Goal: Task Accomplishment & Management: Manage account settings

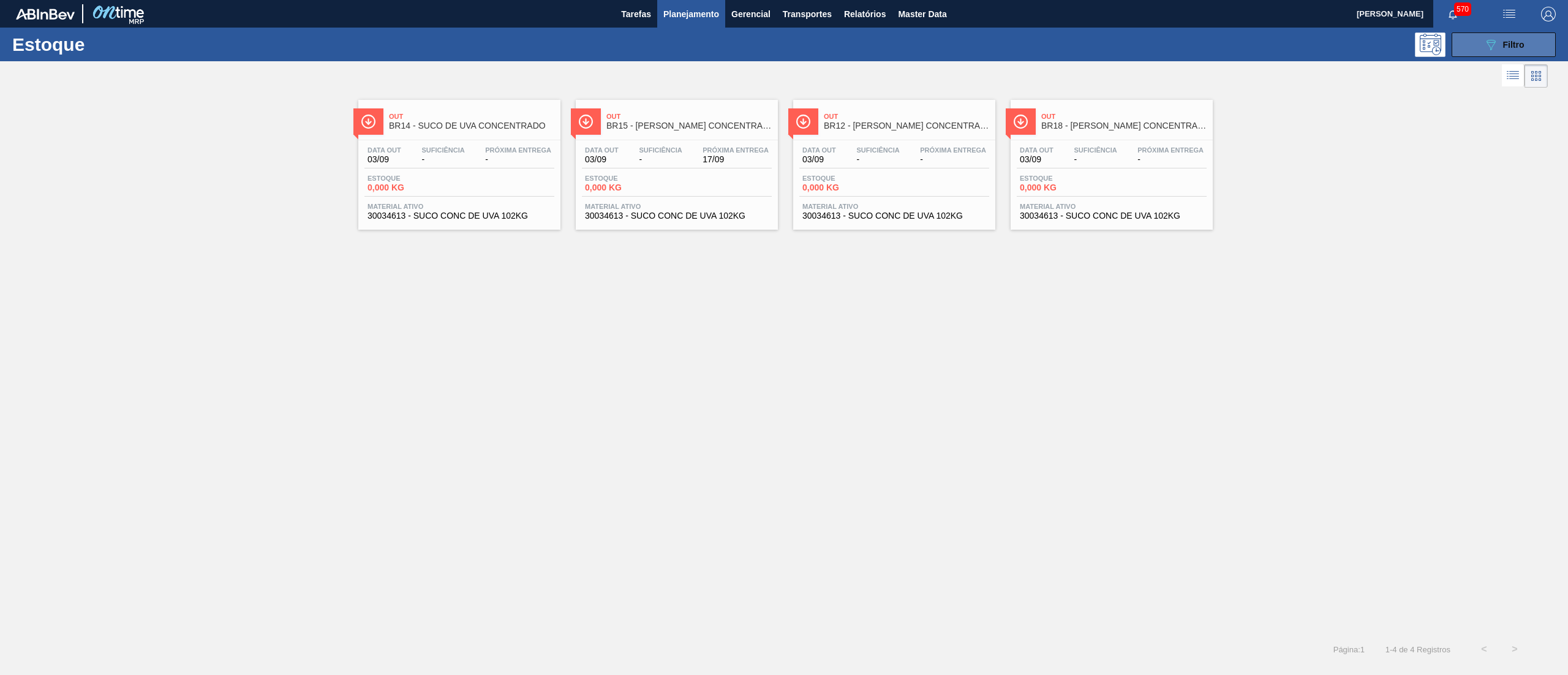
click at [1459, 41] on button "089F7B8B-B2A5-4AFE-B5C0-19BA573D28AC Filtro" at bounding box center [1503, 45] width 104 height 25
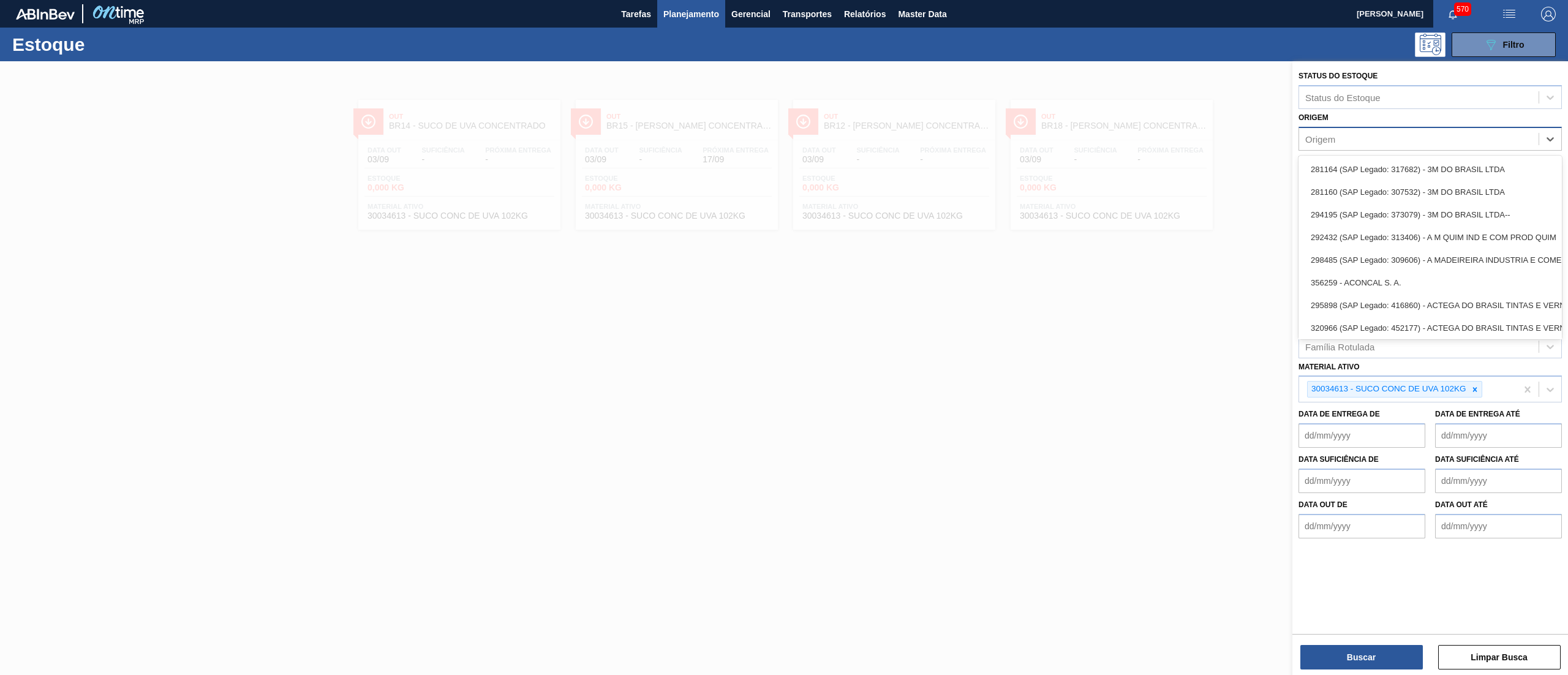
click at [1364, 137] on div "Origem" at bounding box center [1419, 139] width 240 height 18
paste input "303800"
type input "303800"
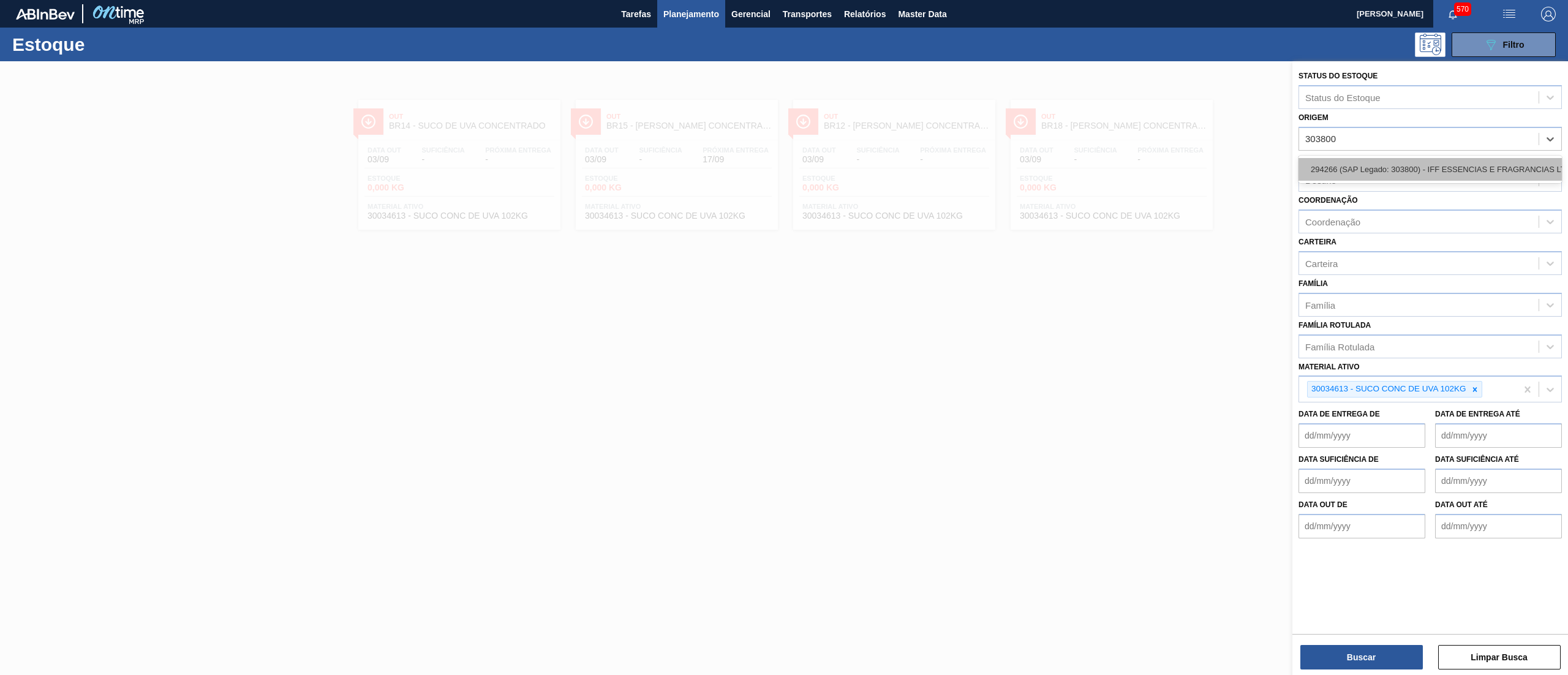
click at [1373, 161] on div "294266 (SAP Legado: 303800) - IFF ESSENCIAS E FRAGRANCIAS LTDA" at bounding box center [1430, 170] width 263 height 23
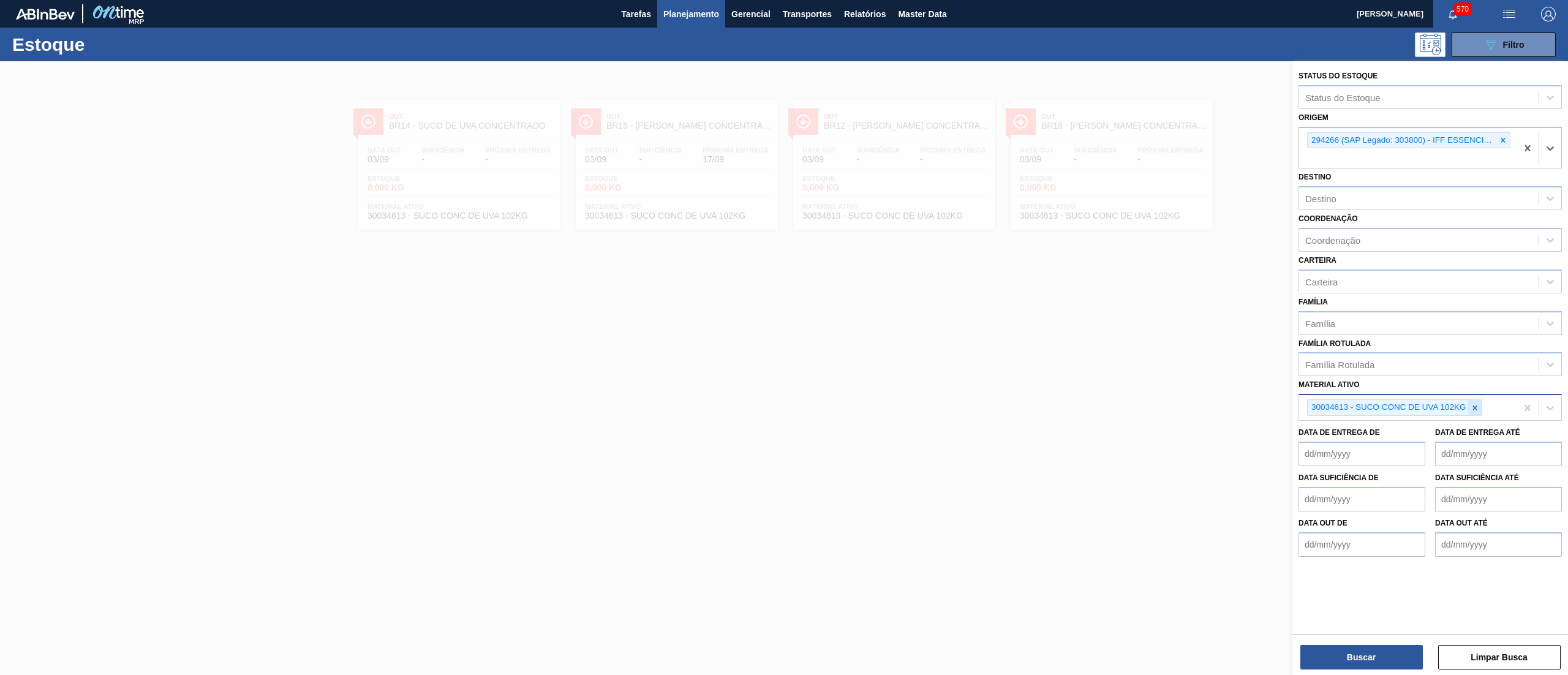
click at [1472, 406] on icon at bounding box center [1475, 408] width 9 height 9
click at [1332, 648] on button "Buscar" at bounding box center [1361, 657] width 123 height 25
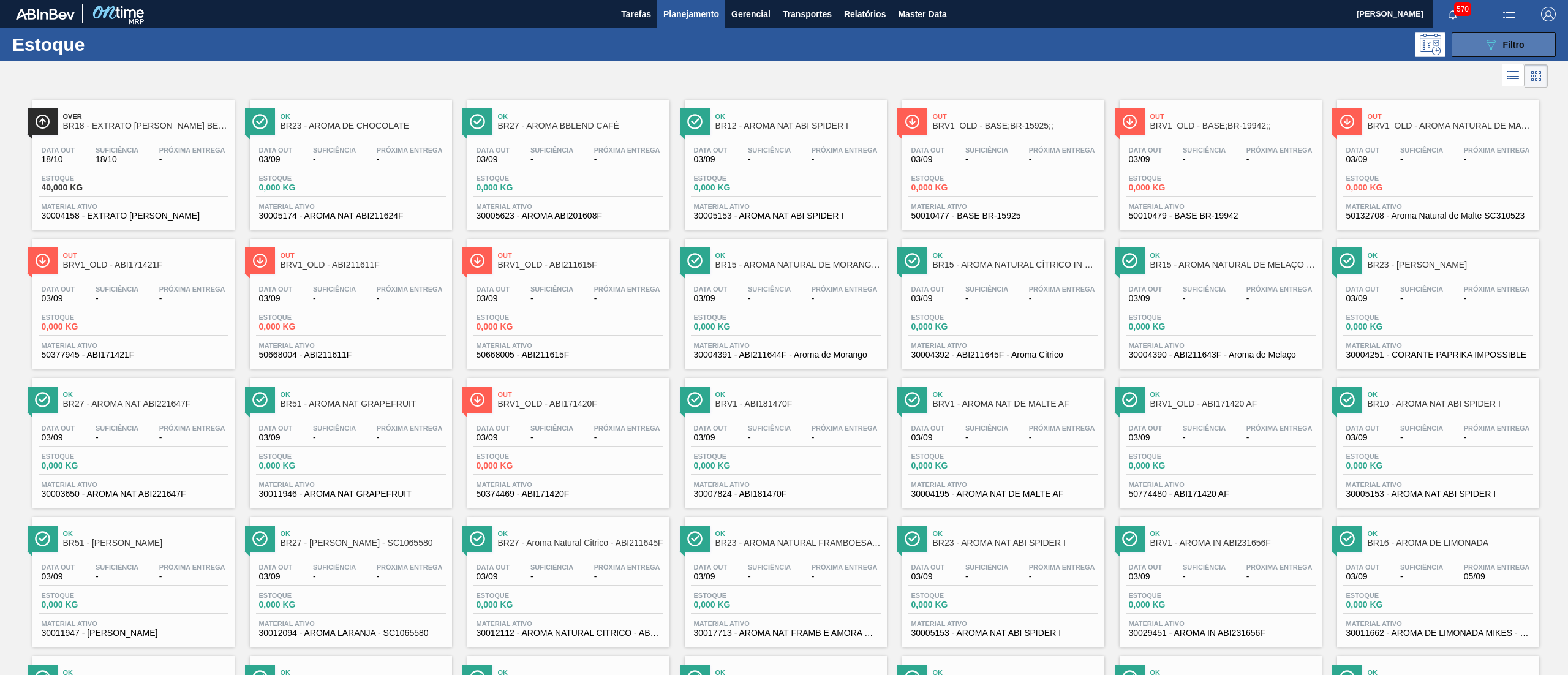
click at [1492, 41] on icon at bounding box center [1491, 45] width 9 height 11
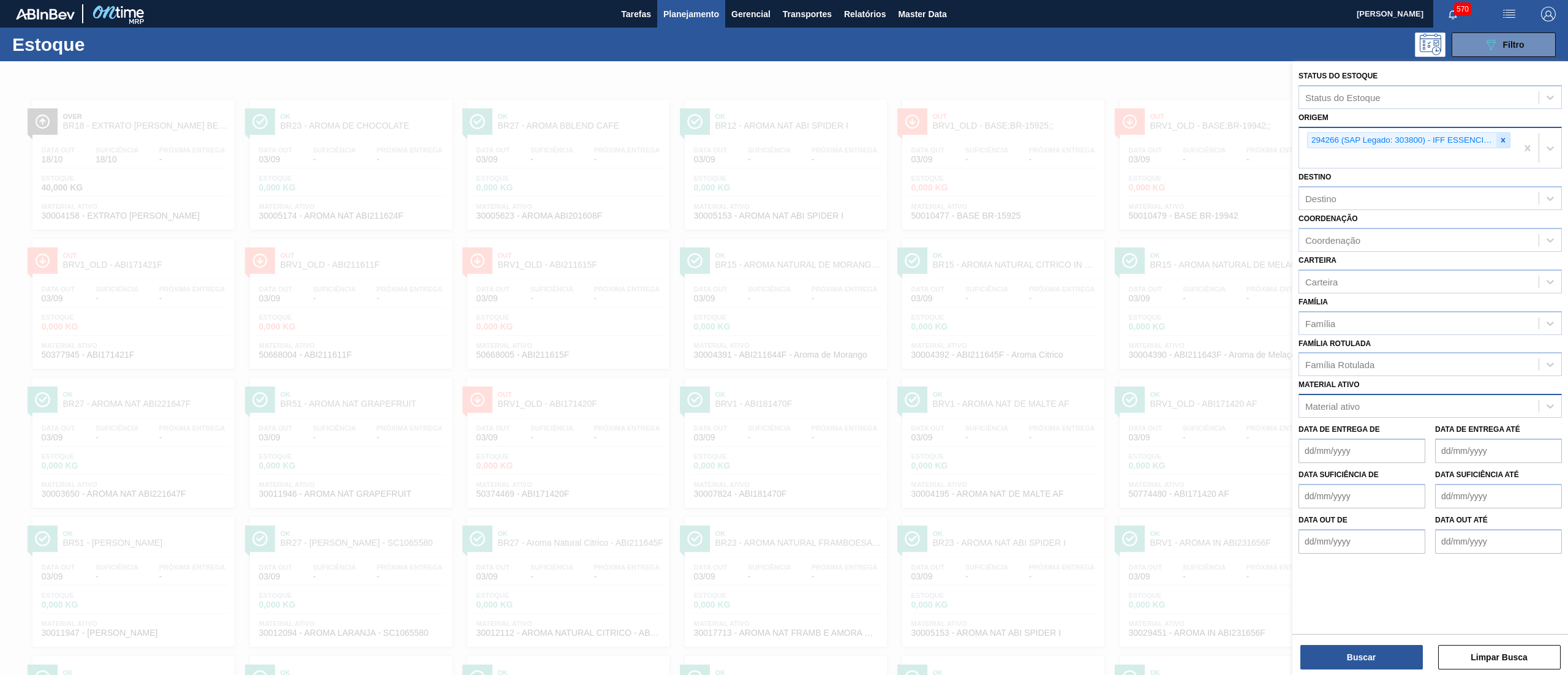
click at [1508, 140] on div at bounding box center [1503, 140] width 13 height 15
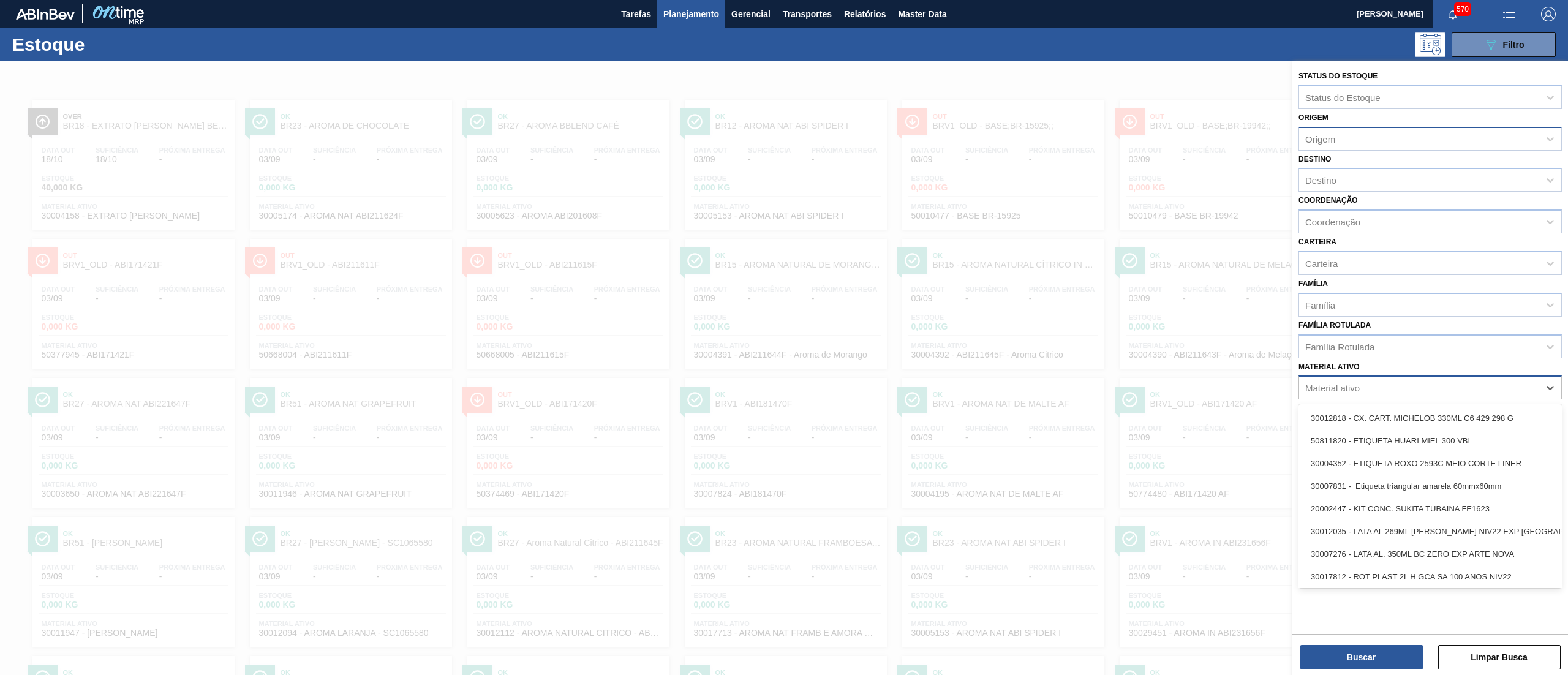
paste ativo "SUCO CONC DE UVA 102KG"
type ativo "SUCO CONC DE UVA 102KG"
click at [1375, 379] on div "Material ativo SUCO CONC DE UVA 102KG" at bounding box center [1419, 388] width 240 height 18
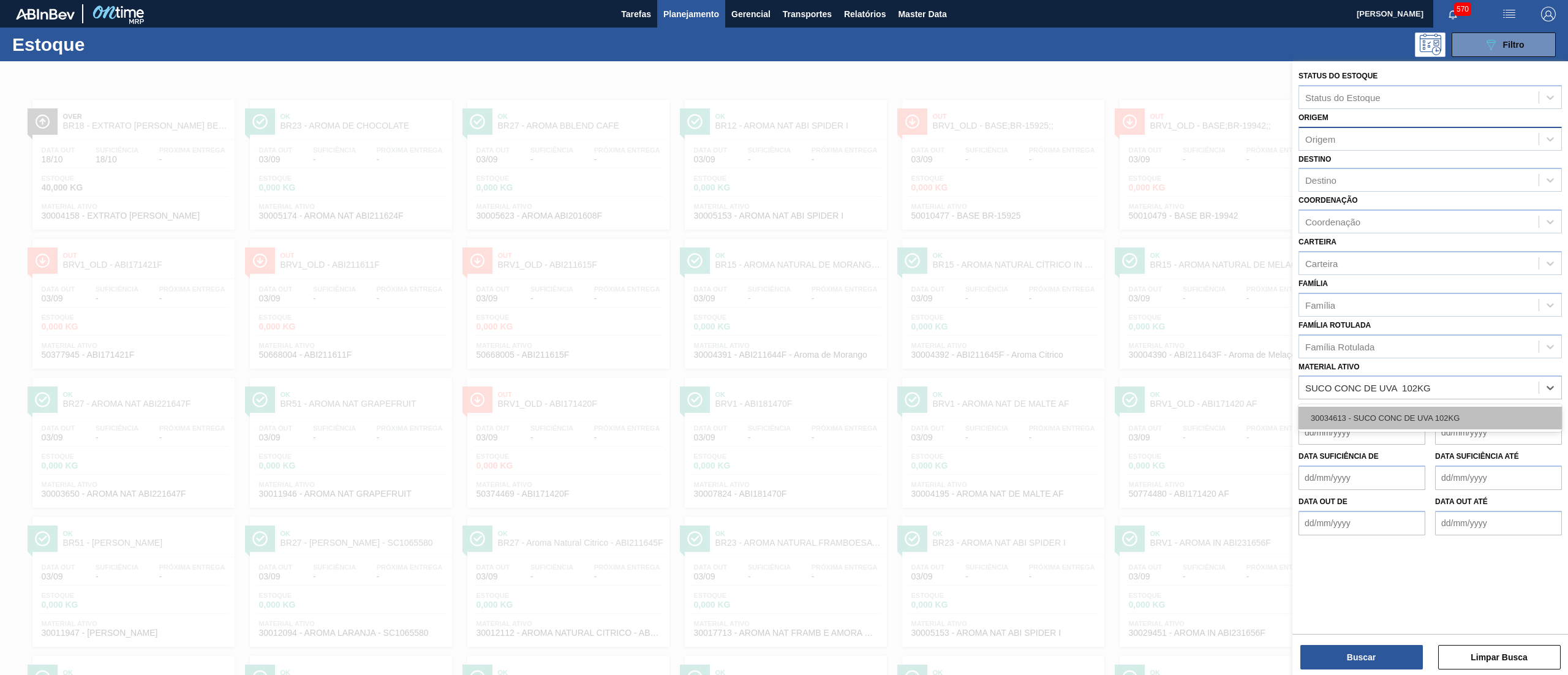
click at [1388, 424] on div "30034613 - SUCO CONC DE UVA 102KG" at bounding box center [1430, 418] width 263 height 23
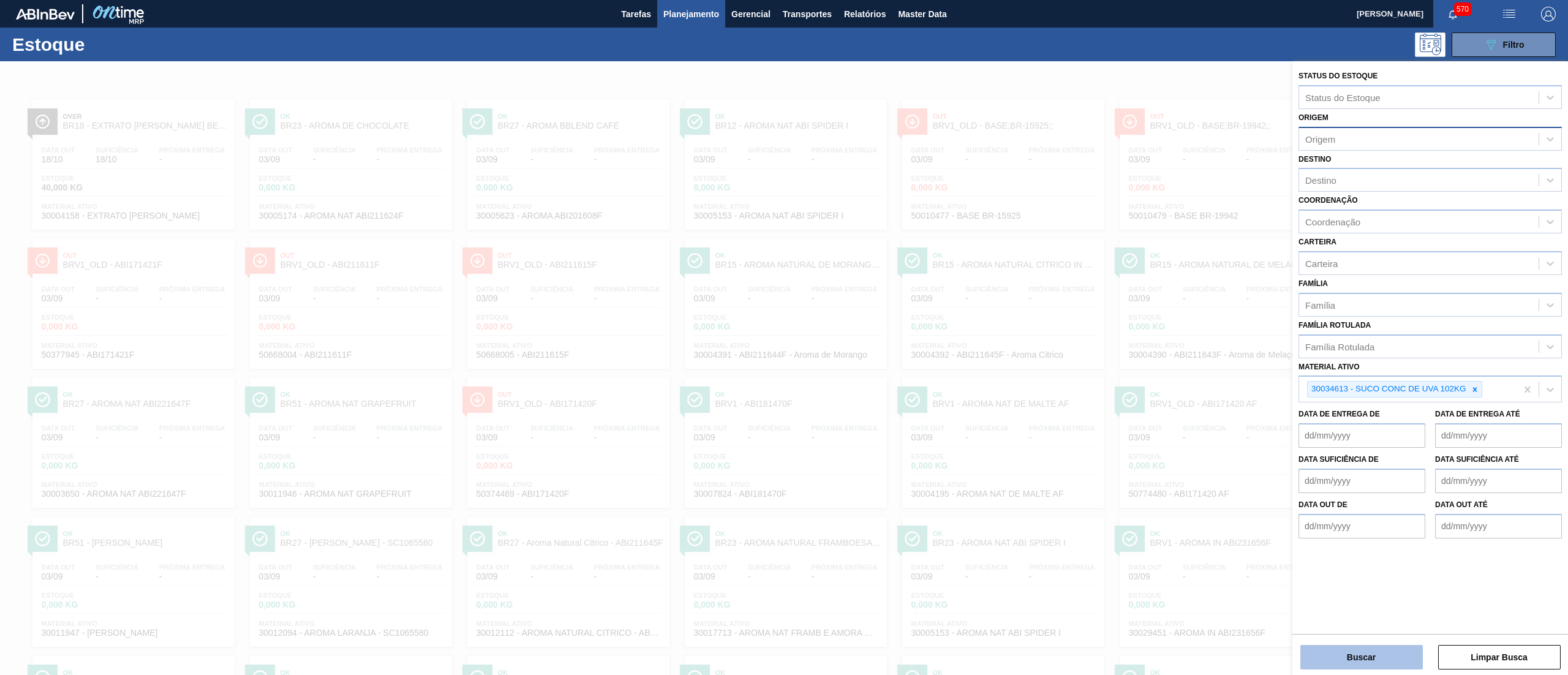
click at [1366, 647] on button "Buscar" at bounding box center [1361, 657] width 123 height 25
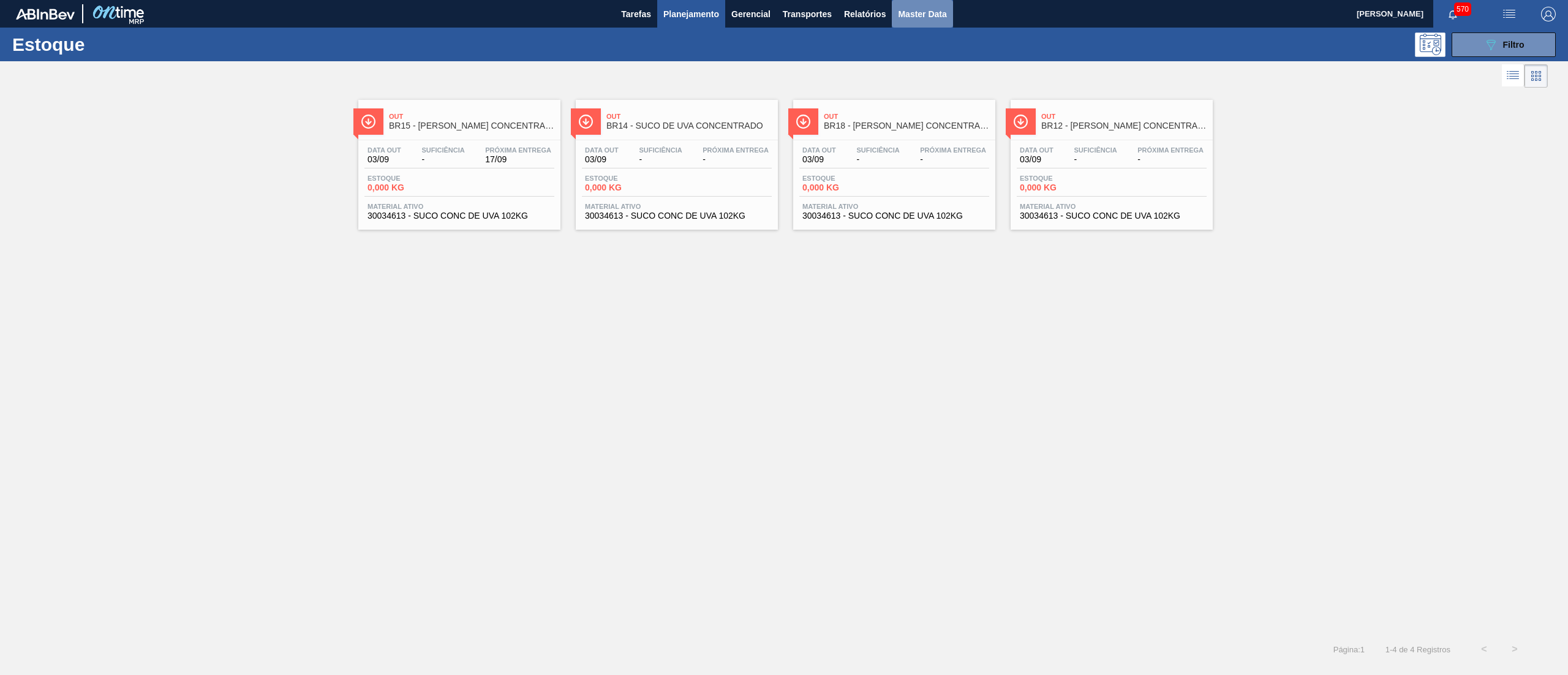
click at [932, 7] on span "Master Data" at bounding box center [922, 14] width 49 height 15
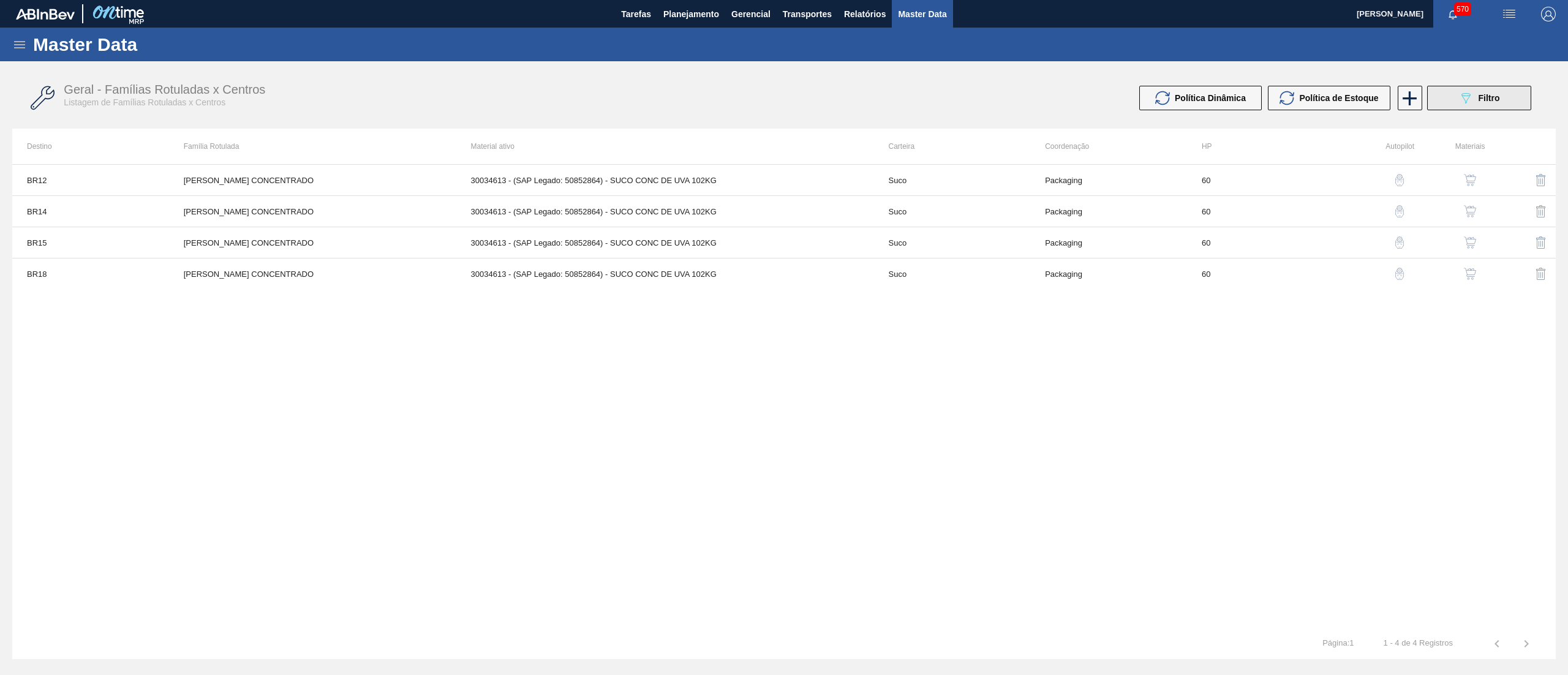
click at [1461, 105] on button "089F7B8B-B2A5-4AFE-B5C0-19BA573D28AC Filtro" at bounding box center [1480, 98] width 104 height 25
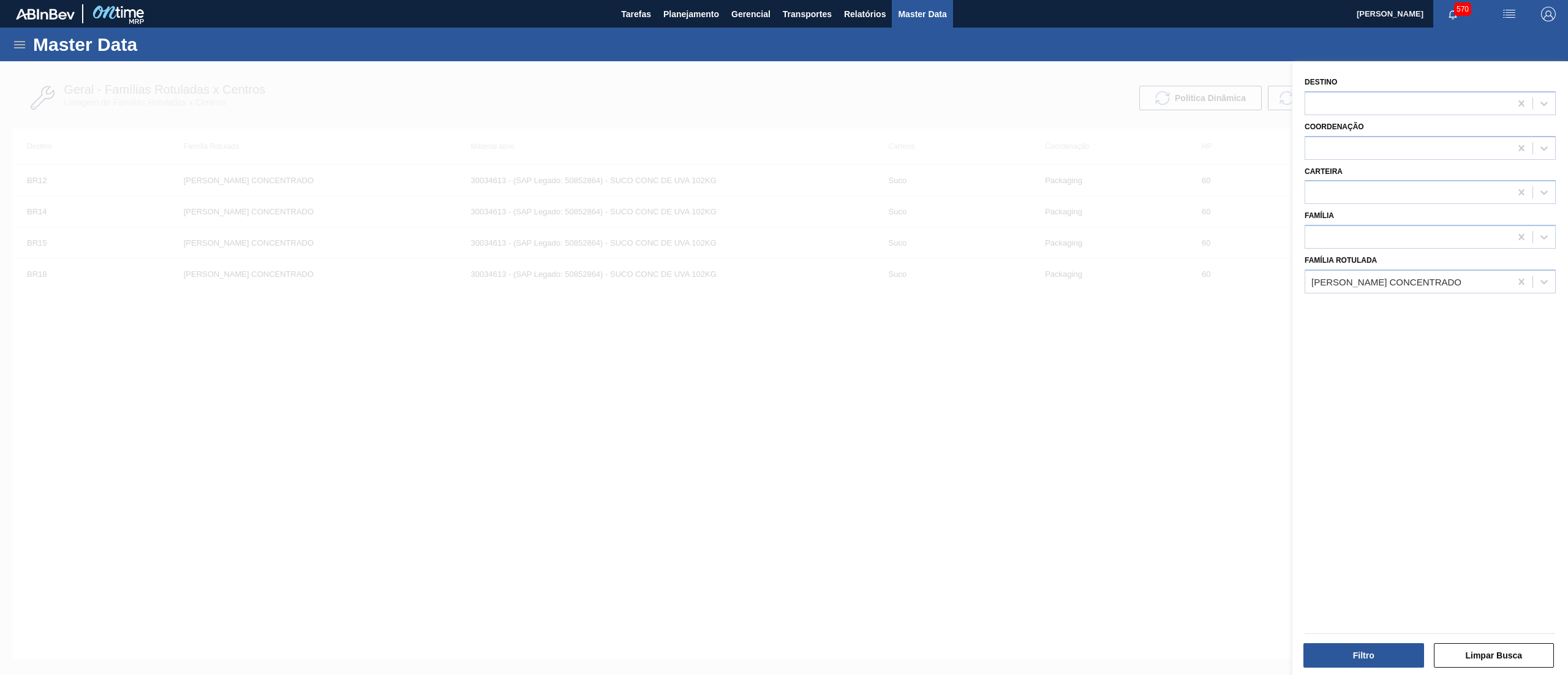
click at [1132, 536] on div at bounding box center [784, 398] width 1568 height 675
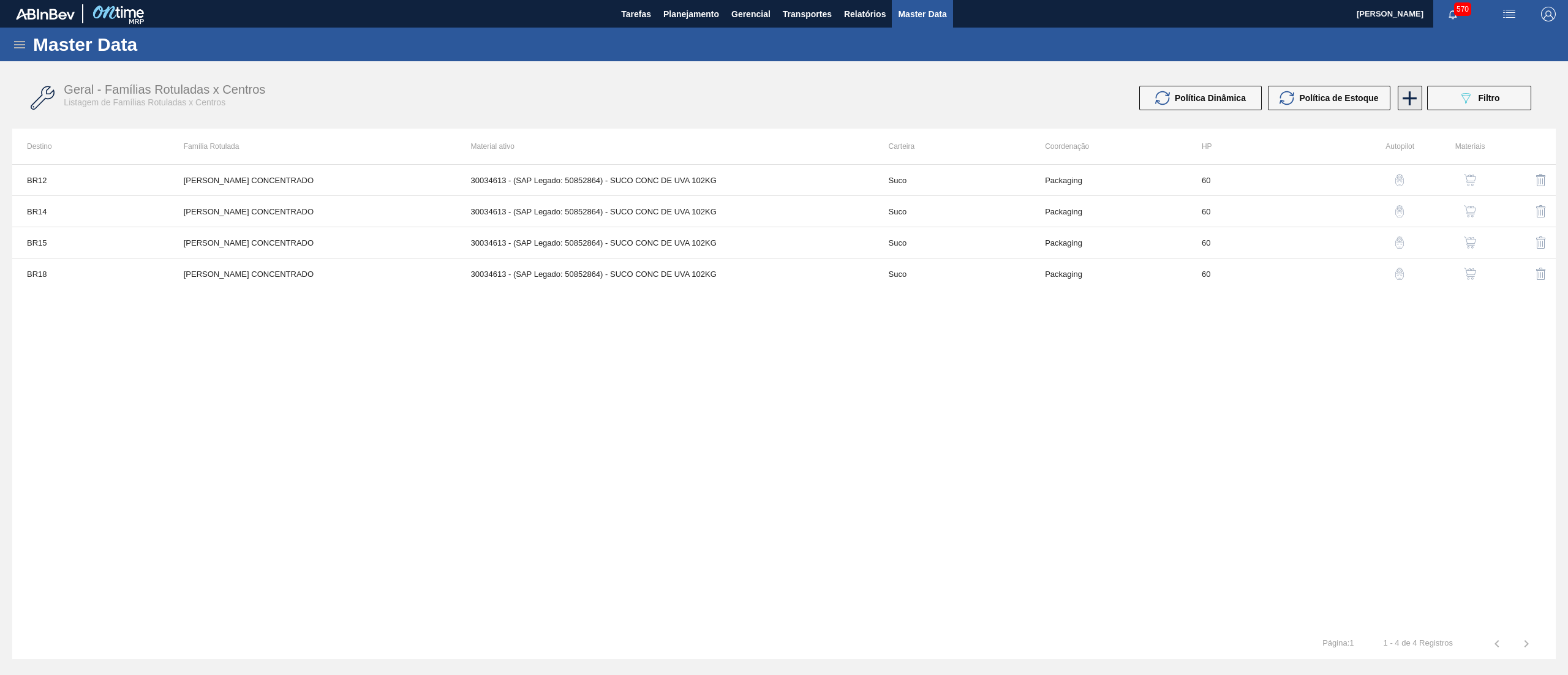
click at [1402, 105] on icon at bounding box center [1409, 98] width 24 height 24
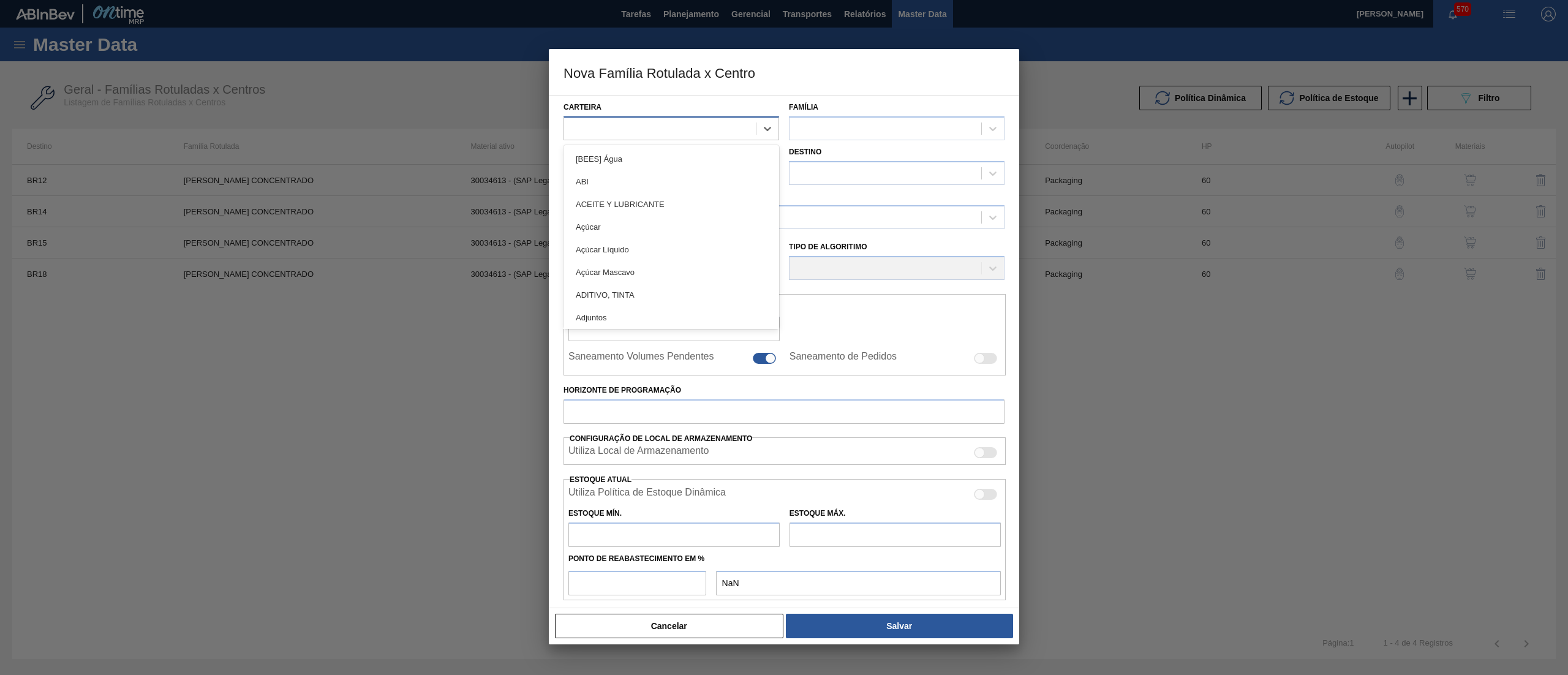
click at [695, 136] on div at bounding box center [659, 128] width 192 height 18
type input "suco"
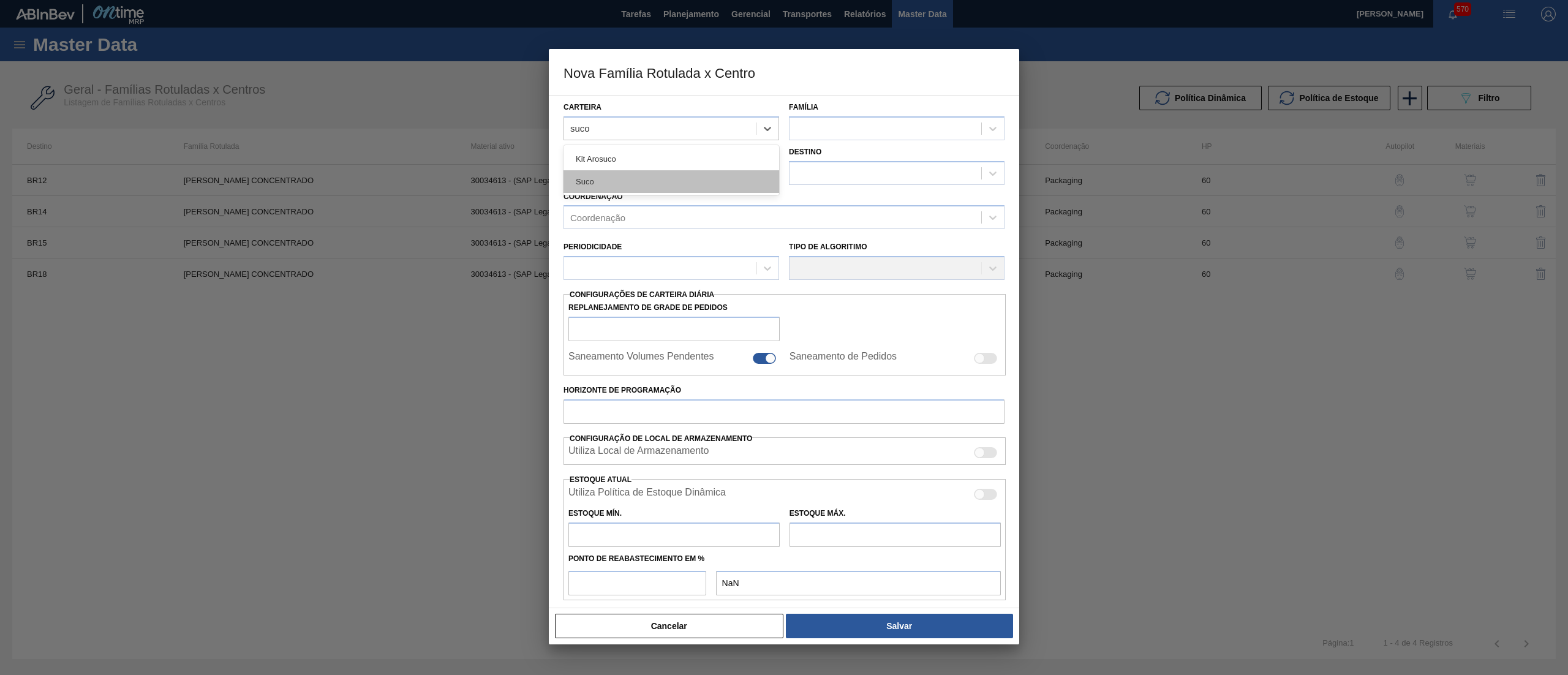
click at [687, 177] on div "Suco" at bounding box center [672, 182] width 216 height 23
click at [844, 130] on div at bounding box center [885, 128] width 192 height 18
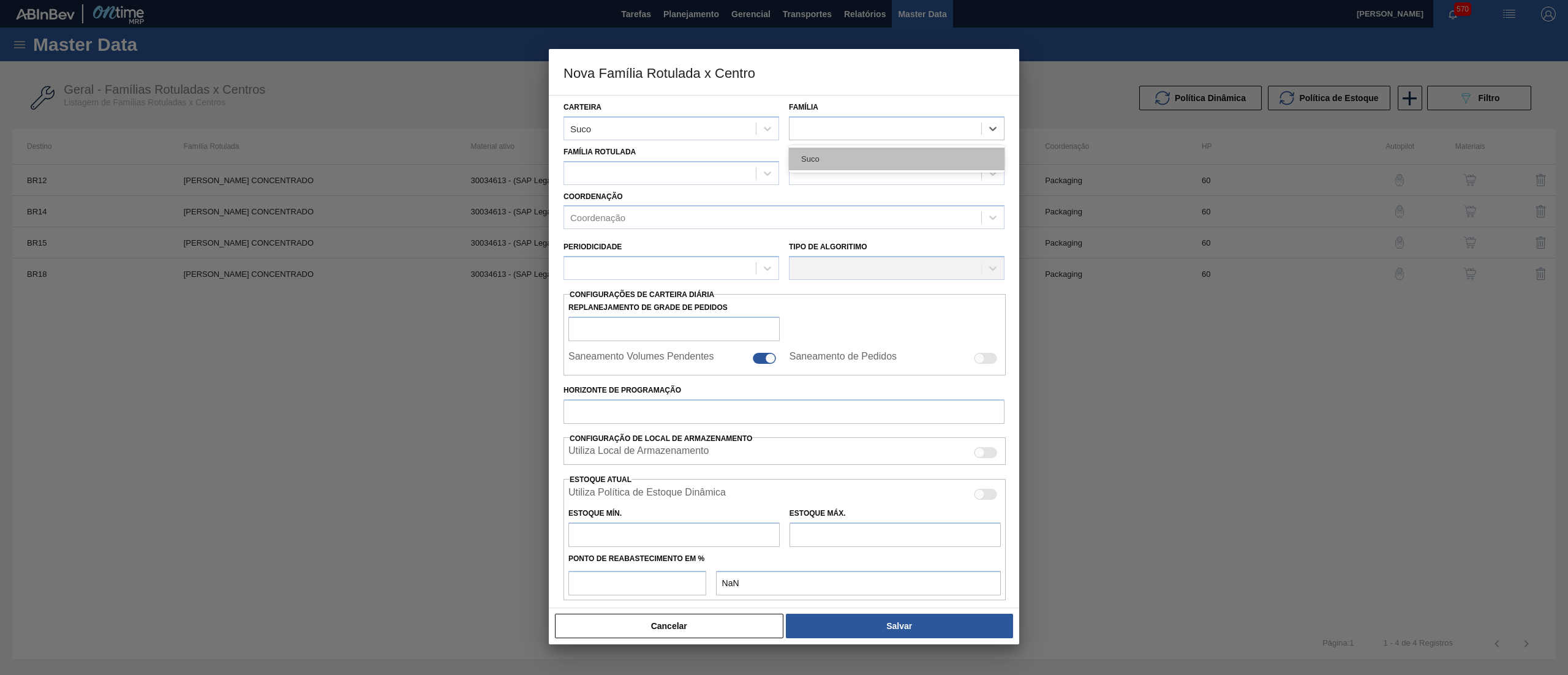
click at [847, 158] on div "Suco" at bounding box center [897, 159] width 216 height 23
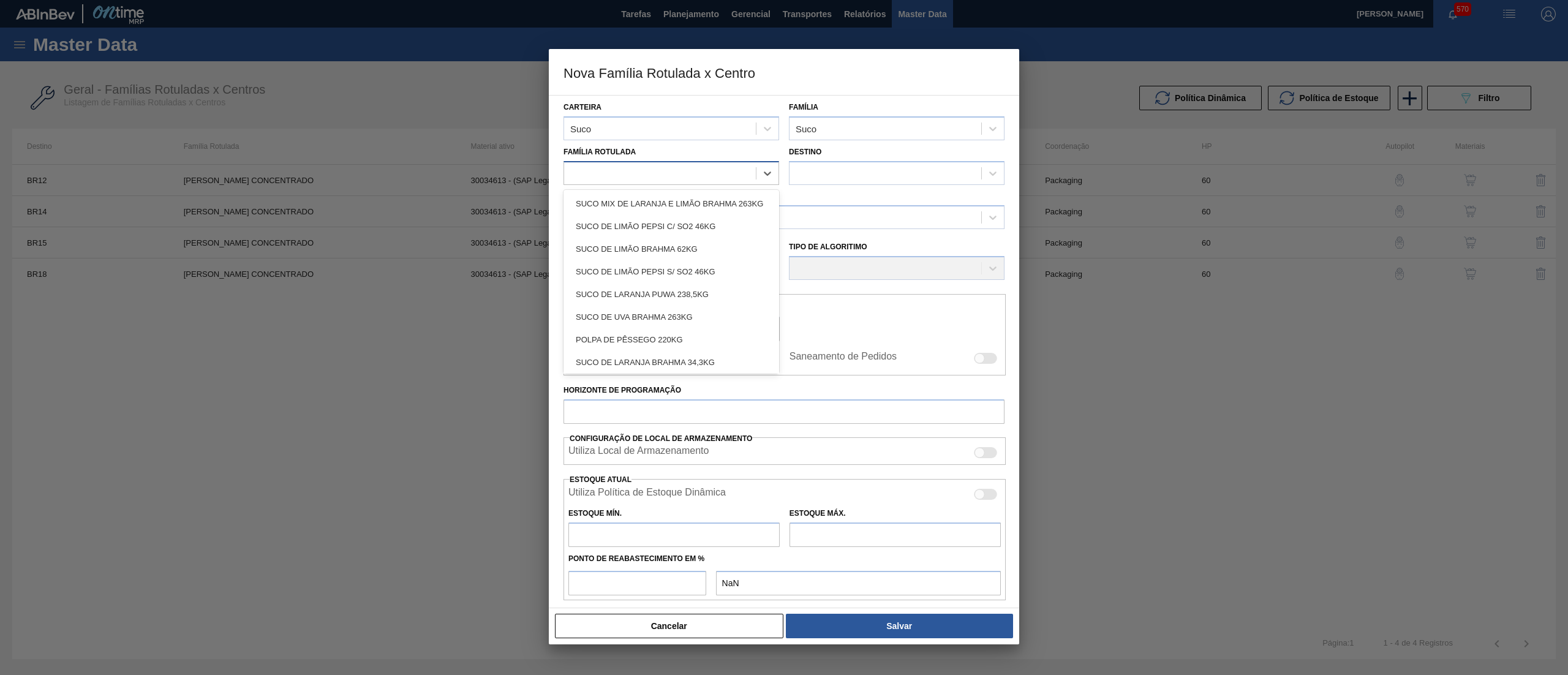
click at [685, 165] on div at bounding box center [659, 173] width 192 height 18
type Rotulada "uva c"
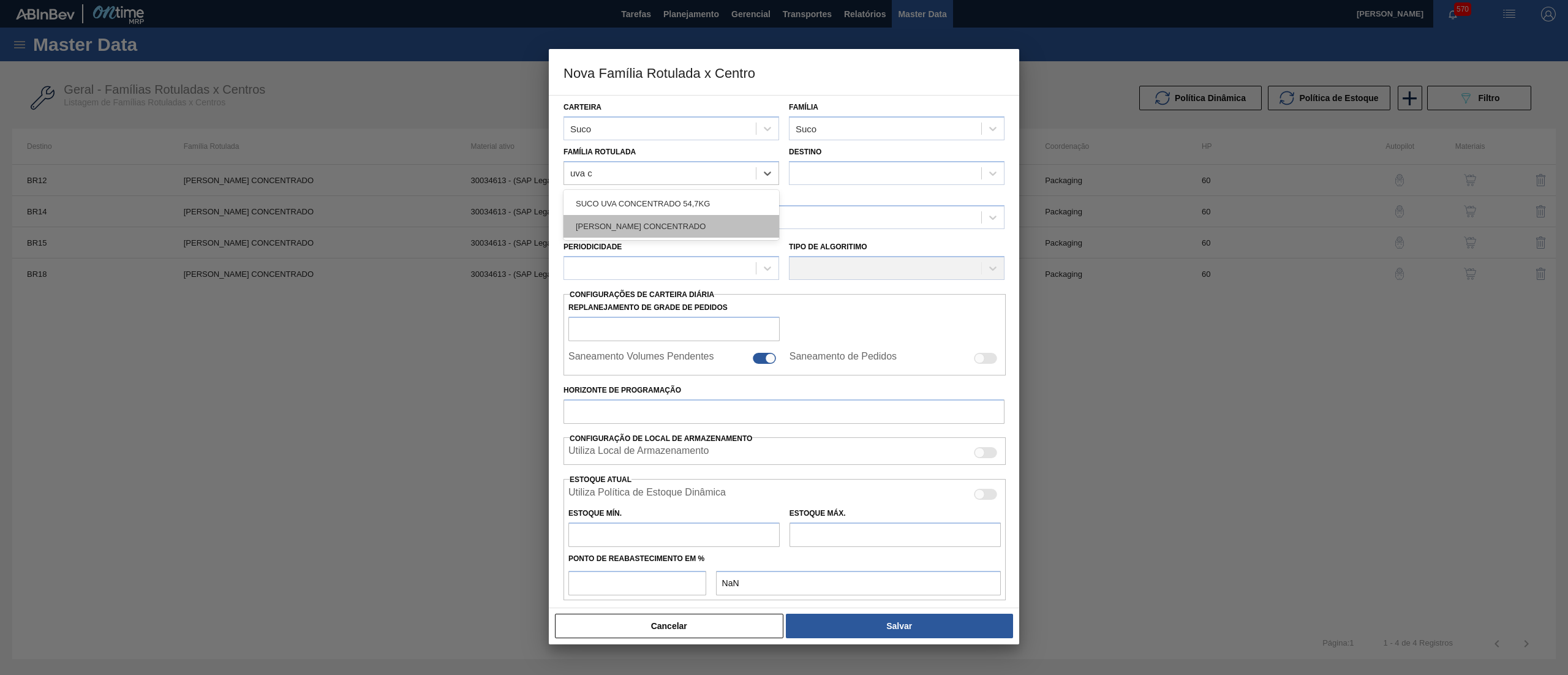
click at [691, 231] on div "[PERSON_NAME] CONCENTRADO" at bounding box center [672, 226] width 216 height 23
checkbox input "false"
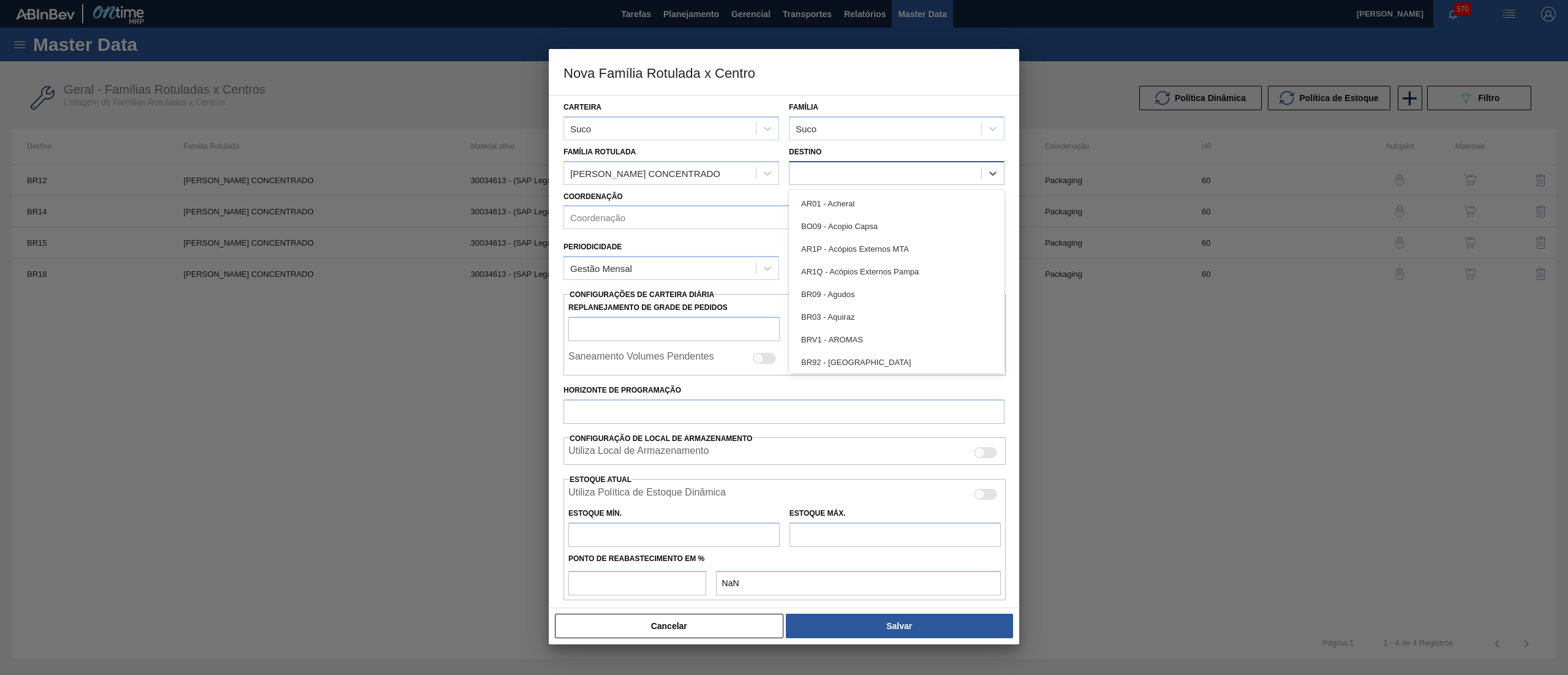
click at [854, 169] on div at bounding box center [885, 173] width 192 height 18
type input "02"
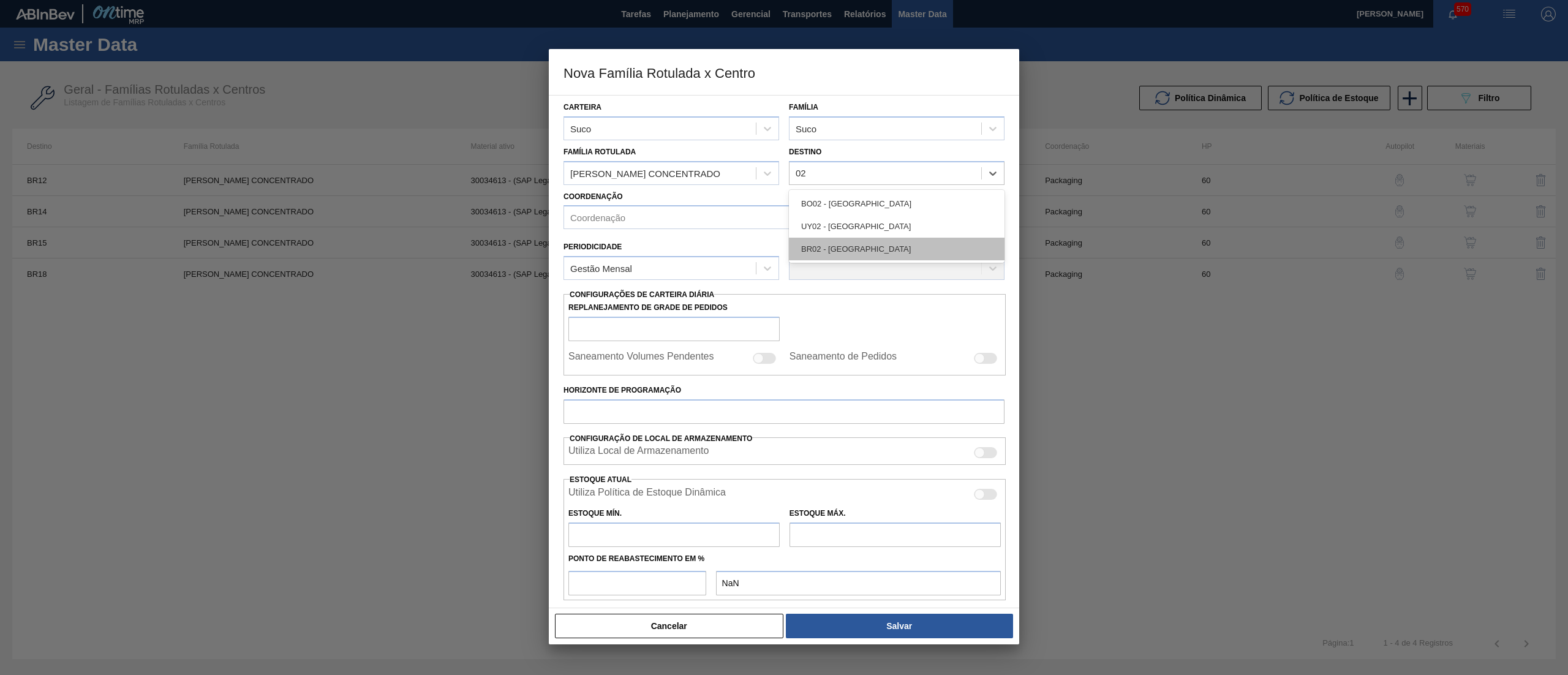
click at [875, 242] on div "BR02 - [GEOGRAPHIC_DATA]" at bounding box center [897, 249] width 216 height 23
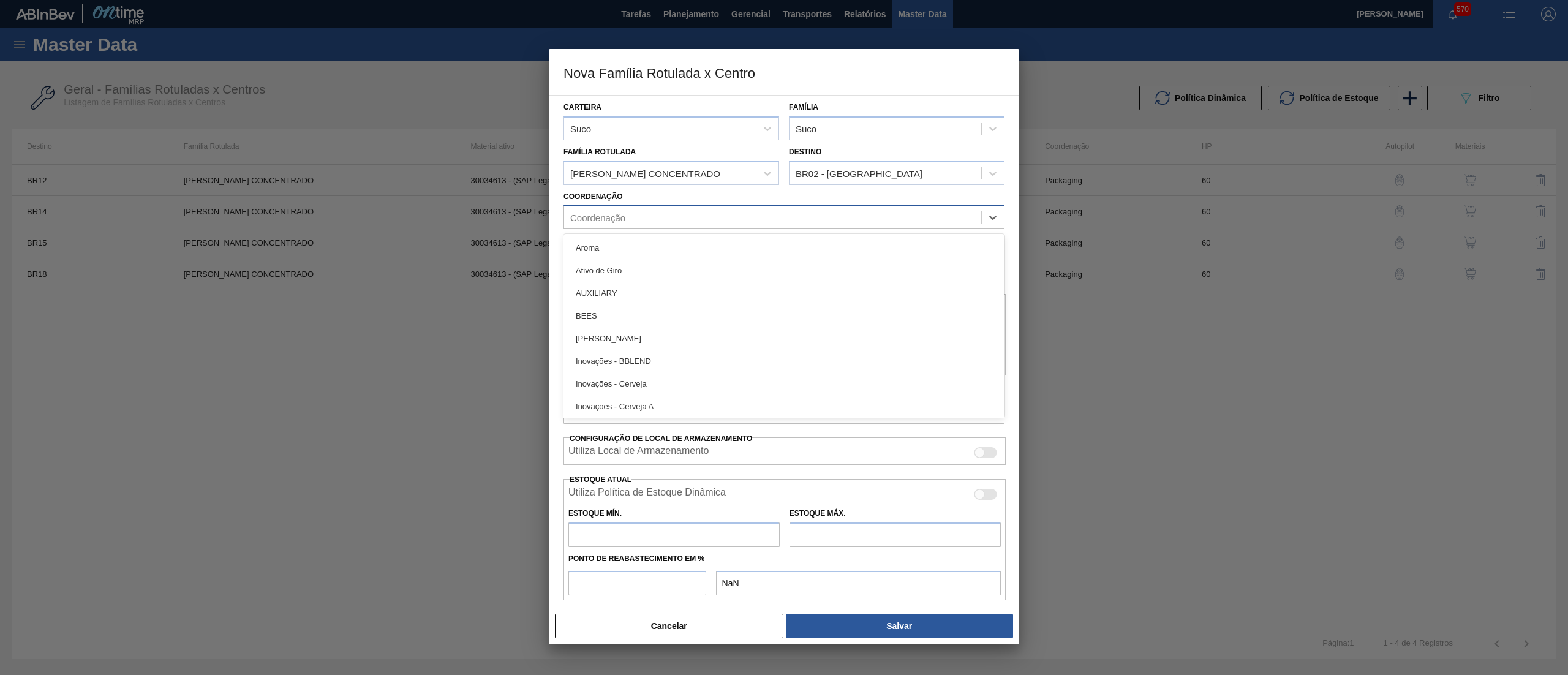
click at [826, 220] on div "Coordenação" at bounding box center [773, 217] width 417 height 18
type input "pac"
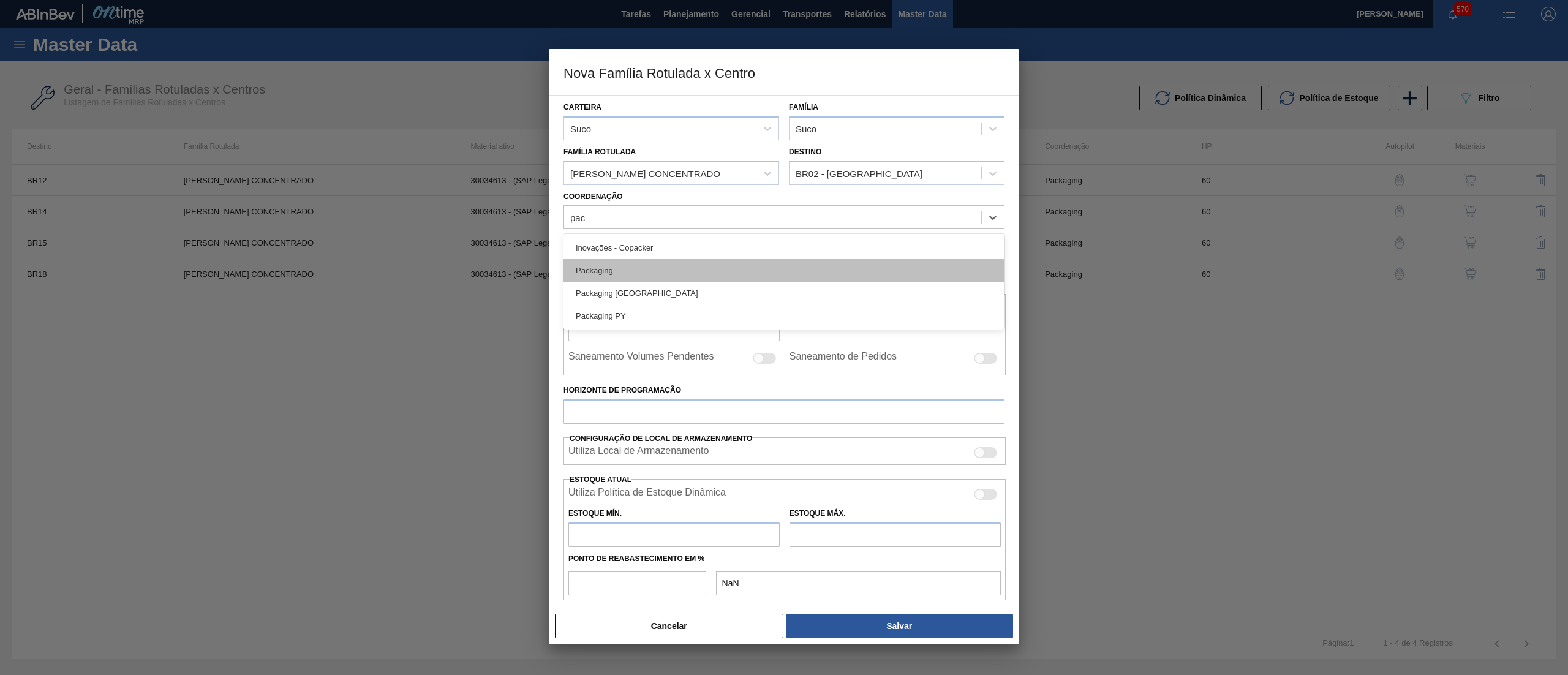
click at [636, 274] on div "Packaging" at bounding box center [784, 270] width 441 height 23
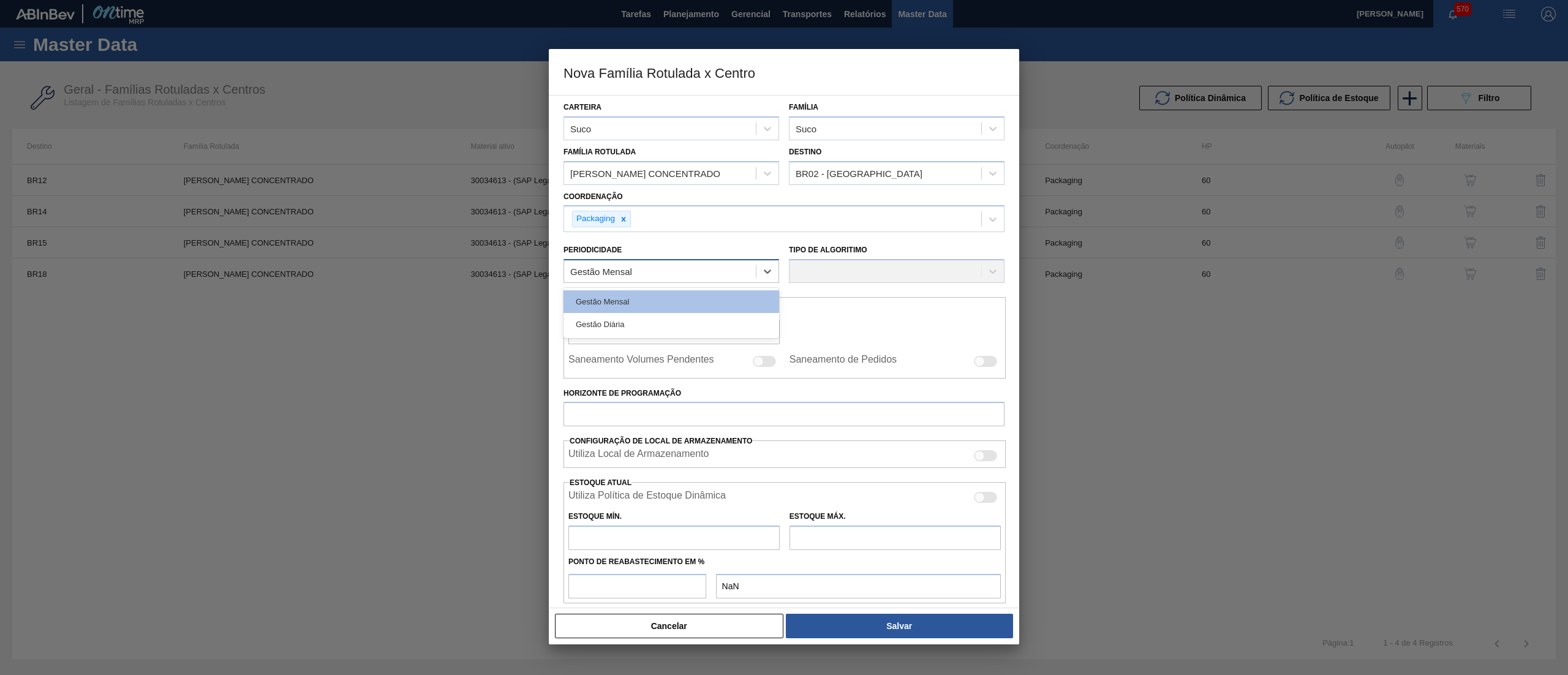
click at [689, 266] on div "Gestão Mensal" at bounding box center [659, 271] width 192 height 18
click at [689, 302] on div "Gestão Mensal" at bounding box center [672, 301] width 216 height 23
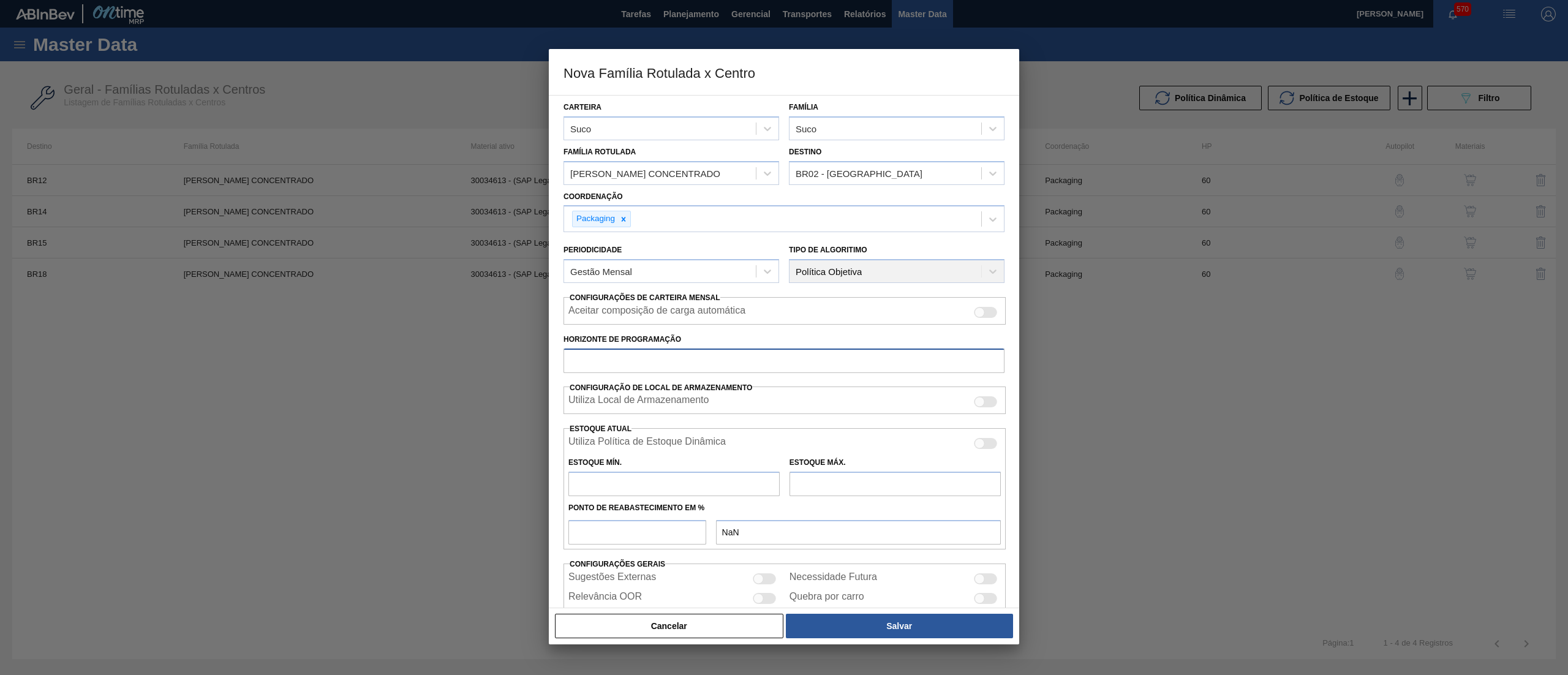
click at [713, 362] on input "Horizonte de Programação" at bounding box center [784, 360] width 441 height 25
type input "60"
click at [667, 482] on input "text" at bounding box center [674, 484] width 211 height 25
type input "142"
type input "142,000"
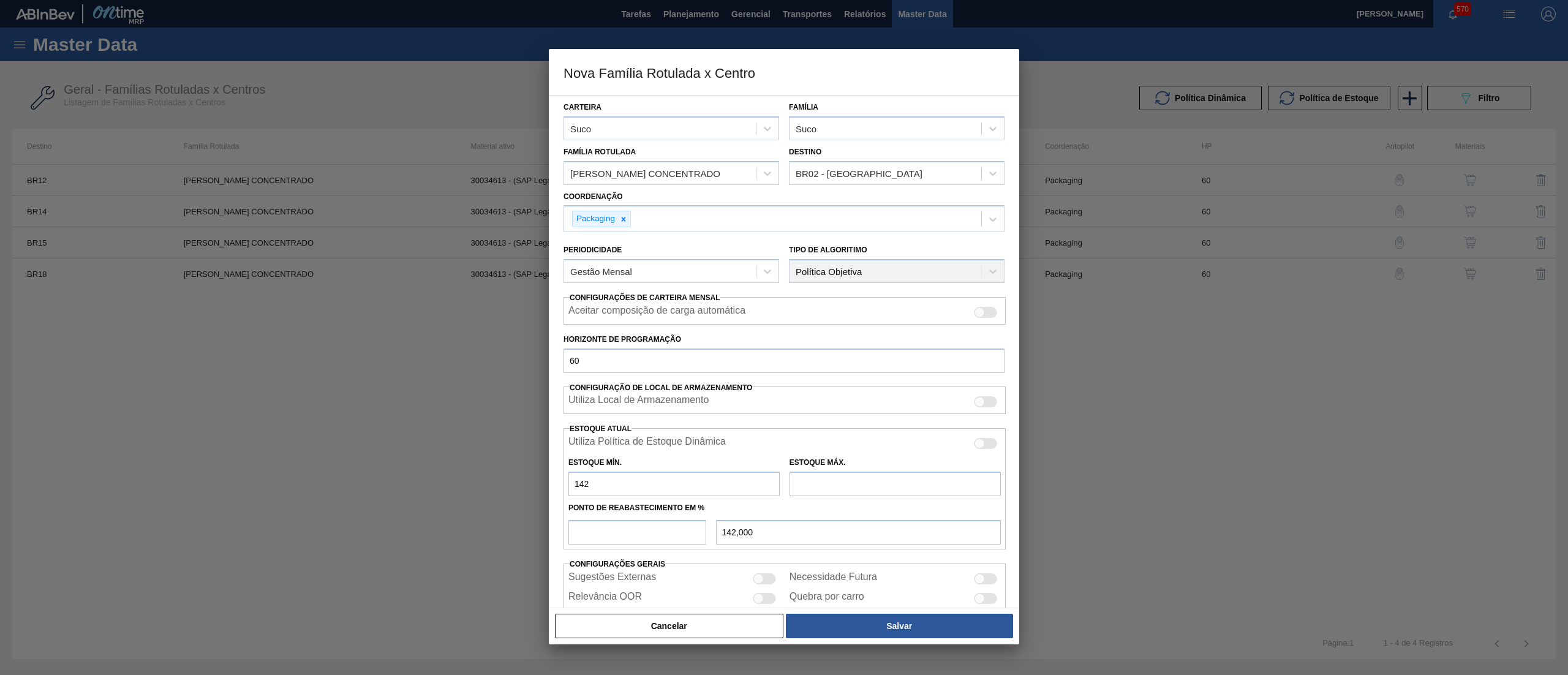
click at [826, 491] on input "text" at bounding box center [894, 484] width 211 height 25
type input "1.459"
click at [638, 530] on input "number" at bounding box center [637, 532] width 138 height 25
type input "5"
type input "207,850"
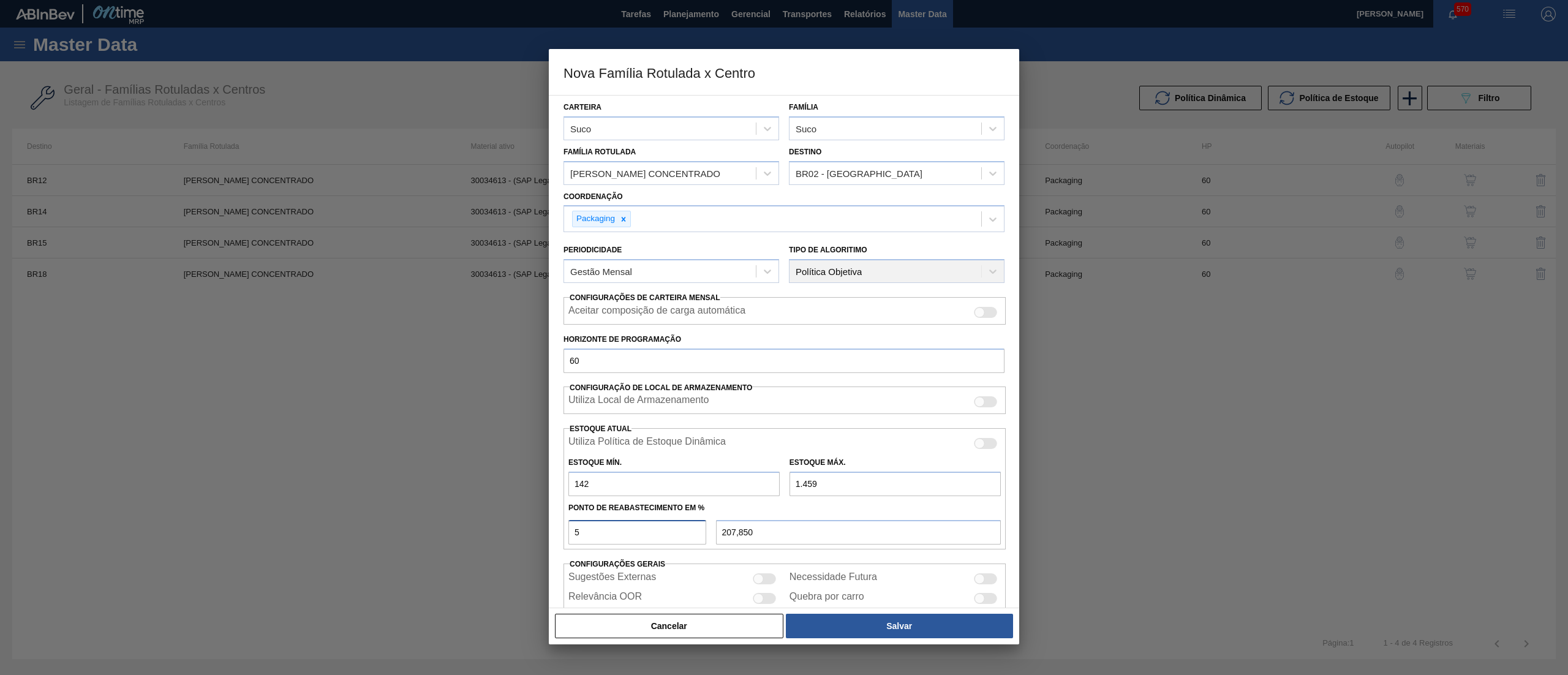
type input "50"
type input "800,500"
type input "50"
drag, startPoint x: 1567, startPoint y: 308, endPoint x: 1551, endPoint y: 386, distance: 79.6
click at [1551, 386] on div at bounding box center [784, 338] width 1568 height 675
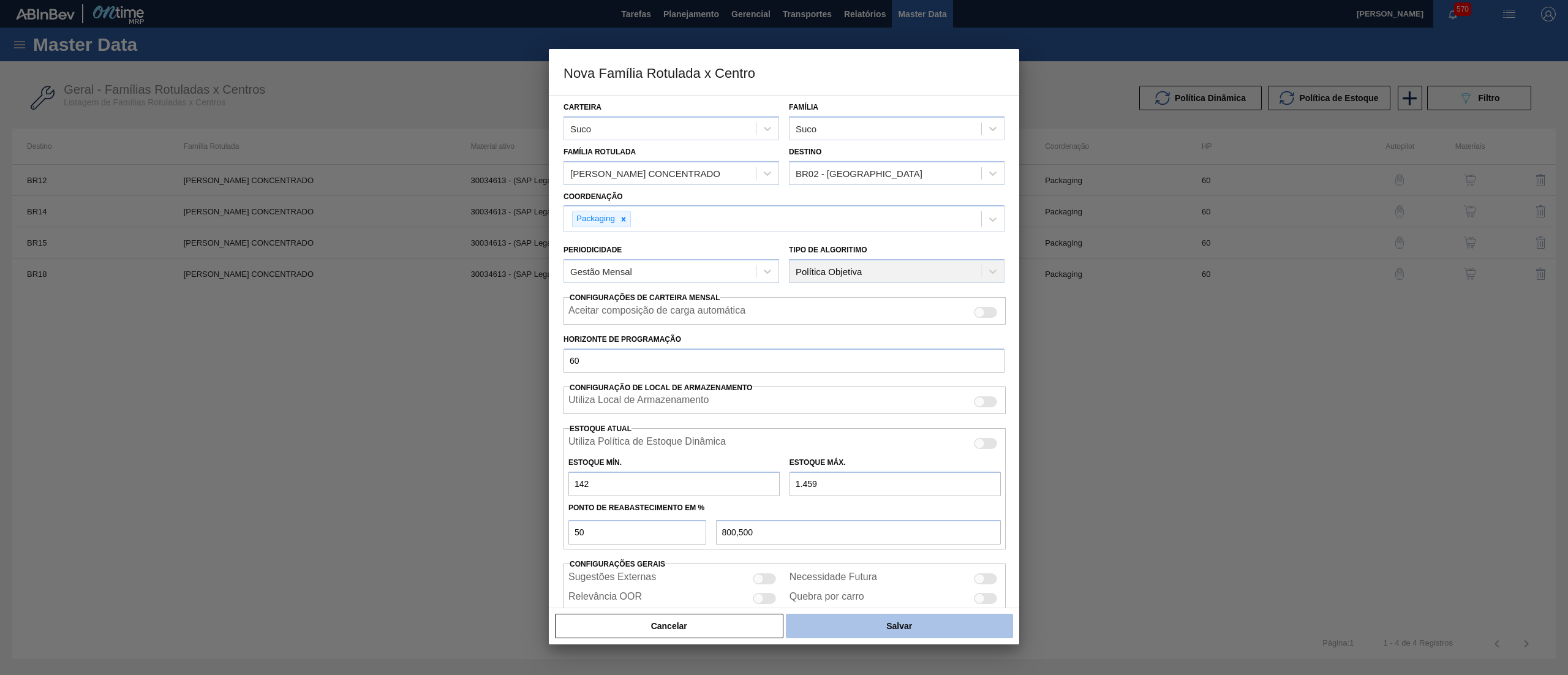
click at [966, 622] on button "Salvar" at bounding box center [899, 626] width 227 height 25
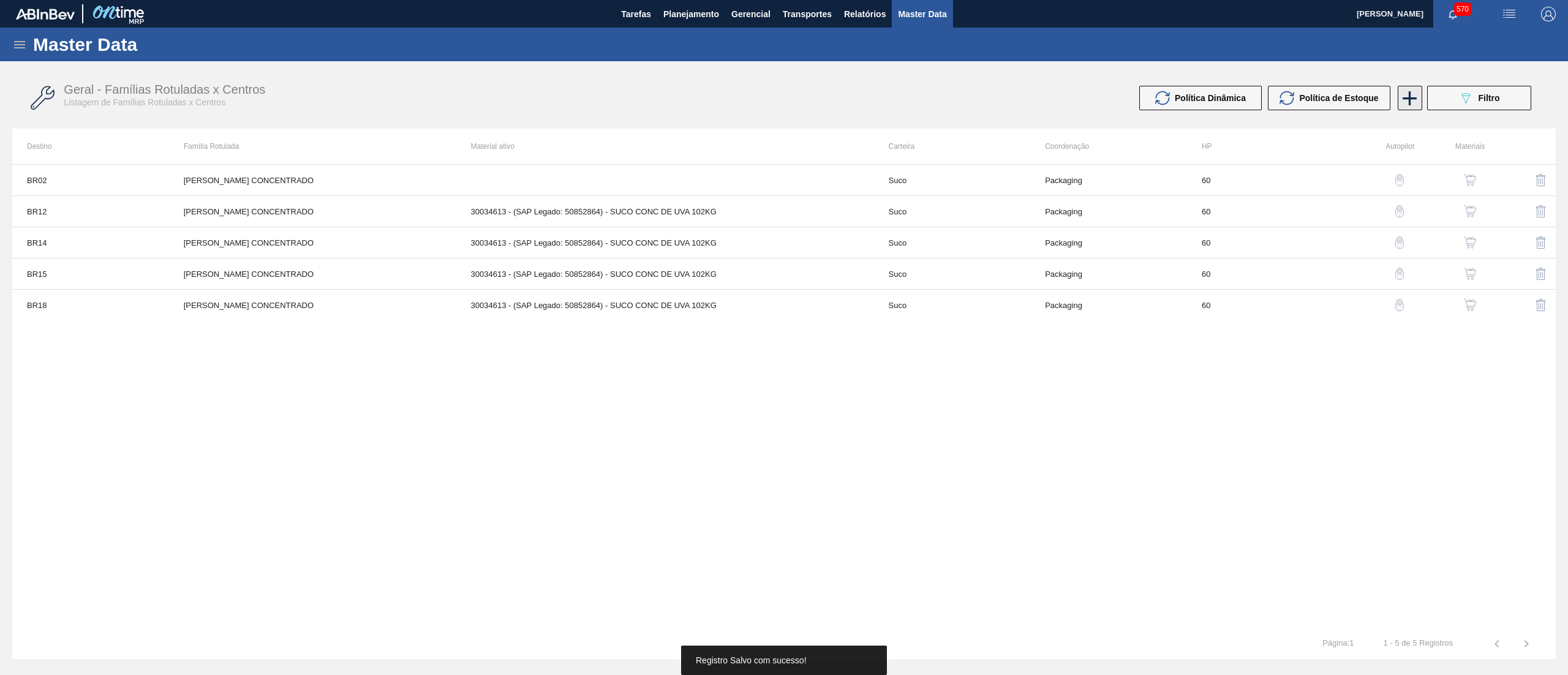
click at [1412, 102] on icon at bounding box center [1409, 98] width 24 height 24
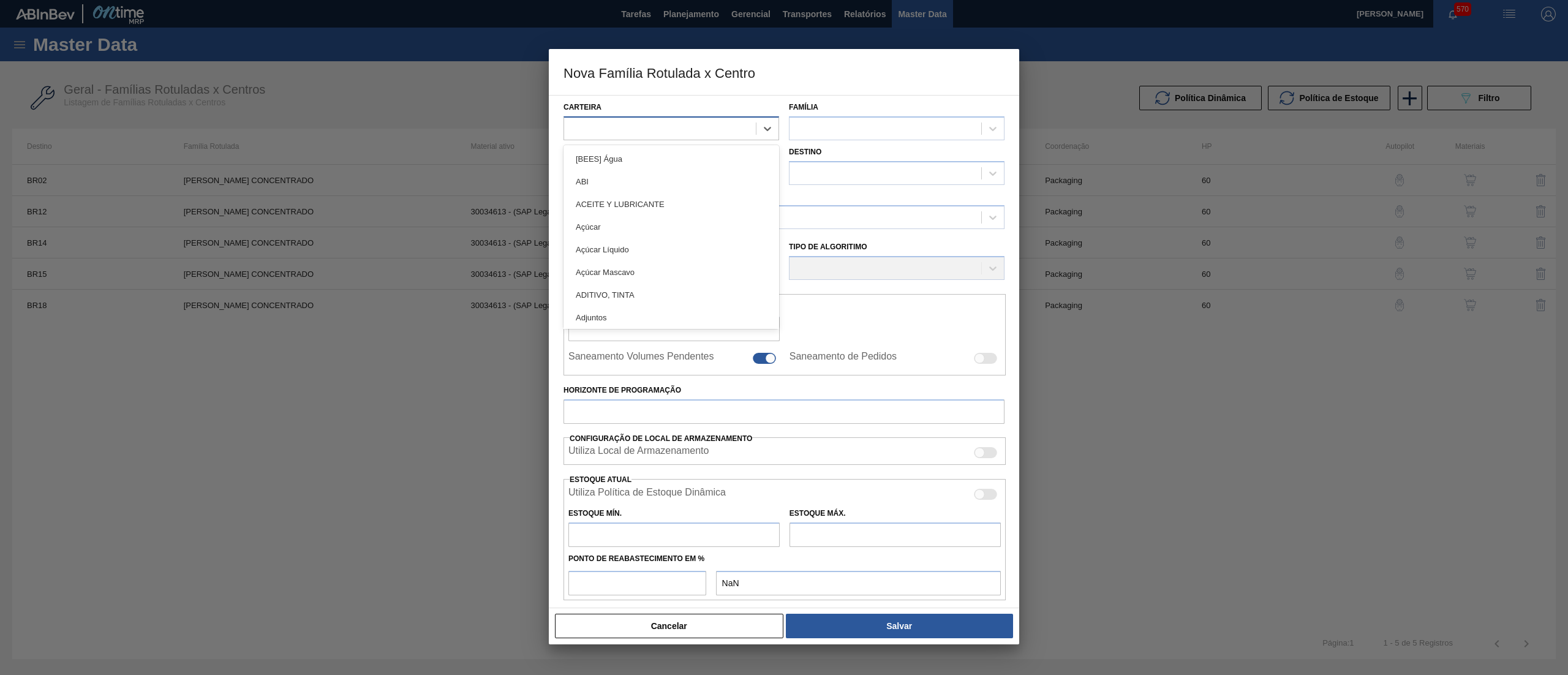
click at [735, 126] on div at bounding box center [659, 128] width 192 height 18
type input "suco"
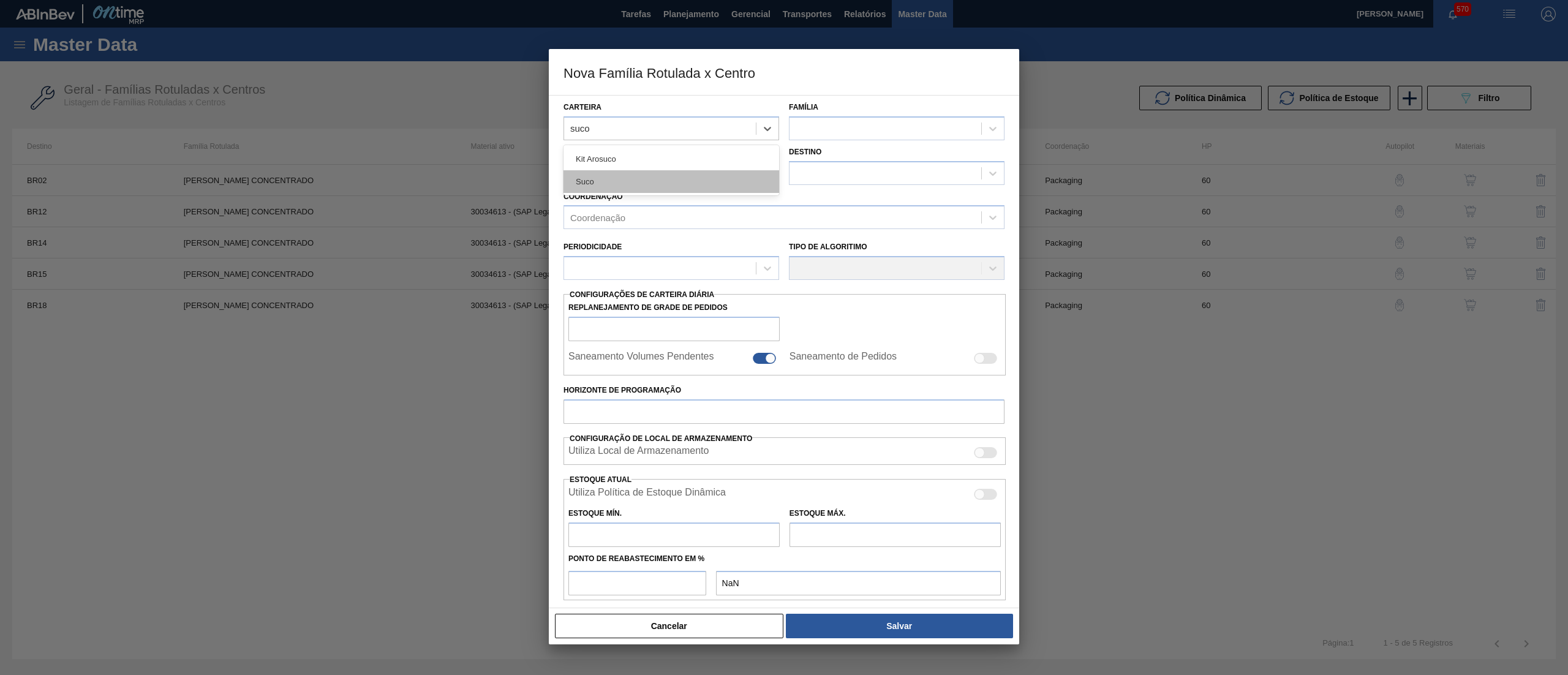
click at [681, 185] on div "Suco" at bounding box center [672, 182] width 216 height 23
click at [856, 132] on div at bounding box center [885, 128] width 192 height 18
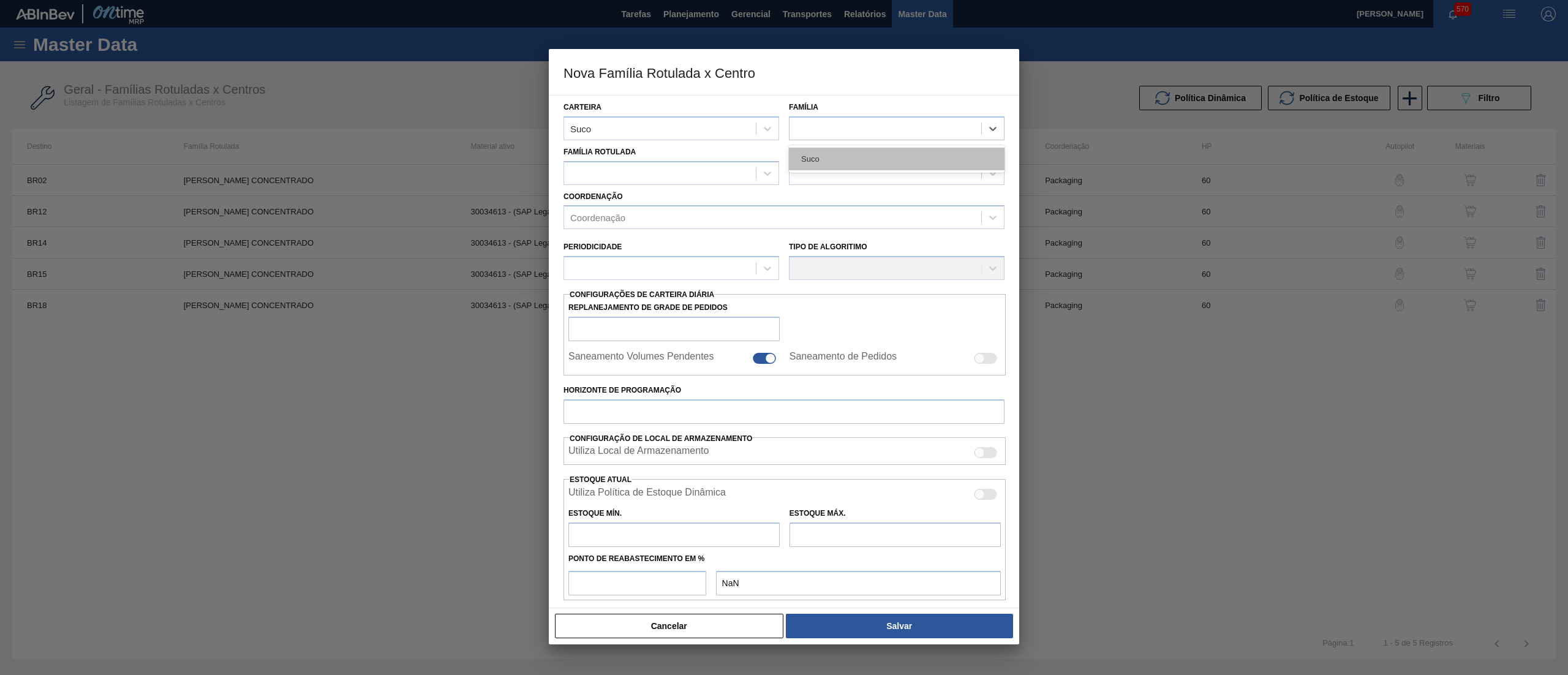
click at [849, 148] on div "Suco" at bounding box center [897, 159] width 216 height 23
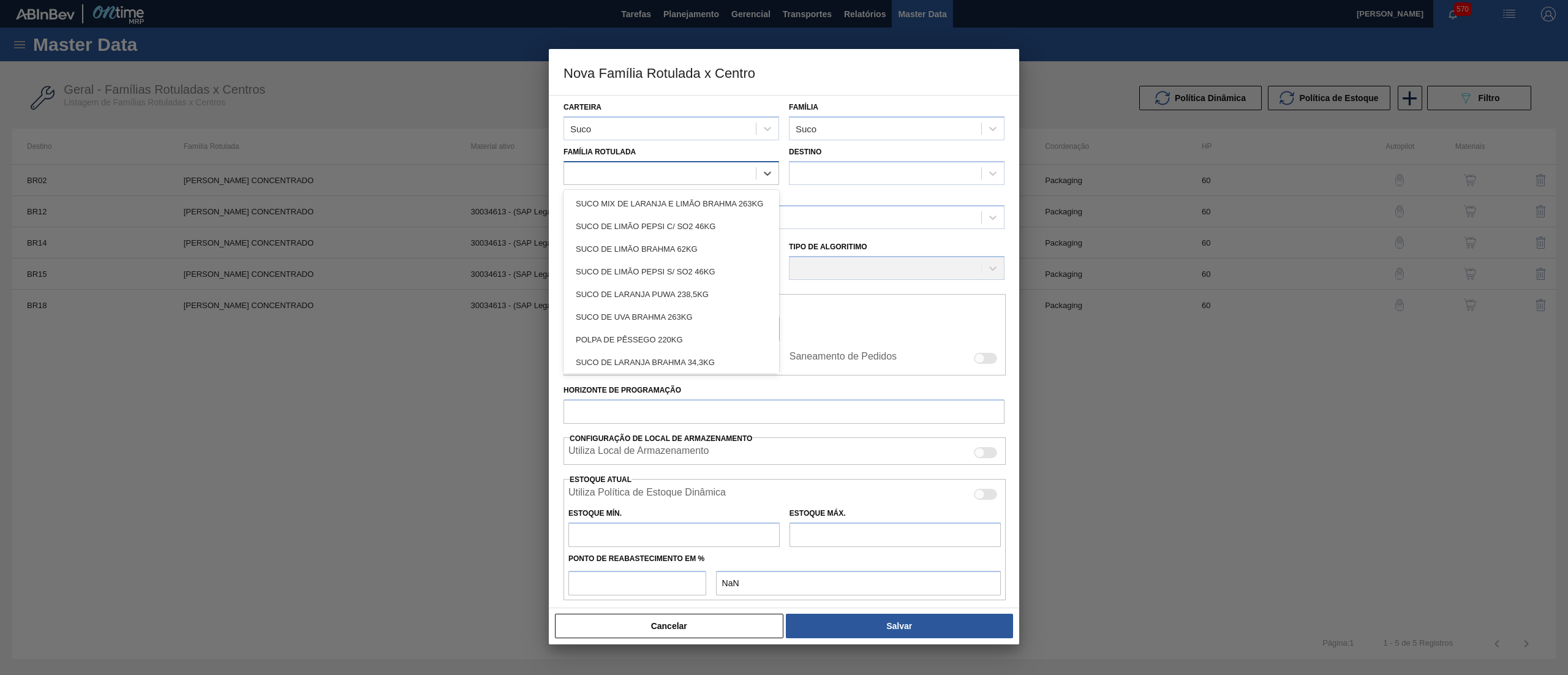
click at [723, 172] on div at bounding box center [659, 173] width 192 height 18
type Rotulada "uva c"
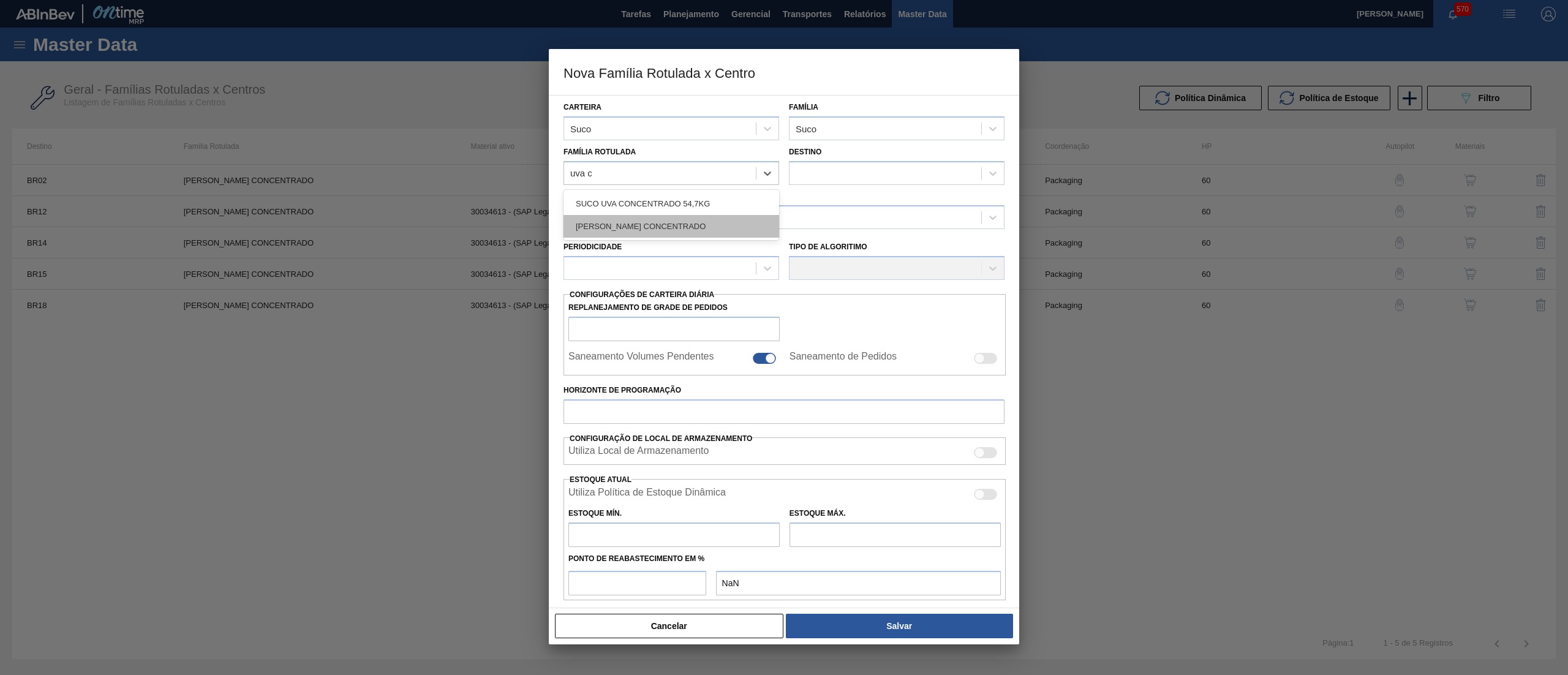
click at [711, 230] on div "[PERSON_NAME] CONCENTRADO" at bounding box center [672, 226] width 216 height 23
checkbox input "false"
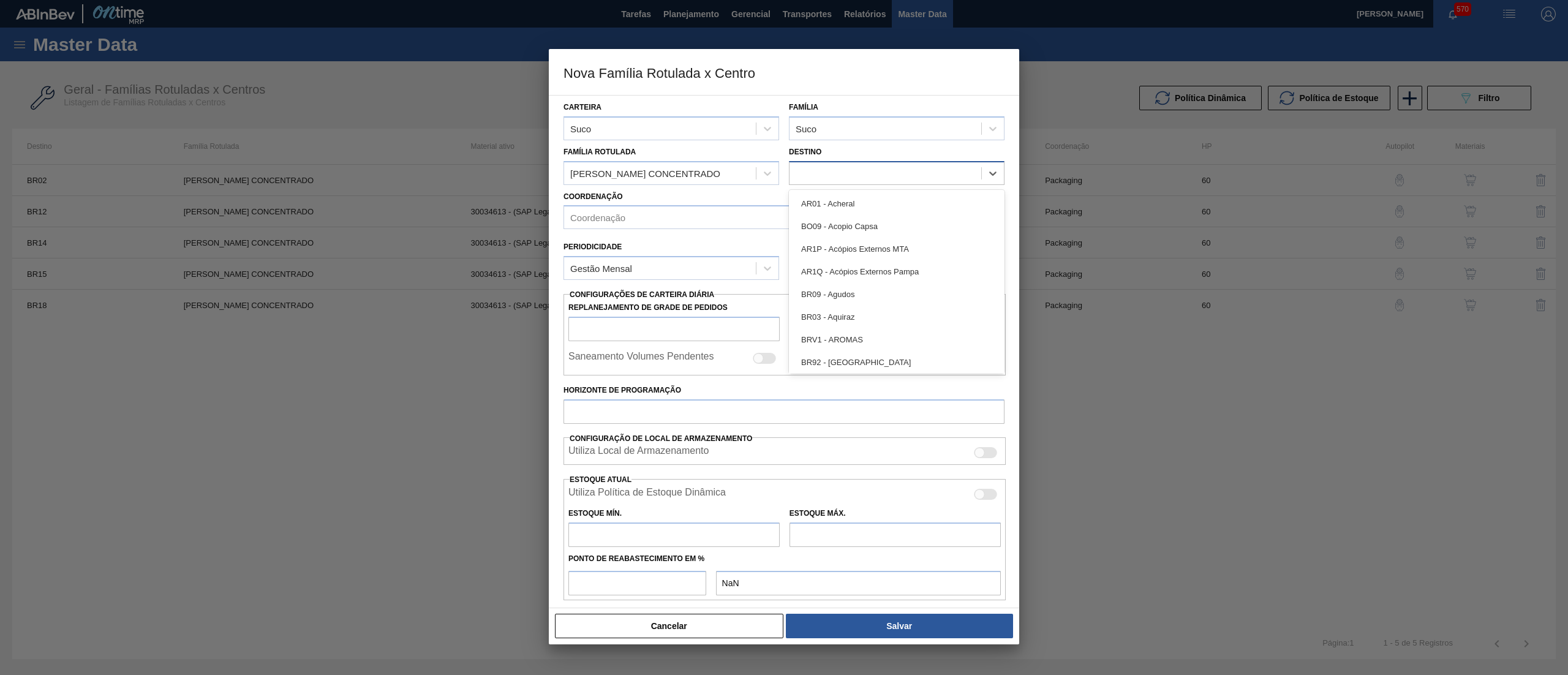
click at [821, 174] on div at bounding box center [885, 173] width 192 height 18
type input "03"
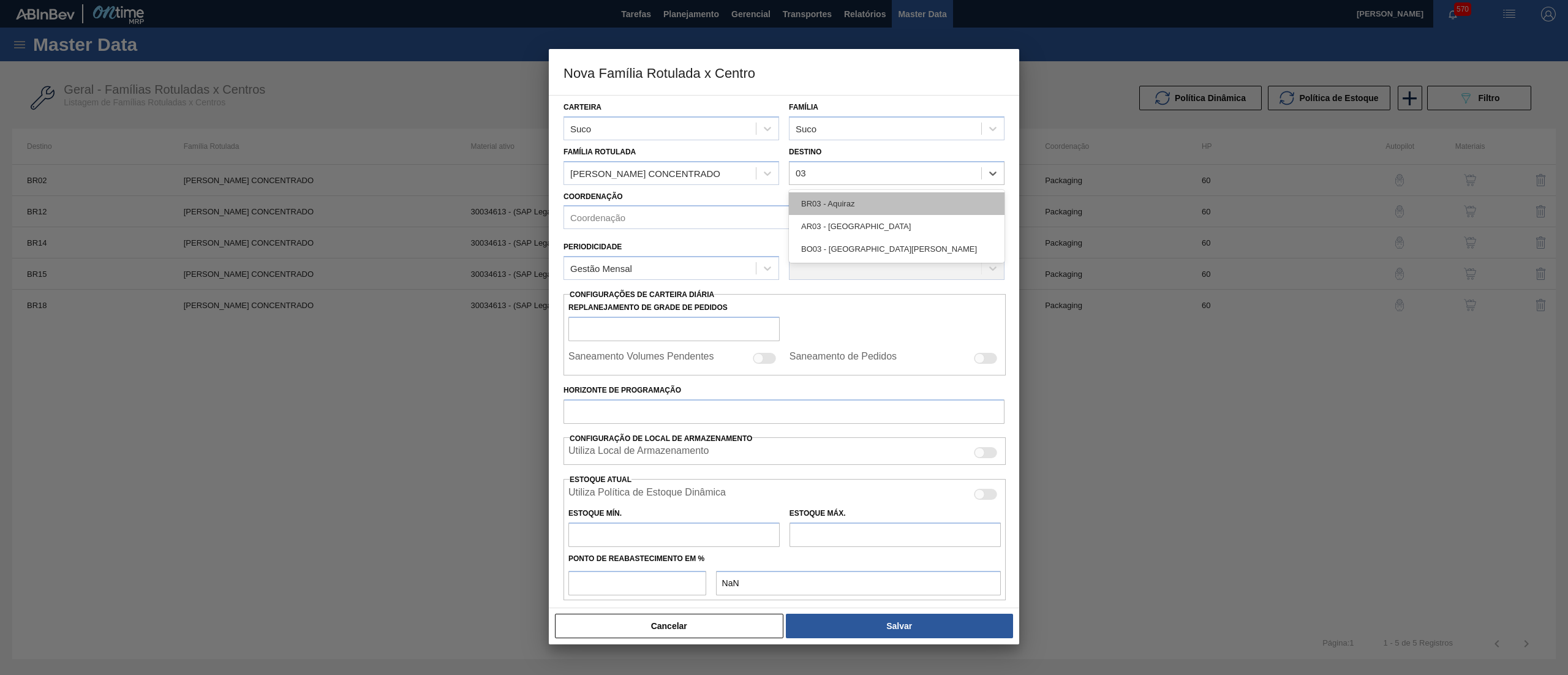
click at [870, 206] on div "BR03 - Aquiraz" at bounding box center [897, 204] width 216 height 23
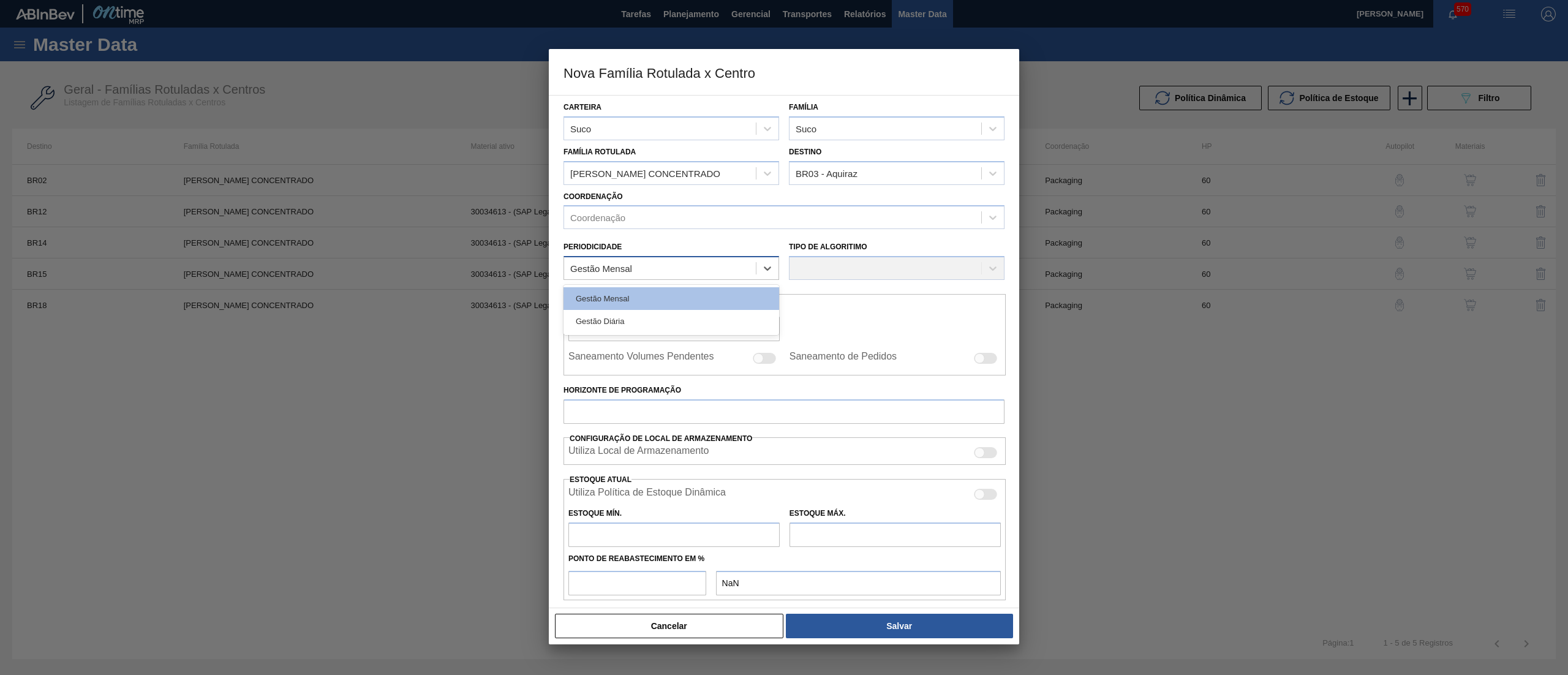
click at [672, 276] on div "Gestão Mensal" at bounding box center [659, 269] width 192 height 18
click at [665, 294] on div "Gestão Mensal" at bounding box center [672, 299] width 216 height 23
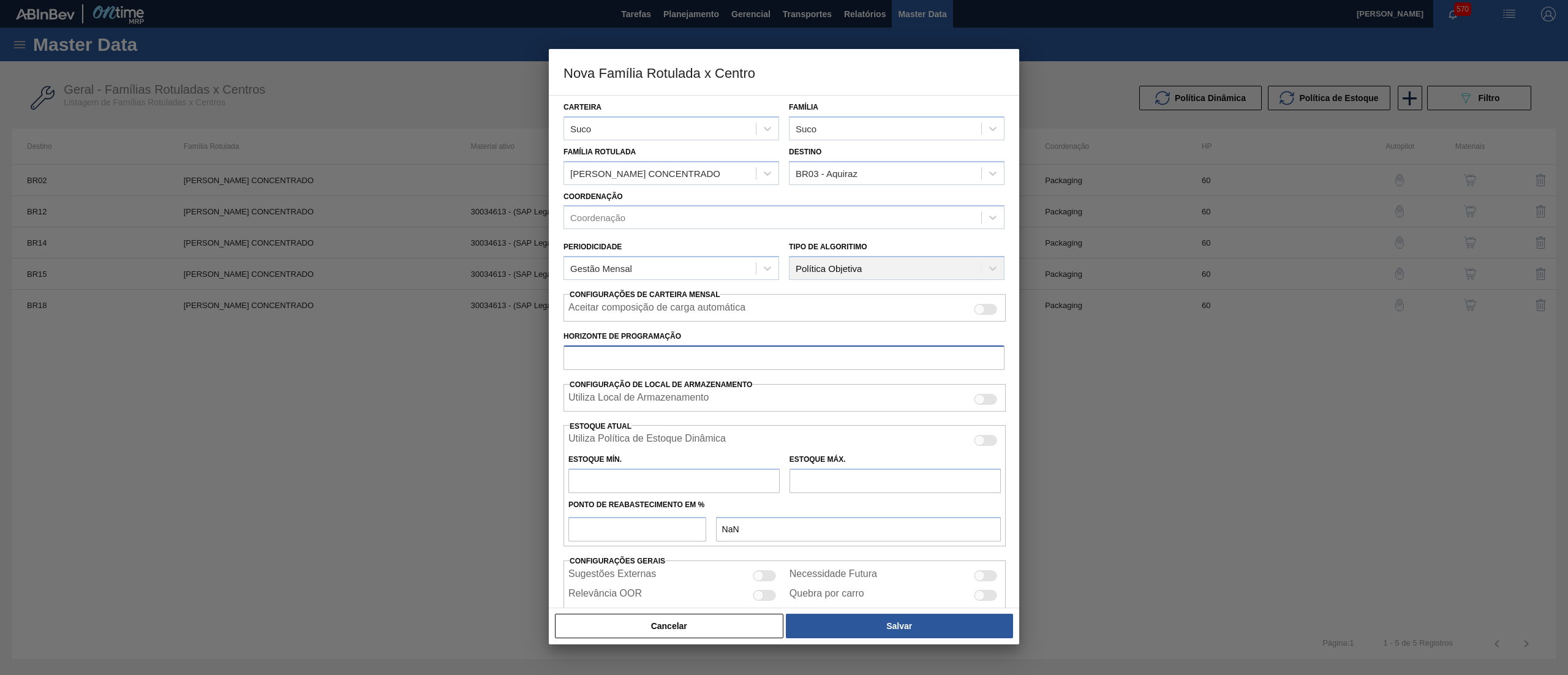
click at [691, 353] on input "Horizonte de Programação" at bounding box center [784, 358] width 441 height 25
type input "60"
click at [645, 489] on input "text" at bounding box center [674, 481] width 211 height 25
type input "142"
type input "142,000"
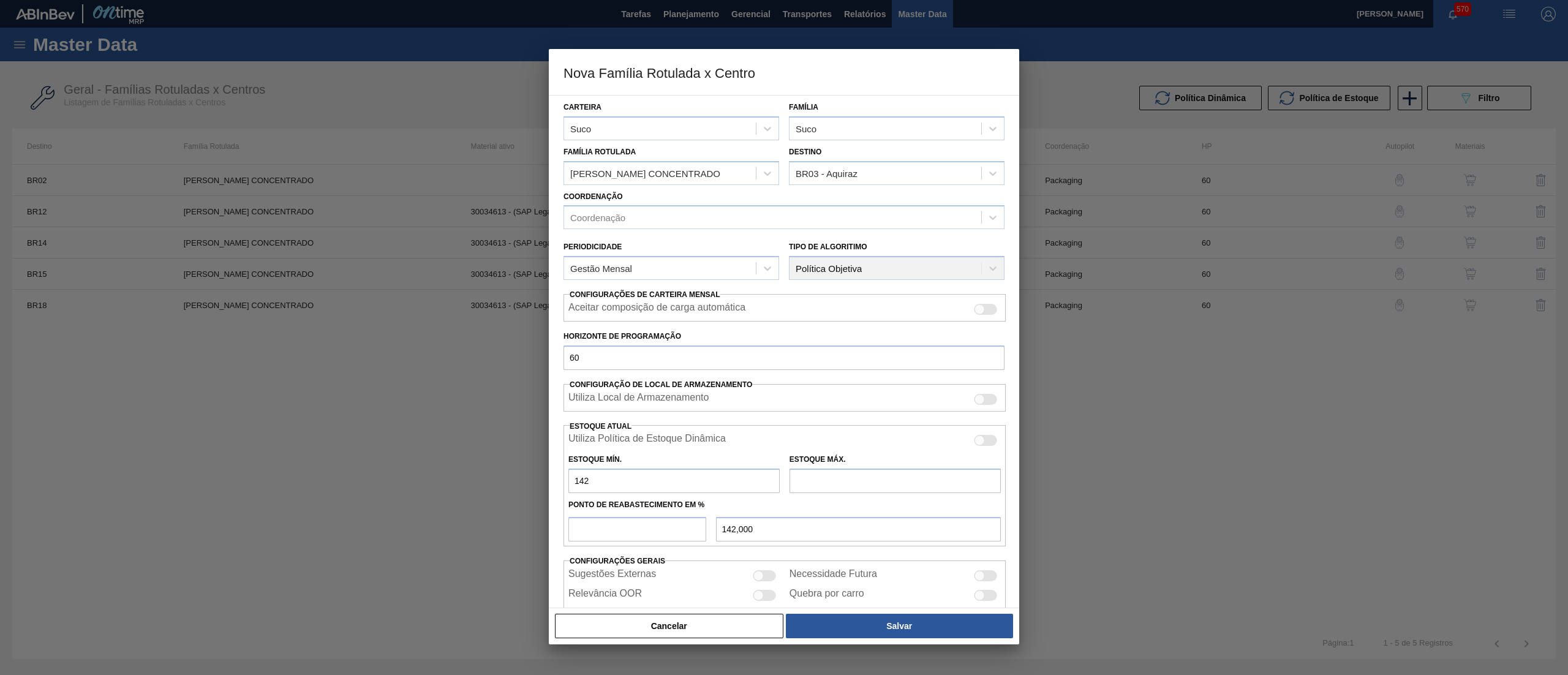
click at [892, 479] on input "text" at bounding box center [894, 481] width 211 height 25
type input "1.468"
click at [651, 524] on input "number" at bounding box center [637, 529] width 138 height 25
type input "5"
type input "208,300"
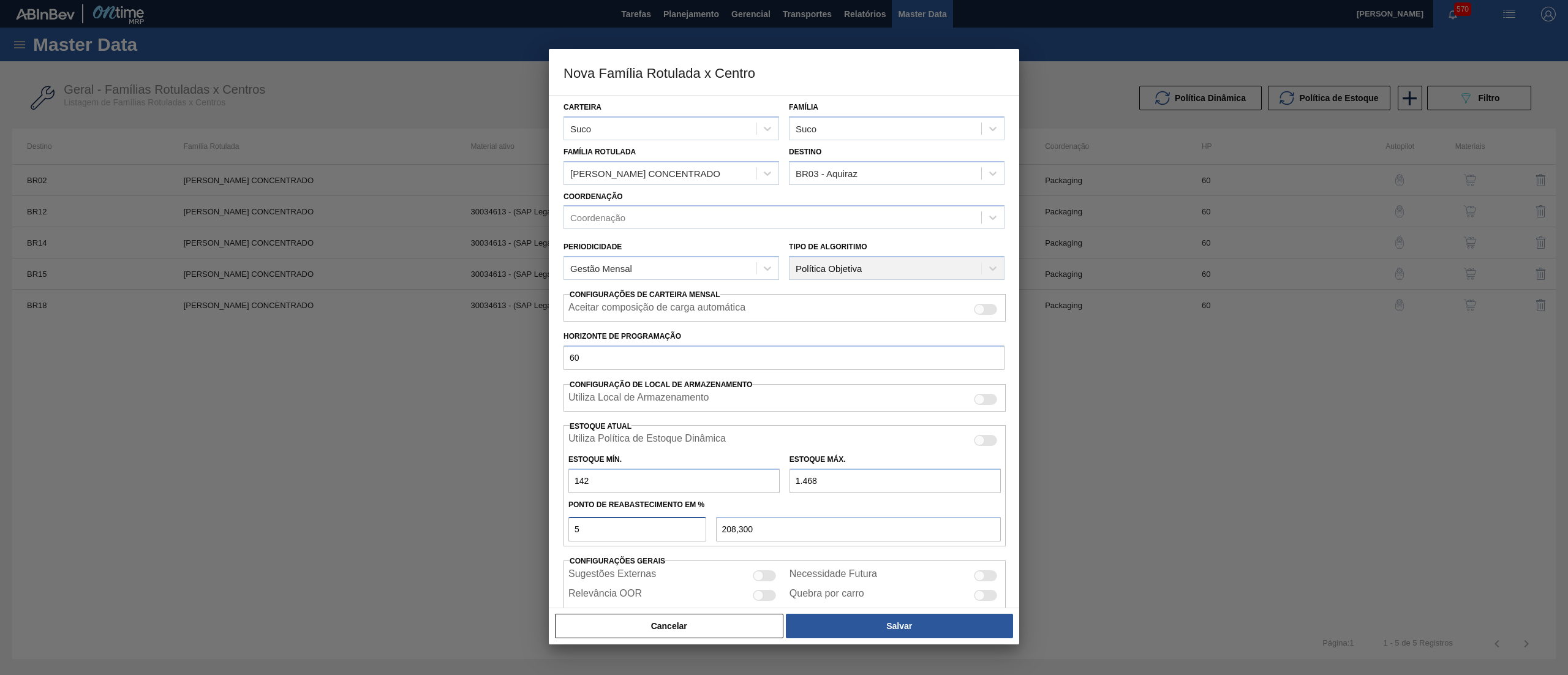
type input "50"
type input "805,000"
type input "50"
click at [812, 618] on button "Salvar" at bounding box center [899, 626] width 227 height 25
click at [902, 635] on button "Salvar" at bounding box center [899, 626] width 227 height 25
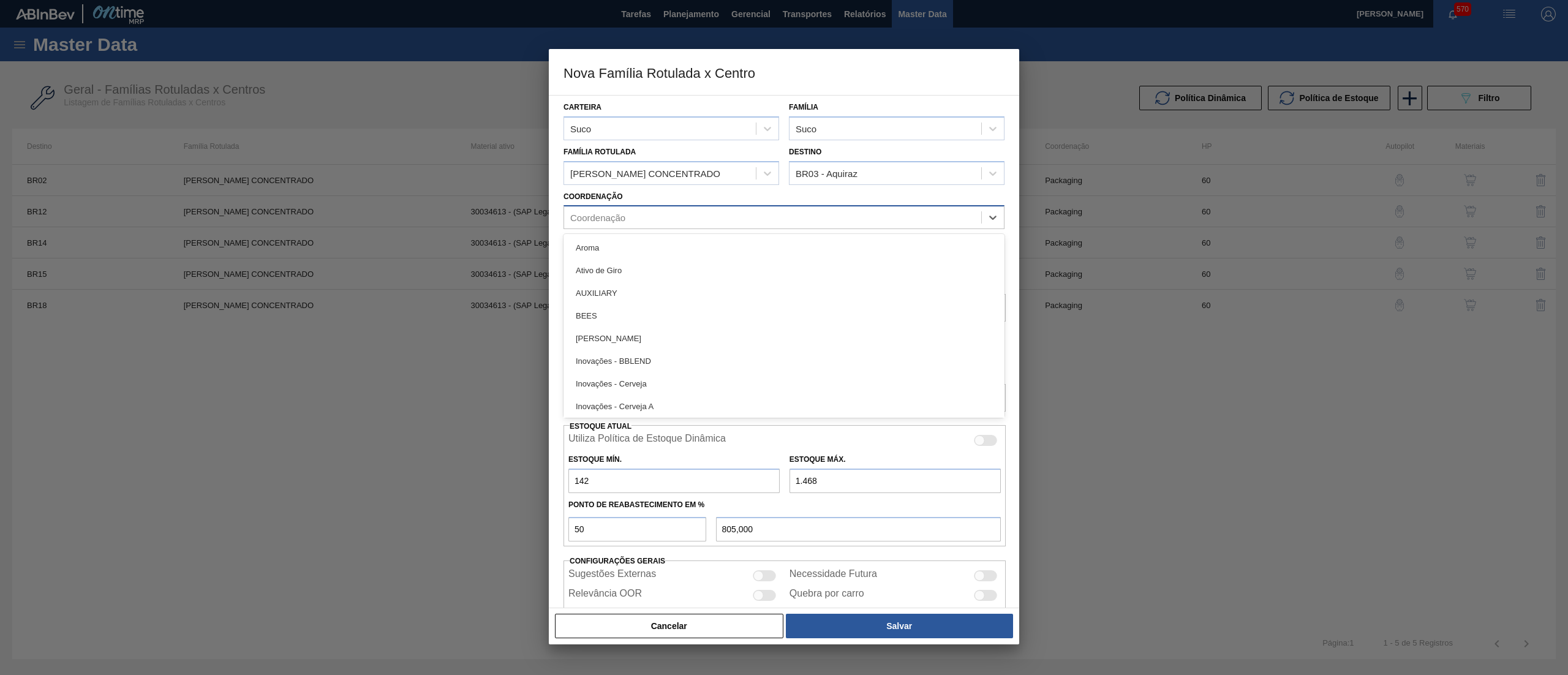
click at [834, 216] on div "Coordenação" at bounding box center [773, 217] width 417 height 18
type input "pac"
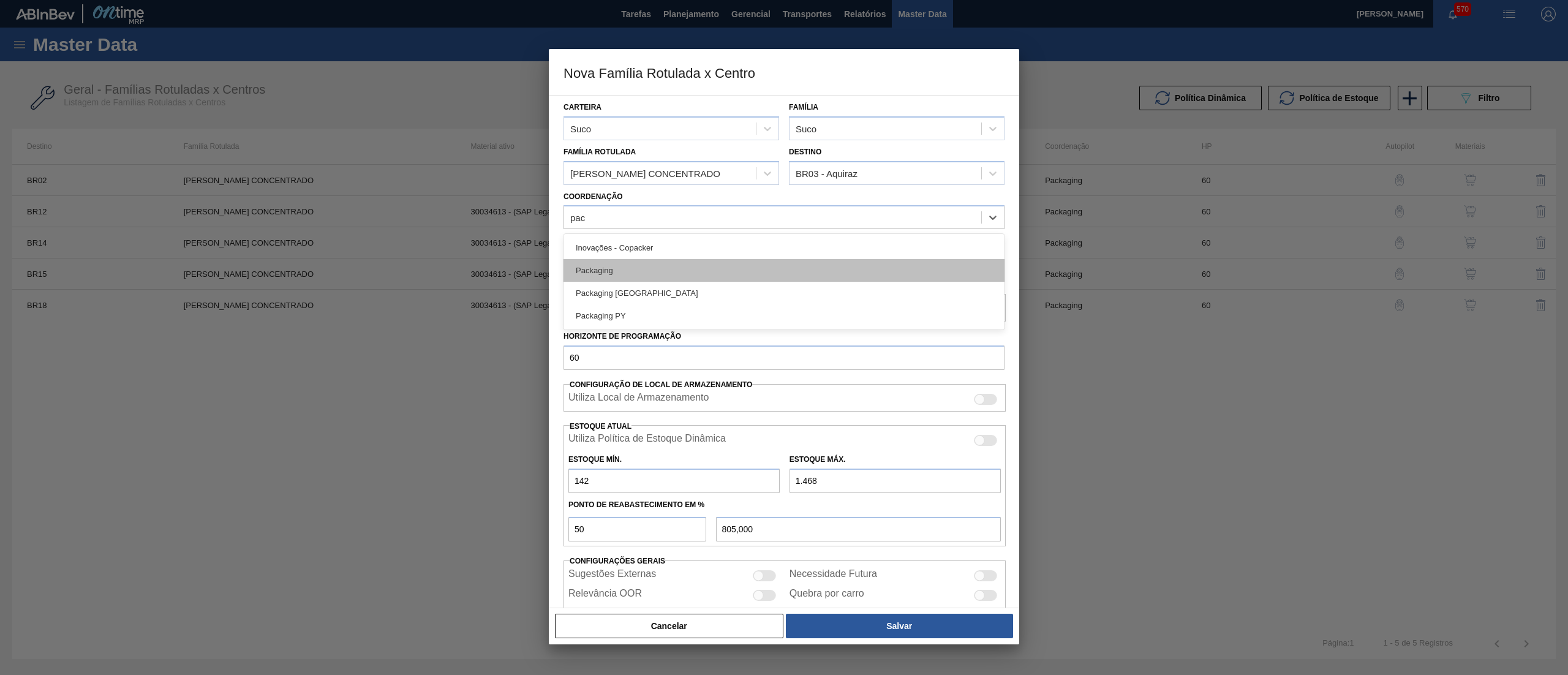
click at [778, 267] on div "Packaging" at bounding box center [784, 270] width 441 height 23
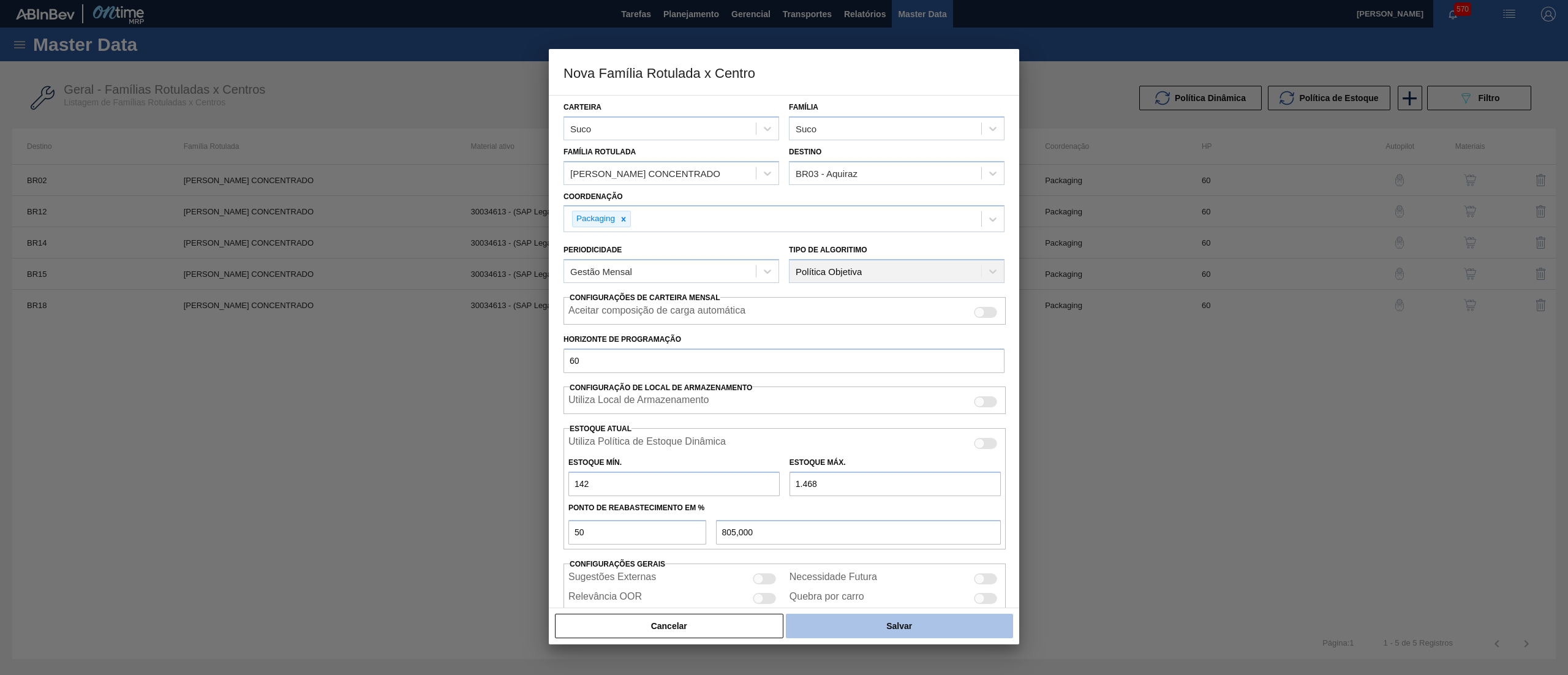
click at [856, 623] on button "Salvar" at bounding box center [899, 626] width 227 height 25
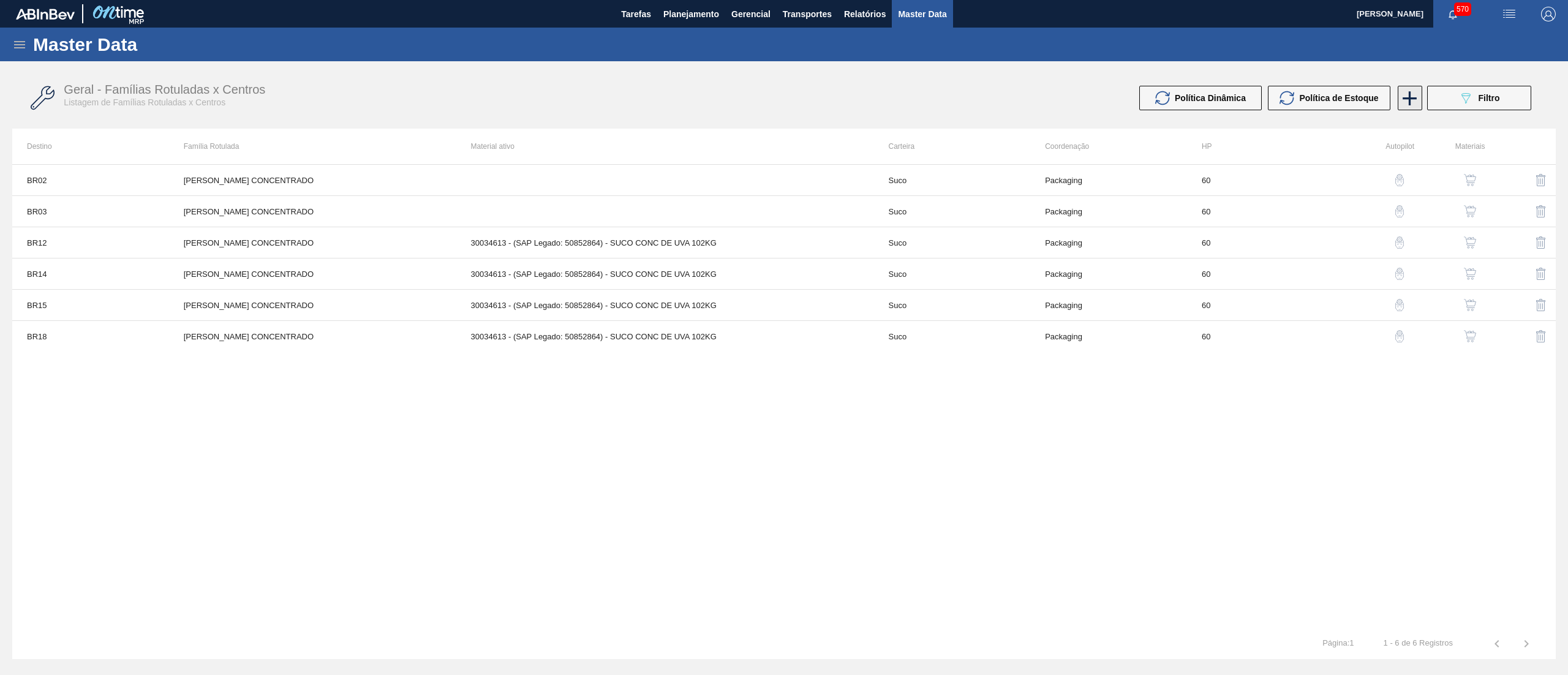
click at [1416, 96] on icon at bounding box center [1409, 98] width 24 height 24
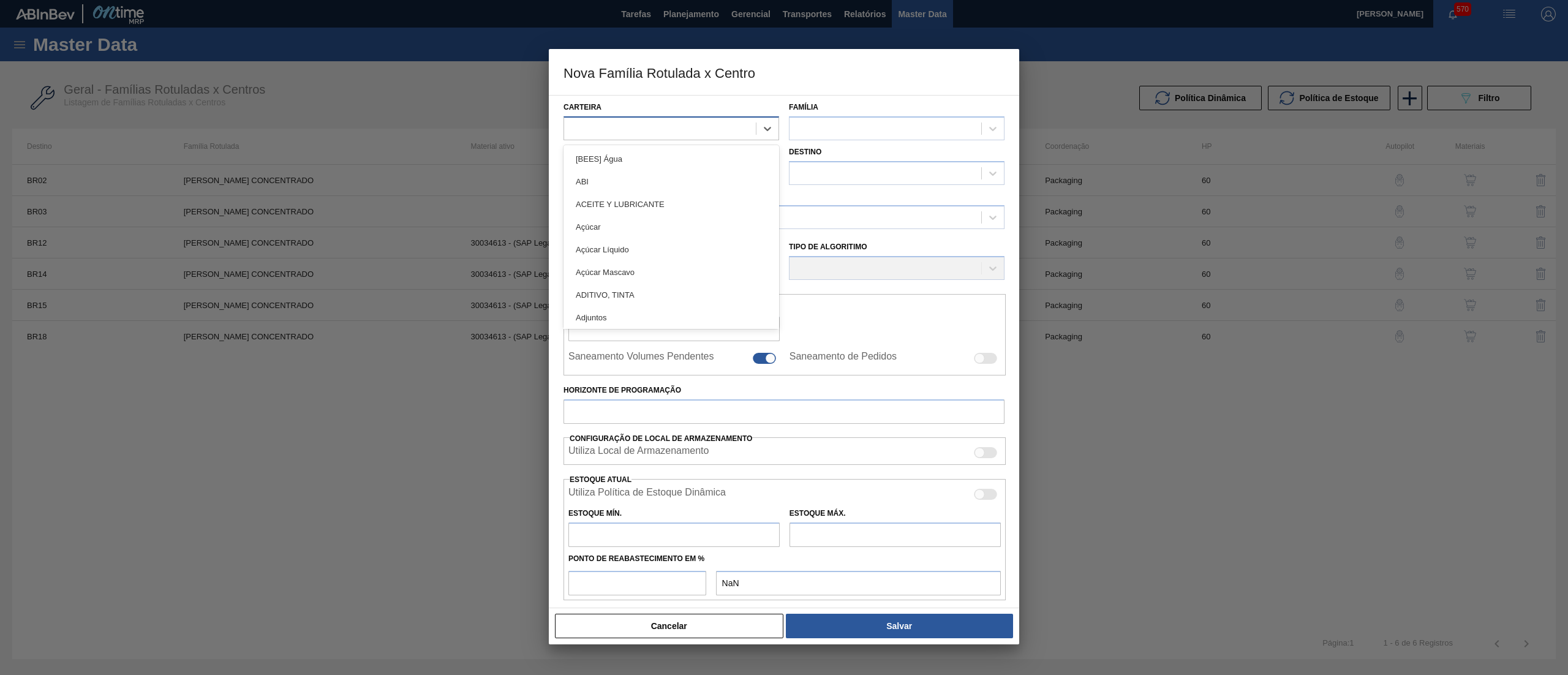
click at [676, 125] on div at bounding box center [659, 128] width 192 height 18
type input "suco"
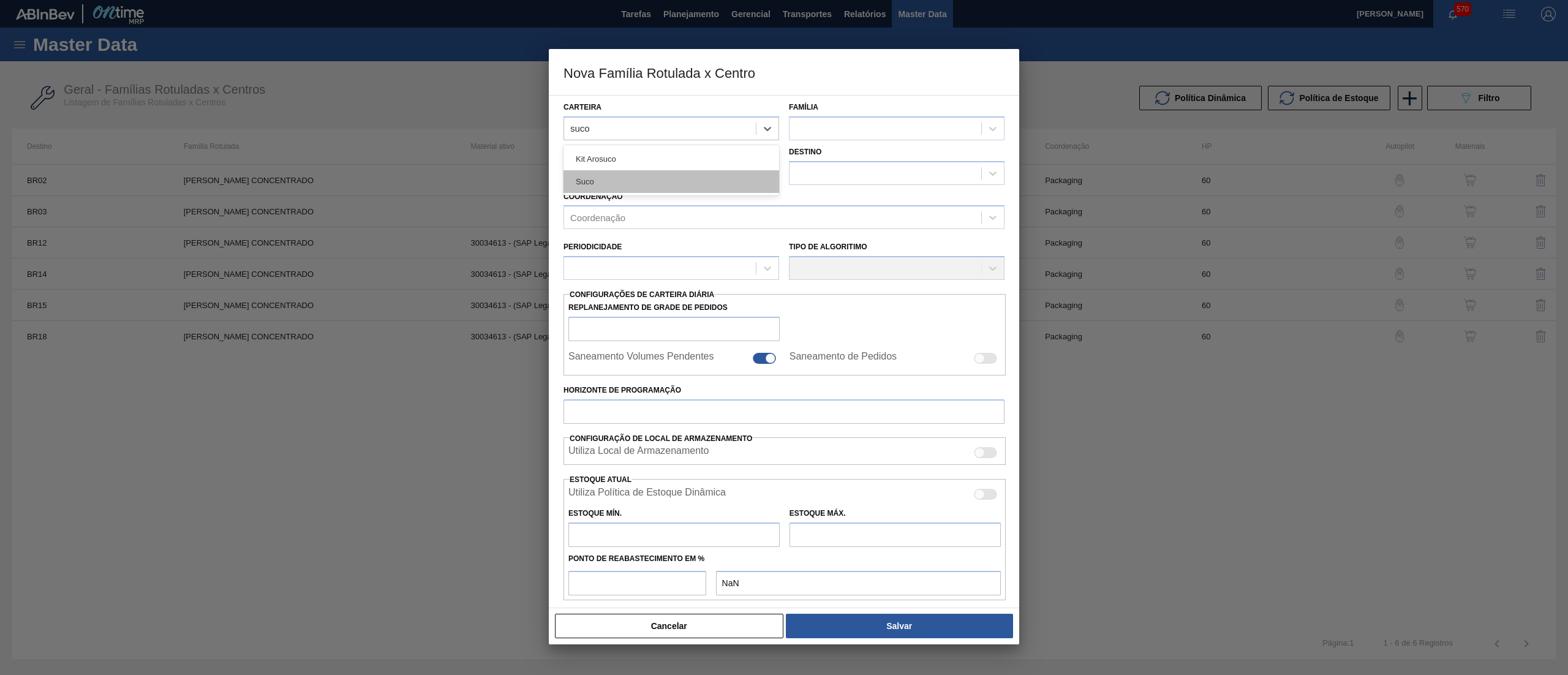
click at [643, 171] on div "Suco" at bounding box center [672, 182] width 216 height 23
click at [854, 133] on div at bounding box center [885, 128] width 192 height 18
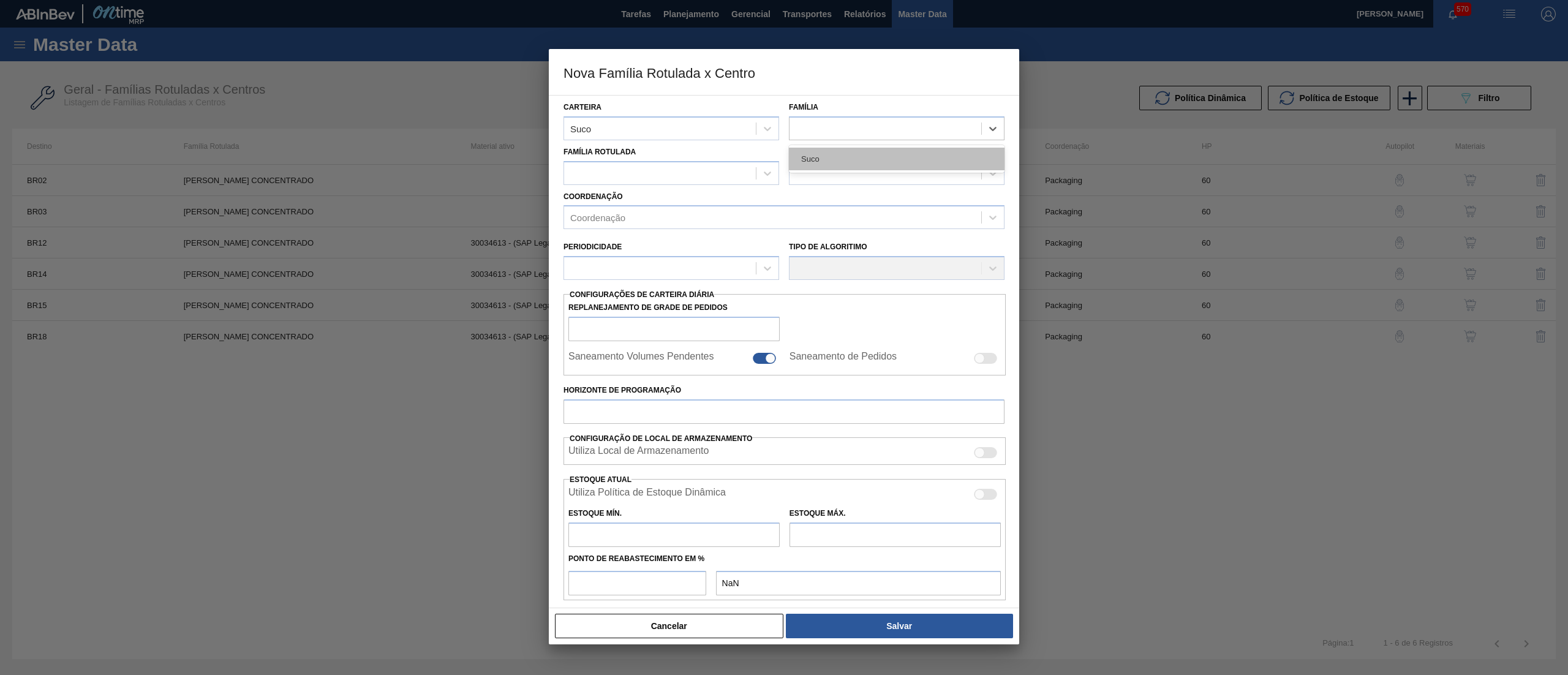
click at [856, 153] on div "Suco" at bounding box center [897, 159] width 216 height 23
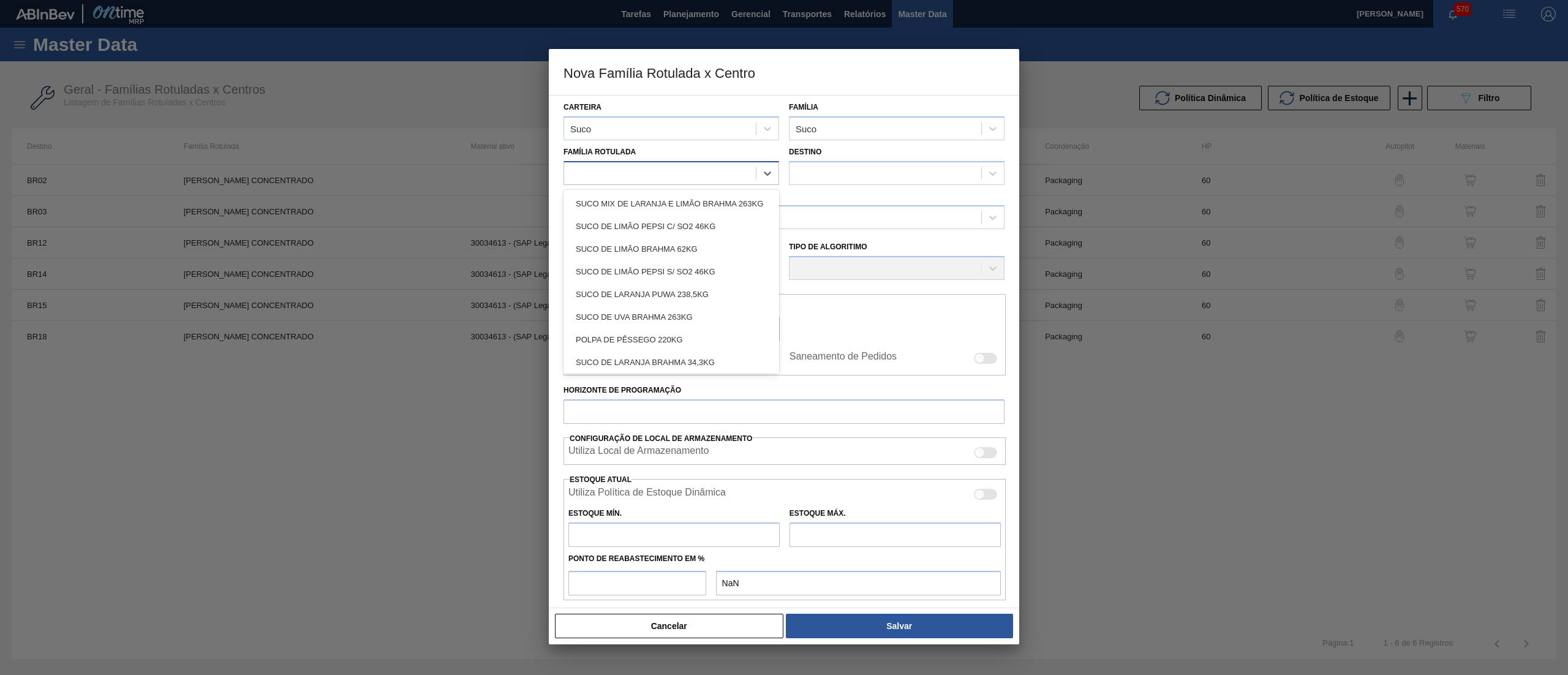
click at [619, 175] on div at bounding box center [659, 173] width 192 height 18
type Rotulada "uva c"
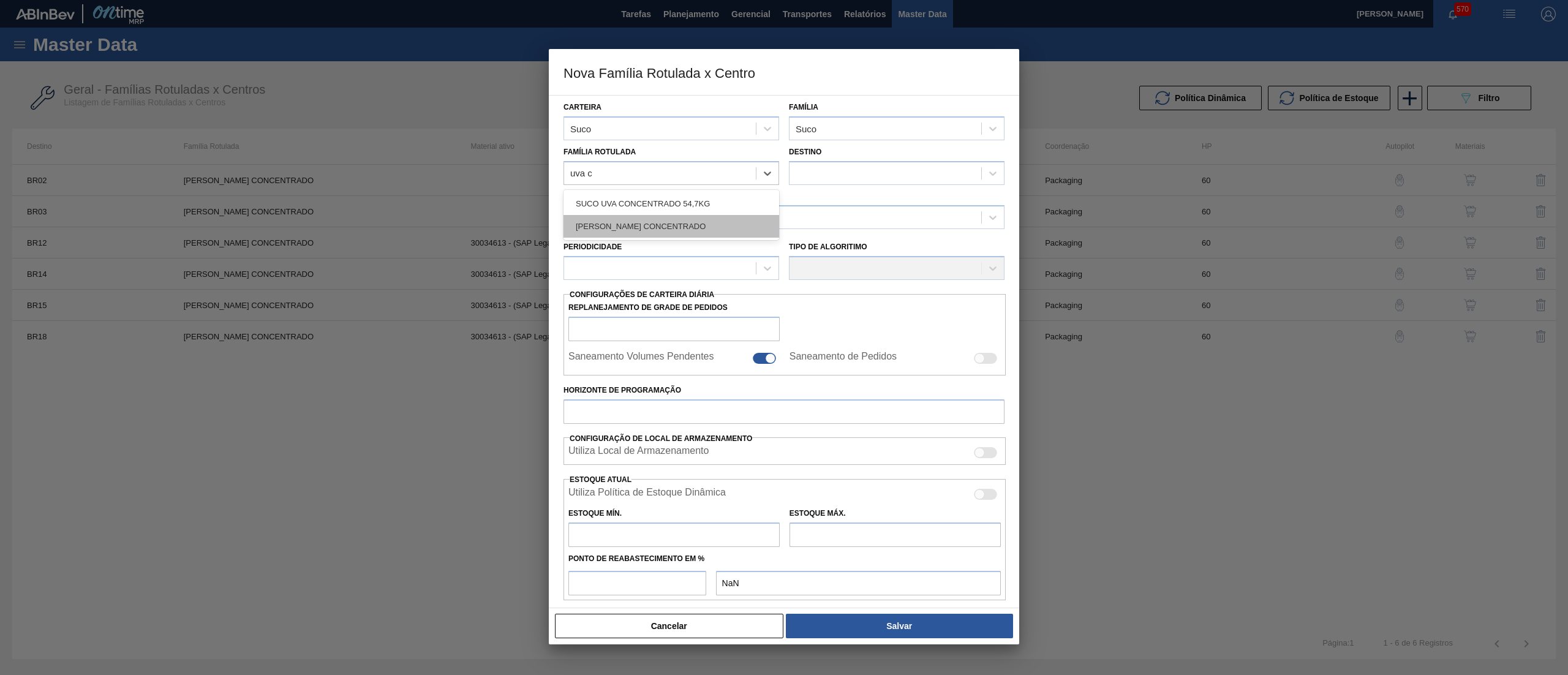
click at [655, 220] on div "[PERSON_NAME] CONCENTRADO" at bounding box center [672, 226] width 216 height 23
checkbox input "false"
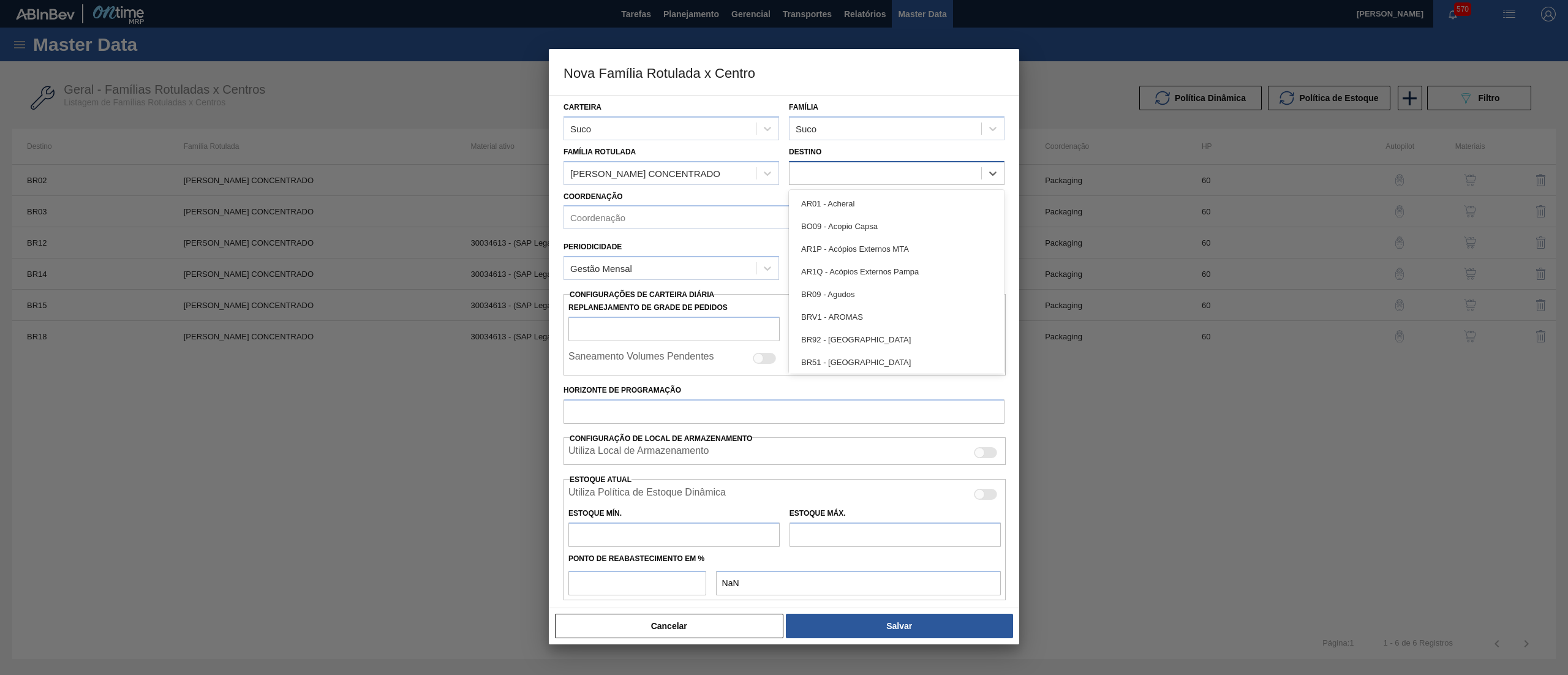
click at [855, 180] on div at bounding box center [885, 173] width 192 height 18
type input "04"
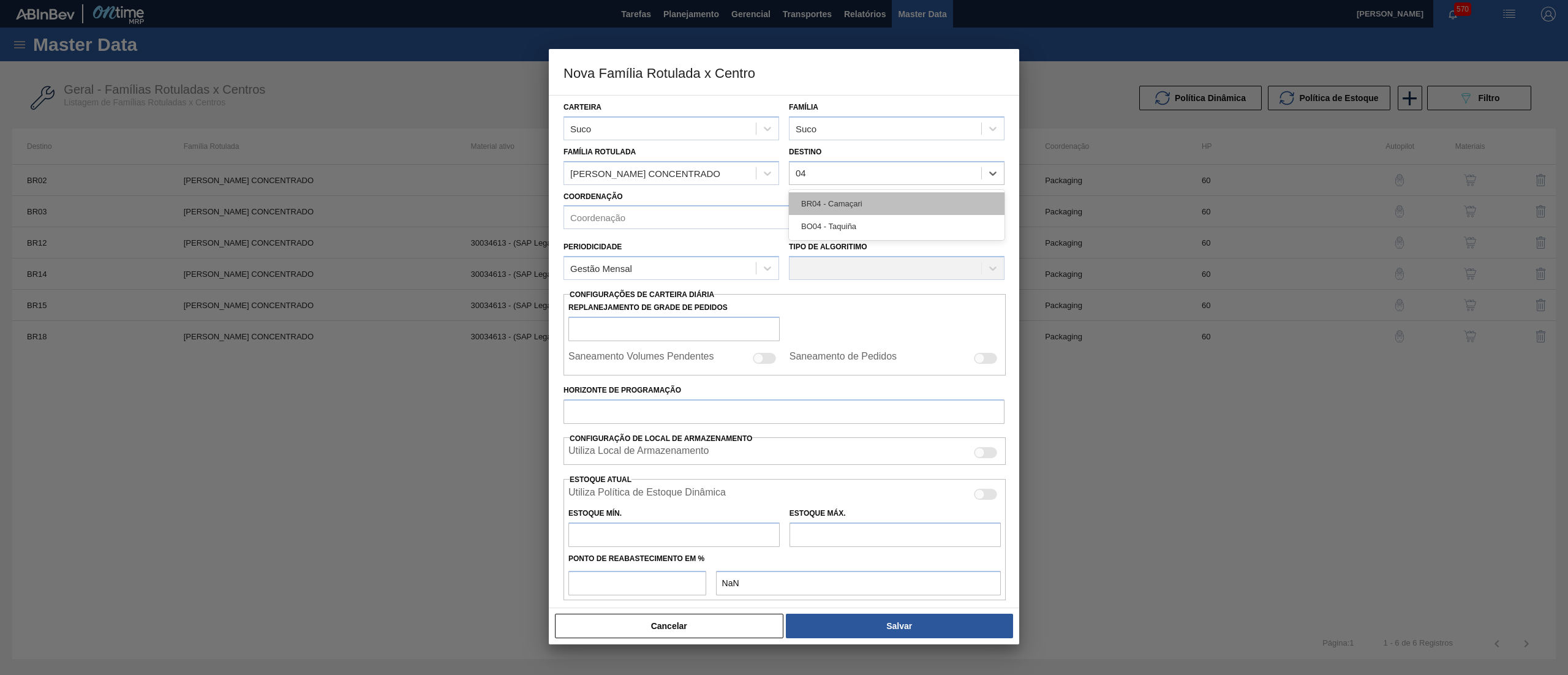
click at [860, 209] on div "BR04 - Camaçari" at bounding box center [897, 204] width 216 height 23
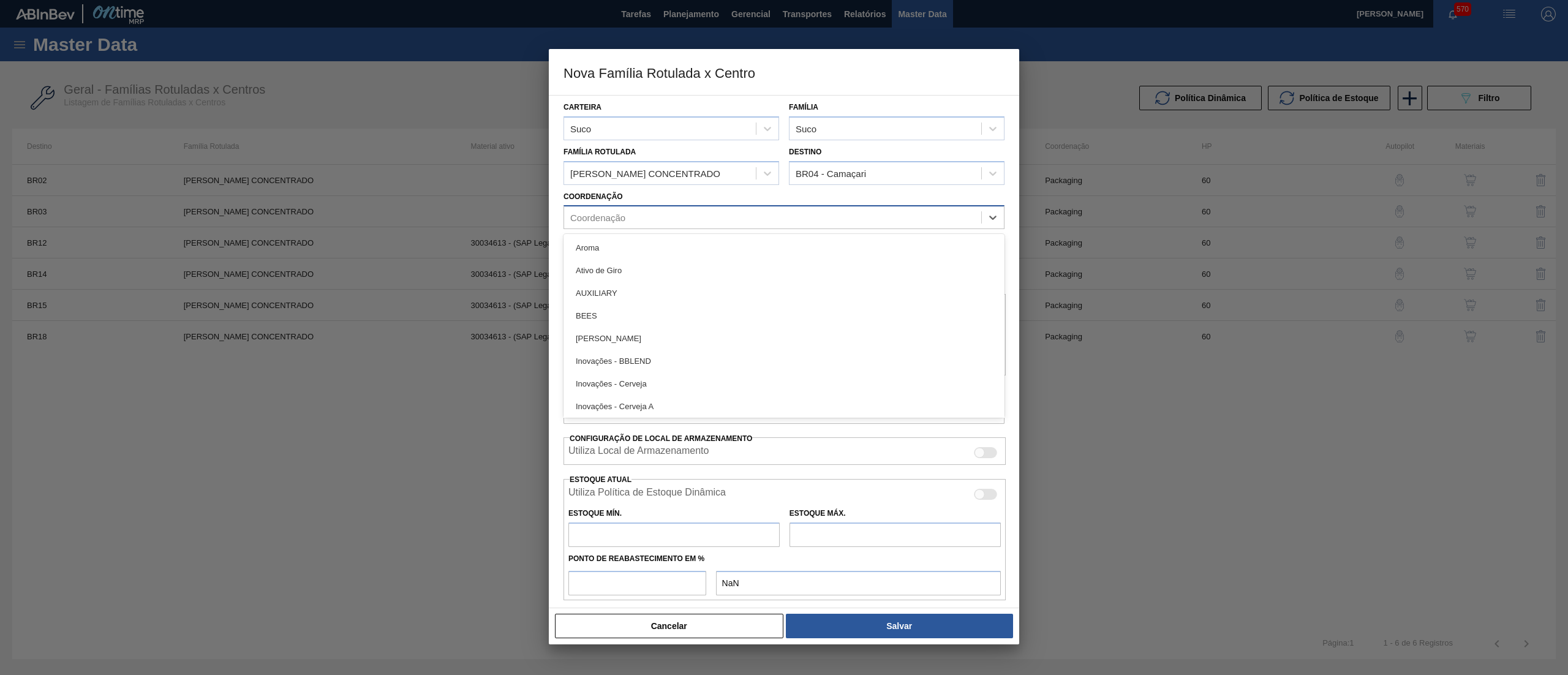
click at [803, 215] on div "Coordenação" at bounding box center [773, 217] width 417 height 18
type input "pac"
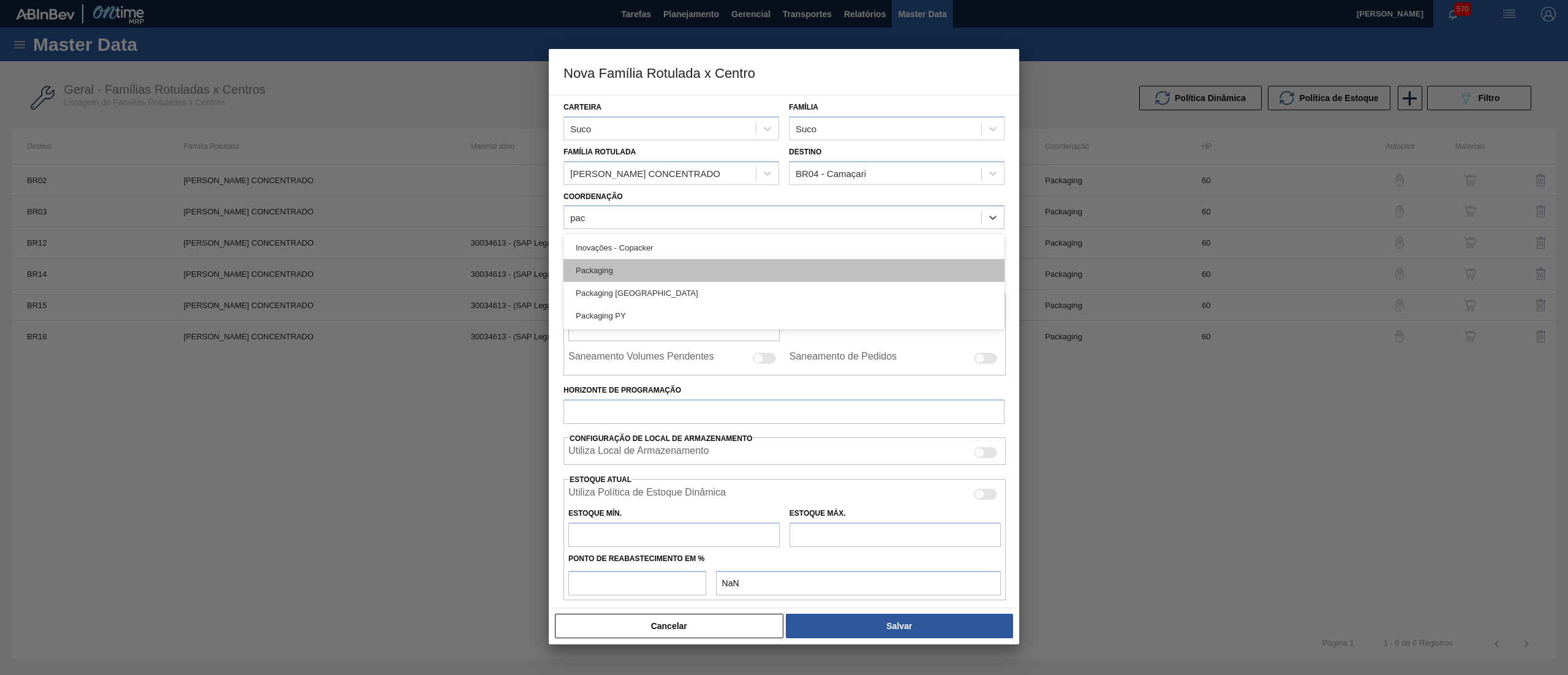
click at [650, 276] on div "Packaging" at bounding box center [784, 270] width 441 height 23
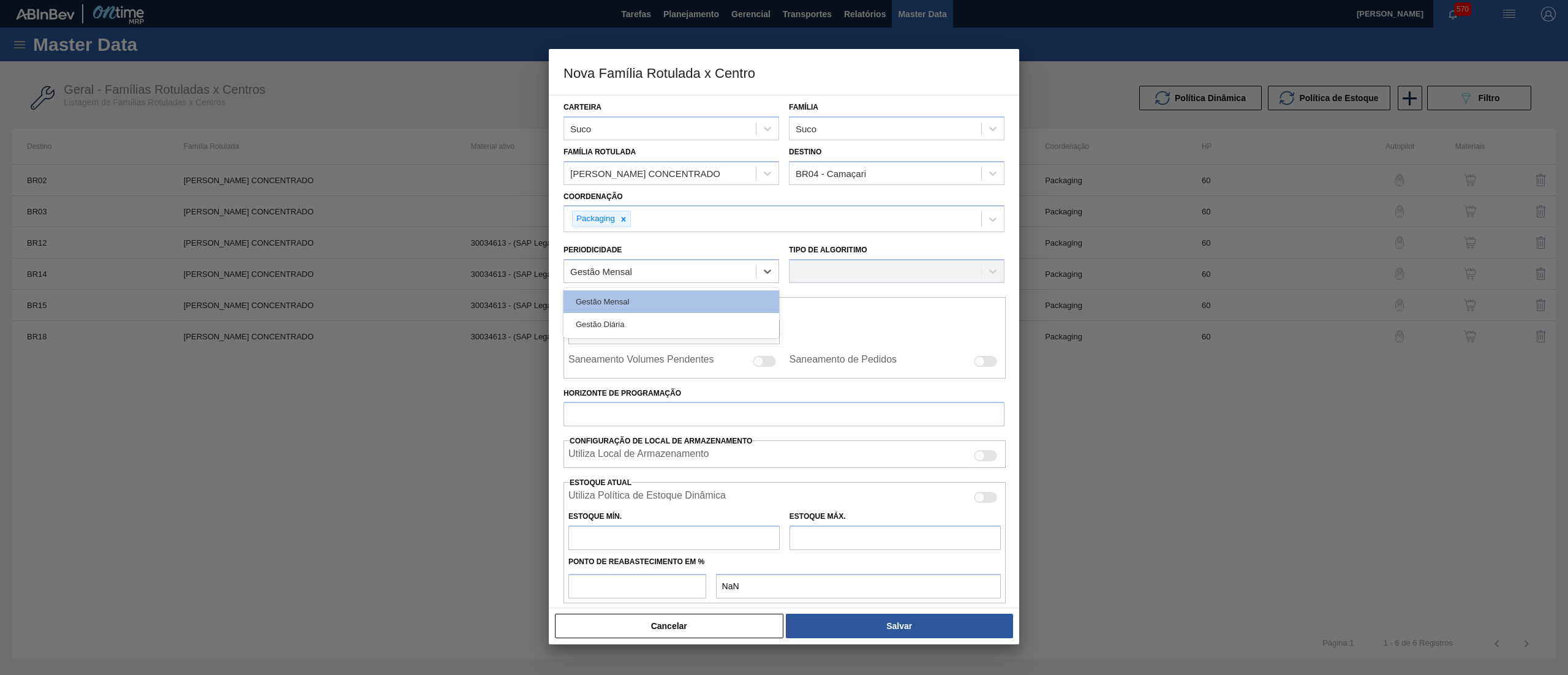
click at [650, 276] on div "Gestão Mensal" at bounding box center [659, 271] width 192 height 18
click at [650, 301] on div "Gestão Mensal" at bounding box center [672, 301] width 216 height 23
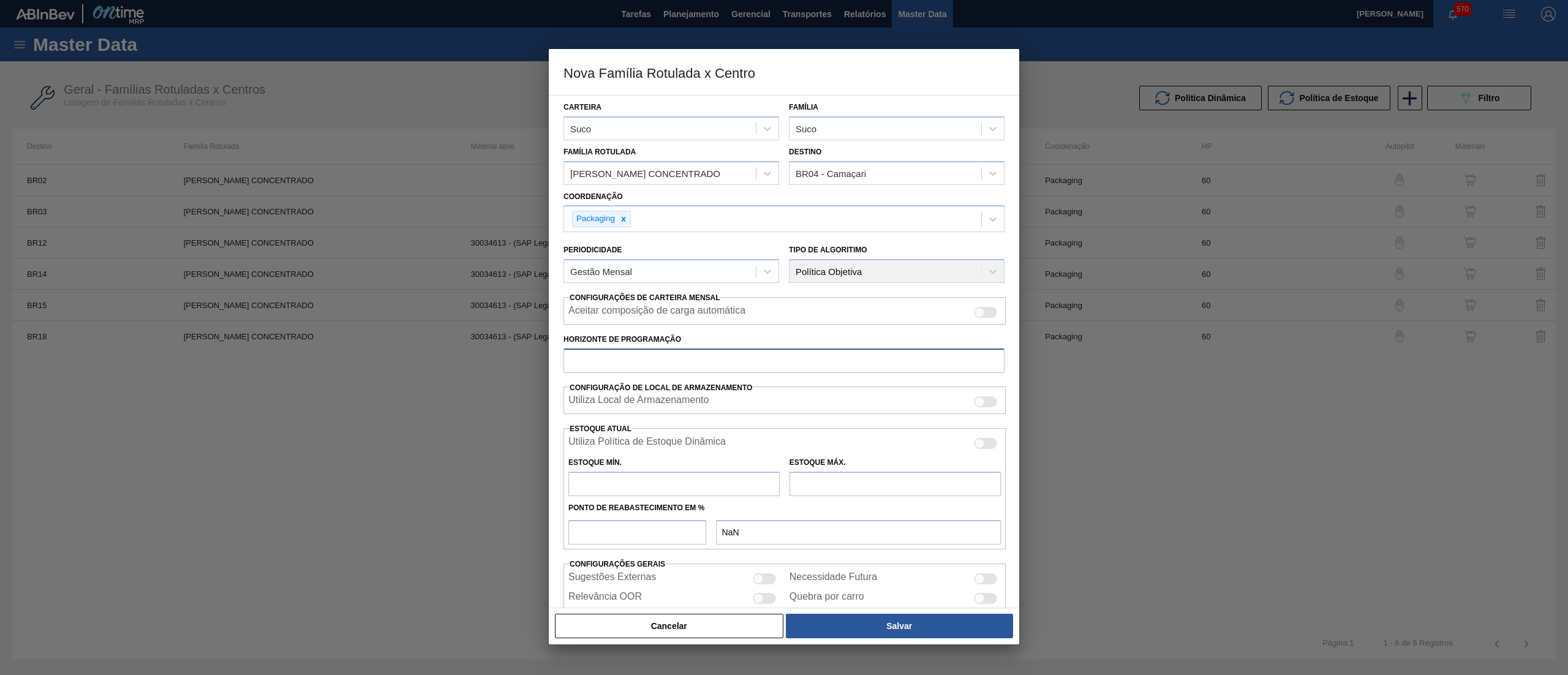
click at [647, 356] on input "Horizonte de Programação" at bounding box center [784, 360] width 441 height 25
type input "60"
click at [654, 542] on input "number" at bounding box center [637, 532] width 138 height 25
type input "5"
type input "0,000"
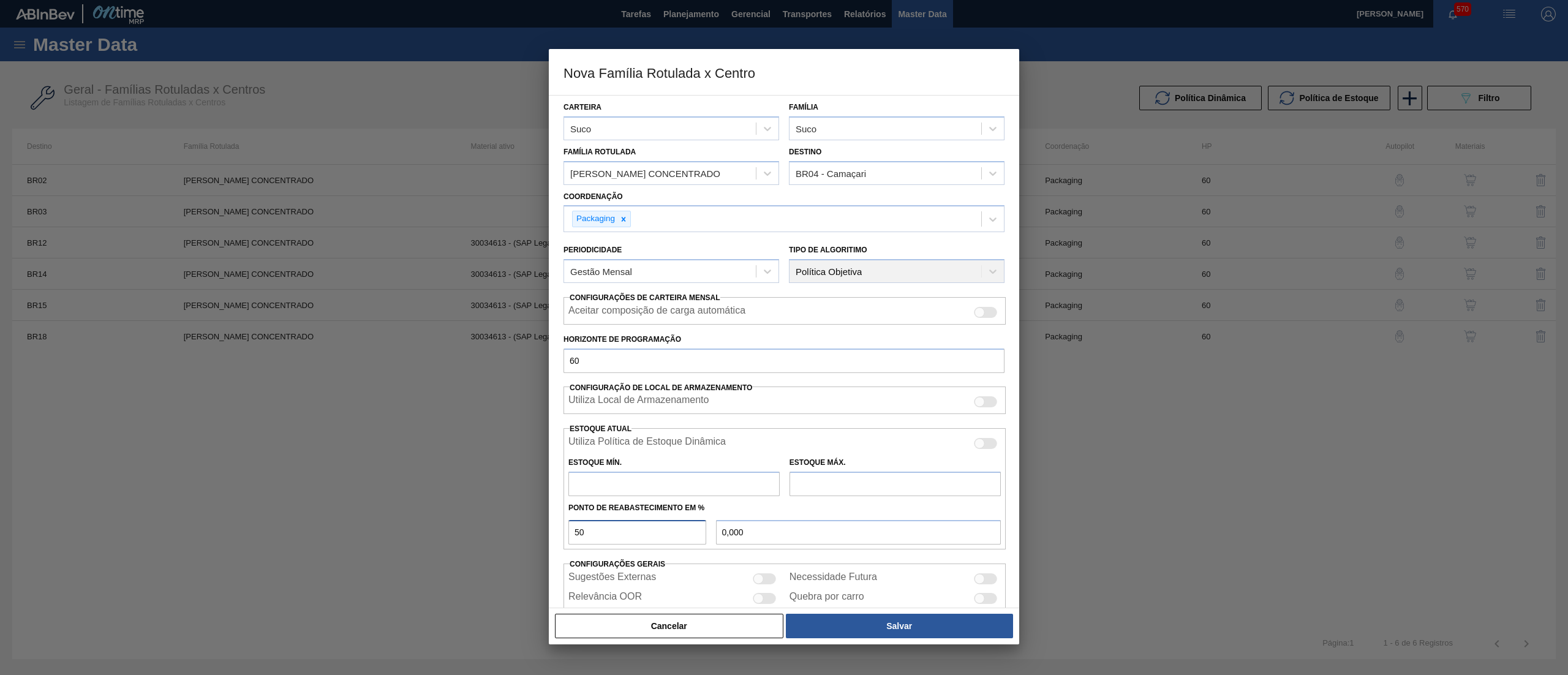
type input "50"
click at [643, 487] on input "text" at bounding box center [674, 484] width 211 height 25
type input "142"
type input "71,000"
click at [880, 482] on input "text" at bounding box center [894, 484] width 211 height 25
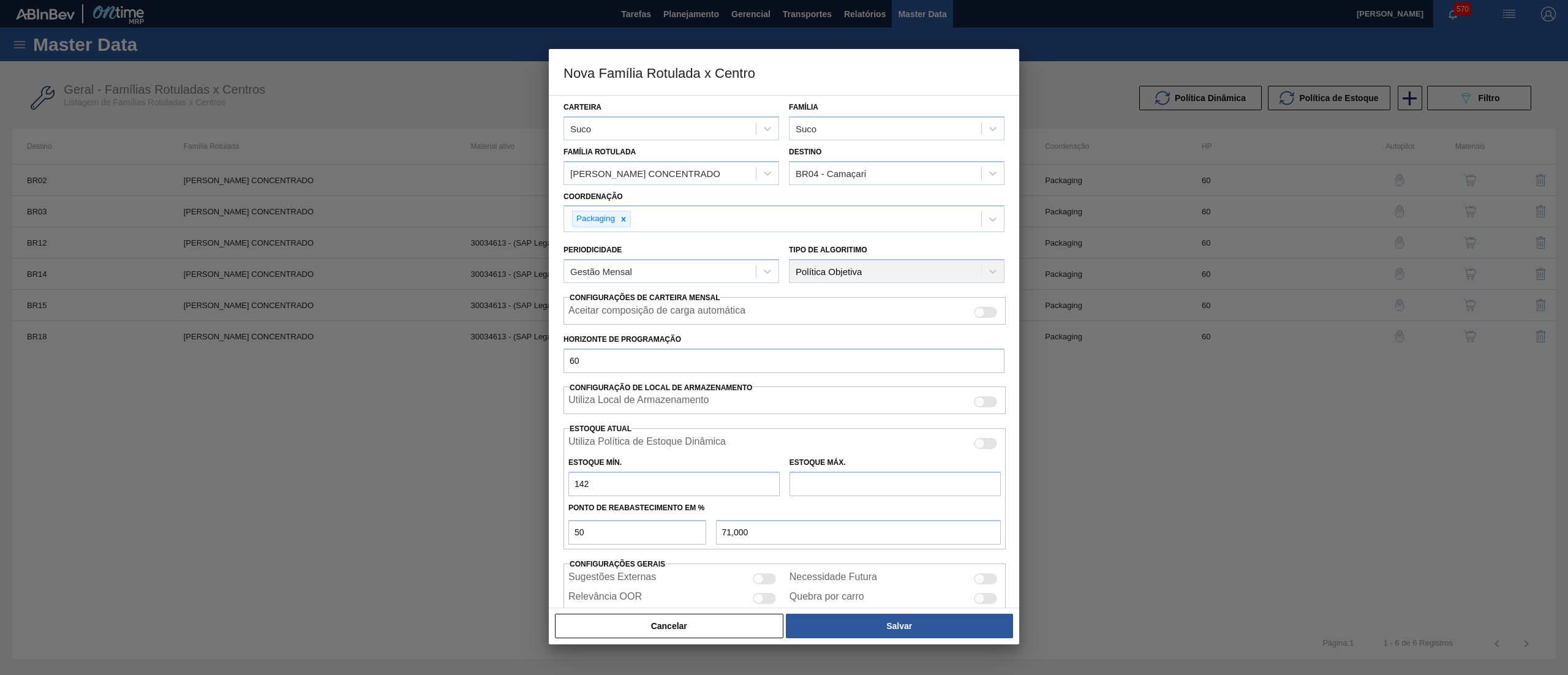
type input "1"
type input "71,500"
type input "12"
type input "77,000"
type input "125"
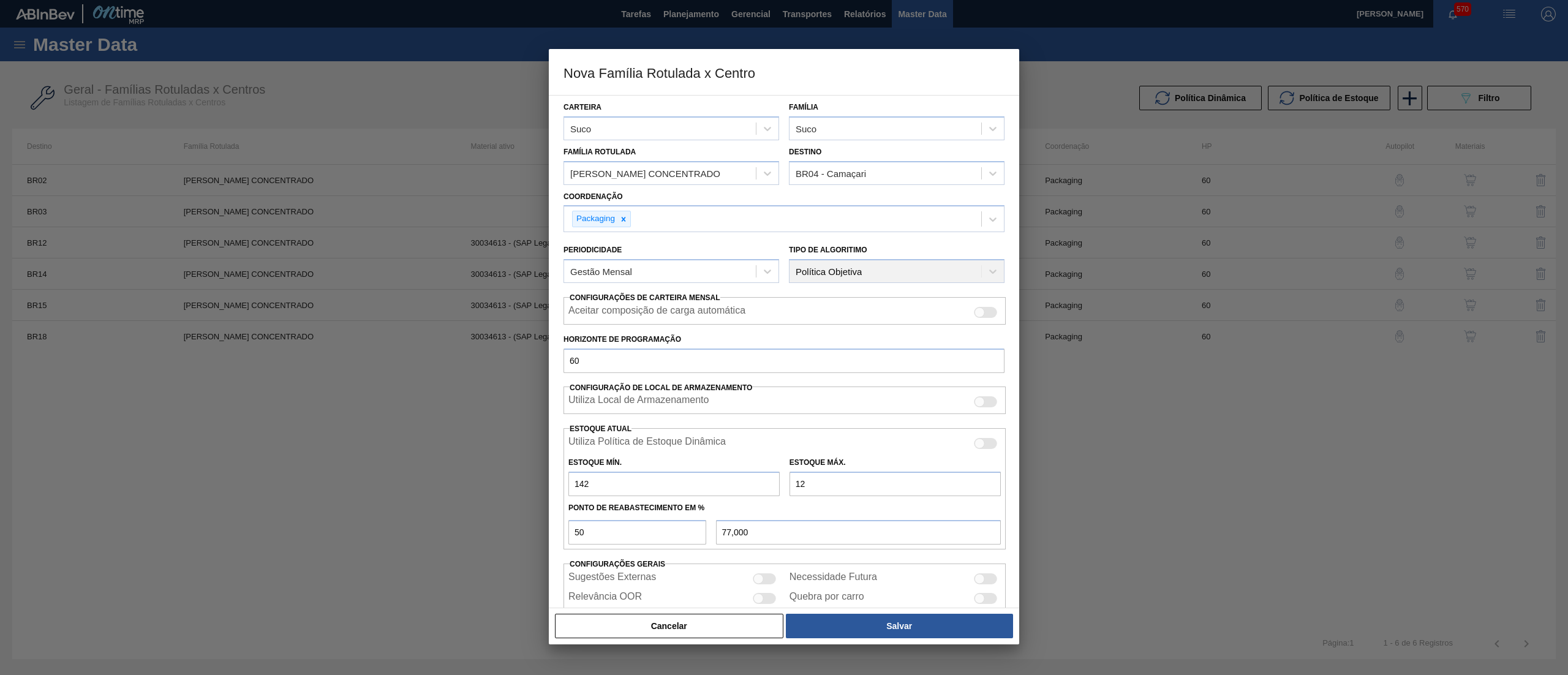
type input "133,500"
type input "1.253"
type input "697,500"
type input "1.253"
click at [889, 627] on button "Salvar" at bounding box center [899, 626] width 227 height 25
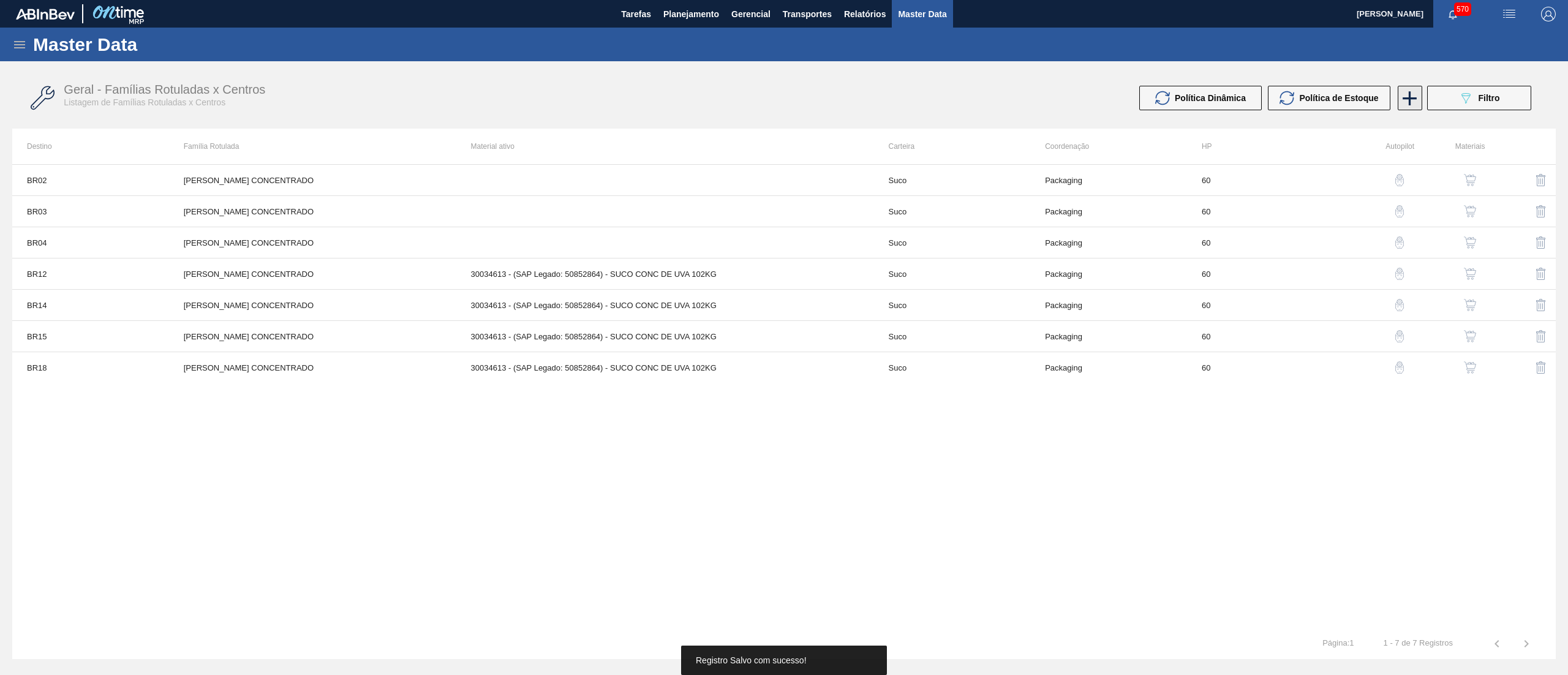
click at [1415, 99] on icon at bounding box center [1409, 98] width 24 height 24
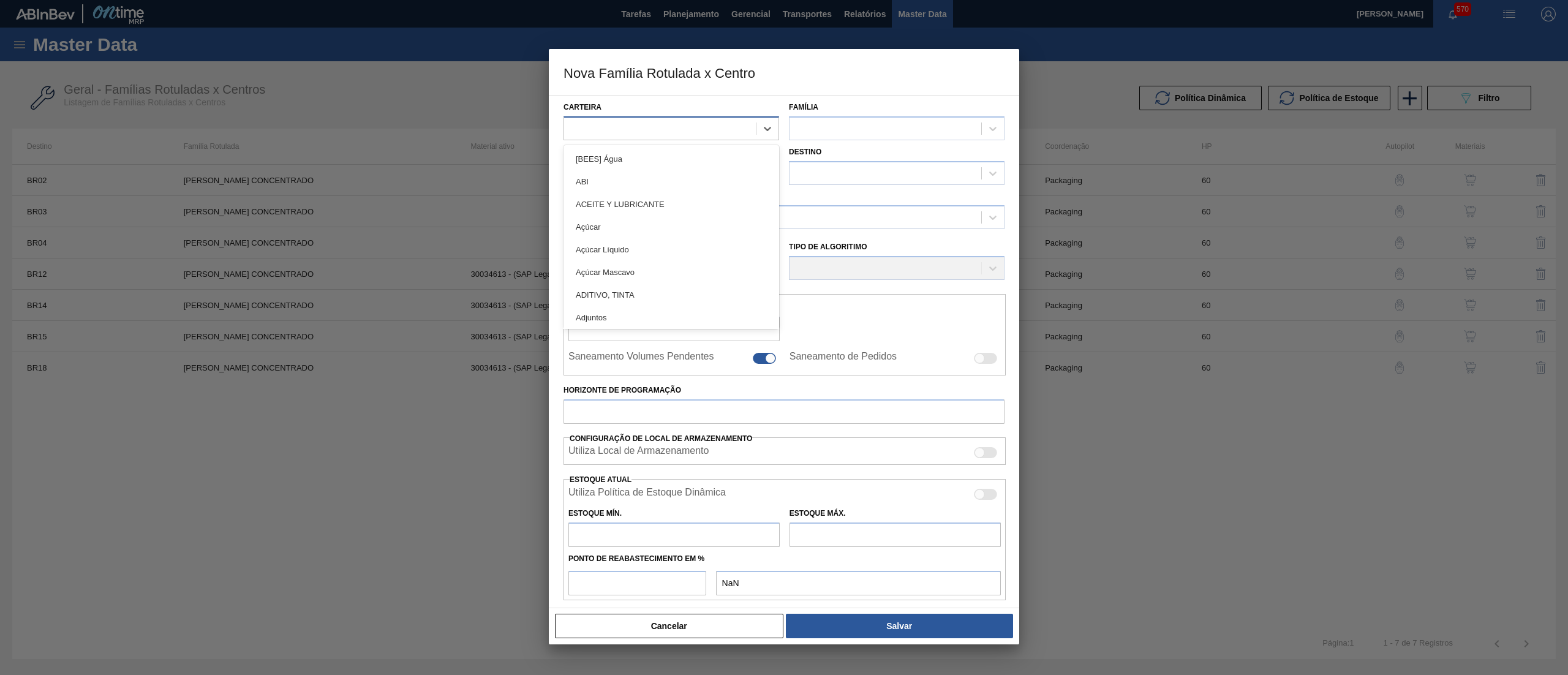
click at [637, 129] on div at bounding box center [659, 128] width 192 height 18
type input "suco"
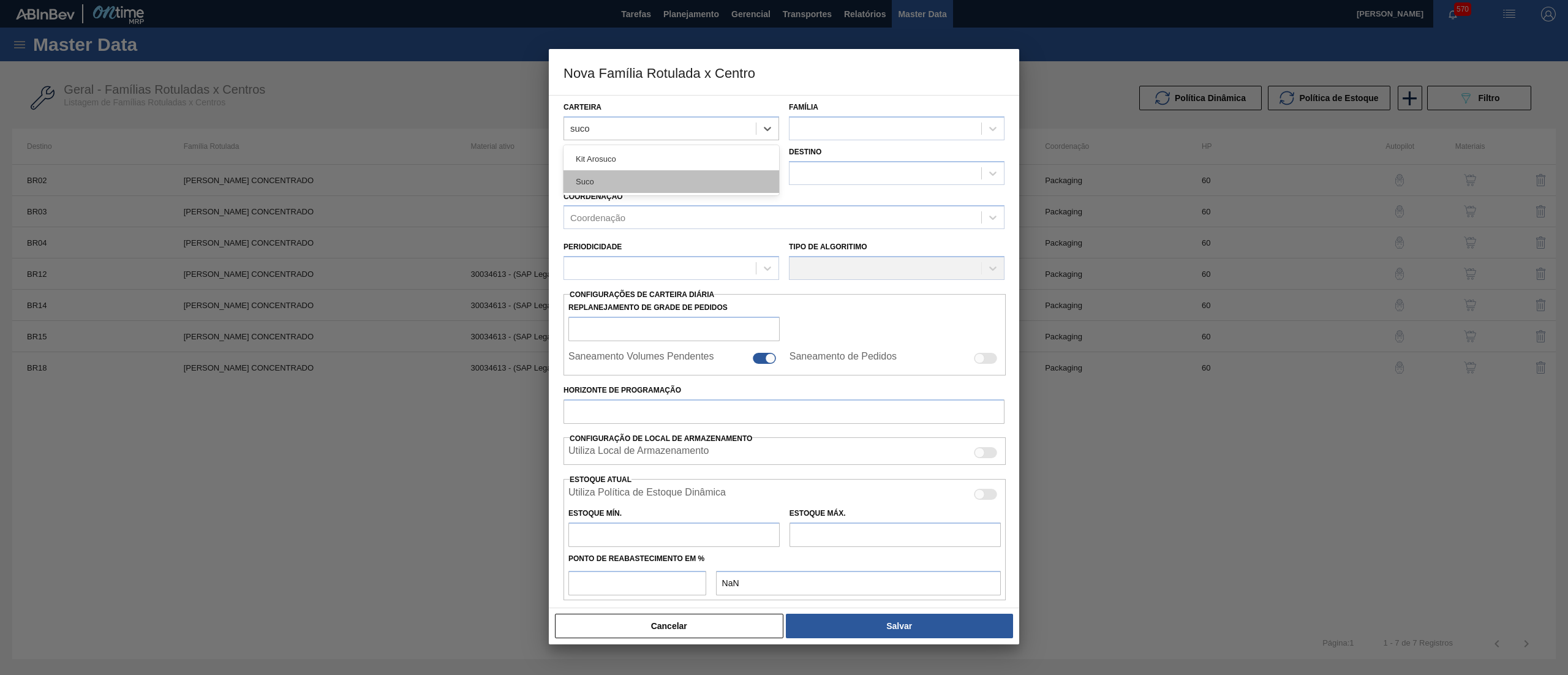
click at [654, 186] on div "Suco" at bounding box center [672, 182] width 216 height 23
click at [864, 127] on div at bounding box center [885, 128] width 192 height 18
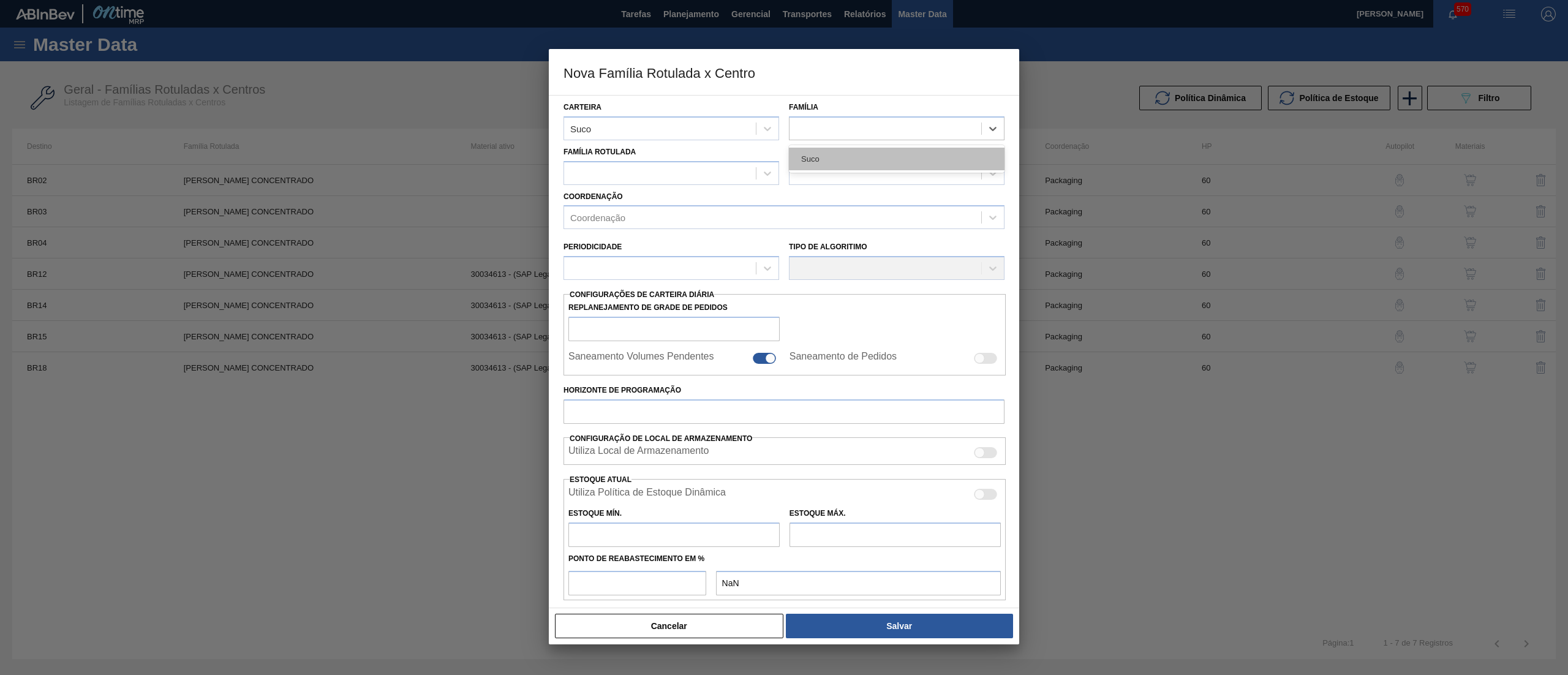
click at [865, 166] on div "Suco" at bounding box center [897, 159] width 216 height 23
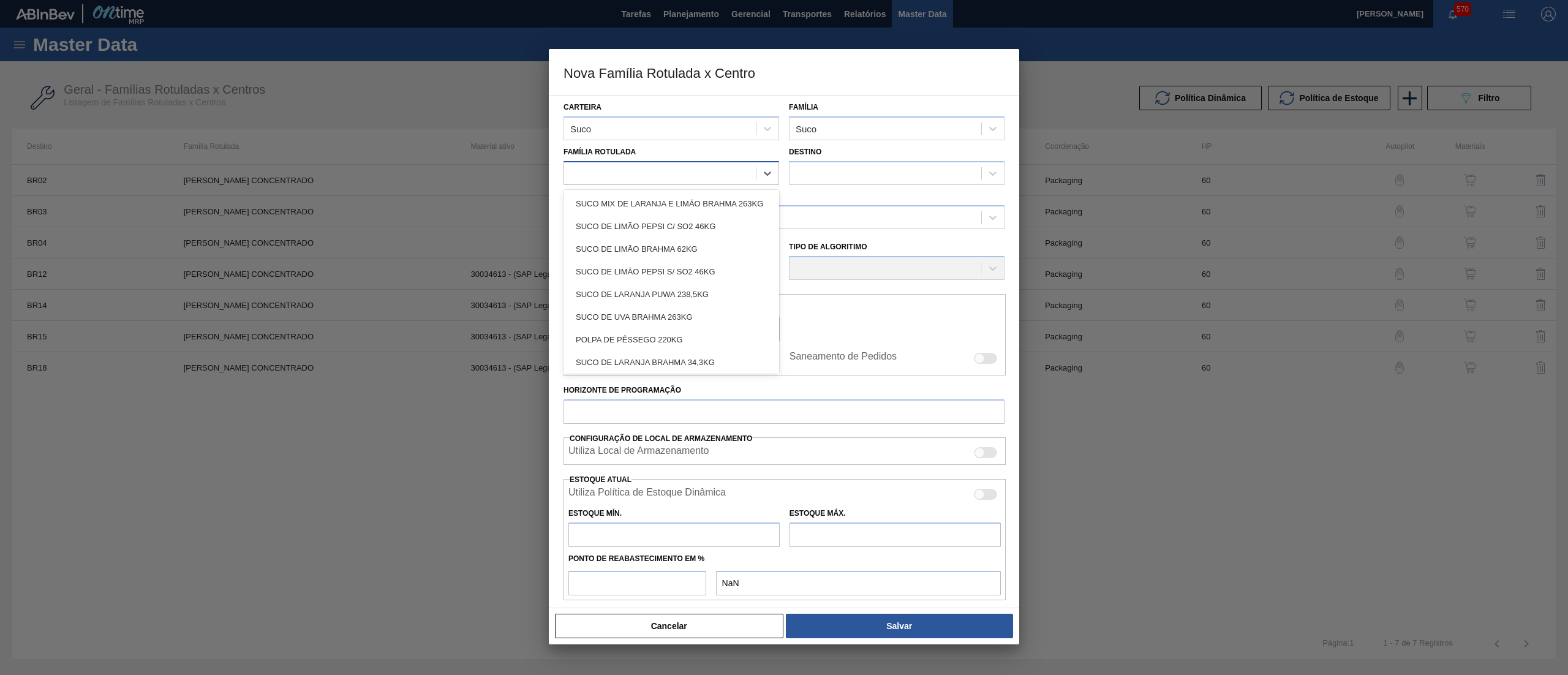
click at [731, 174] on div at bounding box center [659, 173] width 192 height 18
type Rotulada "uva c"
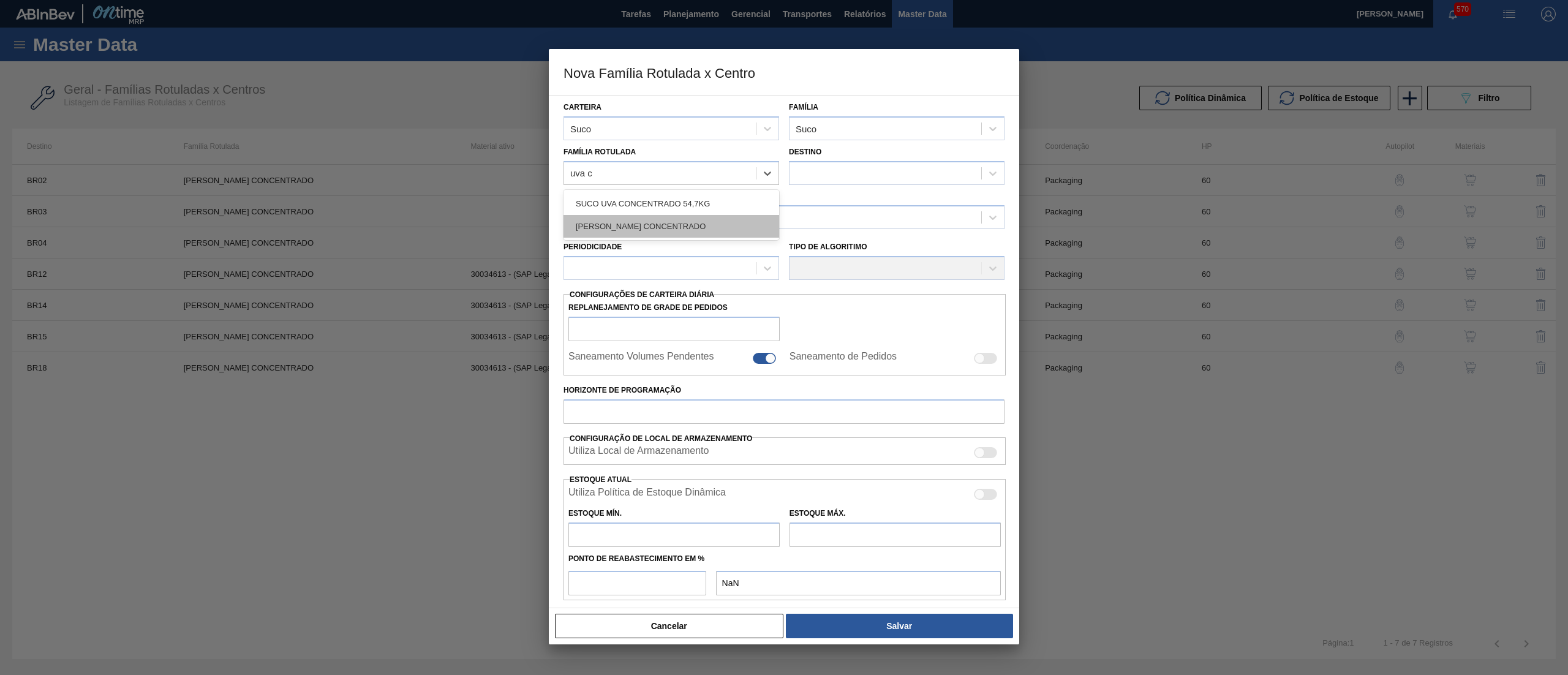
click at [707, 219] on div "[PERSON_NAME] CONCENTRADO" at bounding box center [672, 226] width 216 height 23
checkbox input "false"
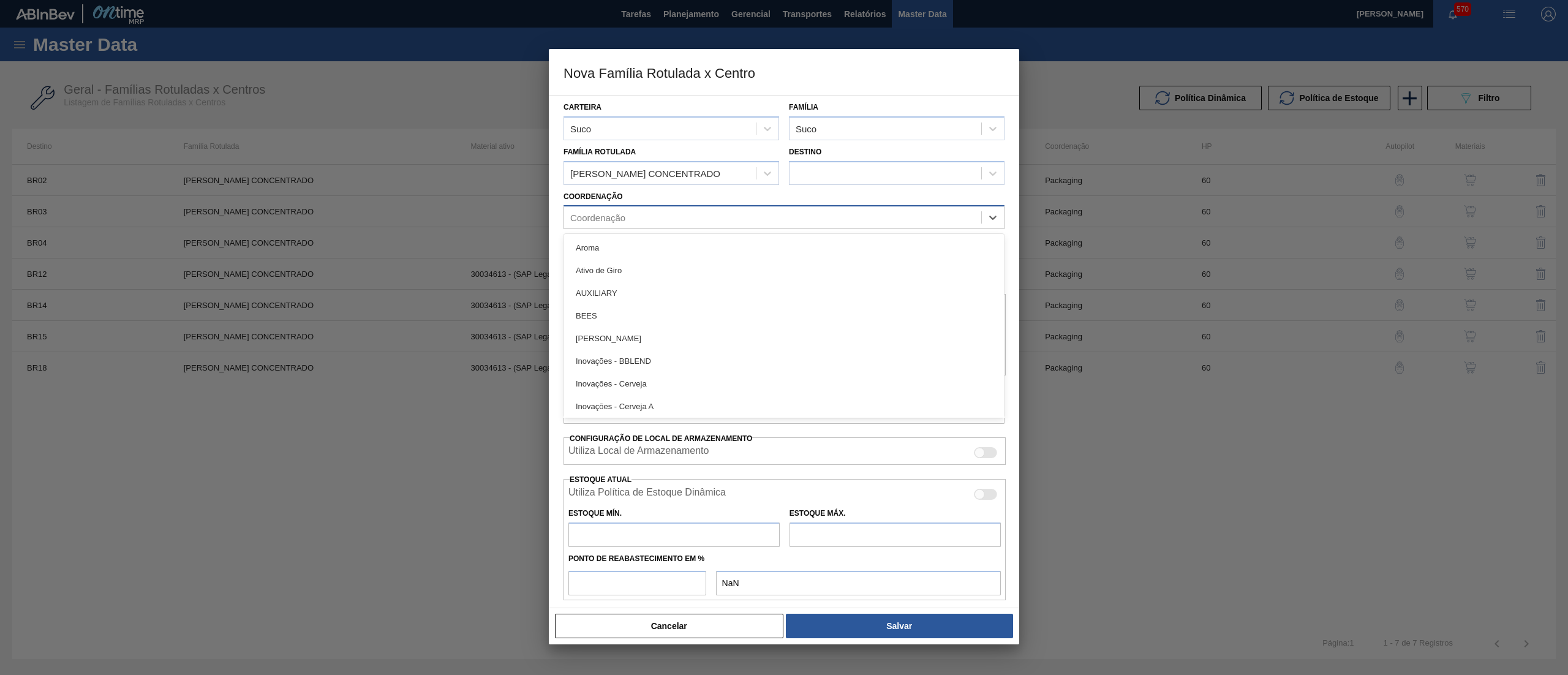
click at [698, 223] on div "Coordenação" at bounding box center [773, 217] width 417 height 18
type input "pac"
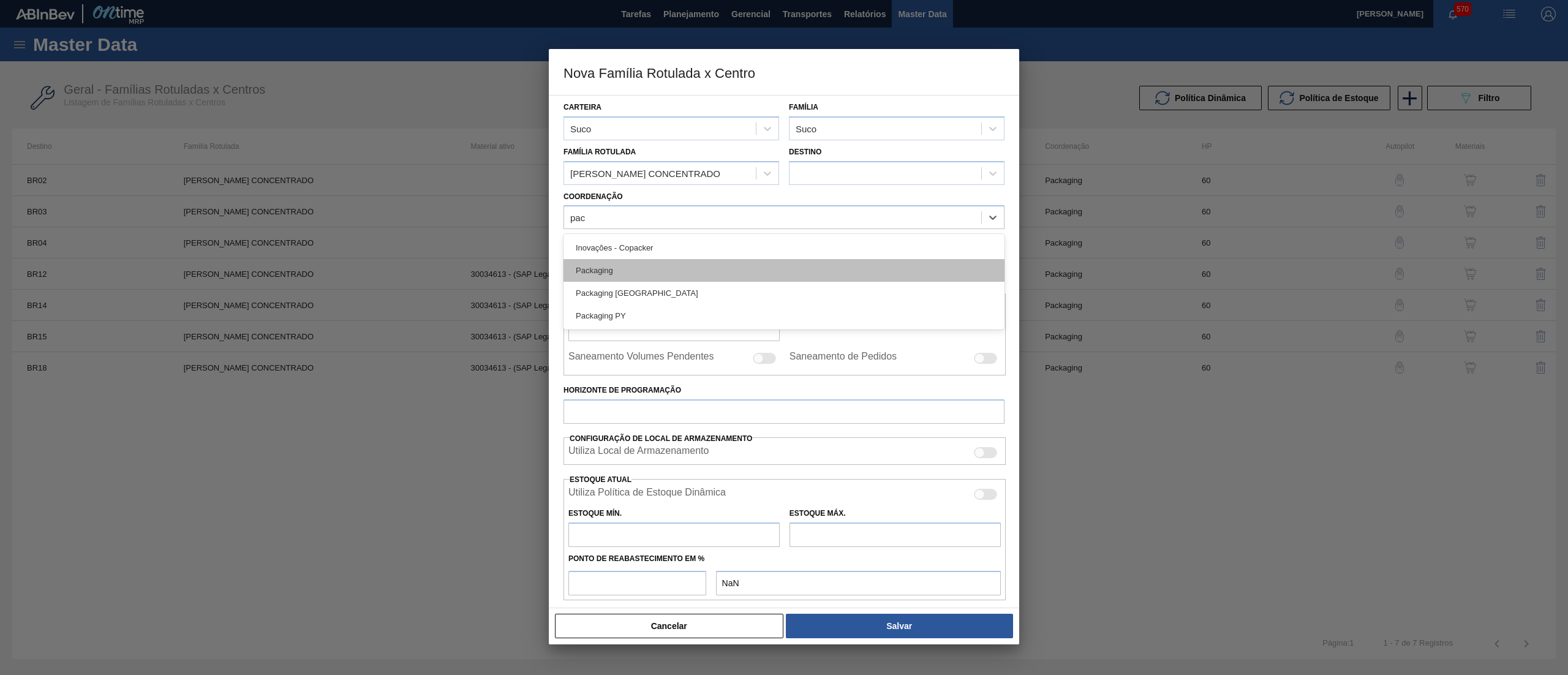
click at [677, 262] on div "Packaging" at bounding box center [784, 270] width 441 height 23
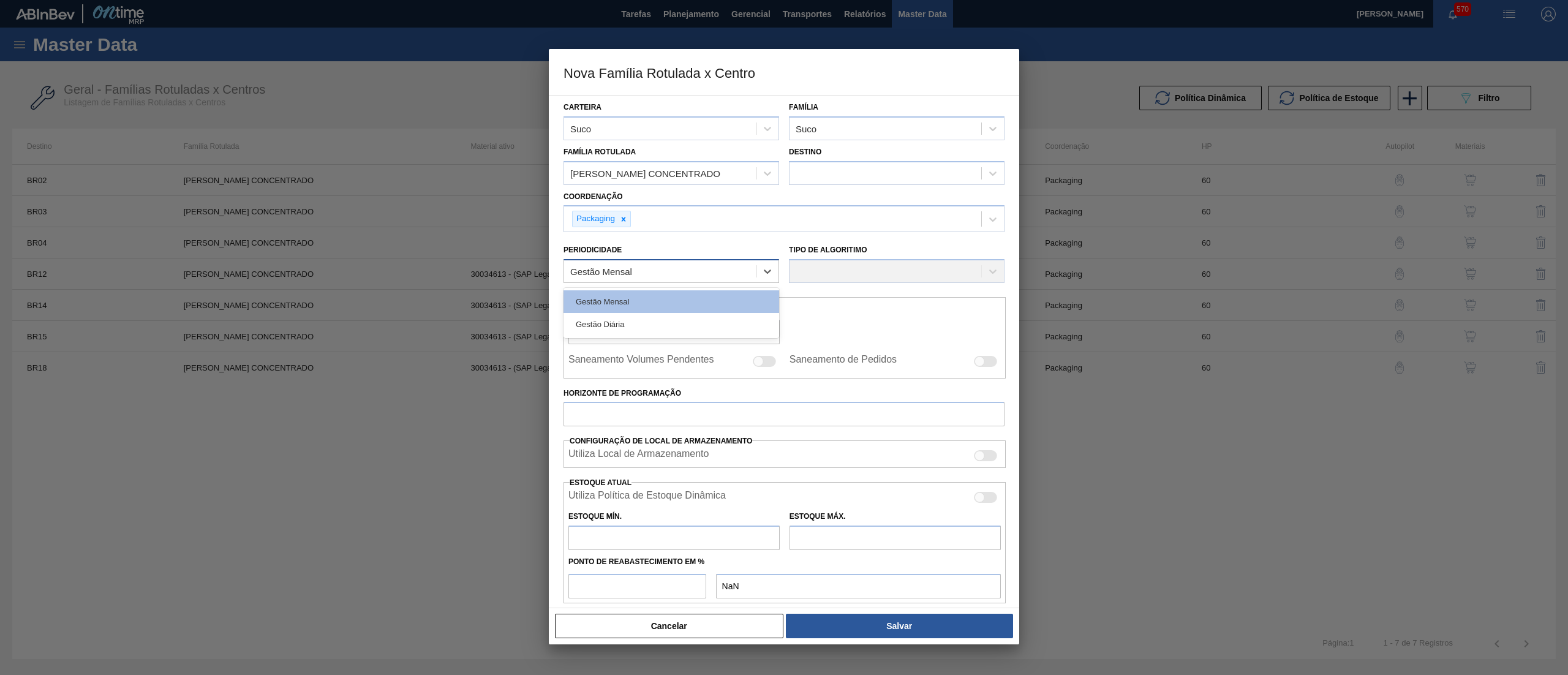
click at [684, 269] on div "Gestão Mensal" at bounding box center [659, 271] width 192 height 18
click at [689, 304] on div "Gestão Mensal" at bounding box center [672, 301] width 216 height 23
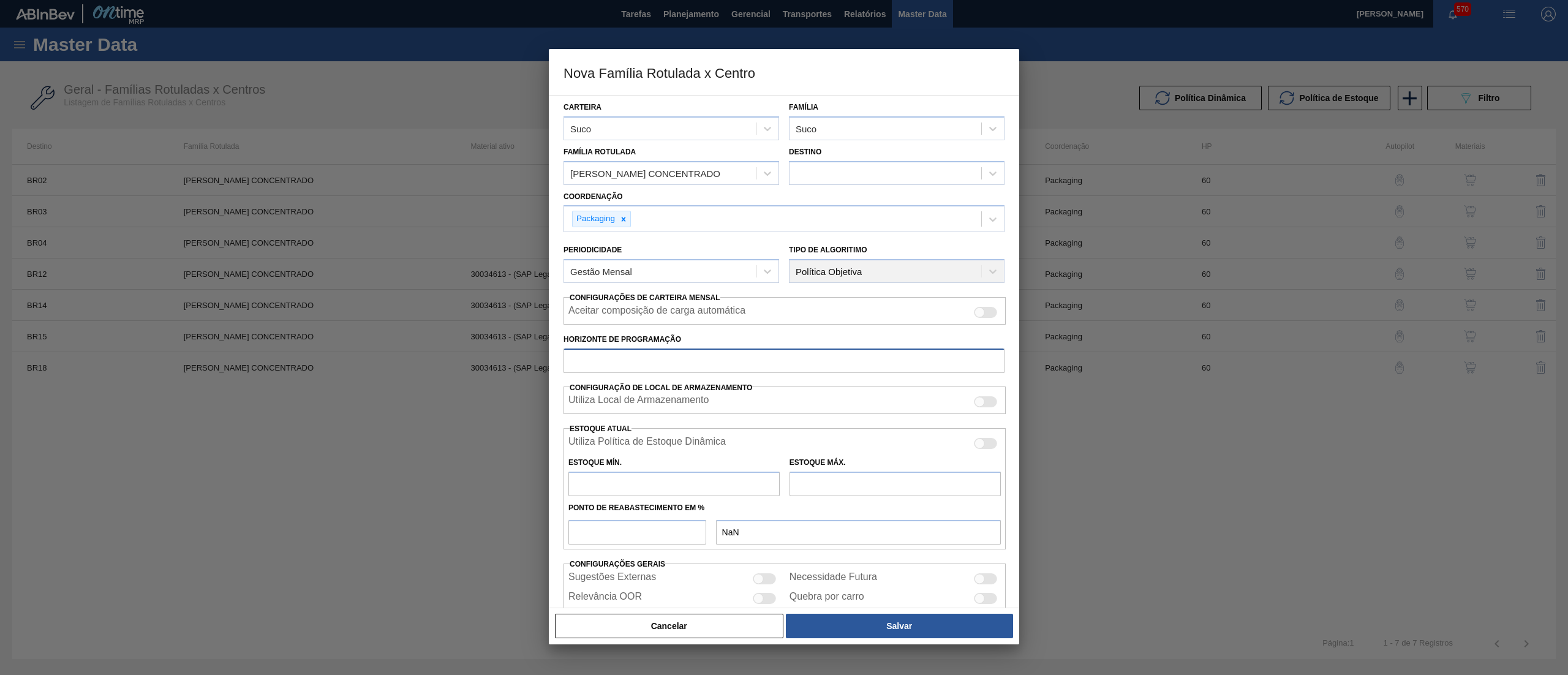
click at [709, 369] on input "Horizonte de Programação" at bounding box center [784, 360] width 441 height 25
type input "60"
click at [612, 521] on input "number" at bounding box center [637, 532] width 138 height 25
type input "5"
type input "0,000"
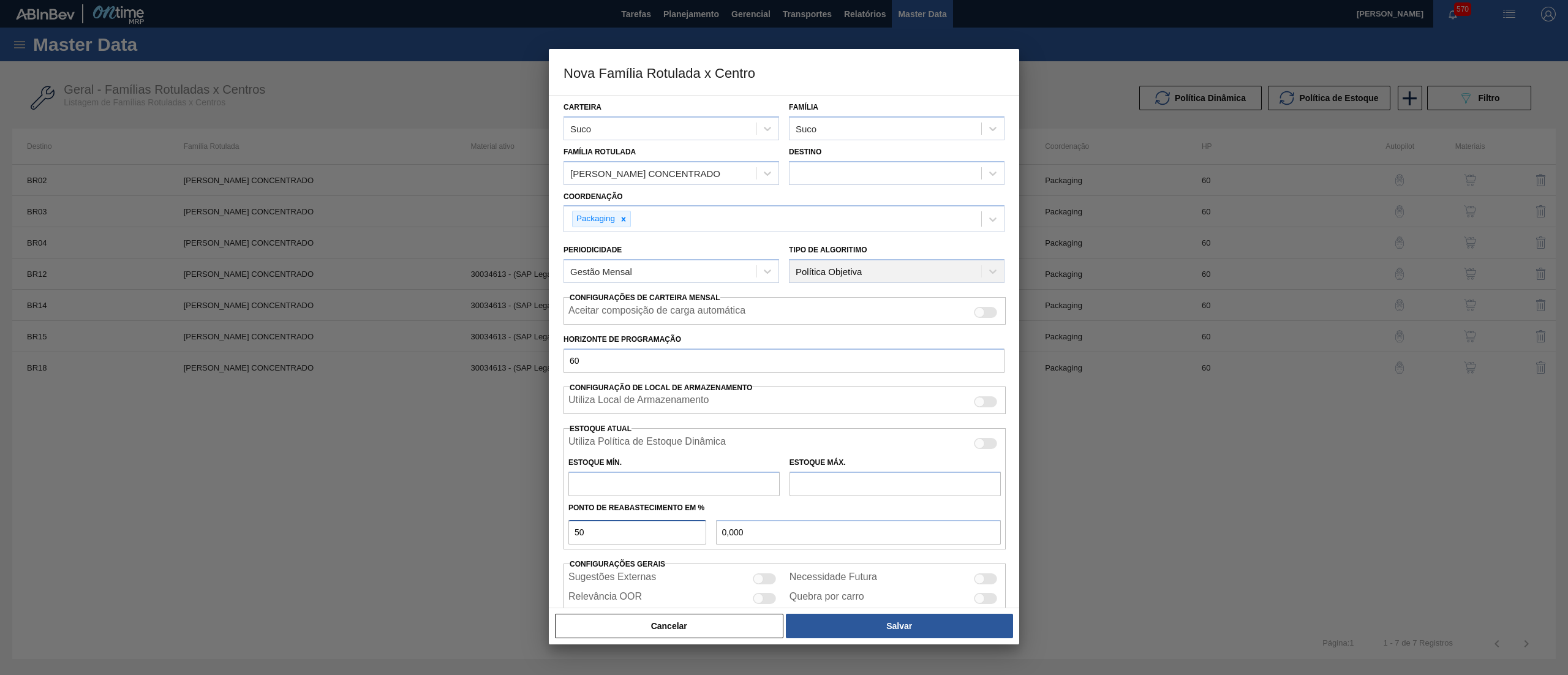
type input "50"
click at [652, 489] on input "text" at bounding box center [674, 484] width 211 height 25
type input "142"
type input "71,000"
click at [841, 180] on div at bounding box center [885, 173] width 192 height 18
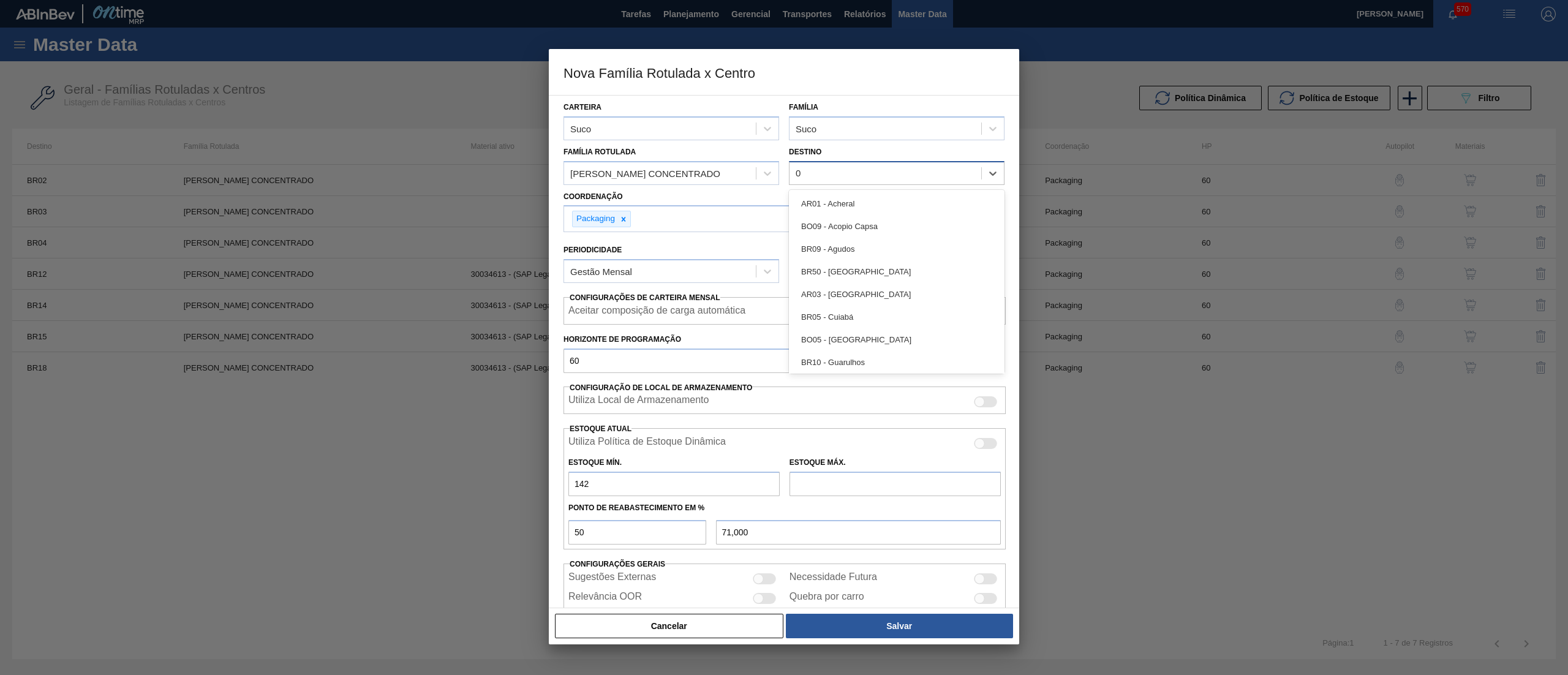
type input "05"
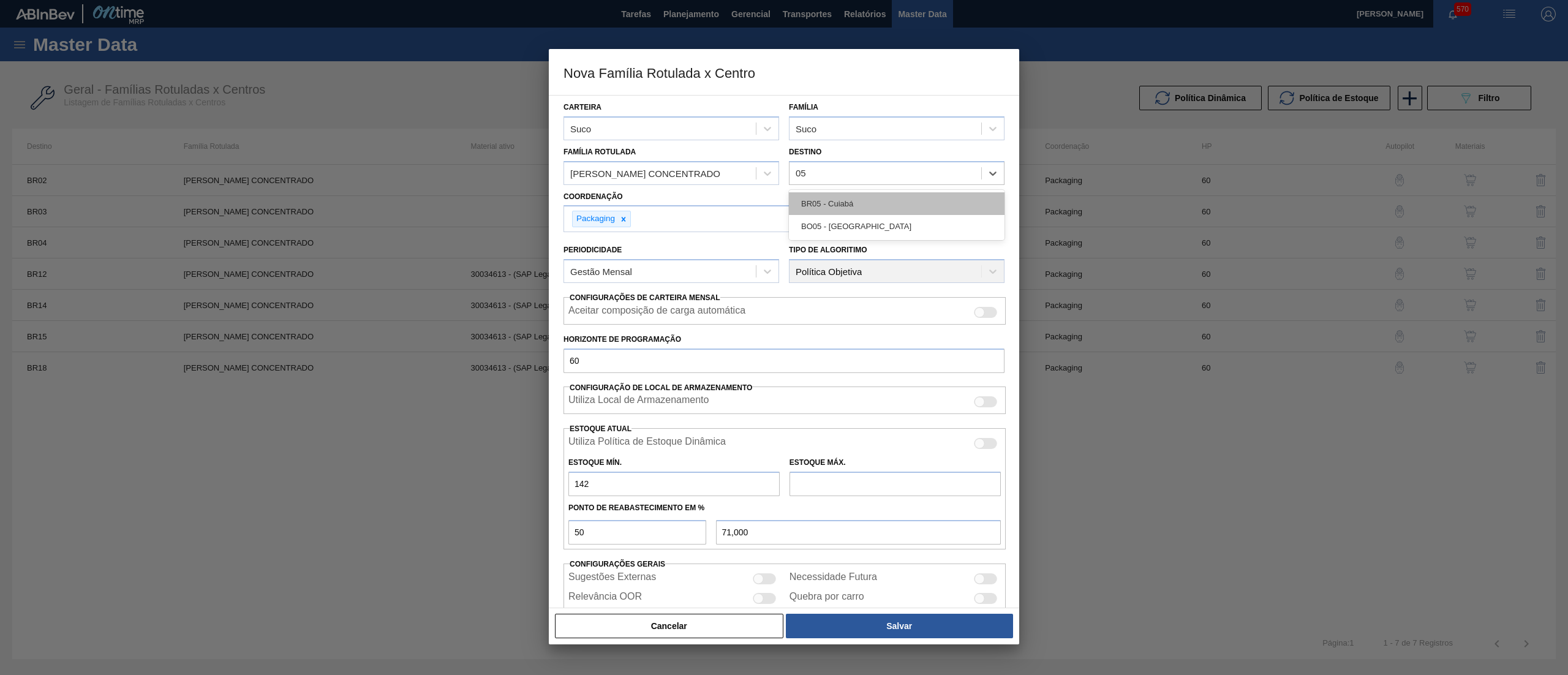
click at [851, 204] on div "BR05 - Cuiabá" at bounding box center [897, 204] width 216 height 23
click at [888, 482] on input "text" at bounding box center [894, 484] width 211 height 25
type input "1.468"
type input "805,000"
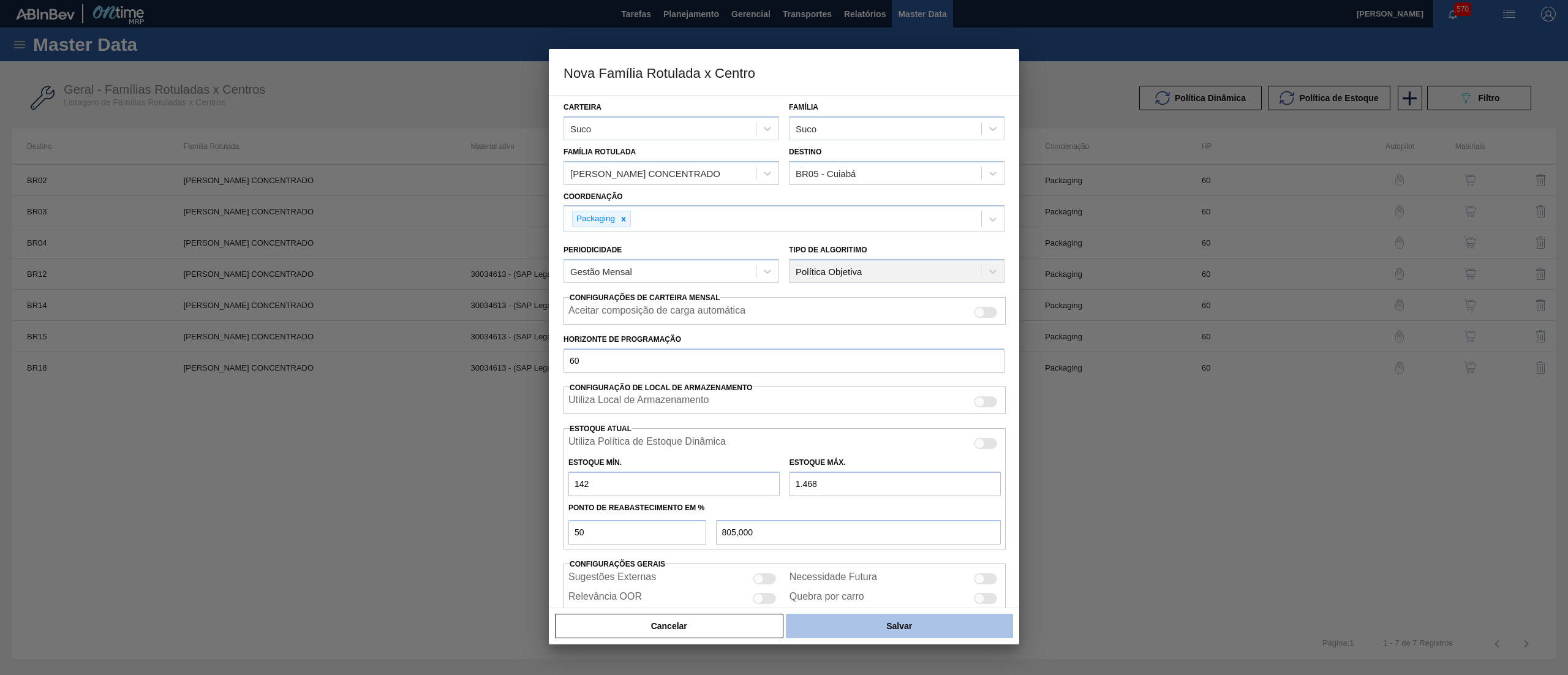
click at [919, 625] on button "Salvar" at bounding box center [899, 626] width 227 height 25
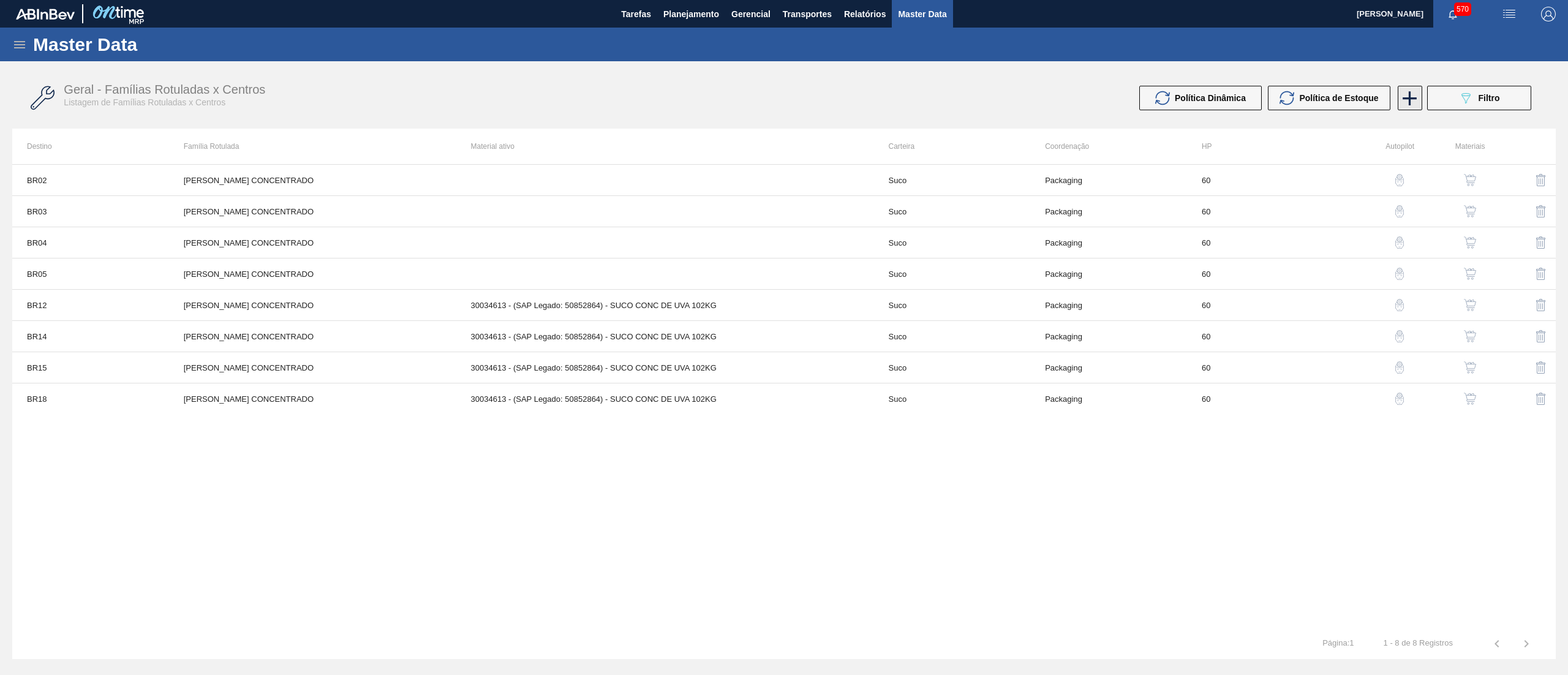
click at [1413, 99] on icon at bounding box center [1409, 98] width 24 height 24
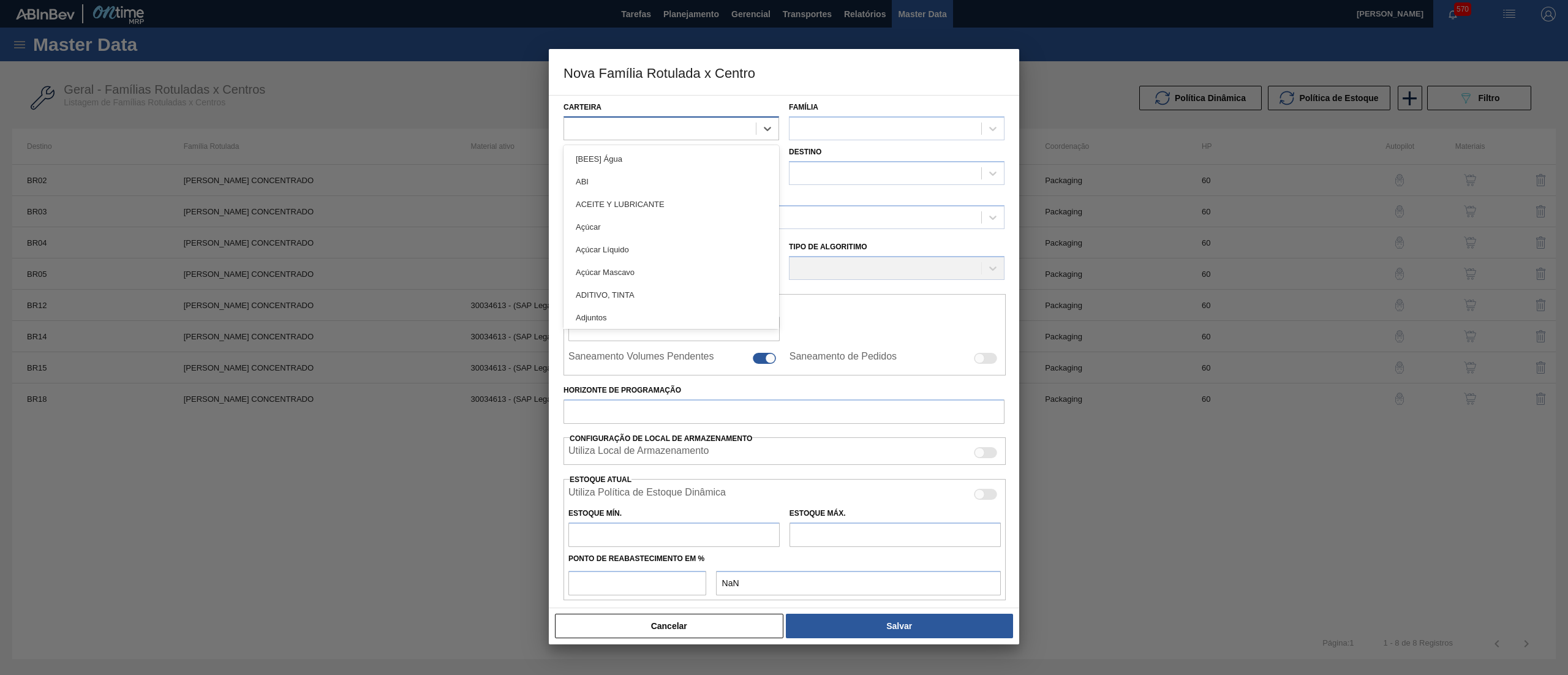
click at [743, 125] on div at bounding box center [659, 128] width 192 height 18
type input "suco"
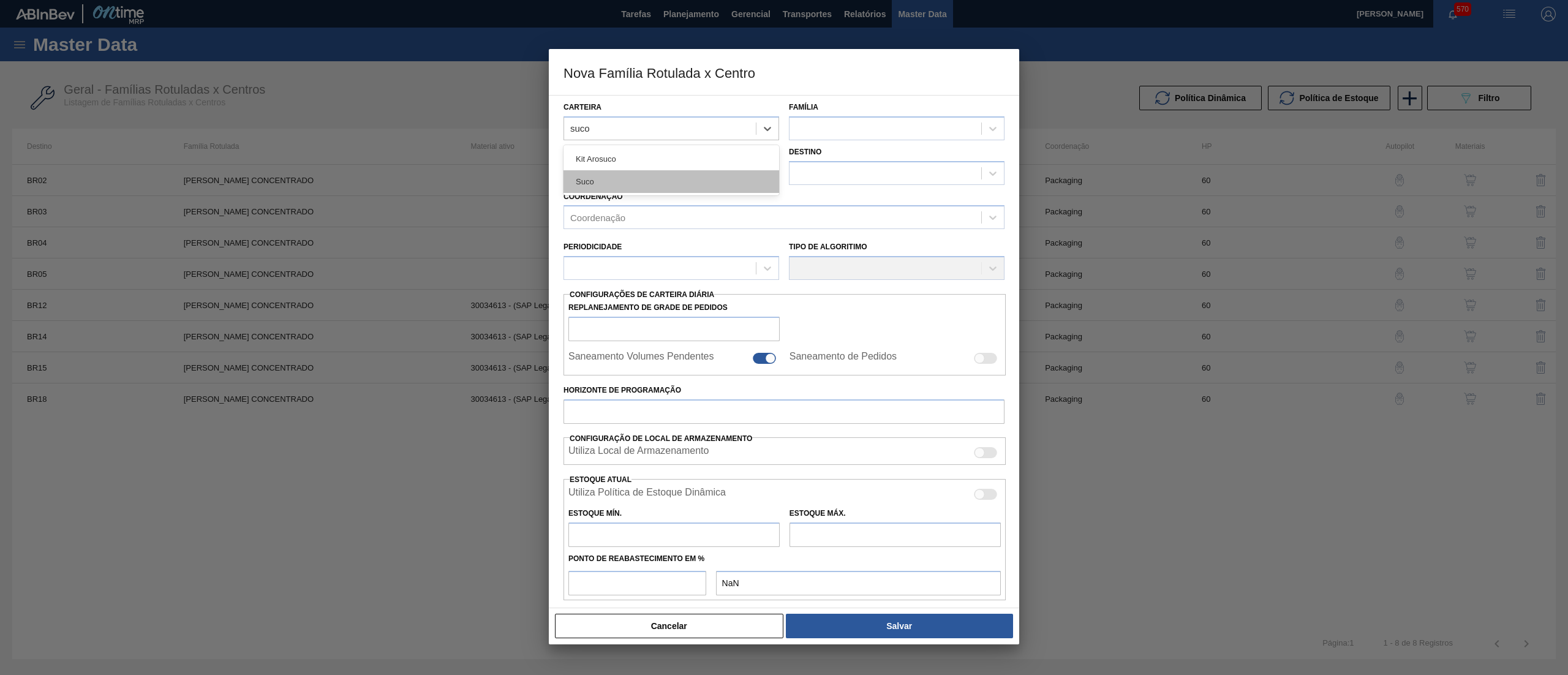
click at [651, 190] on div "Suco" at bounding box center [672, 182] width 216 height 23
click at [826, 125] on div at bounding box center [885, 128] width 192 height 18
type input "suco"
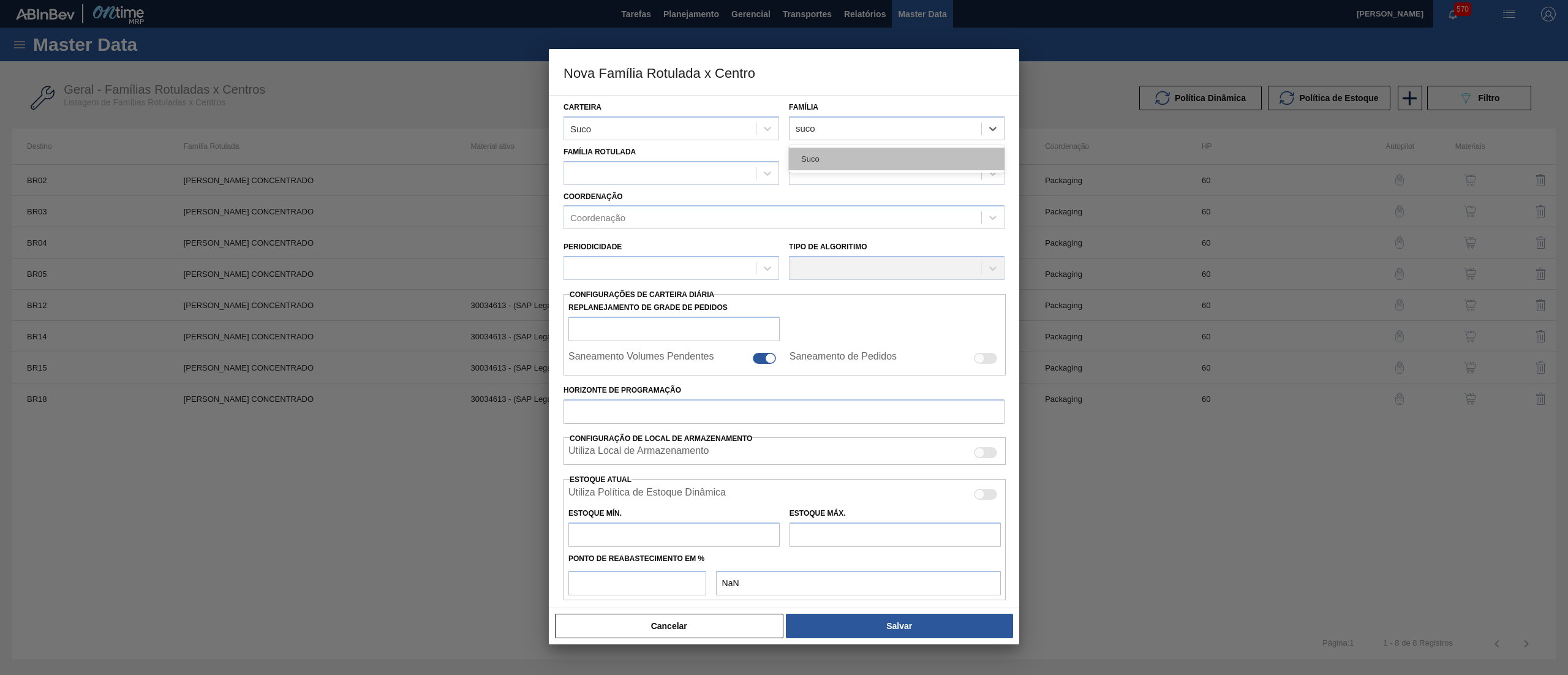
click at [843, 154] on div "Suco" at bounding box center [897, 159] width 216 height 23
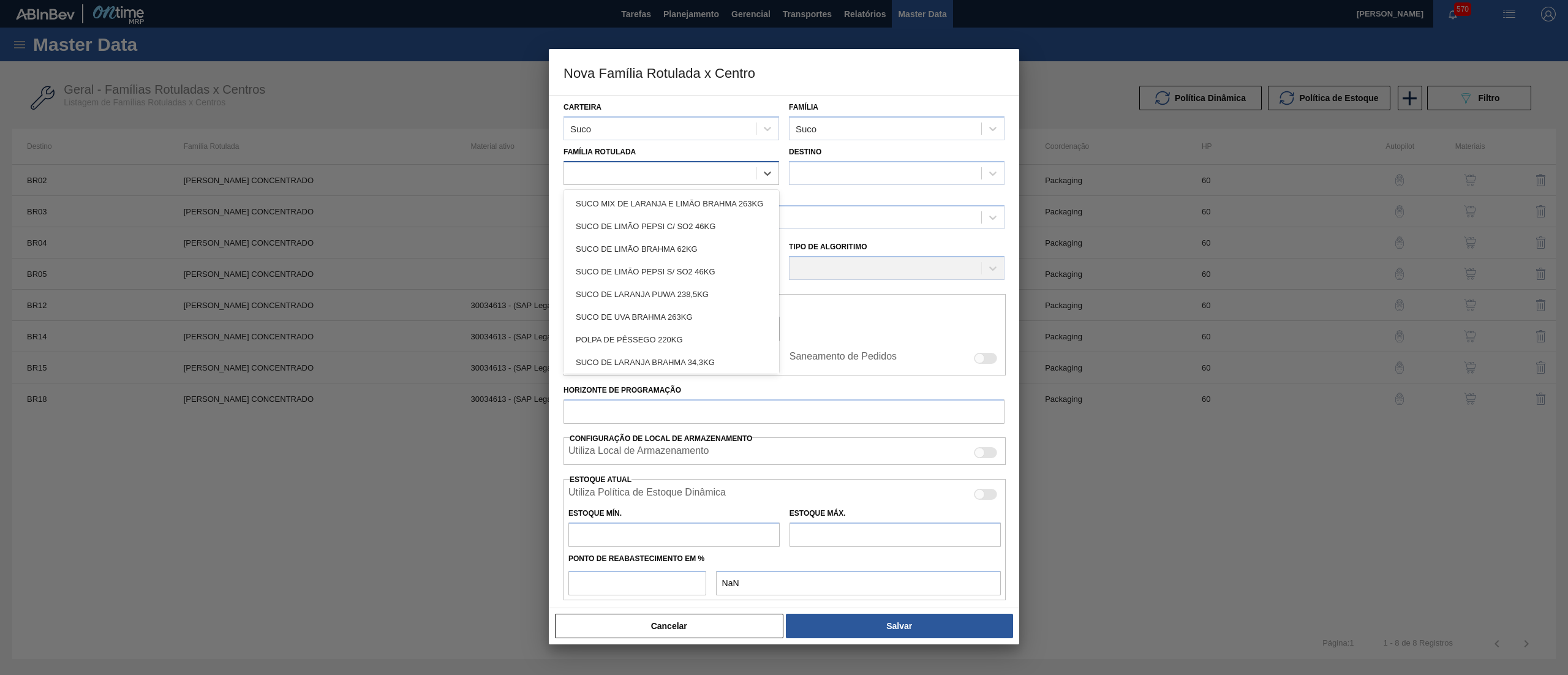
click at [689, 164] on div at bounding box center [659, 173] width 192 height 18
type Rotulada "uva c"
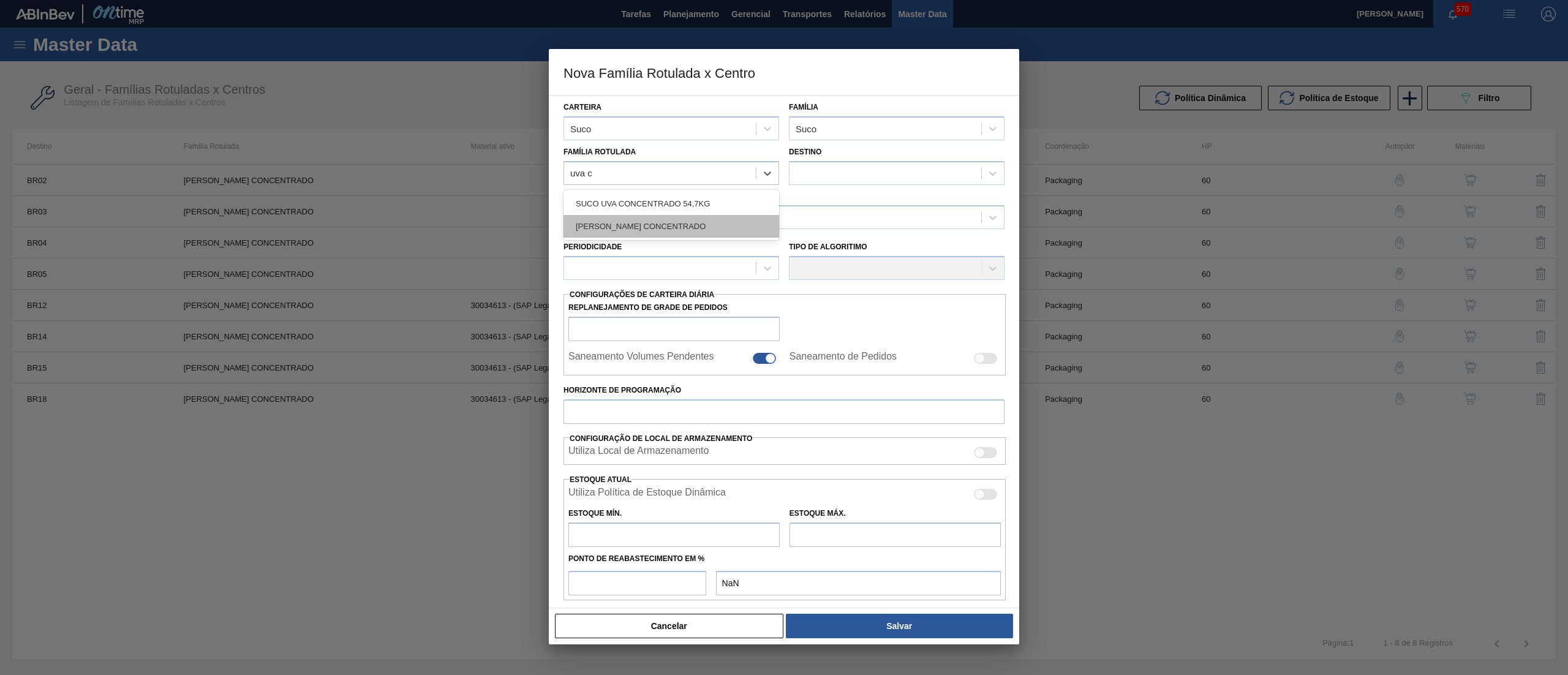
click at [707, 223] on div "[PERSON_NAME] CONCENTRADO" at bounding box center [672, 226] width 216 height 23
checkbox input "false"
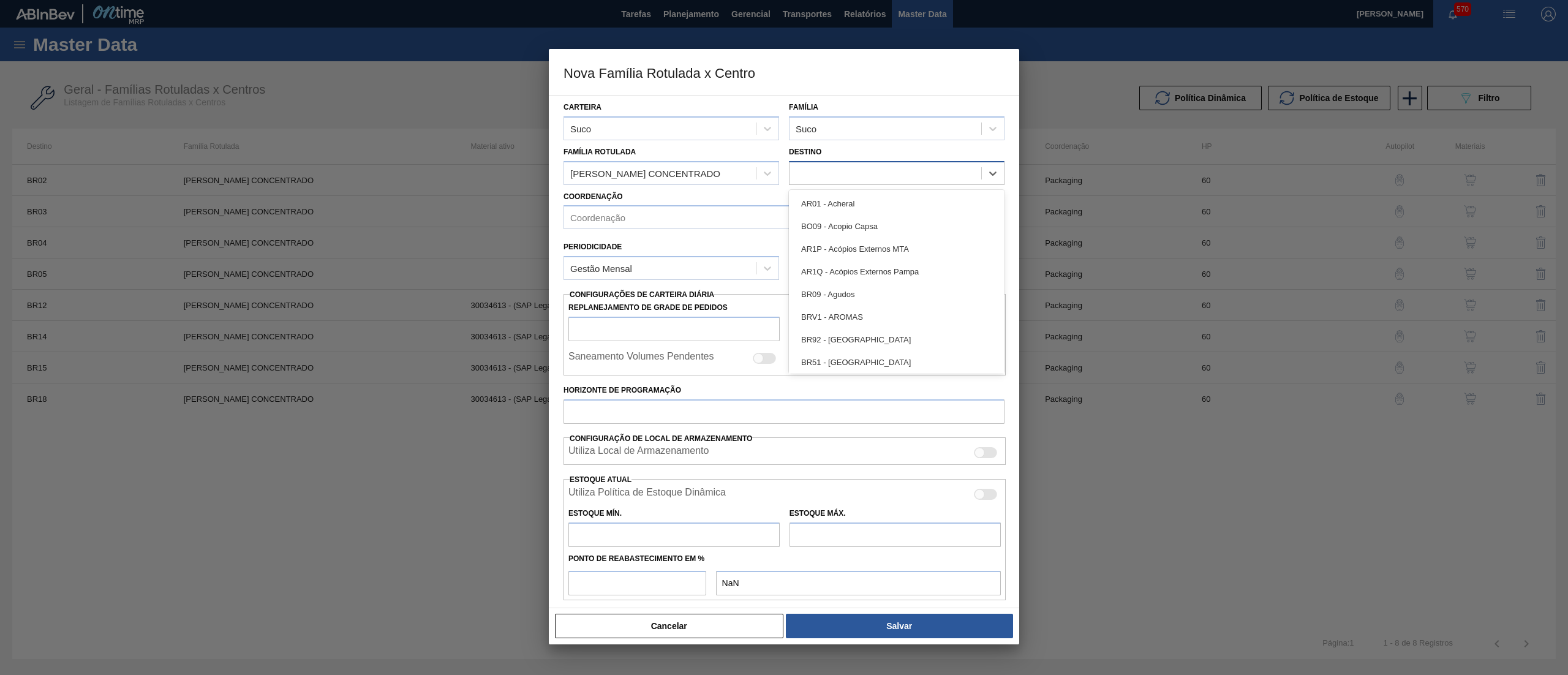
click at [885, 172] on div at bounding box center [885, 173] width 192 height 18
type input "07"
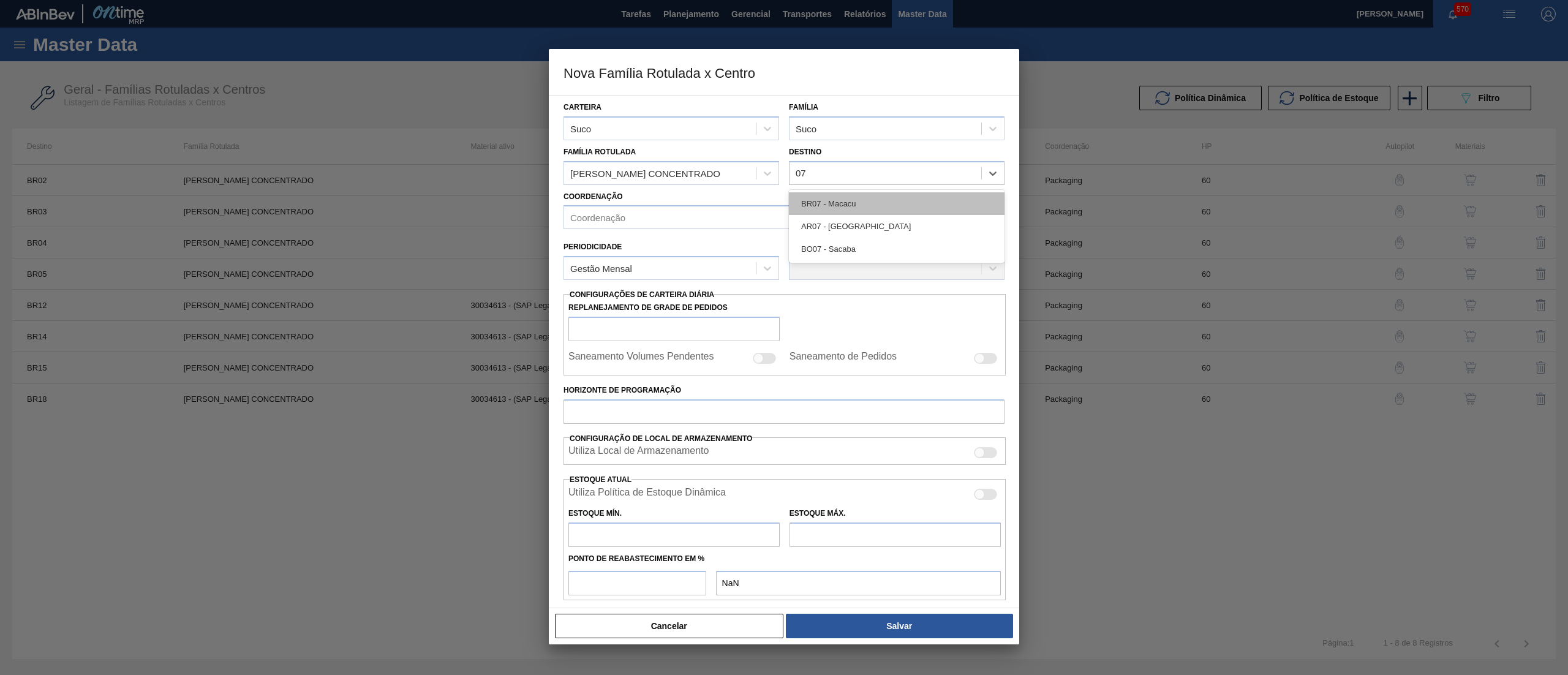
click at [880, 198] on div "BR07 - Macacu" at bounding box center [897, 204] width 216 height 23
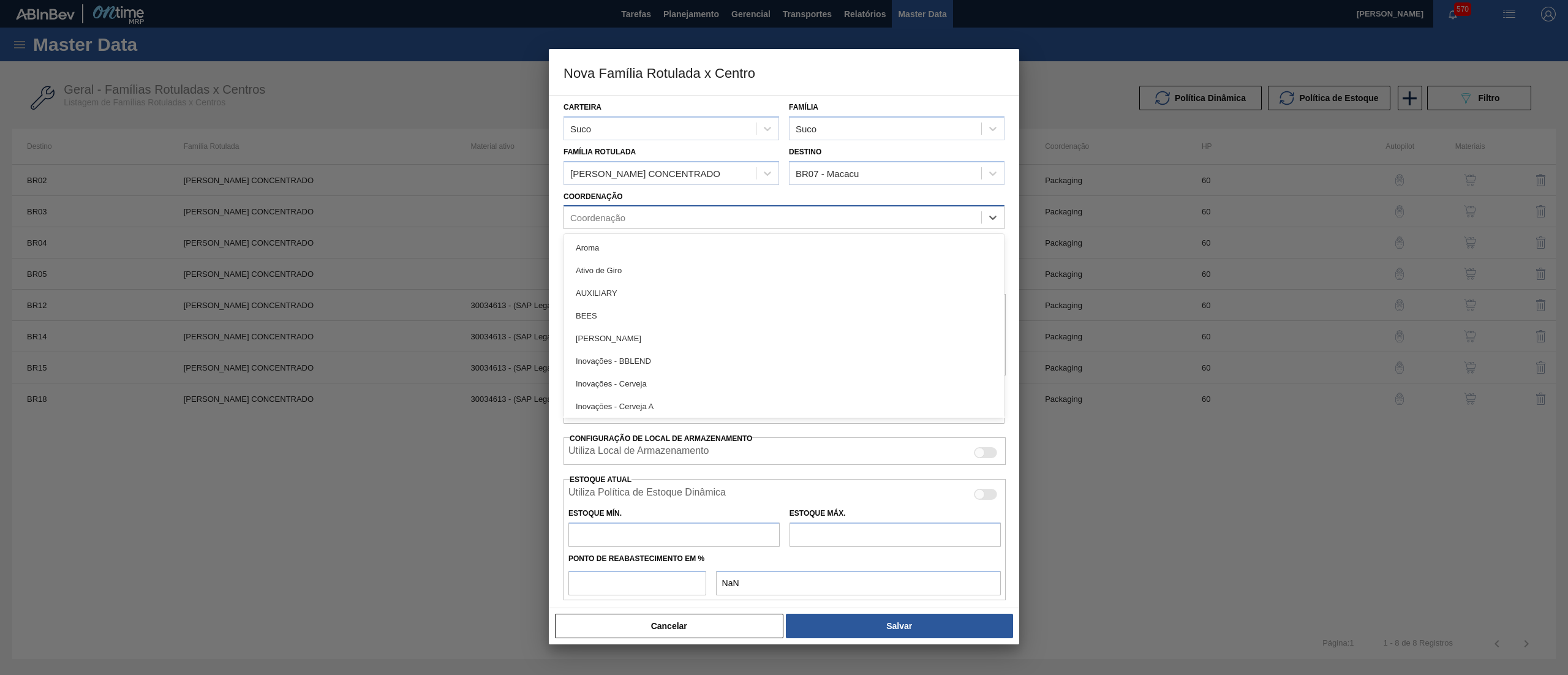
click at [819, 216] on div "Coordenação" at bounding box center [773, 217] width 417 height 18
type input "pac"
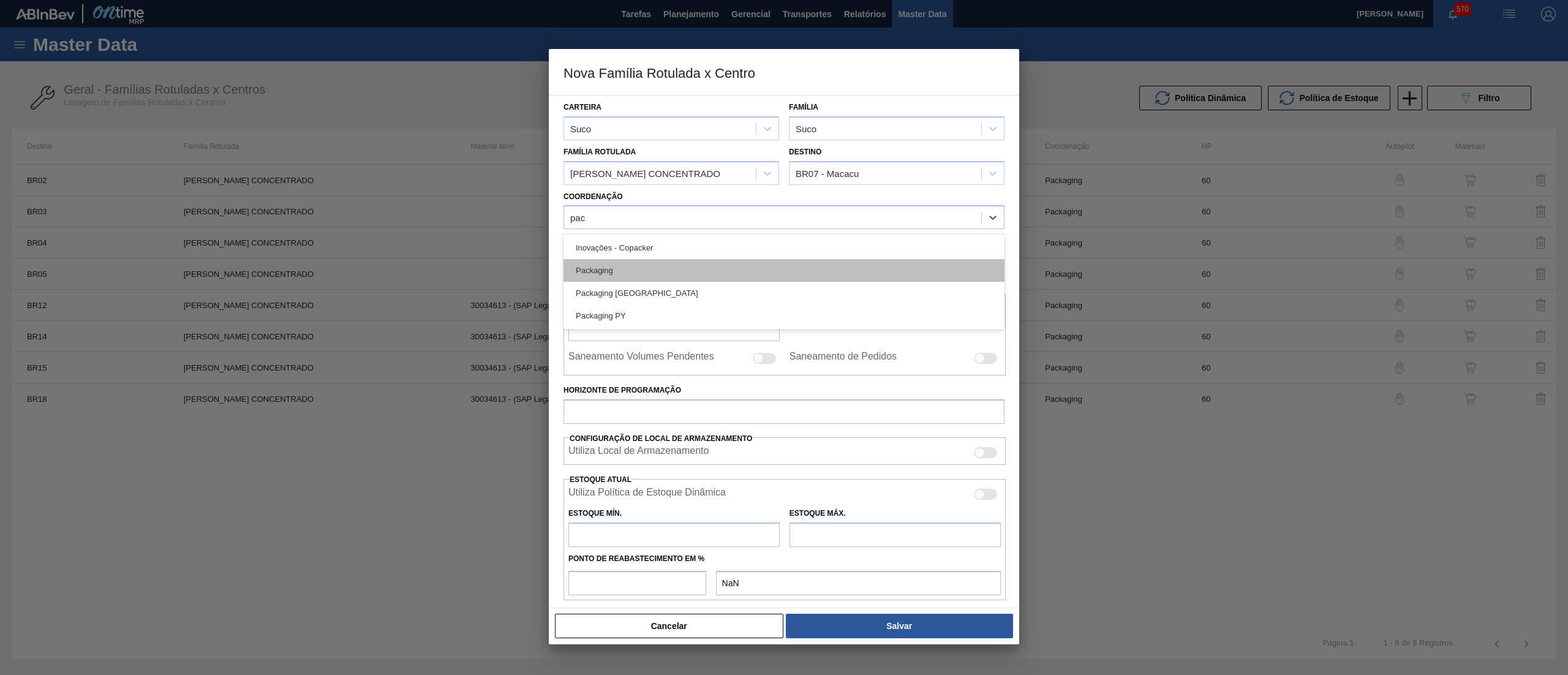
click at [707, 276] on div "Packaging" at bounding box center [784, 270] width 441 height 23
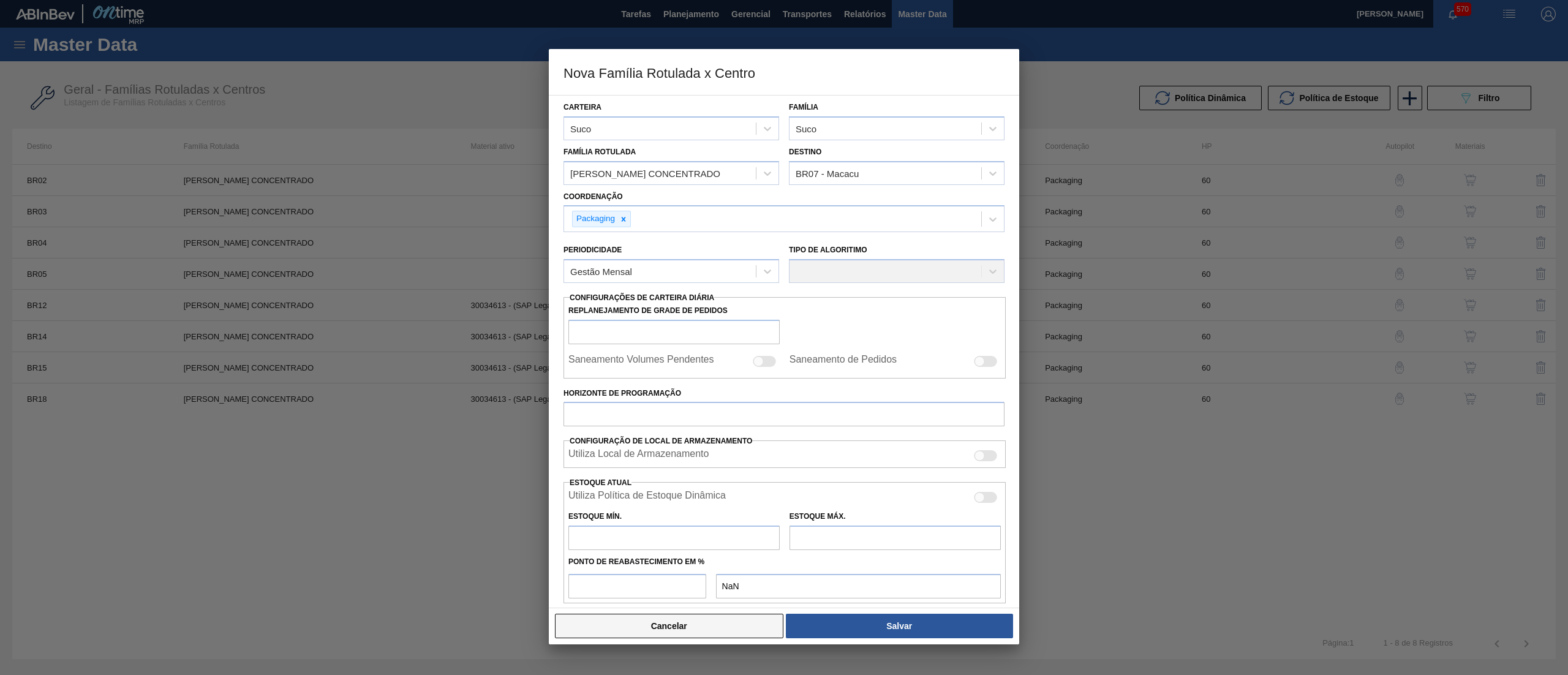
drag, startPoint x: 719, startPoint y: 641, endPoint x: 721, endPoint y: 634, distance: 7.3
click at [721, 634] on div "Cancelar Salvar" at bounding box center [784, 626] width 470 height 37
click at [721, 634] on button "Cancelar" at bounding box center [669, 626] width 228 height 25
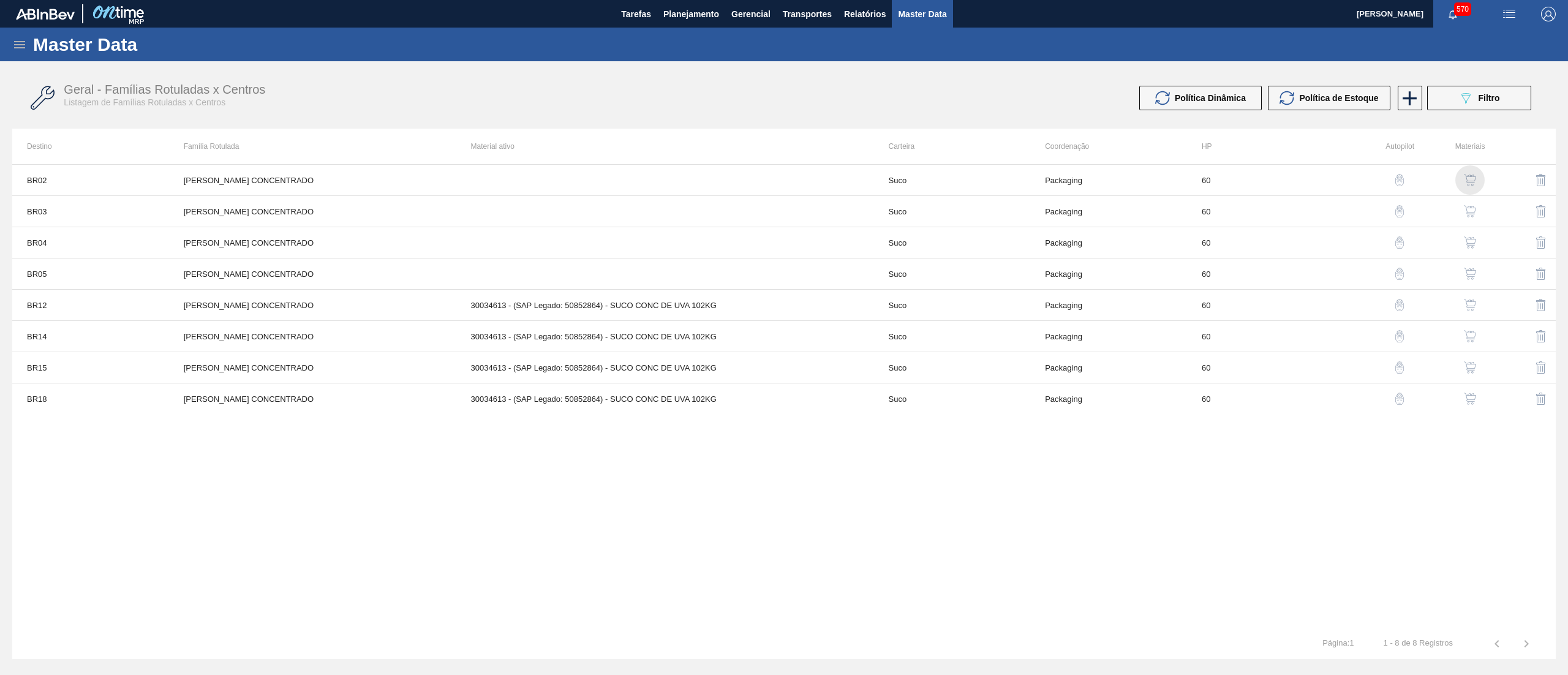
click at [1468, 177] on img "button" at bounding box center [1470, 180] width 12 height 12
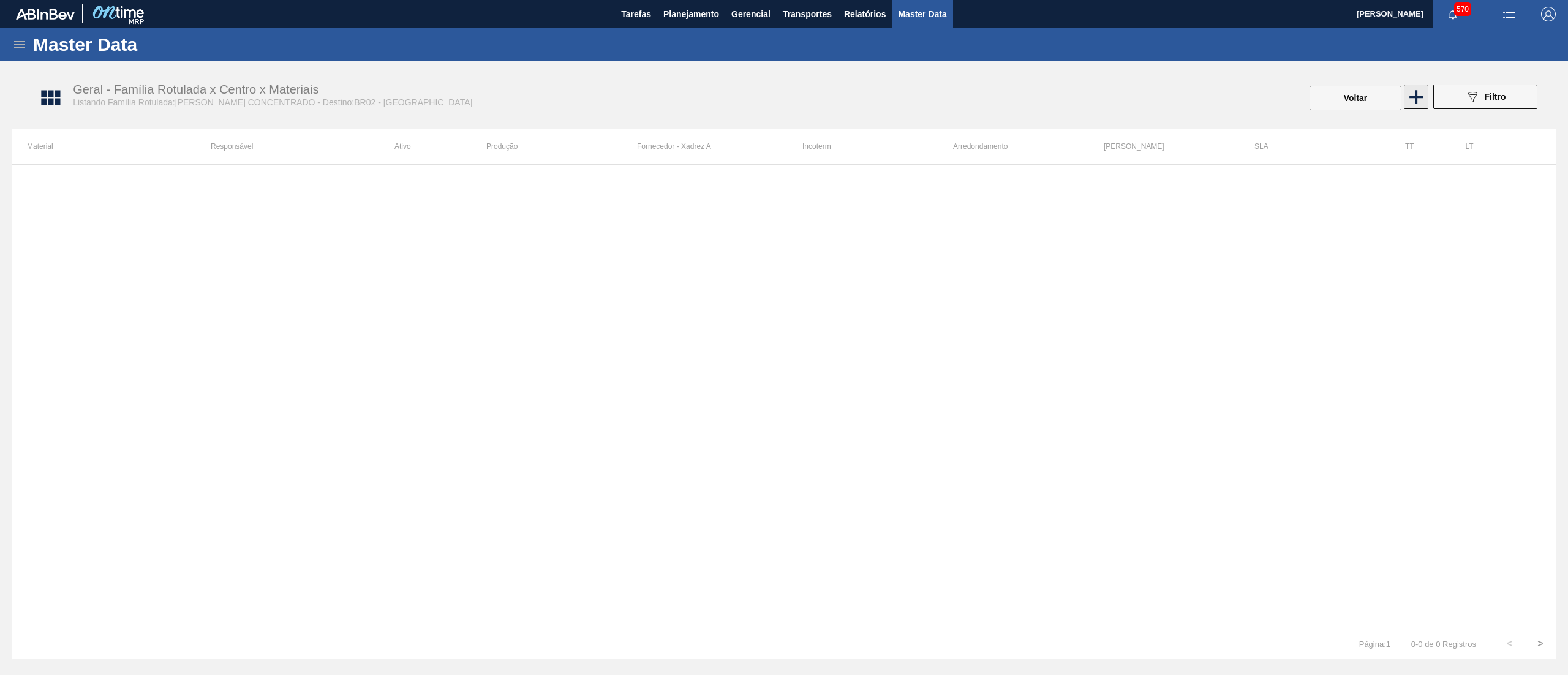
click at [1412, 95] on icon at bounding box center [1417, 97] width 14 height 14
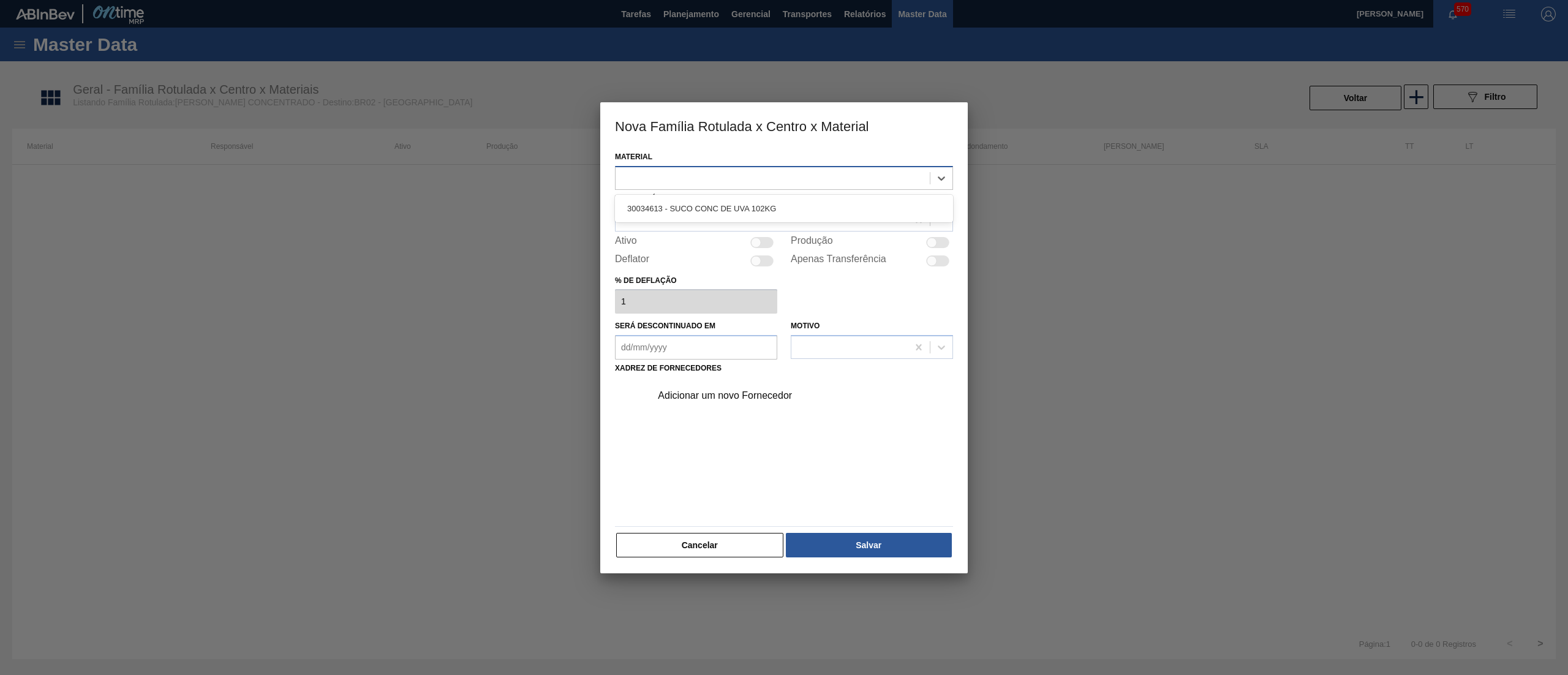
click at [819, 185] on div at bounding box center [773, 178] width 315 height 18
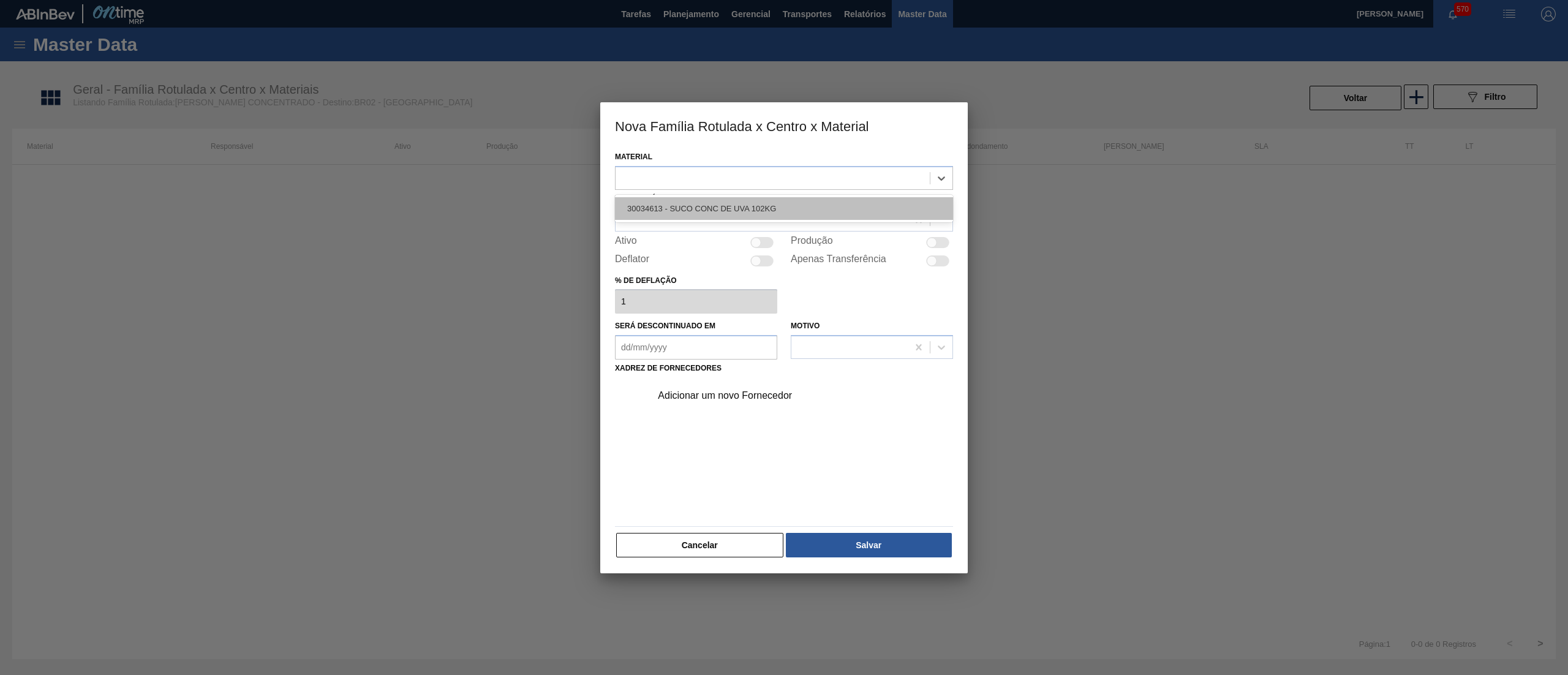
click at [818, 198] on div "30034613 - SUCO CONC DE UVA 102KG" at bounding box center [784, 209] width 339 height 23
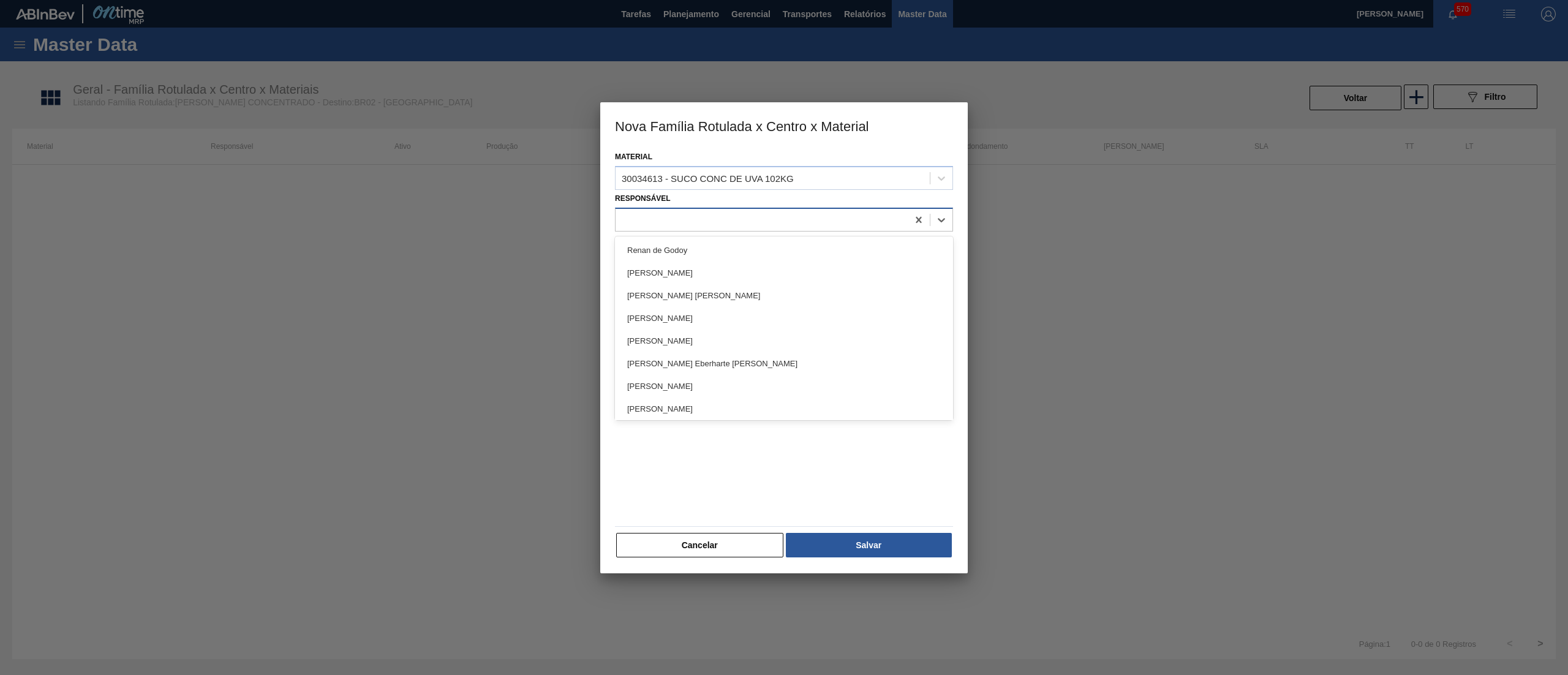
click at [785, 212] on div at bounding box center [761, 219] width 293 height 18
type input "[PERSON_NAME]"
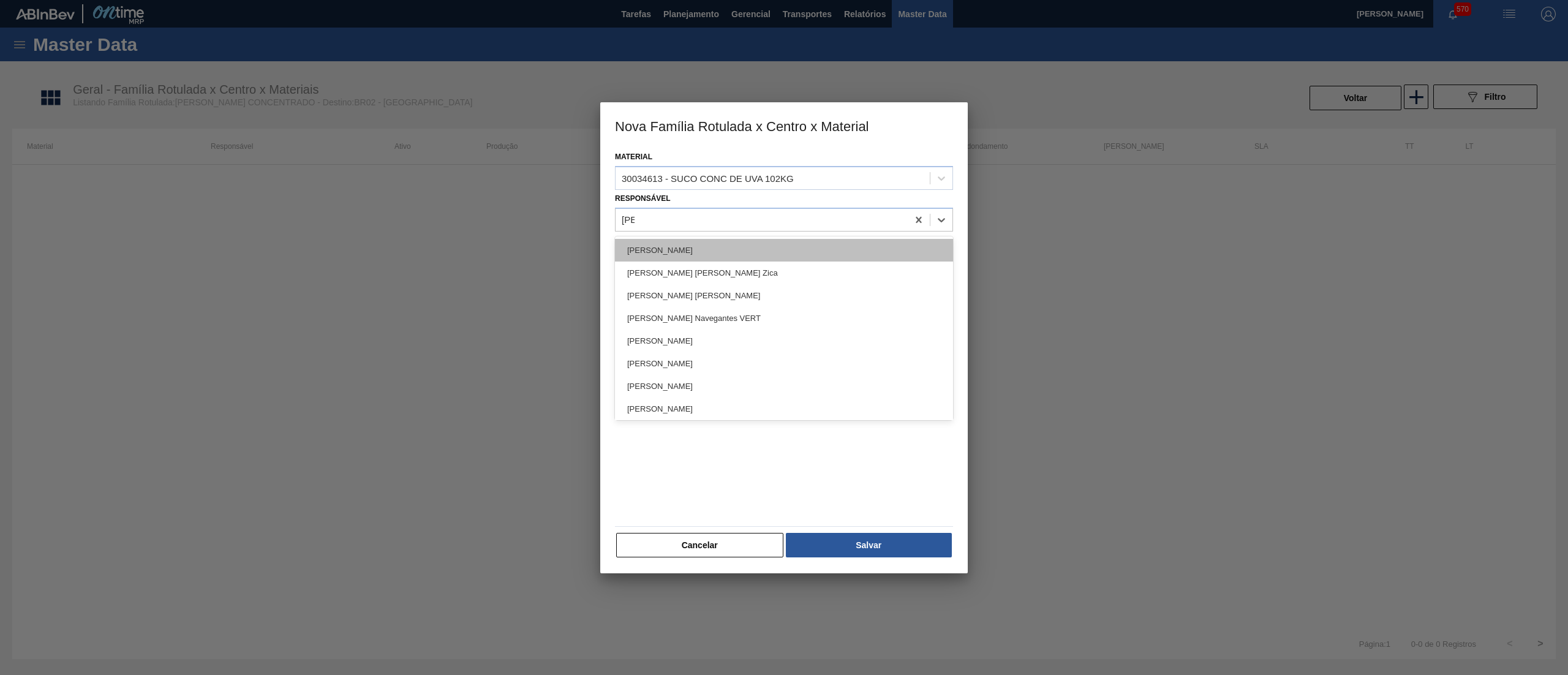
click at [699, 250] on div "[PERSON_NAME]" at bounding box center [784, 250] width 339 height 23
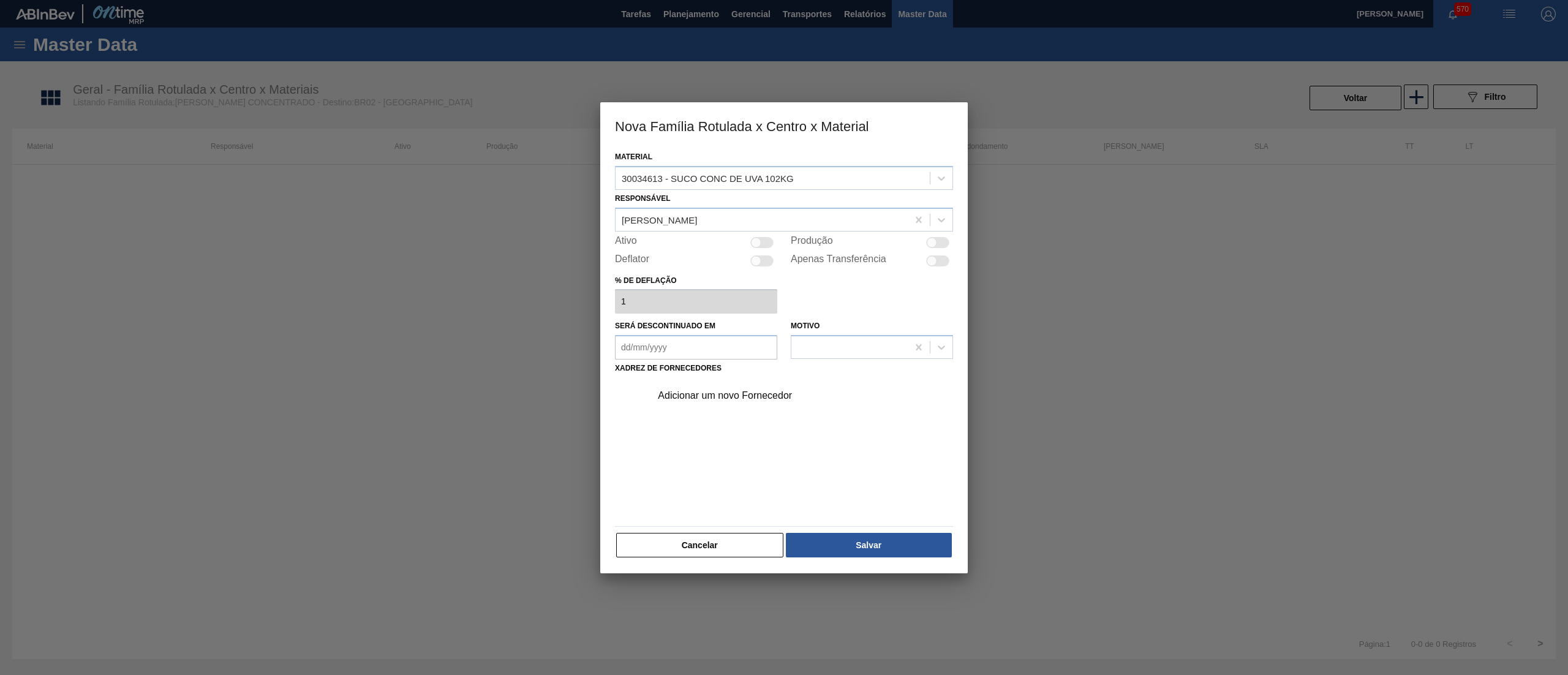
click at [765, 248] on div "Ativo" at bounding box center [696, 242] width 163 height 15
click at [765, 242] on div at bounding box center [762, 242] width 23 height 11
checkbox input "true"
click at [737, 392] on div "Adicionar um novo Fornecedor" at bounding box center [778, 395] width 240 height 11
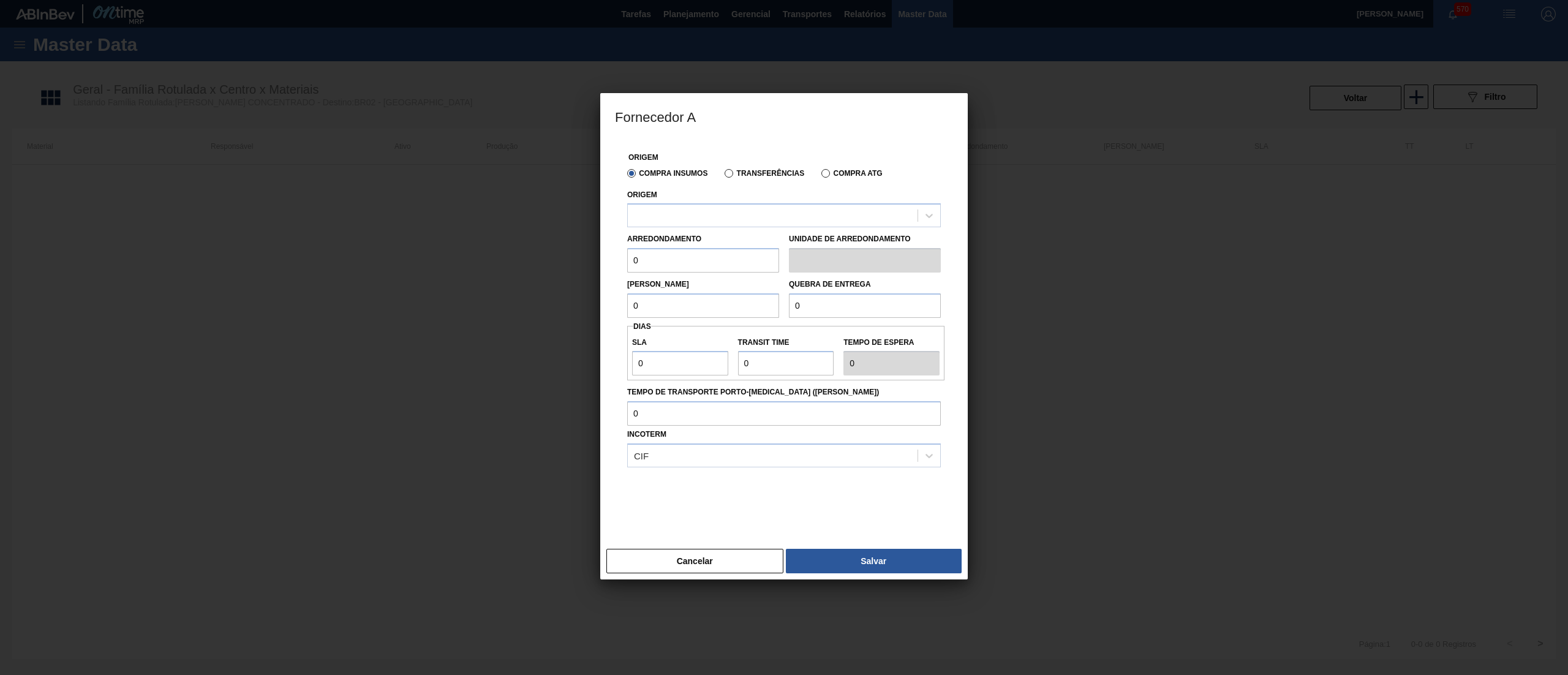
click at [731, 202] on div "Origem" at bounding box center [784, 207] width 314 height 42
click at [731, 218] on div at bounding box center [773, 216] width 290 height 18
click at [731, 236] on div "295205 - GOLDEN SUCOS - FARROUPILHA ([GEOGRAPHIC_DATA])" at bounding box center [784, 246] width 314 height 23
drag, startPoint x: 663, startPoint y: 256, endPoint x: 590, endPoint y: 254, distance: 73.0
click at [590, 254] on div "Fornecedor A Origem Compra Insumos Transferências Compra ATG Origem 295205 - GO…" at bounding box center [784, 338] width 1568 height 675
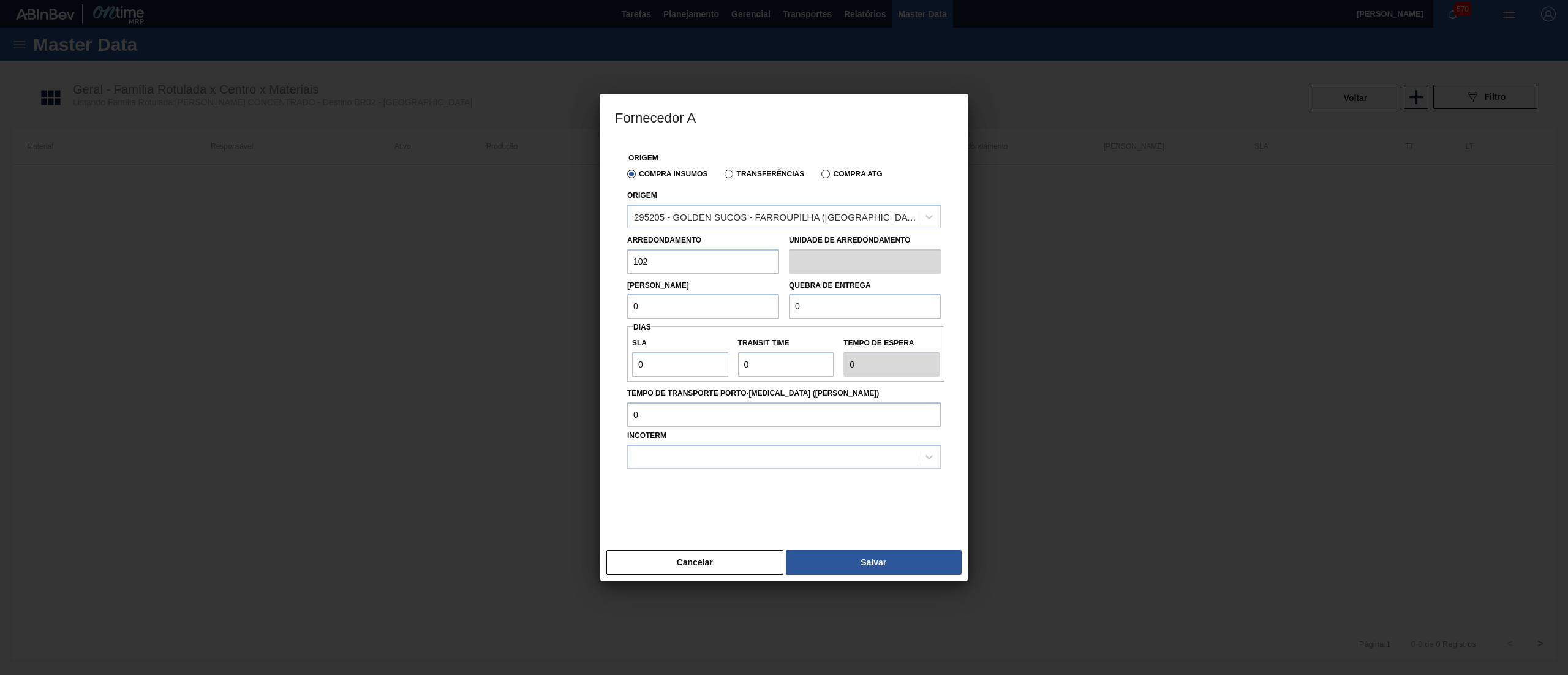
type input "102"
drag, startPoint x: 666, startPoint y: 308, endPoint x: 549, endPoint y: 300, distance: 117.3
click at [549, 300] on div "Fornecedor A Origem Compra Insumos Transferências Compra ATG Origem 295205 - GO…" at bounding box center [784, 338] width 1568 height 675
type input "102"
drag, startPoint x: 832, startPoint y: 304, endPoint x: 727, endPoint y: 293, distance: 105.6
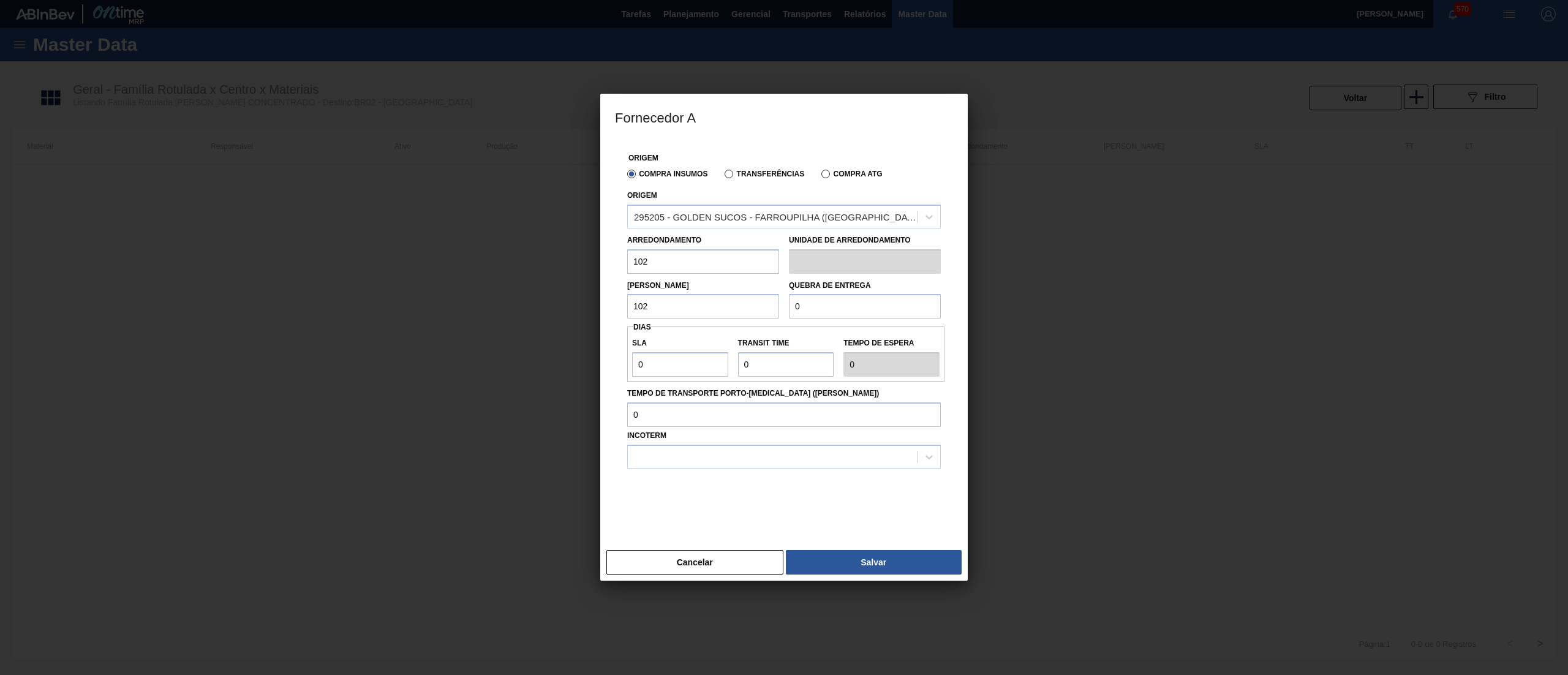
click at [727, 293] on div "Lote Mínimo 102 Quebra de entrega 0" at bounding box center [784, 296] width 323 height 45
type input "2.040"
drag, startPoint x: 675, startPoint y: 375, endPoint x: 498, endPoint y: 354, distance: 178.2
click at [498, 354] on div "Fornecedor A Origem Compra Insumos Transferências Compra ATG Origem 295205 - GO…" at bounding box center [784, 338] width 1568 height 675
type input "3"
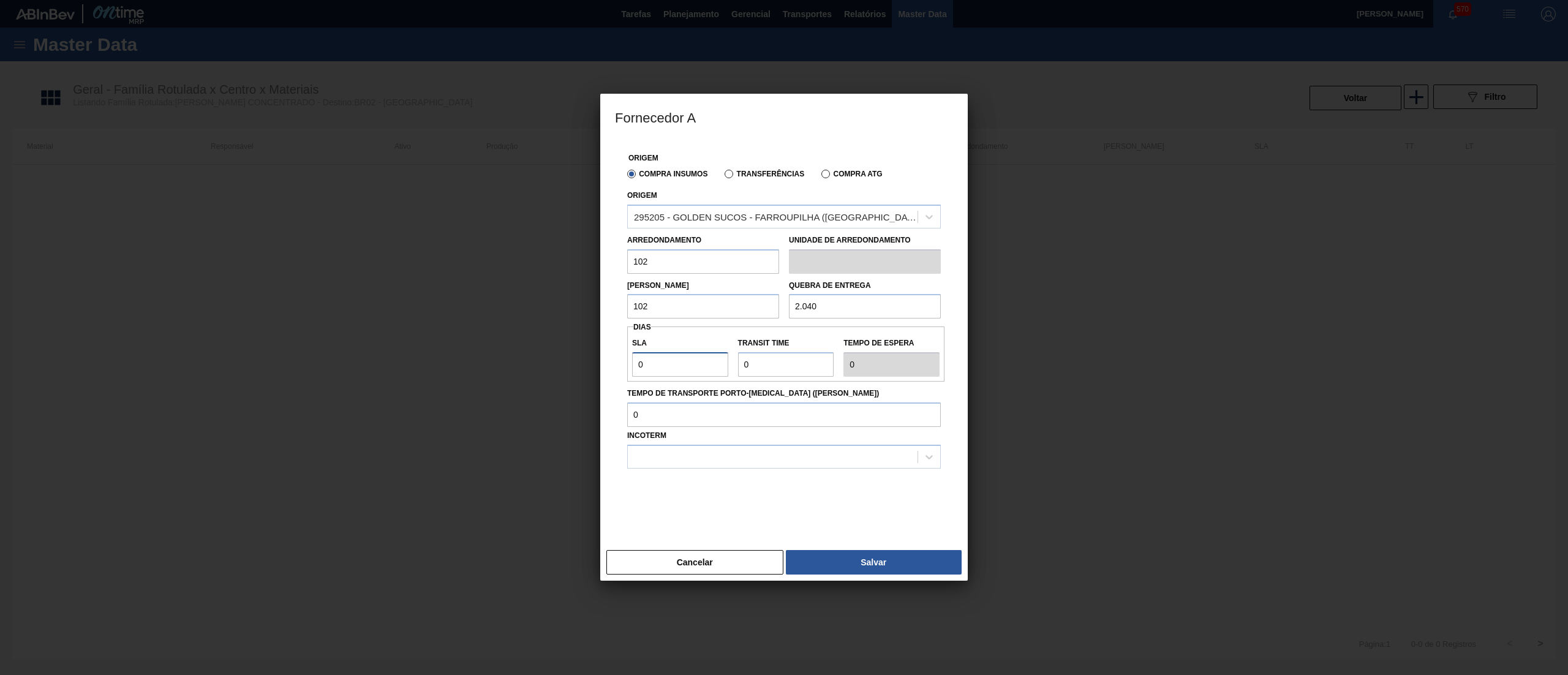
type input "3"
type input "30"
drag, startPoint x: 774, startPoint y: 362, endPoint x: 680, endPoint y: 364, distance: 94.0
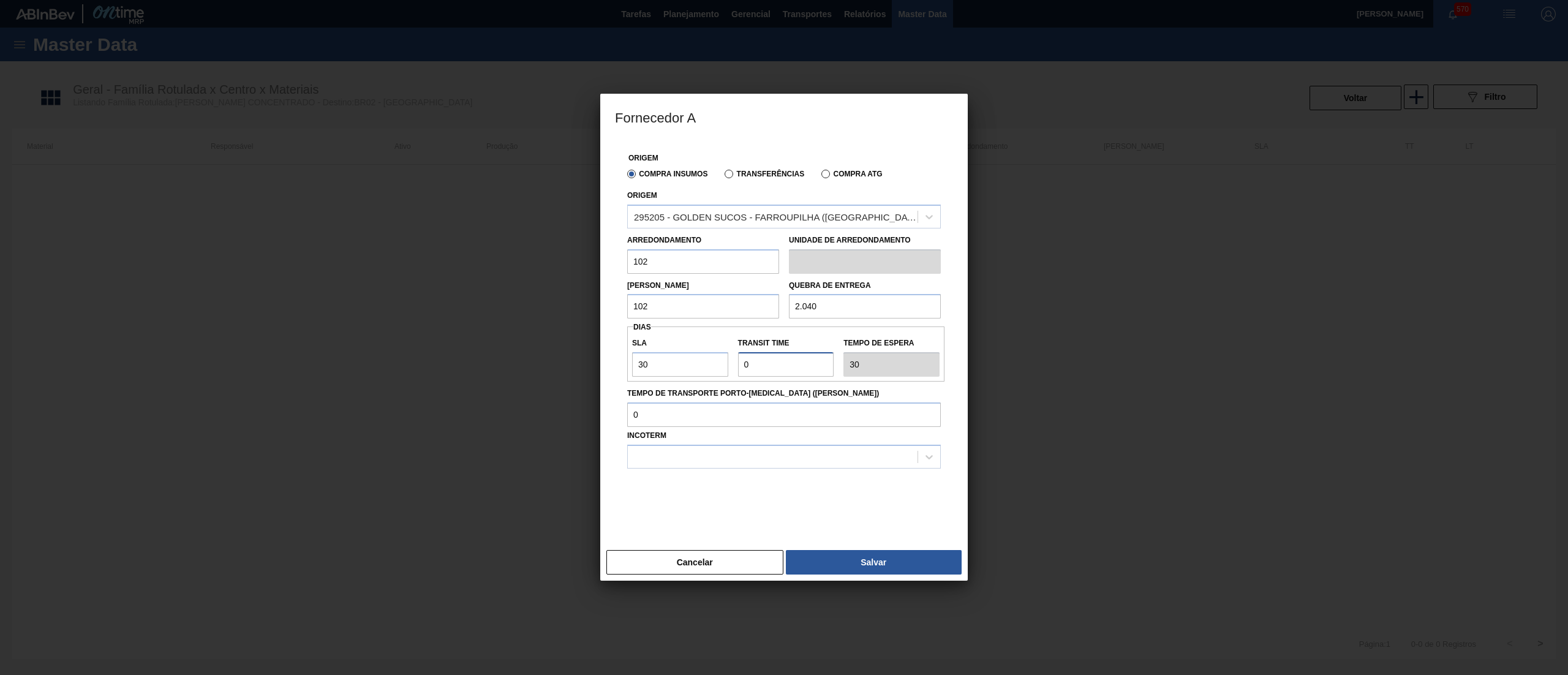
click at [680, 364] on div "SLA 30 Transit Time Tempo de espera 30" at bounding box center [786, 353] width 317 height 45
type input "4"
type input "34"
type input "NaN"
type input "5"
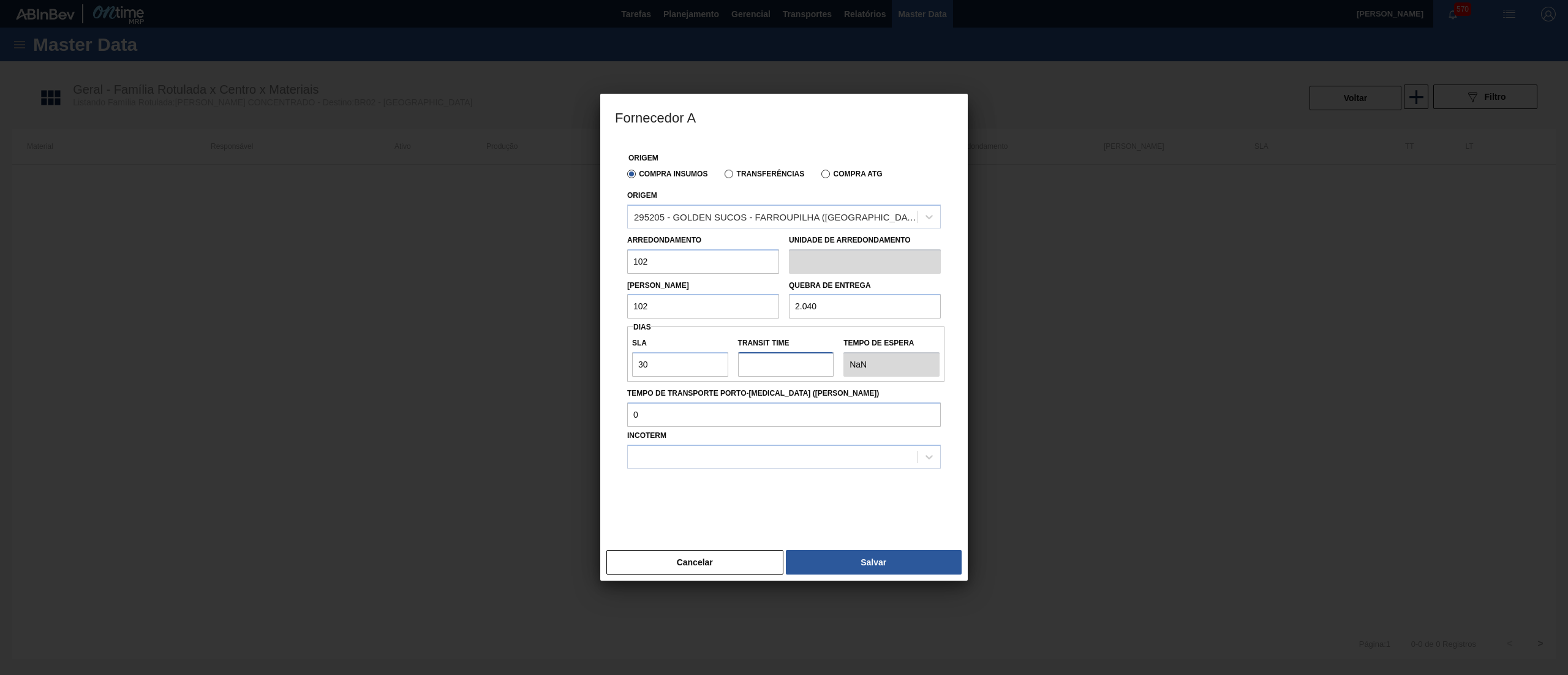
type input "35"
type input "5"
click at [689, 456] on div at bounding box center [773, 457] width 290 height 18
click at [692, 504] on div "FOB" at bounding box center [784, 510] width 314 height 23
click at [861, 565] on button "Salvar" at bounding box center [873, 562] width 176 height 25
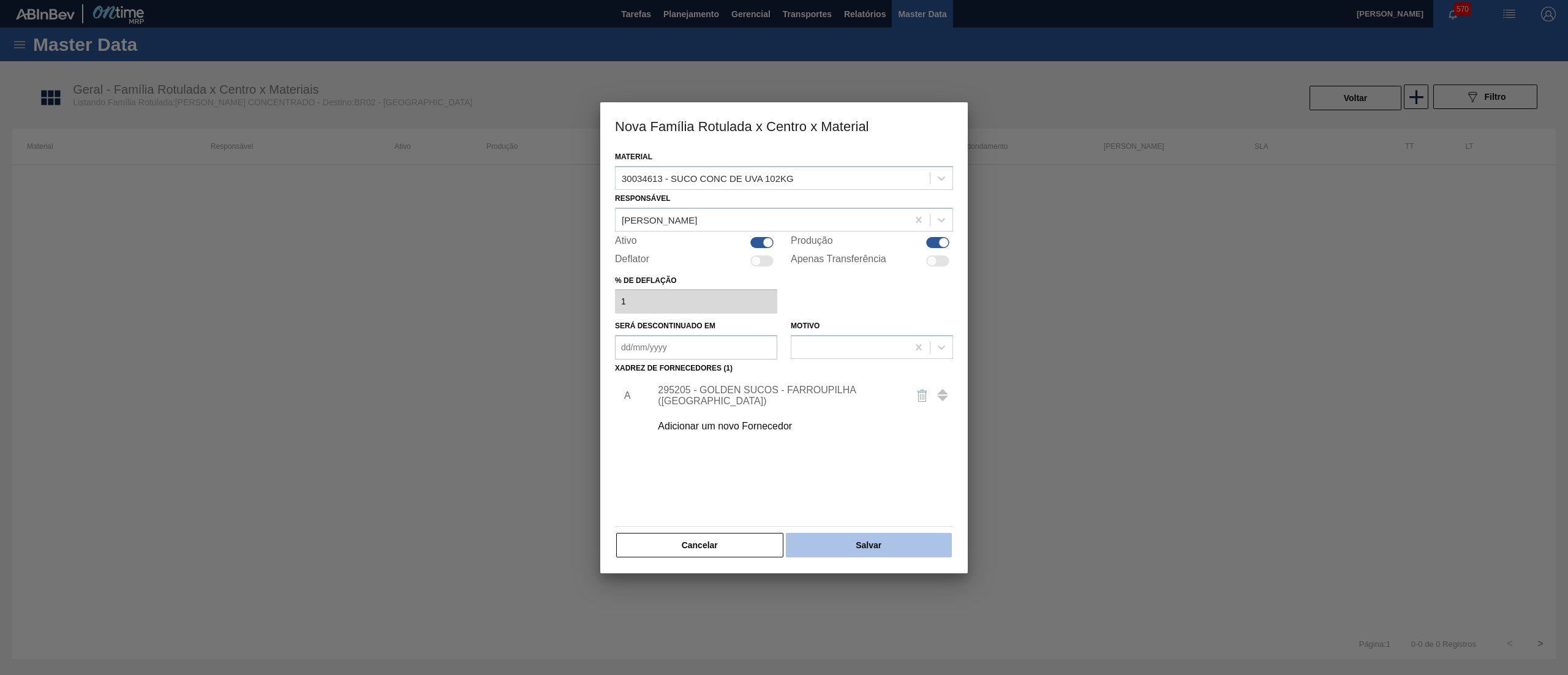
click at [890, 550] on button "Salvar" at bounding box center [869, 545] width 166 height 25
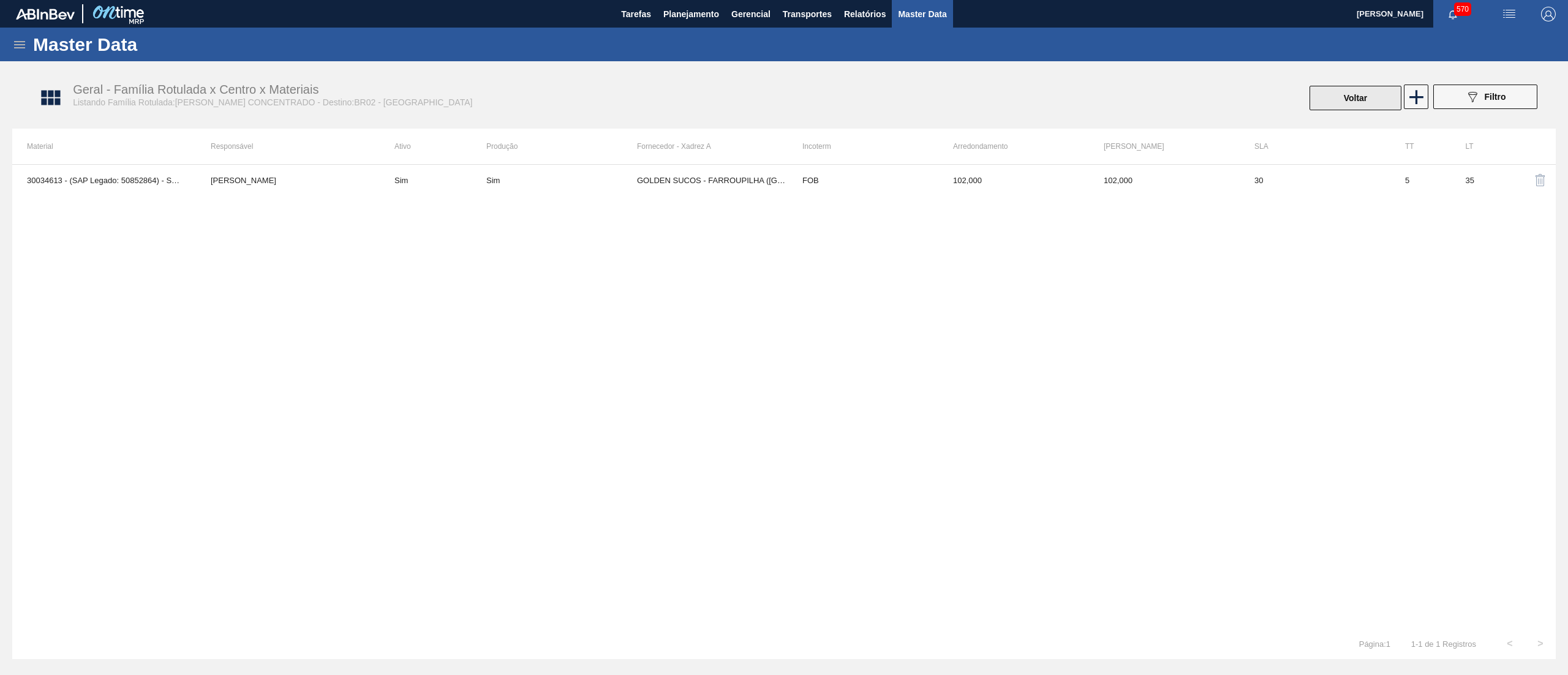
click at [1351, 95] on button "Voltar" at bounding box center [1356, 98] width 92 height 25
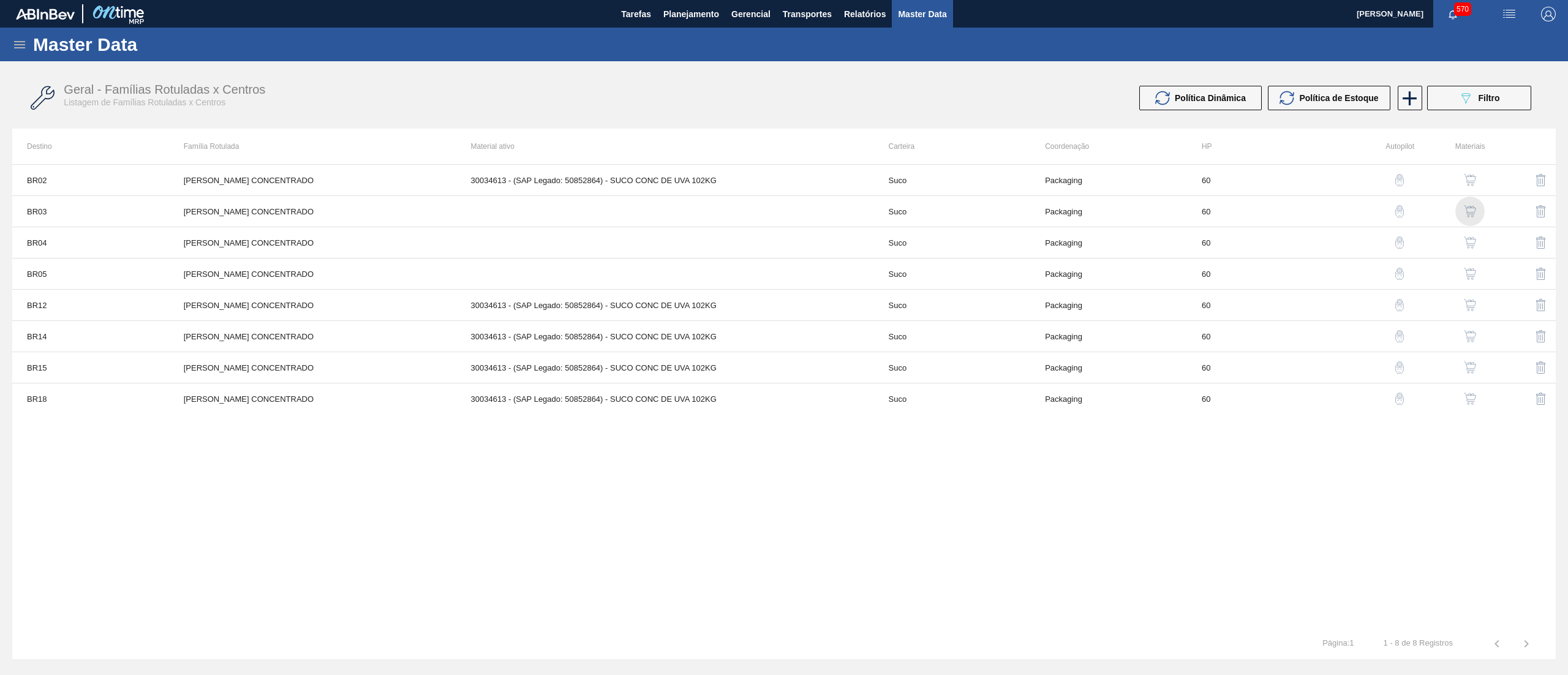
click at [1465, 210] on img "button" at bounding box center [1470, 211] width 12 height 12
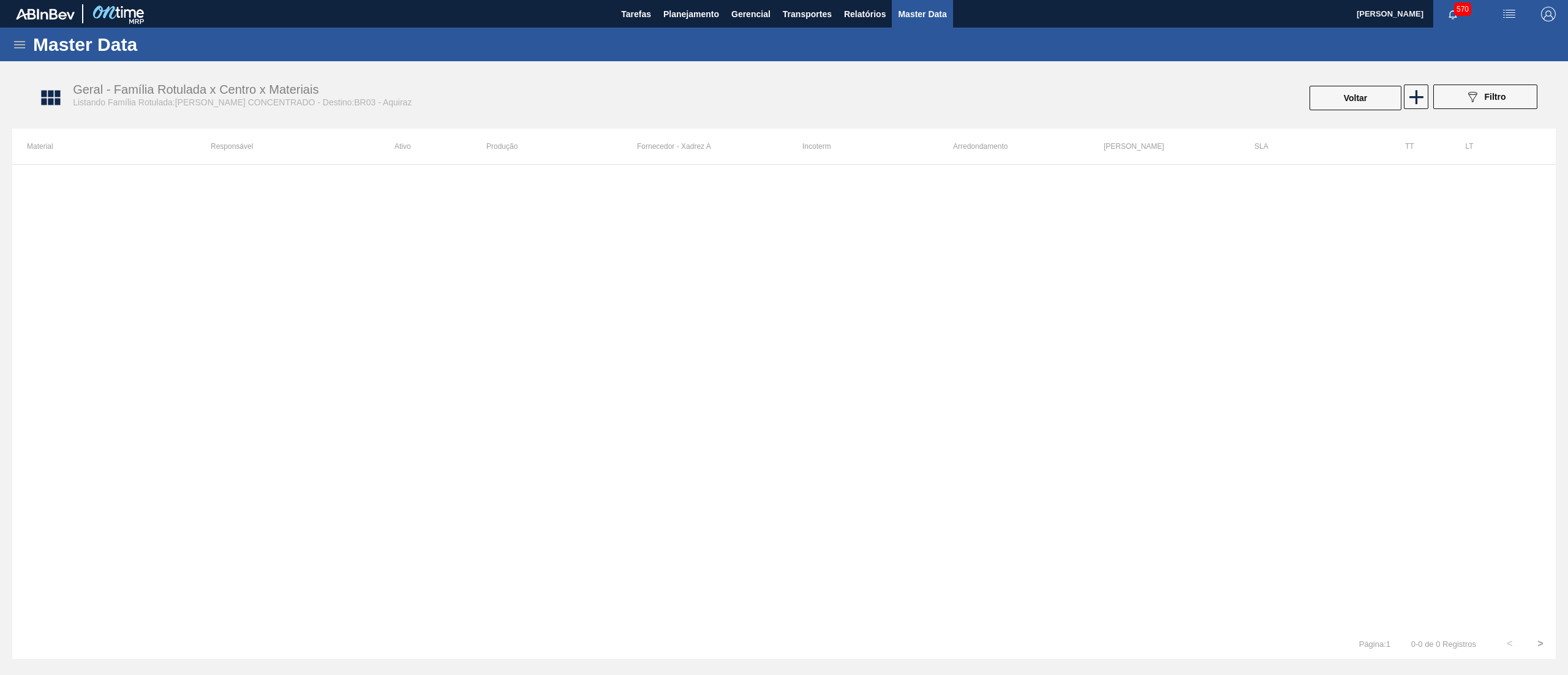
click at [1021, 171] on div at bounding box center [784, 396] width 1543 height 464
click at [1416, 102] on icon at bounding box center [1417, 97] width 14 height 14
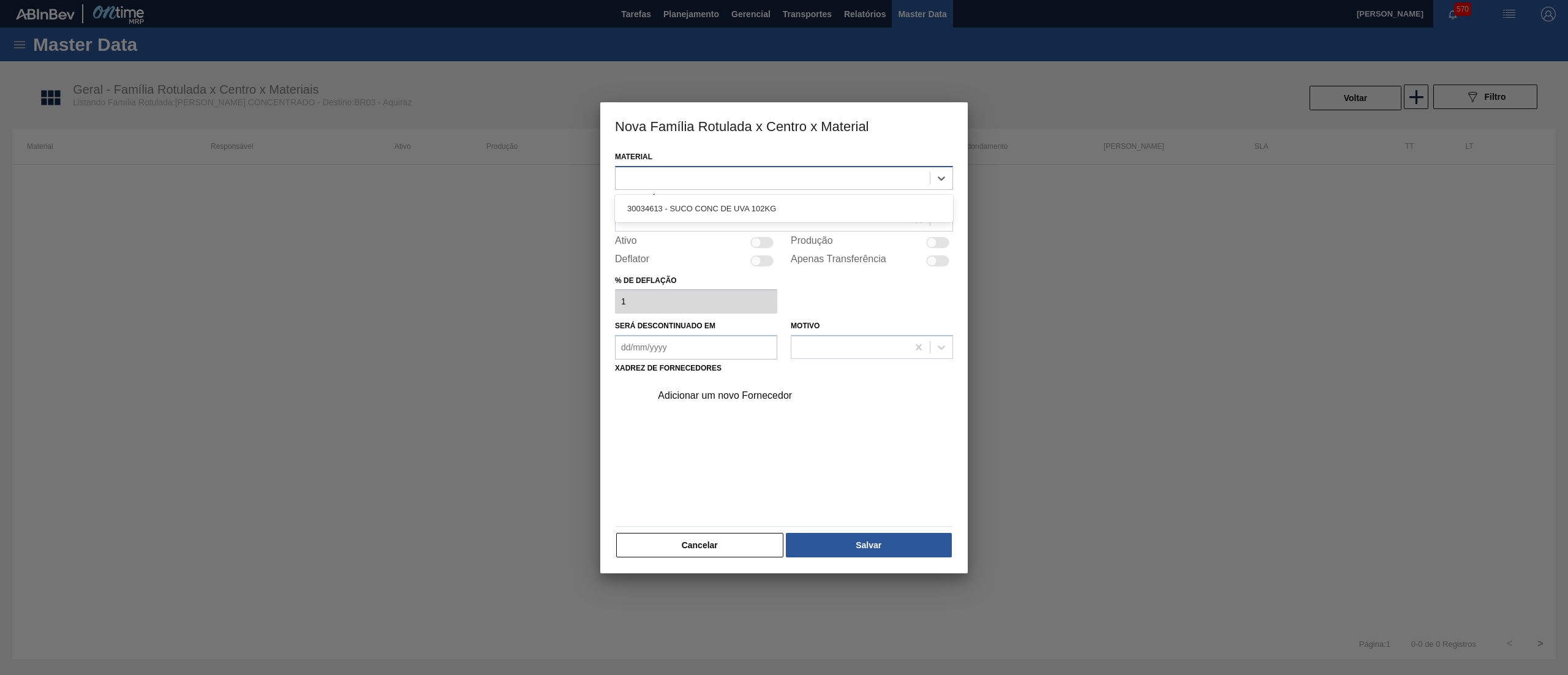
click at [822, 171] on div at bounding box center [773, 178] width 315 height 18
click at [803, 220] on div "30034613 - SUCO CONC DE UVA 102KG" at bounding box center [784, 208] width 339 height 27
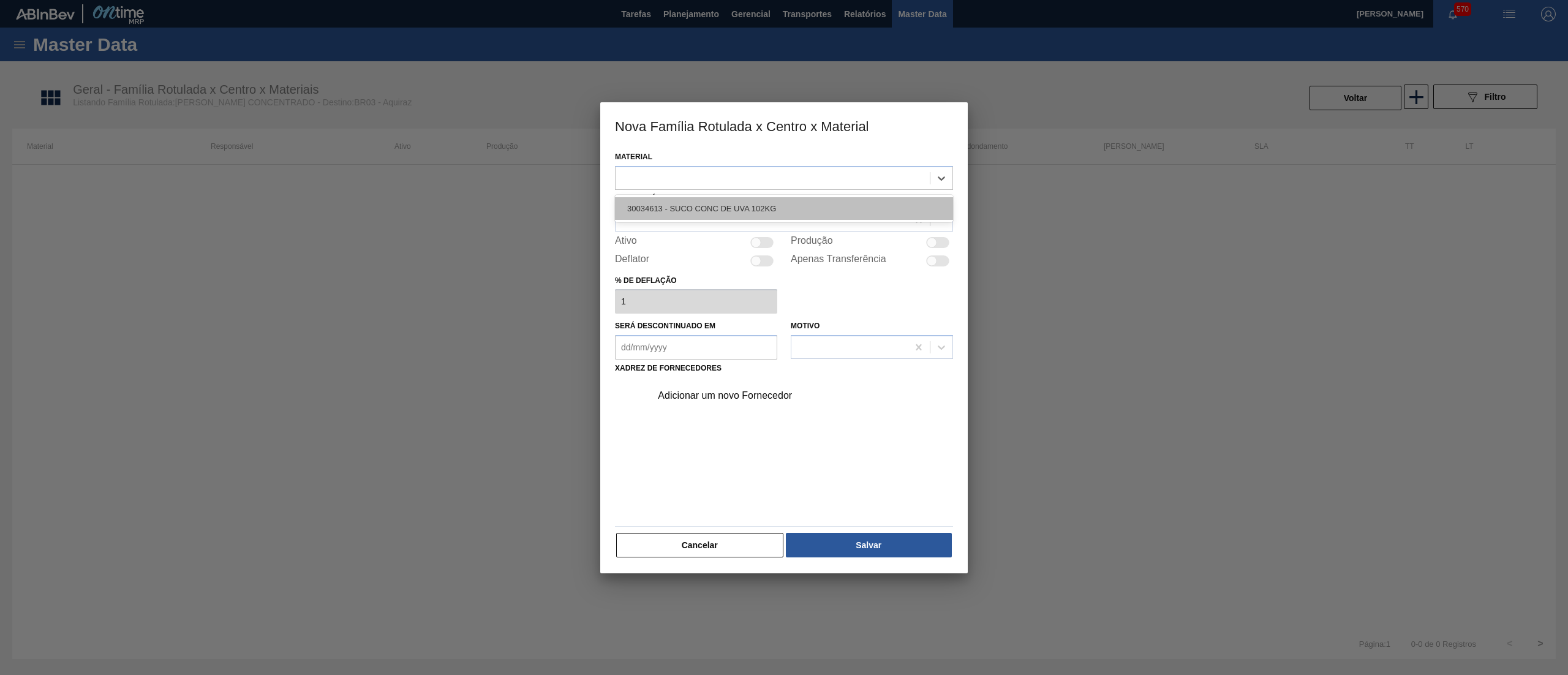
click at [784, 212] on div "30034613 - SUCO CONC DE UVA 102KG" at bounding box center [784, 209] width 339 height 23
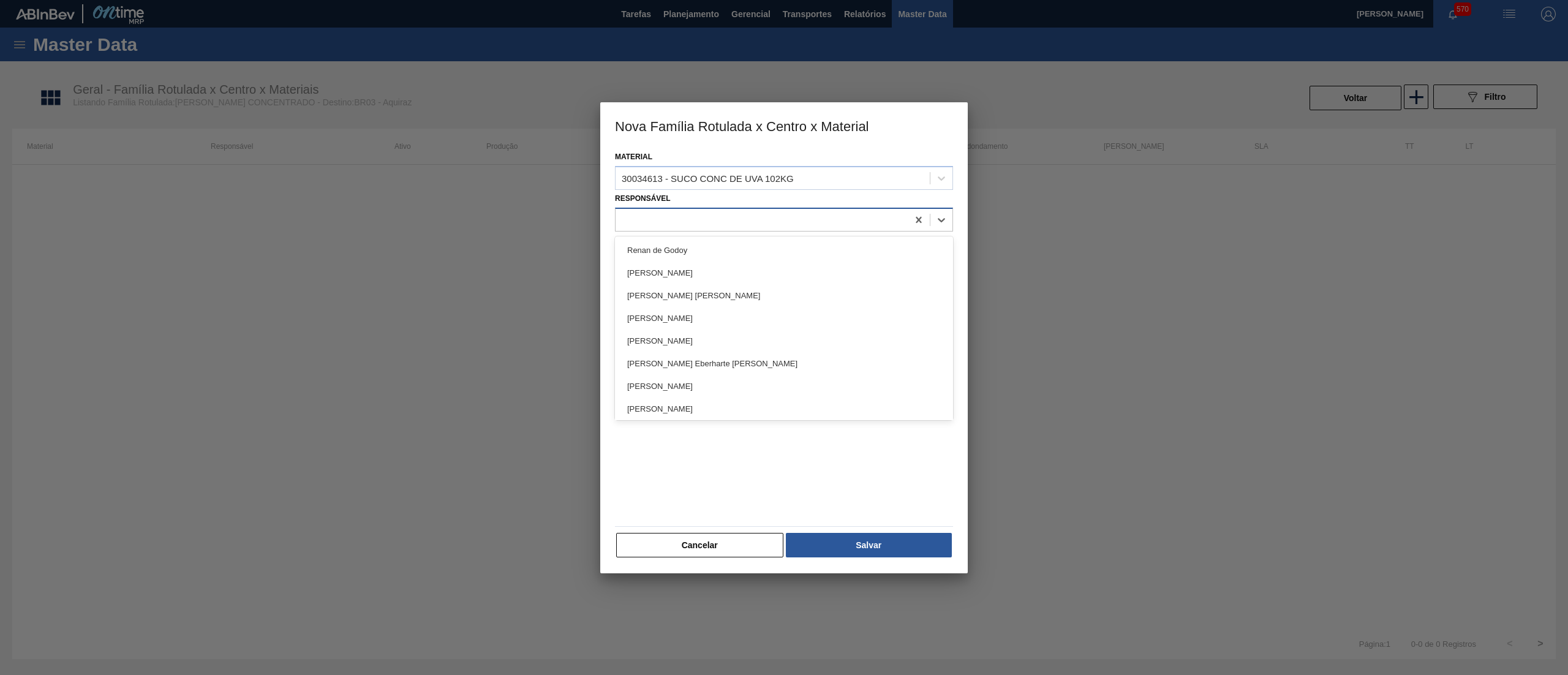
click at [781, 219] on div at bounding box center [761, 219] width 293 height 18
type input "[PERSON_NAME]"
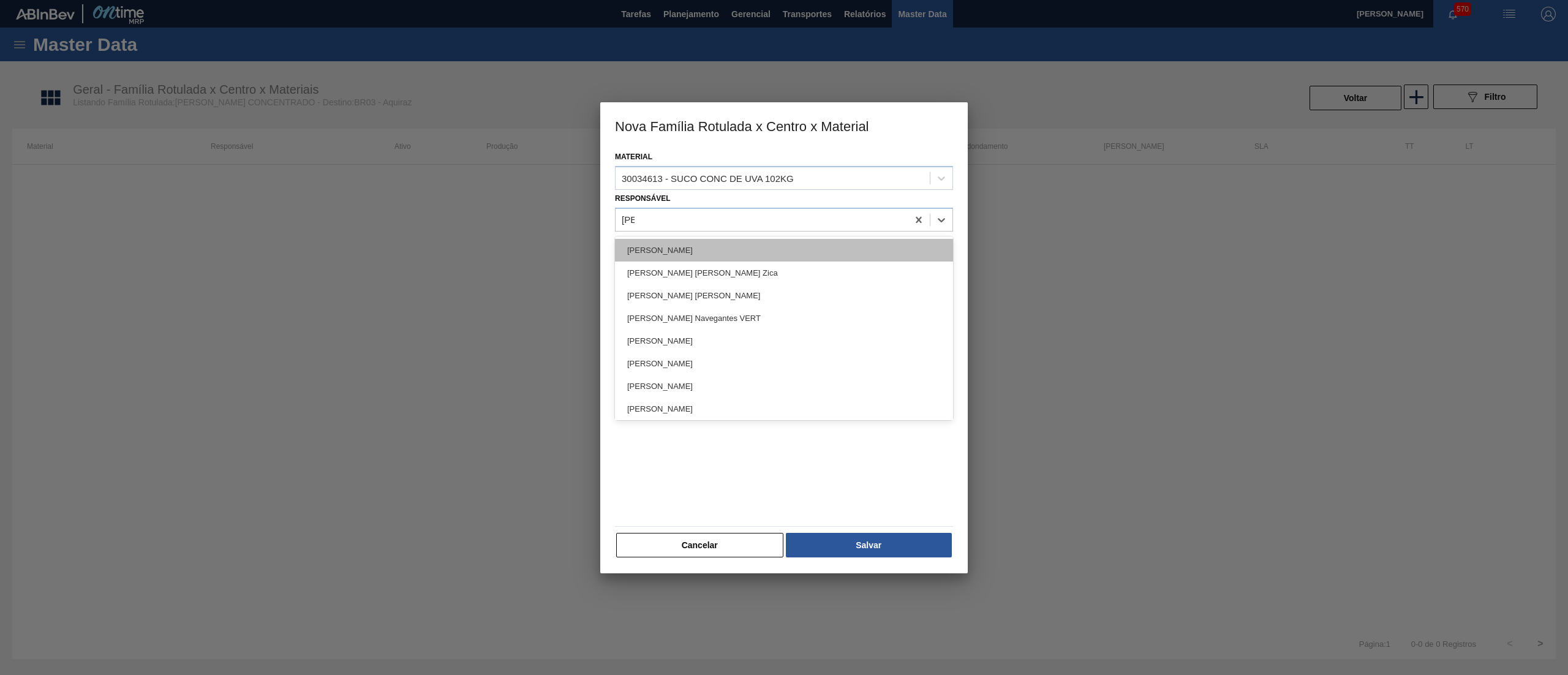
click at [739, 239] on div "[PERSON_NAME]" at bounding box center [784, 250] width 339 height 23
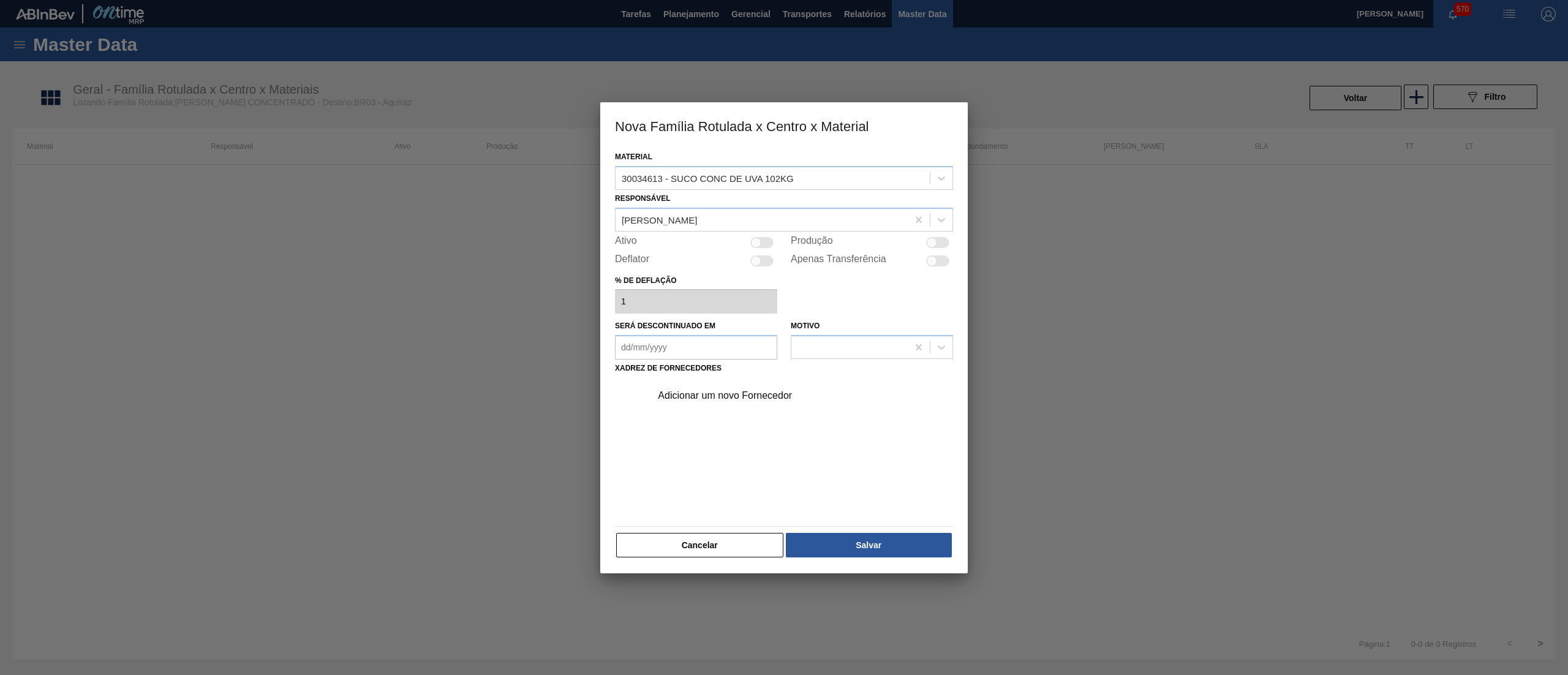
click at [762, 240] on div at bounding box center [762, 242] width 23 height 11
checkbox input "true"
click at [723, 398] on div "Adicionar um novo Fornecedor" at bounding box center [778, 395] width 240 height 11
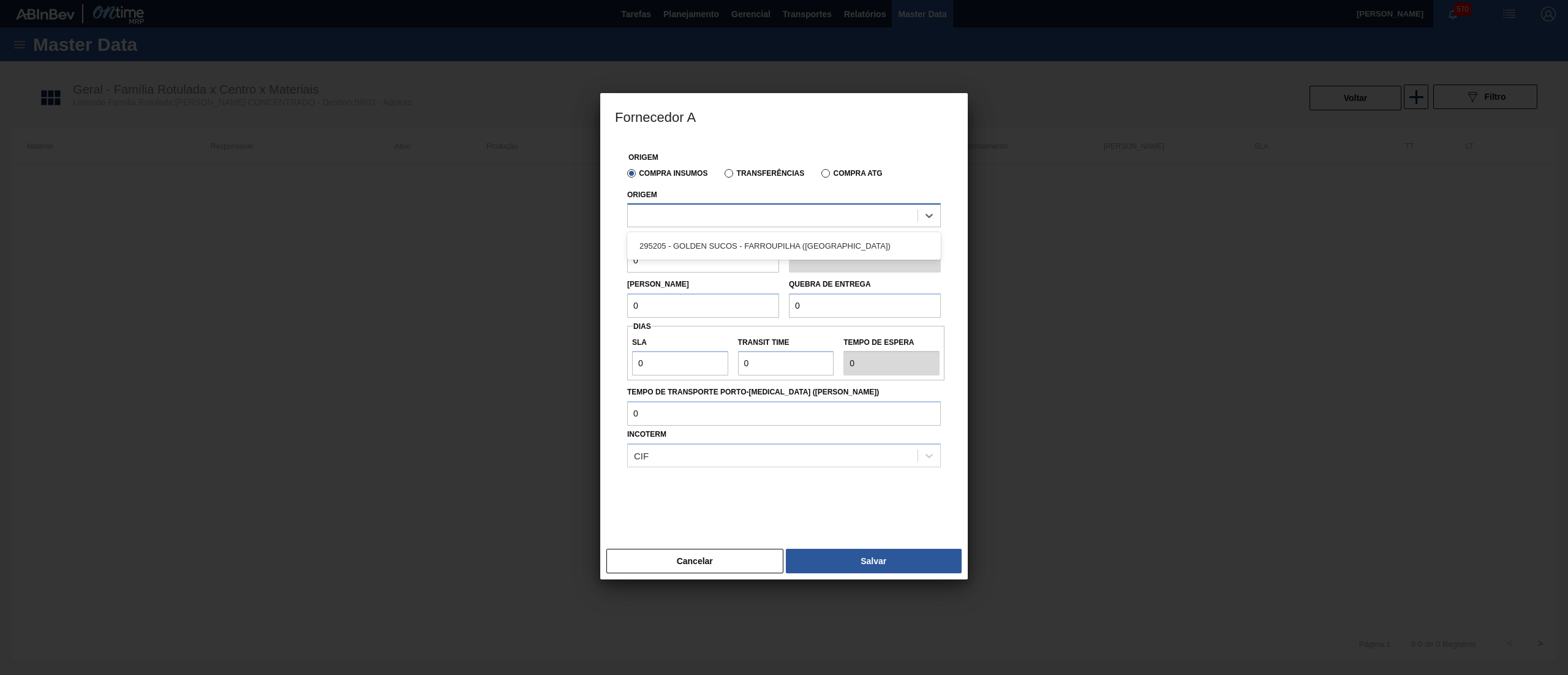
click at [704, 218] on div at bounding box center [773, 216] width 290 height 18
click at [708, 238] on div "295205 - GOLDEN SUCOS - FARROUPILHA ([GEOGRAPHIC_DATA])" at bounding box center [784, 246] width 314 height 23
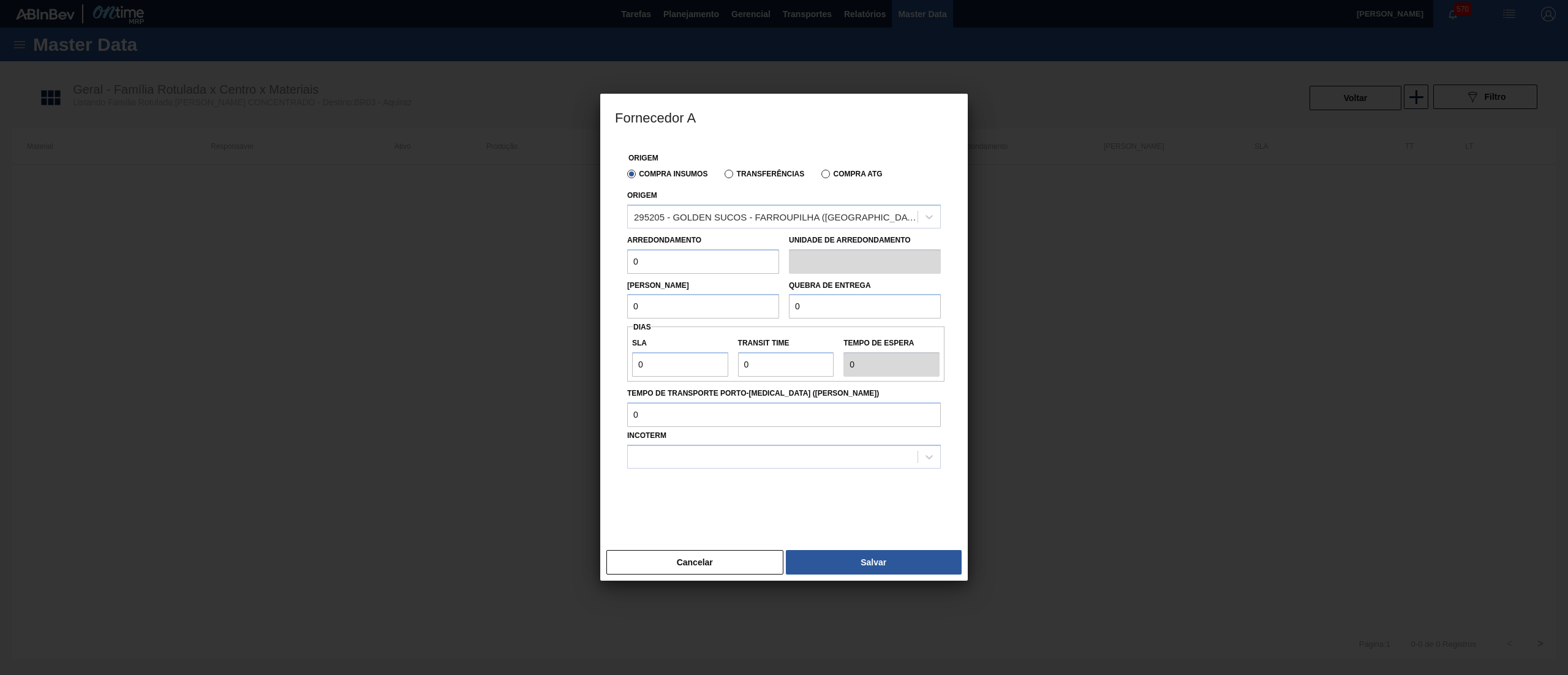
drag, startPoint x: 691, startPoint y: 261, endPoint x: 585, endPoint y: 245, distance: 107.2
click at [585, 245] on div "Fornecedor A Origem Compra Insumos Transferências Compra ATG Origem 295205 - GO…" at bounding box center [784, 338] width 1568 height 675
type input "102"
drag, startPoint x: 654, startPoint y: 300, endPoint x: 552, endPoint y: 283, distance: 103.4
click at [552, 283] on div "Fornecedor A Origem Compra Insumos Transferências Compra ATG Origem 295205 - GO…" at bounding box center [784, 338] width 1568 height 675
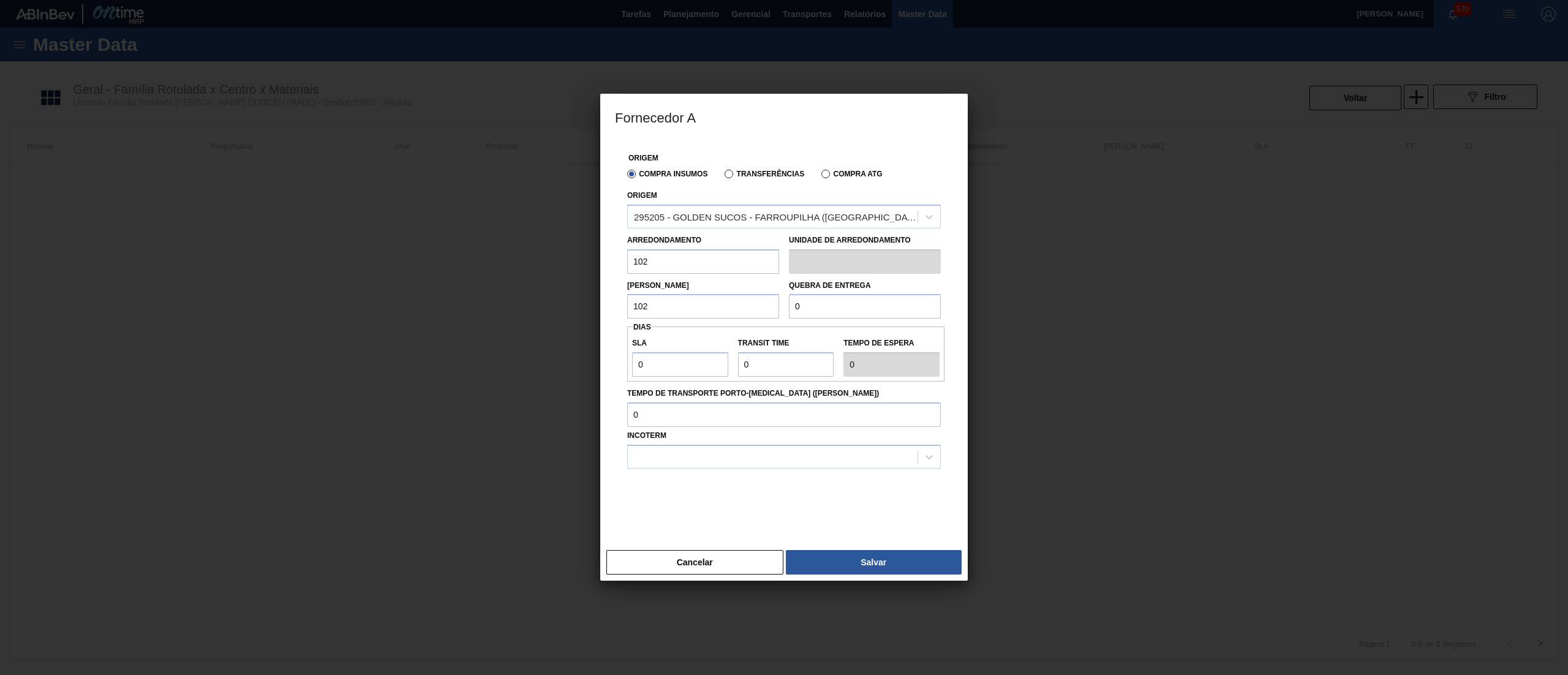
type input "102"
drag, startPoint x: 817, startPoint y: 315, endPoint x: 704, endPoint y: 298, distance: 114.3
click at [704, 298] on div "Lote Mínimo 102 Quebra de entrega 0" at bounding box center [784, 296] width 323 height 45
type input "2.040"
drag, startPoint x: 662, startPoint y: 366, endPoint x: 575, endPoint y: 352, distance: 88.1
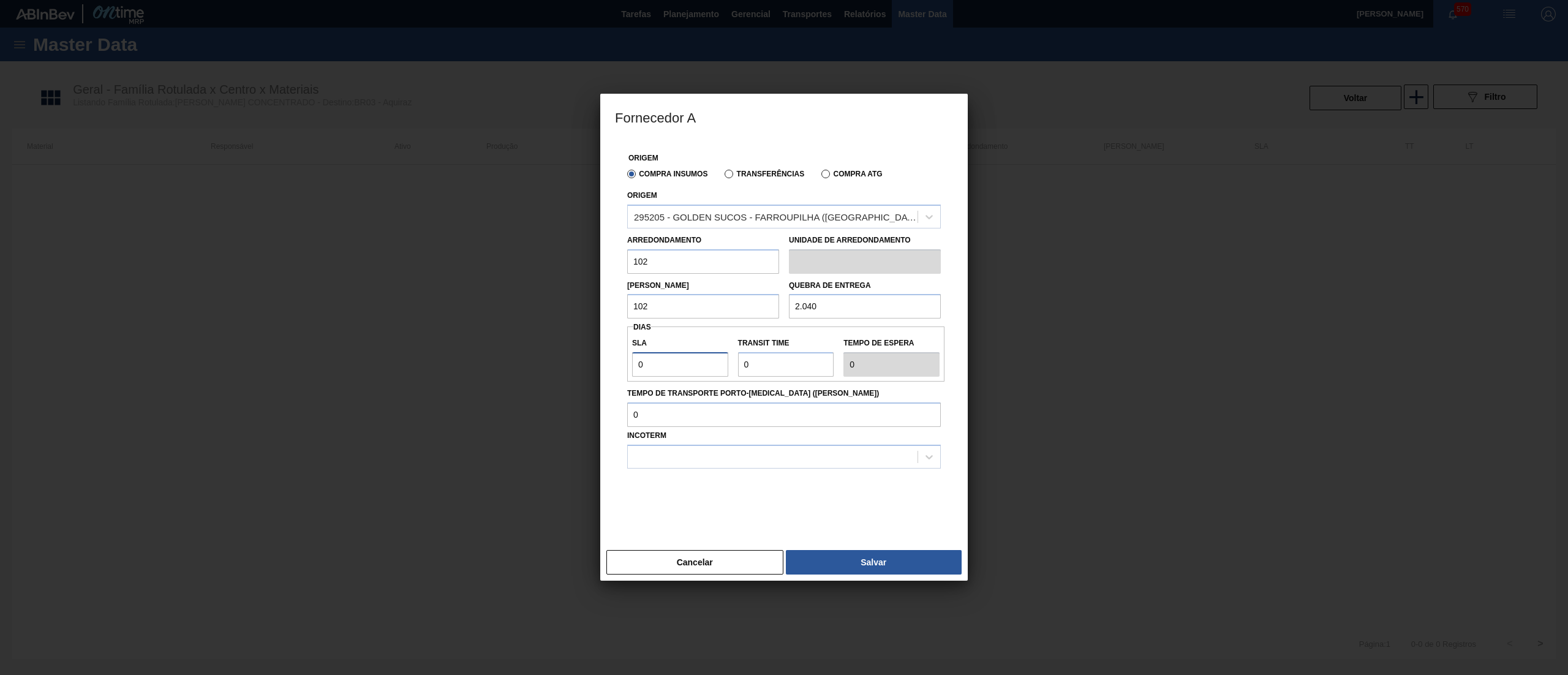
click at [575, 352] on div "Fornecedor A Origem Compra Insumos Transferências Compra ATG Origem 295205 - GO…" at bounding box center [784, 338] width 1568 height 675
type input "3"
type input "30"
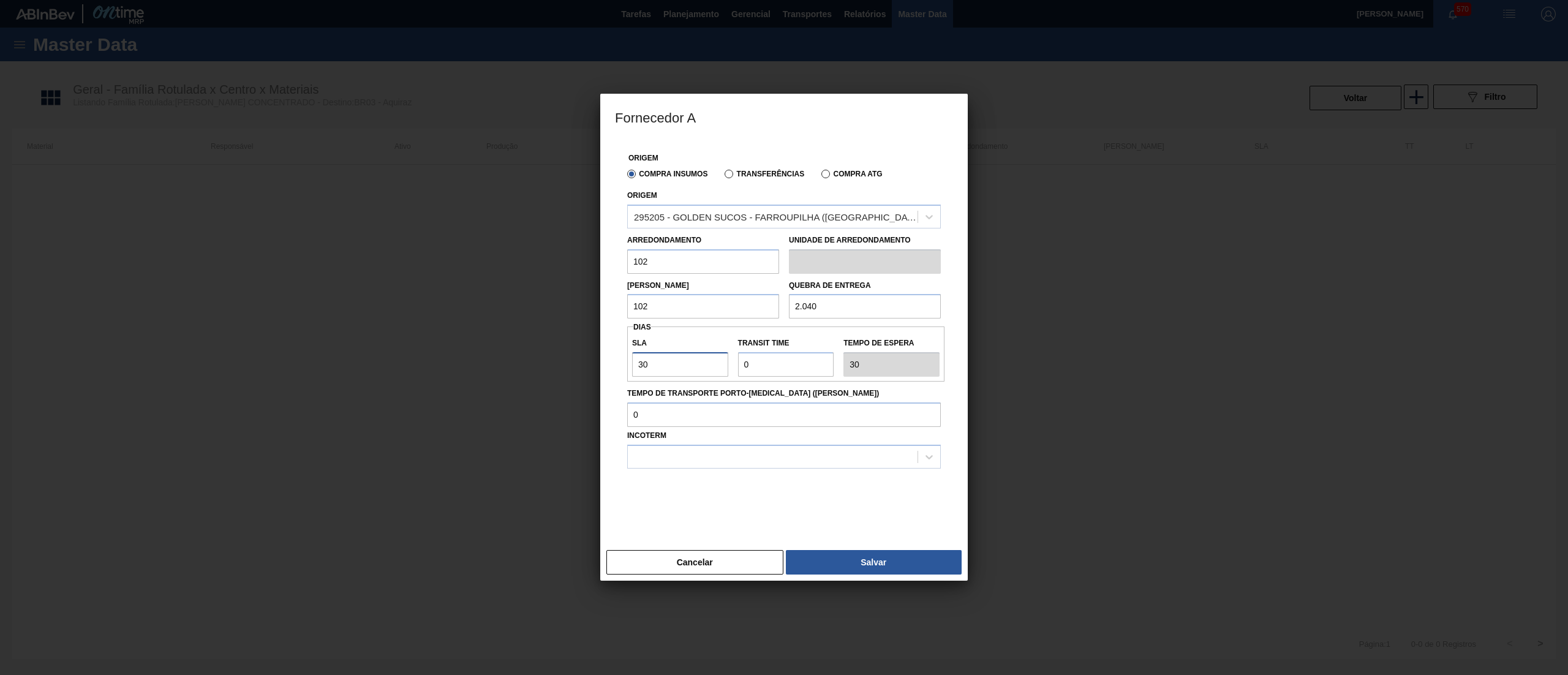
type input "30"
drag, startPoint x: 789, startPoint y: 368, endPoint x: 552, endPoint y: 344, distance: 238.2
click at [552, 344] on div "Fornecedor A Origem Compra Insumos Transferências Compra ATG Origem 295205 - GO…" at bounding box center [784, 338] width 1568 height 675
type input "5"
type input "35"
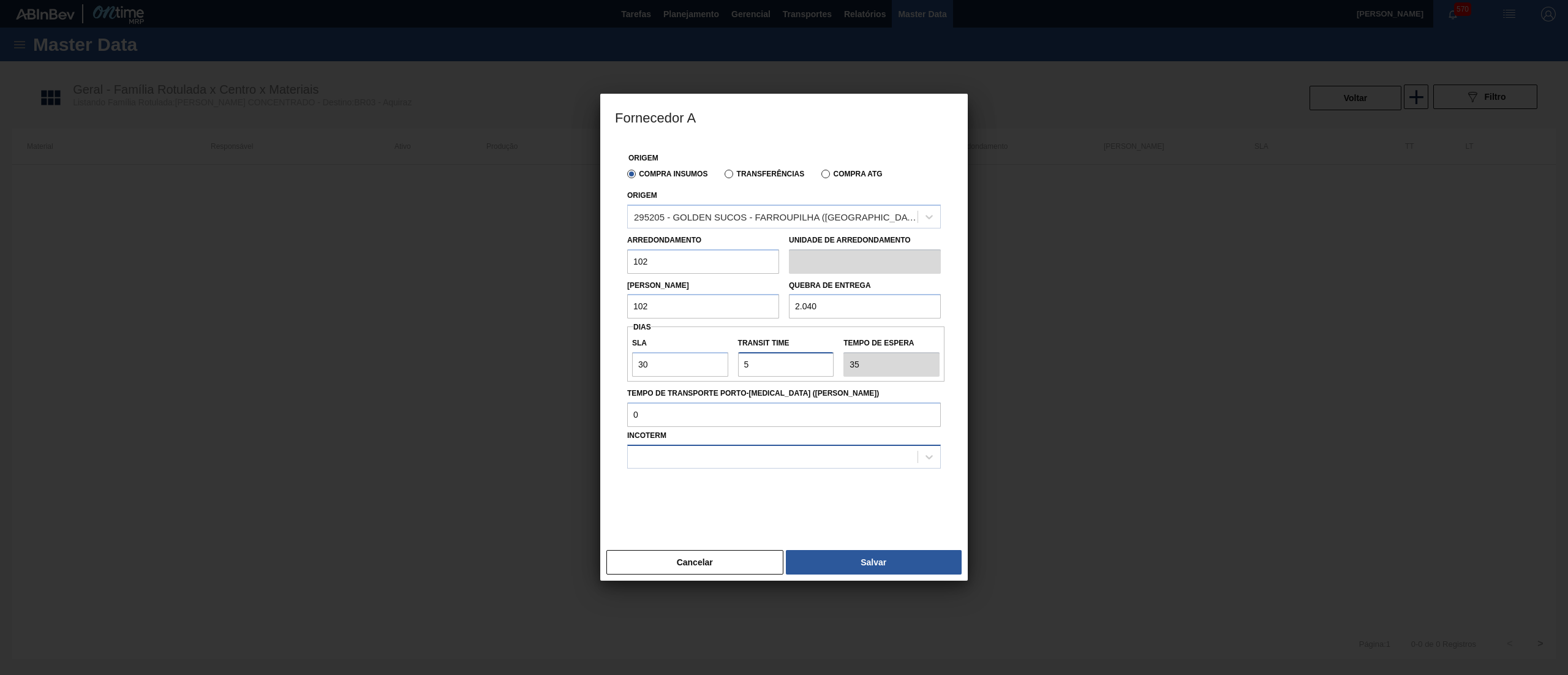
type input "5"
click at [658, 452] on div at bounding box center [773, 457] width 290 height 18
click at [691, 504] on div "FOB" at bounding box center [784, 510] width 314 height 23
click at [826, 559] on button "Salvar" at bounding box center [873, 562] width 176 height 25
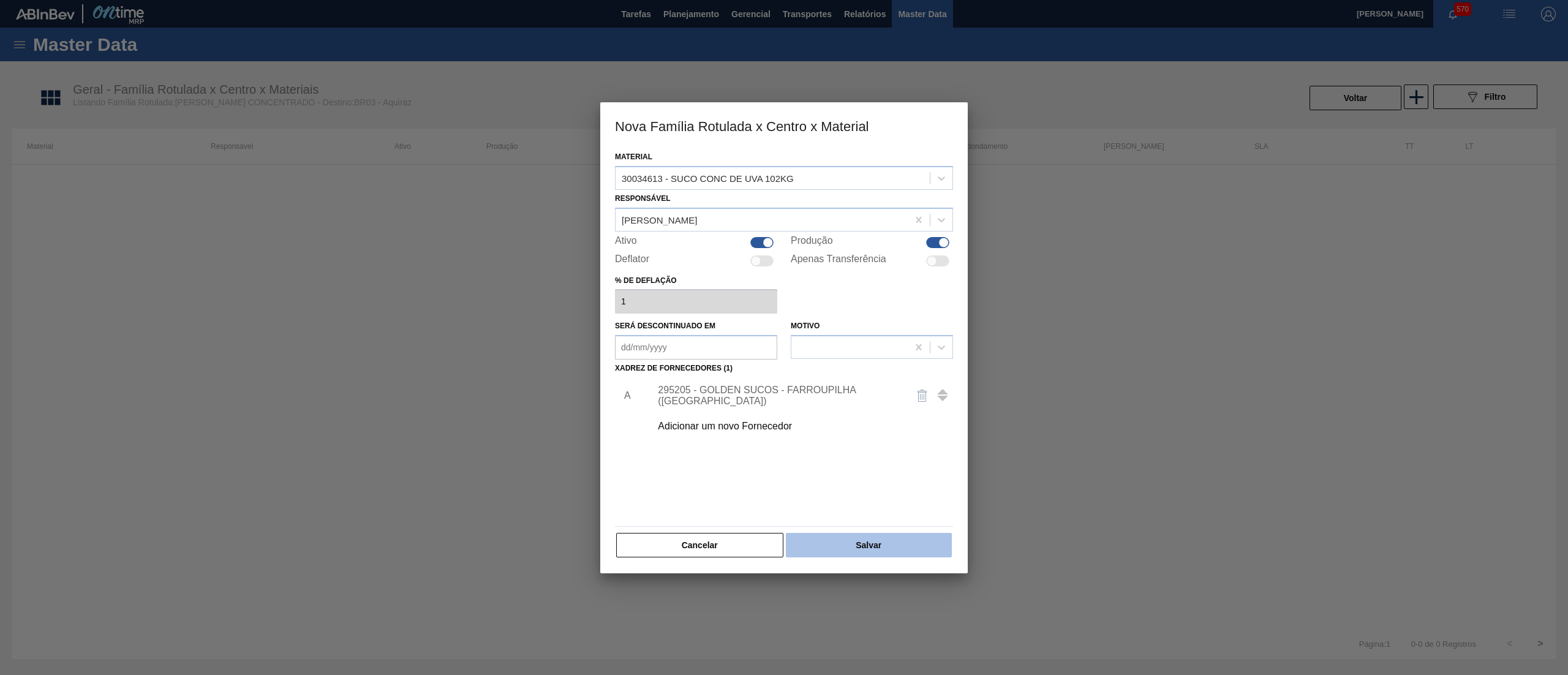
click at [866, 536] on button "Salvar" at bounding box center [869, 545] width 166 height 25
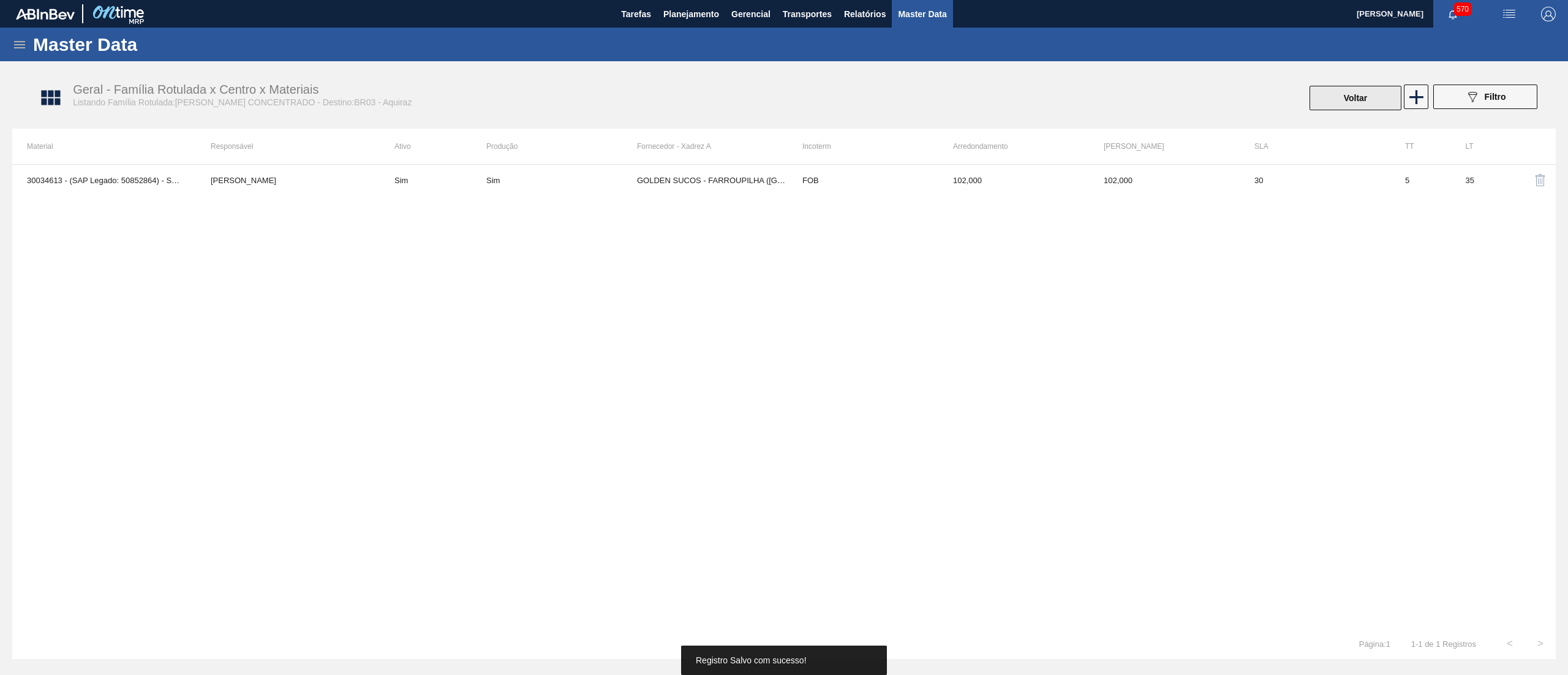
click at [1348, 93] on button "Voltar" at bounding box center [1356, 98] width 92 height 25
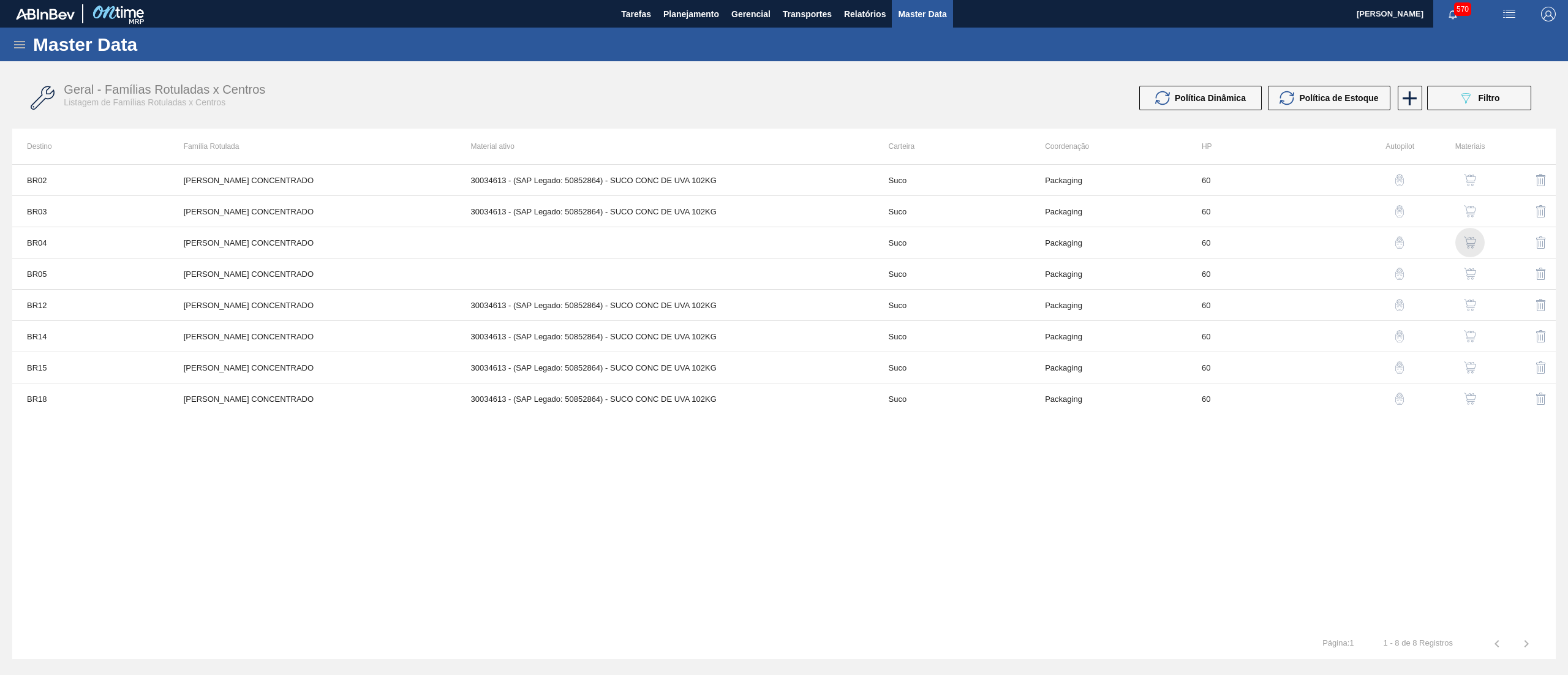
click at [1472, 242] on img "button" at bounding box center [1470, 242] width 12 height 12
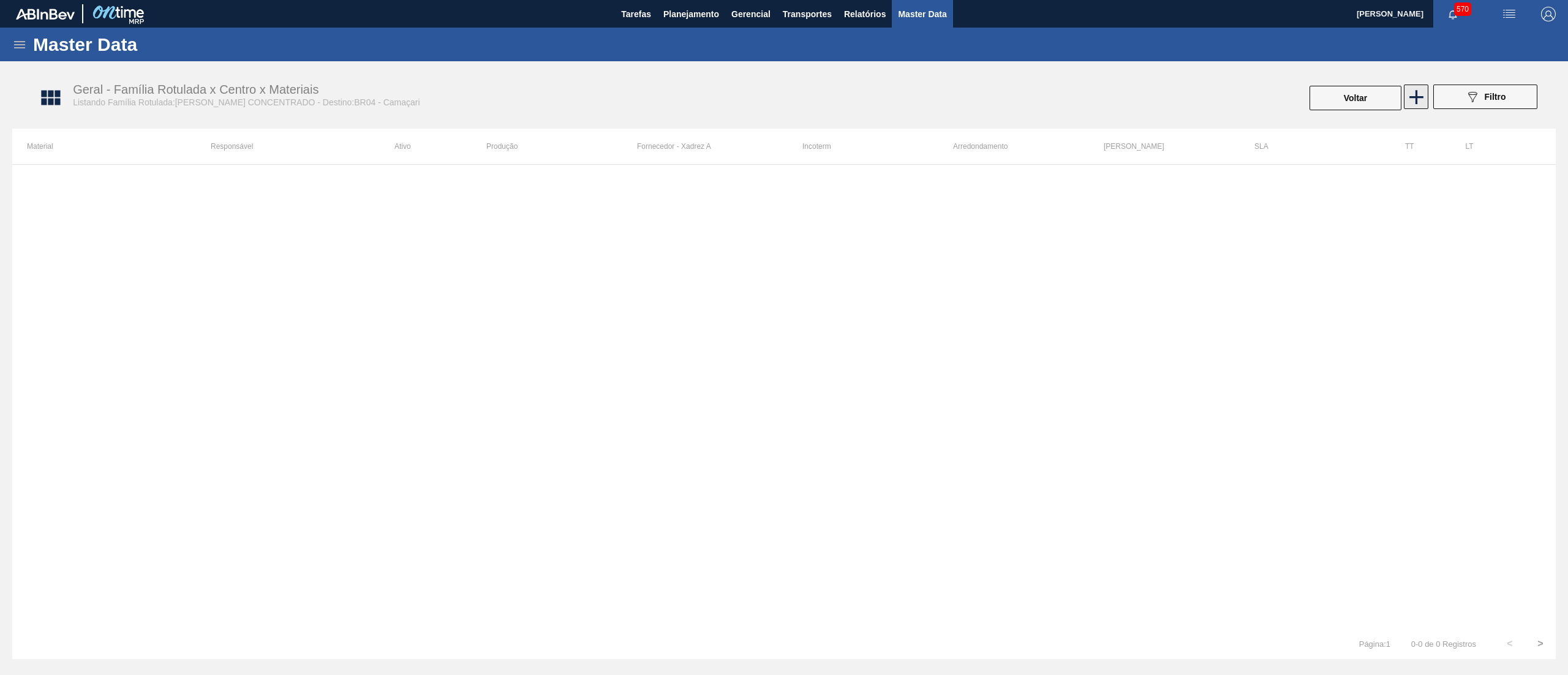
click at [1413, 87] on icon at bounding box center [1416, 96] width 24 height 24
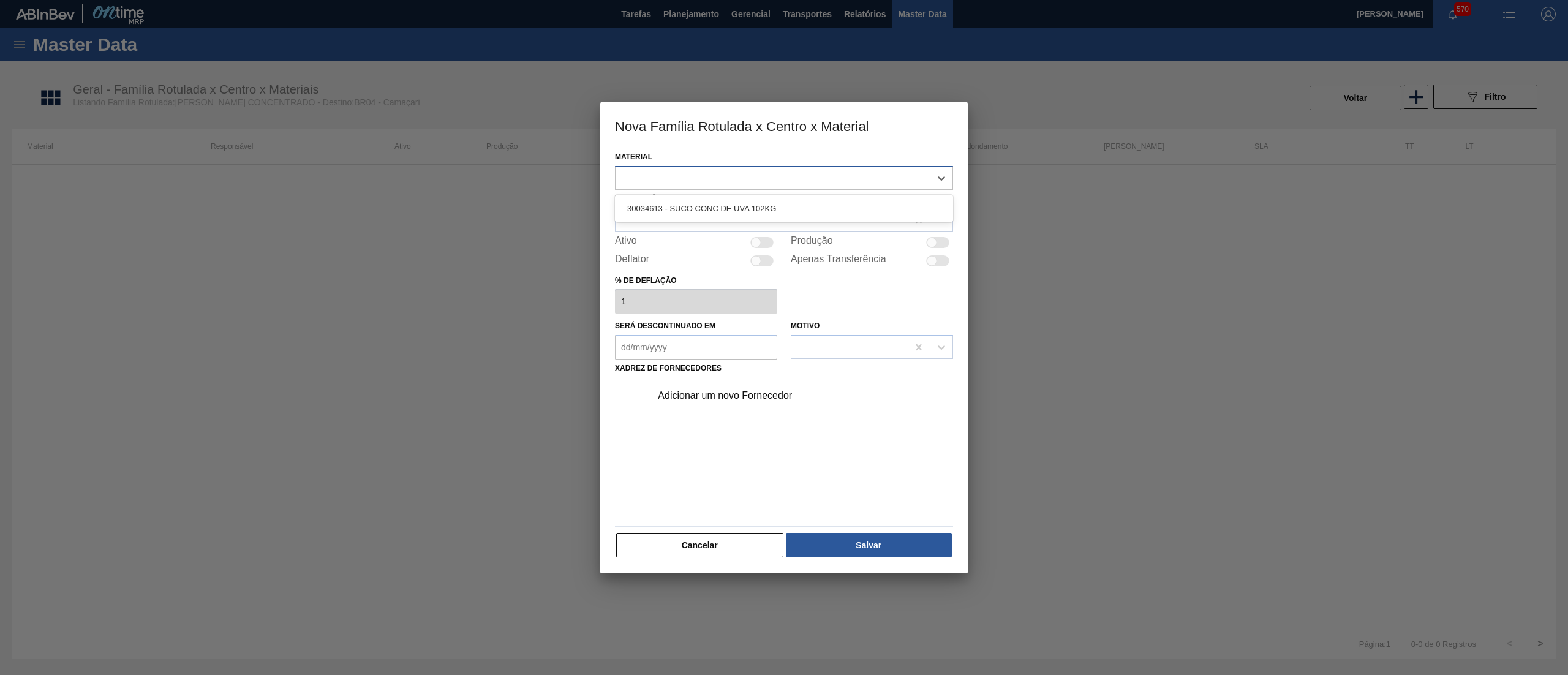
click at [784, 183] on div at bounding box center [773, 178] width 315 height 18
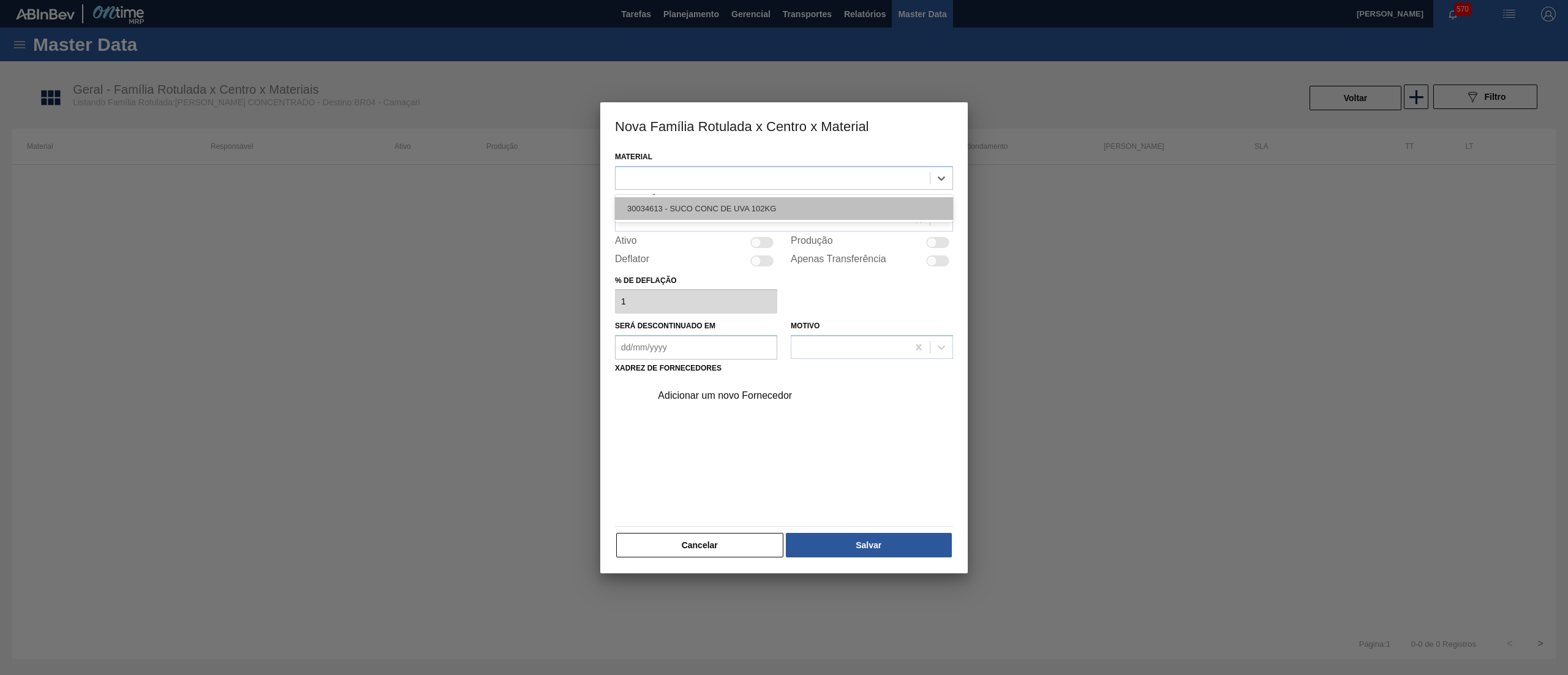
click at [780, 204] on div "30034613 - SUCO CONC DE UVA 102KG" at bounding box center [784, 209] width 339 height 23
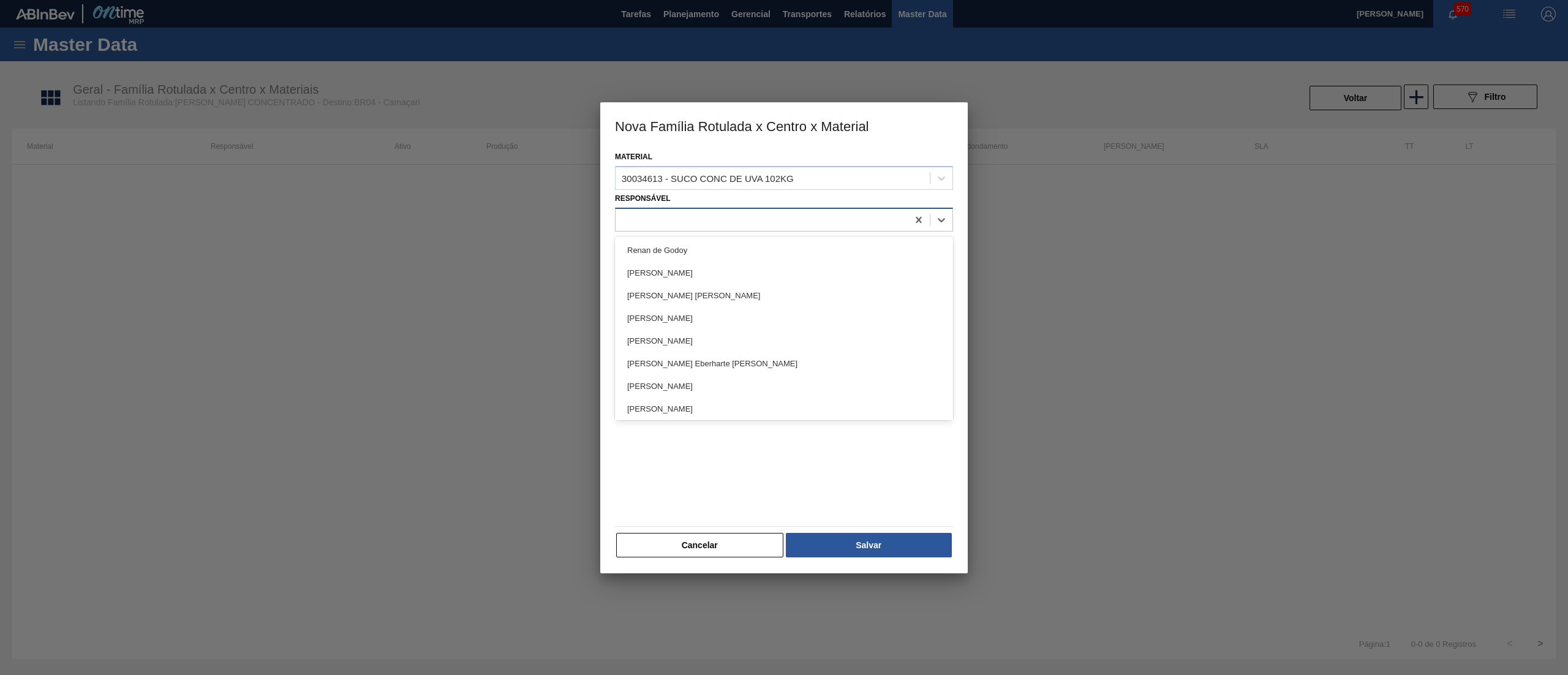
click at [662, 223] on div at bounding box center [761, 219] width 293 height 18
type input "[PERSON_NAME]"
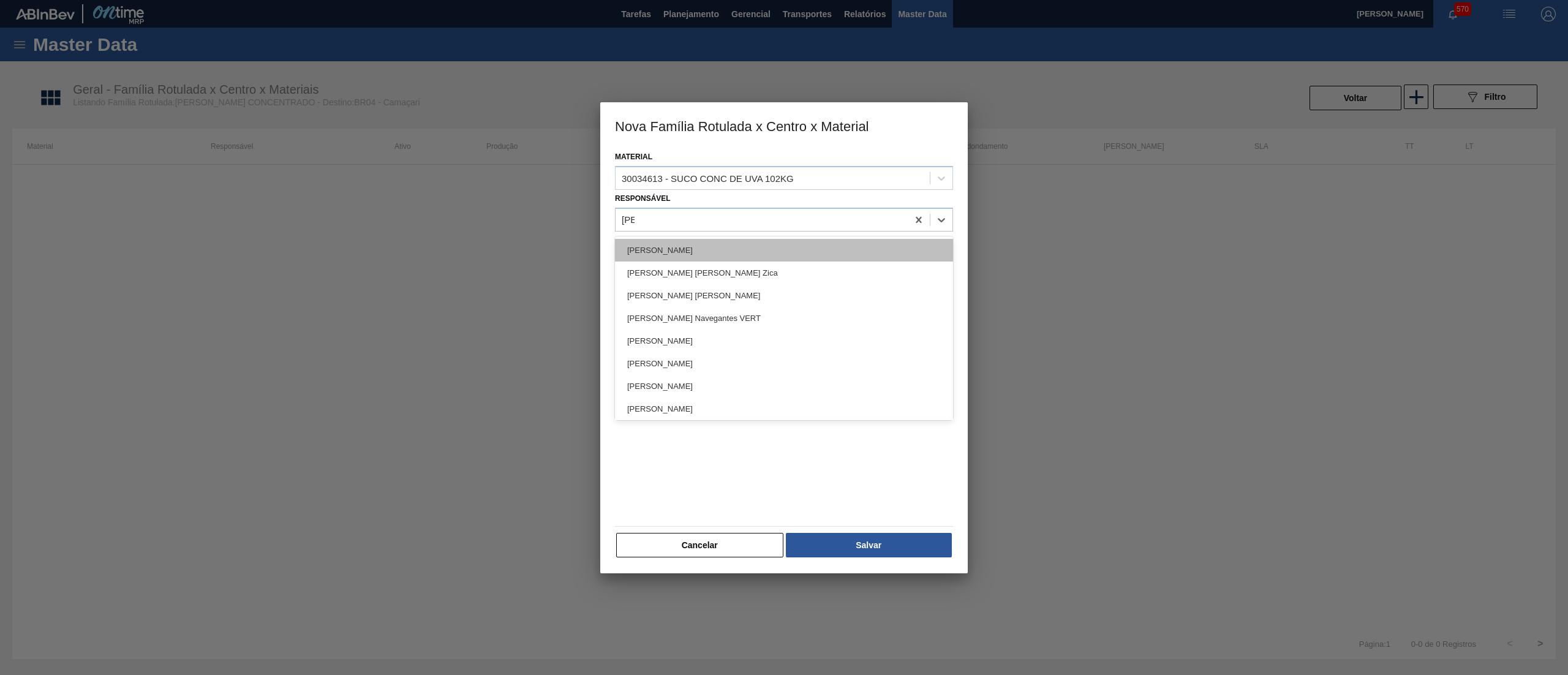
click at [669, 249] on div "[PERSON_NAME]" at bounding box center [784, 250] width 339 height 23
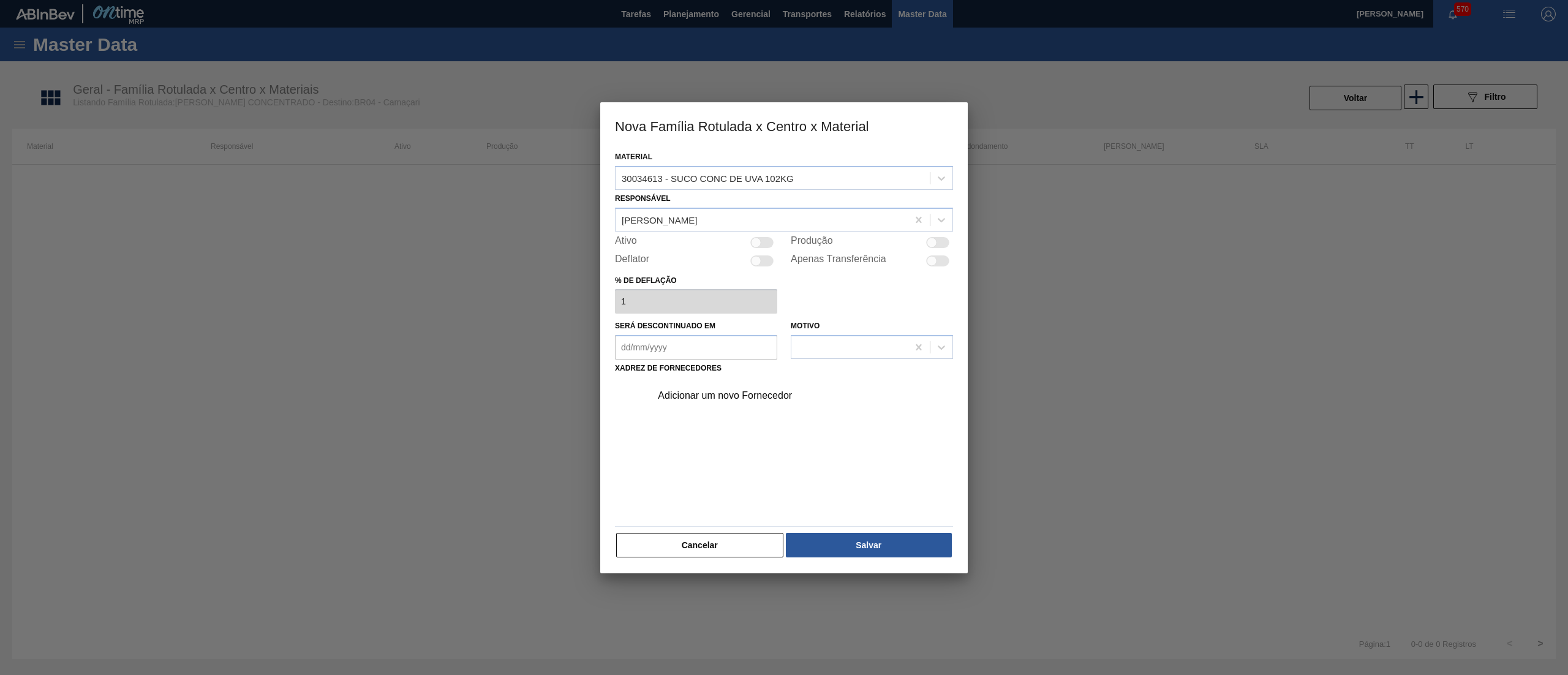
click at [769, 246] on div at bounding box center [762, 242] width 23 height 11
checkbox input "true"
click at [730, 390] on div "Adicionar um novo Fornecedor" at bounding box center [778, 395] width 240 height 11
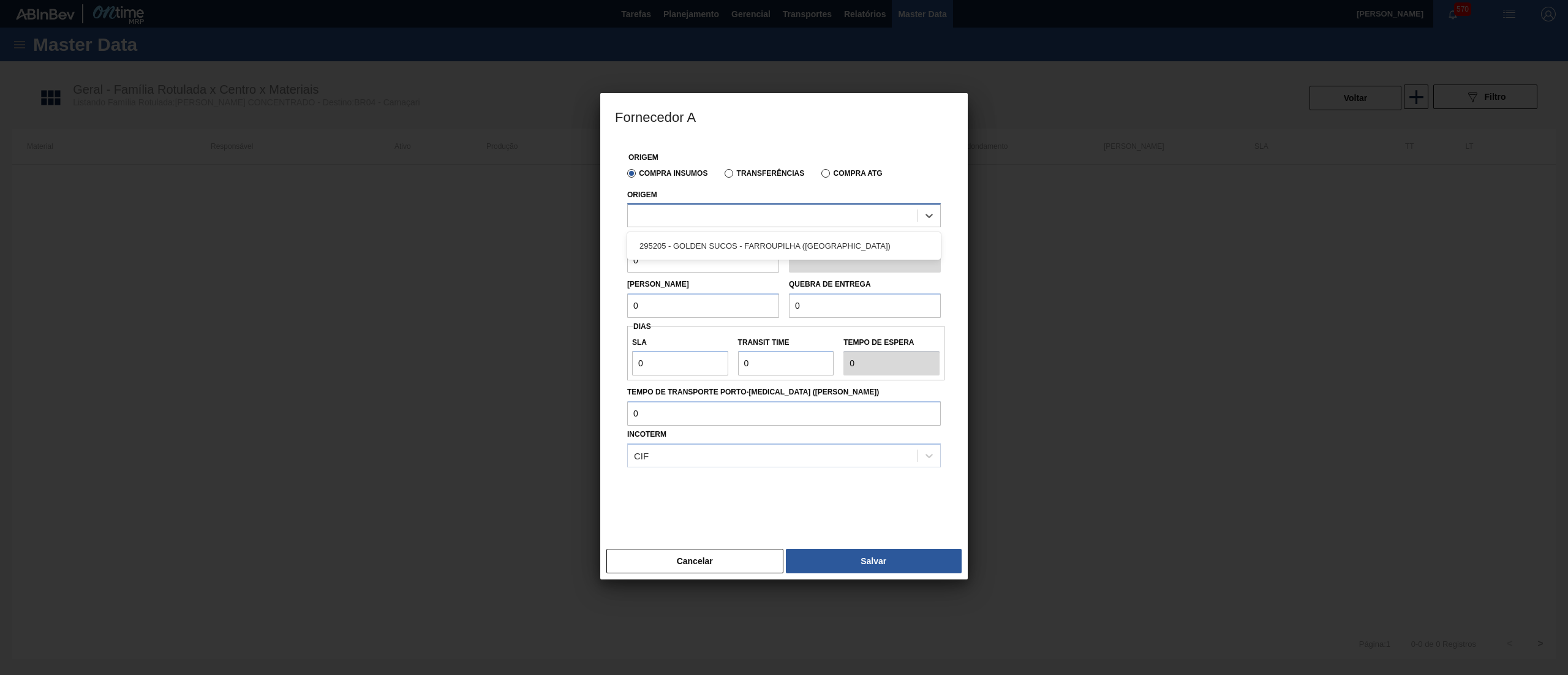
click at [734, 212] on div at bounding box center [773, 216] width 290 height 18
click at [743, 246] on div "295205 - GOLDEN SUCOS - FARROUPILHA ([GEOGRAPHIC_DATA])" at bounding box center [784, 246] width 314 height 23
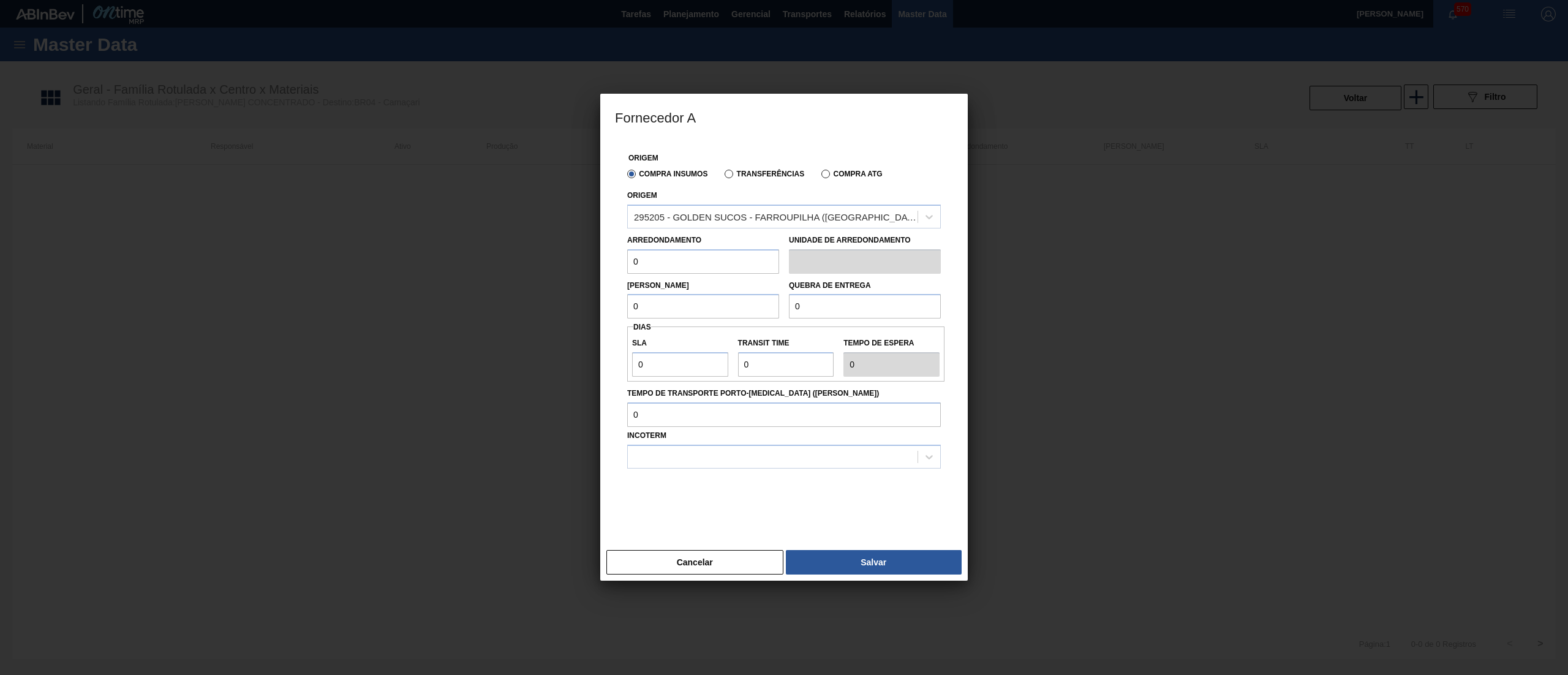
drag, startPoint x: 677, startPoint y: 256, endPoint x: 598, endPoint y: 248, distance: 79.4
click at [598, 248] on div "Fornecedor A Origem Compra Insumos Transferências Compra ATG Origem 295205 - GO…" at bounding box center [784, 338] width 1568 height 675
type input "102"
drag, startPoint x: 650, startPoint y: 296, endPoint x: 578, endPoint y: 290, distance: 72.2
click at [578, 290] on div "Fornecedor A Origem Compra Insumos Transferências Compra ATG Origem 295205 - GO…" at bounding box center [784, 338] width 1568 height 675
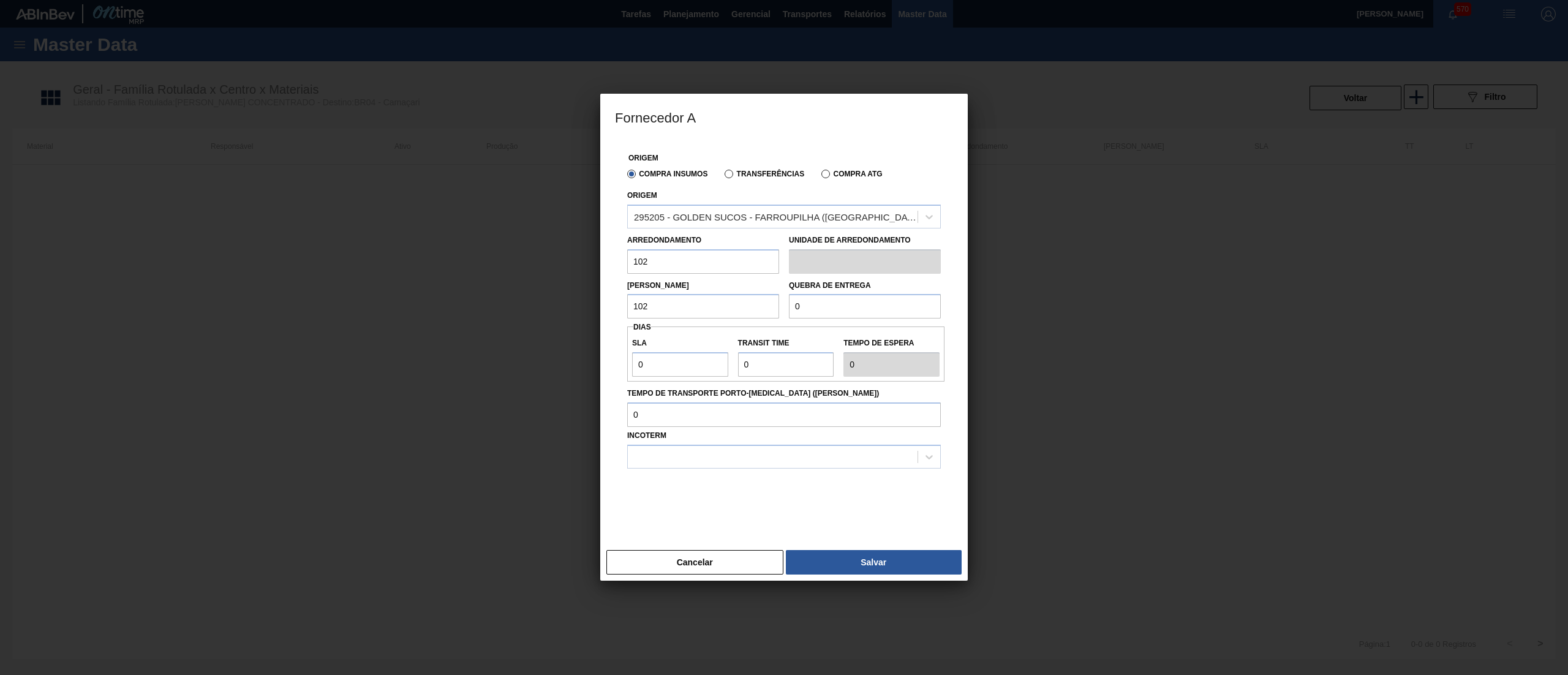
type input "102"
drag, startPoint x: 813, startPoint y: 315, endPoint x: 735, endPoint y: 318, distance: 78.1
click at [735, 318] on div "Lote Mínimo 102 Quebra de entrega 0" at bounding box center [784, 296] width 323 height 45
type input "2.040"
drag, startPoint x: 672, startPoint y: 360, endPoint x: 600, endPoint y: 336, distance: 75.9
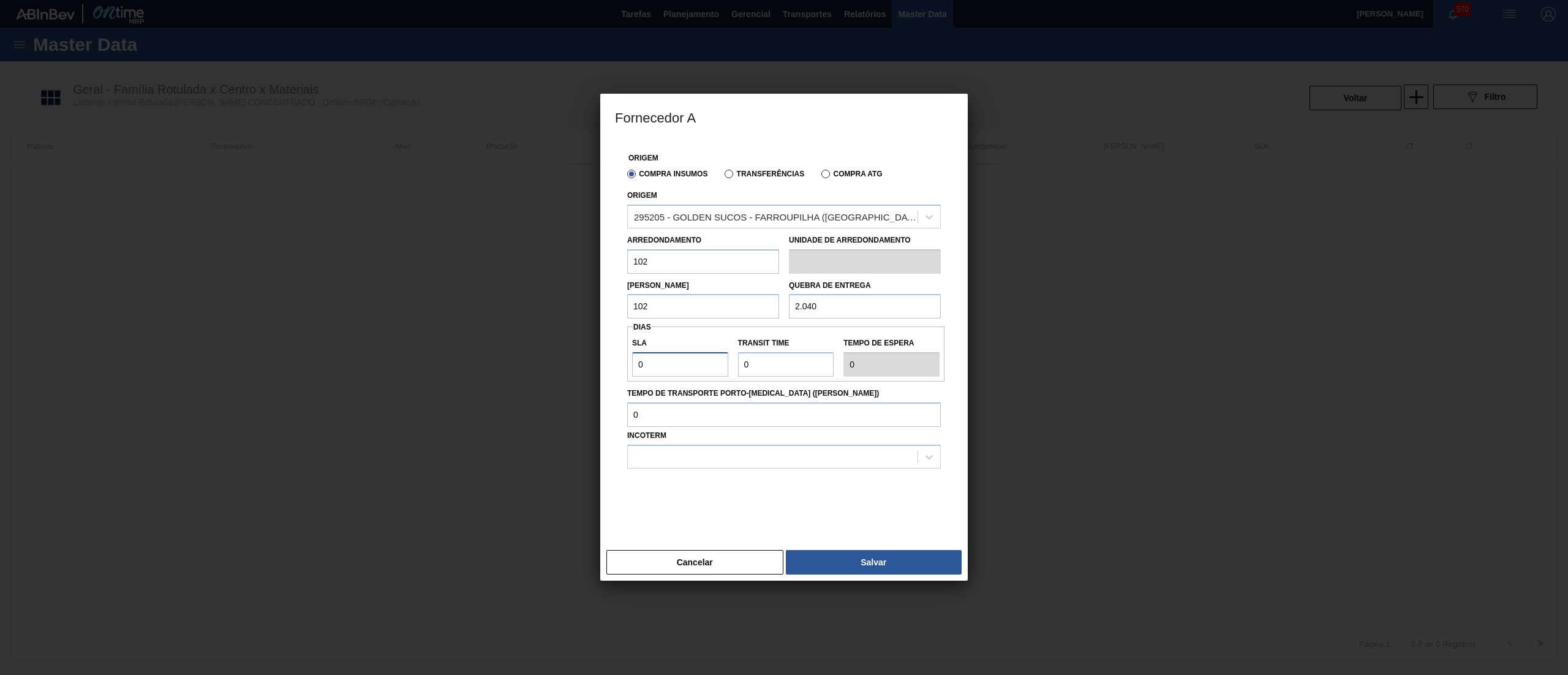
click at [600, 336] on div "Origem Compra Insumos Transferências Compra ATG Origem 295205 - GOLDEN SUCOS - …" at bounding box center [784, 342] width 368 height 405
type input "3"
type input "30"
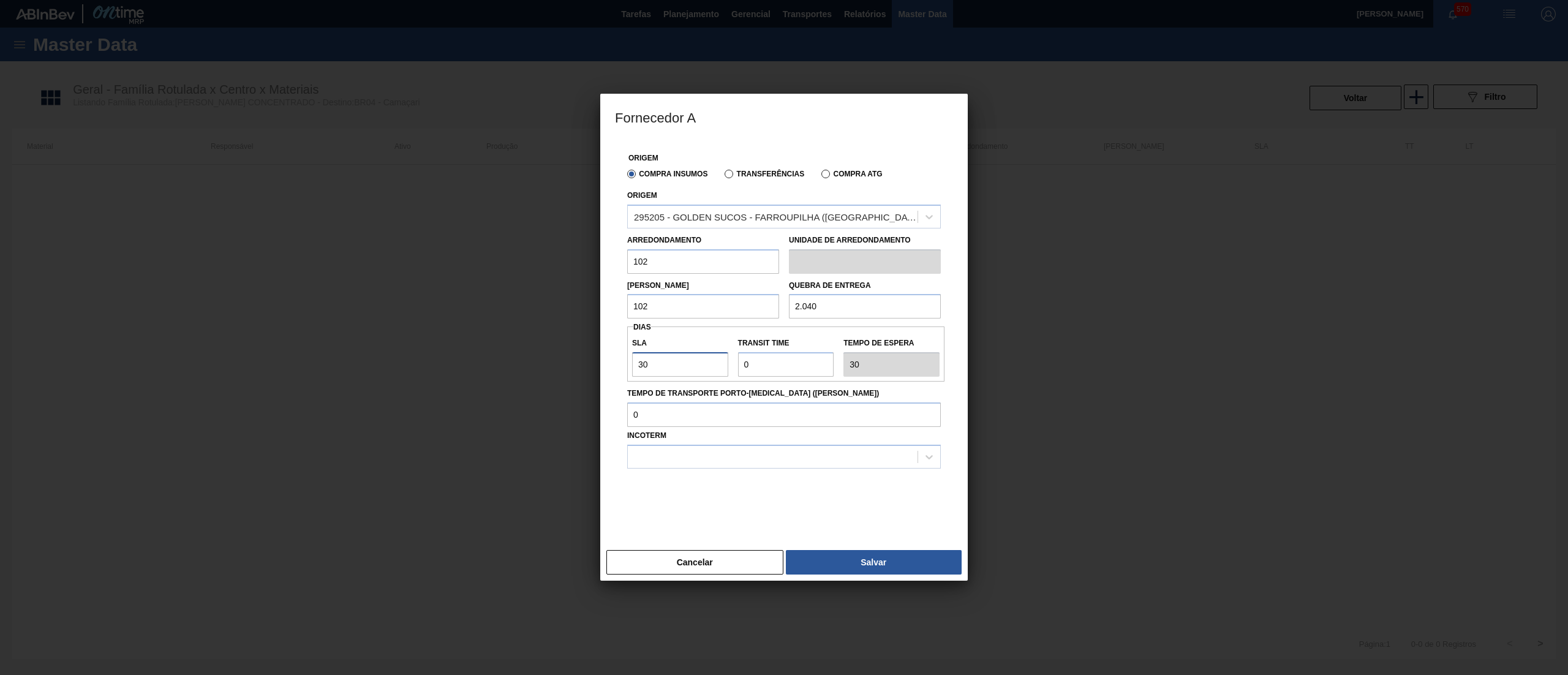
type input "30"
drag, startPoint x: 775, startPoint y: 365, endPoint x: 677, endPoint y: 361, distance: 98.1
click at [677, 361] on div "SLA 30 Transit Time Tempo de espera 30" at bounding box center [786, 353] width 317 height 45
type input "5"
type input "35"
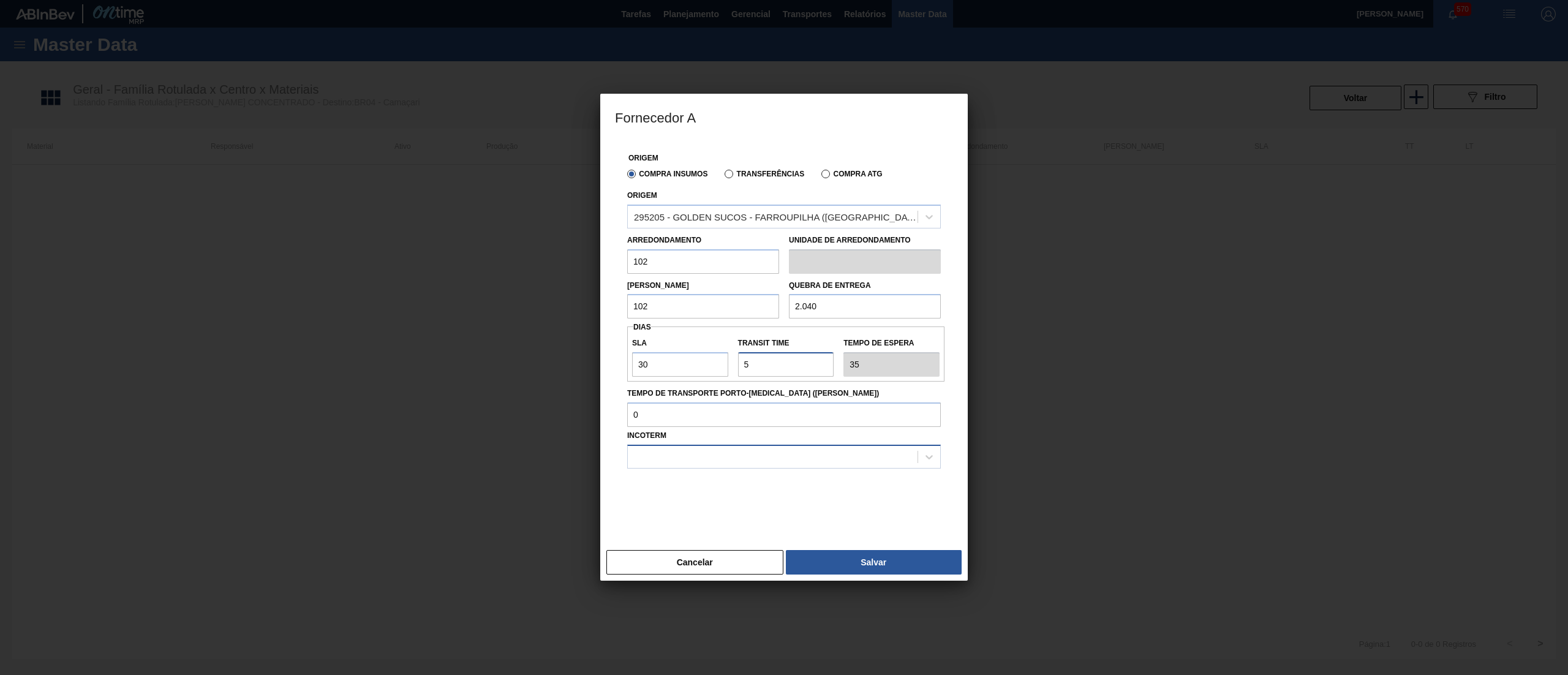
type input "5"
drag, startPoint x: 689, startPoint y: 463, endPoint x: 709, endPoint y: 514, distance: 54.8
click at [709, 468] on div "option FOB focused, 2 of 2. 2 results available. Use Up and Down to choose opti…" at bounding box center [784, 456] width 314 height 24
click at [709, 514] on div "FOB" at bounding box center [784, 510] width 314 height 23
click at [828, 553] on button "Salvar" at bounding box center [873, 562] width 176 height 25
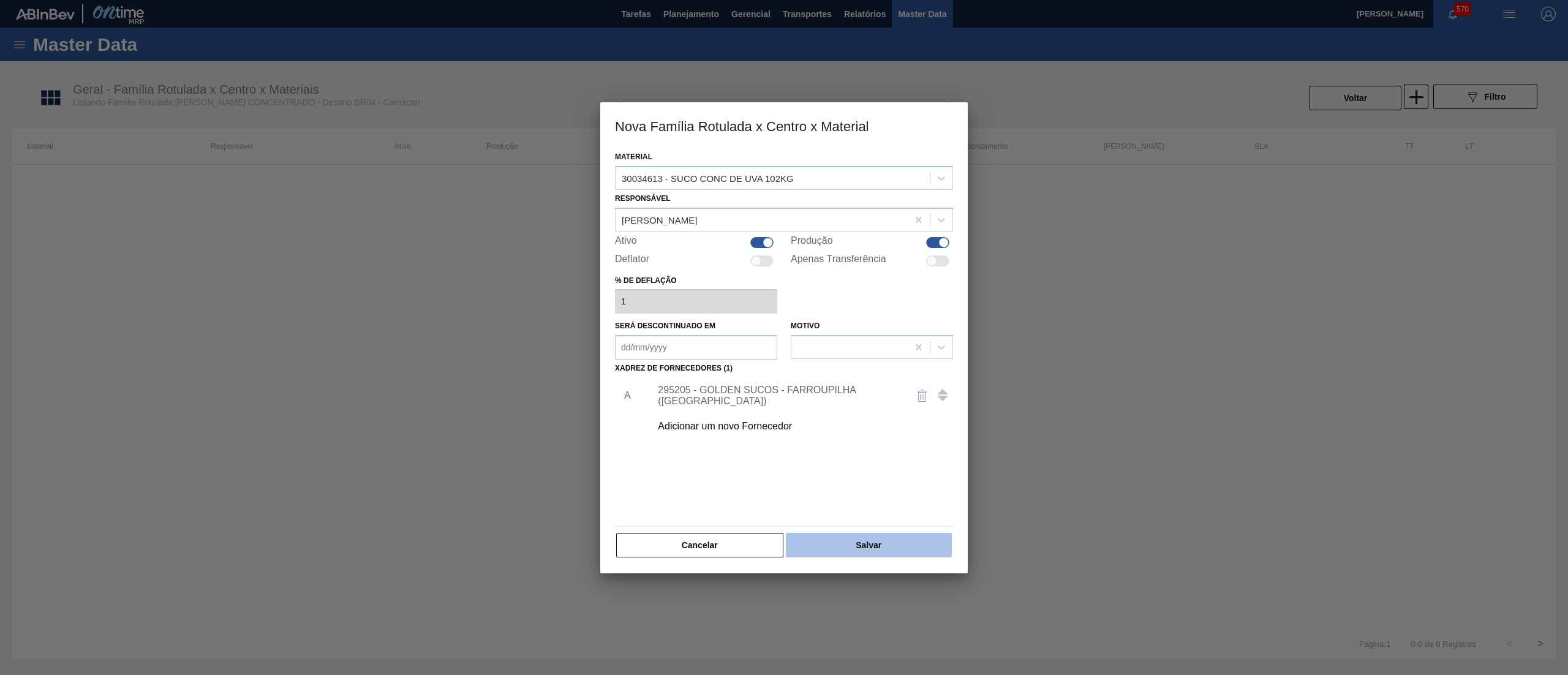
click at [833, 552] on button "Salvar" at bounding box center [869, 545] width 166 height 25
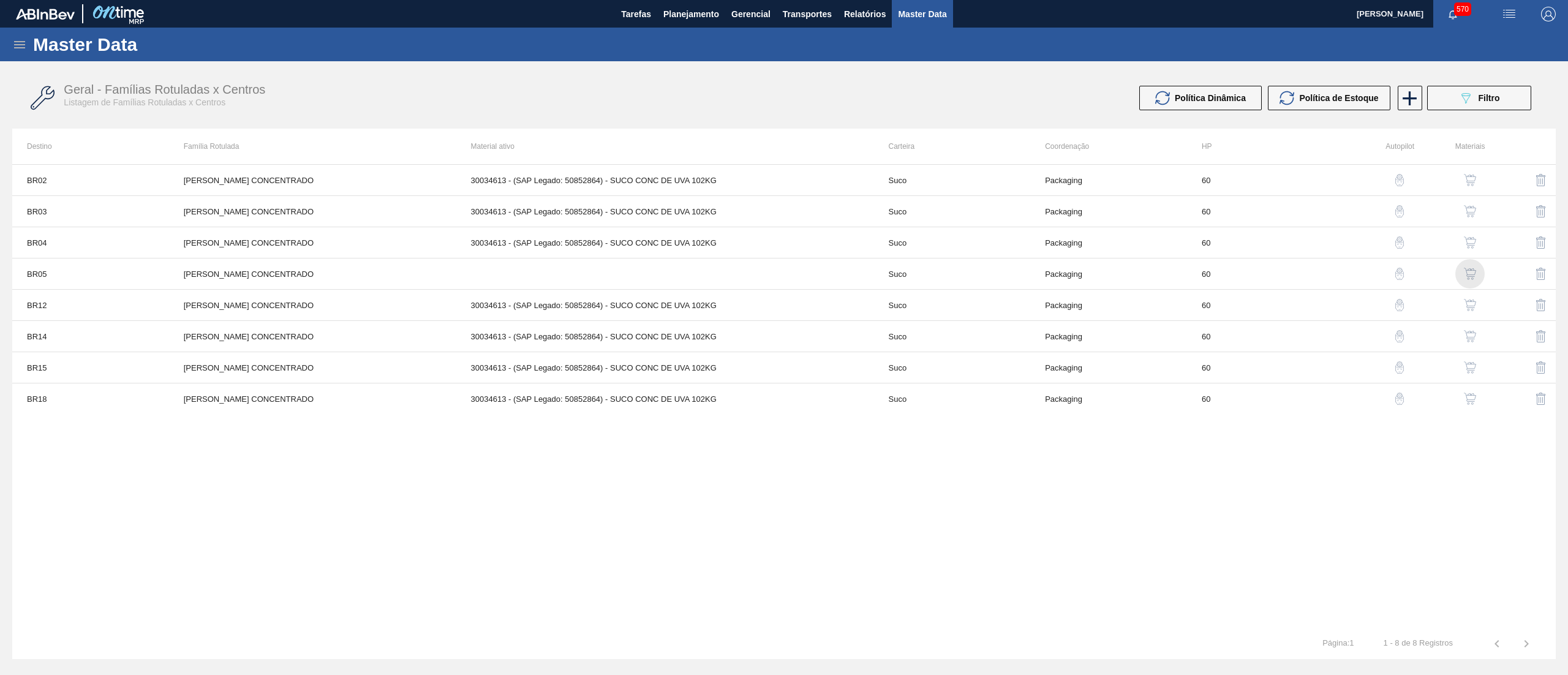
click at [1464, 278] on img "button" at bounding box center [1470, 274] width 12 height 12
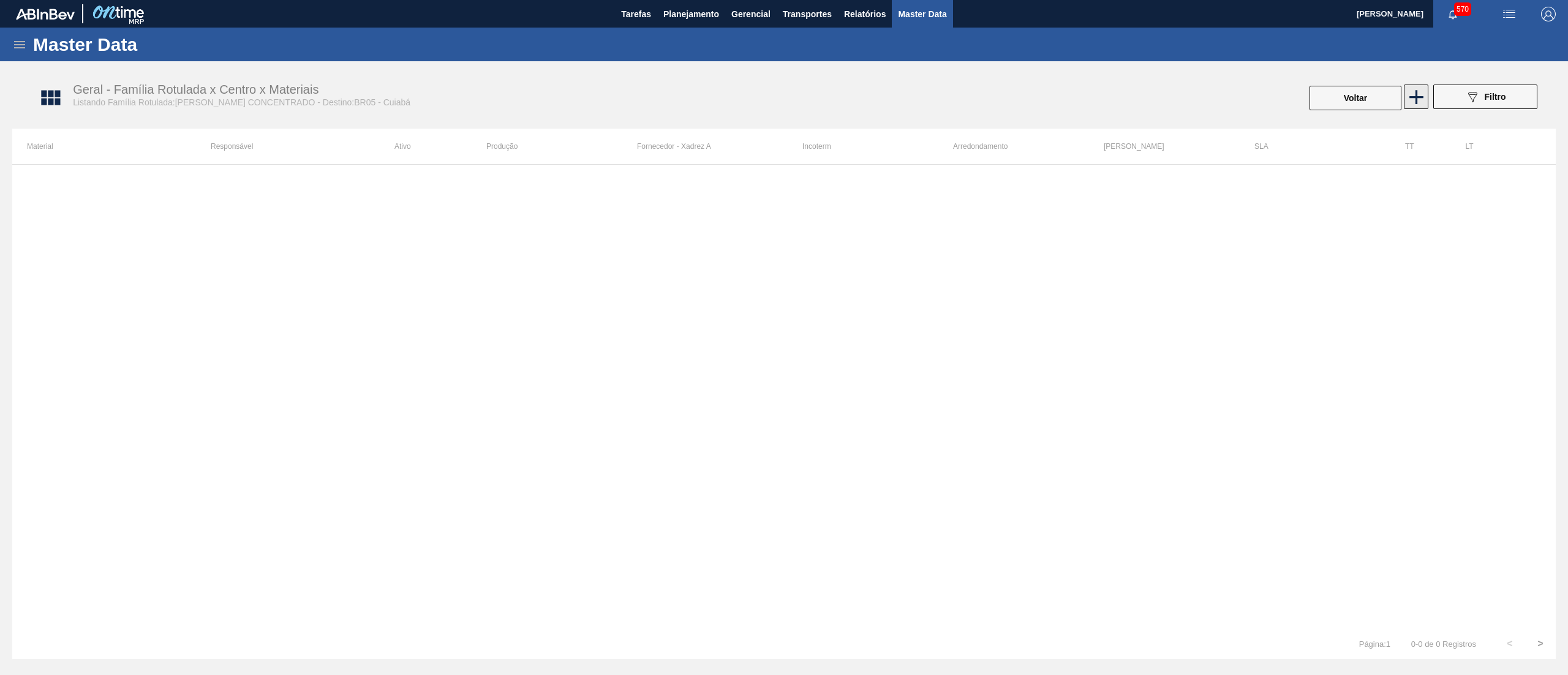
click at [1417, 100] on icon at bounding box center [1417, 97] width 14 height 14
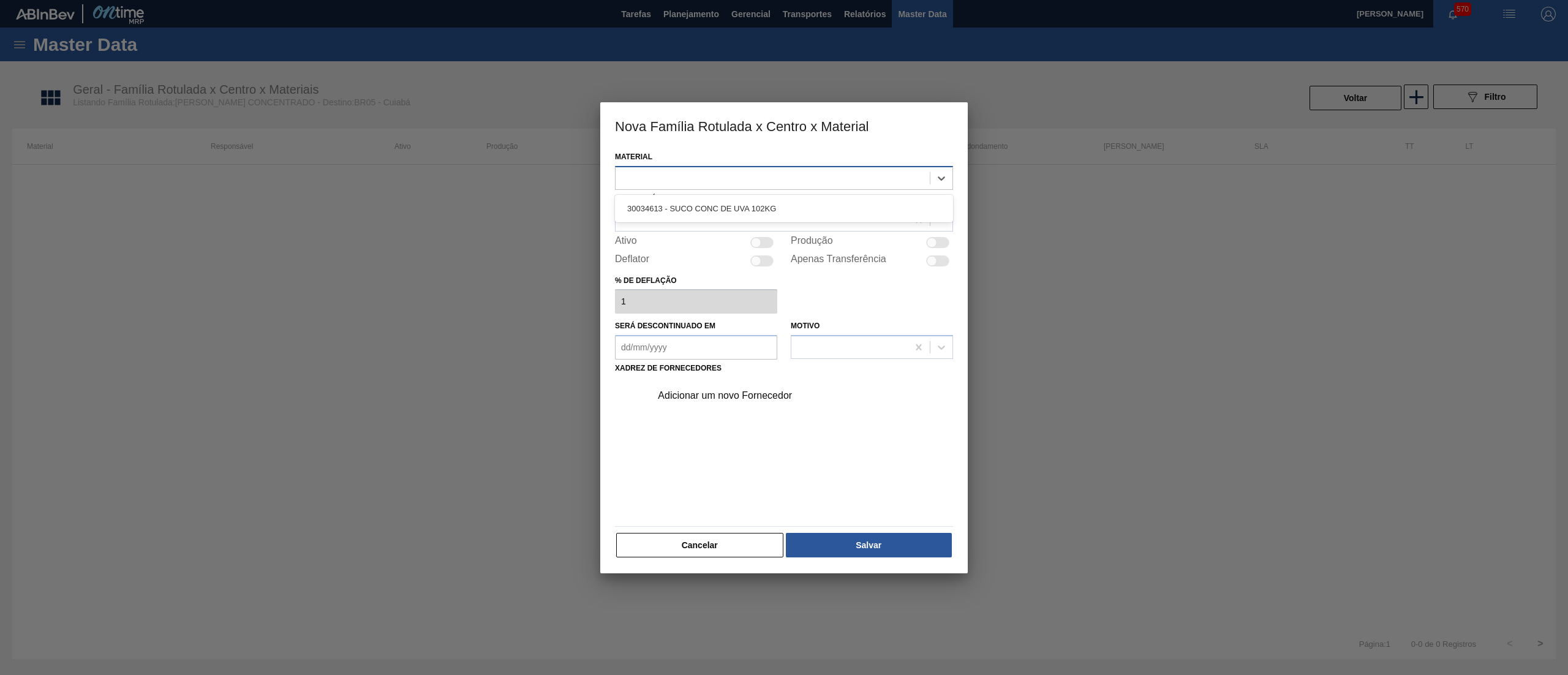
click at [799, 173] on div at bounding box center [773, 178] width 315 height 18
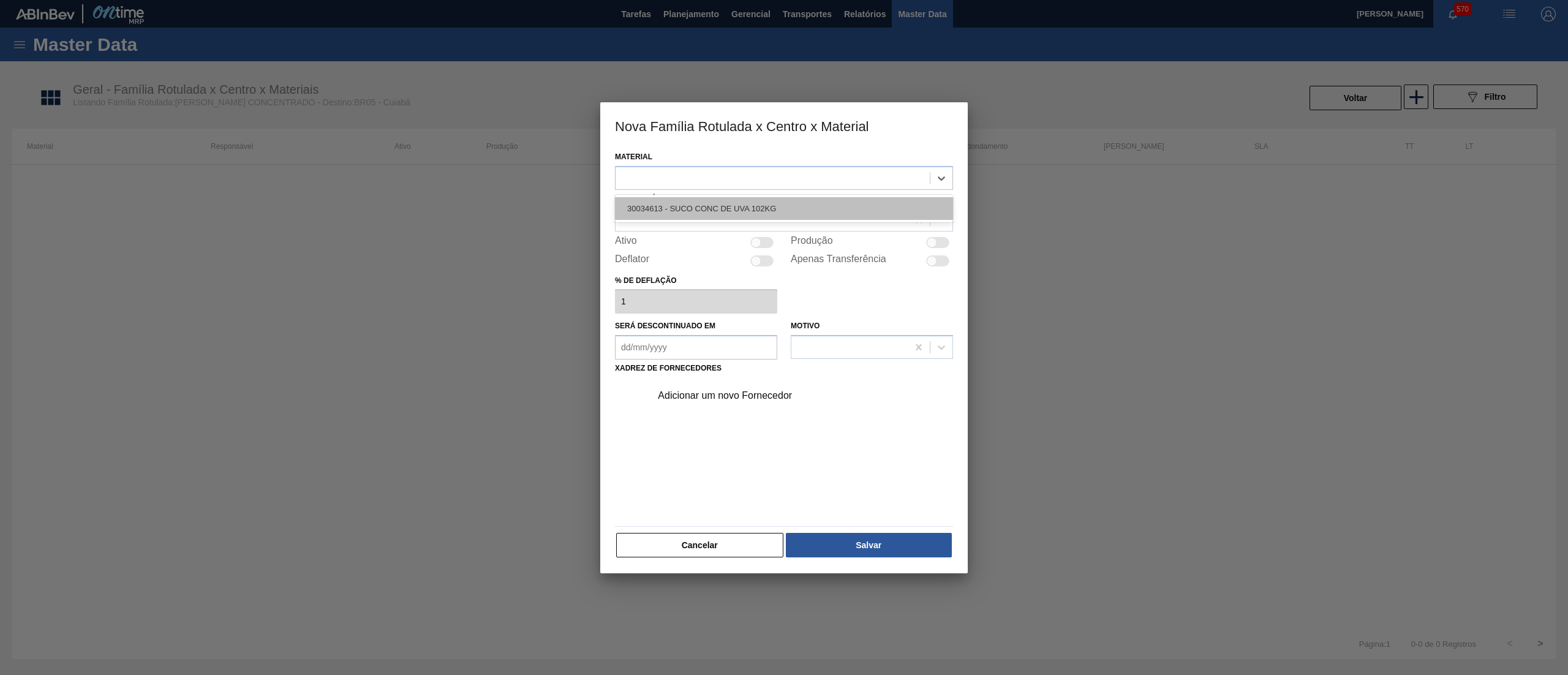
click at [757, 212] on div "30034613 - SUCO CONC DE UVA 102KG" at bounding box center [784, 209] width 339 height 23
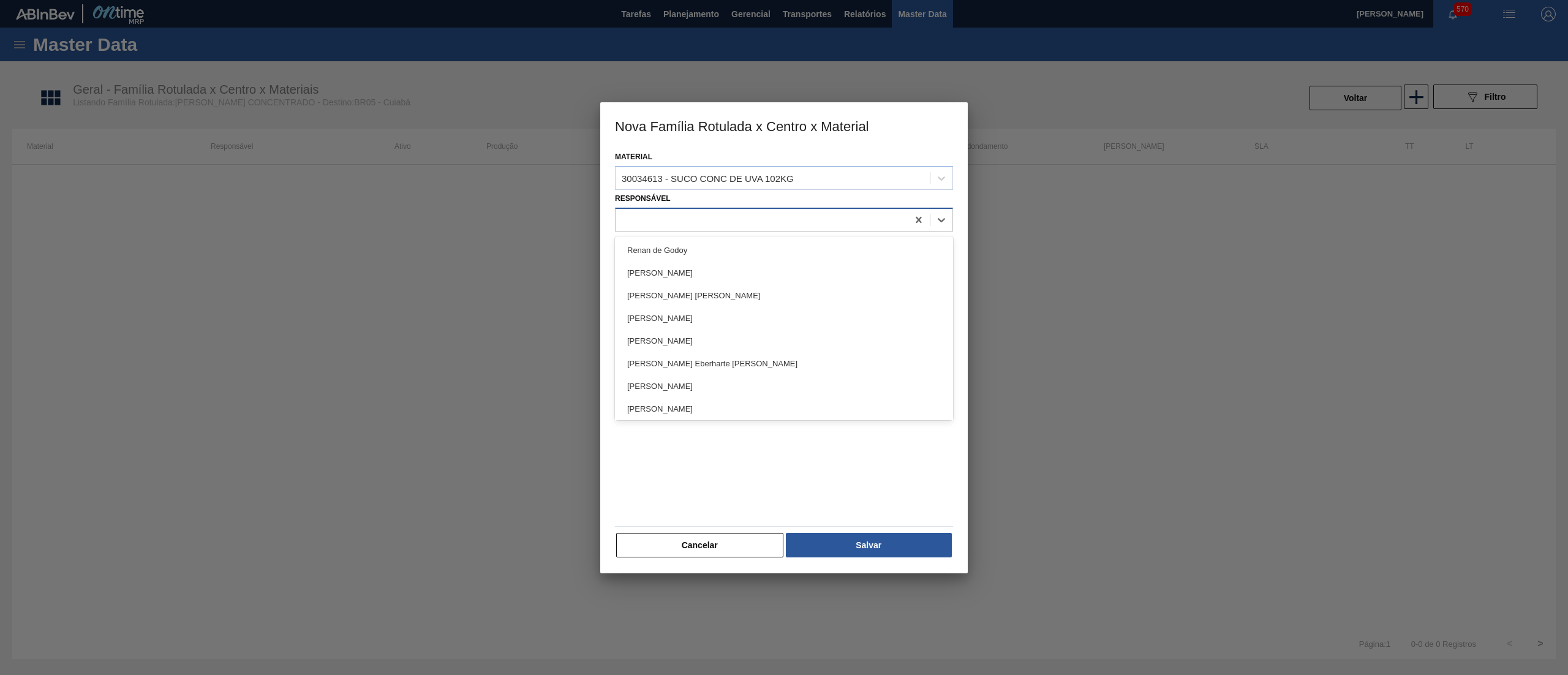
click at [757, 215] on div at bounding box center [761, 219] width 293 height 18
type input "[PERSON_NAME]"
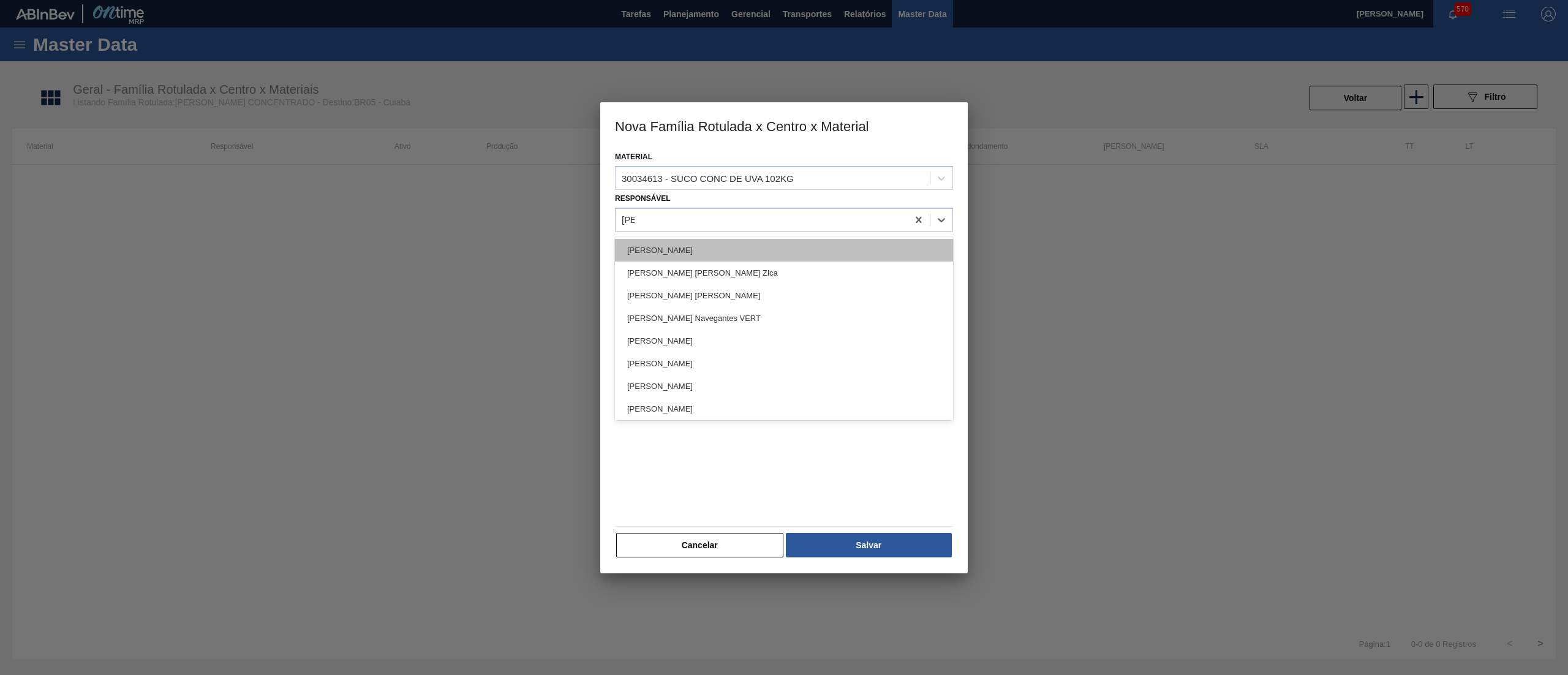
click at [745, 247] on div "[PERSON_NAME]" at bounding box center [784, 250] width 339 height 23
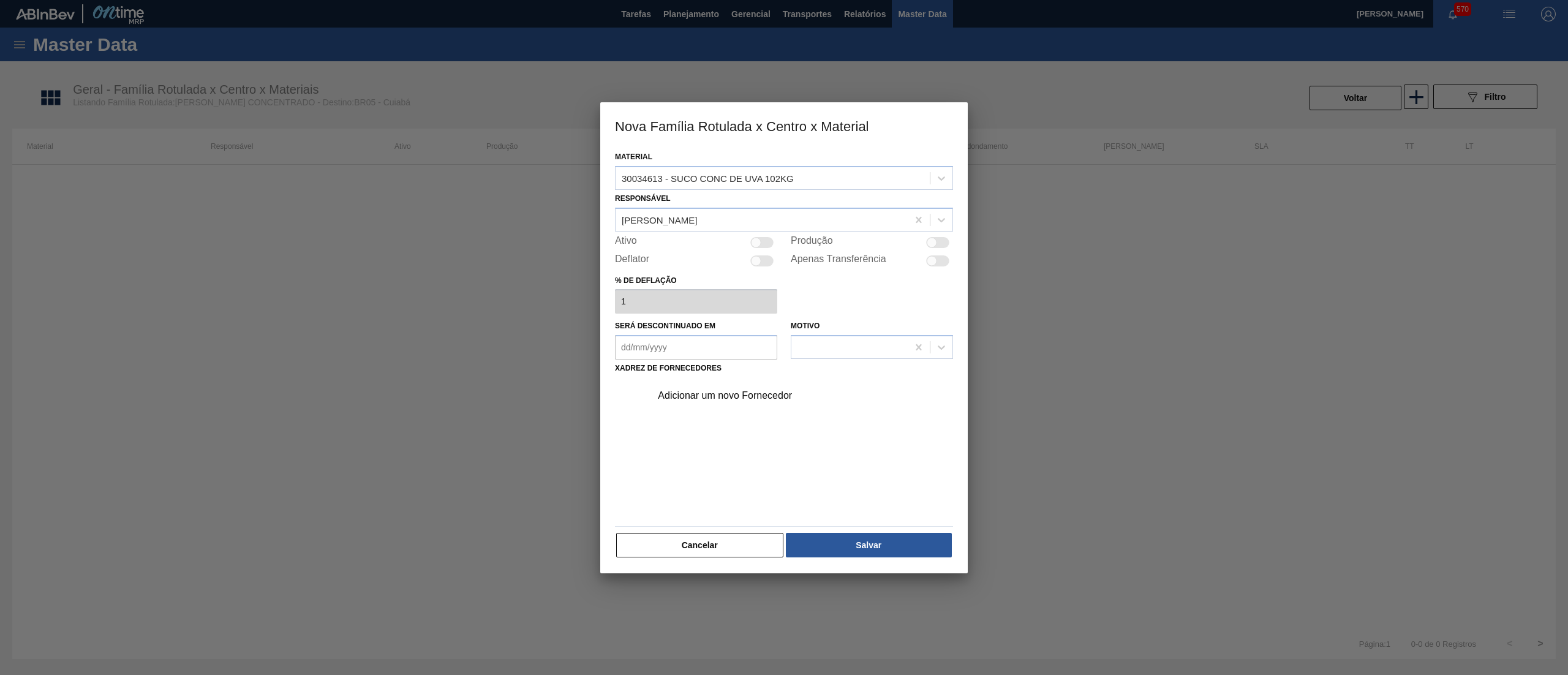
click at [765, 242] on div at bounding box center [762, 242] width 23 height 11
checkbox input "true"
click at [739, 394] on div "Adicionar um novo Fornecedor" at bounding box center [778, 395] width 240 height 11
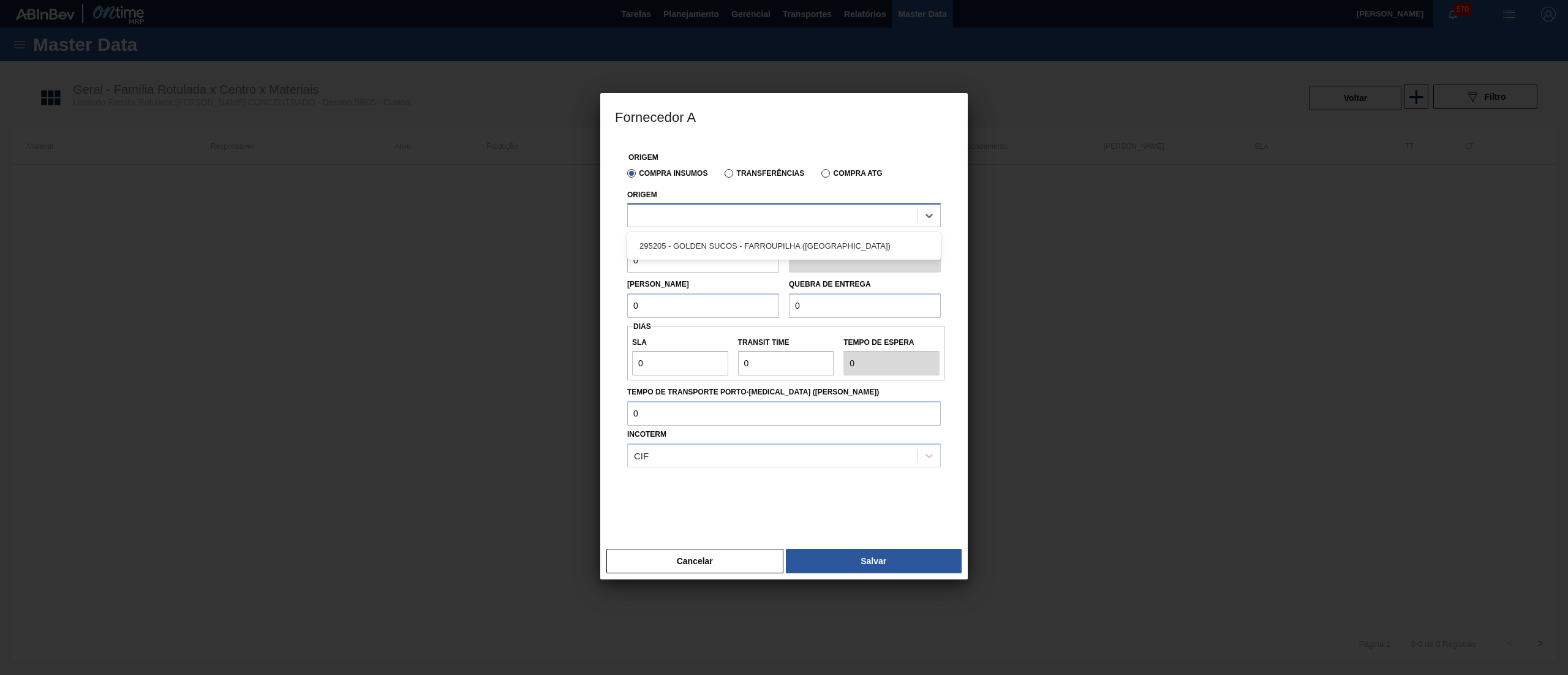
click at [745, 223] on div at bounding box center [773, 216] width 290 height 18
click at [757, 256] on div "295205 - GOLDEN SUCOS - FARROUPILHA ([GEOGRAPHIC_DATA])" at bounding box center [784, 246] width 314 height 23
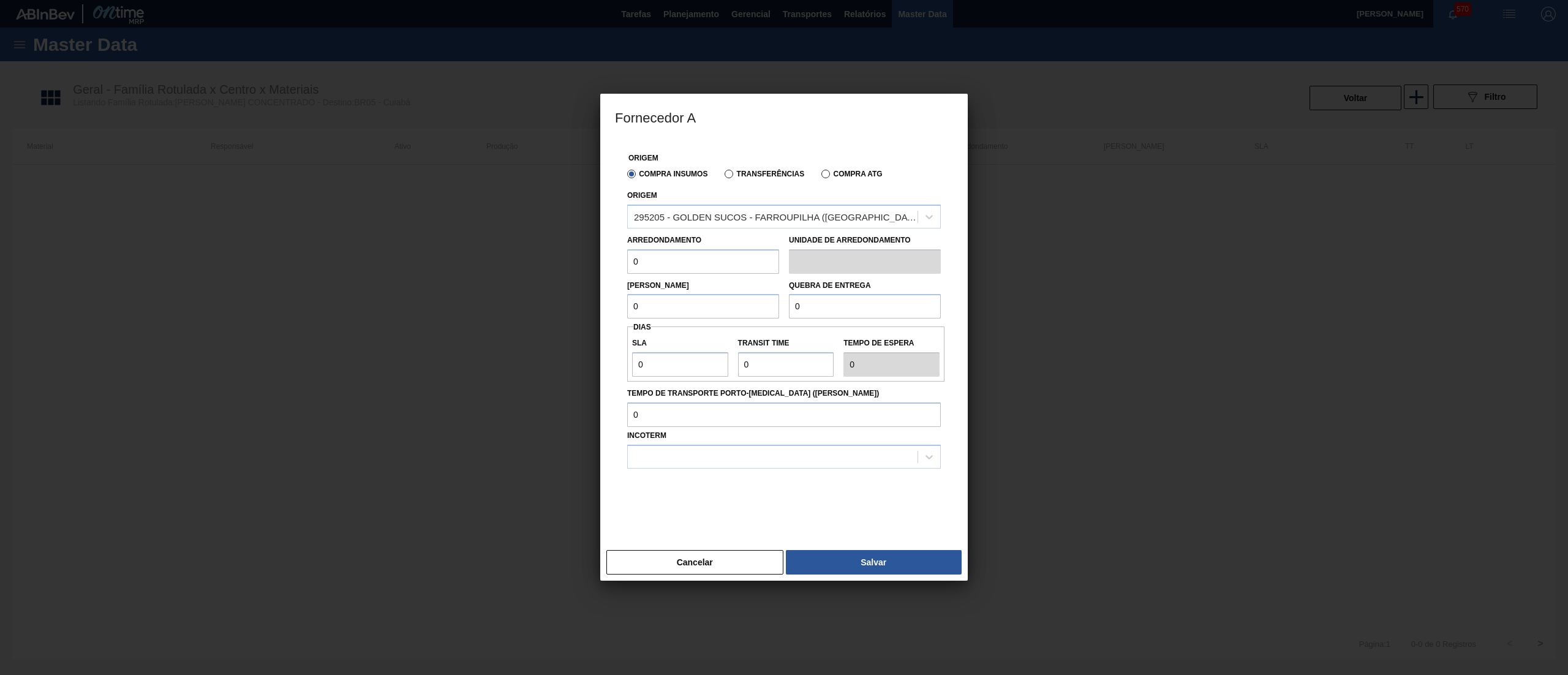
drag, startPoint x: 716, startPoint y: 262, endPoint x: 510, endPoint y: 259, distance: 206.0
click at [510, 259] on div "Fornecedor A Origem Compra Insumos Transferências Compra ATG Origem 295205 - GO…" at bounding box center [784, 338] width 1568 height 675
type input "102"
drag, startPoint x: 644, startPoint y: 307, endPoint x: 515, endPoint y: 291, distance: 130.0
click at [515, 291] on div "Fornecedor A Origem Compra Insumos Transferências Compra ATG Origem 295205 - GO…" at bounding box center [784, 338] width 1568 height 675
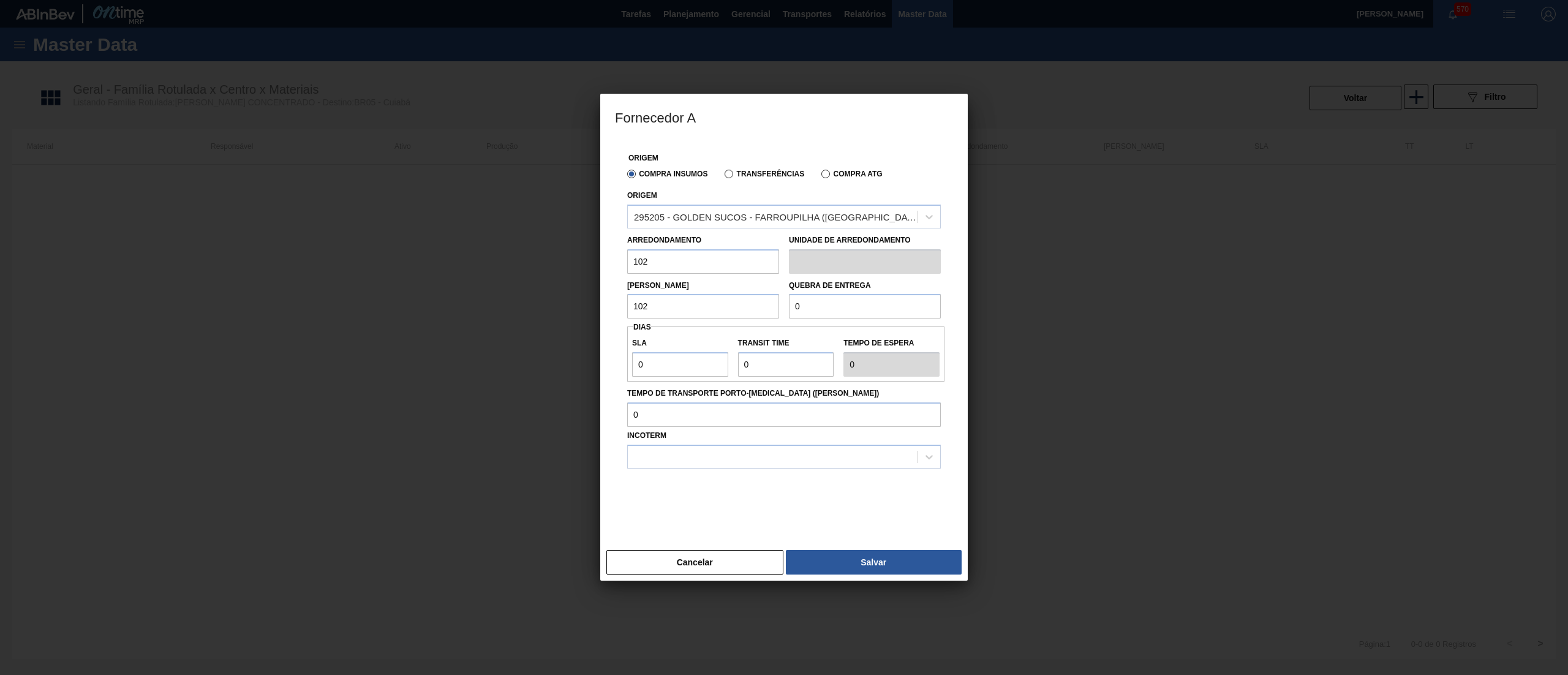
type input "102"
drag, startPoint x: 843, startPoint y: 312, endPoint x: 610, endPoint y: 296, distance: 233.5
click at [610, 296] on div "Origem Compra Insumos Transferências Compra ATG Origem 295205 - GOLDEN SUCOS - …" at bounding box center [784, 342] width 368 height 405
type input "2.040"
drag, startPoint x: 679, startPoint y: 361, endPoint x: 580, endPoint y: 354, distance: 99.2
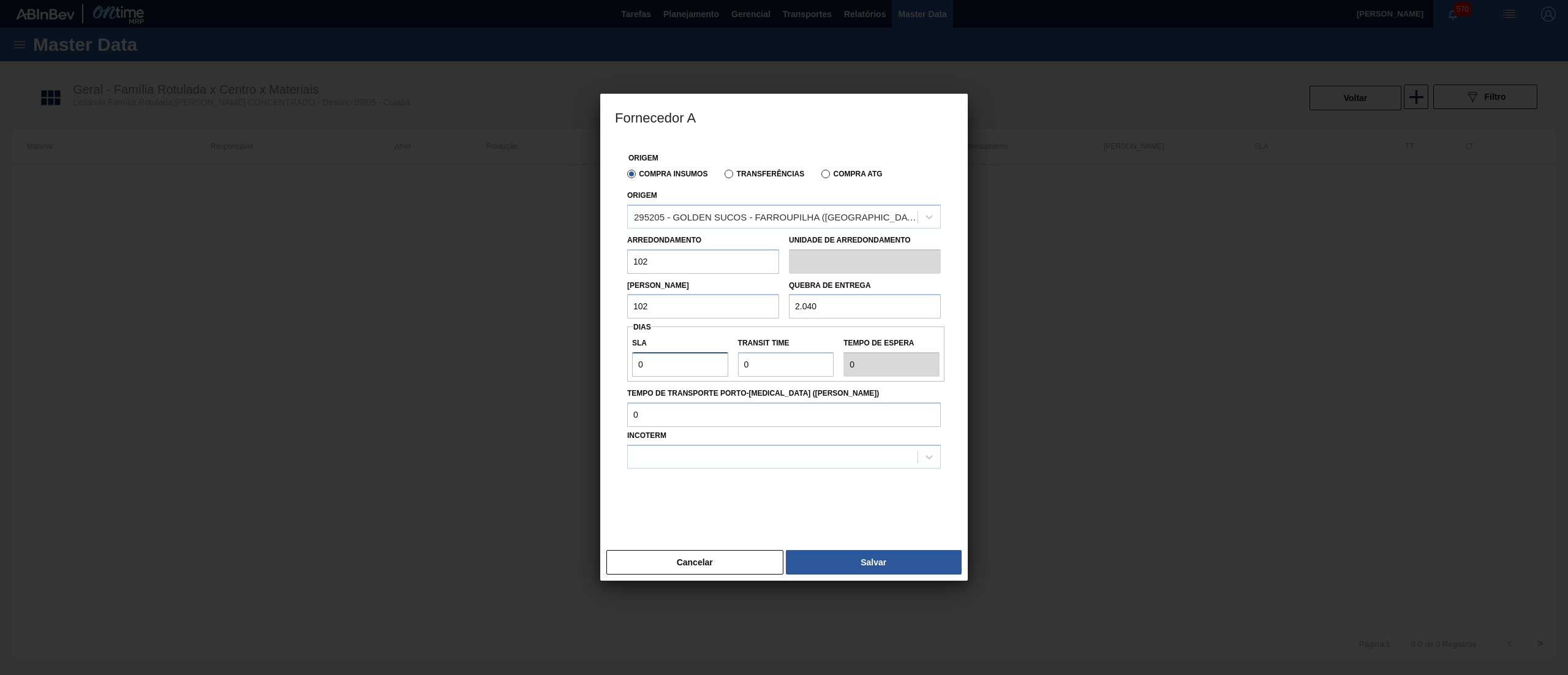
click at [580, 354] on div "Fornecedor A Origem Compra Insumos Transferências Compra ATG Origem 295205 - GO…" at bounding box center [784, 338] width 1568 height 675
type input "3"
type input "30"
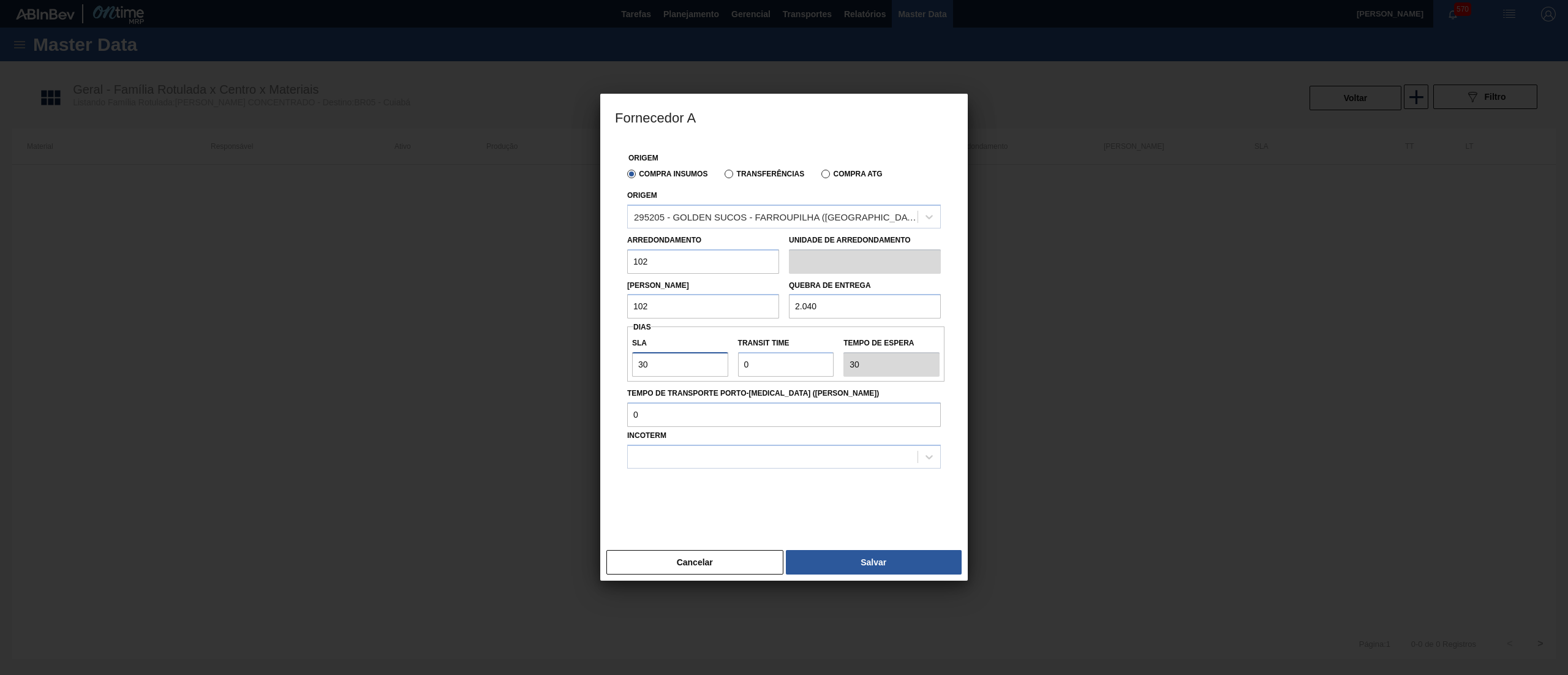
type input "30"
drag, startPoint x: 765, startPoint y: 370, endPoint x: 698, endPoint y: 365, distance: 67.2
click at [698, 365] on div "SLA 30 Transit Time Tempo de espera 30" at bounding box center [786, 353] width 317 height 45
type input "5"
type input "35"
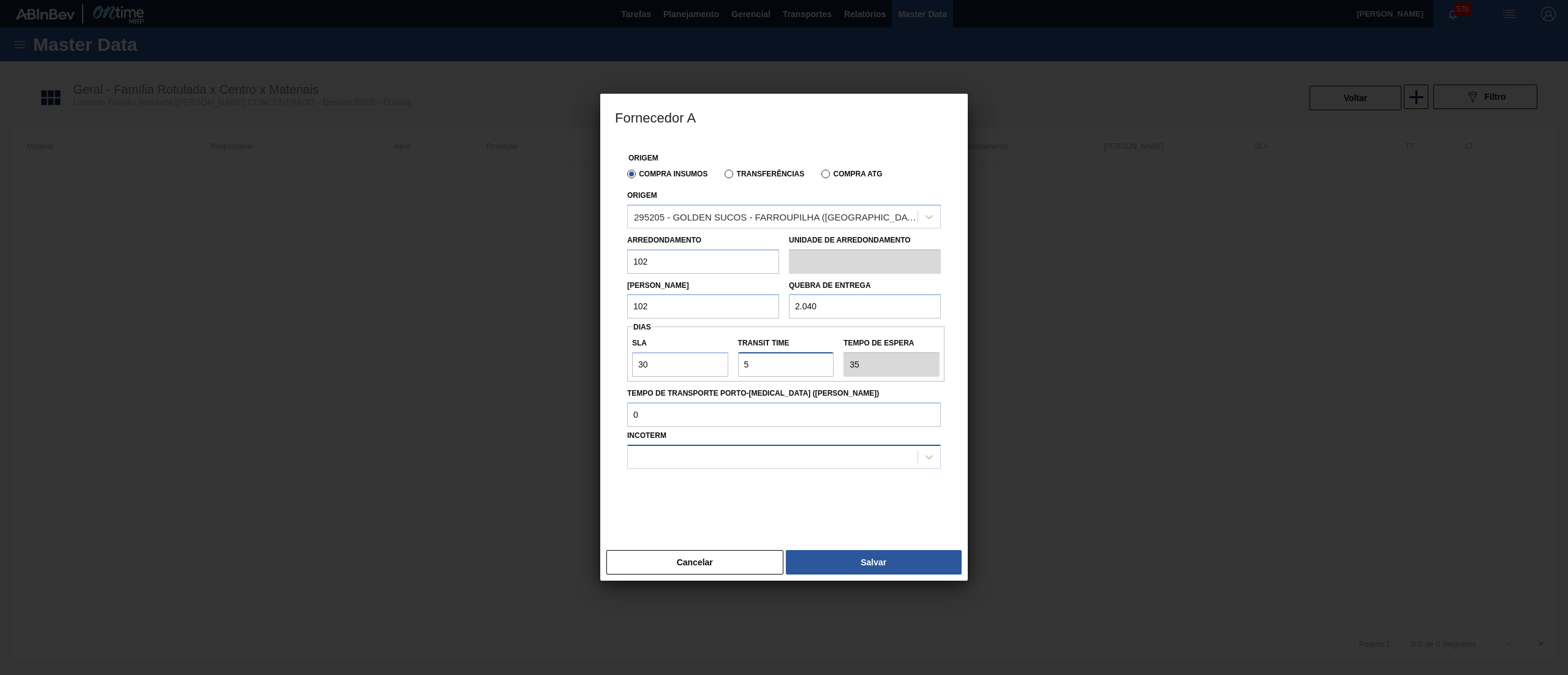
type input "5"
click at [677, 459] on div at bounding box center [773, 457] width 290 height 18
click at [708, 510] on div "FOB" at bounding box center [784, 510] width 314 height 23
click at [828, 569] on button "Salvar" at bounding box center [873, 562] width 176 height 25
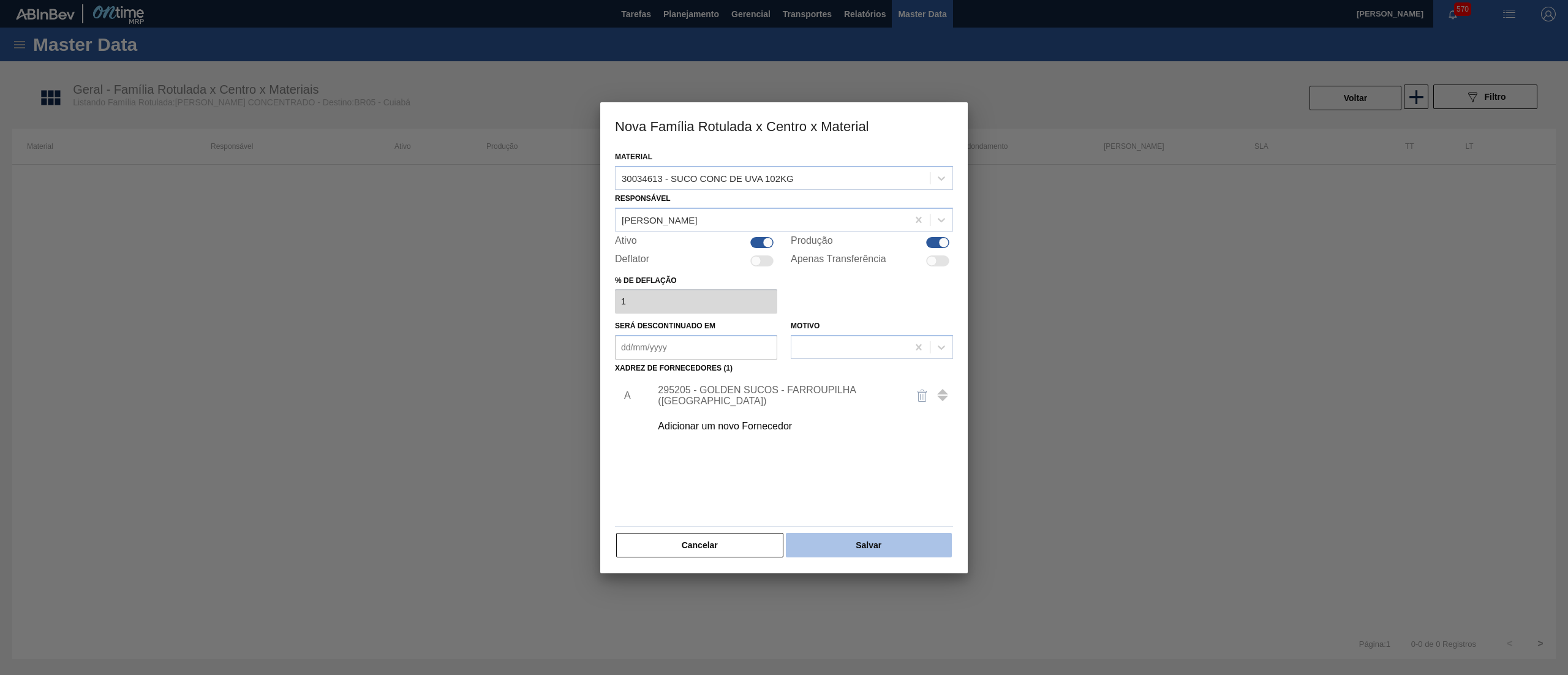
click at [846, 539] on button "Salvar" at bounding box center [869, 545] width 166 height 25
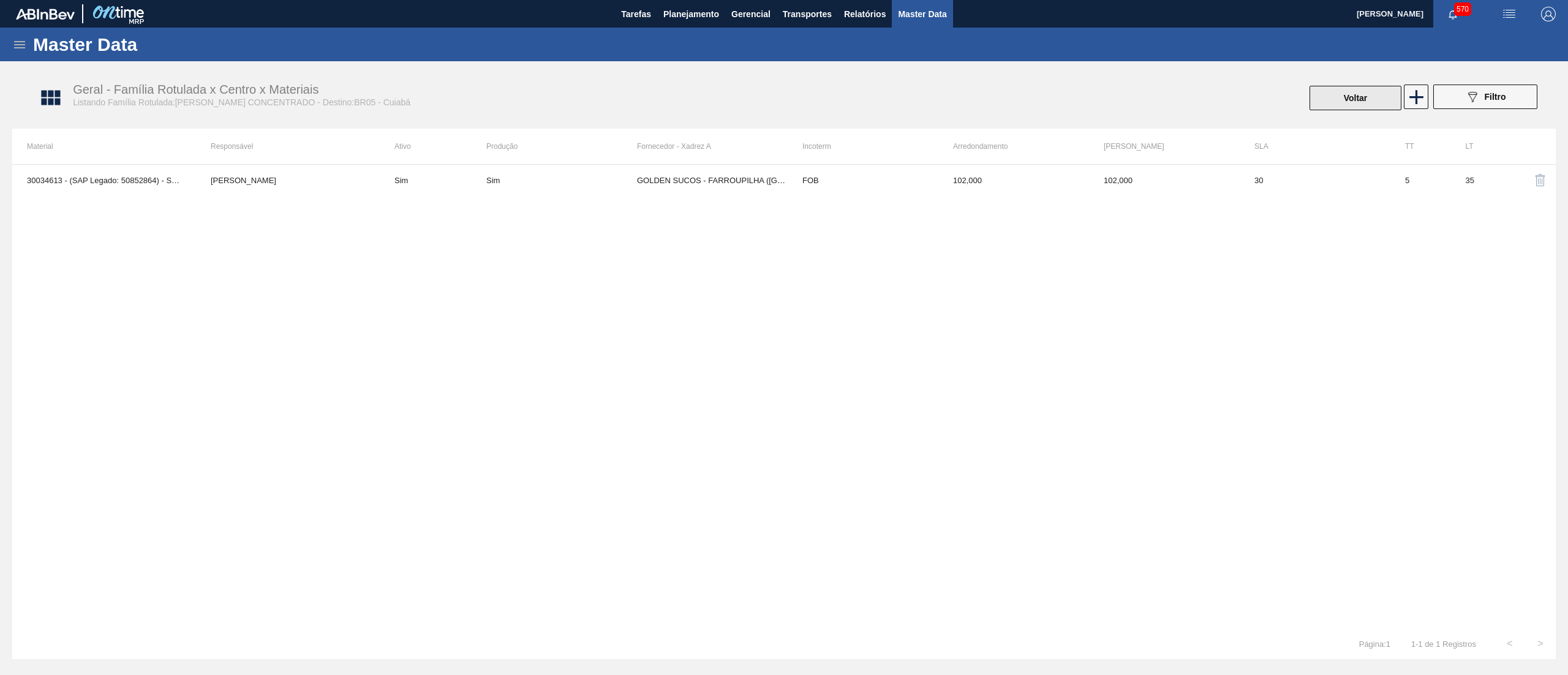
click at [1334, 105] on button "Voltar" at bounding box center [1356, 98] width 92 height 25
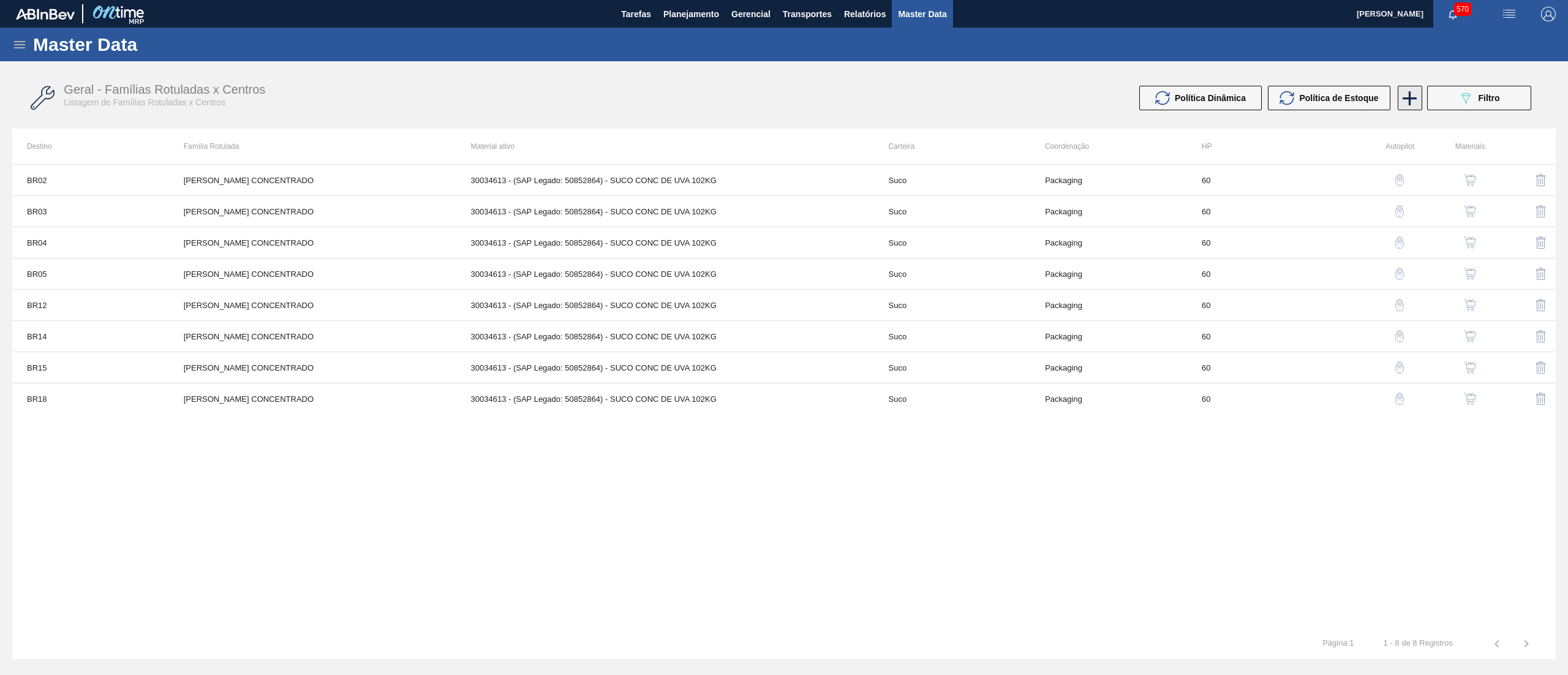
click at [1406, 99] on icon at bounding box center [1409, 98] width 24 height 24
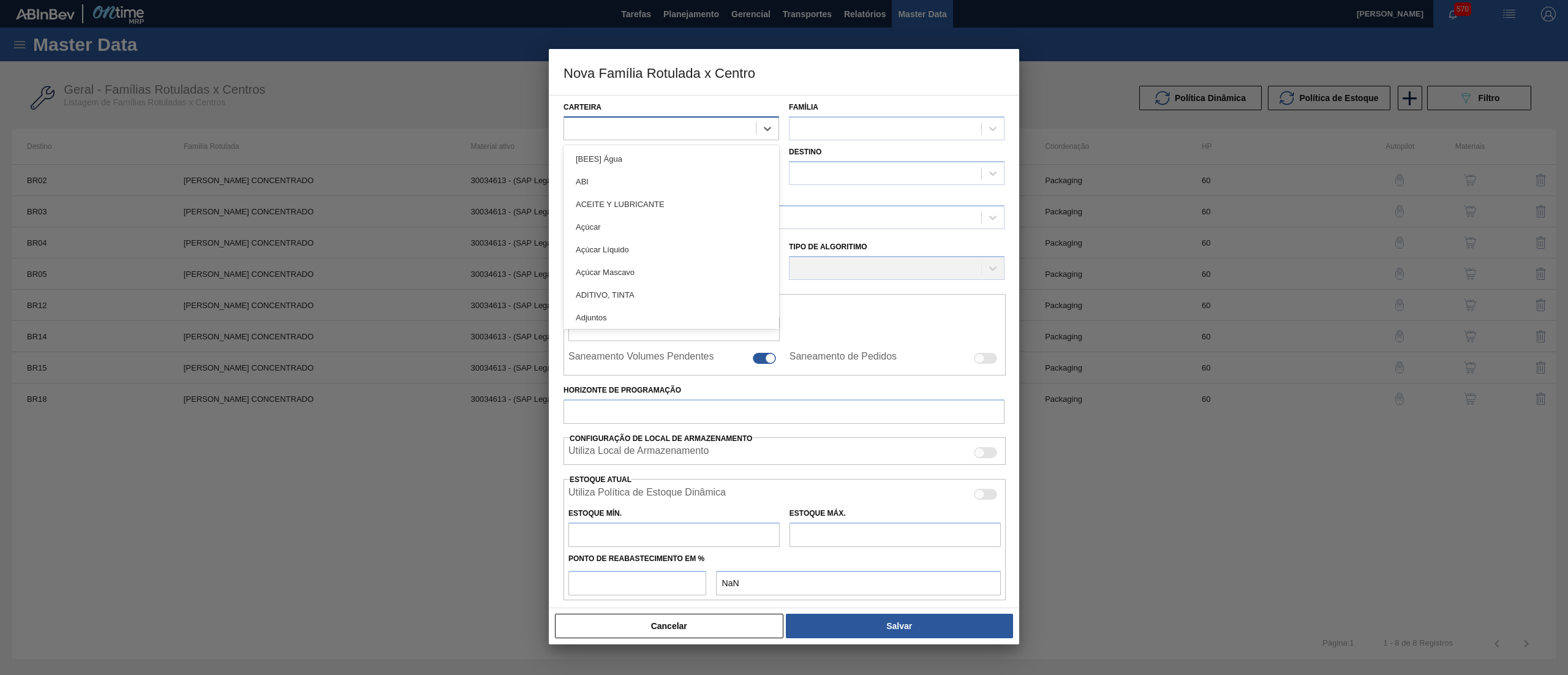
click at [657, 131] on div at bounding box center [659, 128] width 192 height 18
type input "suco"
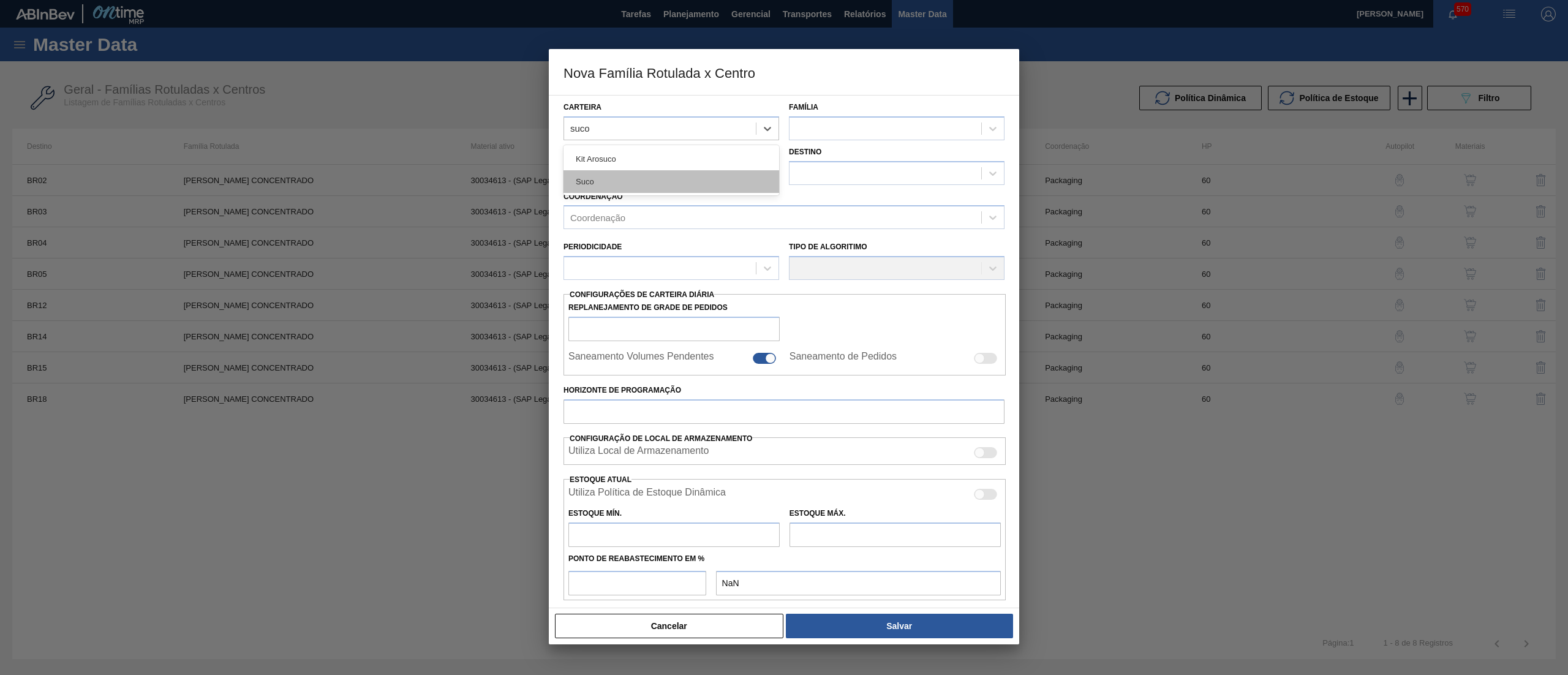
click at [626, 183] on div "Suco" at bounding box center [672, 182] width 216 height 23
click at [841, 125] on div at bounding box center [885, 128] width 192 height 18
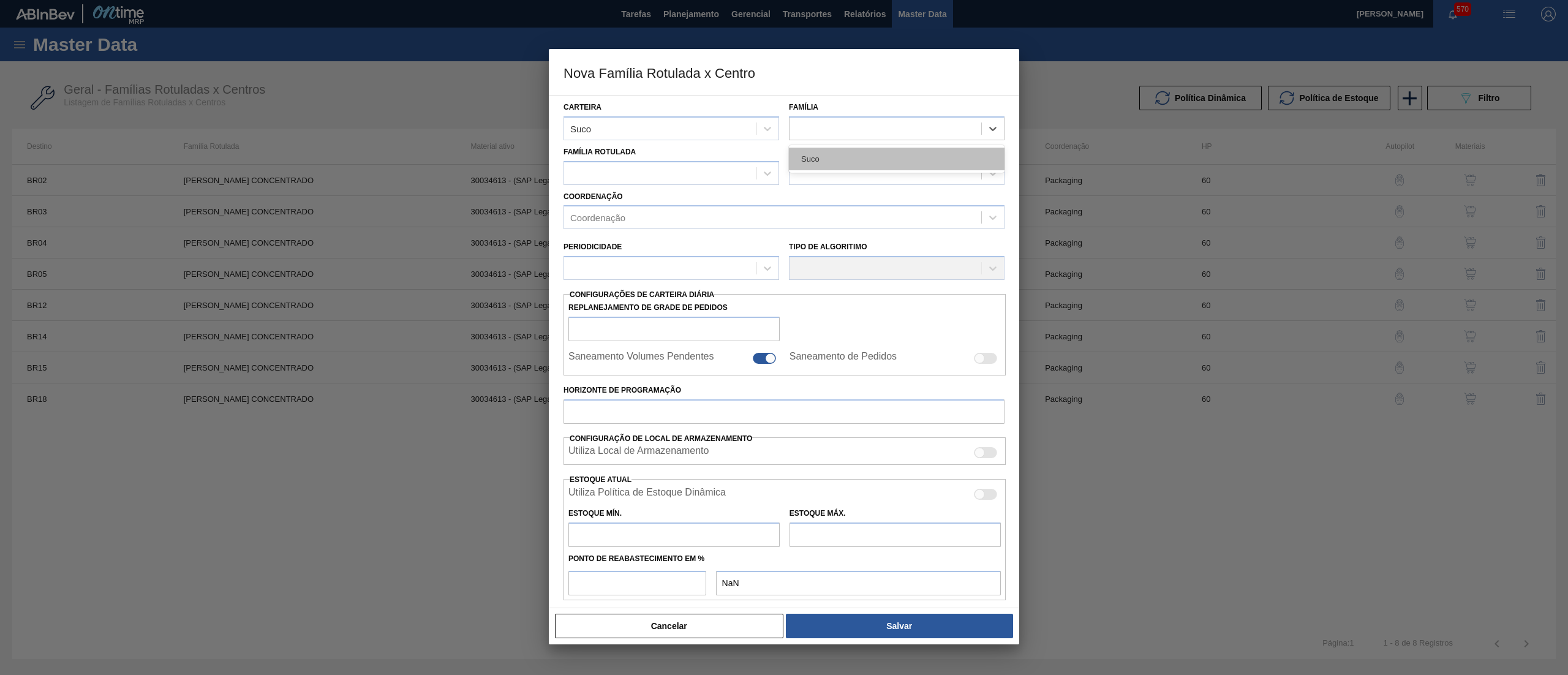
click at [838, 163] on div "Suco" at bounding box center [897, 159] width 216 height 23
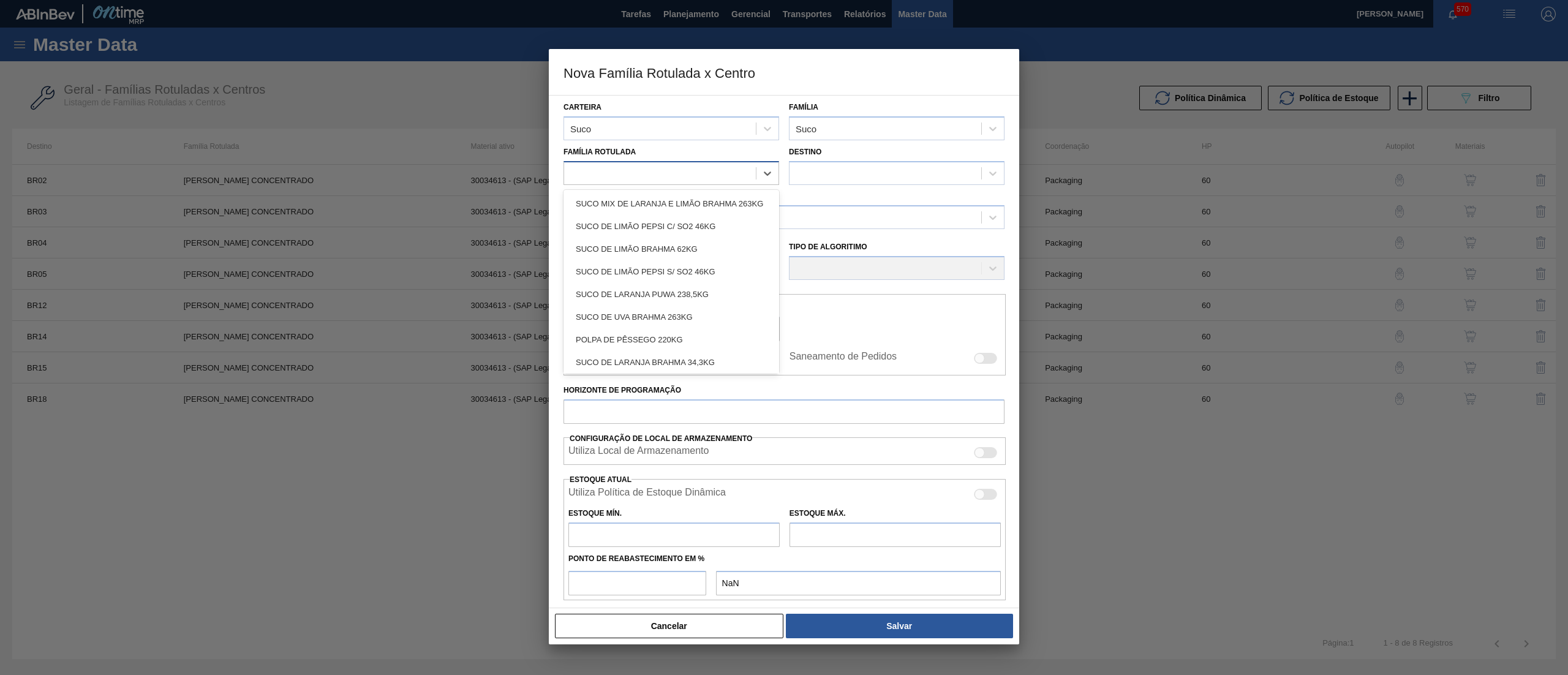
click at [723, 166] on div at bounding box center [659, 173] width 192 height 18
type Rotulada "uva c"
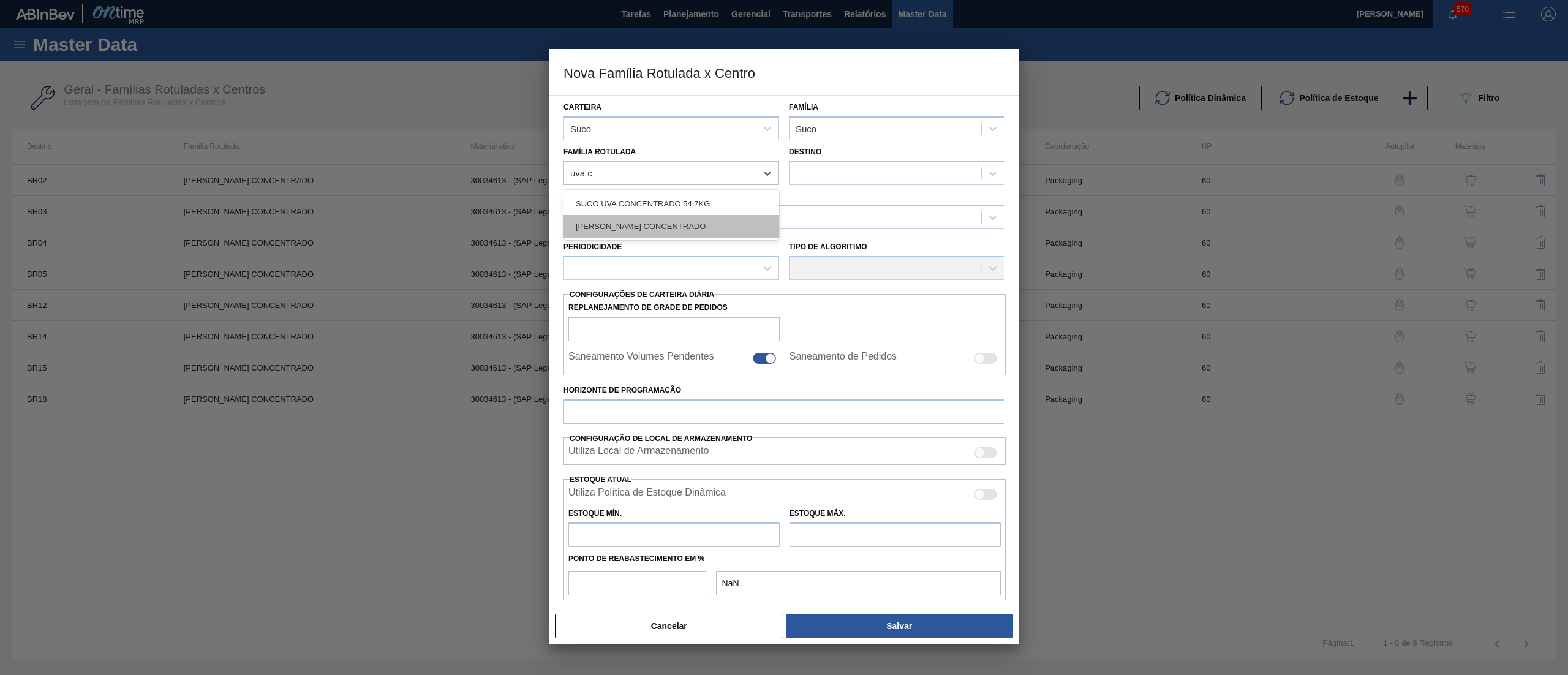
click at [714, 218] on div "[PERSON_NAME] CONCENTRADO" at bounding box center [672, 226] width 216 height 23
checkbox input "false"
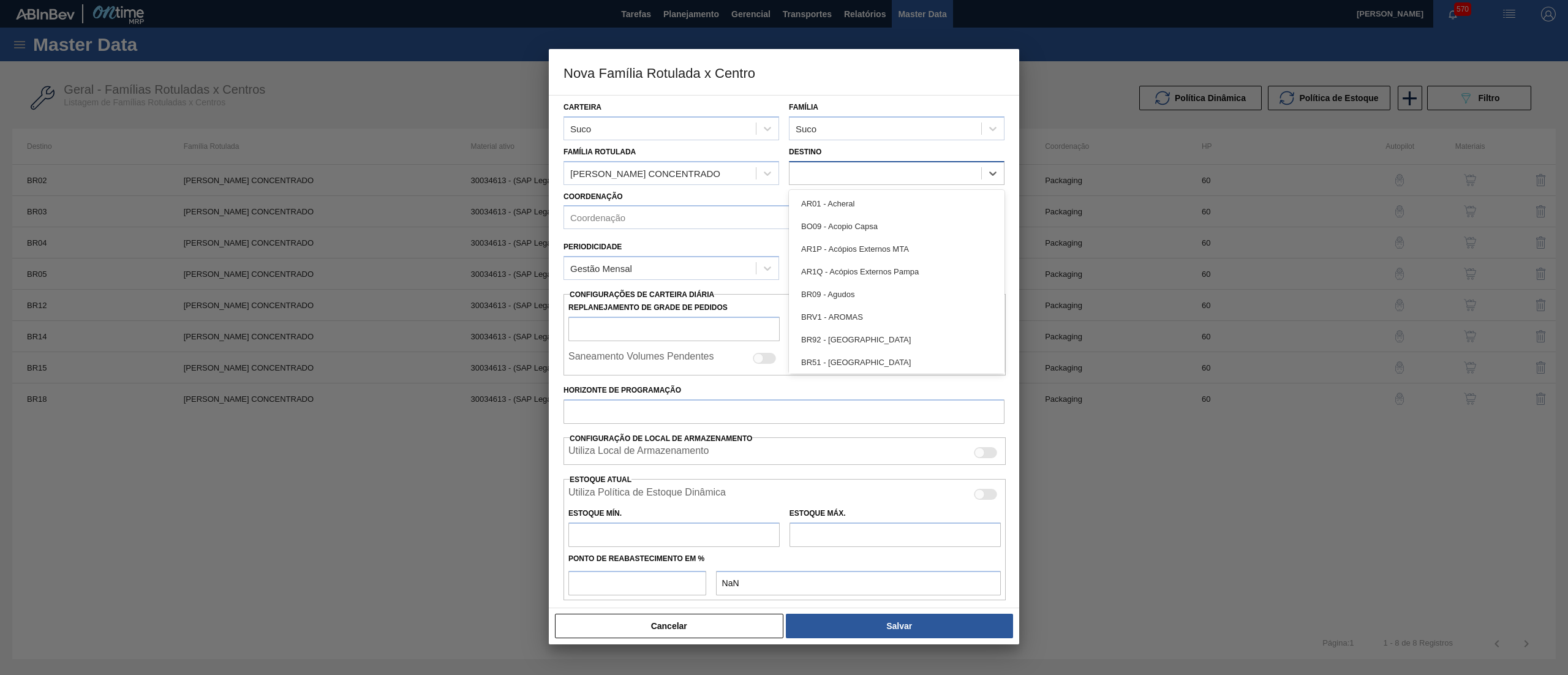
click at [831, 178] on div at bounding box center [885, 173] width 192 height 18
type input "07"
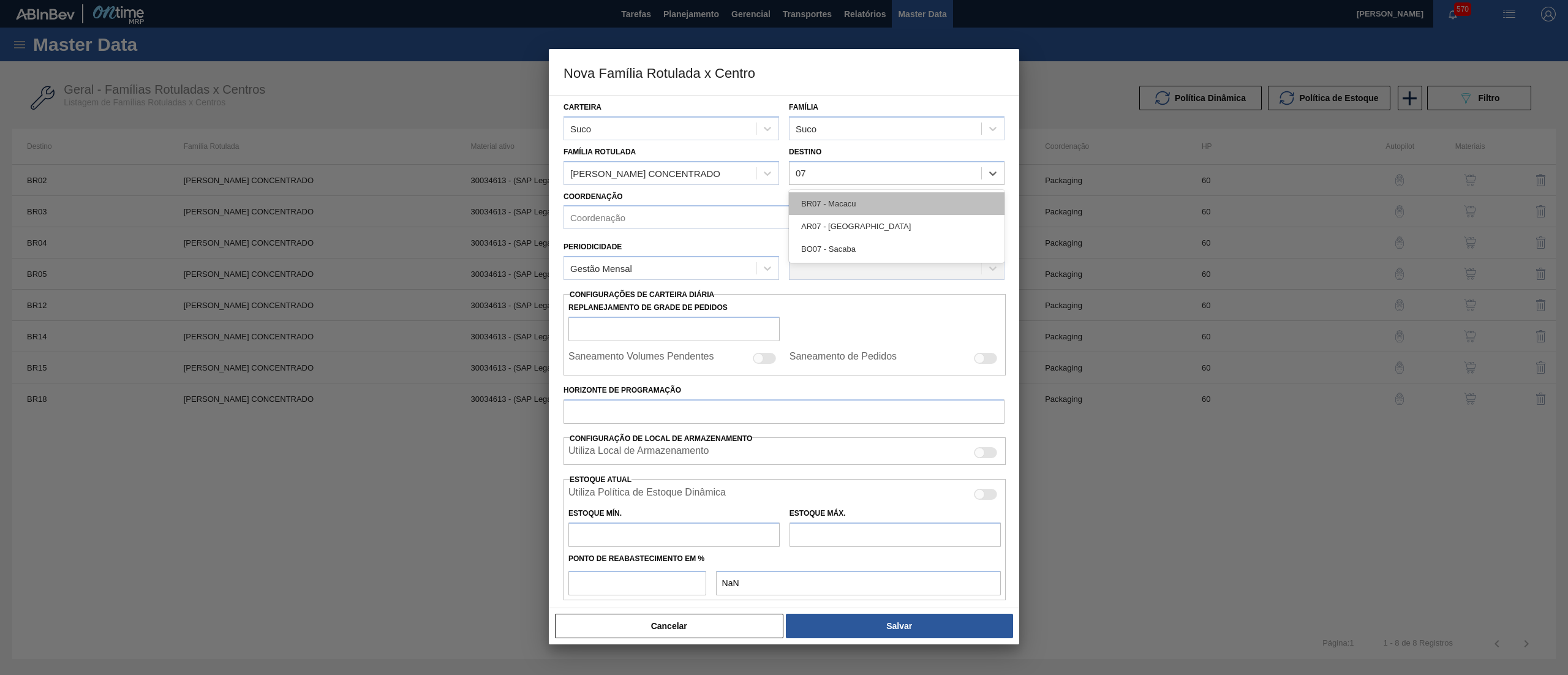
click at [844, 197] on div "BR07 - Macacu" at bounding box center [897, 204] width 216 height 23
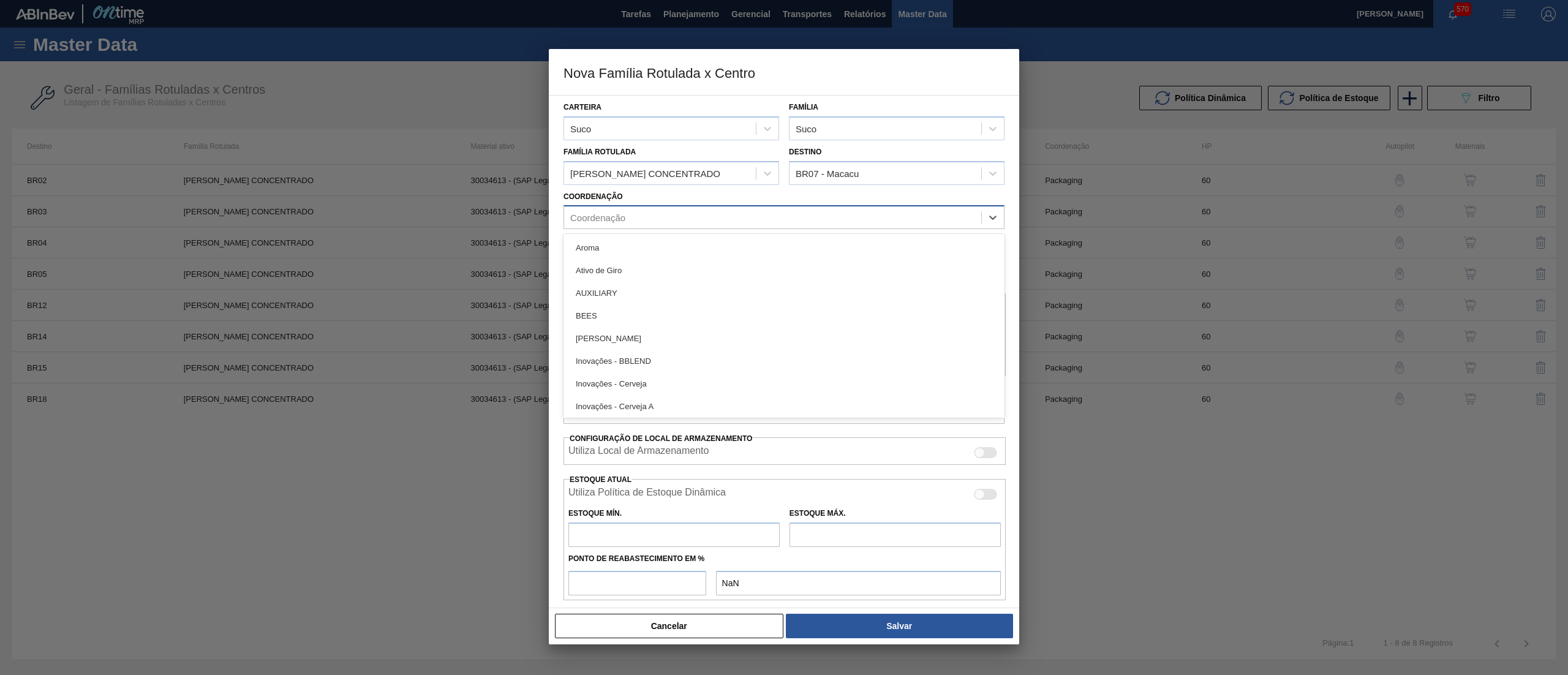
click at [675, 223] on div "Coordenação" at bounding box center [773, 217] width 417 height 18
type input "pac"
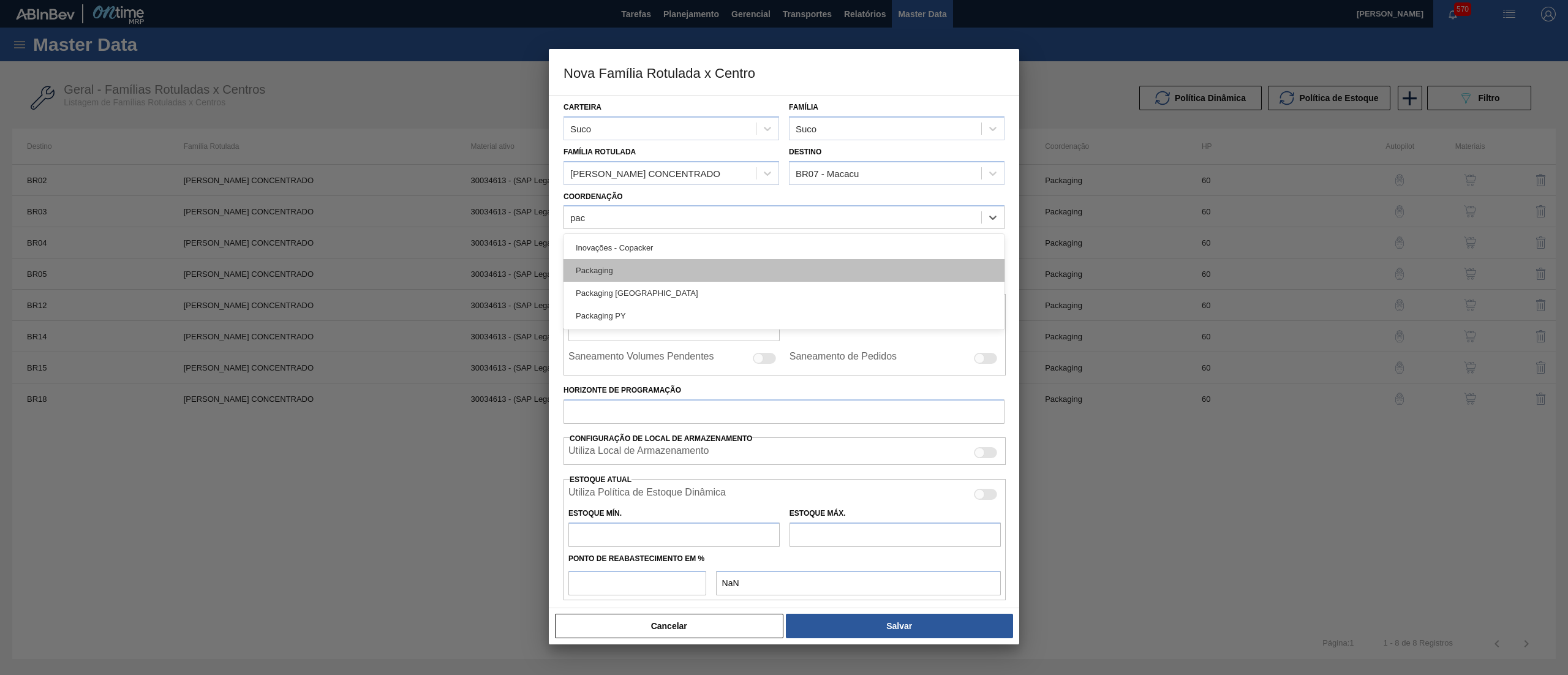
click at [686, 263] on div "Packaging" at bounding box center [784, 270] width 441 height 23
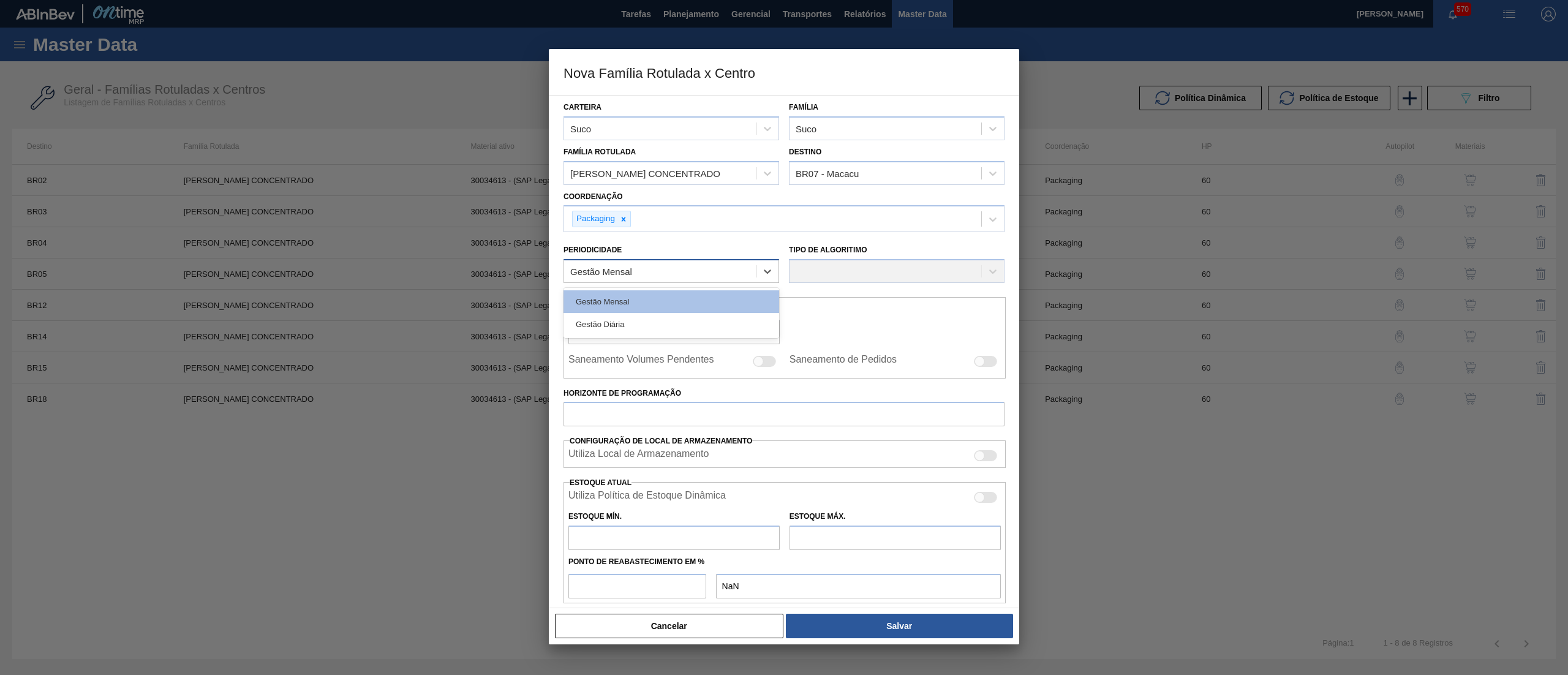
click at [689, 273] on div "Gestão Mensal" at bounding box center [659, 271] width 192 height 18
click at [686, 305] on div "Gestão Mensal" at bounding box center [672, 301] width 216 height 23
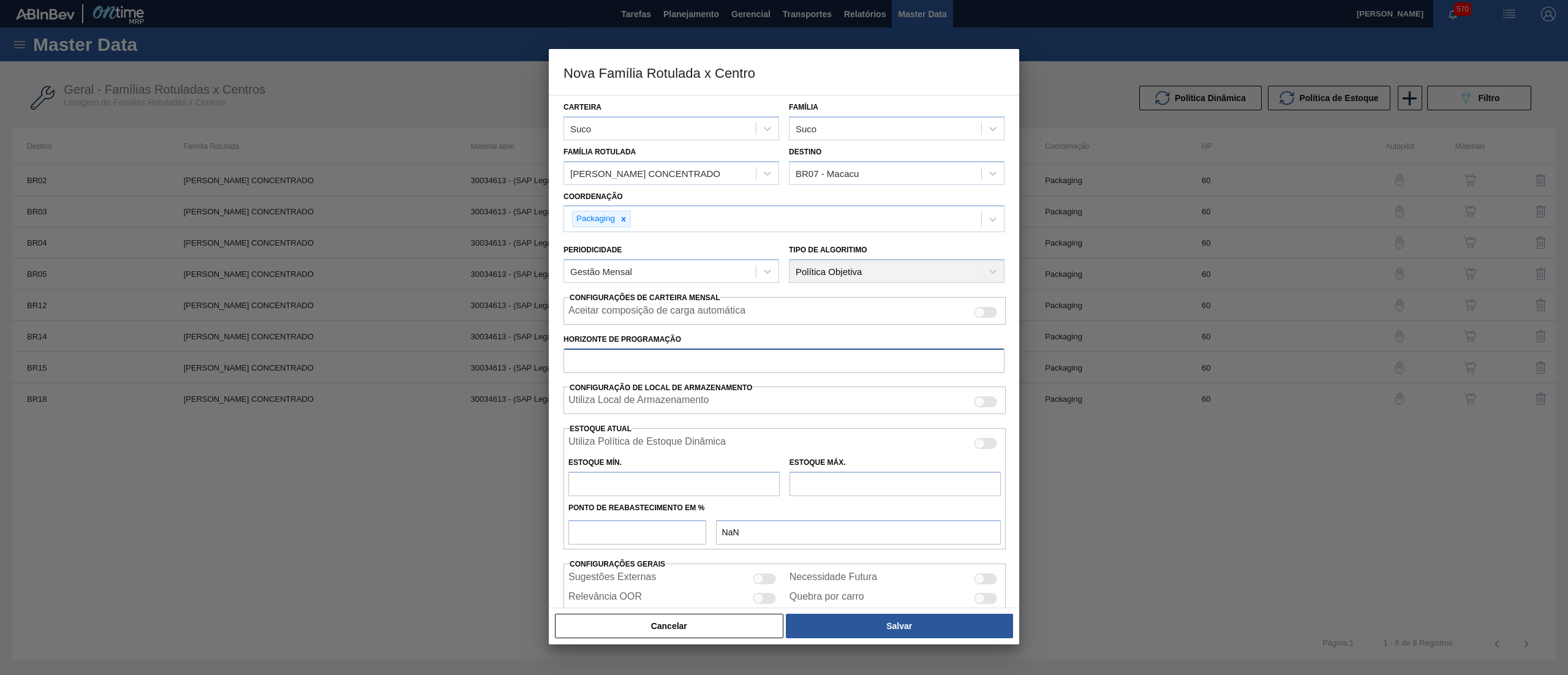
click at [683, 364] on input "Horizonte de Programação" at bounding box center [784, 360] width 441 height 25
type input "60"
click at [633, 485] on input "text" at bounding box center [674, 484] width 211 height 25
type input "142"
type input "142,000"
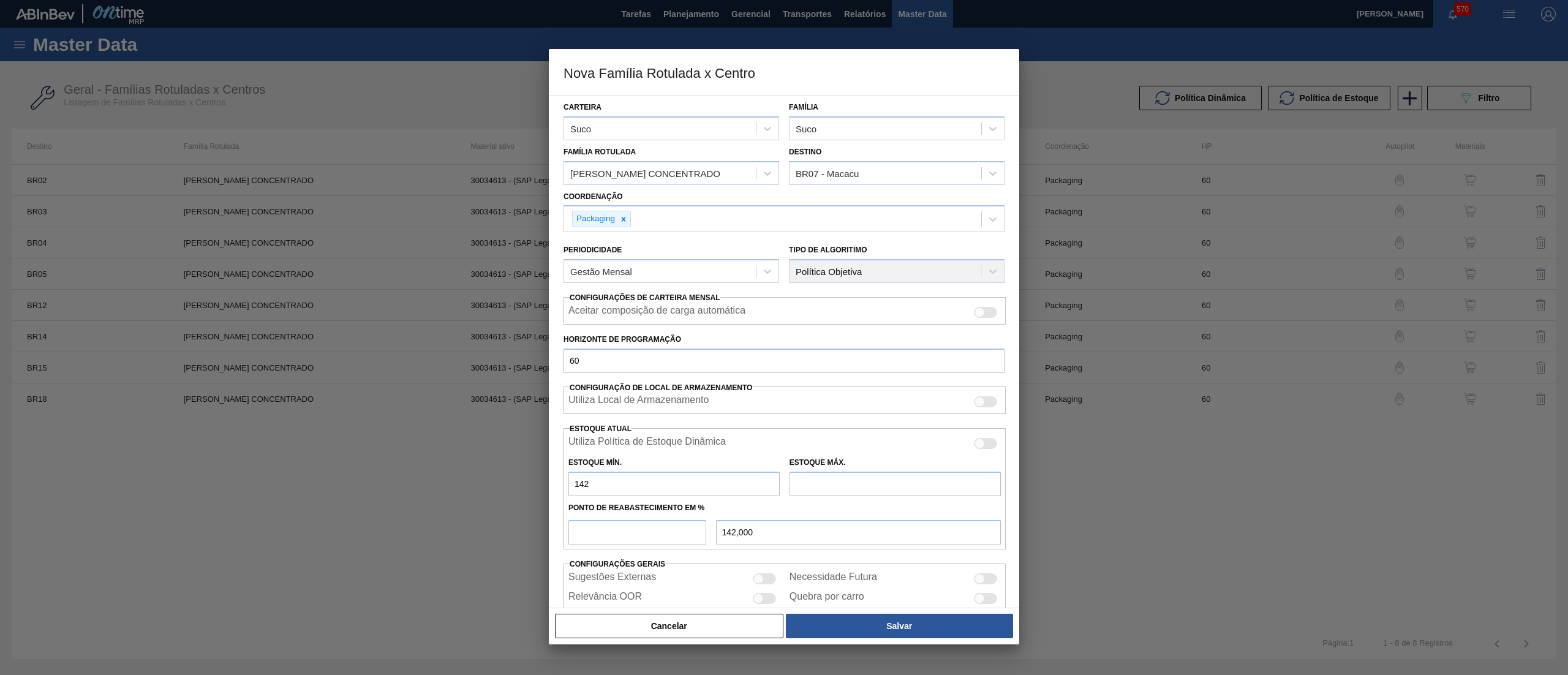
click at [853, 479] on input "text" at bounding box center [894, 484] width 211 height 25
type input "1.468"
click at [643, 541] on input "number" at bounding box center [637, 532] width 138 height 25
type input "5"
type input "208,300"
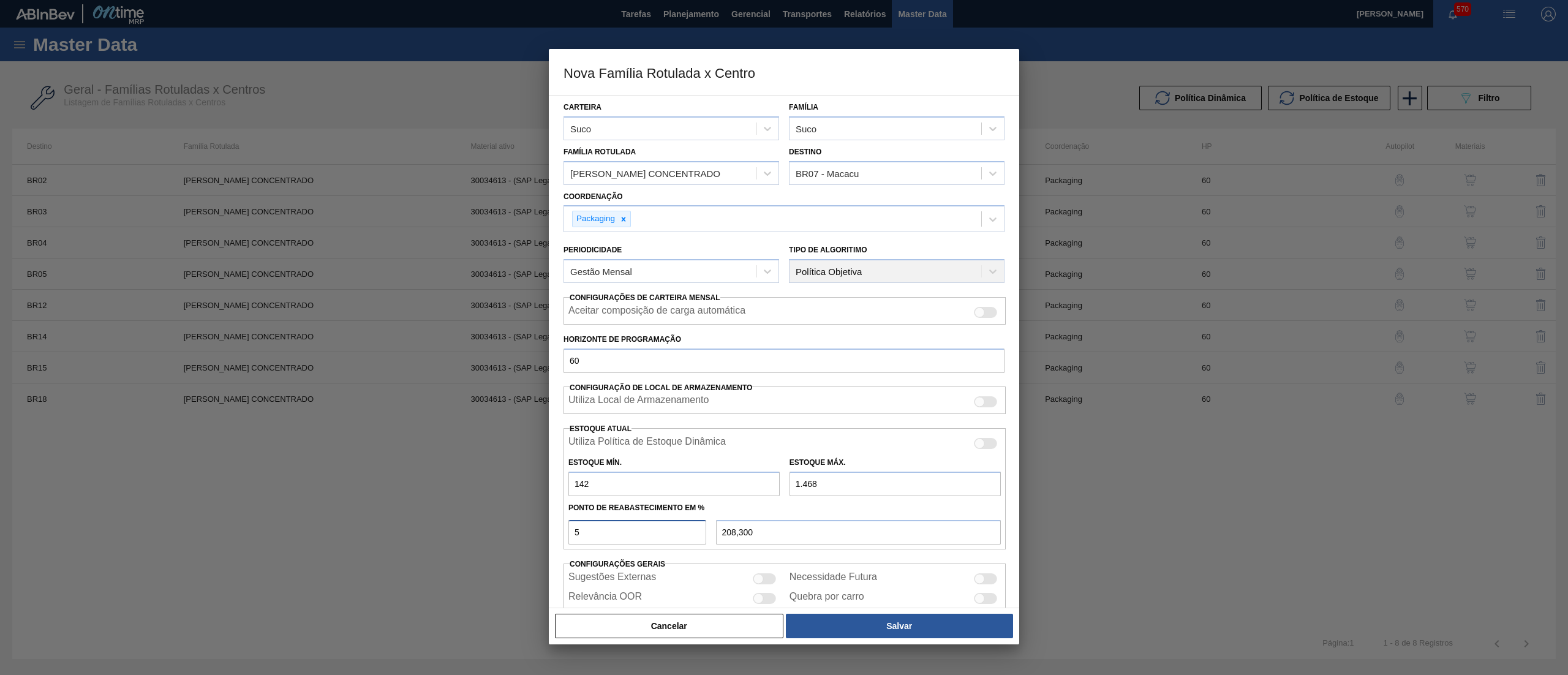
type input "50"
type input "805,000"
type input "50"
click at [878, 627] on button "Salvar" at bounding box center [899, 626] width 227 height 25
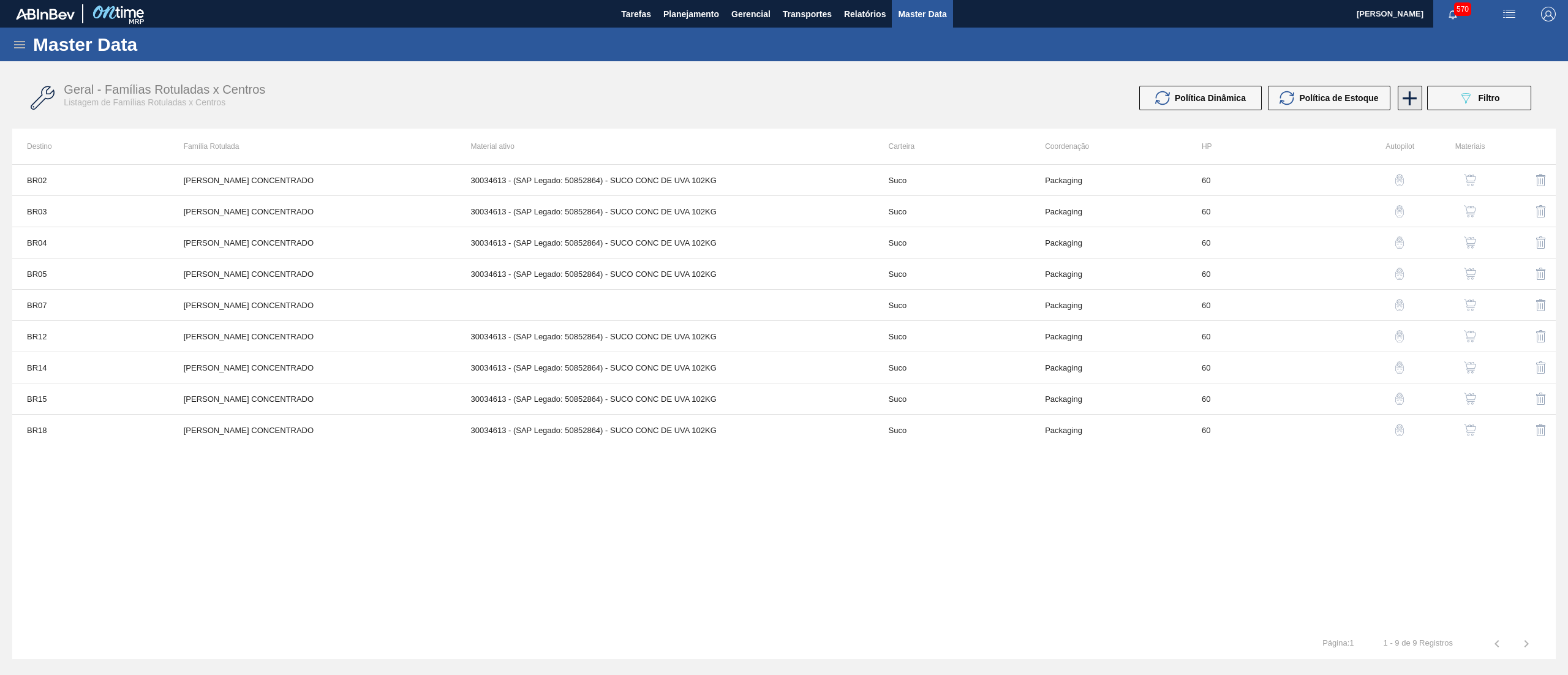
click at [1407, 93] on icon at bounding box center [1409, 98] width 24 height 24
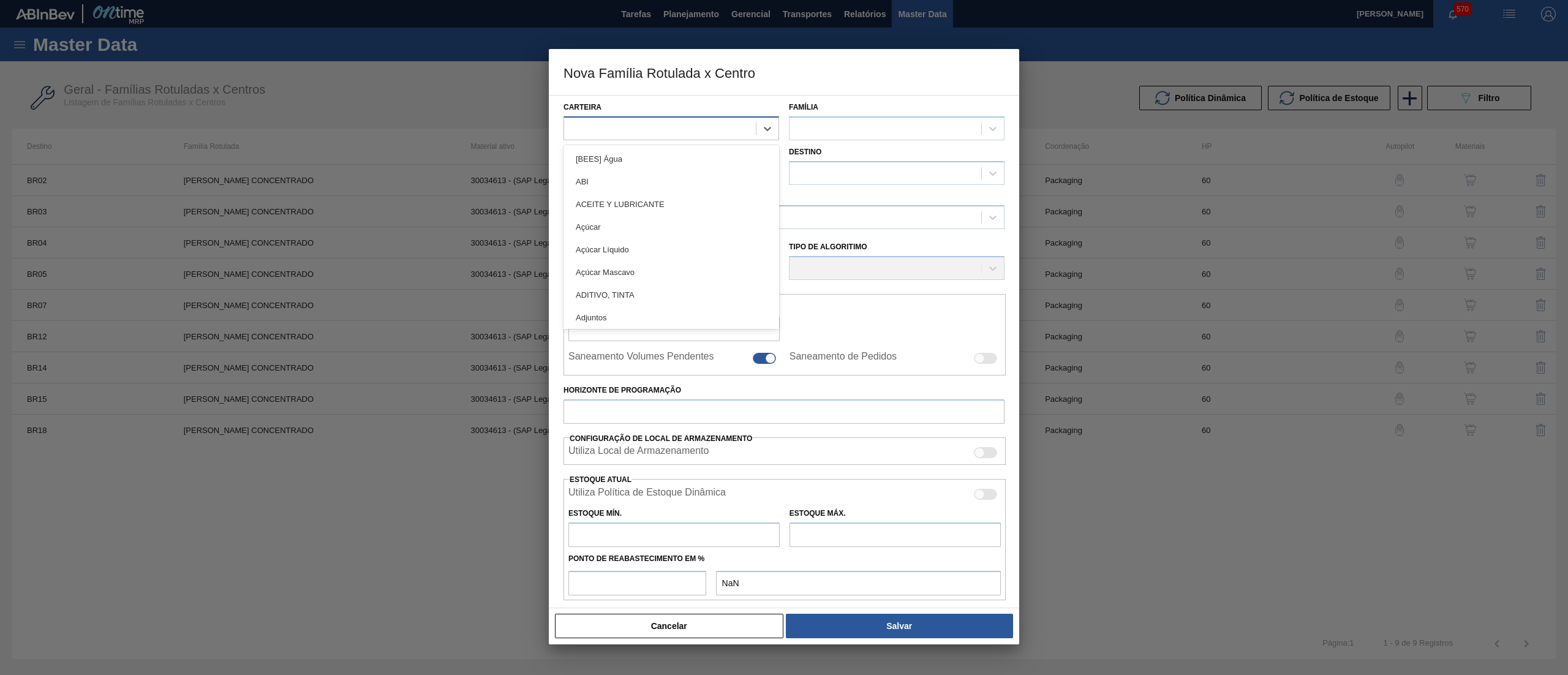
click at [687, 117] on div at bounding box center [672, 128] width 216 height 24
type input "suc"
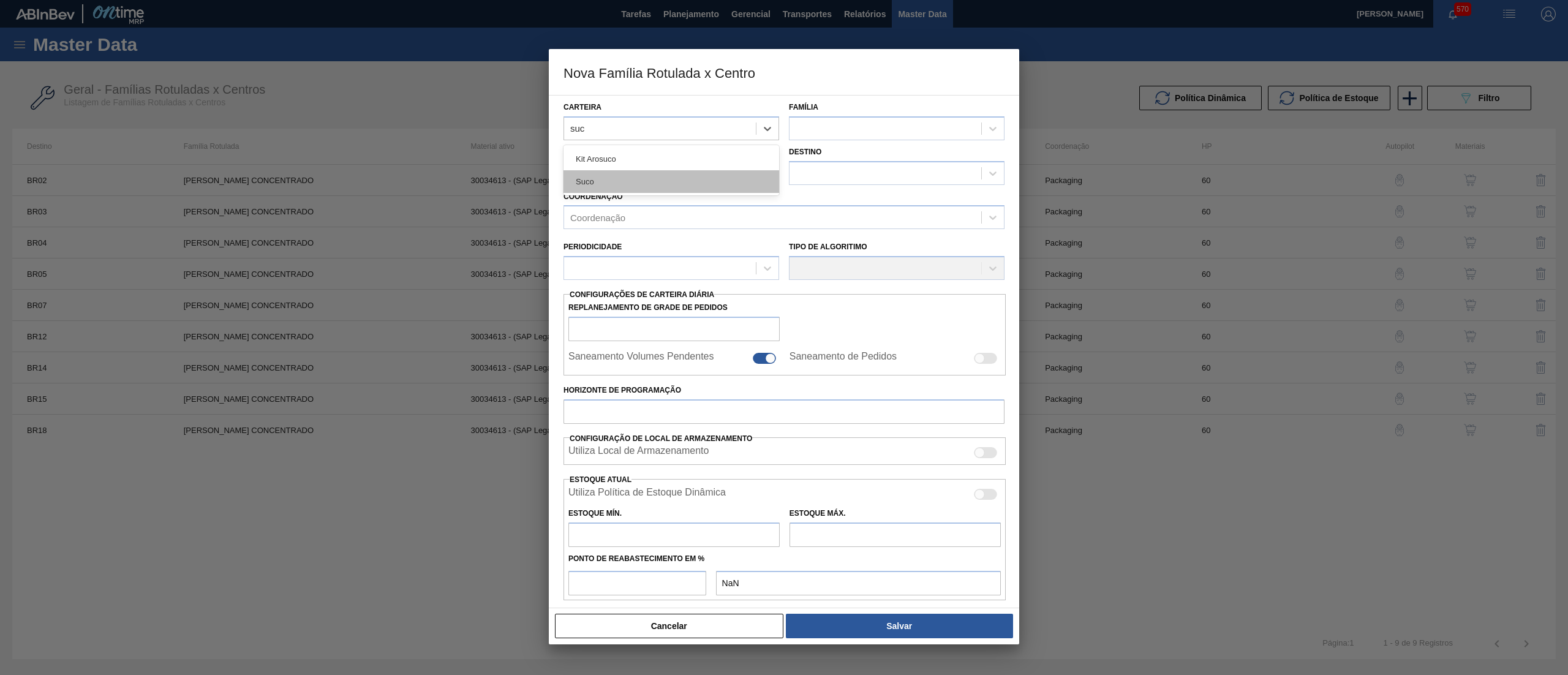
click at [716, 186] on div "Suco" at bounding box center [672, 182] width 216 height 23
click at [815, 133] on div at bounding box center [885, 128] width 192 height 18
type input "suc"
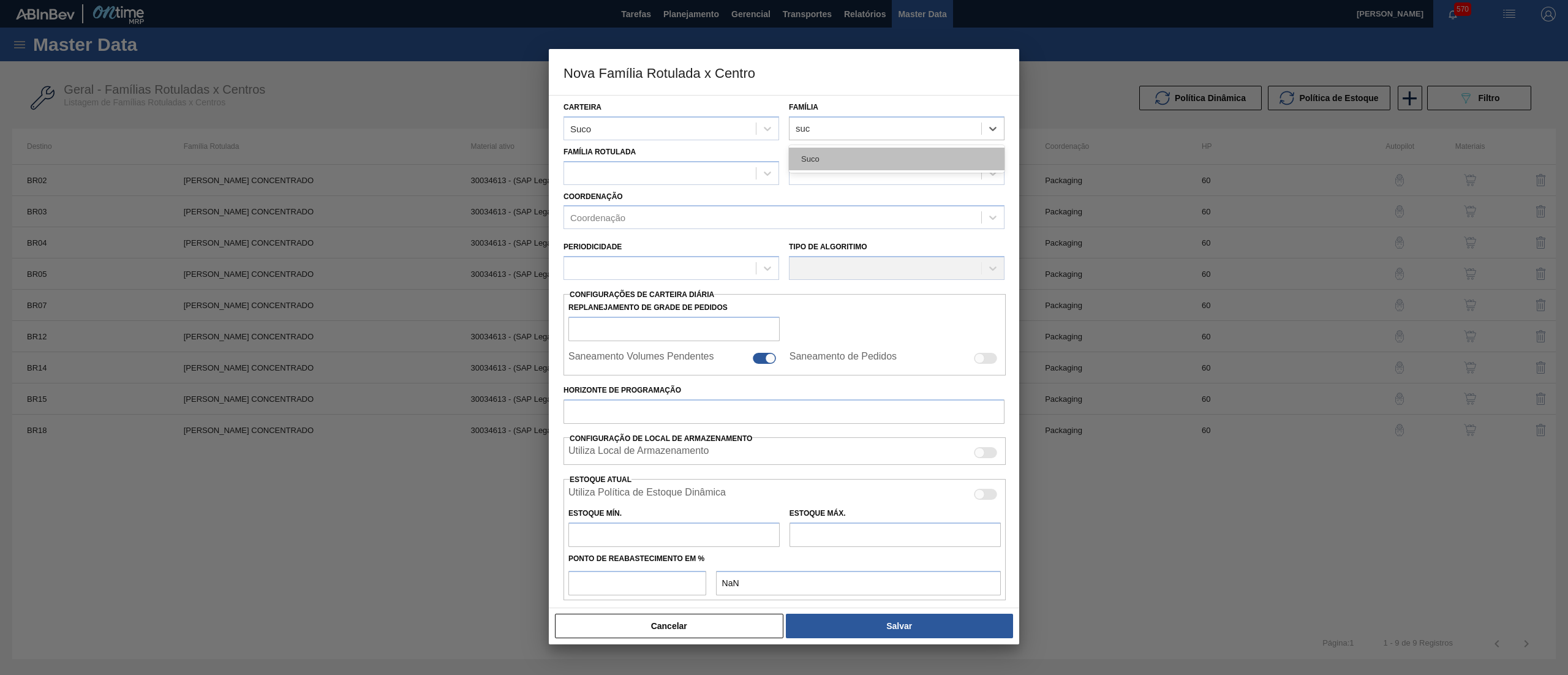
click at [829, 155] on div "Suco" at bounding box center [897, 159] width 216 height 23
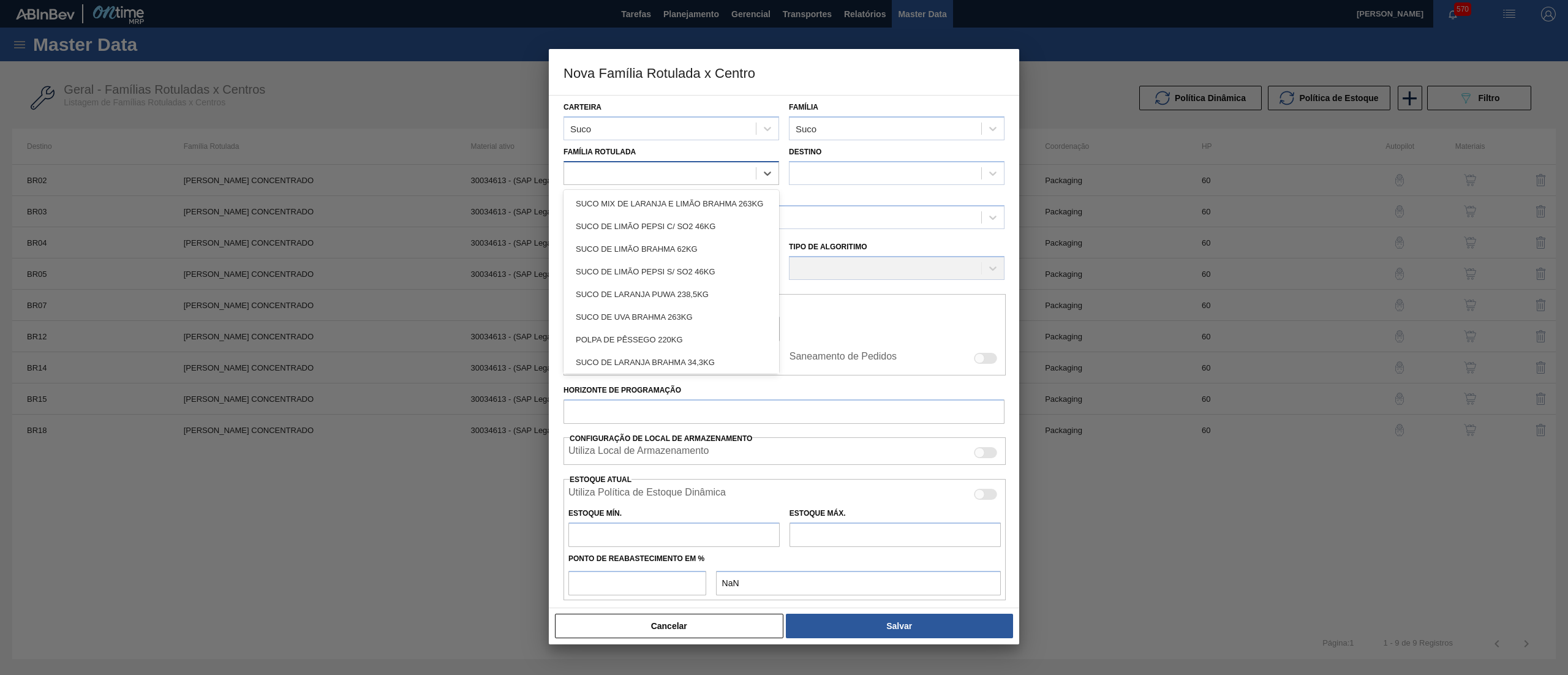
click at [719, 172] on div at bounding box center [659, 173] width 192 height 18
type Rotulada "uva c"
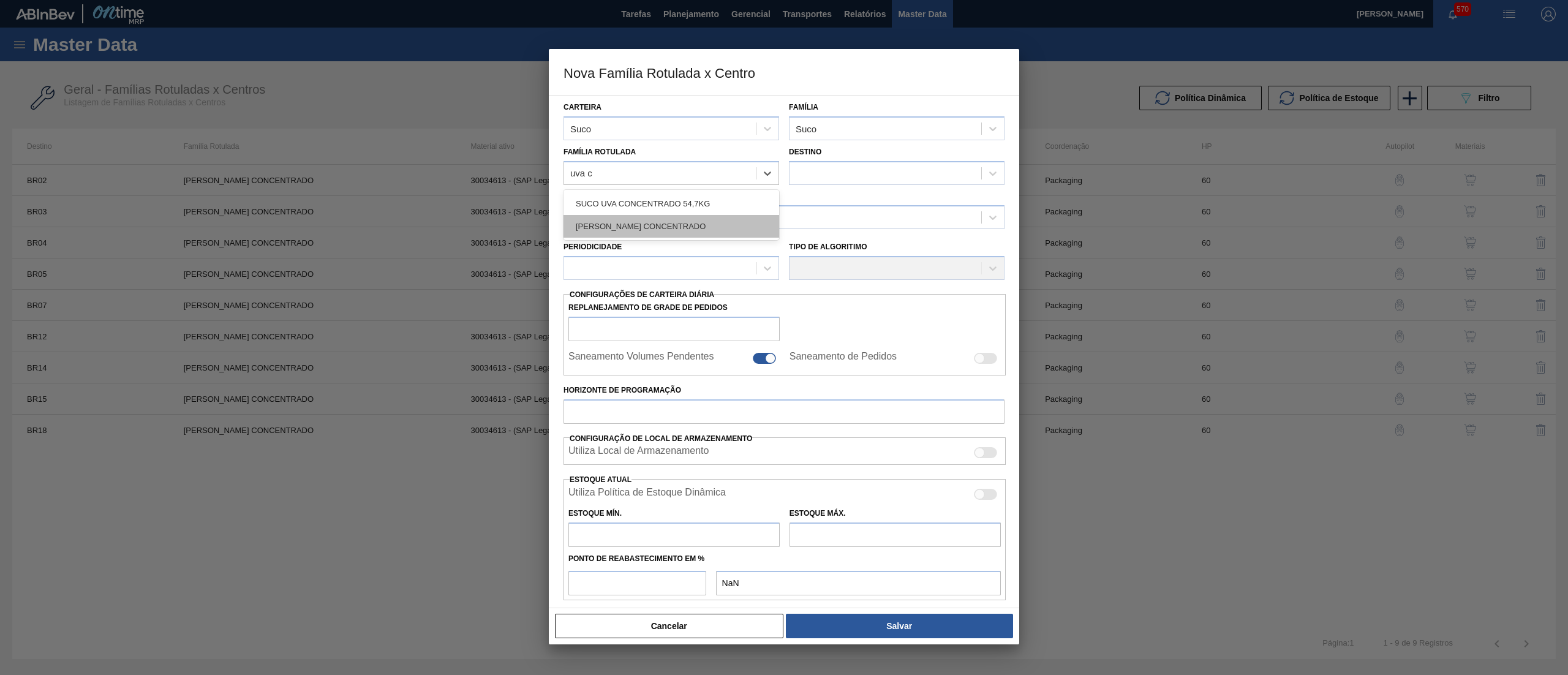
click at [716, 222] on div "[PERSON_NAME] CONCENTRADO" at bounding box center [672, 226] width 216 height 23
checkbox input "false"
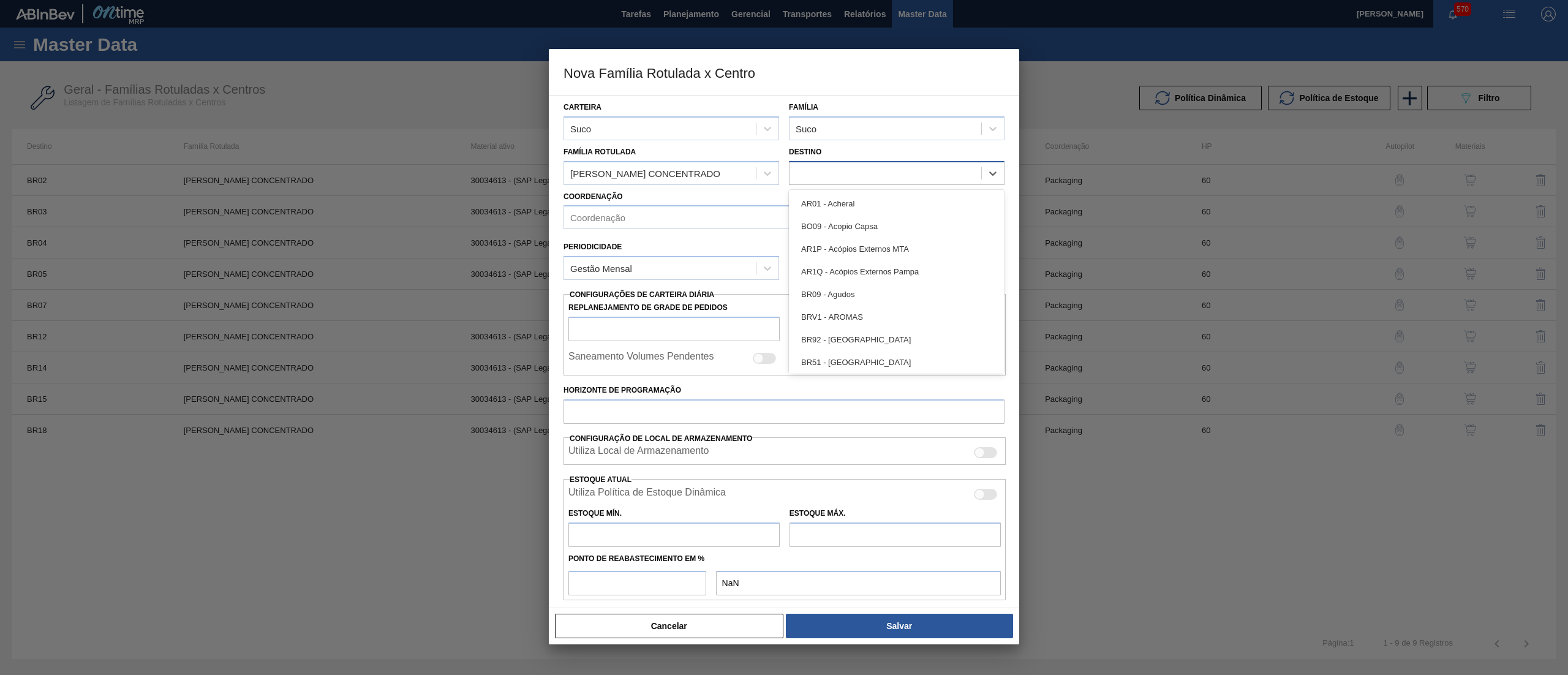
click at [863, 173] on div at bounding box center [885, 173] width 192 height 18
type input "08"
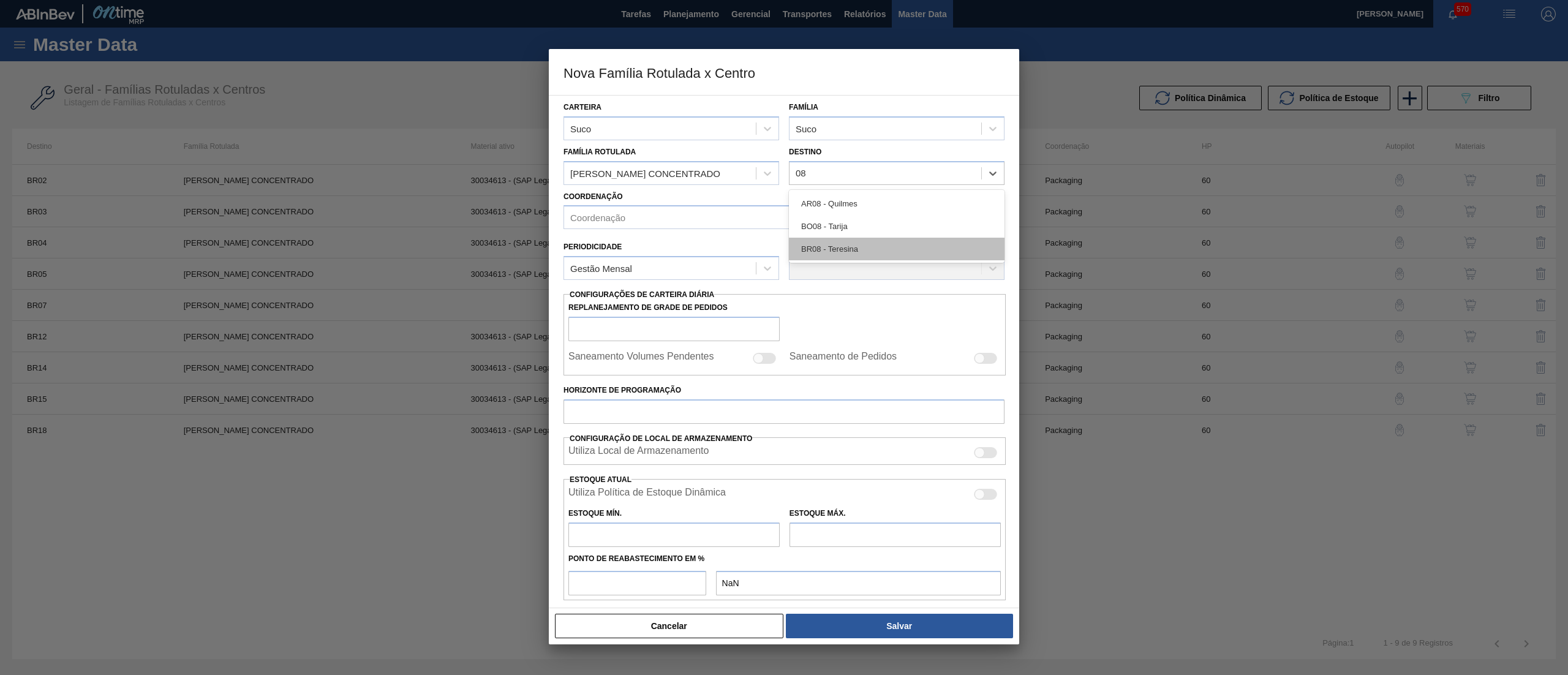
click at [865, 240] on div "BR08 - Teresina" at bounding box center [897, 249] width 216 height 23
click at [795, 220] on div "Coordenação" at bounding box center [773, 217] width 417 height 18
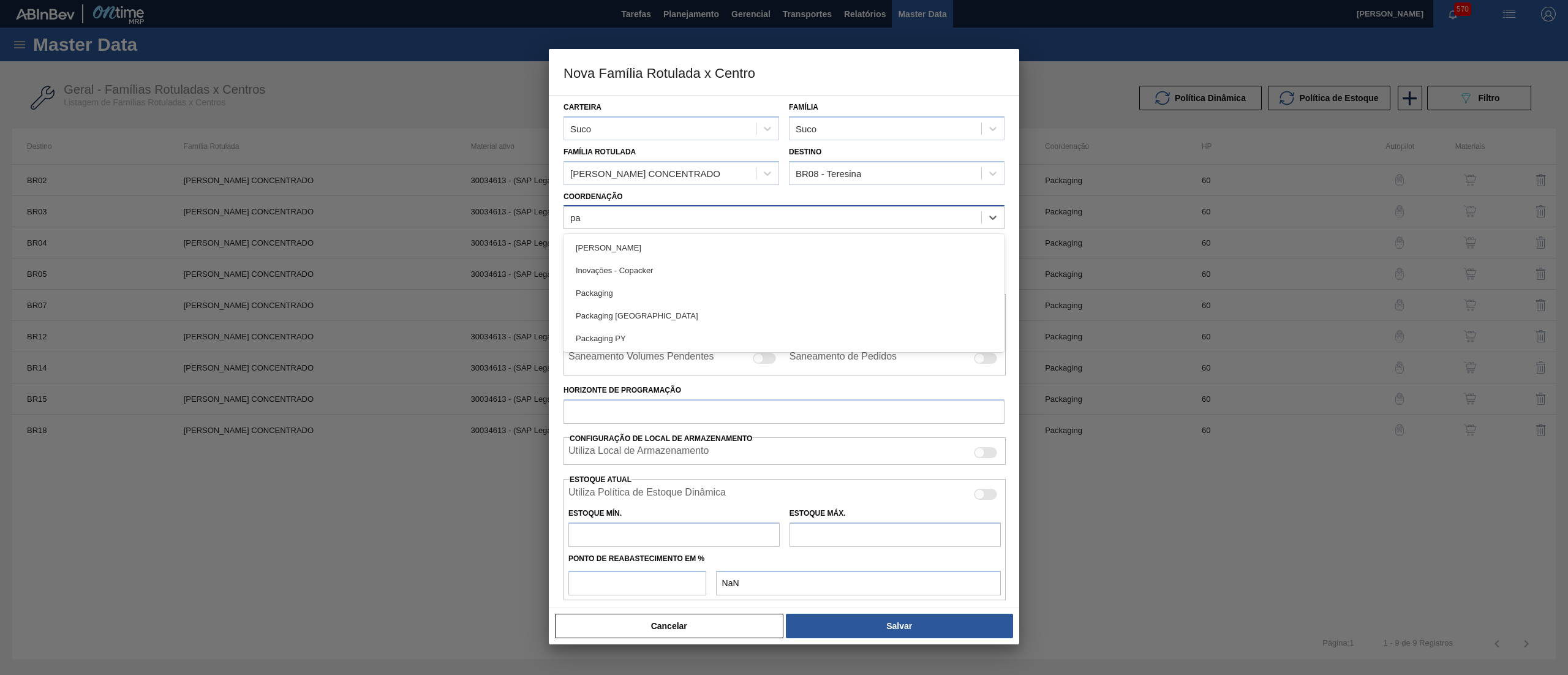
type input "pac"
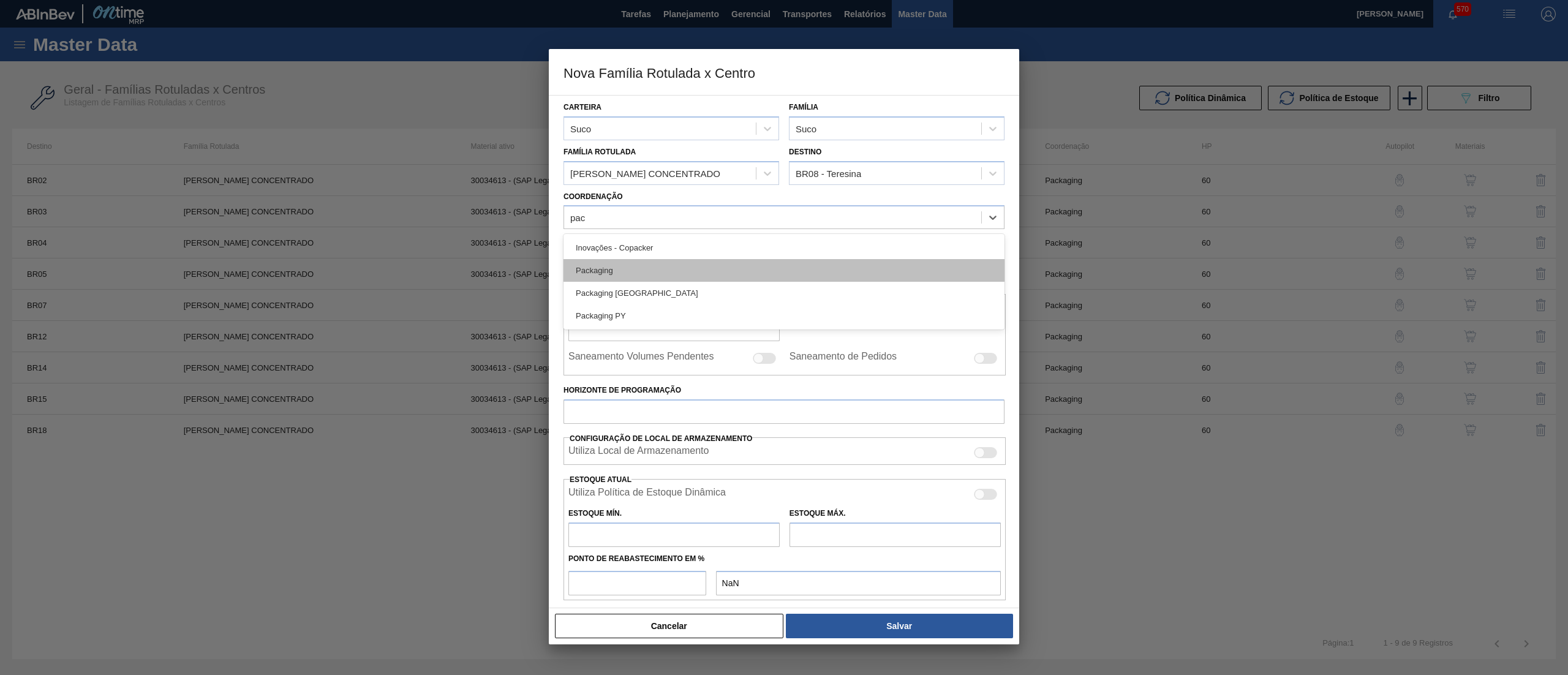
click at [742, 262] on div "Packaging" at bounding box center [784, 270] width 441 height 23
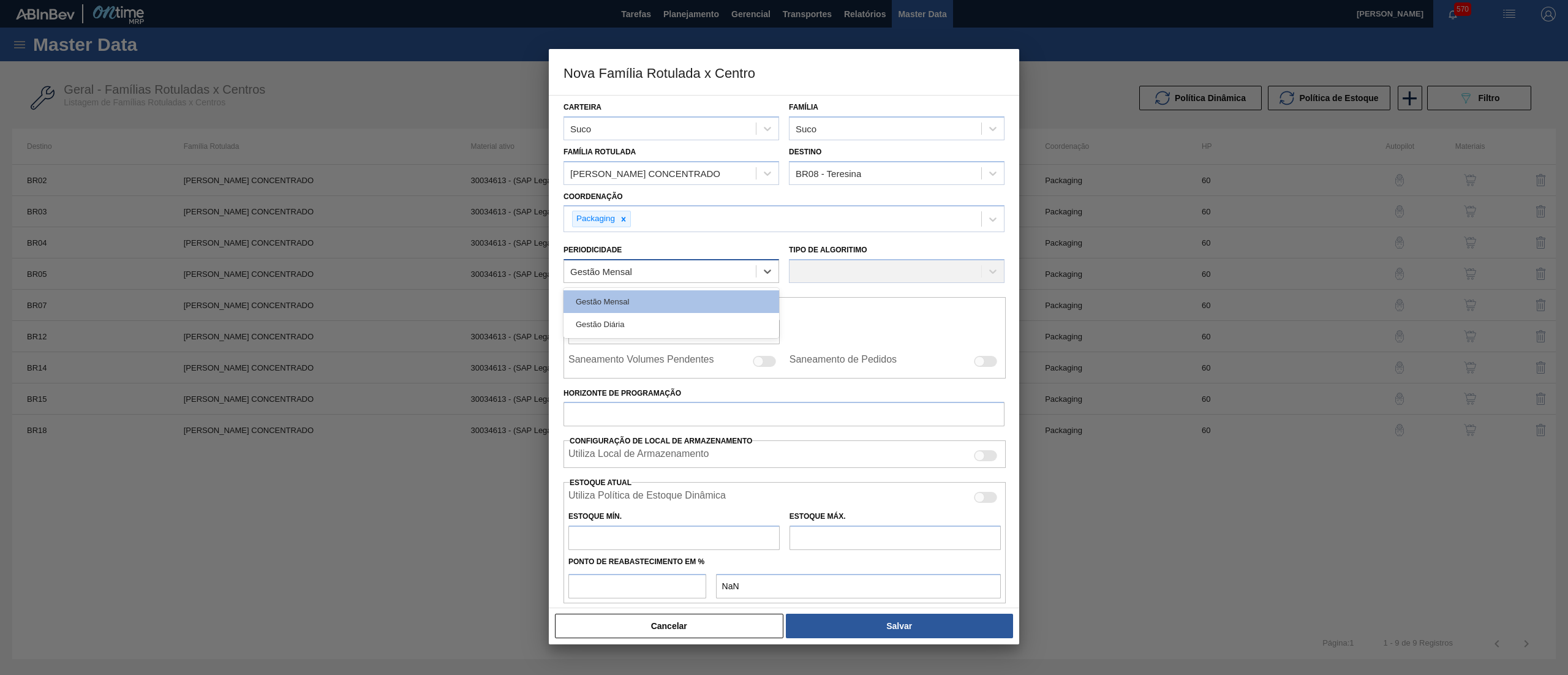
click at [708, 277] on div "Gestão Mensal" at bounding box center [659, 271] width 192 height 18
click at [695, 301] on div "Gestão Mensal" at bounding box center [672, 301] width 216 height 23
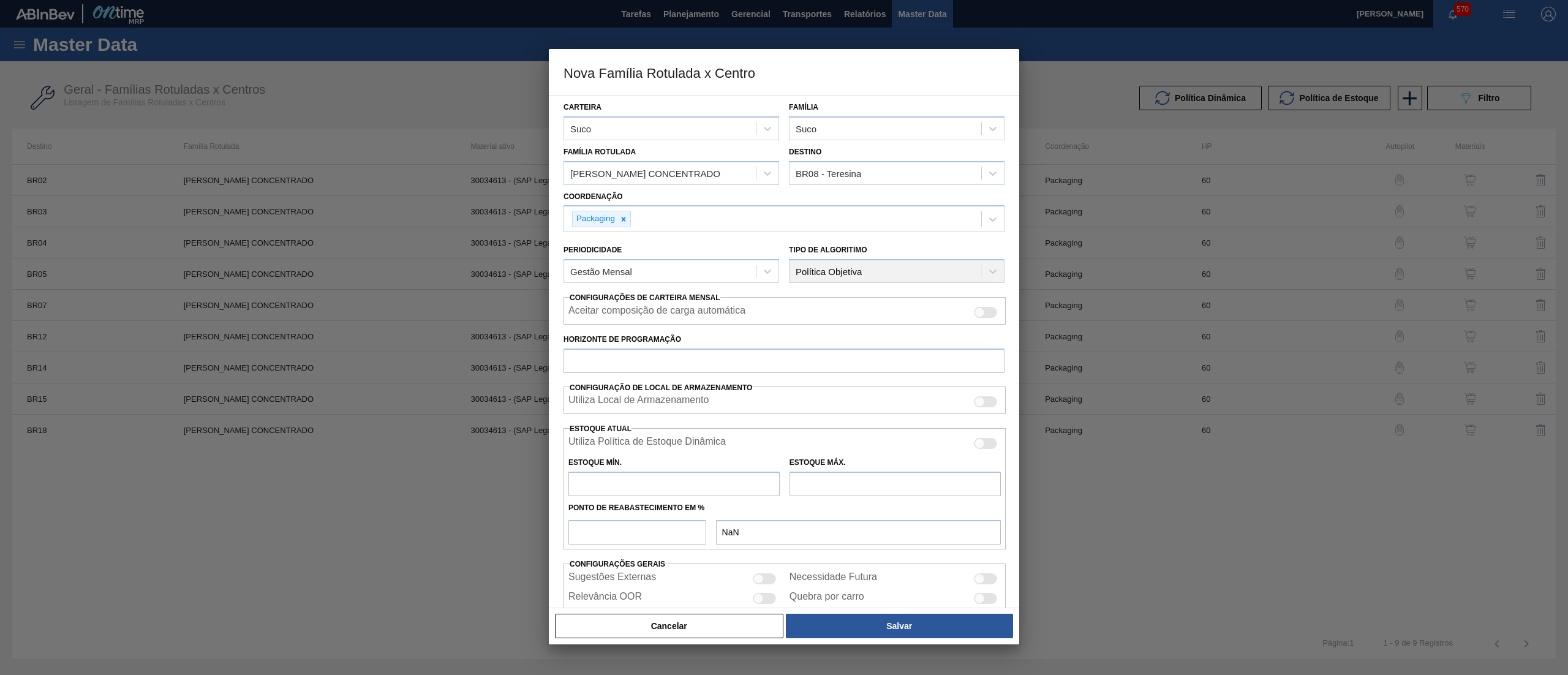
click at [663, 489] on input "text" at bounding box center [674, 484] width 211 height 25
type input "142"
type input "142,000"
click at [817, 478] on input "text" at bounding box center [894, 484] width 211 height 25
type input "1.468"
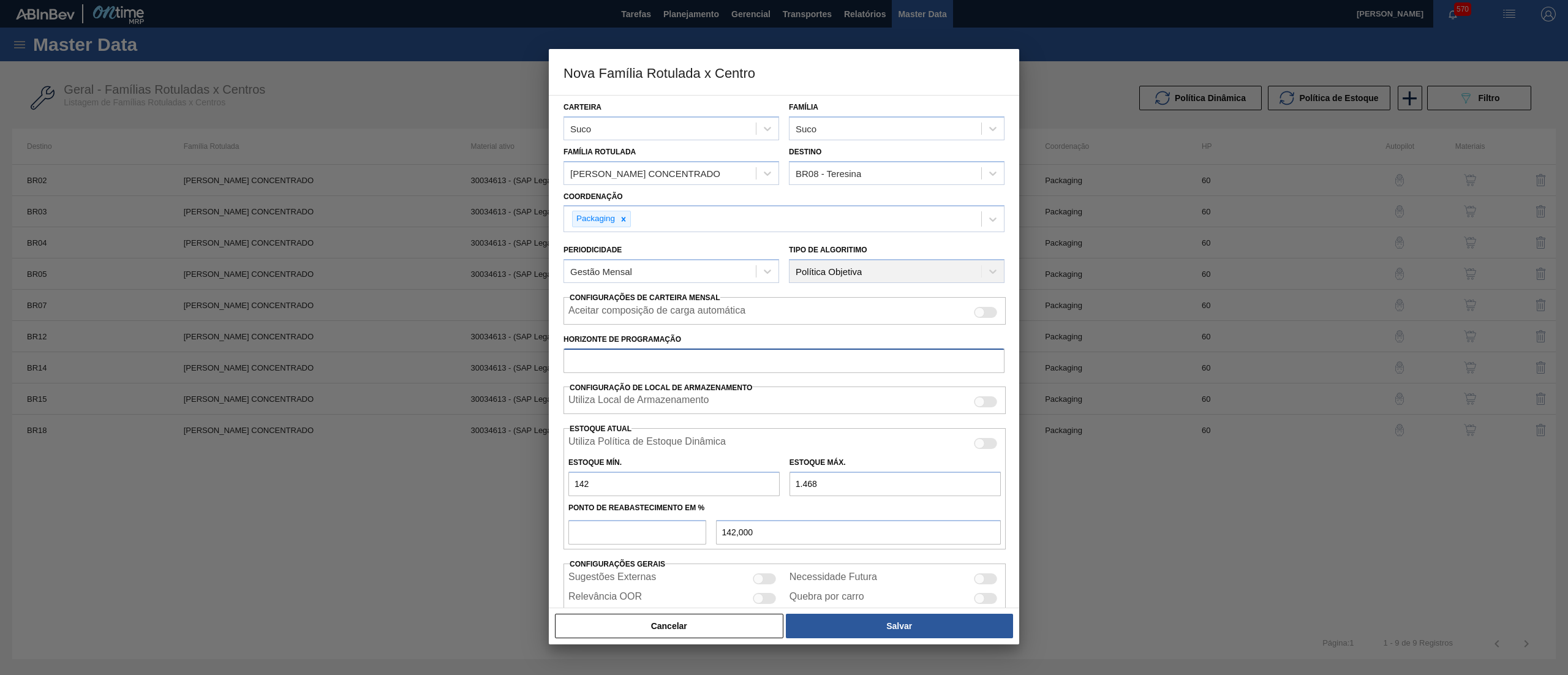
click at [785, 358] on input "Horizonte de Programação" at bounding box center [784, 360] width 441 height 25
type input "60"
click at [667, 529] on input "number" at bounding box center [637, 532] width 138 height 25
type input "5"
type input "208,300"
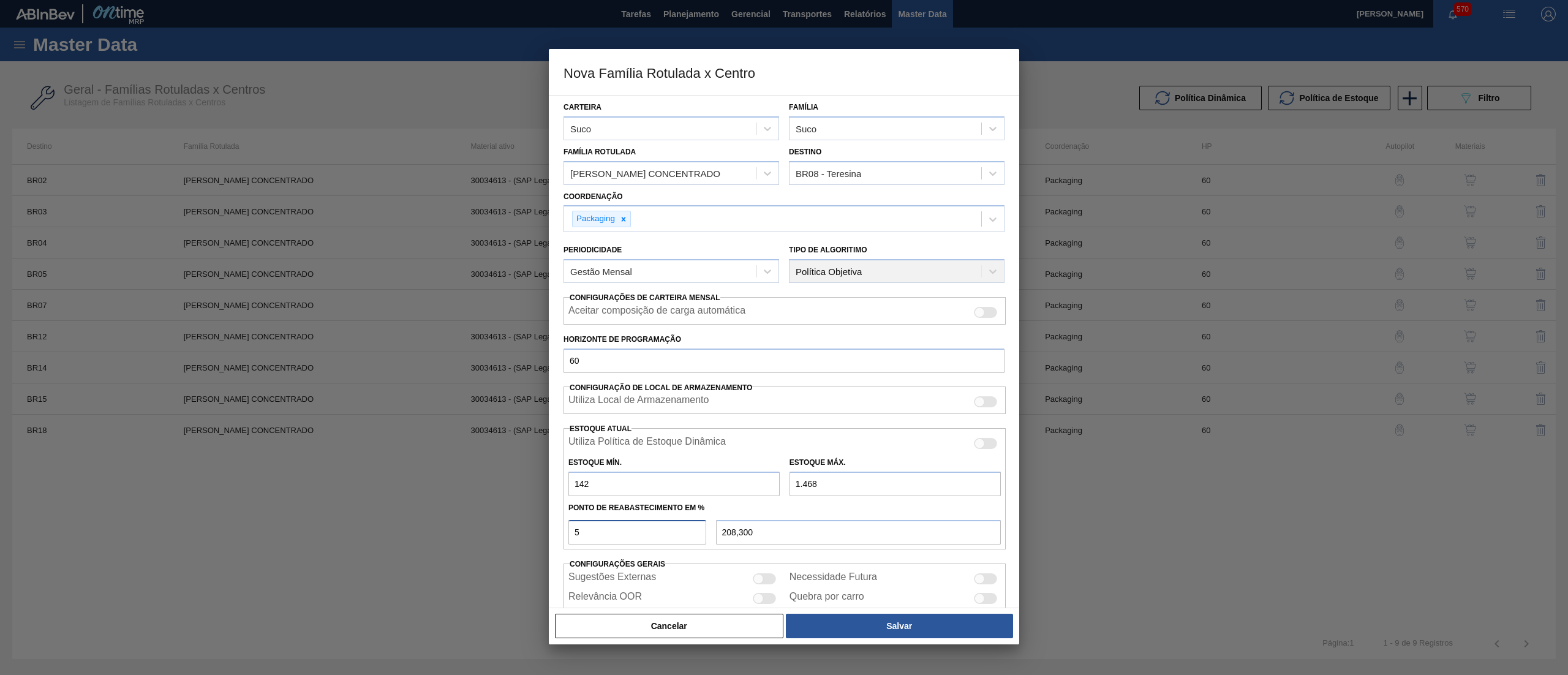
type input "50"
type input "805,000"
type input "50"
click at [863, 626] on button "Salvar" at bounding box center [899, 626] width 227 height 25
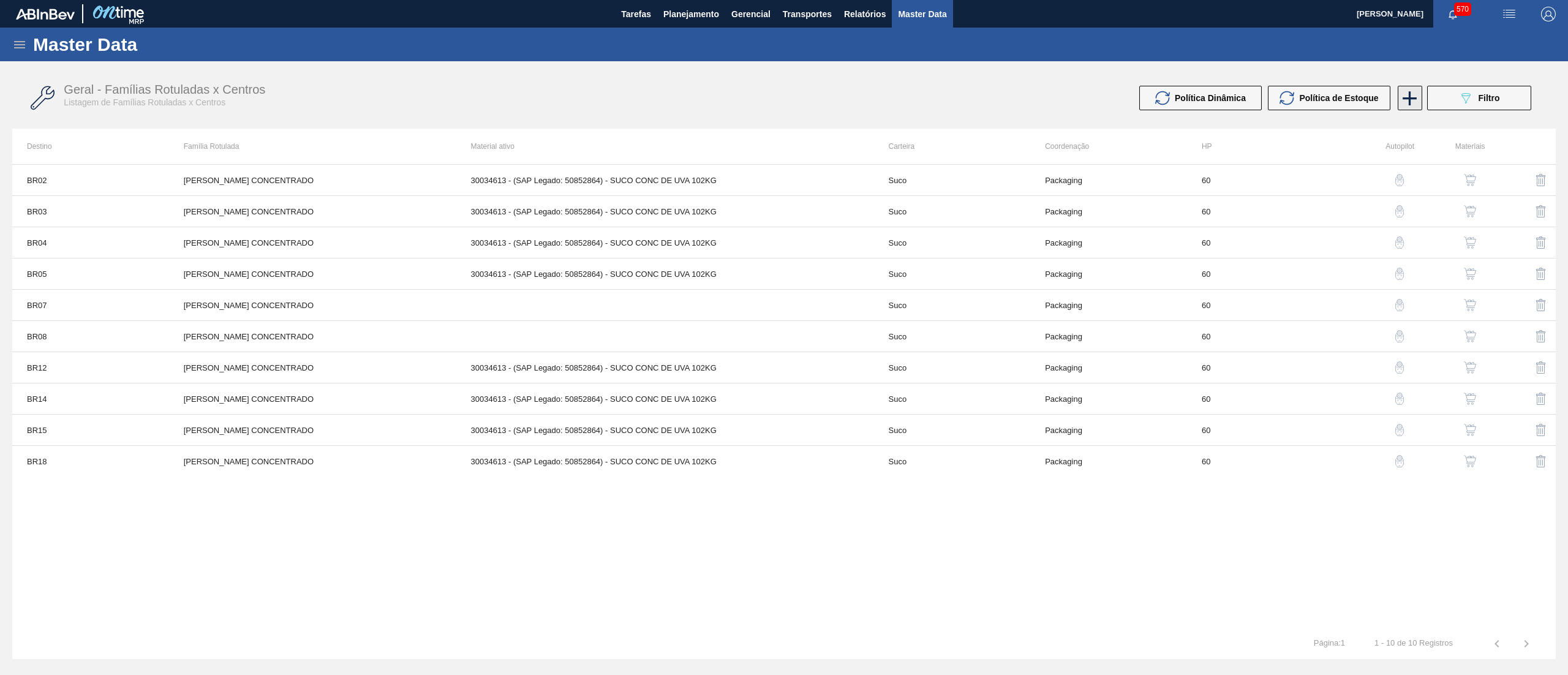
click at [1410, 102] on icon at bounding box center [1411, 98] width 14 height 14
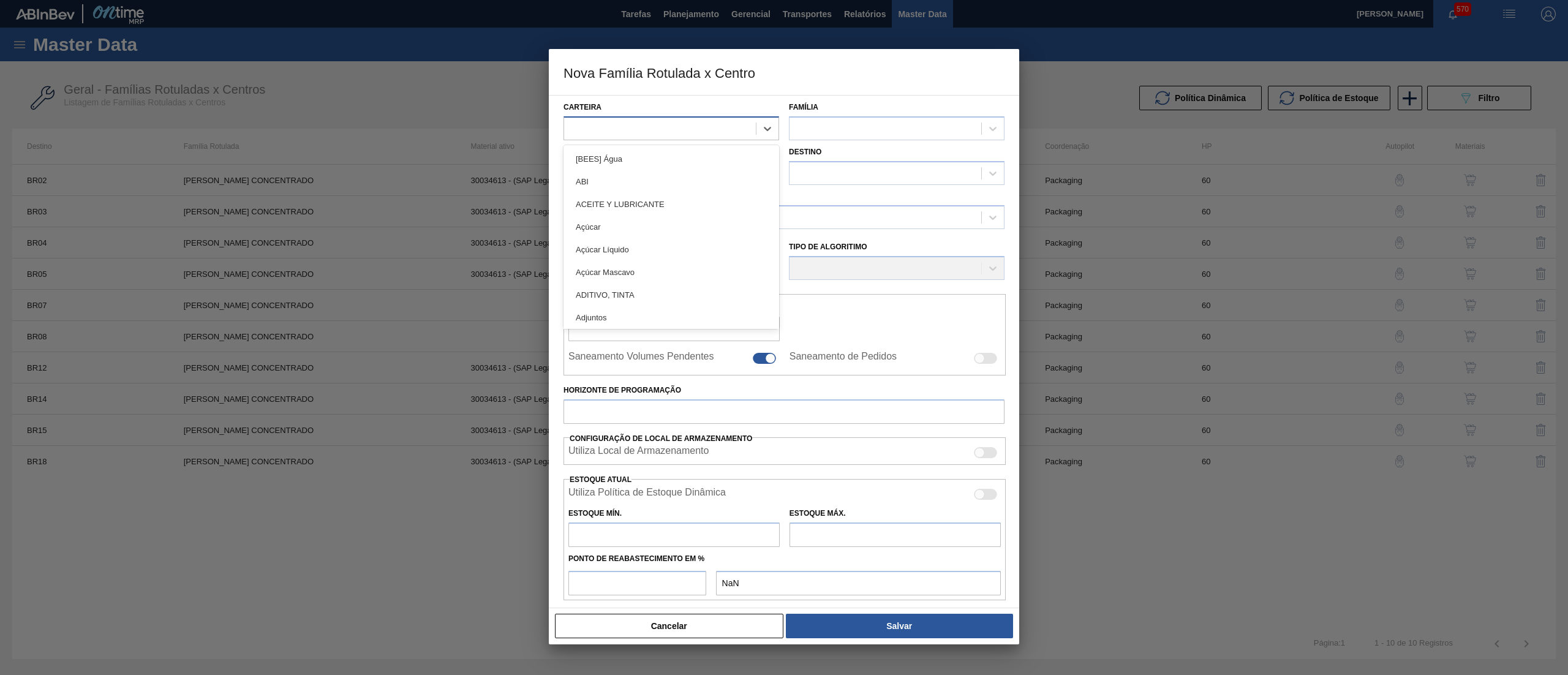
click at [683, 126] on div at bounding box center [659, 128] width 192 height 18
type input "suco"
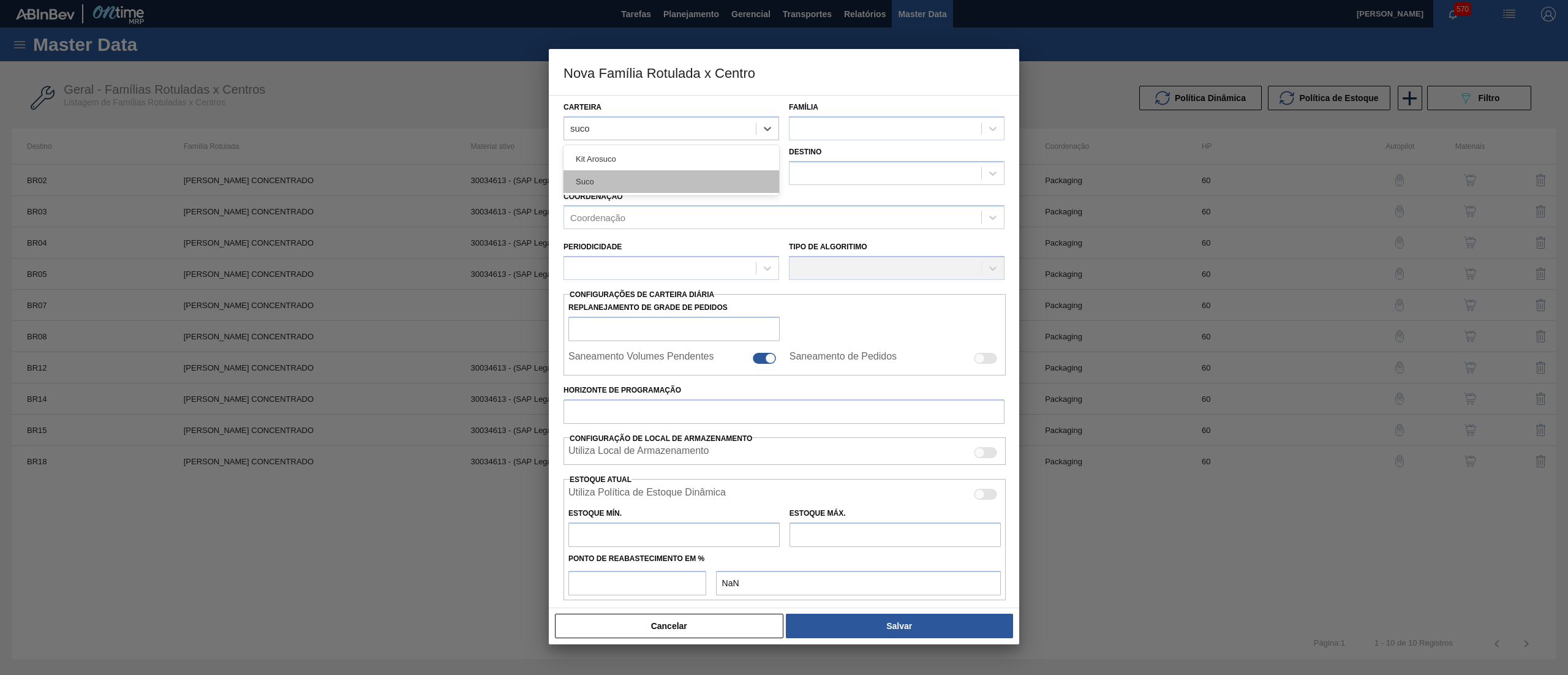
click at [663, 171] on div "Suco" at bounding box center [672, 182] width 216 height 23
click at [806, 129] on div at bounding box center [885, 128] width 192 height 18
type input "suc"
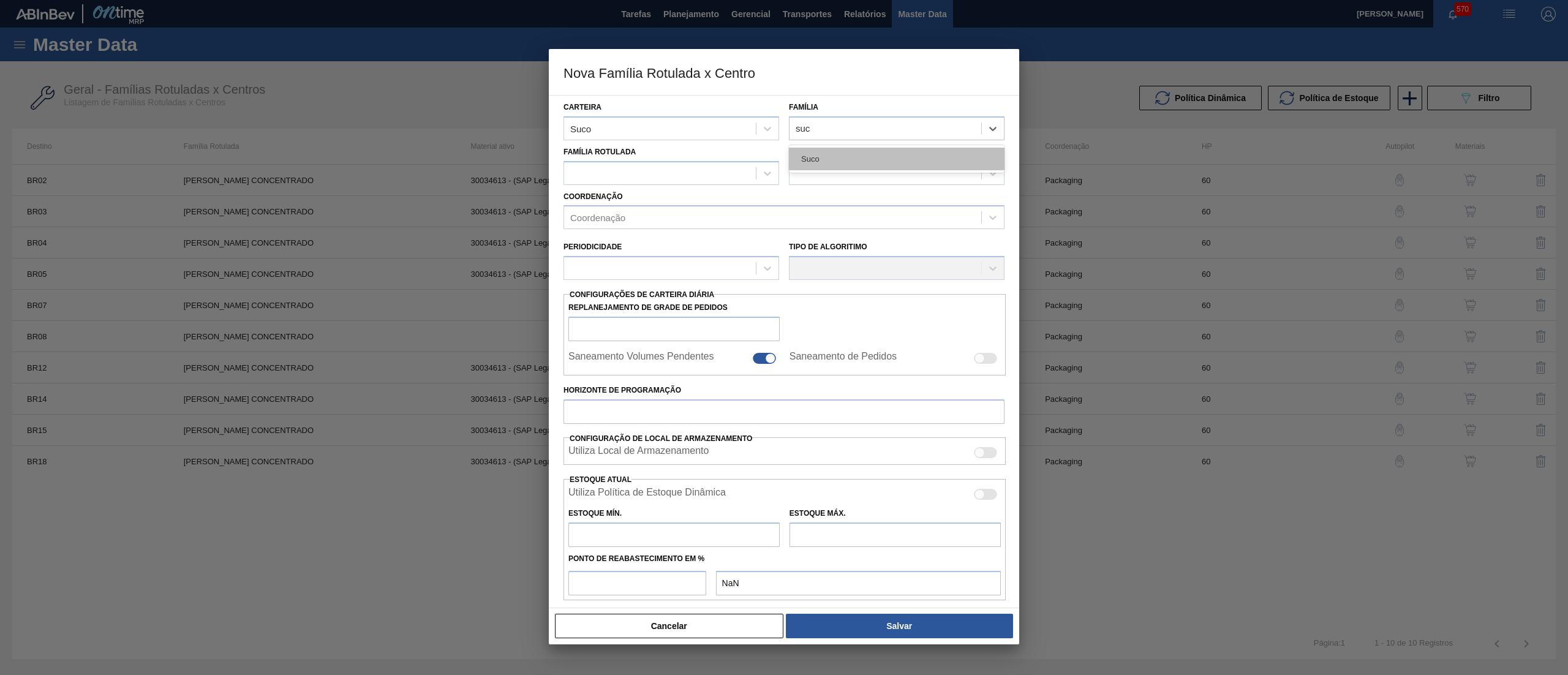
click at [815, 169] on div "Suco" at bounding box center [897, 159] width 216 height 23
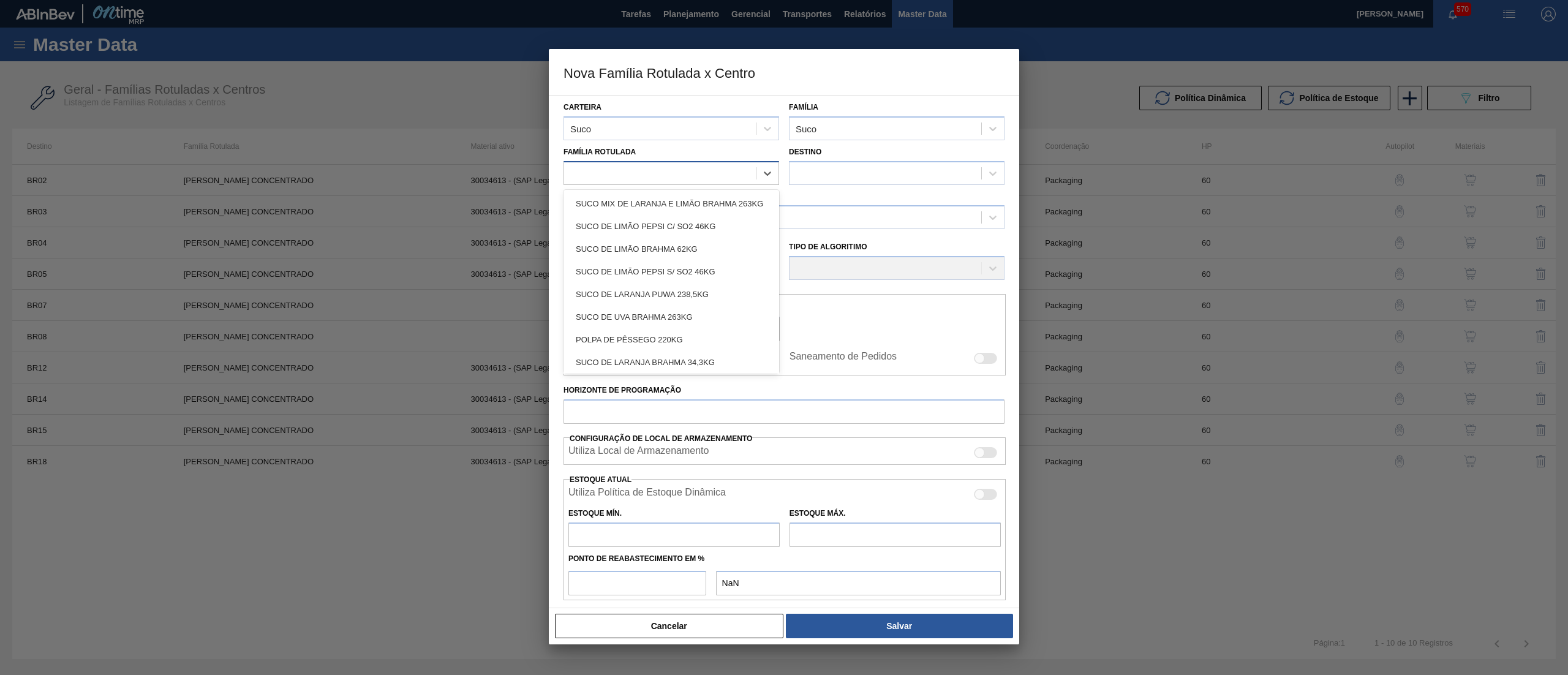
click at [626, 178] on div at bounding box center [659, 173] width 192 height 18
type Rotulada "uva c"
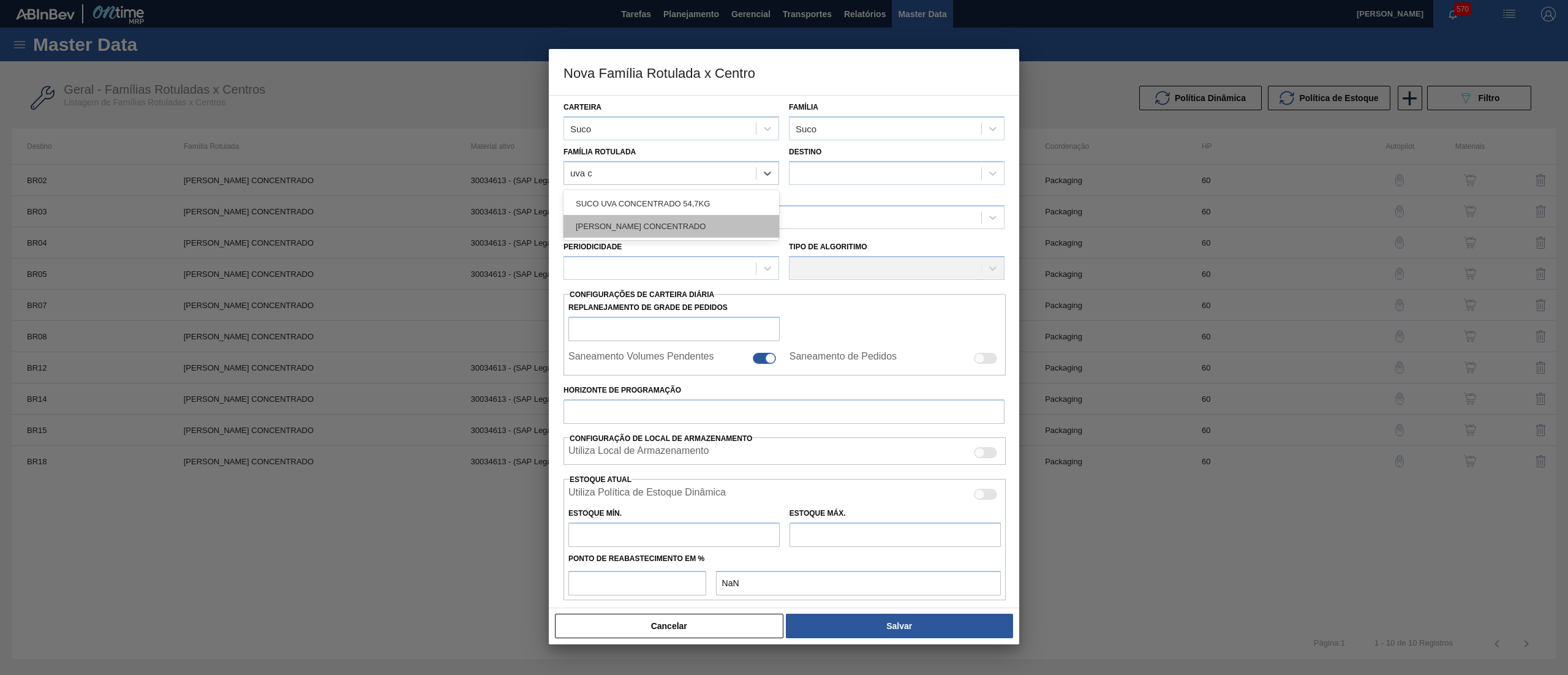
click at [642, 217] on div "[PERSON_NAME] CONCENTRADO" at bounding box center [672, 226] width 216 height 23
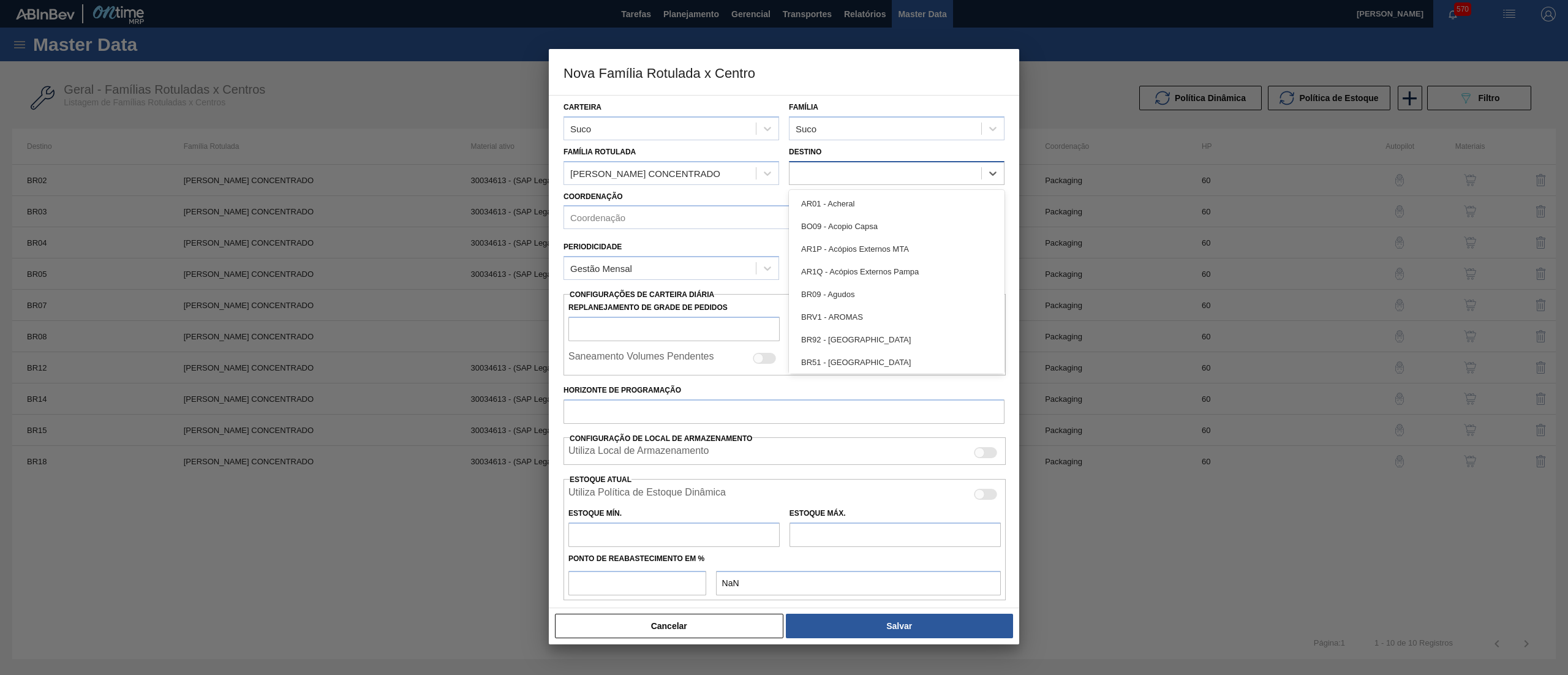
click at [855, 177] on div at bounding box center [885, 173] width 192 height 18
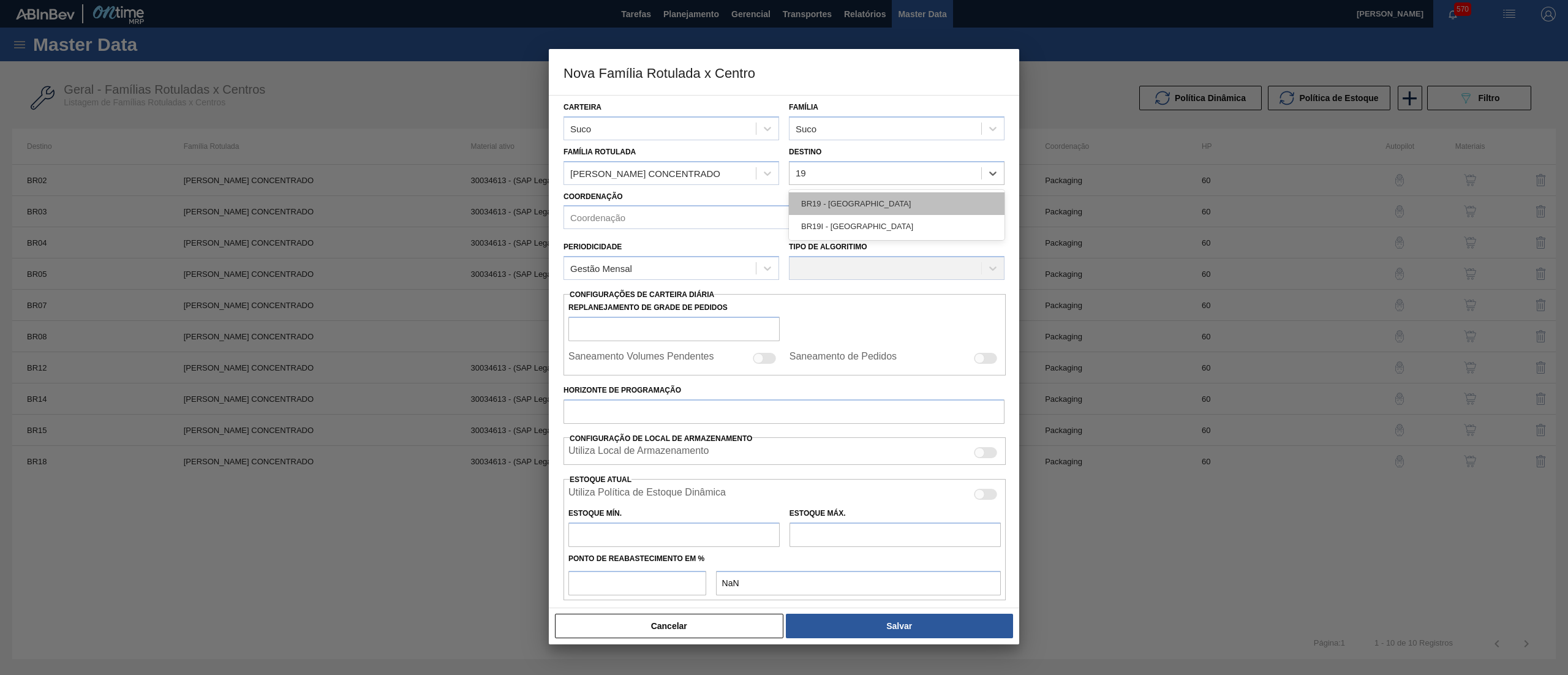
click at [887, 208] on div "BR19 - [GEOGRAPHIC_DATA]" at bounding box center [897, 204] width 216 height 23
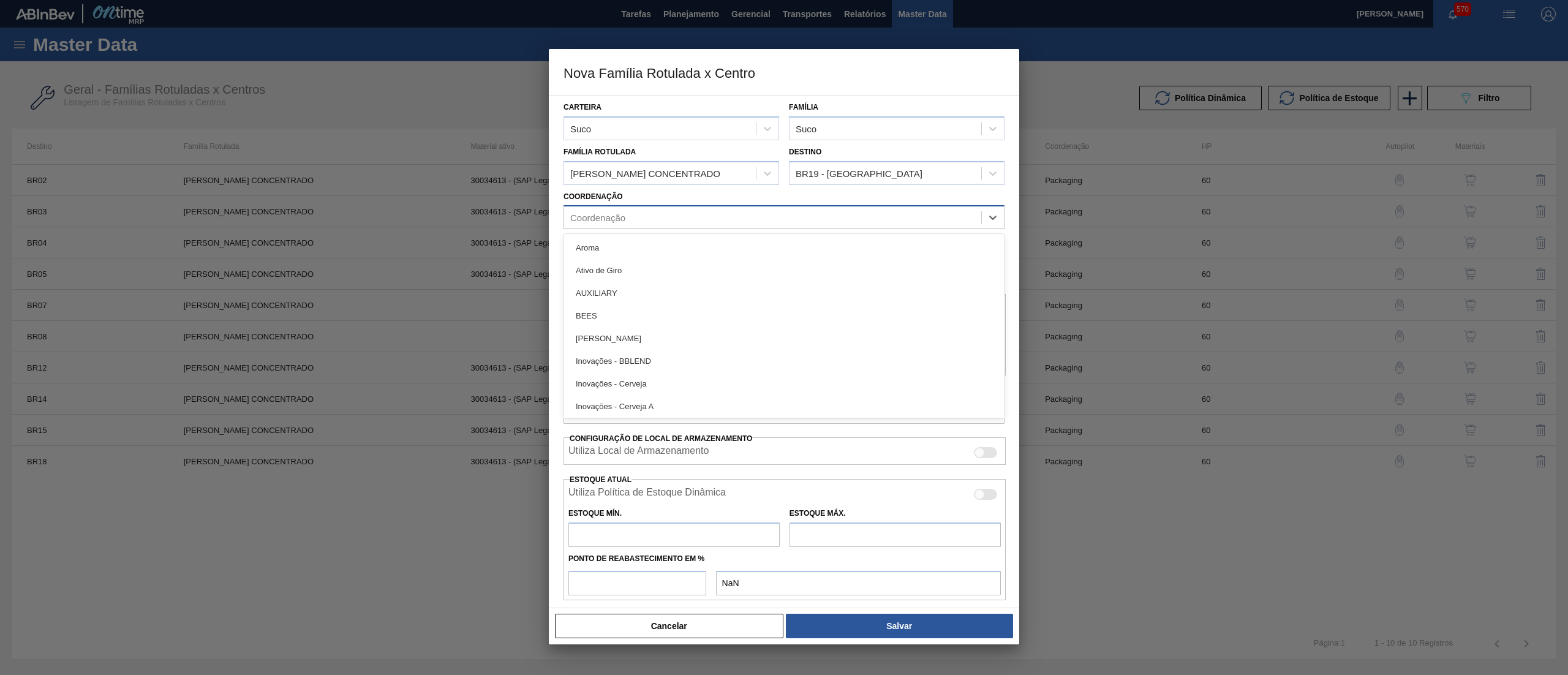
click at [789, 220] on div "Coordenação" at bounding box center [773, 217] width 417 height 18
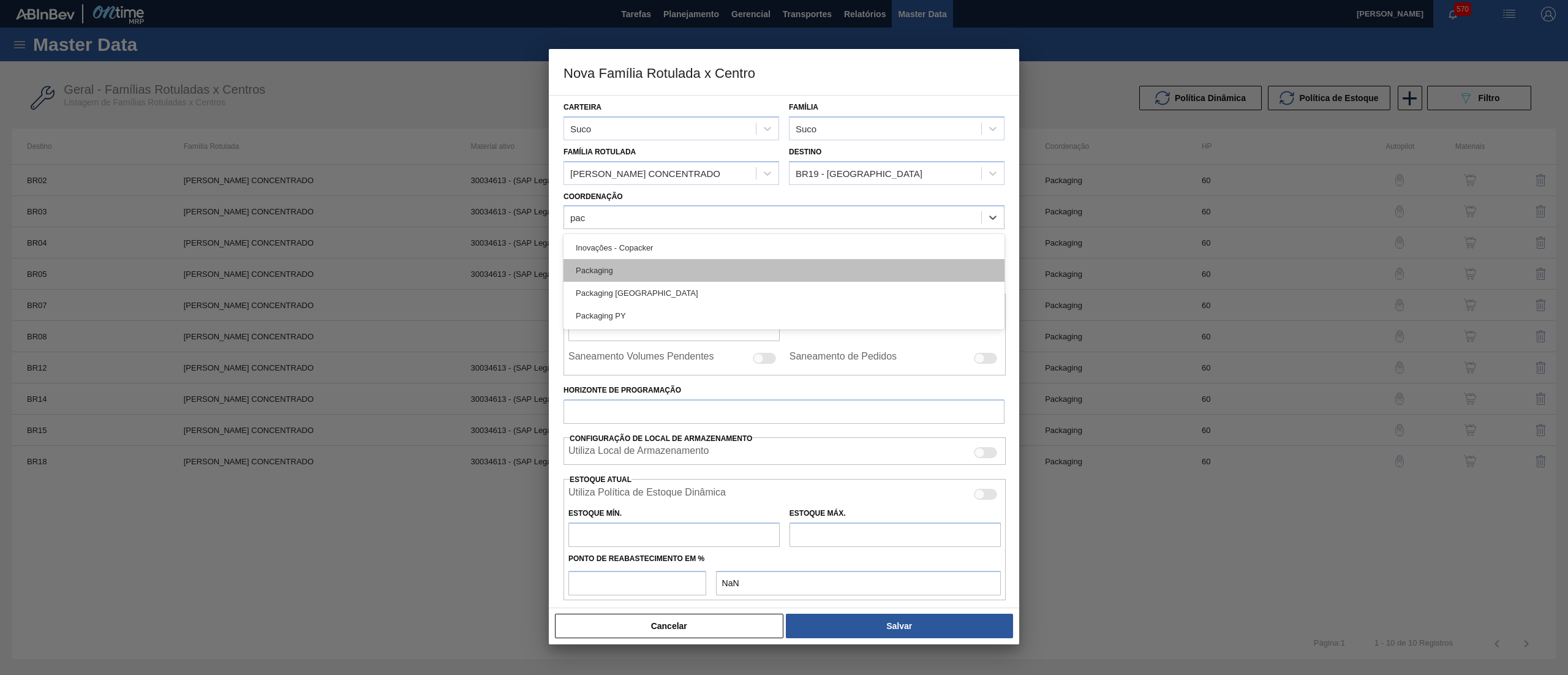
click at [727, 263] on div "Packaging" at bounding box center [784, 270] width 441 height 23
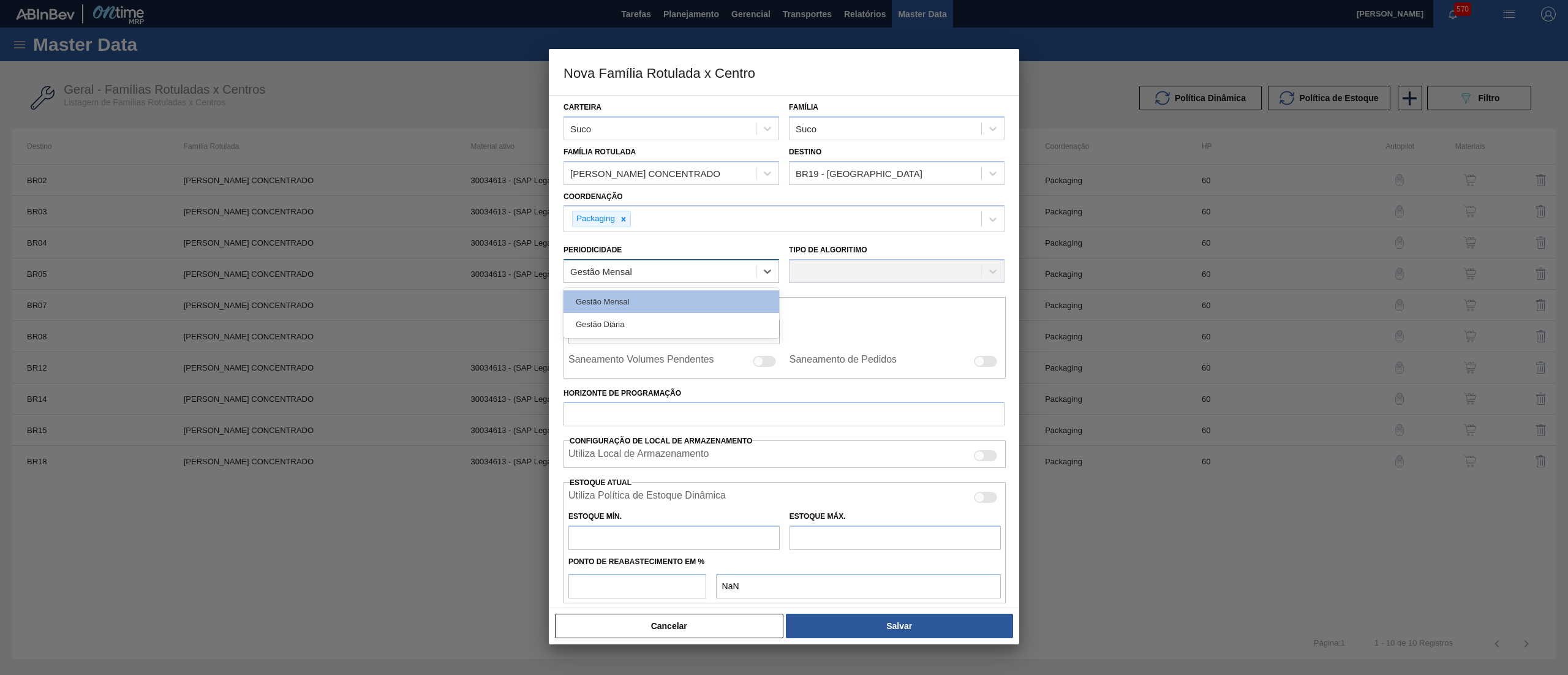
click at [724, 273] on div "Gestão Mensal" at bounding box center [659, 271] width 192 height 18
click at [705, 299] on div "Gestão Mensal" at bounding box center [672, 301] width 216 height 23
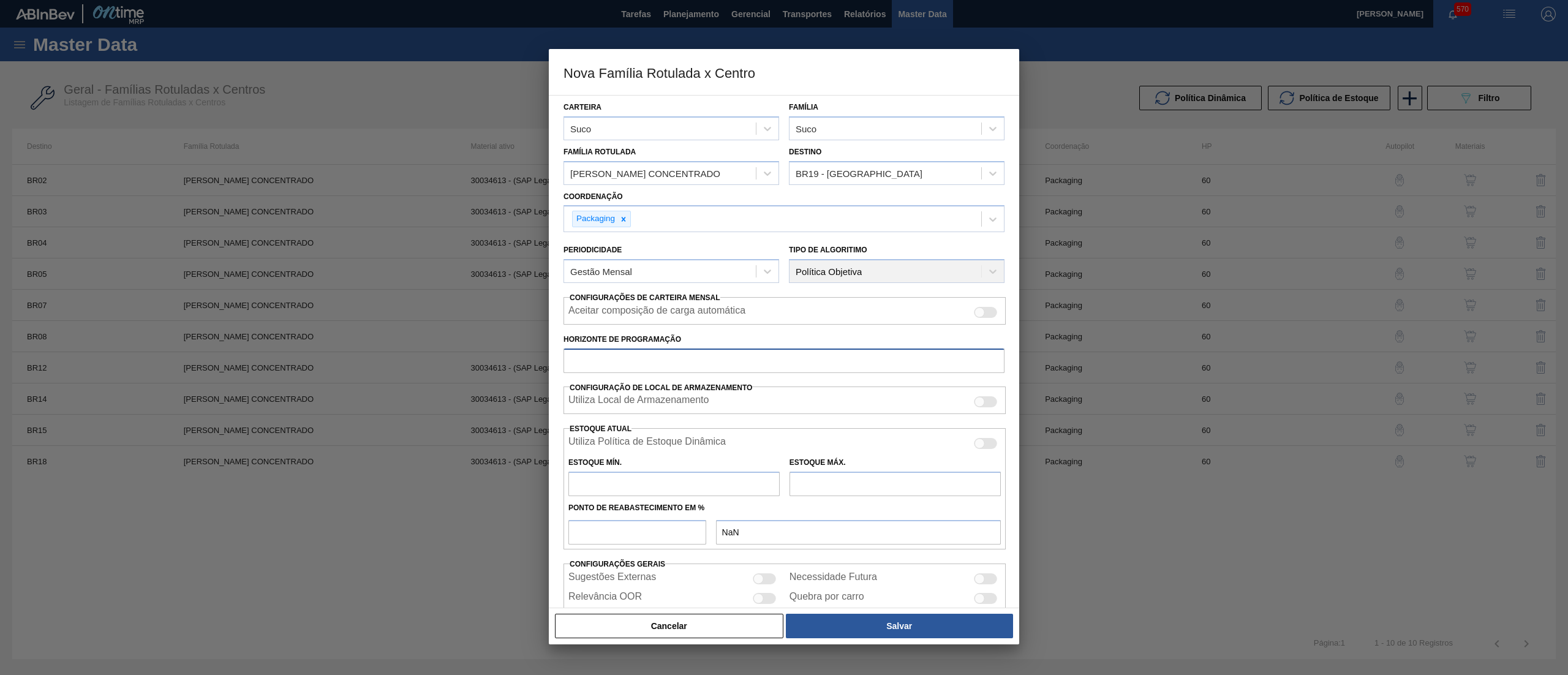
click at [672, 365] on input "Horizonte de Programação" at bounding box center [784, 360] width 441 height 25
click at [655, 527] on input "number" at bounding box center [637, 532] width 138 height 25
click at [653, 482] on input "text" at bounding box center [674, 484] width 211 height 25
click at [866, 482] on input "text" at bounding box center [894, 484] width 211 height 25
click at [879, 629] on button "Salvar" at bounding box center [899, 626] width 227 height 25
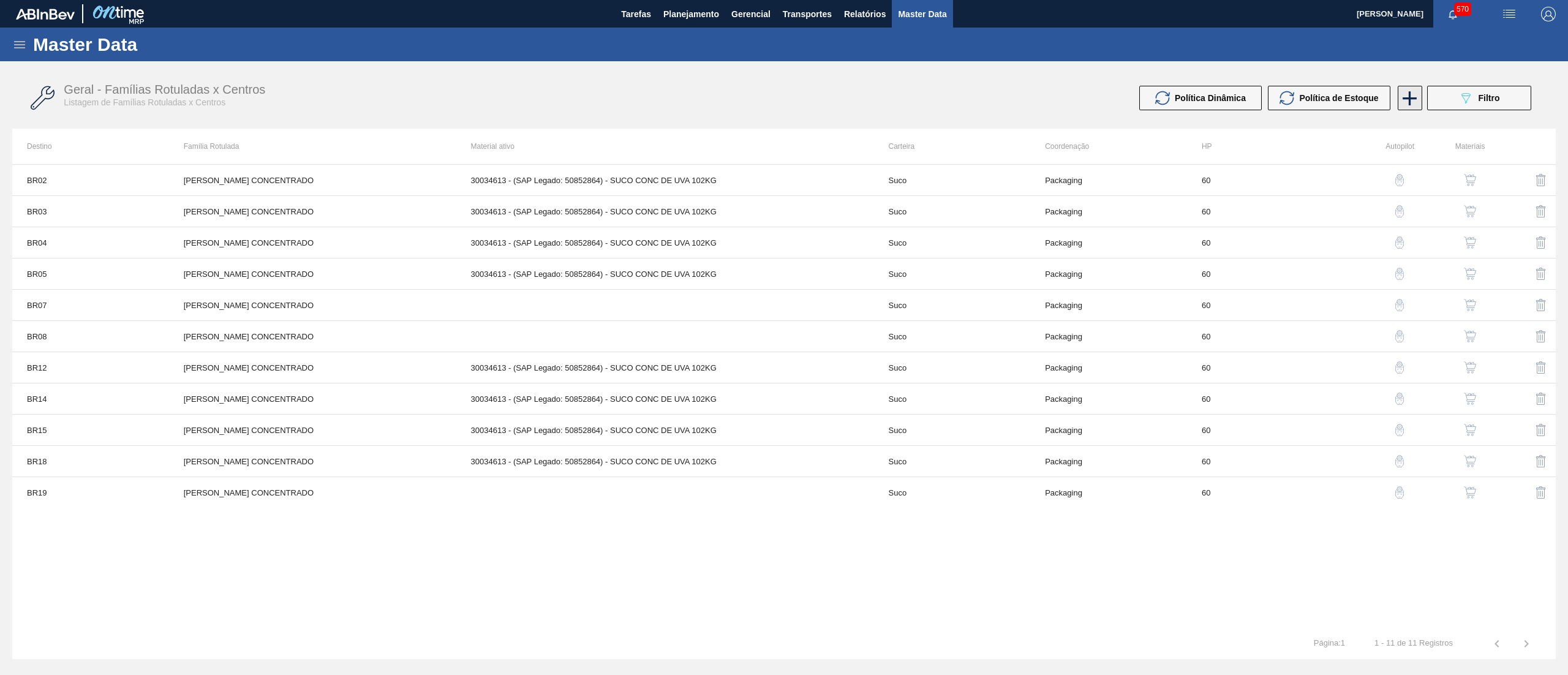
click at [1412, 99] on icon at bounding box center [1409, 98] width 24 height 24
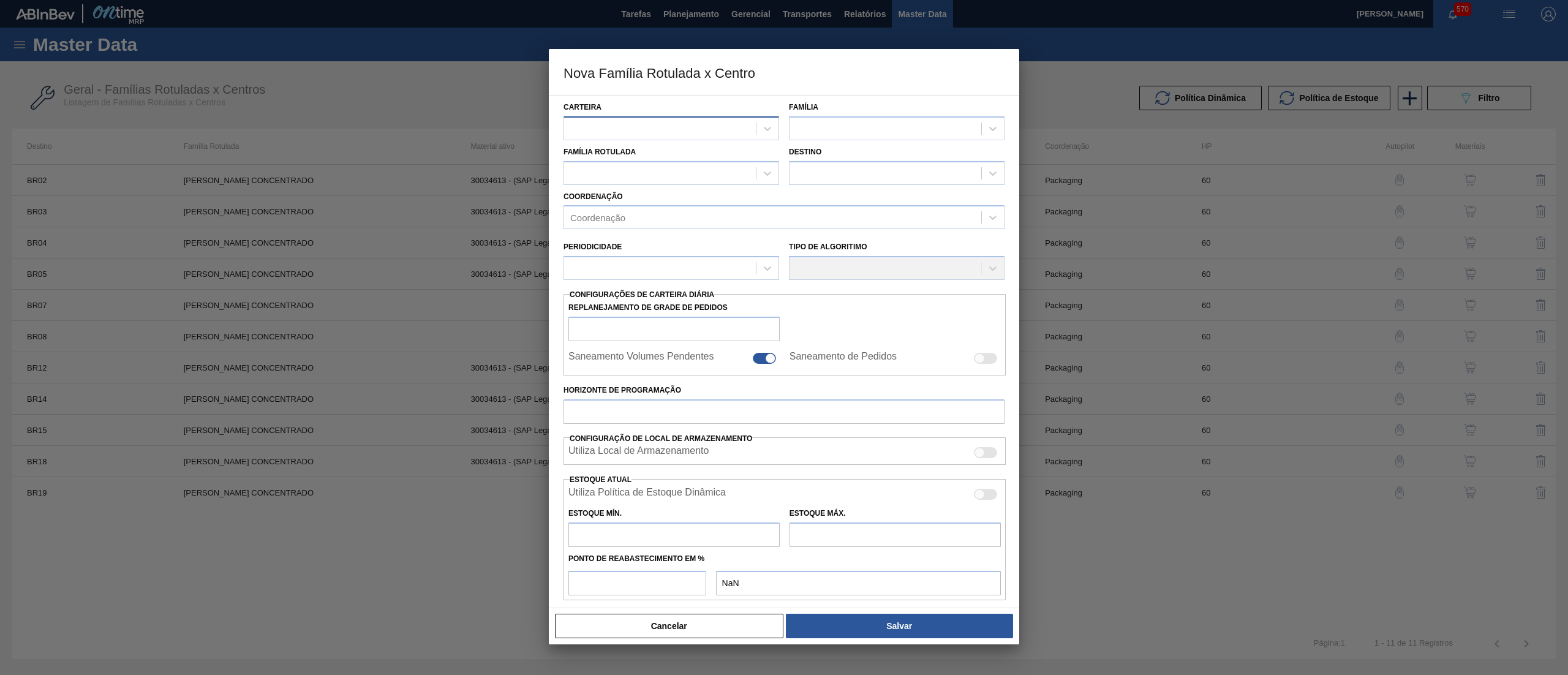
click at [729, 126] on div at bounding box center [659, 128] width 192 height 18
click at [691, 174] on div "Suco" at bounding box center [672, 182] width 216 height 23
click at [828, 120] on div at bounding box center [885, 128] width 192 height 18
click at [812, 166] on div "Suco" at bounding box center [897, 159] width 216 height 23
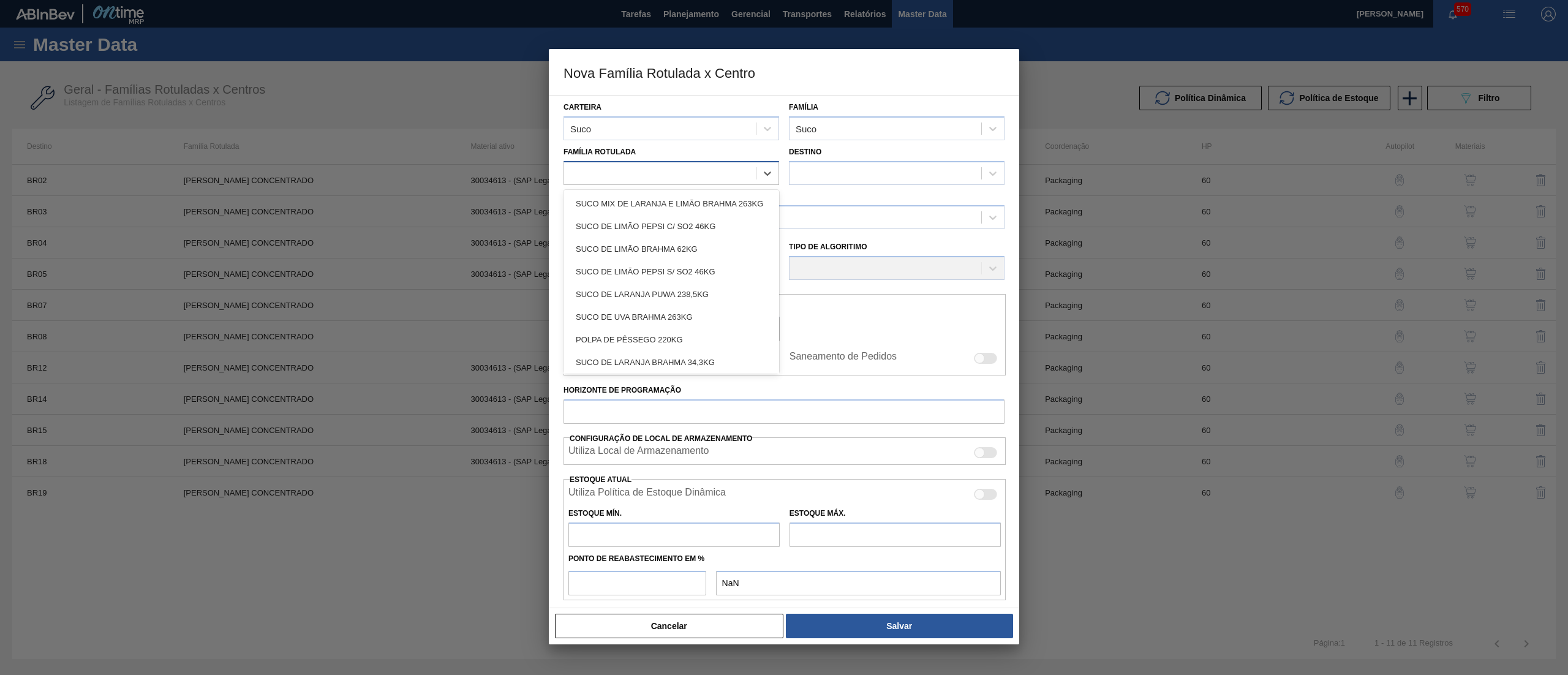
click at [639, 178] on div at bounding box center [659, 173] width 192 height 18
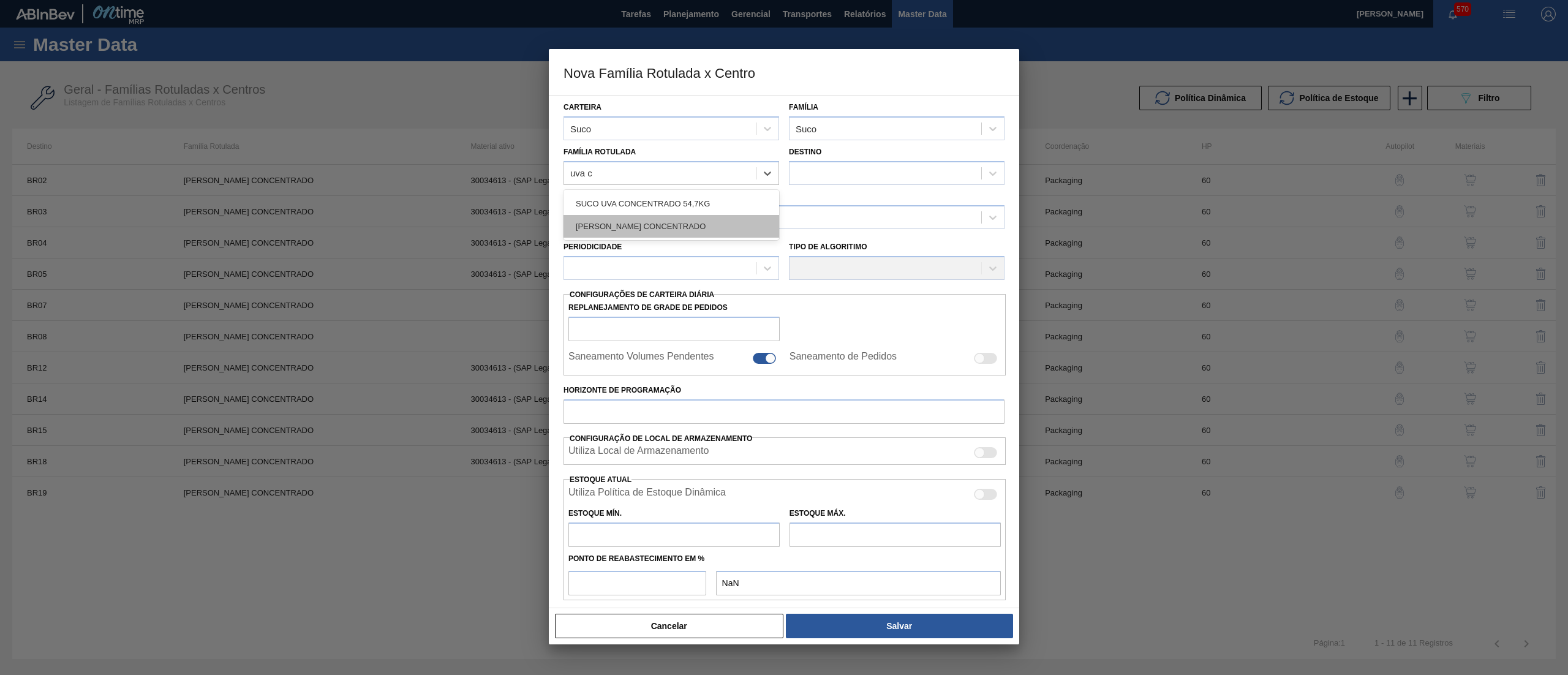
click at [667, 223] on div "[PERSON_NAME] CONCENTRADO" at bounding box center [672, 226] width 216 height 23
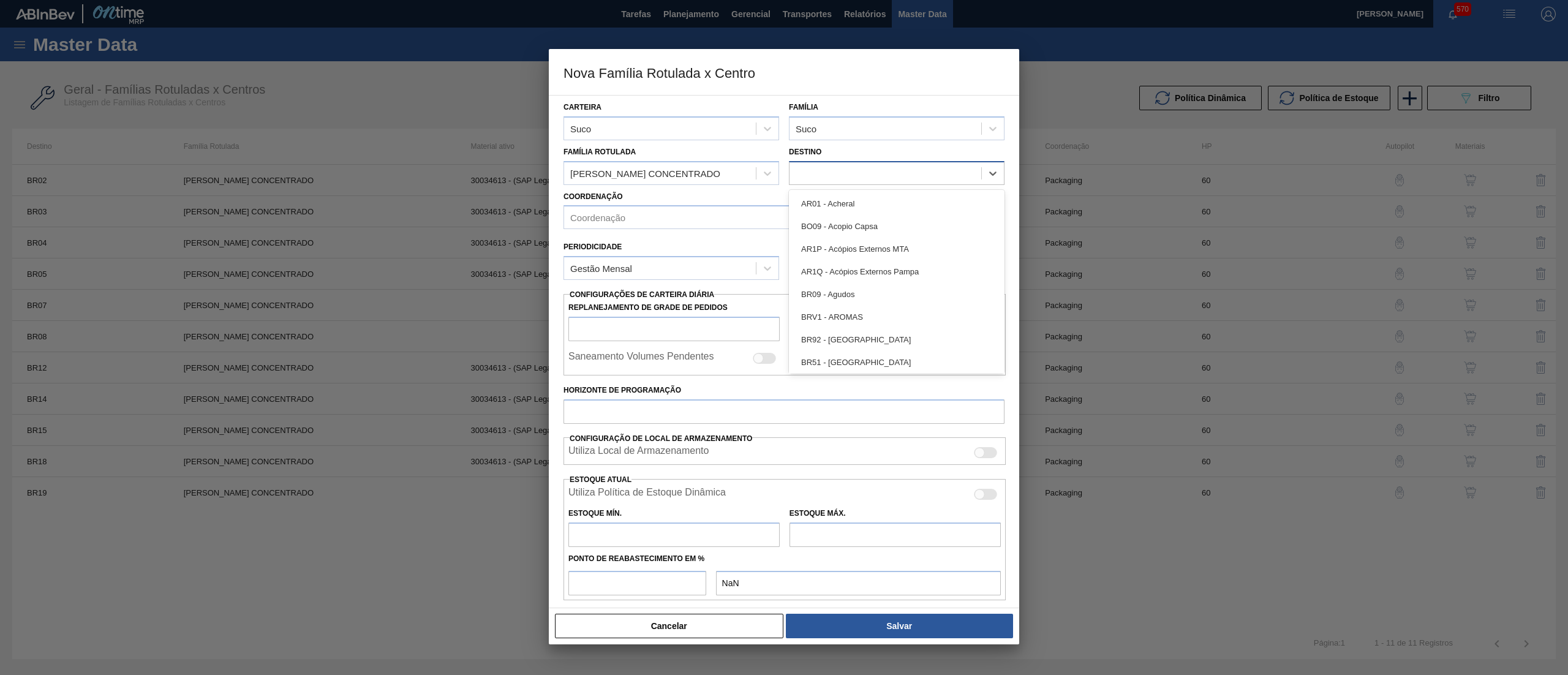
click at [832, 172] on div at bounding box center [885, 173] width 192 height 18
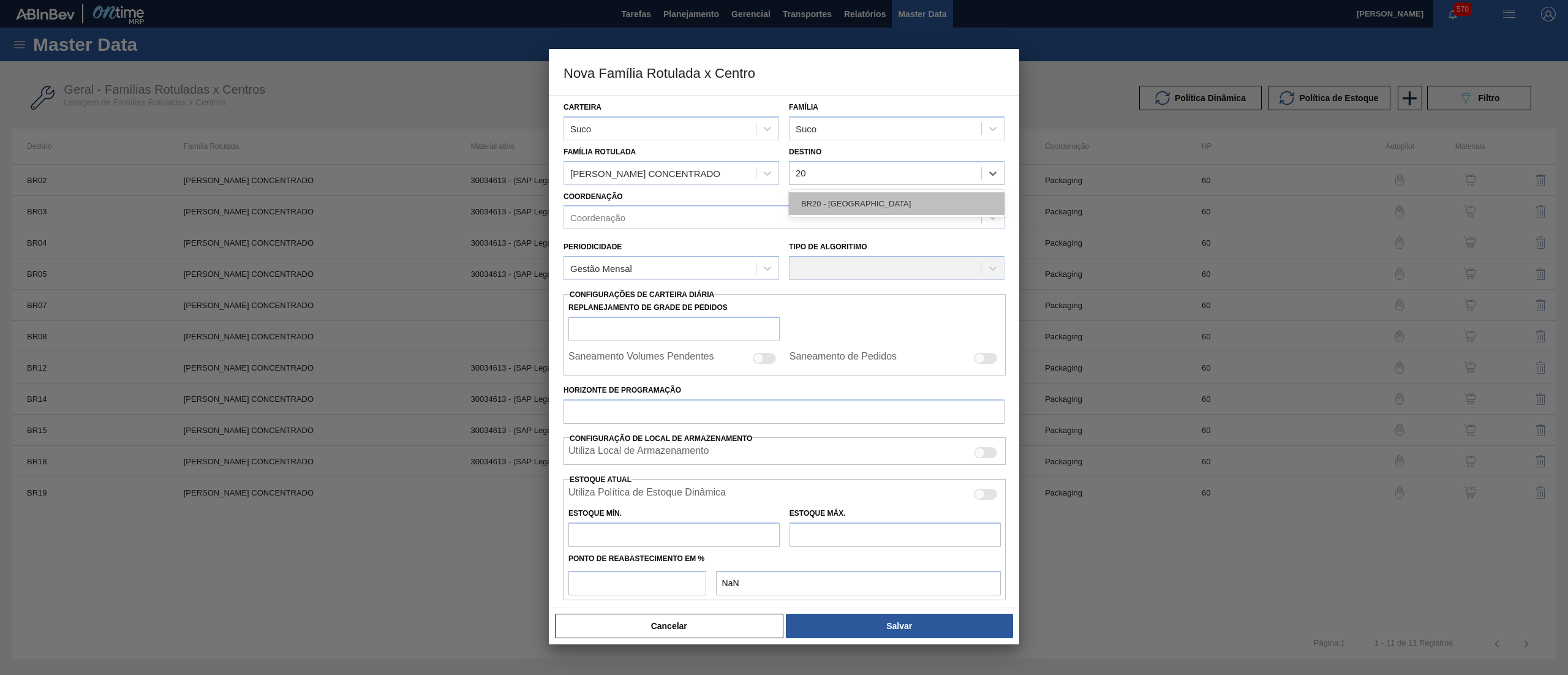
click at [847, 201] on div "BR20 - [GEOGRAPHIC_DATA]" at bounding box center [897, 204] width 216 height 23
click at [815, 229] on div "Periodicidade Gestão Mensal Tipo de Algoritimo" at bounding box center [784, 257] width 451 height 57
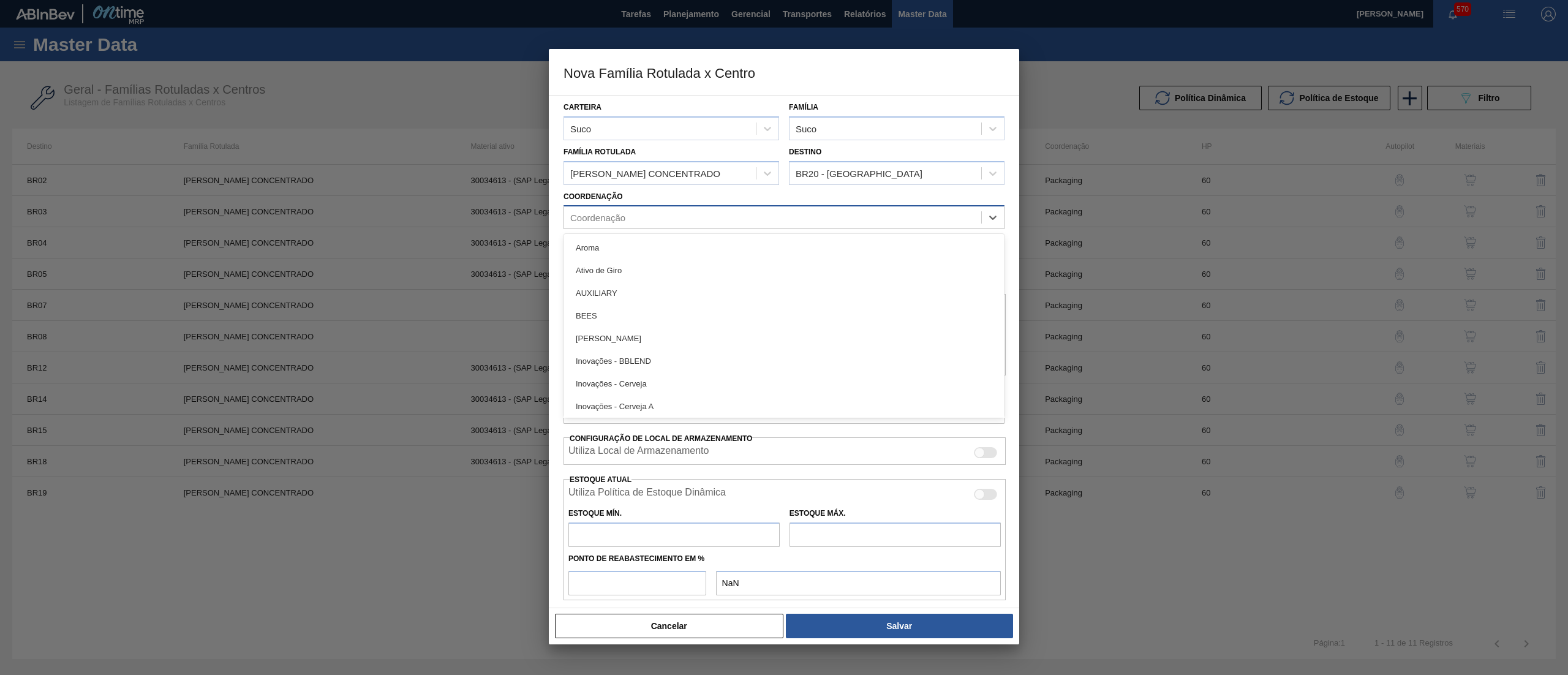
click at [800, 223] on div "Coordenação" at bounding box center [773, 217] width 417 height 18
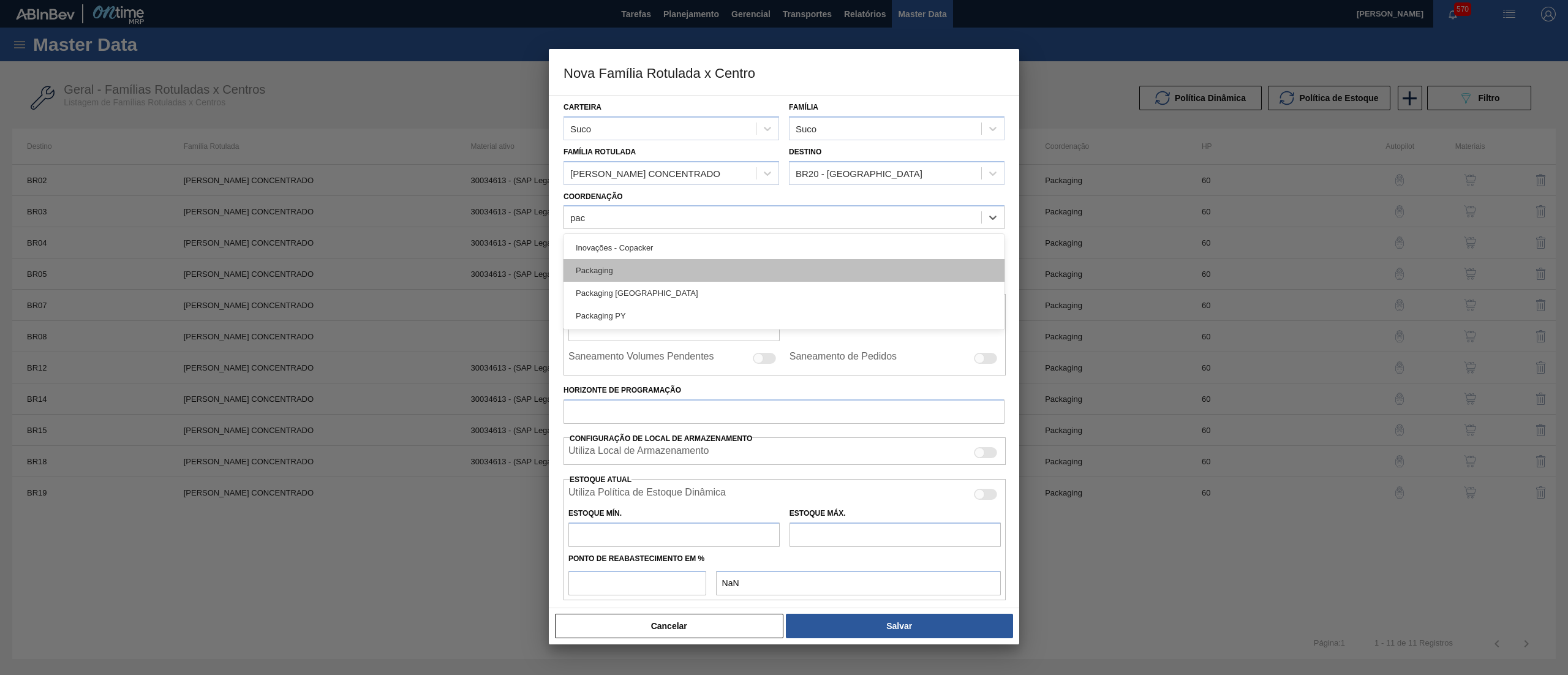
click at [699, 277] on div "Packaging" at bounding box center [784, 270] width 441 height 23
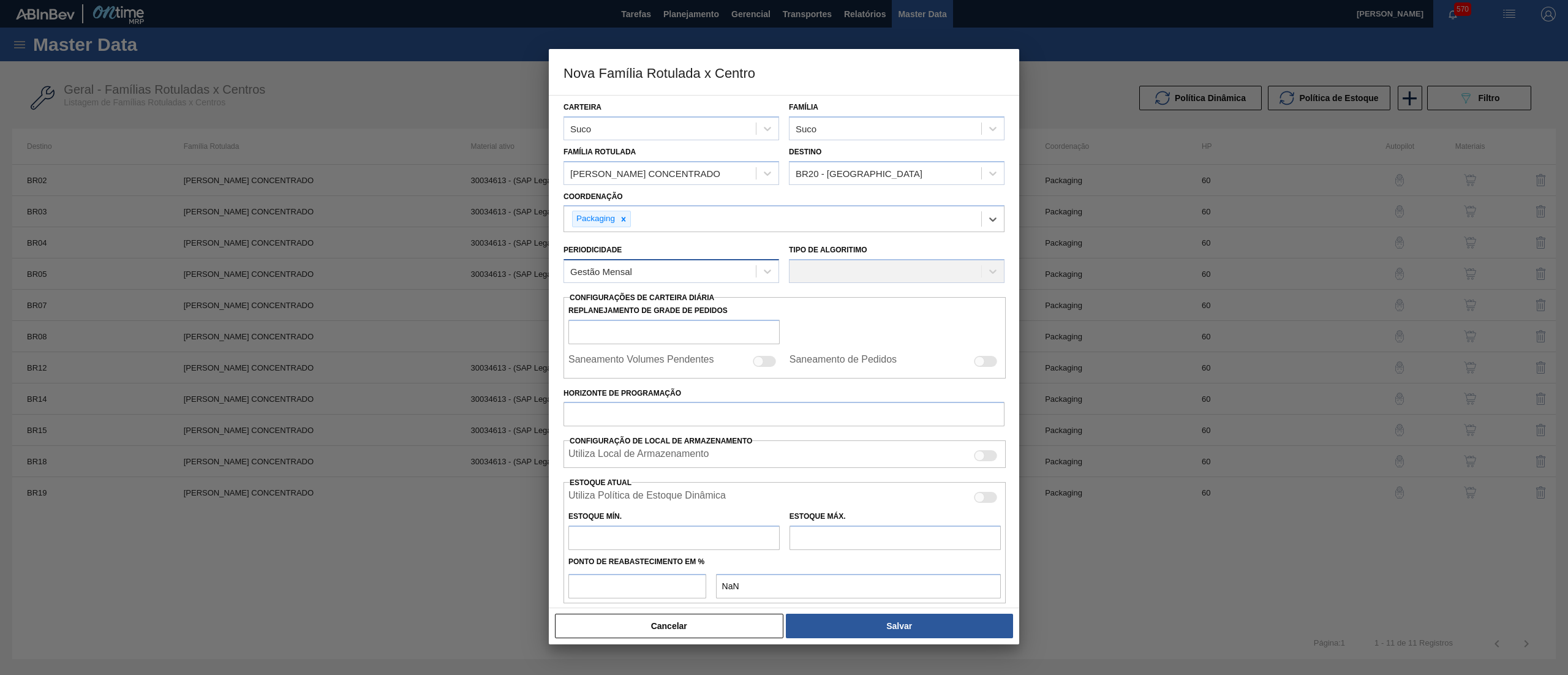
click at [692, 267] on div "Gestão Mensal" at bounding box center [659, 271] width 192 height 18
click at [677, 299] on div "Gestão Mensal" at bounding box center [672, 301] width 216 height 23
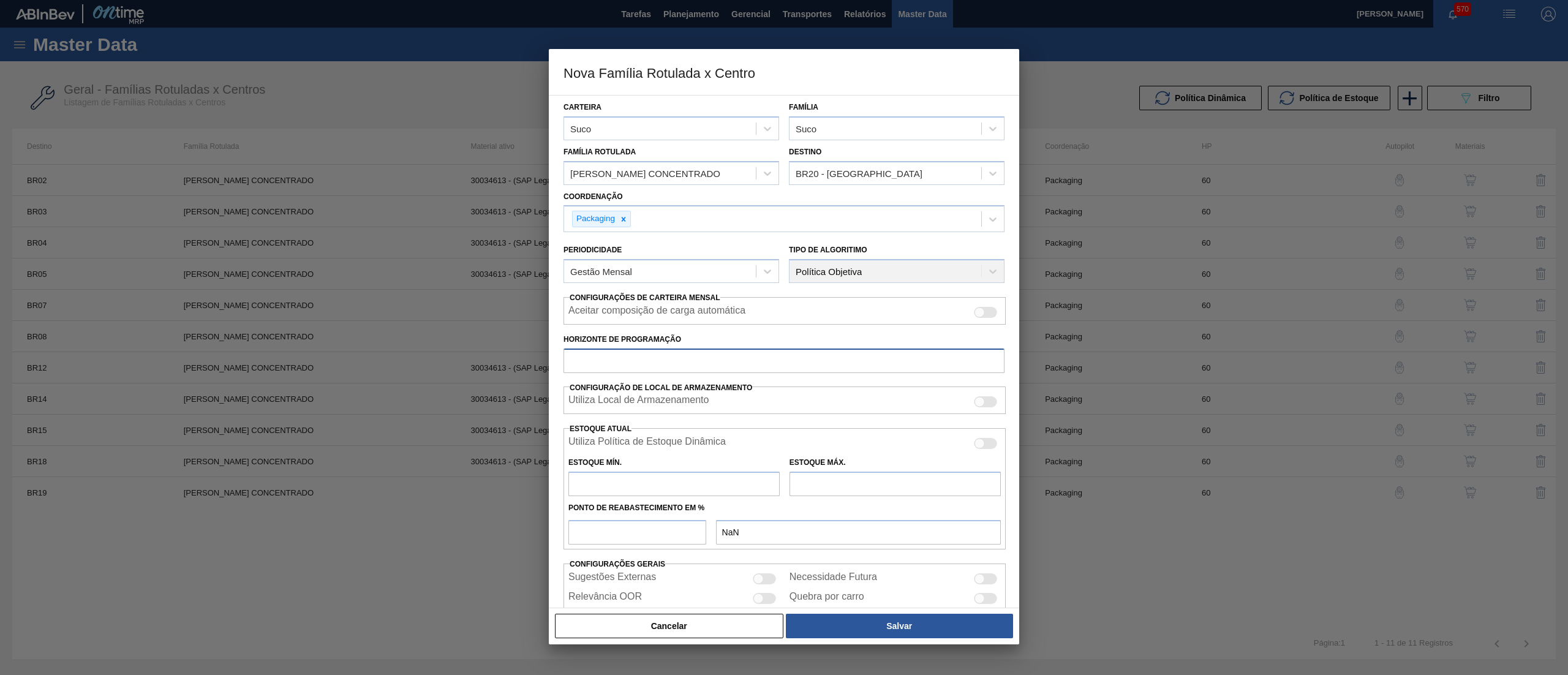
click at [677, 354] on input "Horizonte de Programação" at bounding box center [784, 360] width 441 height 25
click at [611, 541] on input "number" at bounding box center [637, 532] width 138 height 25
click at [602, 484] on input "text" at bounding box center [674, 484] width 211 height 25
click at [839, 480] on input "text" at bounding box center [894, 484] width 211 height 25
click at [902, 631] on button "Salvar" at bounding box center [899, 626] width 227 height 25
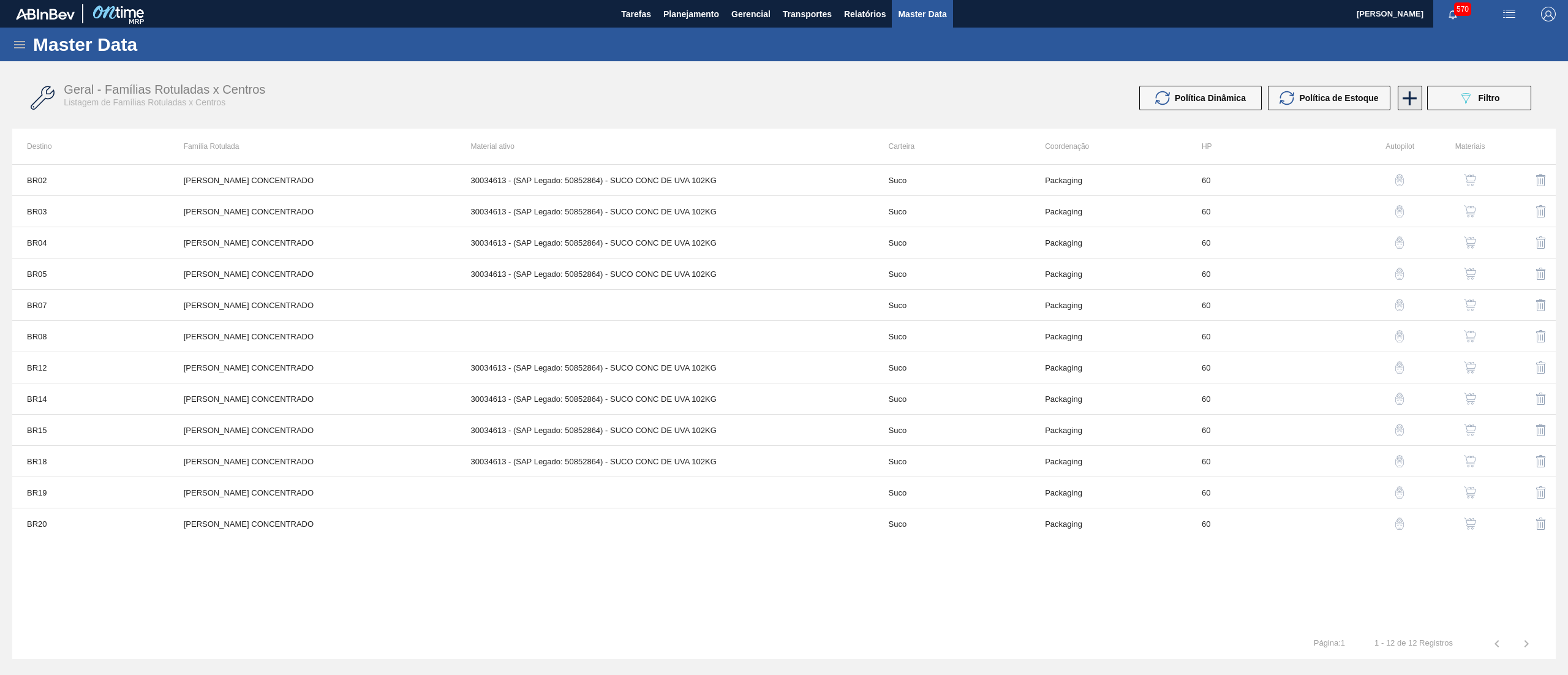
click at [1410, 101] on icon at bounding box center [1411, 98] width 14 height 14
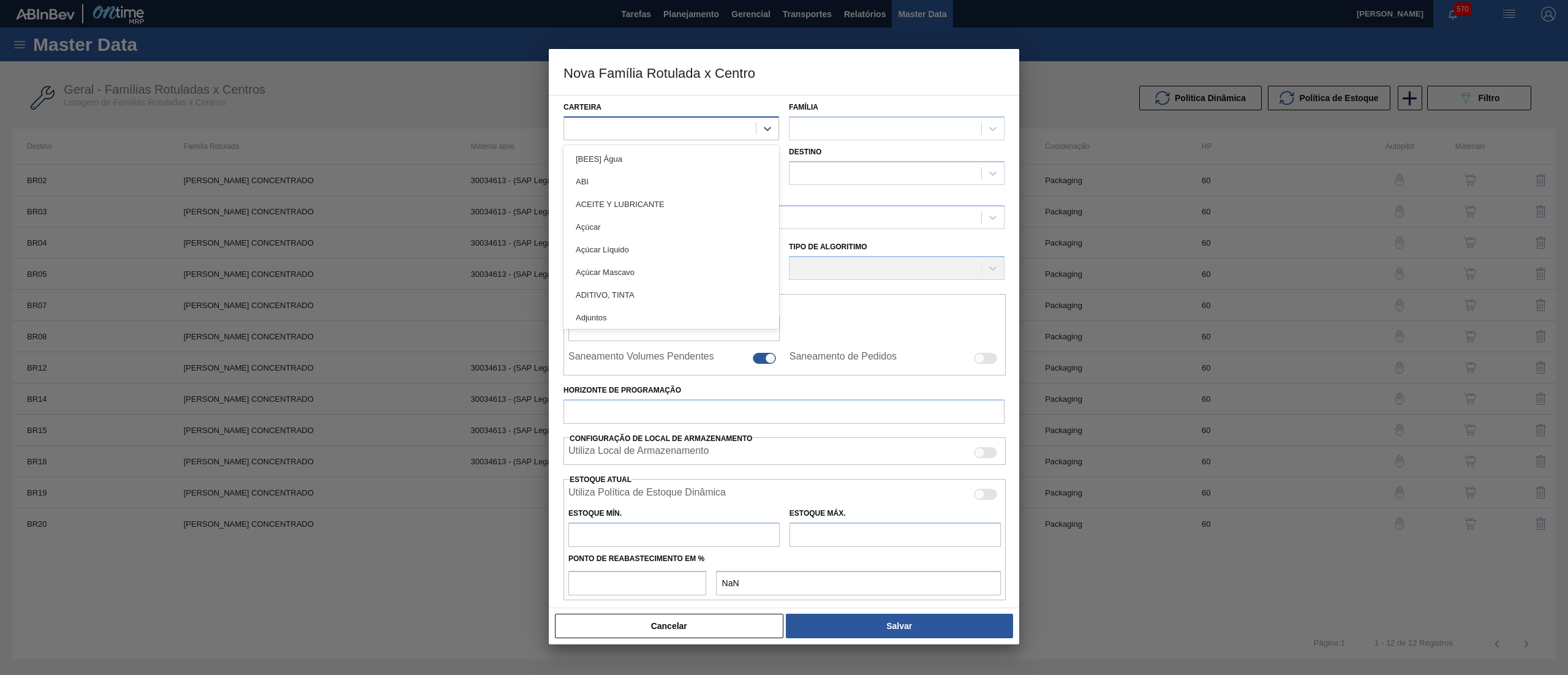
click at [686, 124] on div at bounding box center [659, 128] width 192 height 18
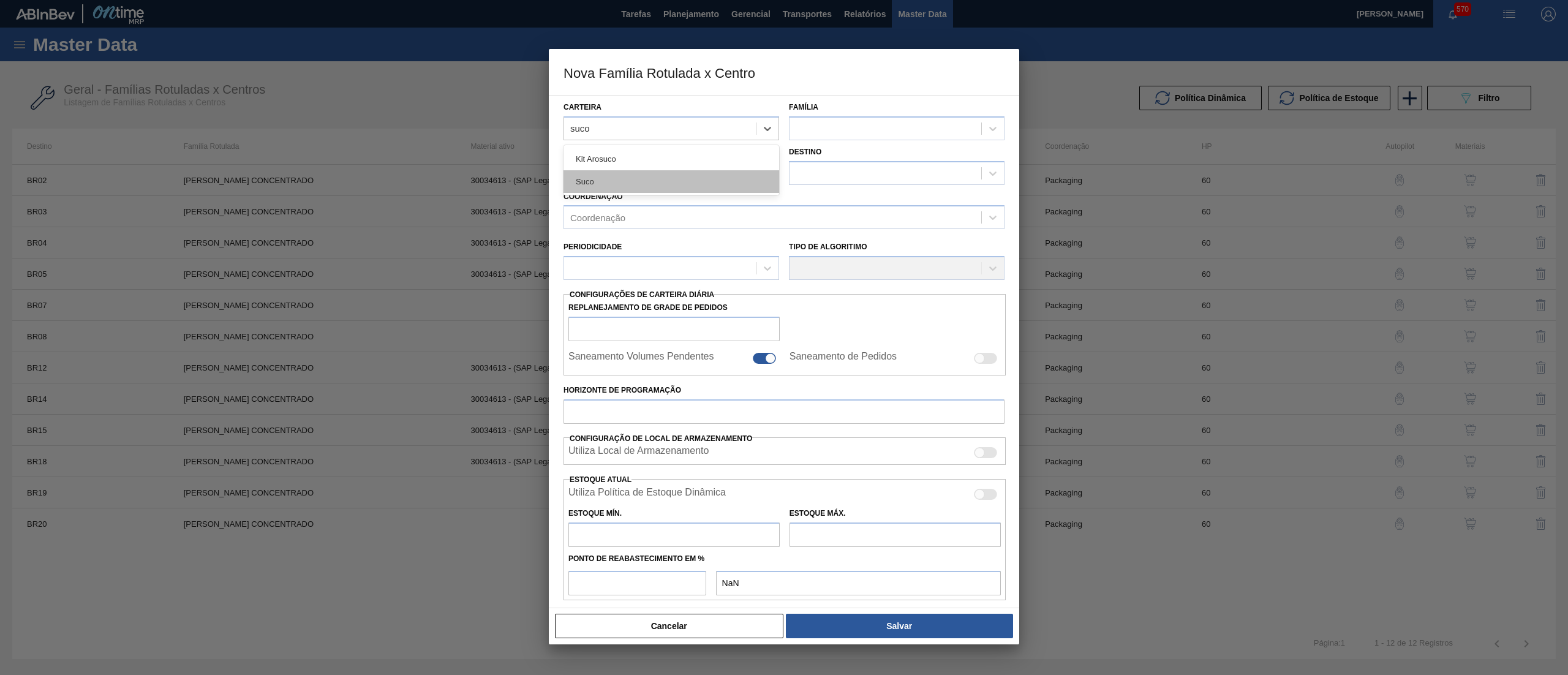
click at [688, 177] on div "Suco" at bounding box center [672, 182] width 216 height 23
click at [850, 132] on div at bounding box center [885, 128] width 192 height 18
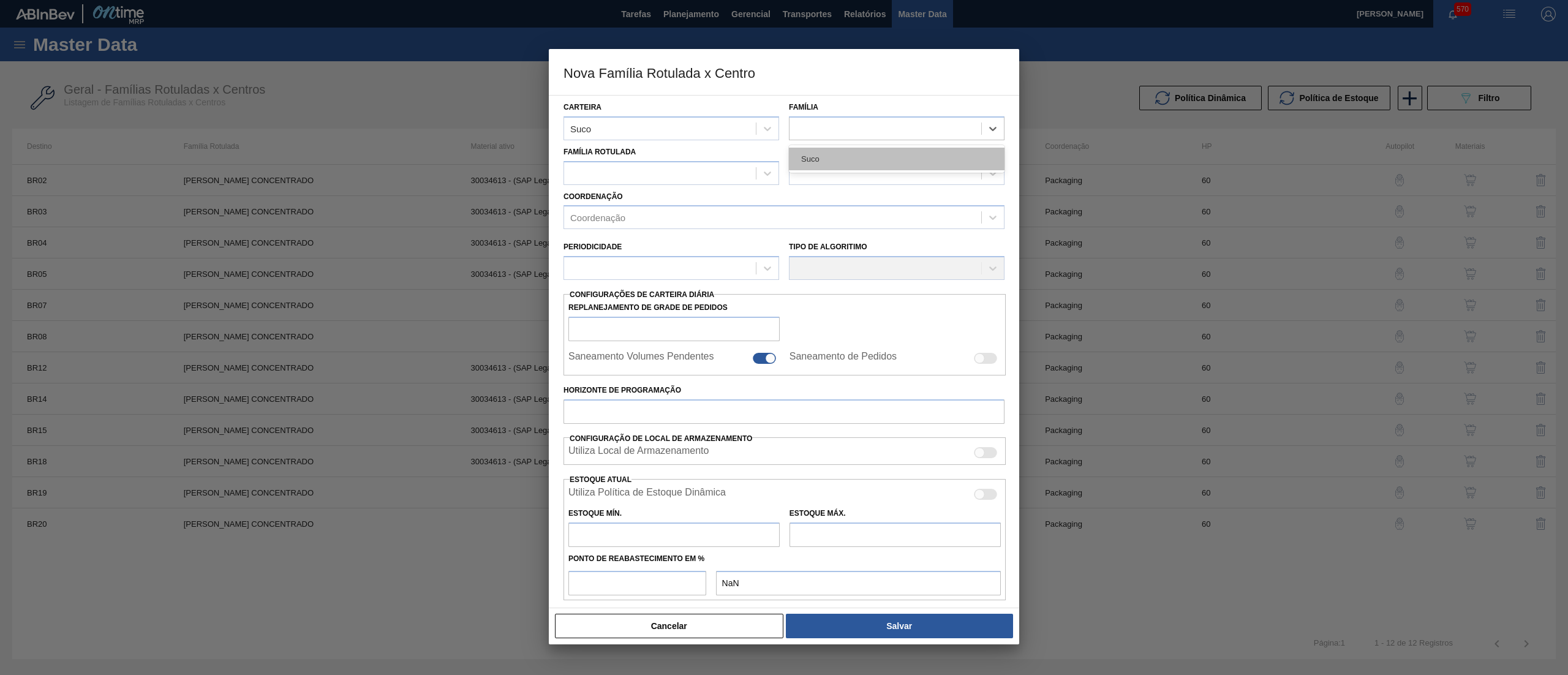
click at [831, 149] on div "Suco" at bounding box center [897, 159] width 216 height 23
click at [715, 171] on div at bounding box center [659, 173] width 192 height 18
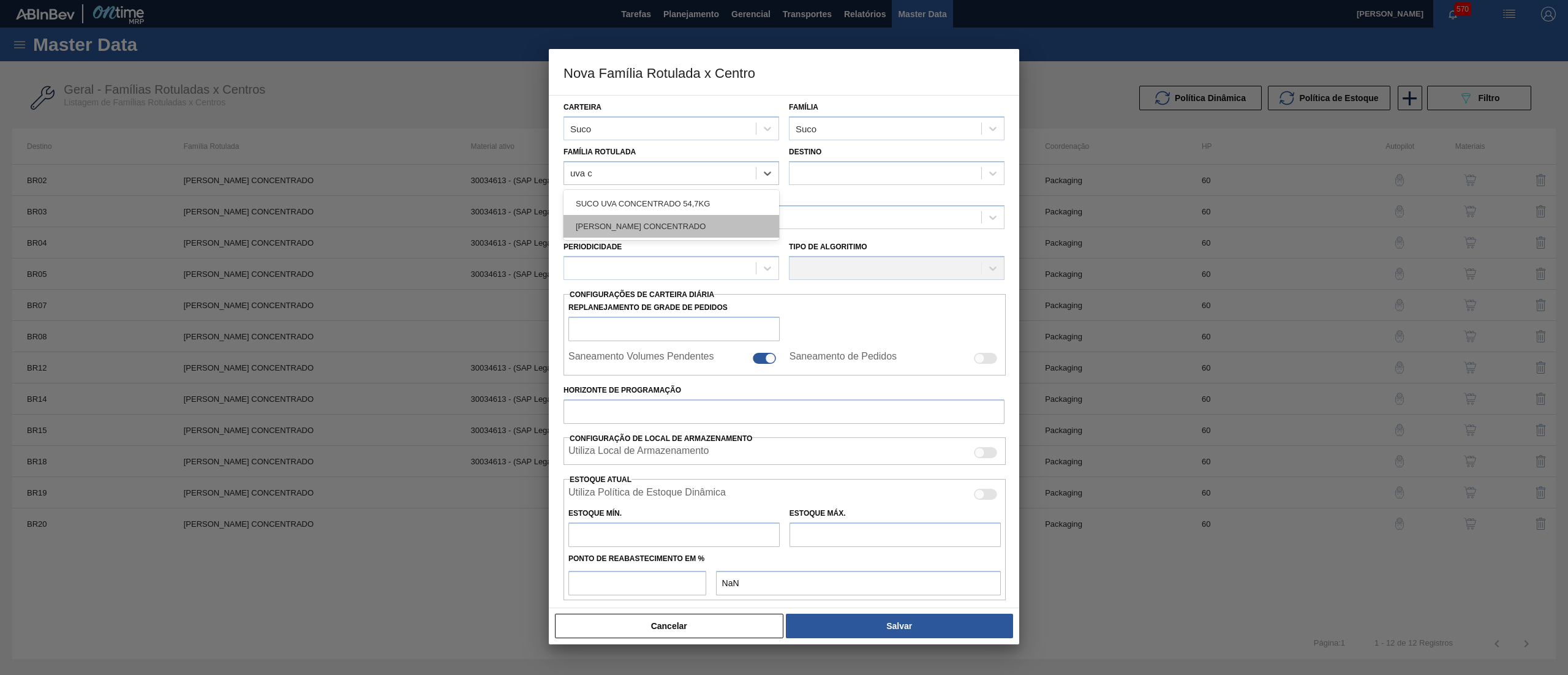
click at [699, 224] on div "[PERSON_NAME] CONCENTRADO" at bounding box center [672, 226] width 216 height 23
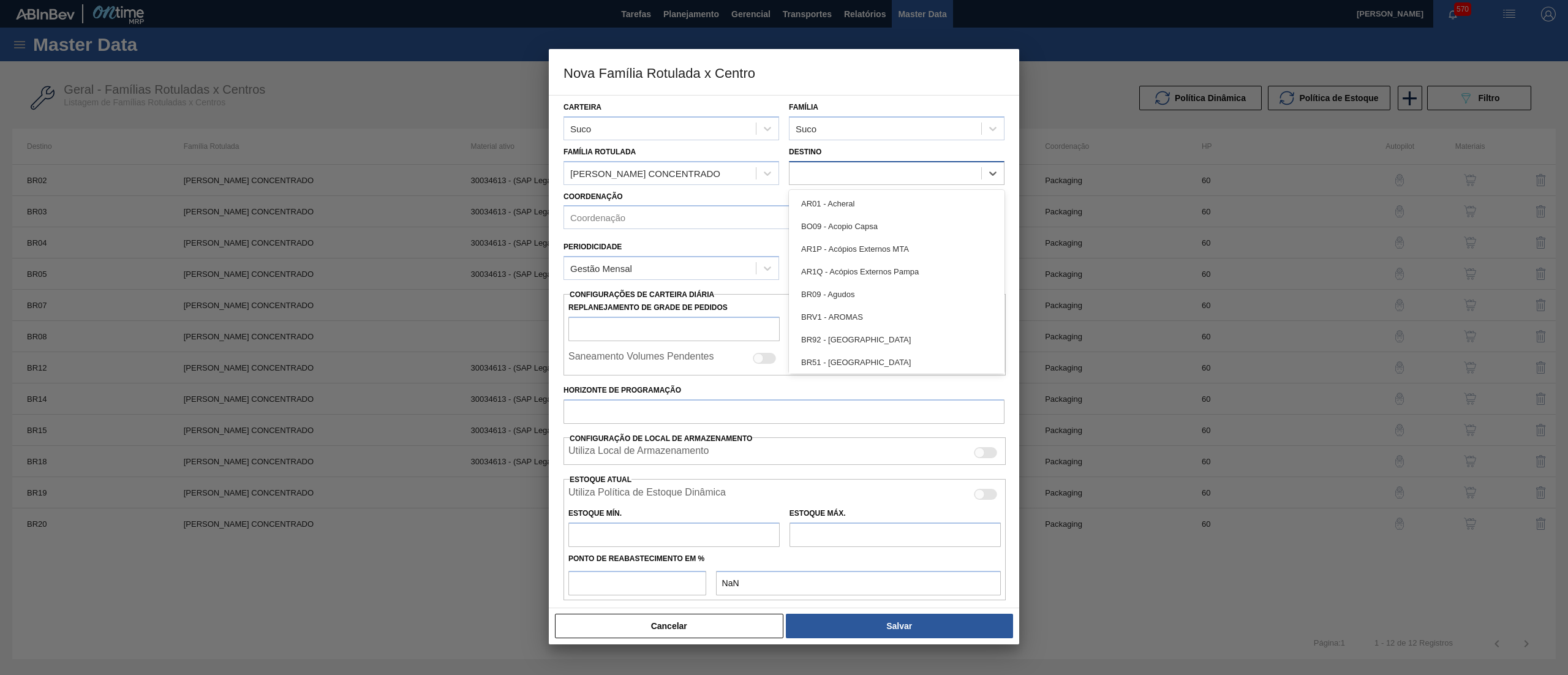
click at [816, 171] on div at bounding box center [885, 173] width 192 height 18
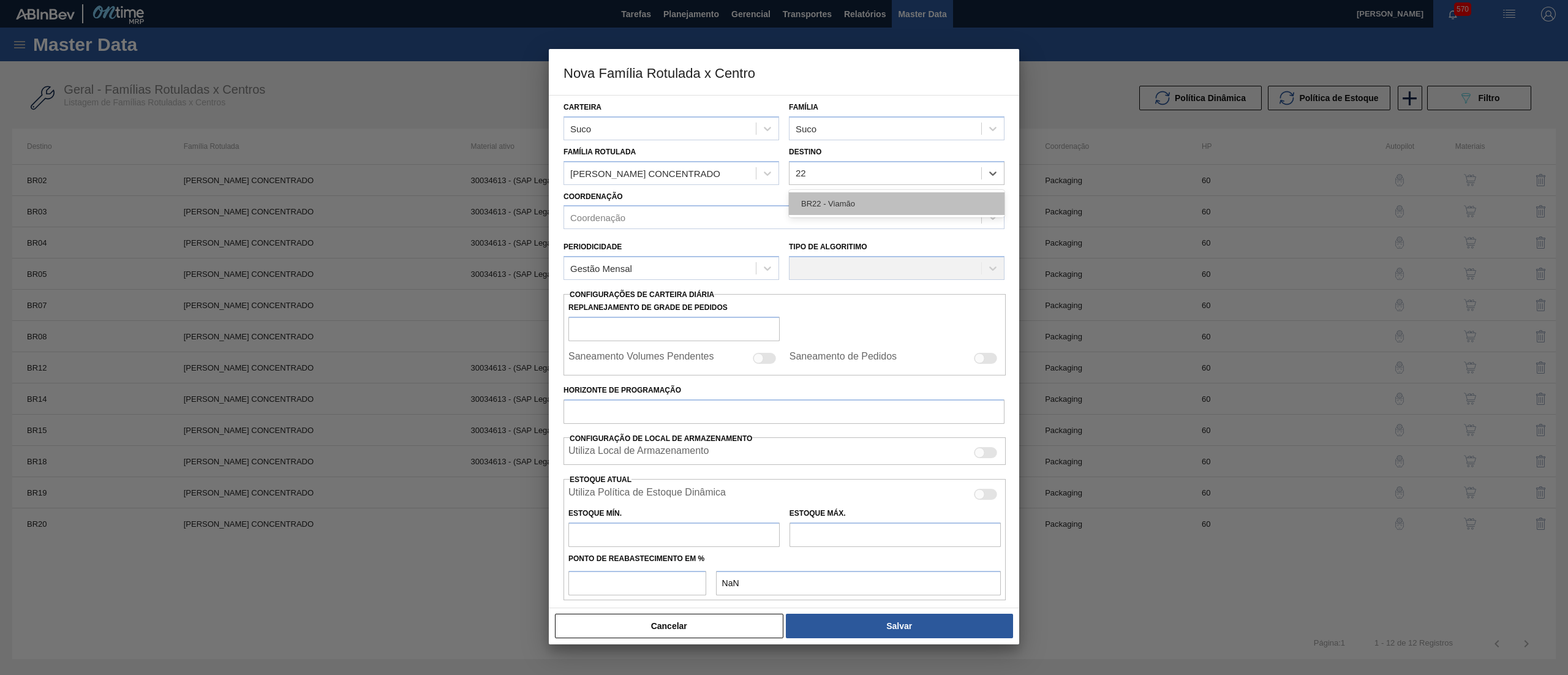
click at [839, 202] on div "BR22 - Viamão" at bounding box center [897, 204] width 216 height 23
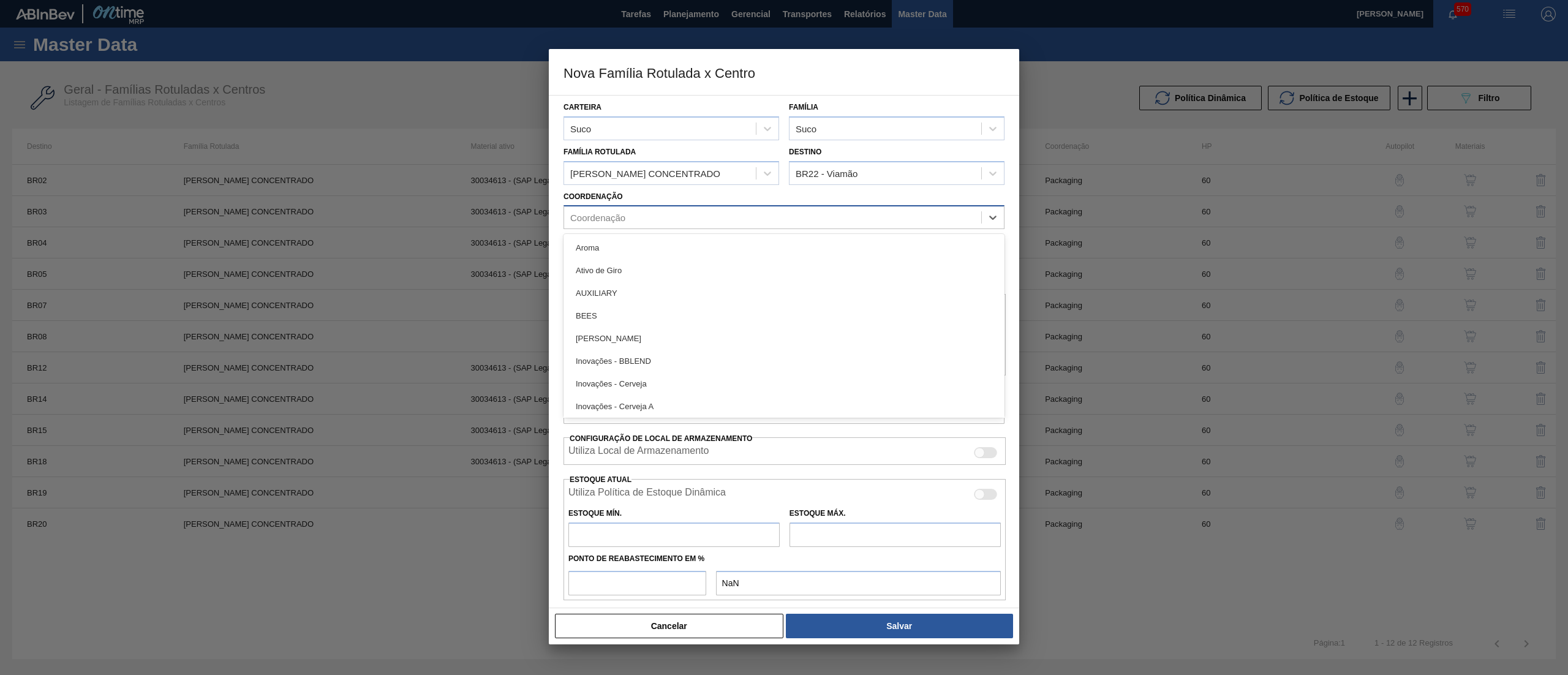
click at [660, 220] on div "Coordenação" at bounding box center [773, 217] width 417 height 18
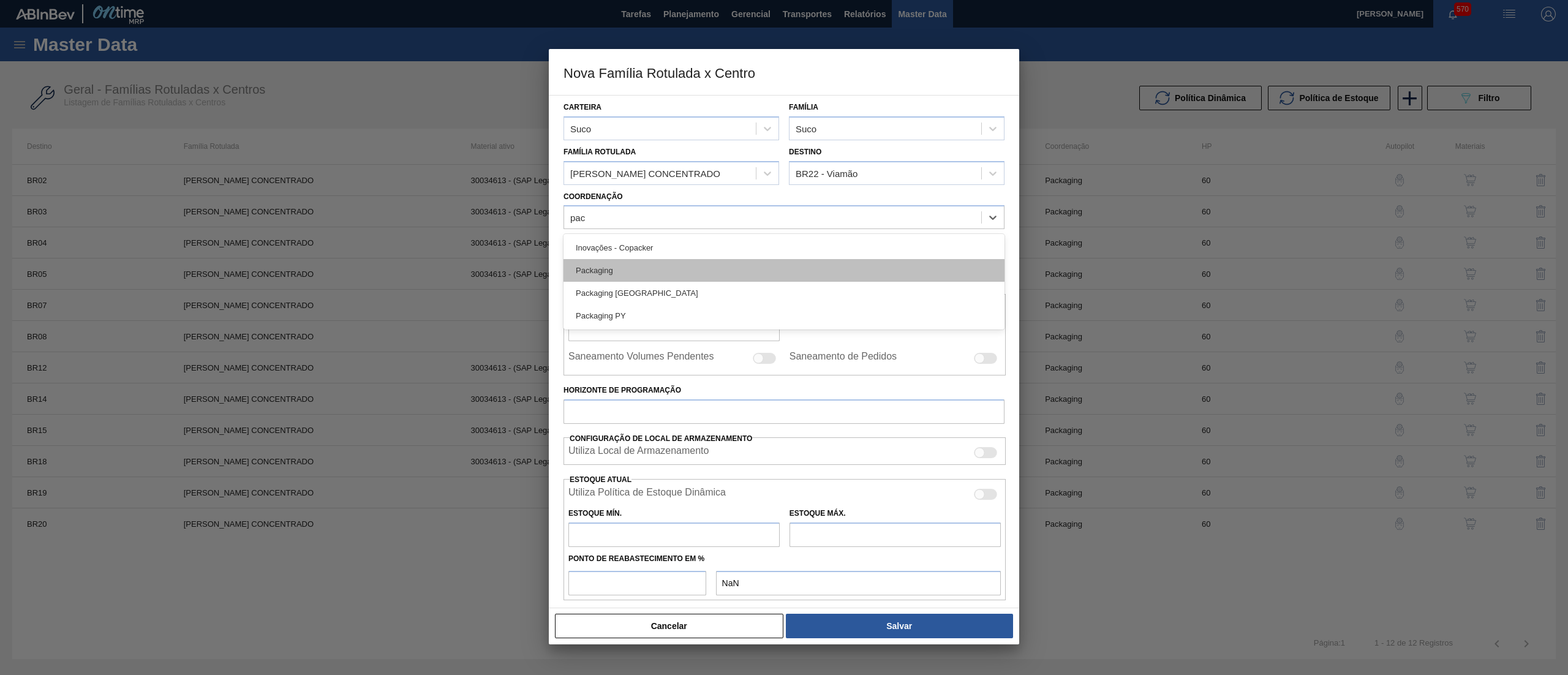
click at [685, 269] on div "Packaging" at bounding box center [784, 270] width 441 height 23
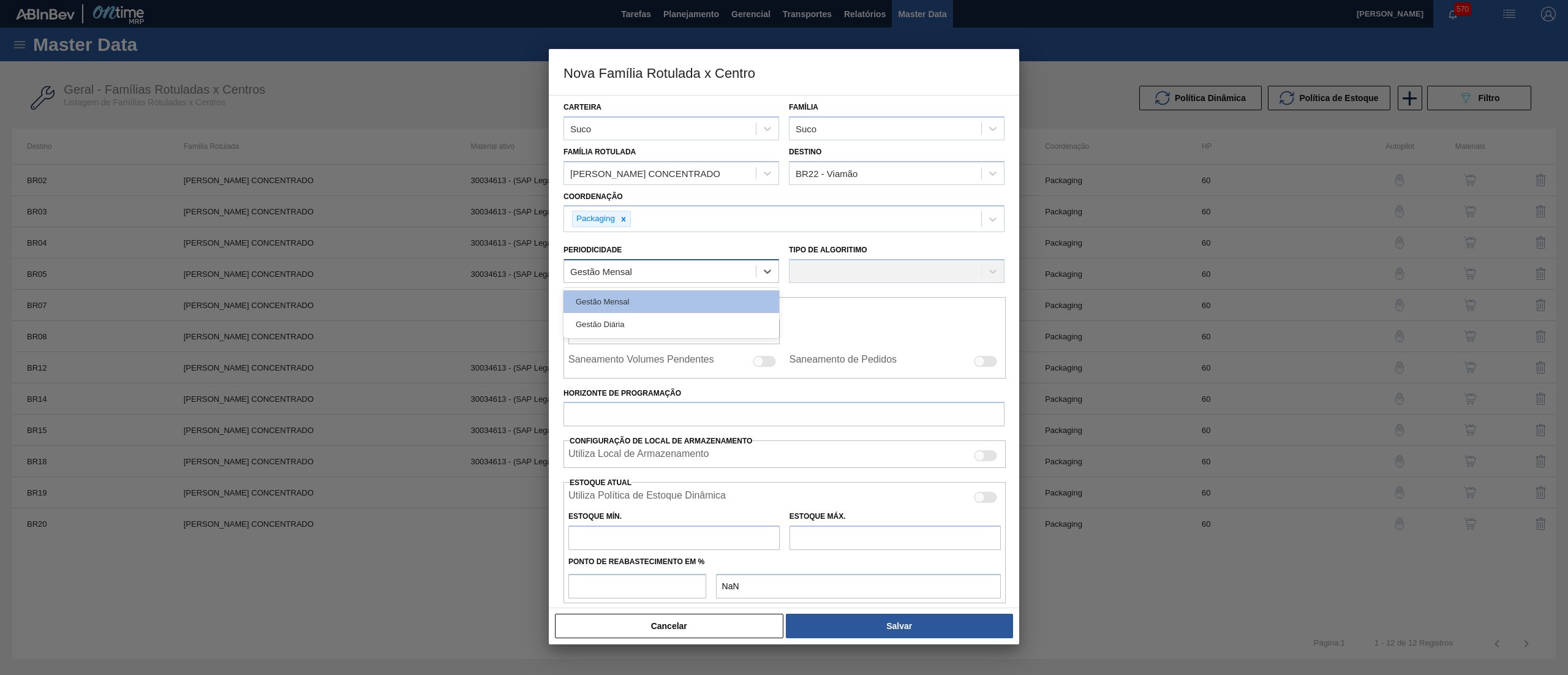
click at [685, 279] on div "Gestão Mensal" at bounding box center [672, 270] width 216 height 24
click at [688, 306] on div "Gestão Mensal" at bounding box center [672, 301] width 216 height 23
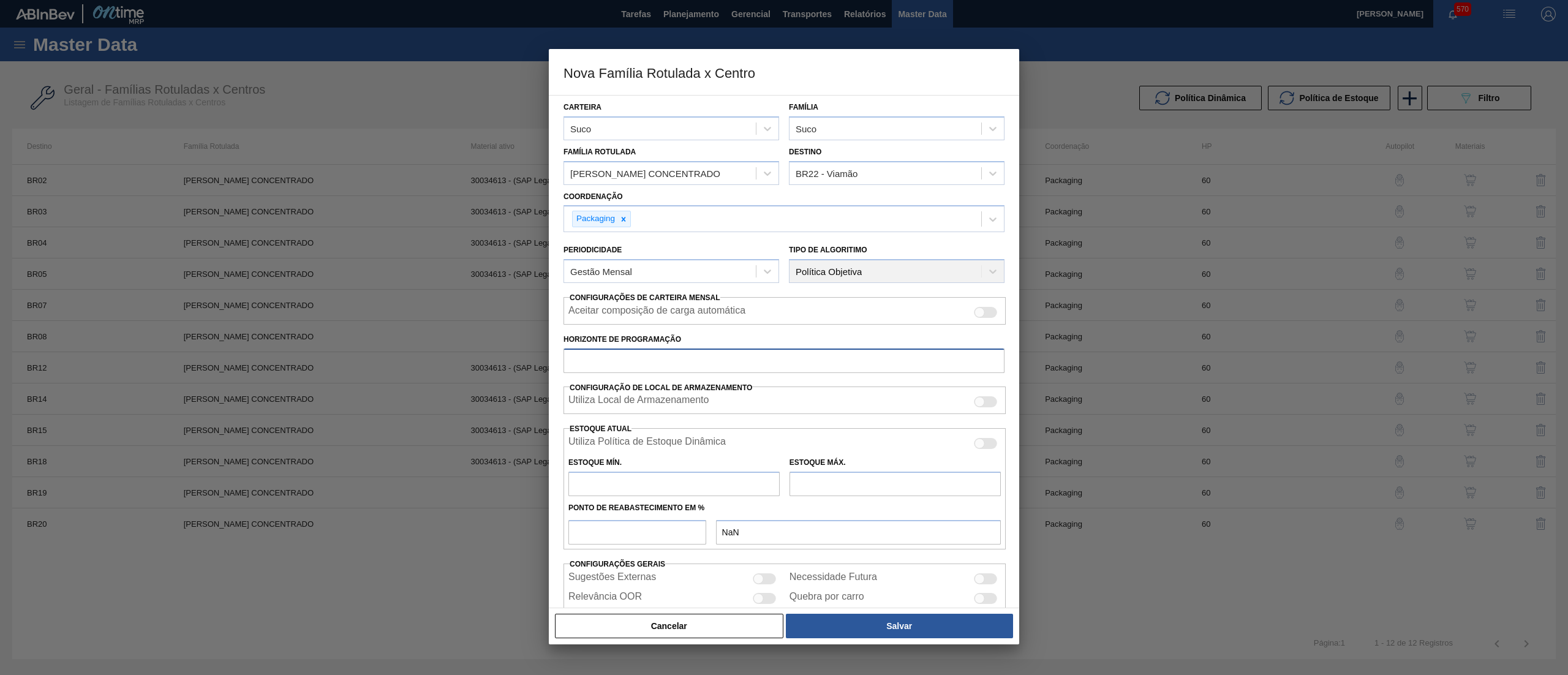
click at [675, 360] on input "Horizonte de Programação" at bounding box center [784, 360] width 441 height 25
click at [637, 540] on input "number" at bounding box center [637, 532] width 138 height 25
click at [689, 479] on input "text" at bounding box center [674, 484] width 211 height 25
click at [890, 480] on input "text" at bounding box center [894, 484] width 211 height 25
click at [897, 632] on button "Salvar" at bounding box center [899, 626] width 227 height 25
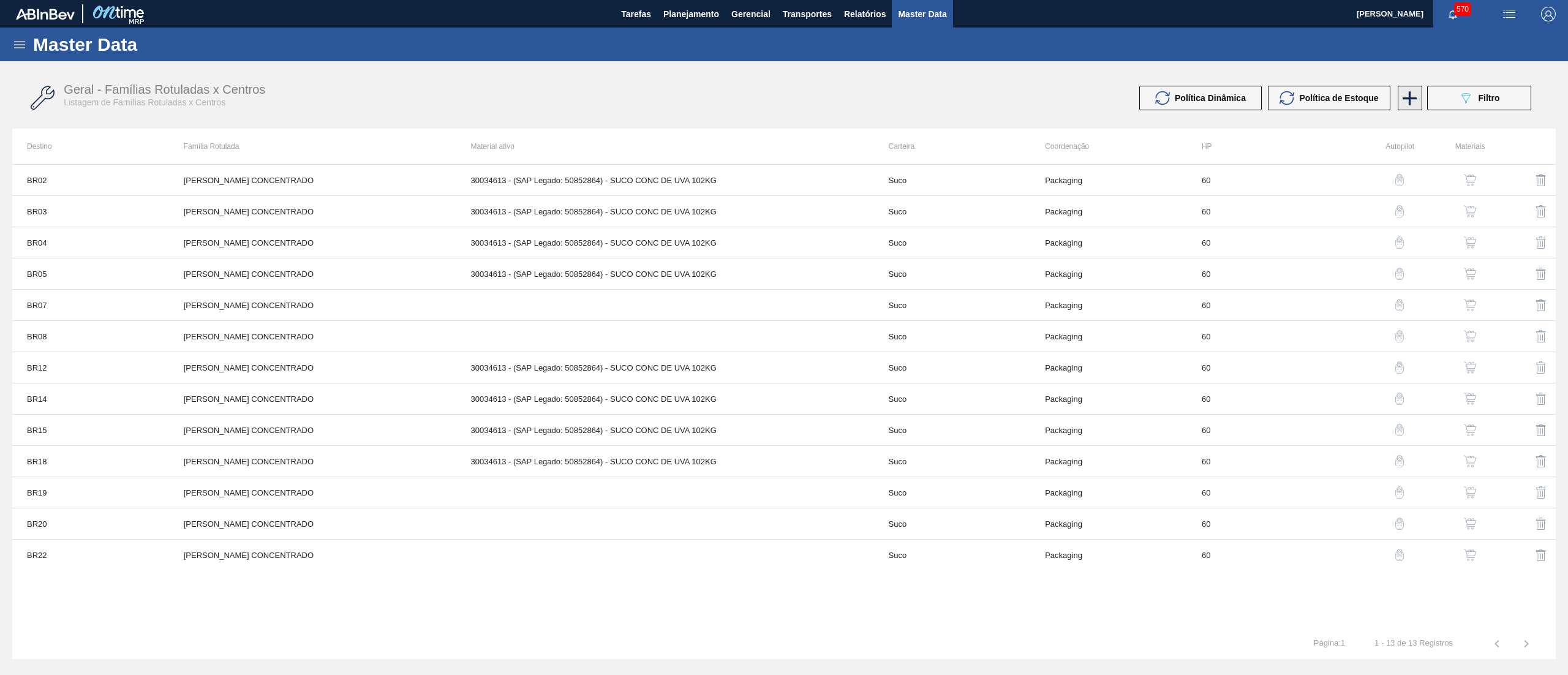
click at [1412, 95] on icon at bounding box center [1409, 98] width 24 height 24
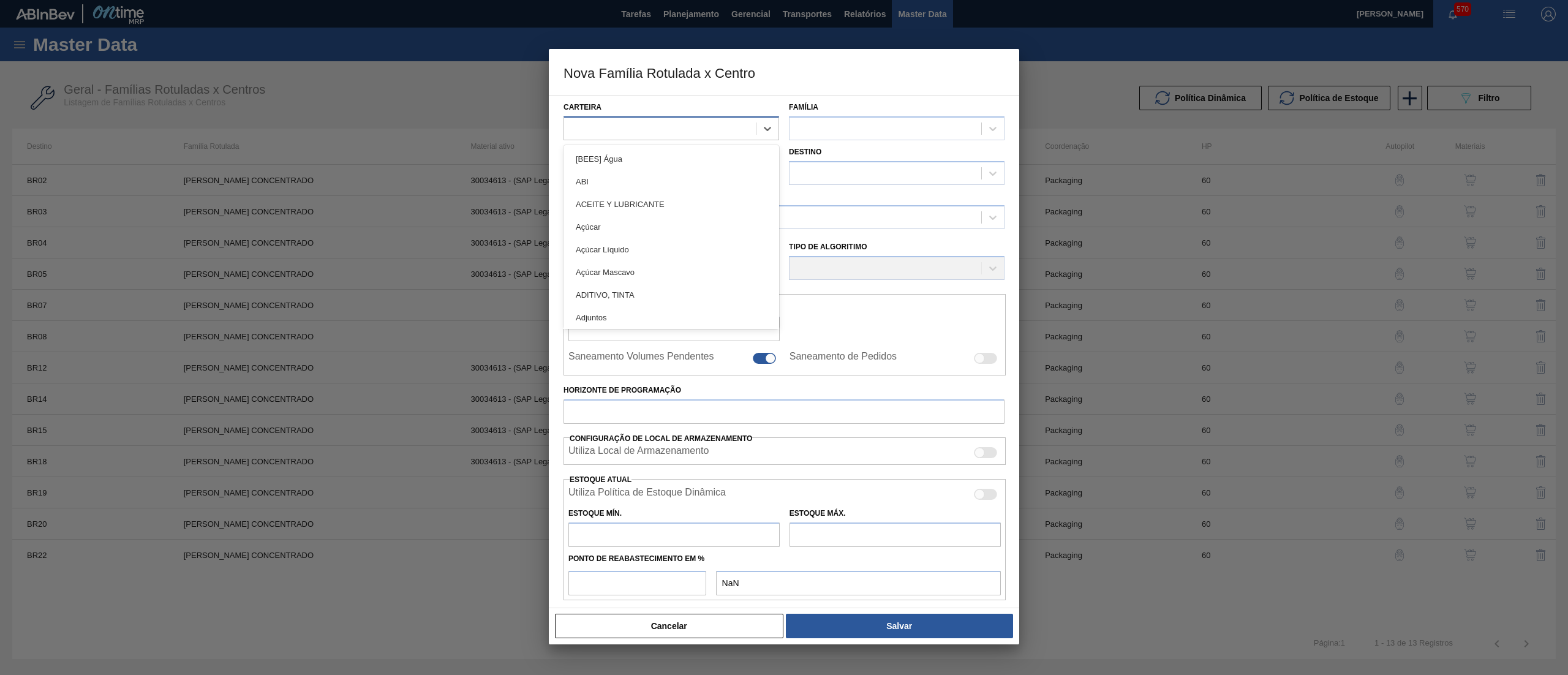
click at [707, 134] on div at bounding box center [659, 128] width 192 height 18
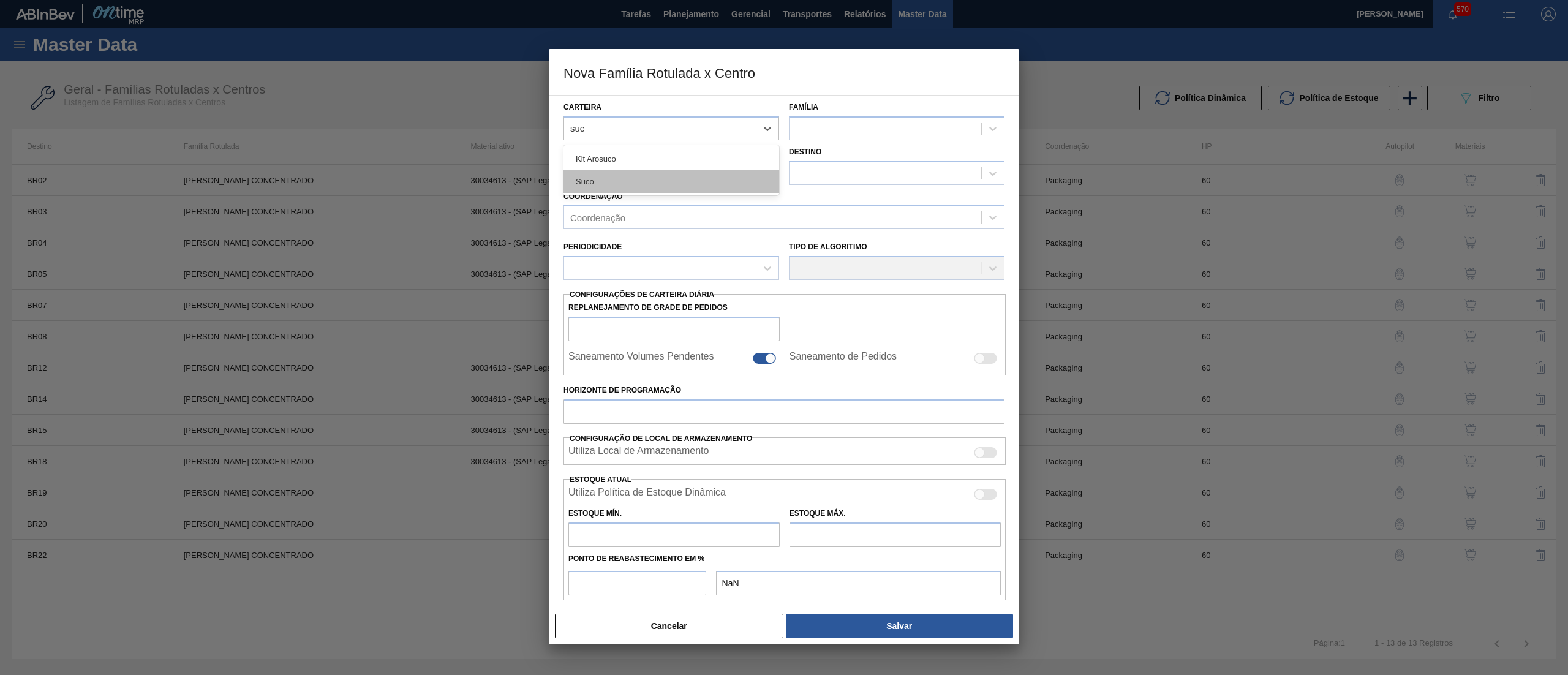
click at [659, 178] on div "Suco" at bounding box center [672, 182] width 216 height 23
click at [867, 126] on div "s" at bounding box center [885, 128] width 192 height 18
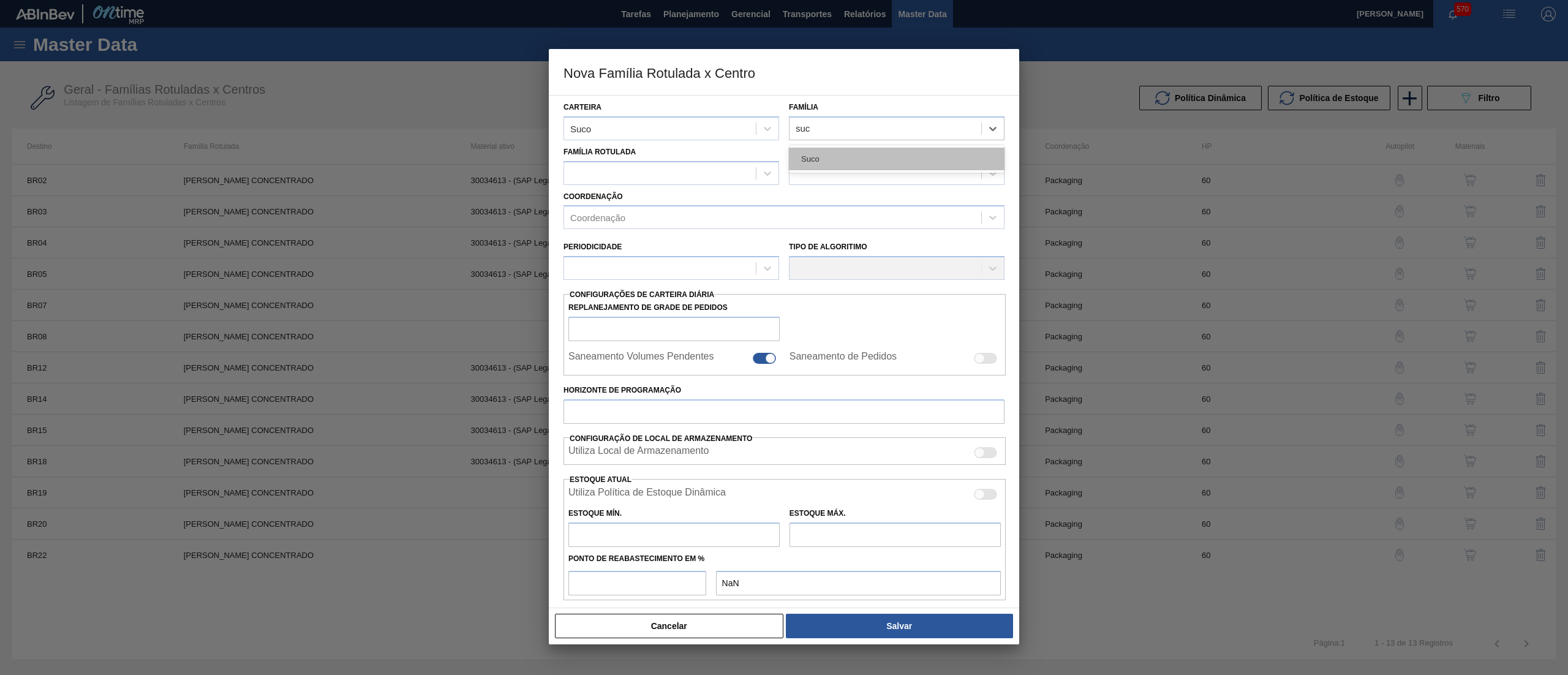
click at [851, 161] on div "Suco" at bounding box center [897, 159] width 216 height 23
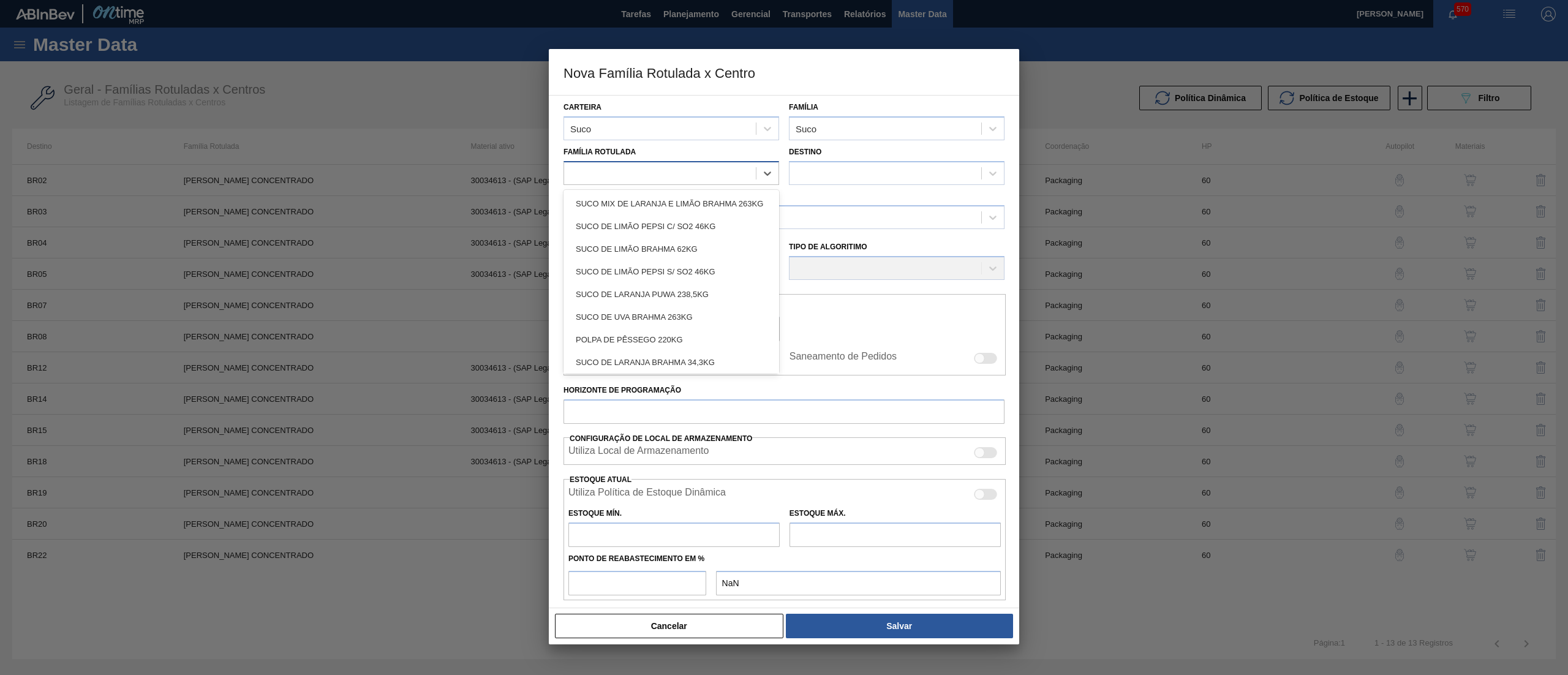
click at [687, 178] on div at bounding box center [659, 173] width 192 height 18
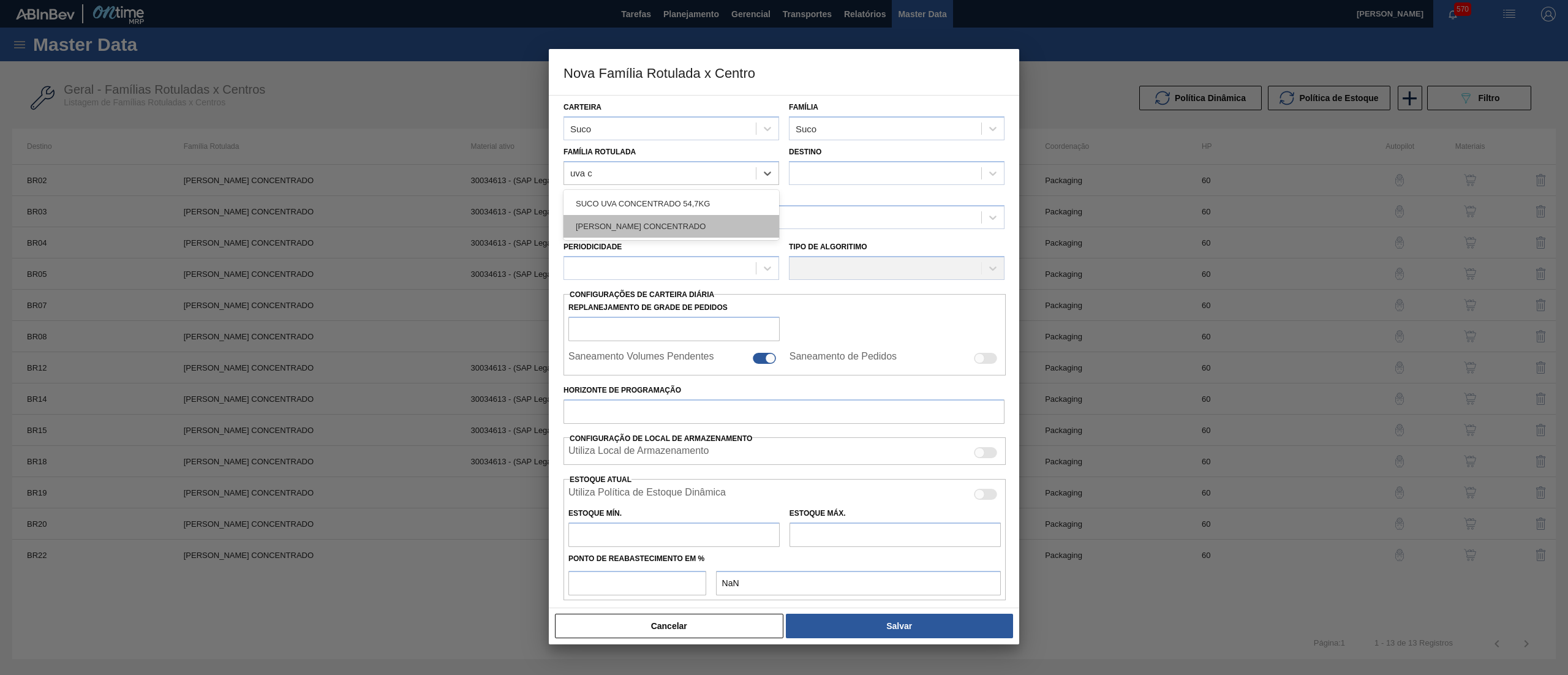
click at [686, 219] on div "[PERSON_NAME] CONCENTRADO" at bounding box center [672, 226] width 216 height 23
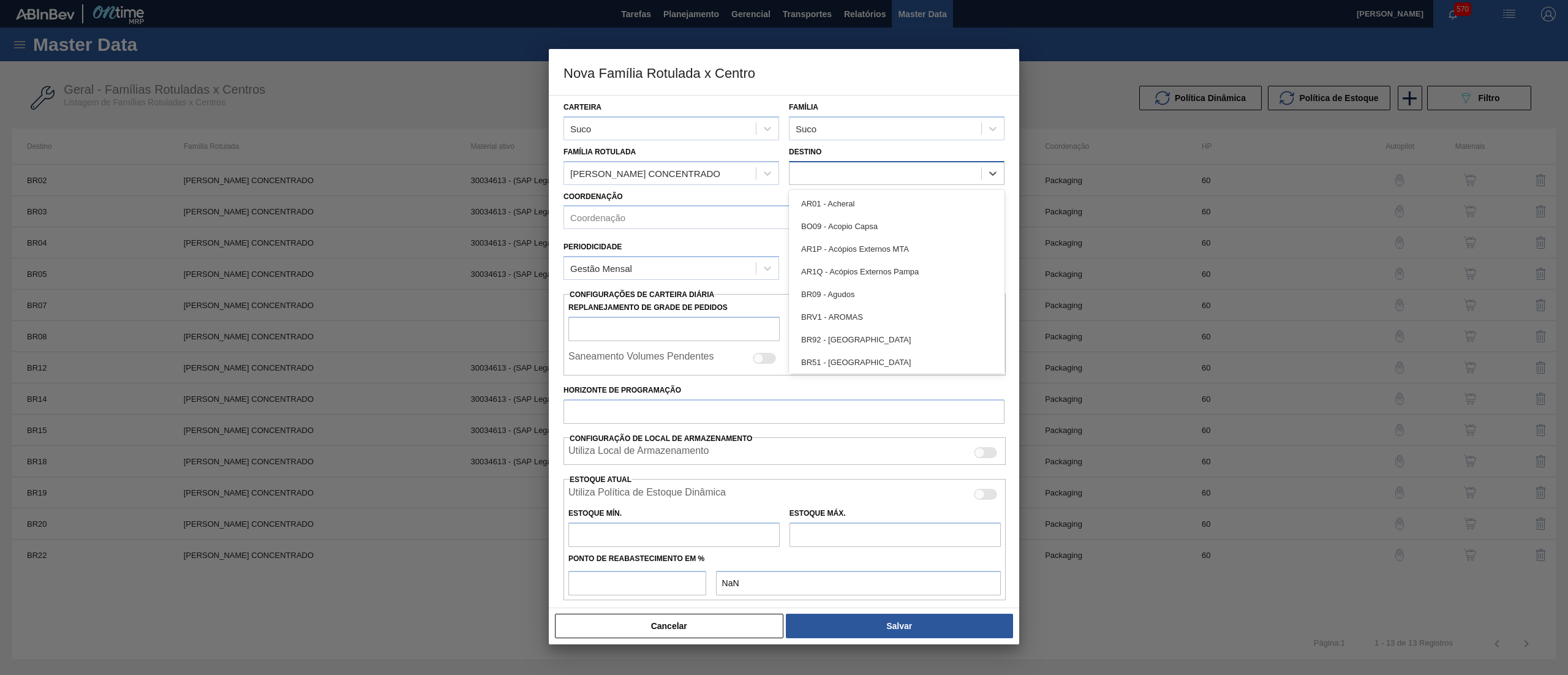
click at [858, 171] on div at bounding box center [885, 173] width 192 height 18
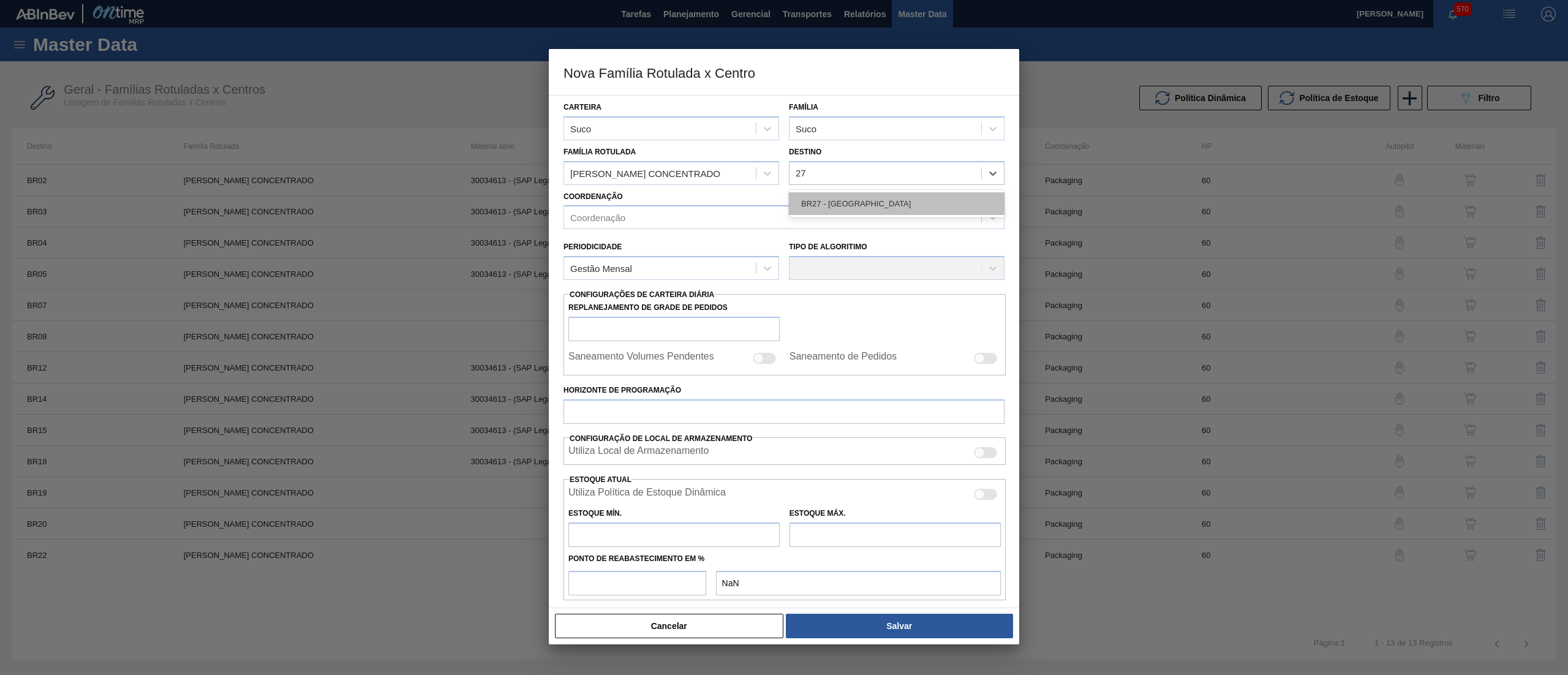
click at [856, 208] on div "BR27 - [GEOGRAPHIC_DATA]" at bounding box center [897, 204] width 216 height 23
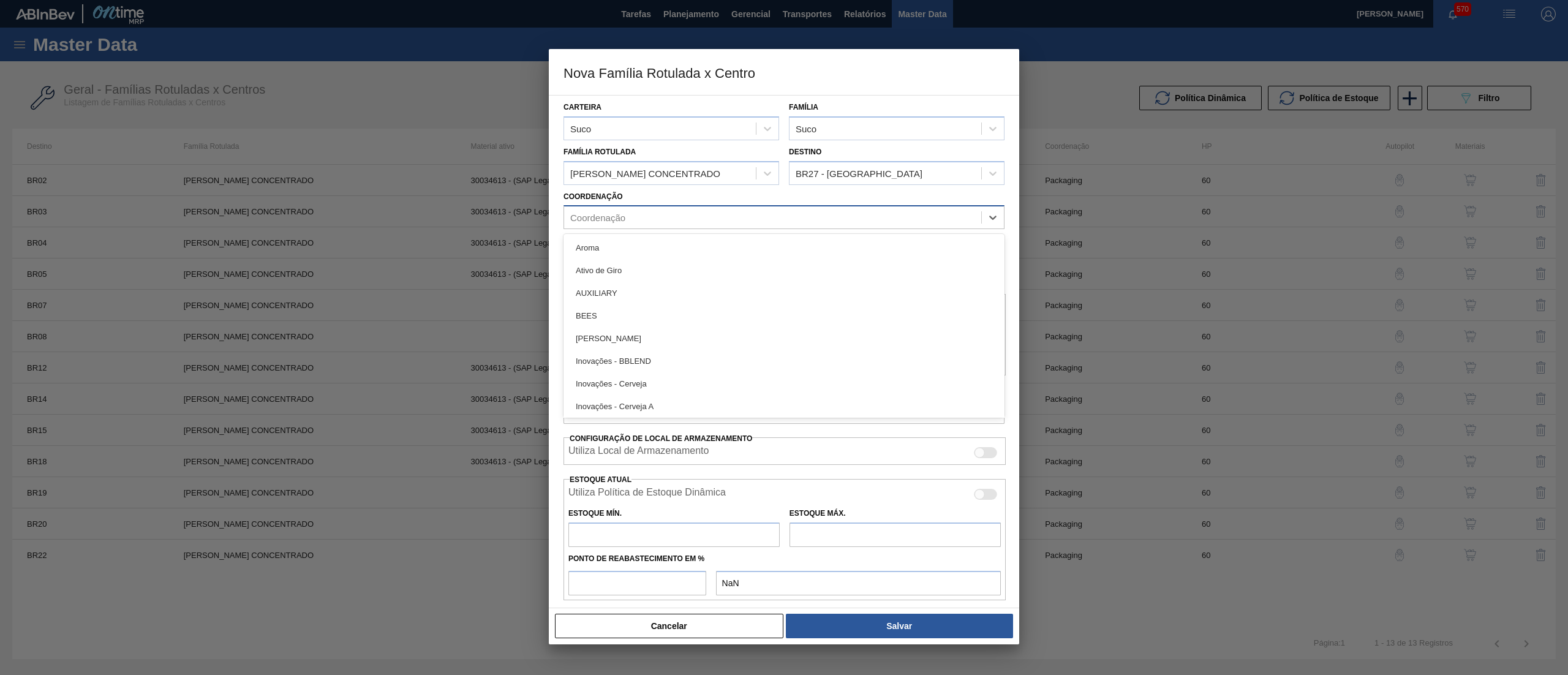
click at [779, 219] on div "Coordenação" at bounding box center [773, 217] width 417 height 18
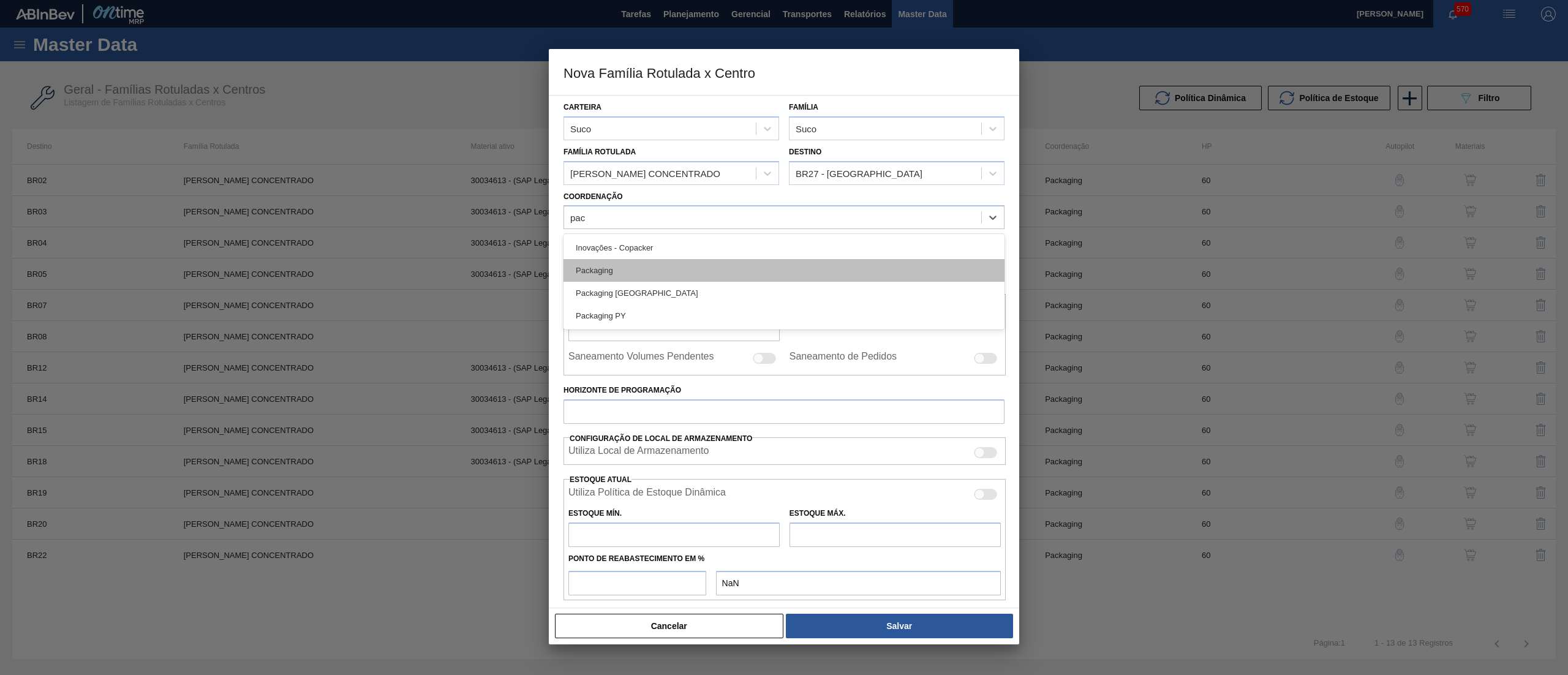
click at [698, 267] on div "Packaging" at bounding box center [784, 270] width 441 height 23
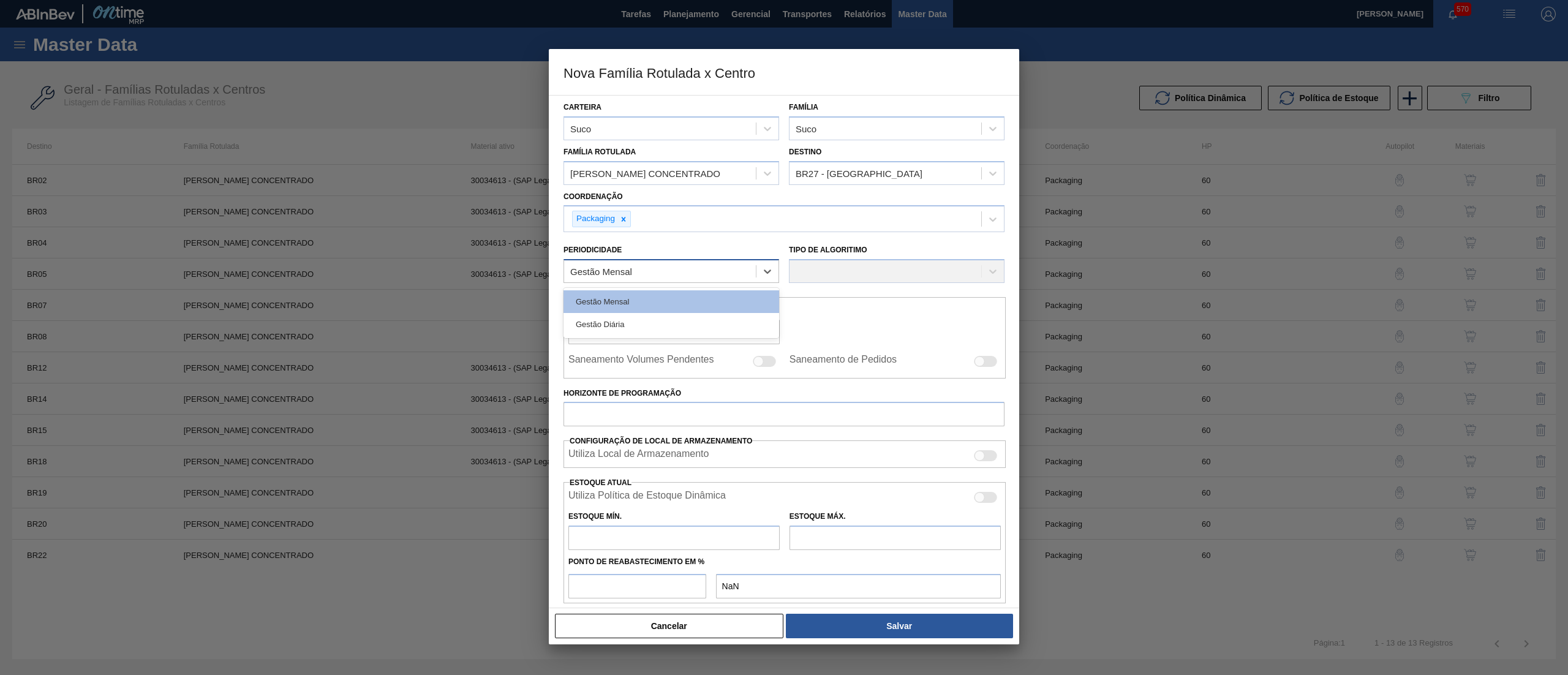
click at [676, 267] on div "Gestão Mensal" at bounding box center [659, 271] width 192 height 18
click at [673, 301] on div "Gestão Mensal" at bounding box center [672, 301] width 216 height 23
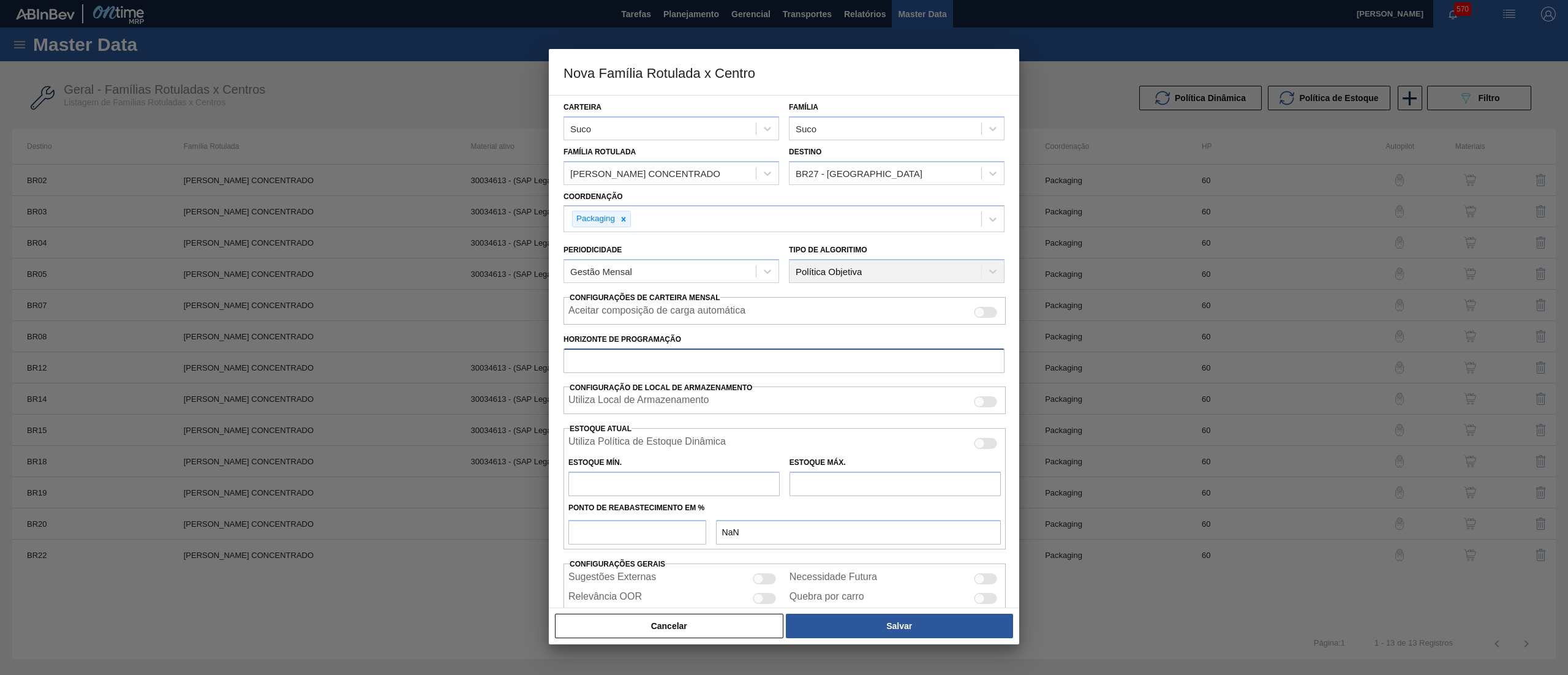
click at [667, 368] on input "Horizonte de Programação" at bounding box center [784, 360] width 441 height 25
click at [644, 482] on input "text" at bounding box center [674, 484] width 211 height 25
click at [873, 476] on input "text" at bounding box center [894, 484] width 211 height 25
click at [689, 527] on input "number" at bounding box center [637, 532] width 138 height 25
click at [856, 629] on button "Salvar" at bounding box center [899, 626] width 227 height 25
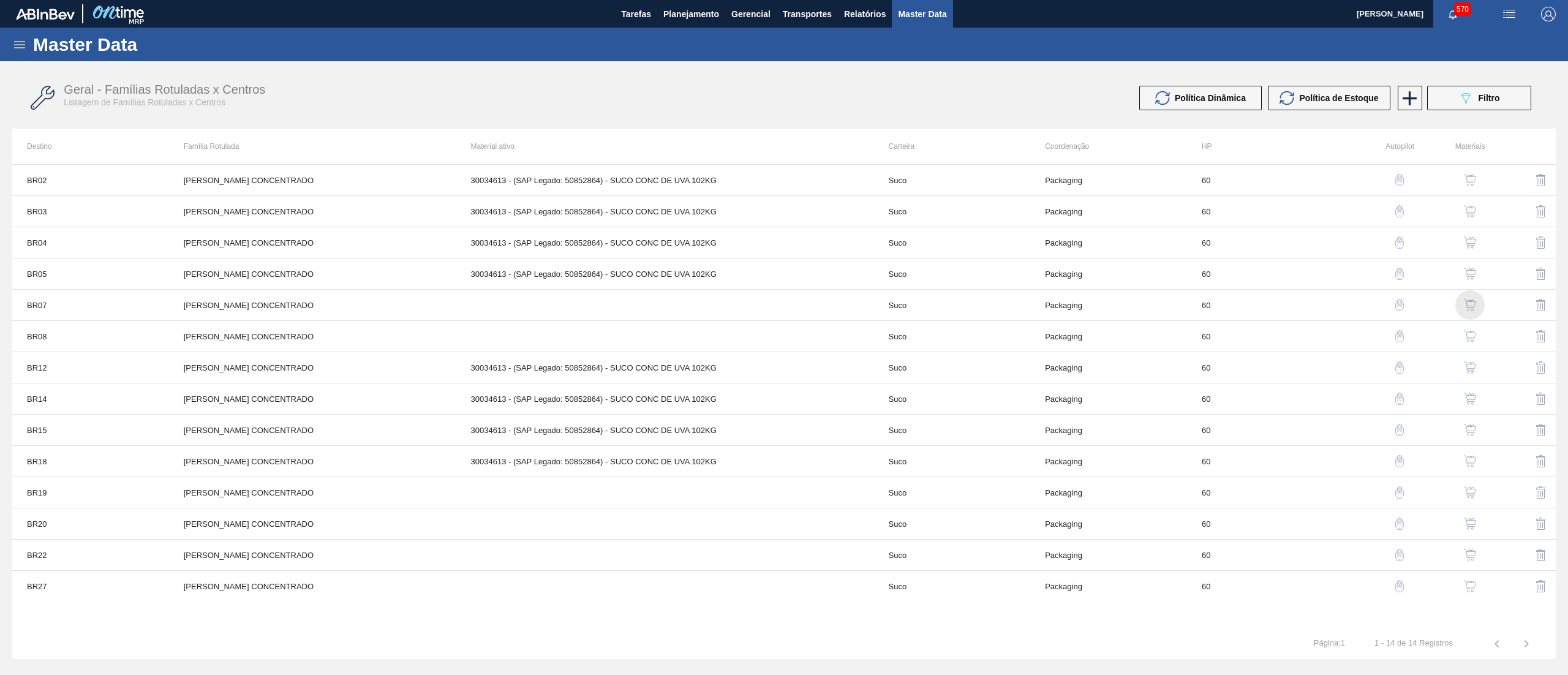
click at [1473, 302] on img "button" at bounding box center [1470, 305] width 12 height 12
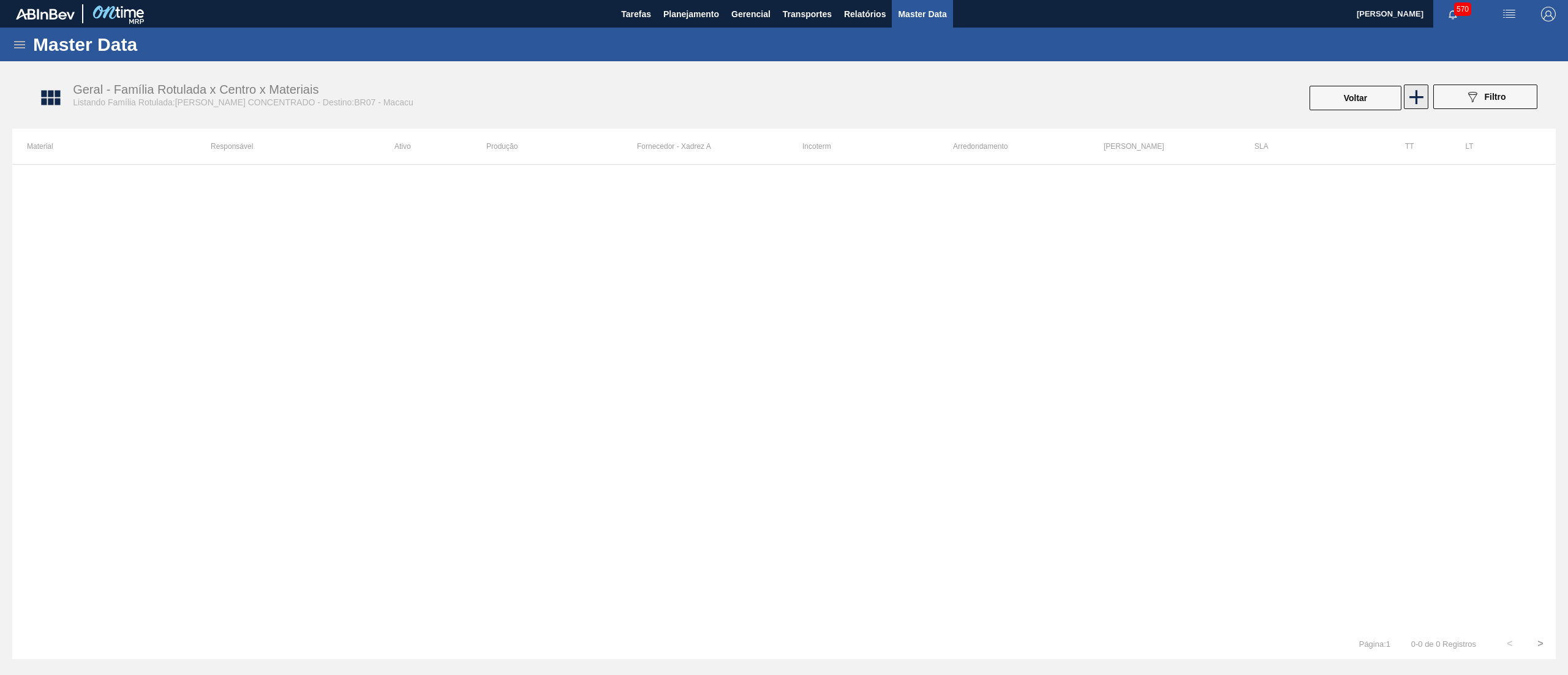
click at [1410, 95] on icon at bounding box center [1416, 96] width 24 height 24
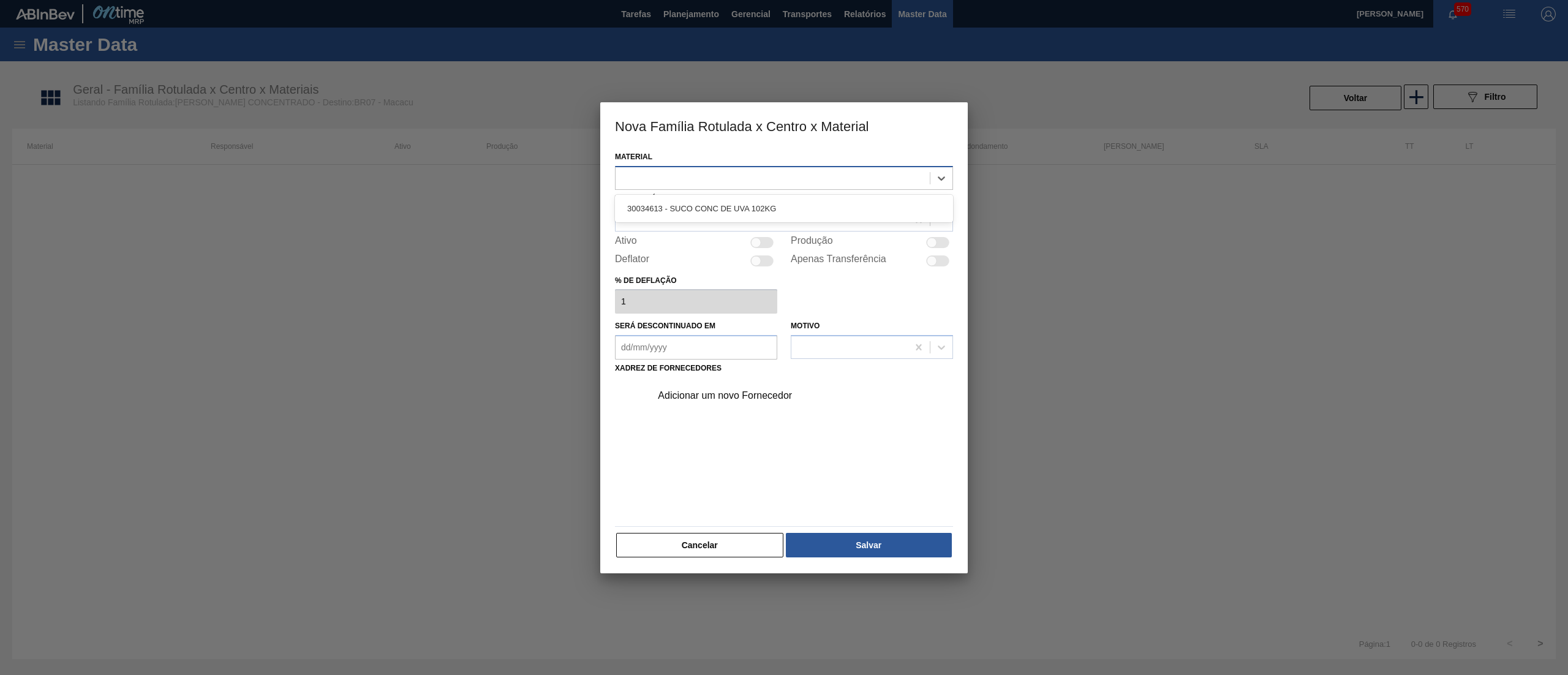
click at [799, 186] on div at bounding box center [784, 178] width 339 height 24
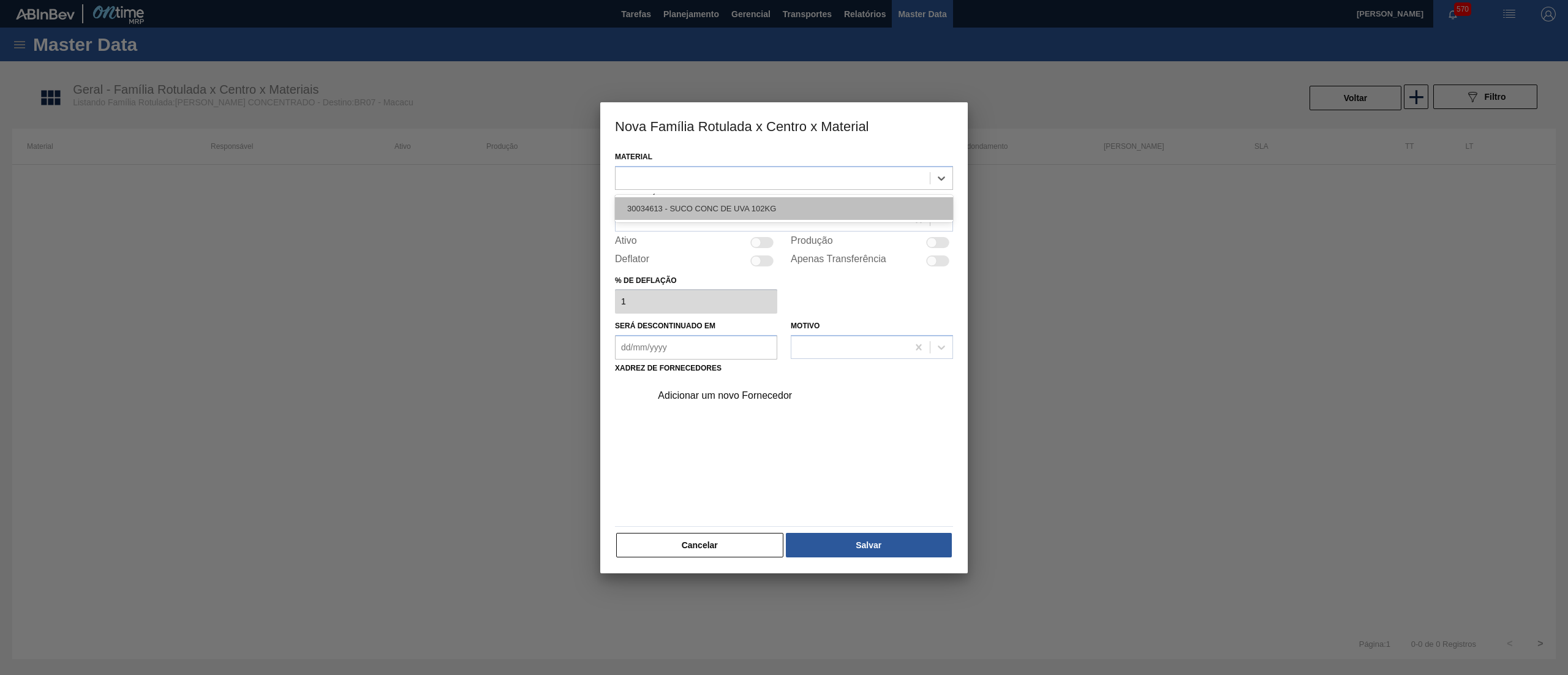
click at [795, 201] on div "30034613 - SUCO CONC DE UVA 102KG" at bounding box center [784, 209] width 339 height 23
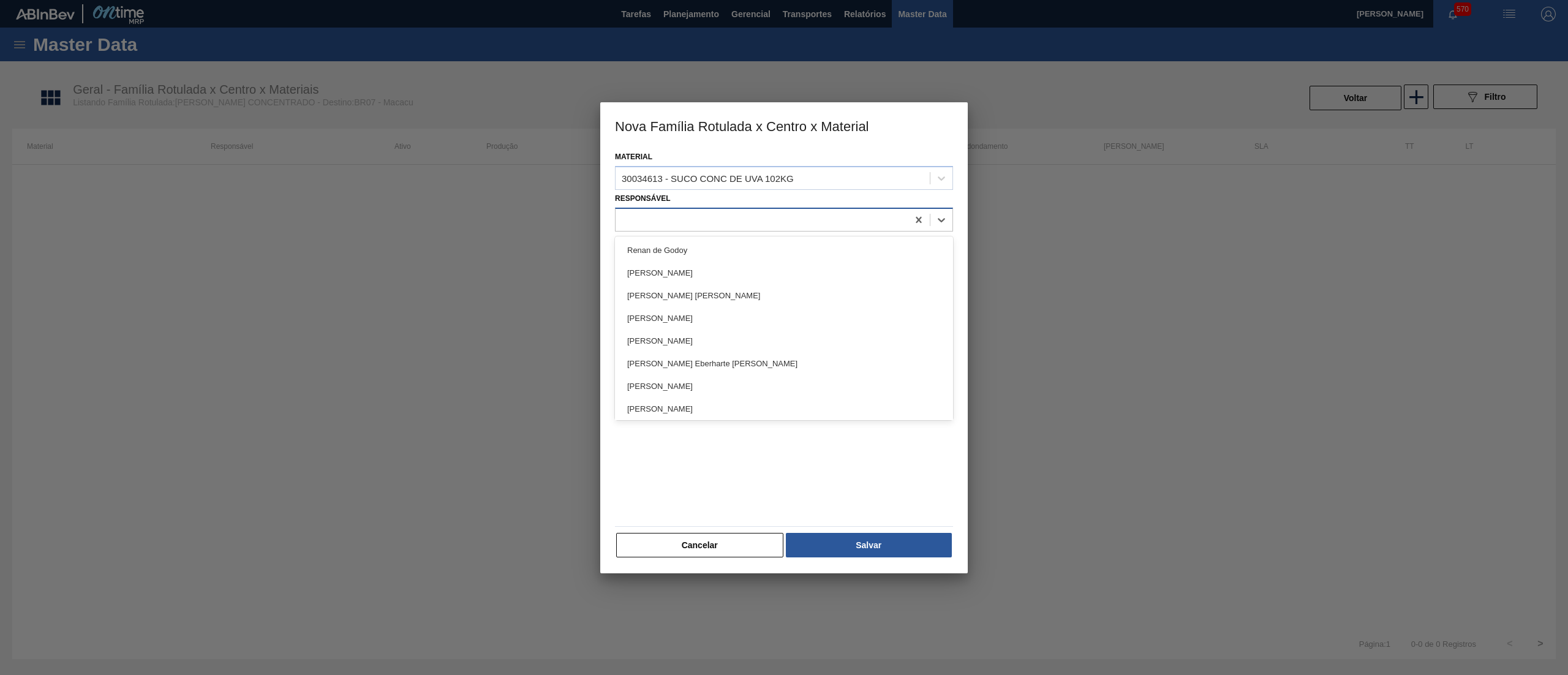
click at [755, 213] on div at bounding box center [761, 219] width 293 height 18
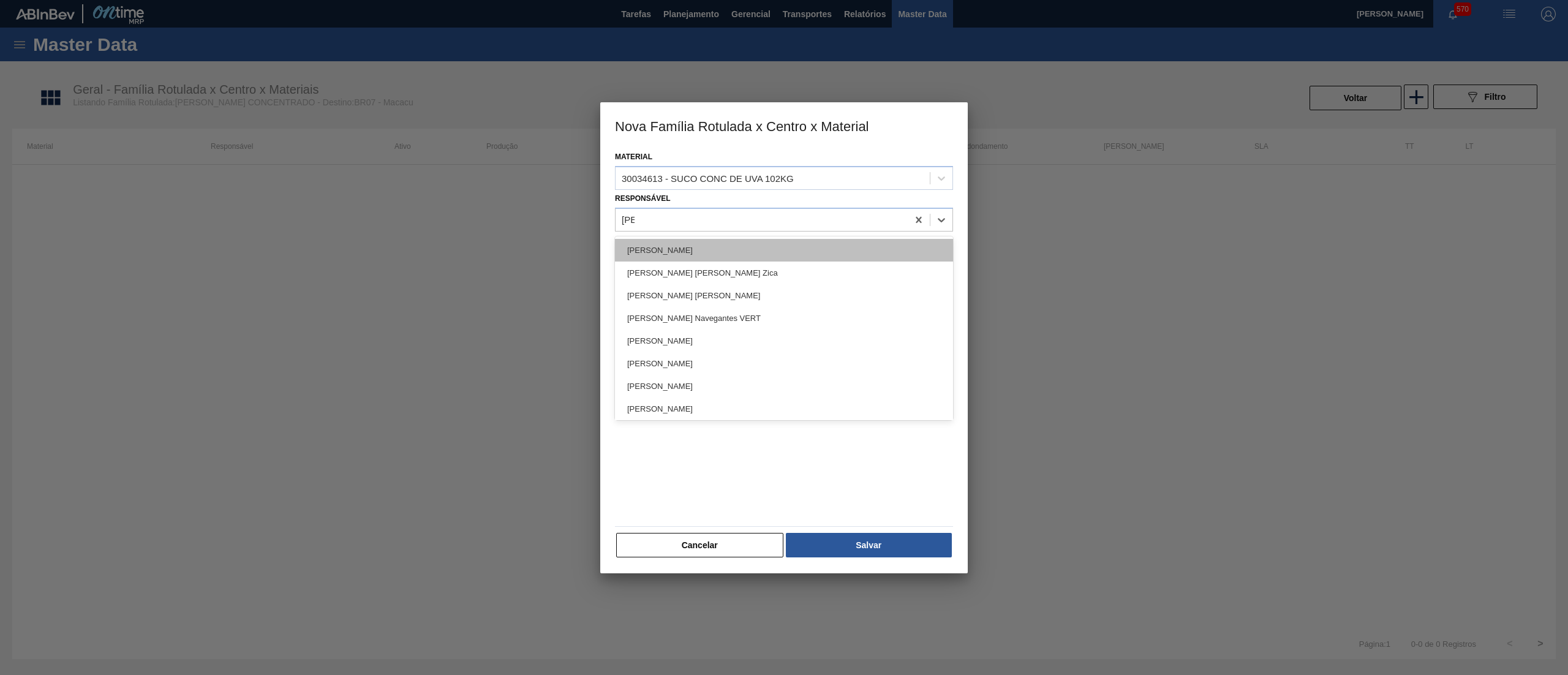
click at [735, 240] on div "[PERSON_NAME]" at bounding box center [784, 250] width 339 height 23
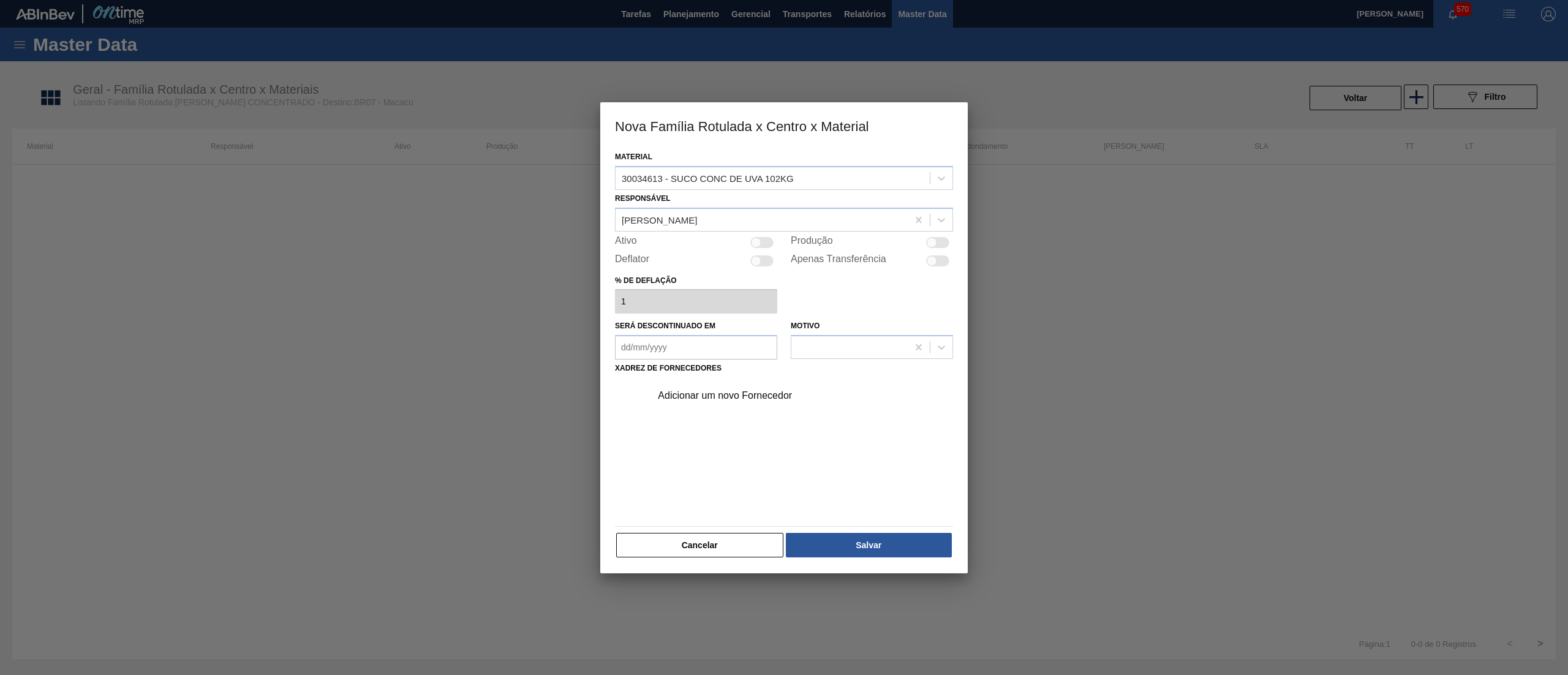
click at [758, 246] on div at bounding box center [762, 242] width 23 height 11
click at [712, 400] on div "Adicionar um novo Fornecedor" at bounding box center [778, 395] width 240 height 11
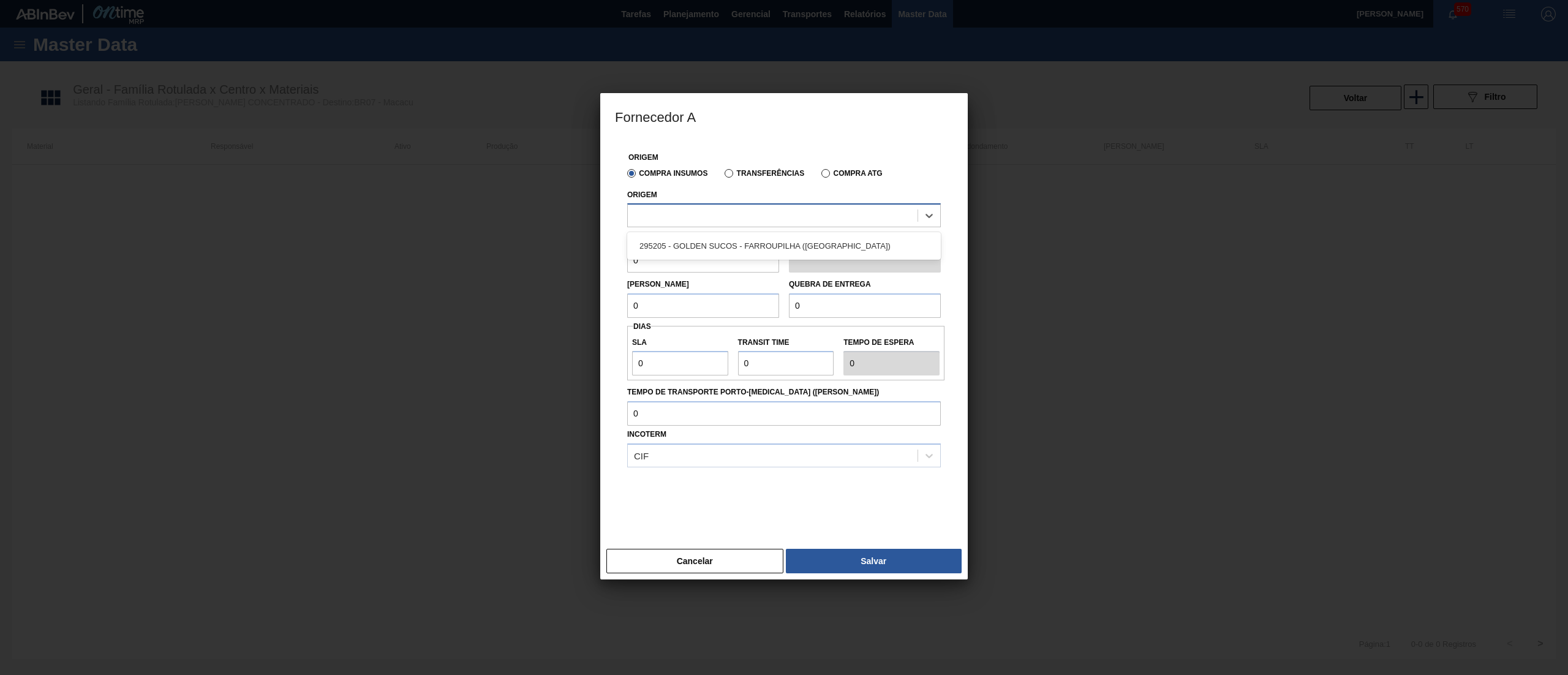
click at [757, 224] on div at bounding box center [784, 215] width 314 height 24
click at [757, 247] on div "295205 - GOLDEN SUCOS - FARROUPILHA ([GEOGRAPHIC_DATA])" at bounding box center [784, 246] width 314 height 23
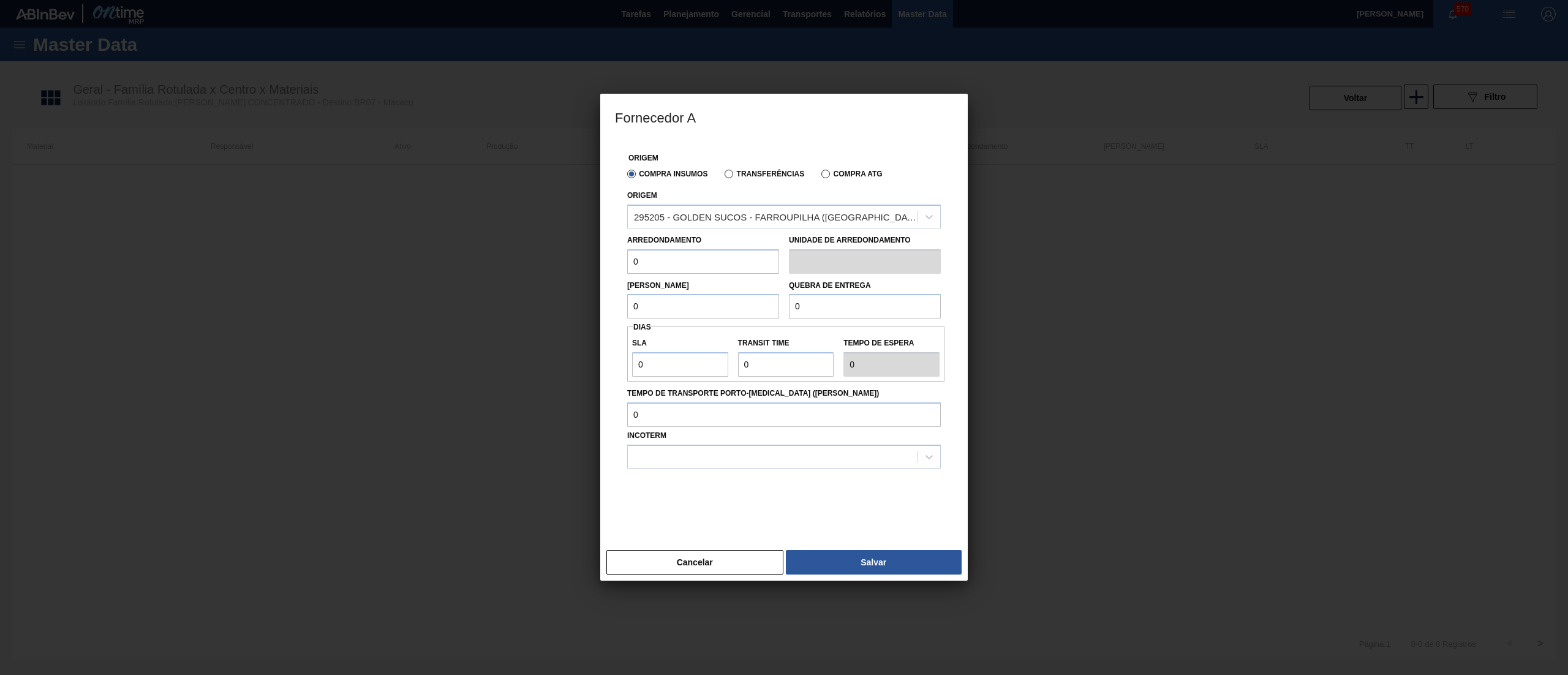
drag, startPoint x: 713, startPoint y: 264, endPoint x: 513, endPoint y: 267, distance: 200.0
click at [513, 267] on div "Fornecedor A Origem Compra Insumos Transferências Compra ATG Origem 295205 - GO…" at bounding box center [784, 338] width 1568 height 675
drag, startPoint x: 677, startPoint y: 310, endPoint x: 556, endPoint y: 288, distance: 123.0
click at [556, 288] on div "Fornecedor A Origem Compra Insumos Transferências Compra ATG Origem 295205 - GO…" at bounding box center [784, 338] width 1568 height 675
drag, startPoint x: 833, startPoint y: 307, endPoint x: 741, endPoint y: 298, distance: 92.4
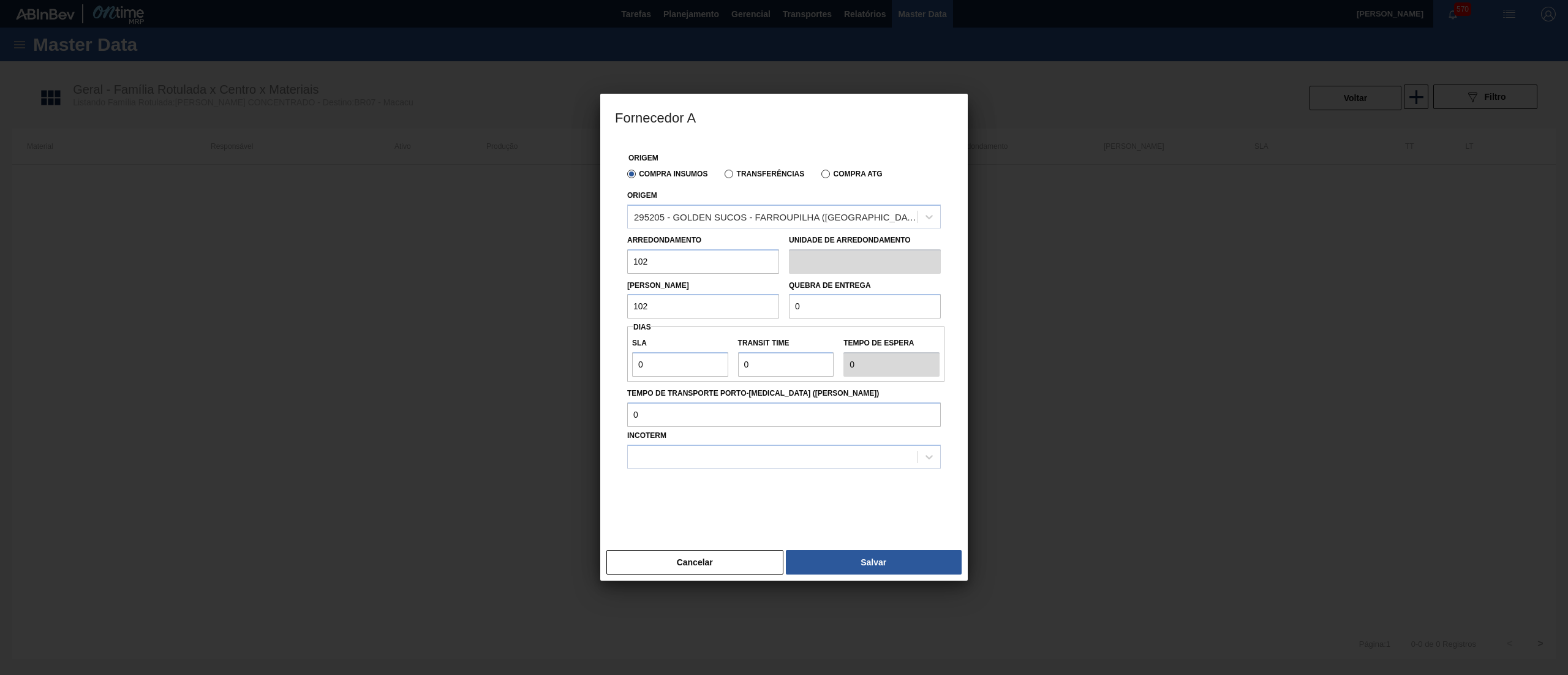
click at [741, 298] on div "Lote Mínimo 102 Quebra de entrega 0" at bounding box center [784, 296] width 323 height 45
drag, startPoint x: 658, startPoint y: 359, endPoint x: 537, endPoint y: 338, distance: 122.8
click at [537, 338] on div "Fornecedor A Origem Compra Insumos Transferências Compra ATG Origem 295205 - GO…" at bounding box center [784, 338] width 1568 height 675
drag, startPoint x: 782, startPoint y: 364, endPoint x: 729, endPoint y: 362, distance: 53.0
click at [729, 362] on div "SLA 30 Transit Time Tempo de espera 30" at bounding box center [786, 353] width 317 height 45
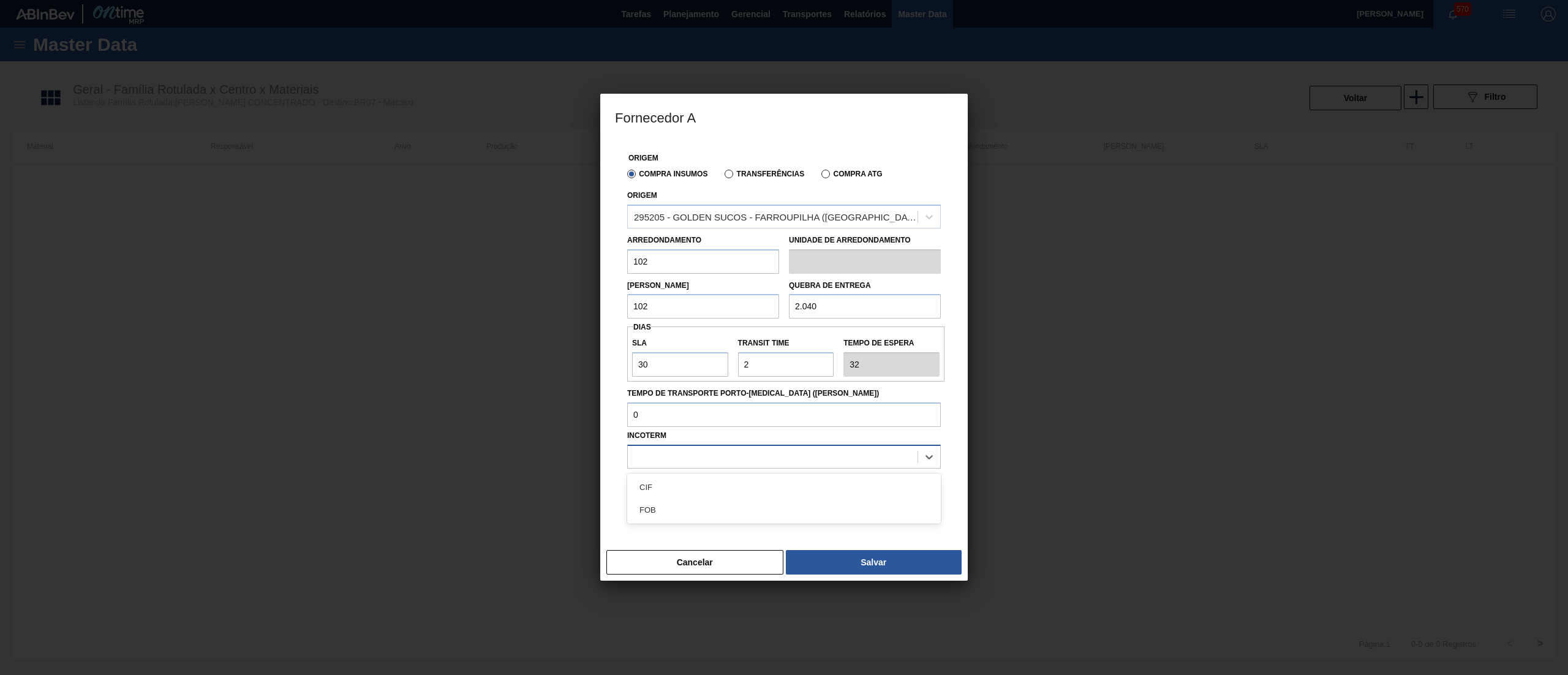
click at [680, 466] on div at bounding box center [784, 456] width 314 height 24
click at [729, 504] on div "FOB" at bounding box center [784, 510] width 314 height 23
click at [883, 555] on button "Salvar" at bounding box center [873, 562] width 176 height 25
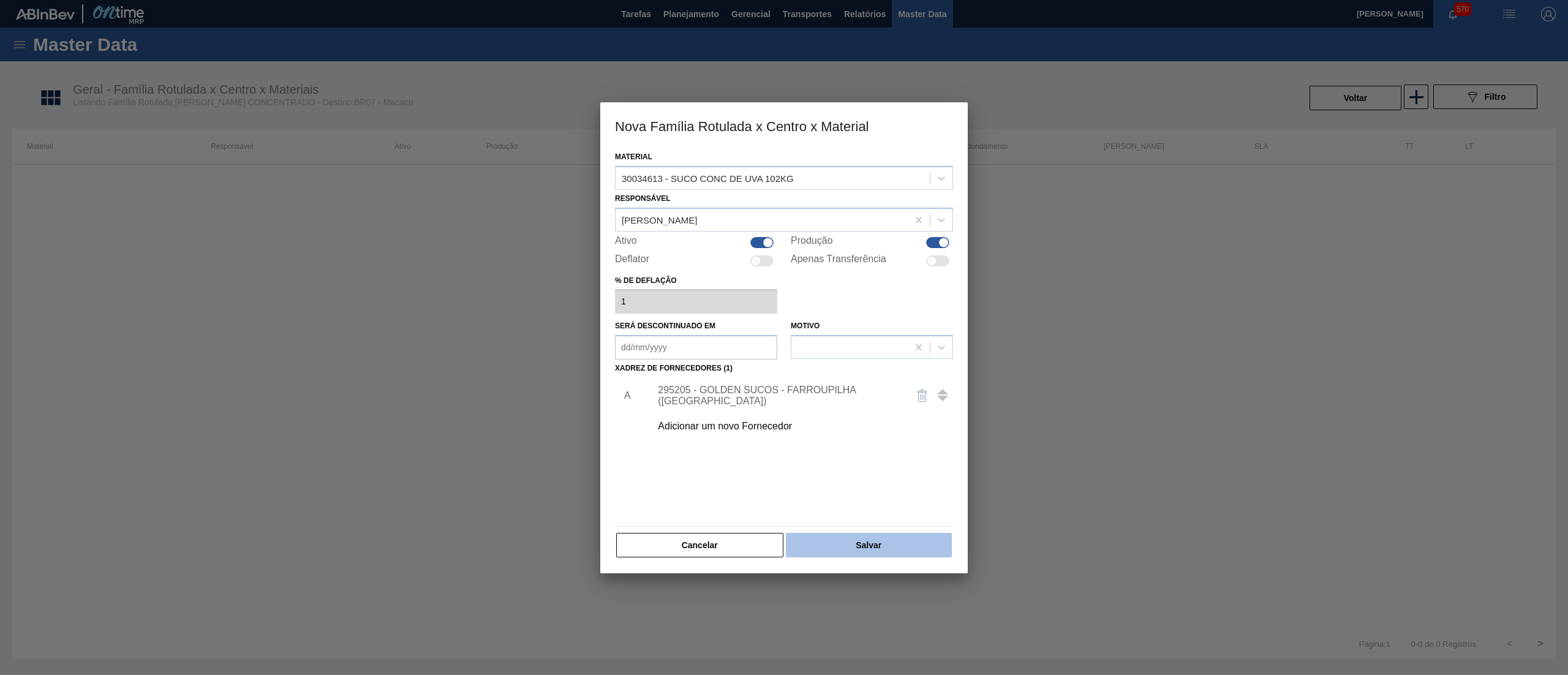
click at [875, 545] on button "Salvar" at bounding box center [869, 545] width 166 height 25
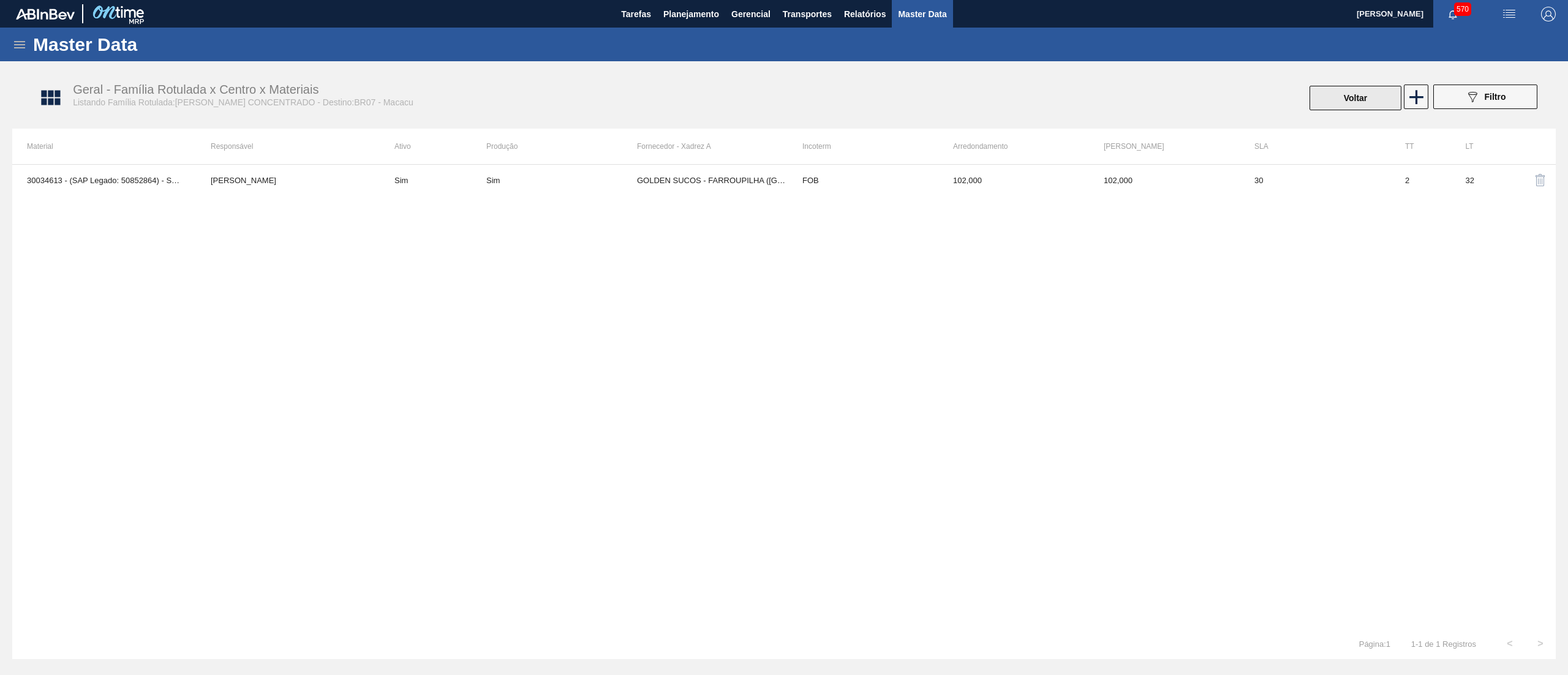
click at [1318, 87] on button "Voltar" at bounding box center [1356, 98] width 92 height 25
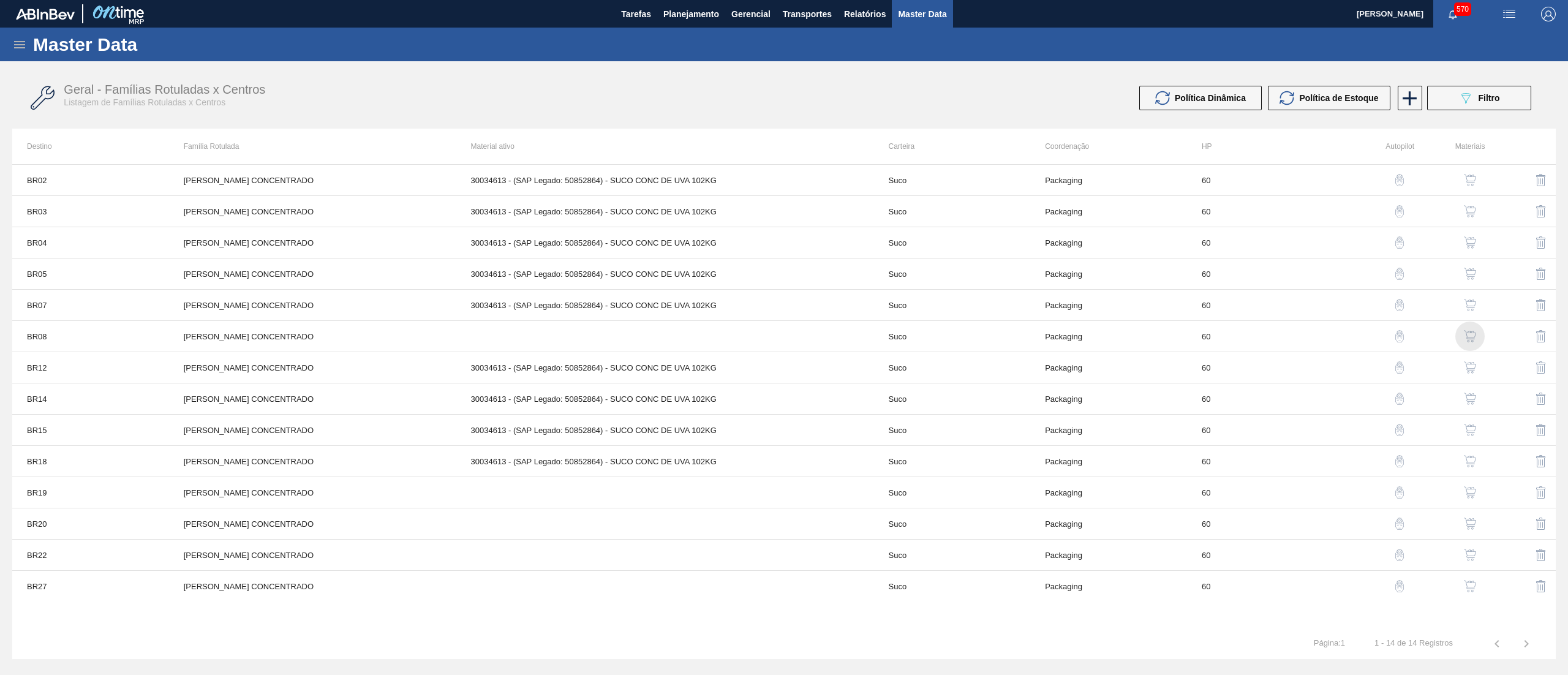
click at [1475, 338] on img "button" at bounding box center [1470, 337] width 12 height 12
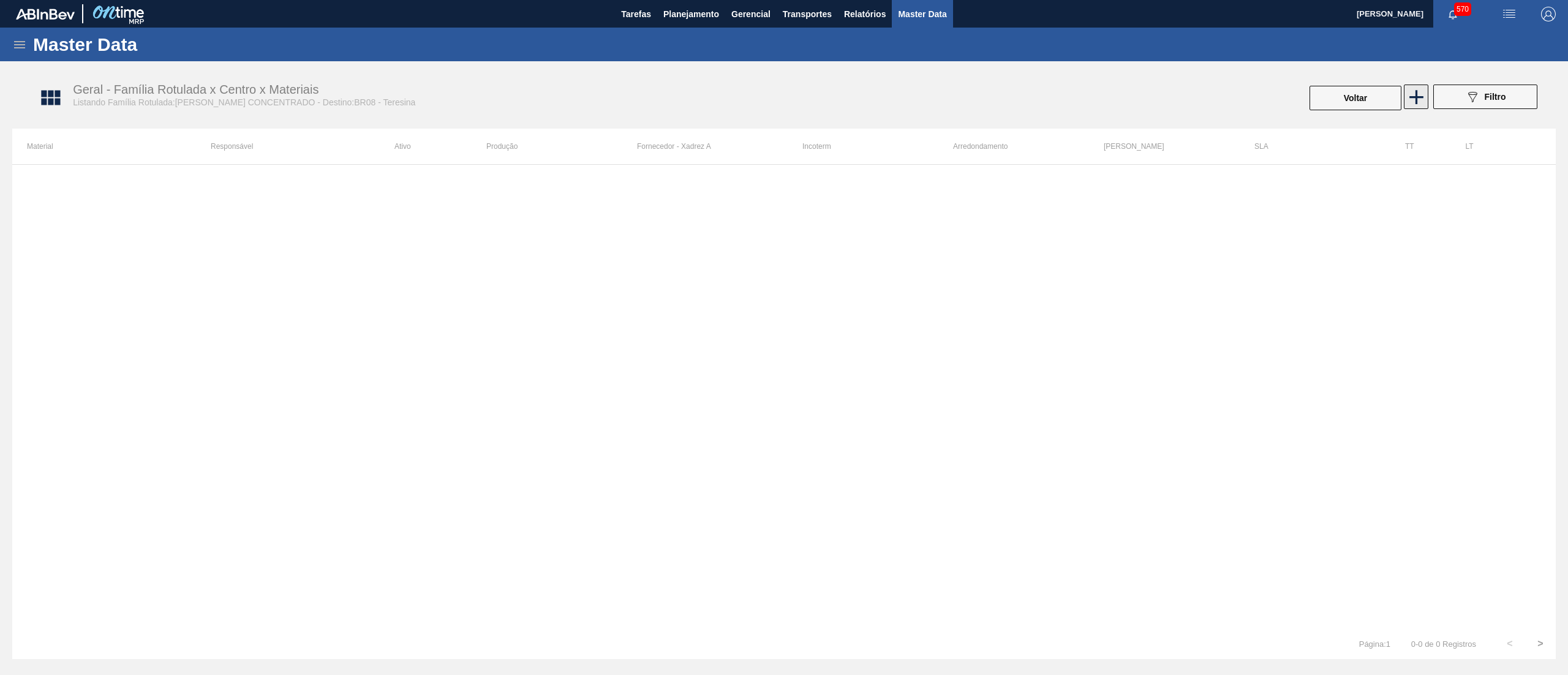
click at [1418, 95] on icon at bounding box center [1417, 97] width 14 height 14
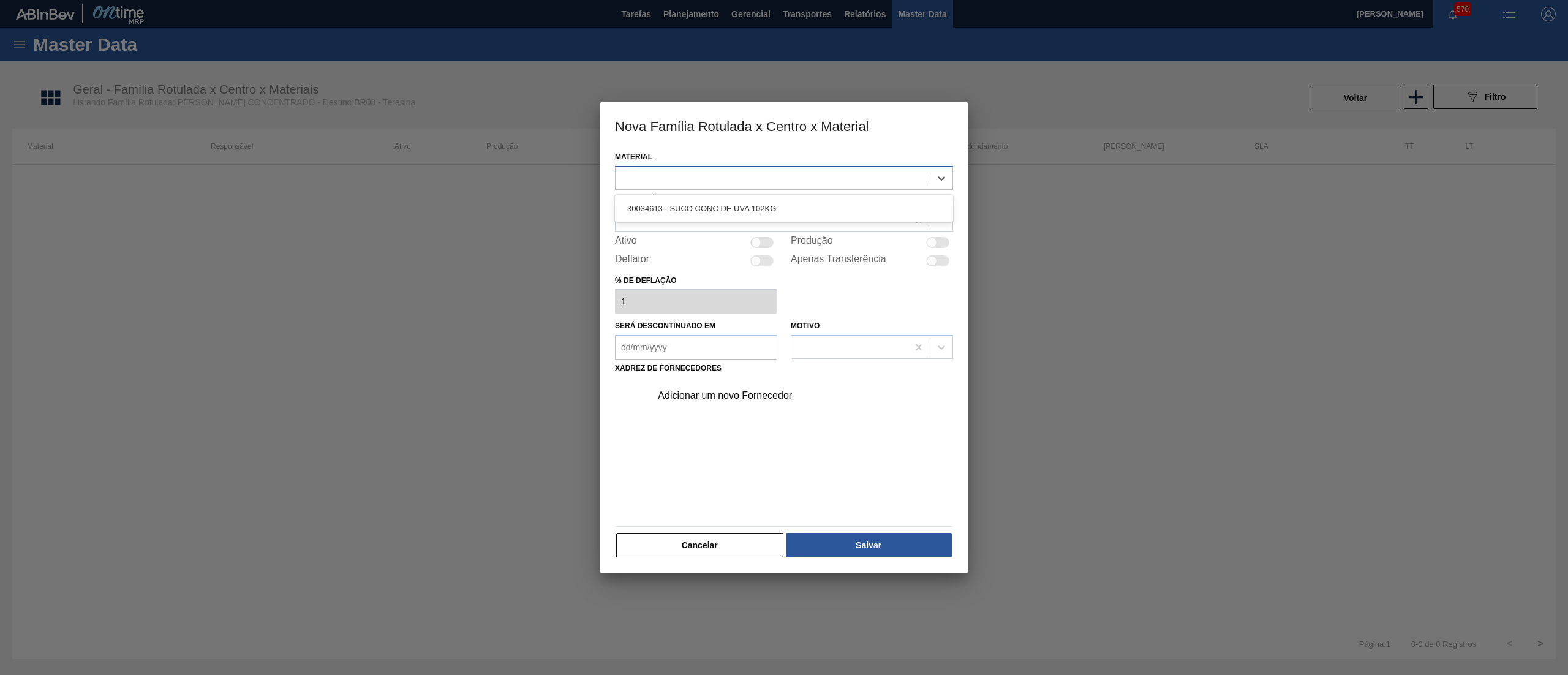
click at [660, 186] on div at bounding box center [773, 178] width 315 height 18
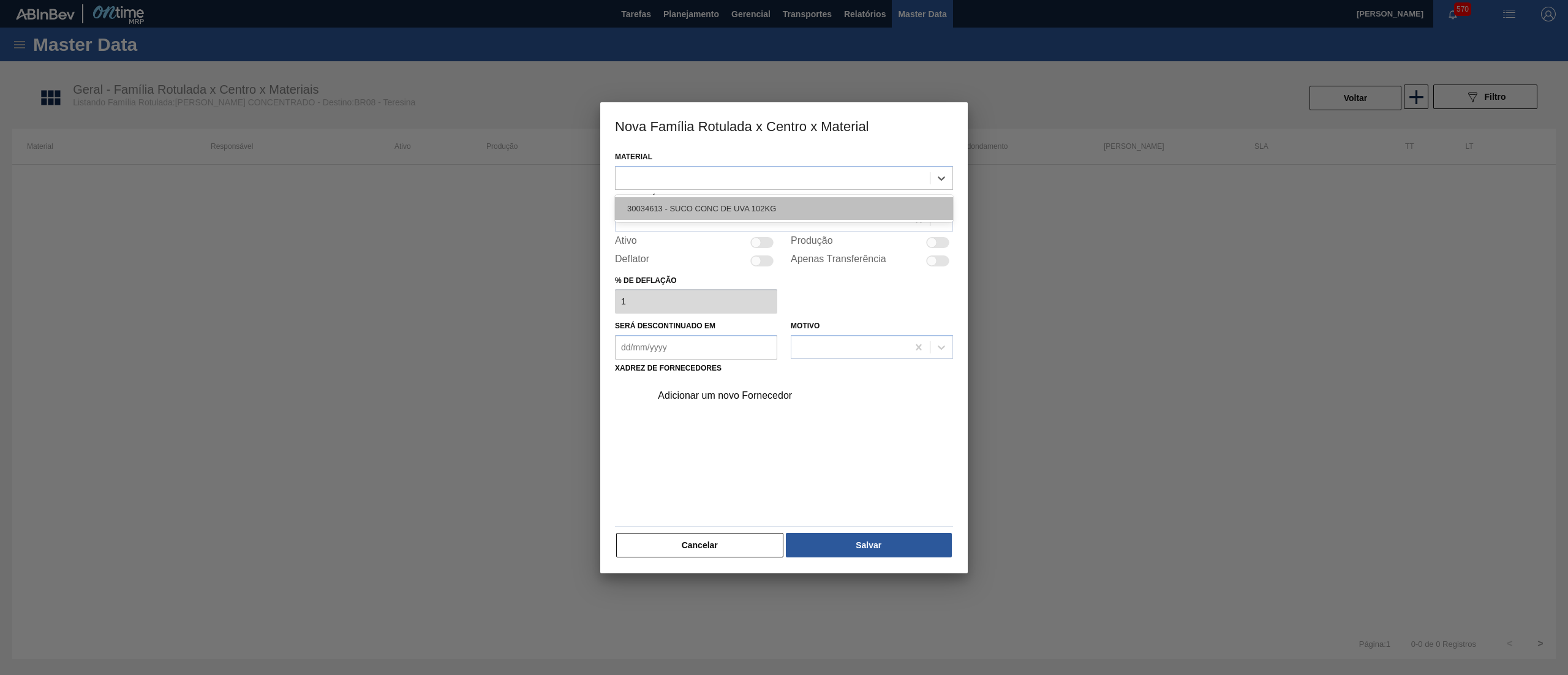
click at [680, 216] on div "30034613 - SUCO CONC DE UVA 102KG" at bounding box center [784, 209] width 339 height 23
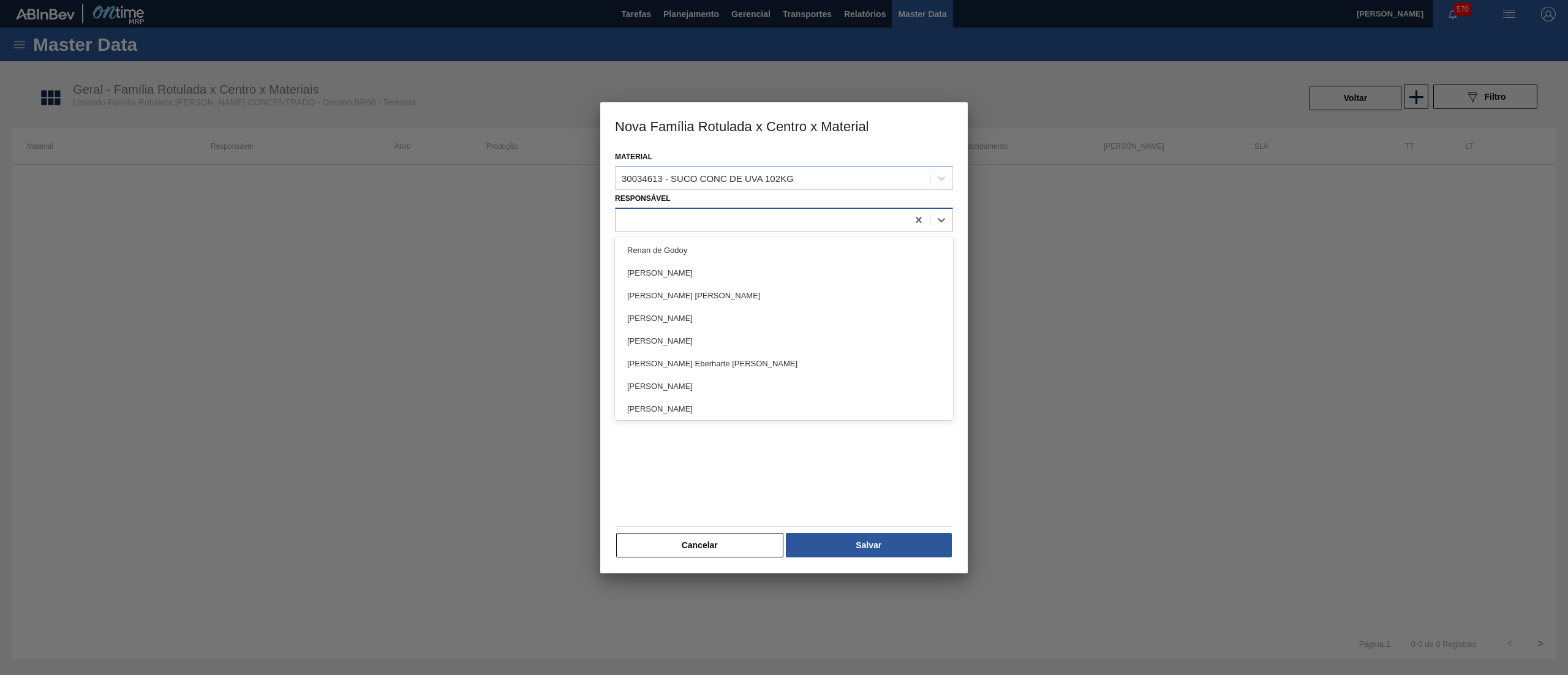
click at [751, 223] on div at bounding box center [761, 219] width 293 height 18
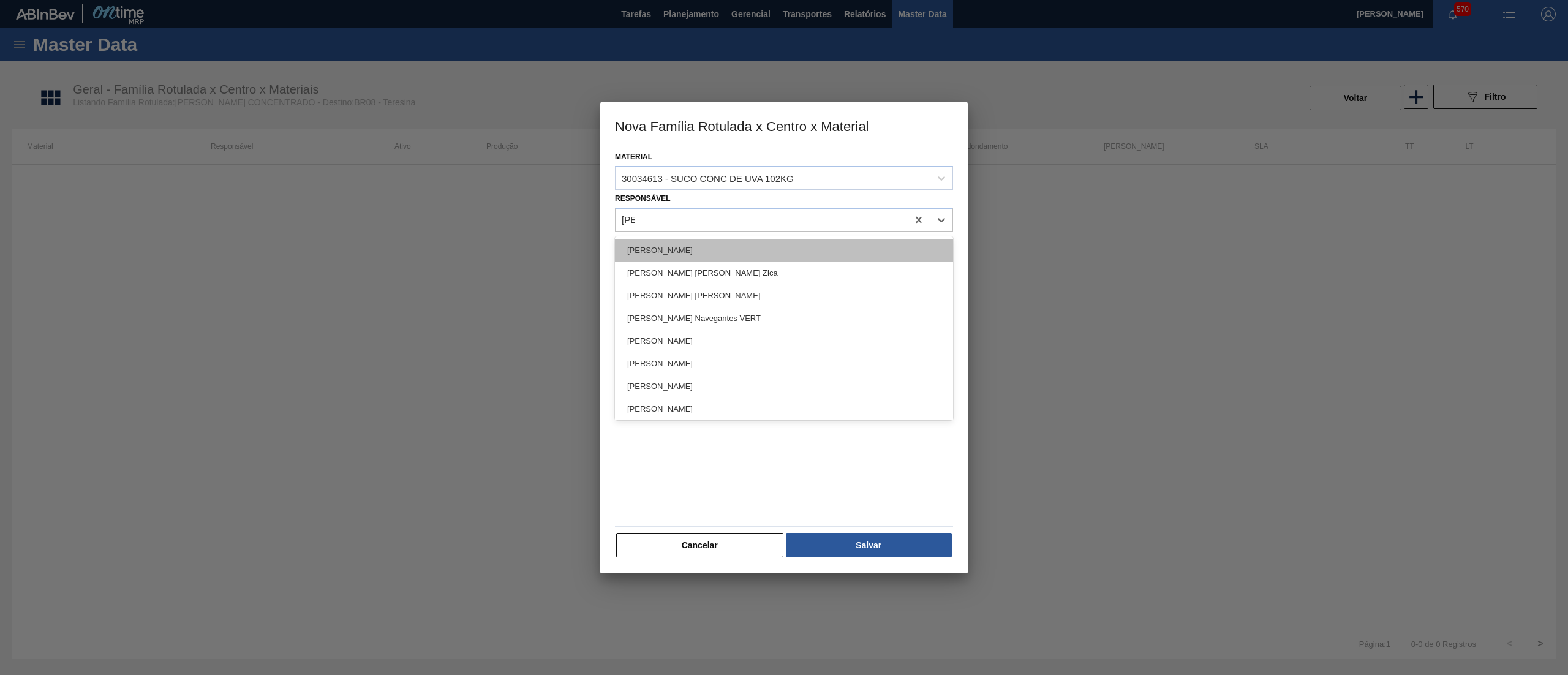
click at [730, 242] on div "[PERSON_NAME]" at bounding box center [784, 250] width 339 height 23
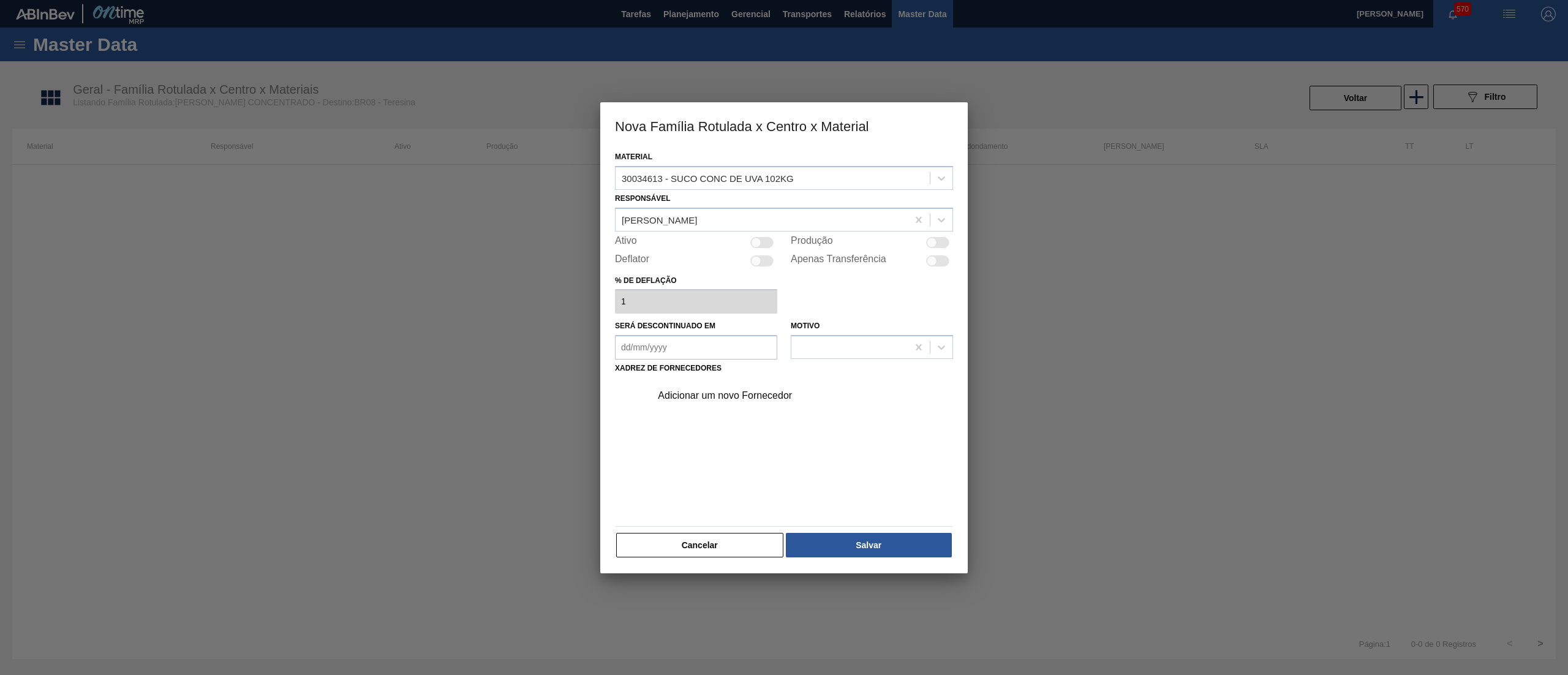
click at [773, 246] on div at bounding box center [762, 242] width 23 height 11
click at [746, 384] on div "Adicionar um novo Fornecedor" at bounding box center [798, 395] width 309 height 31
click at [749, 394] on div "Adicionar um novo Fornecedor" at bounding box center [778, 395] width 240 height 11
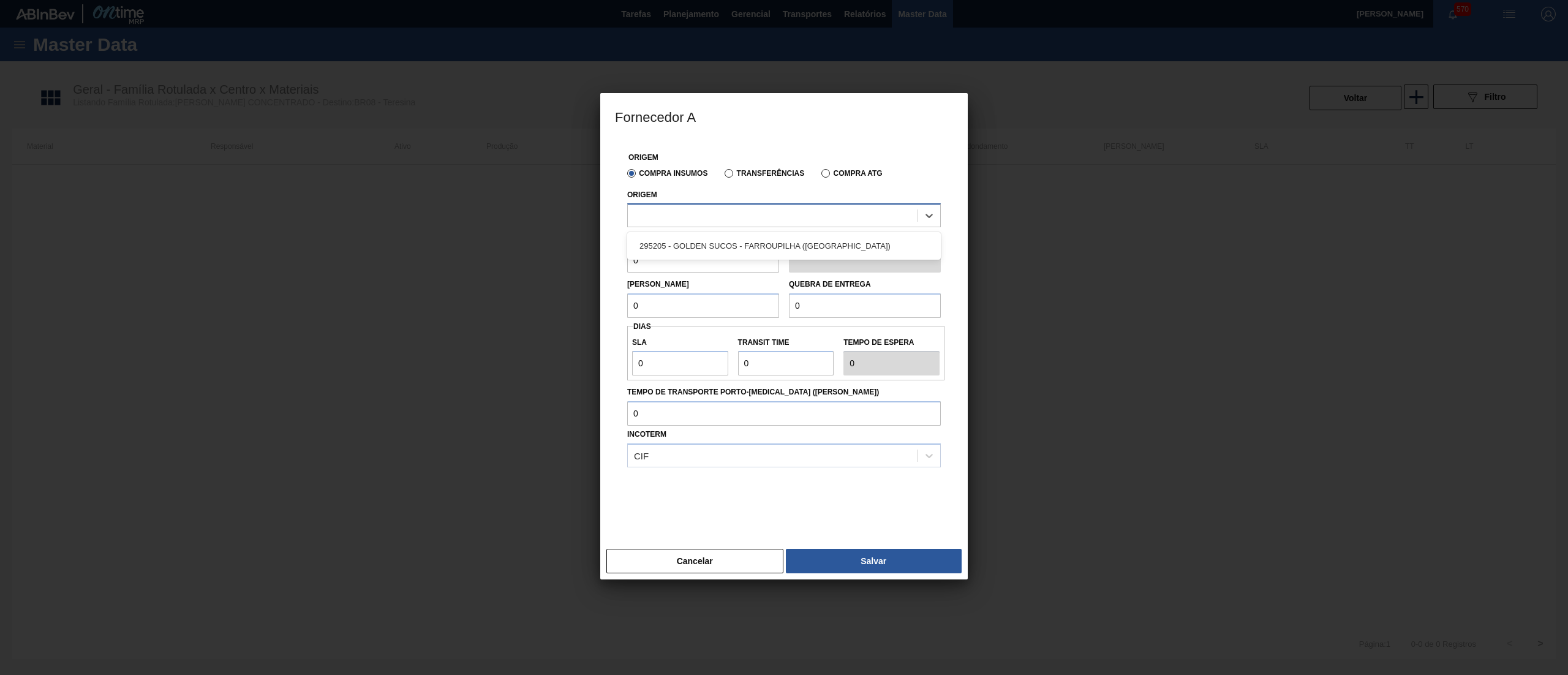
click at [772, 215] on div at bounding box center [773, 216] width 290 height 18
click at [785, 245] on div "295205 - GOLDEN SUCOS - FARROUPILHA ([GEOGRAPHIC_DATA])" at bounding box center [784, 246] width 314 height 23
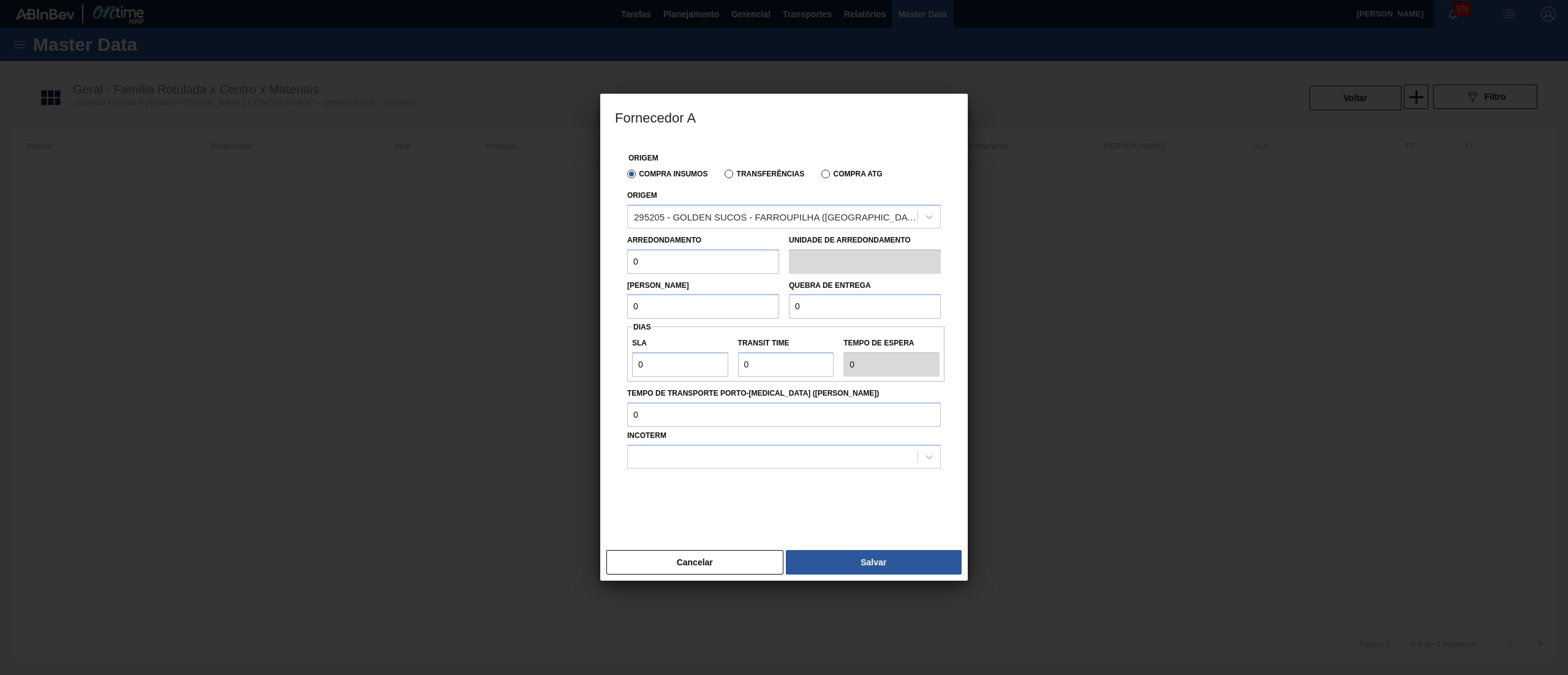
drag, startPoint x: 675, startPoint y: 262, endPoint x: 578, endPoint y: 251, distance: 97.6
click at [578, 251] on div "Fornecedor A Origem Compra Insumos Transferências Compra ATG Origem 295205 - GO…" at bounding box center [784, 338] width 1568 height 675
drag, startPoint x: 661, startPoint y: 308, endPoint x: 598, endPoint y: 307, distance: 63.0
click at [598, 307] on div "Fornecedor A Origem Compra Insumos Transferências Compra ATG Origem 295205 - GO…" at bounding box center [784, 338] width 1568 height 675
drag, startPoint x: 661, startPoint y: 368, endPoint x: 588, endPoint y: 360, distance: 73.4
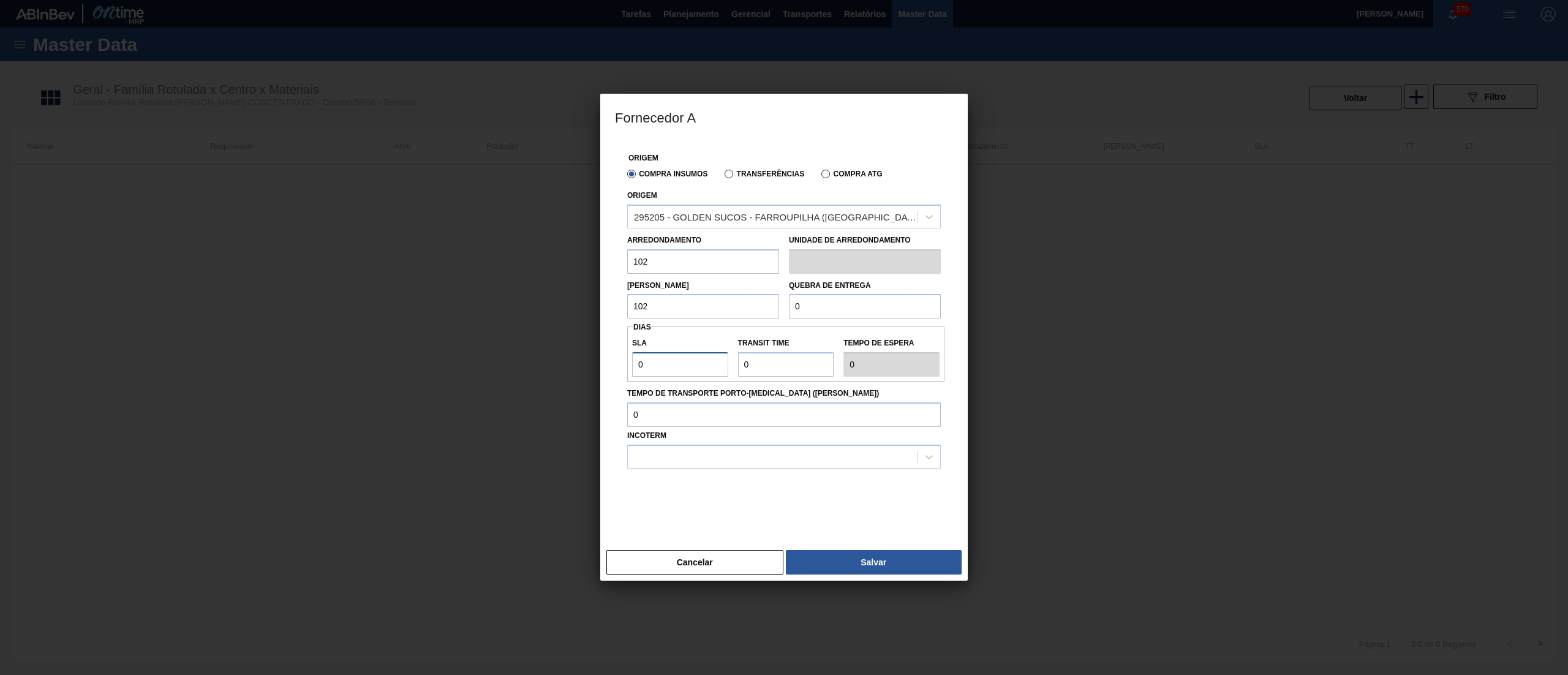
click at [588, 360] on div "Fornecedor A Origem Compra Insumos Transferências Compra ATG Origem 295205 - GO…" at bounding box center [784, 338] width 1568 height 675
drag, startPoint x: 752, startPoint y: 371, endPoint x: 628, endPoint y: 354, distance: 125.2
click at [628, 354] on div "SLA 30 Transit Time Tempo de espera 30" at bounding box center [786, 353] width 317 height 45
click at [651, 448] on div at bounding box center [773, 457] width 290 height 18
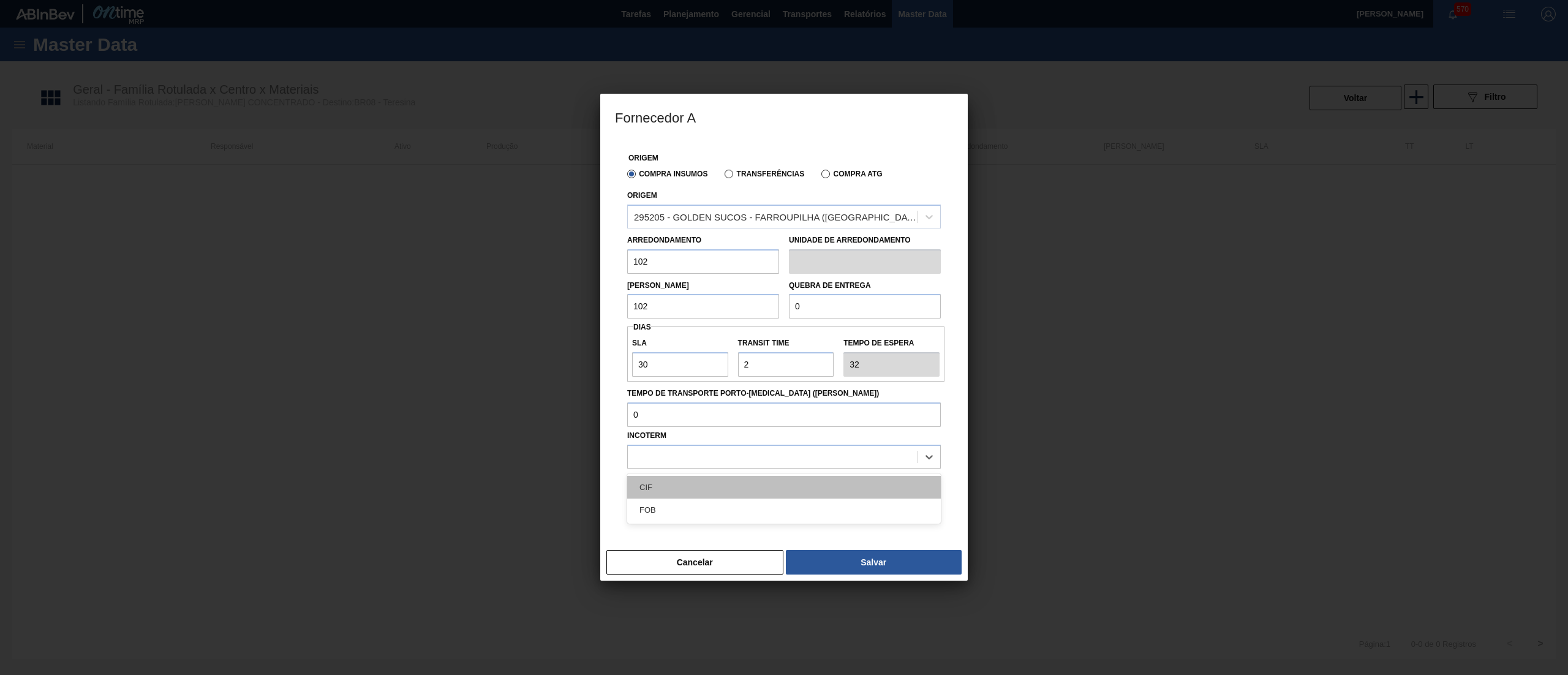
click at [689, 494] on div "CIF" at bounding box center [784, 487] width 314 height 23
click at [705, 464] on div "CIF" at bounding box center [773, 457] width 290 height 18
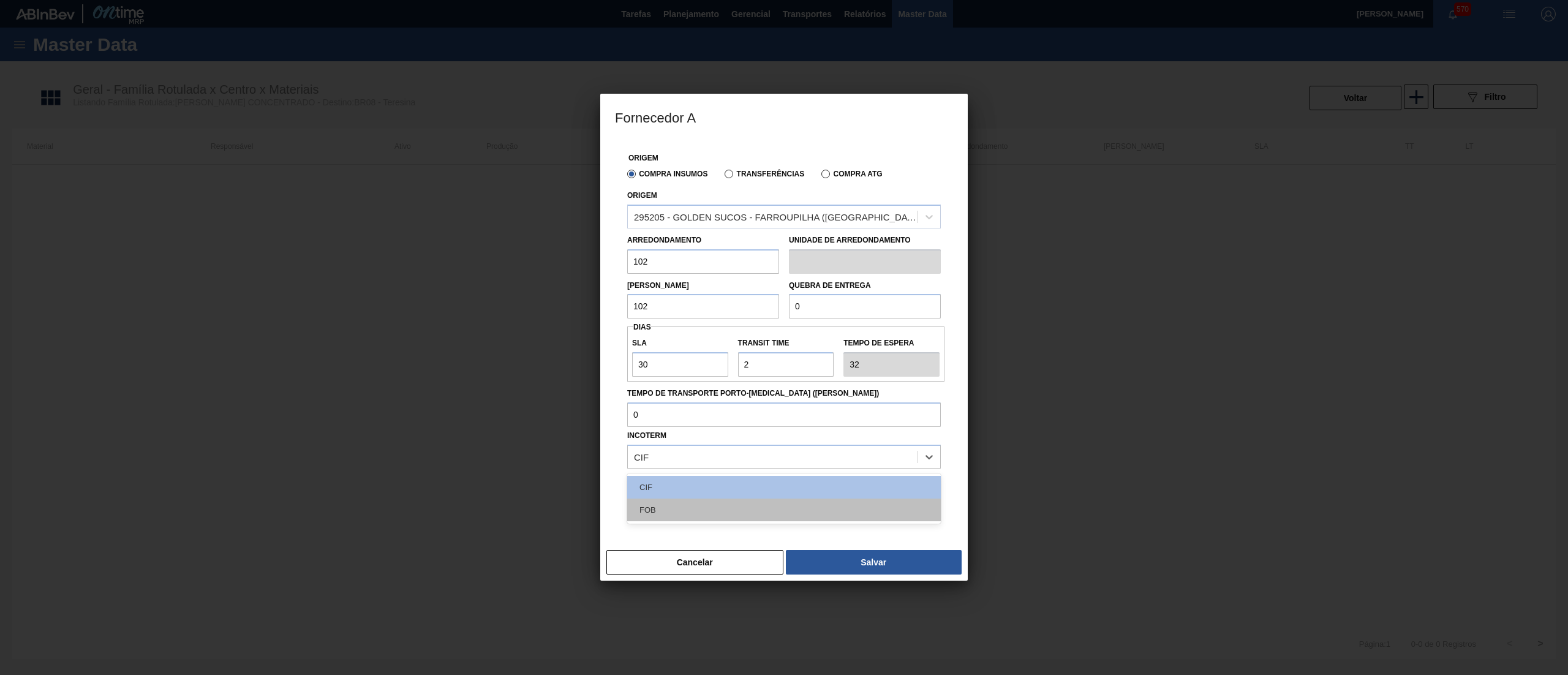
click at [720, 505] on div "FOB" at bounding box center [784, 510] width 314 height 23
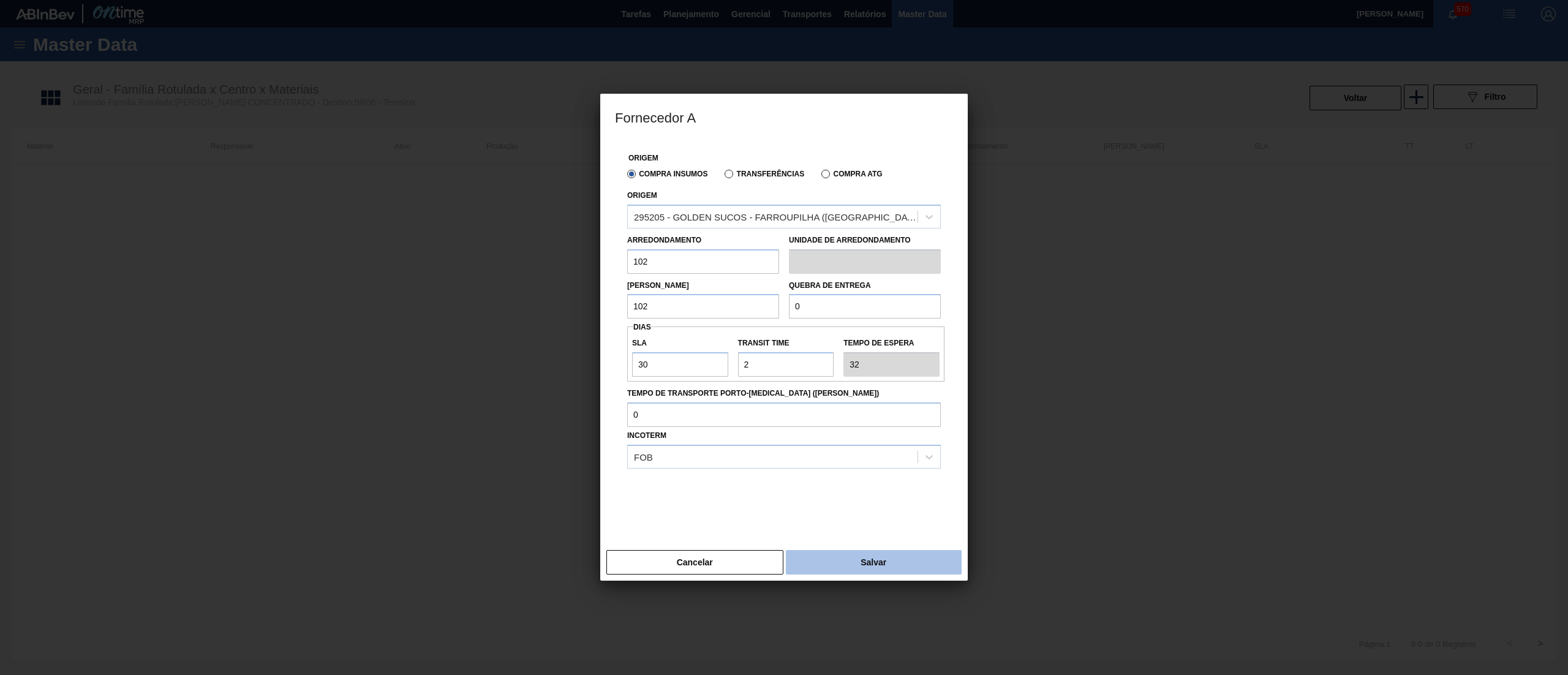
click at [817, 550] on button "Salvar" at bounding box center [873, 562] width 176 height 25
click at [890, 559] on button "Salvar" at bounding box center [873, 562] width 176 height 25
click at [860, 550] on button "Salvar" at bounding box center [873, 562] width 176 height 25
drag, startPoint x: 822, startPoint y: 306, endPoint x: 695, endPoint y: 277, distance: 130.3
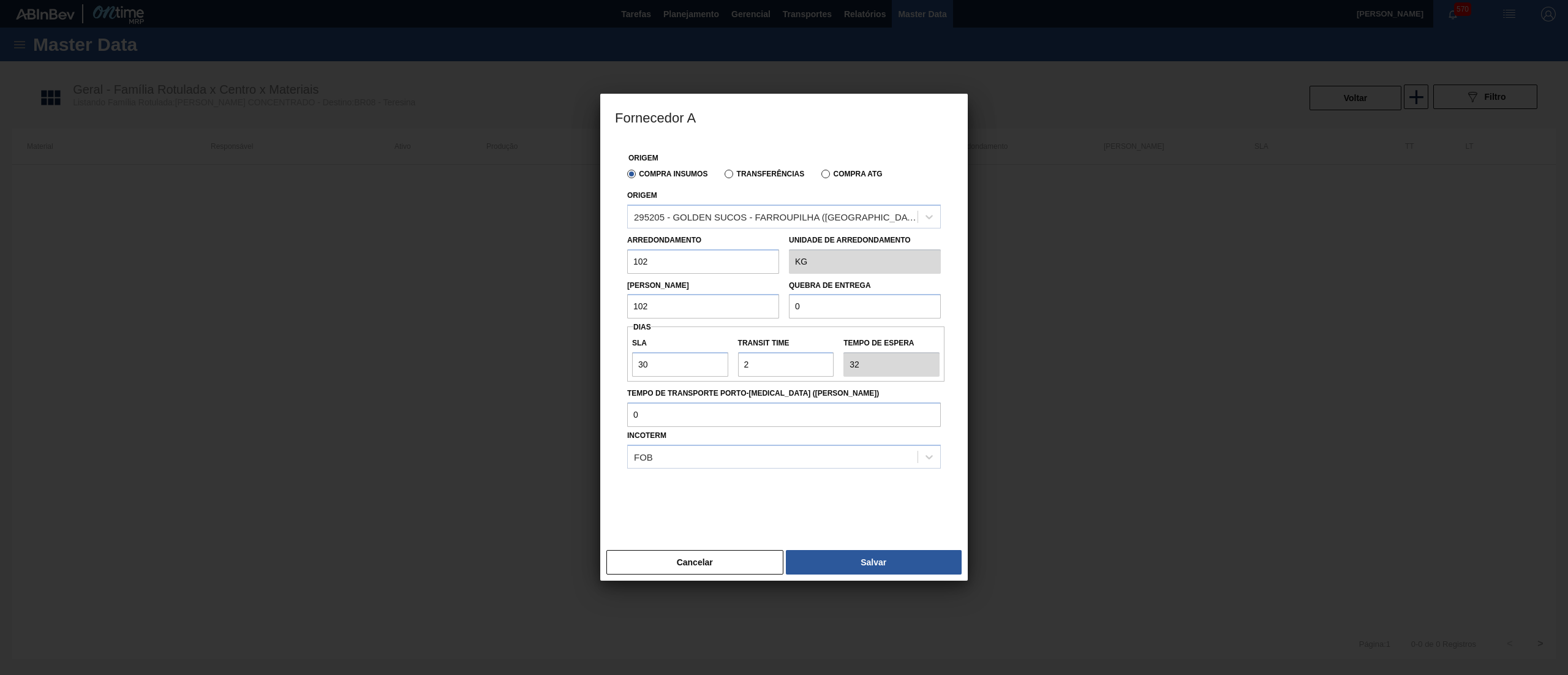
click at [695, 277] on div "Lote Mínimo 102 Quebra de entrega 0" at bounding box center [784, 296] width 323 height 45
click at [817, 552] on button "Salvar" at bounding box center [873, 562] width 176 height 25
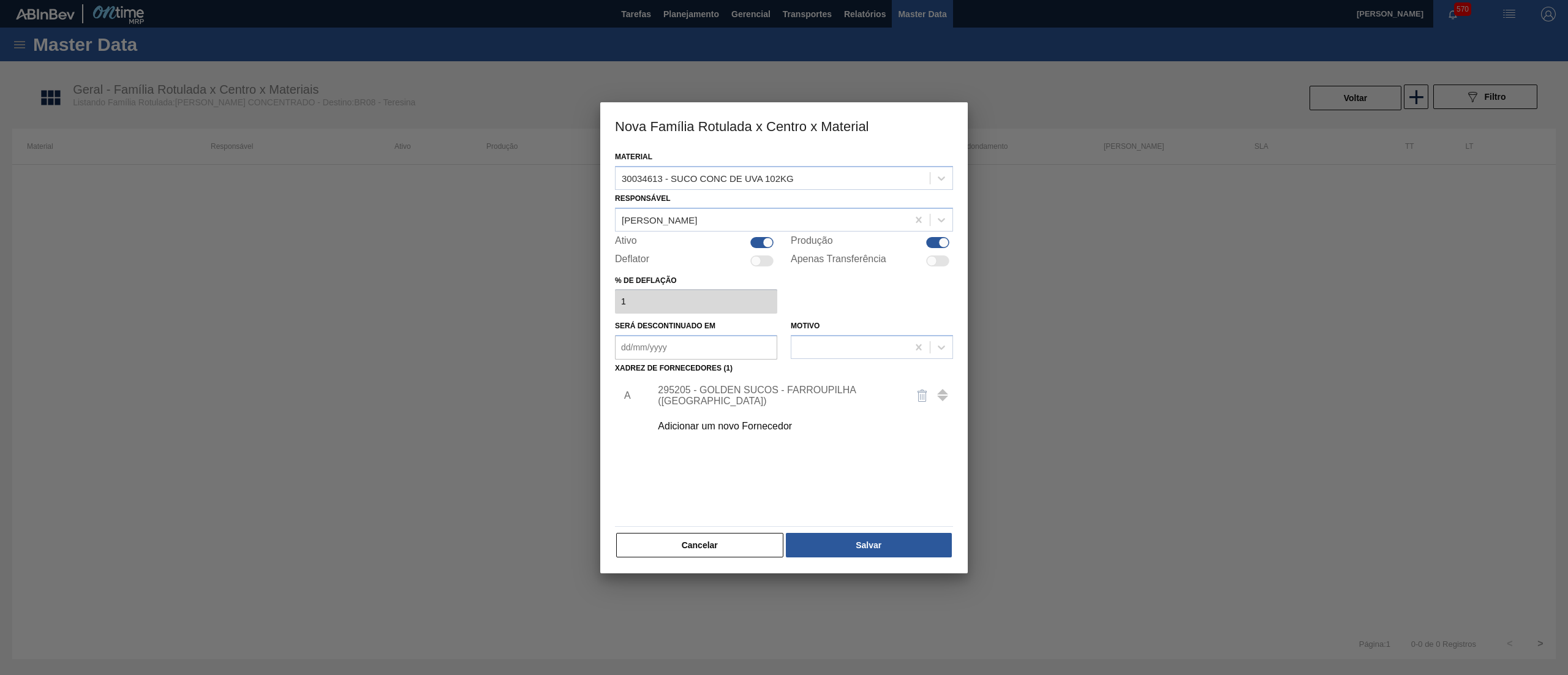
click at [817, 552] on button "Salvar" at bounding box center [869, 545] width 166 height 25
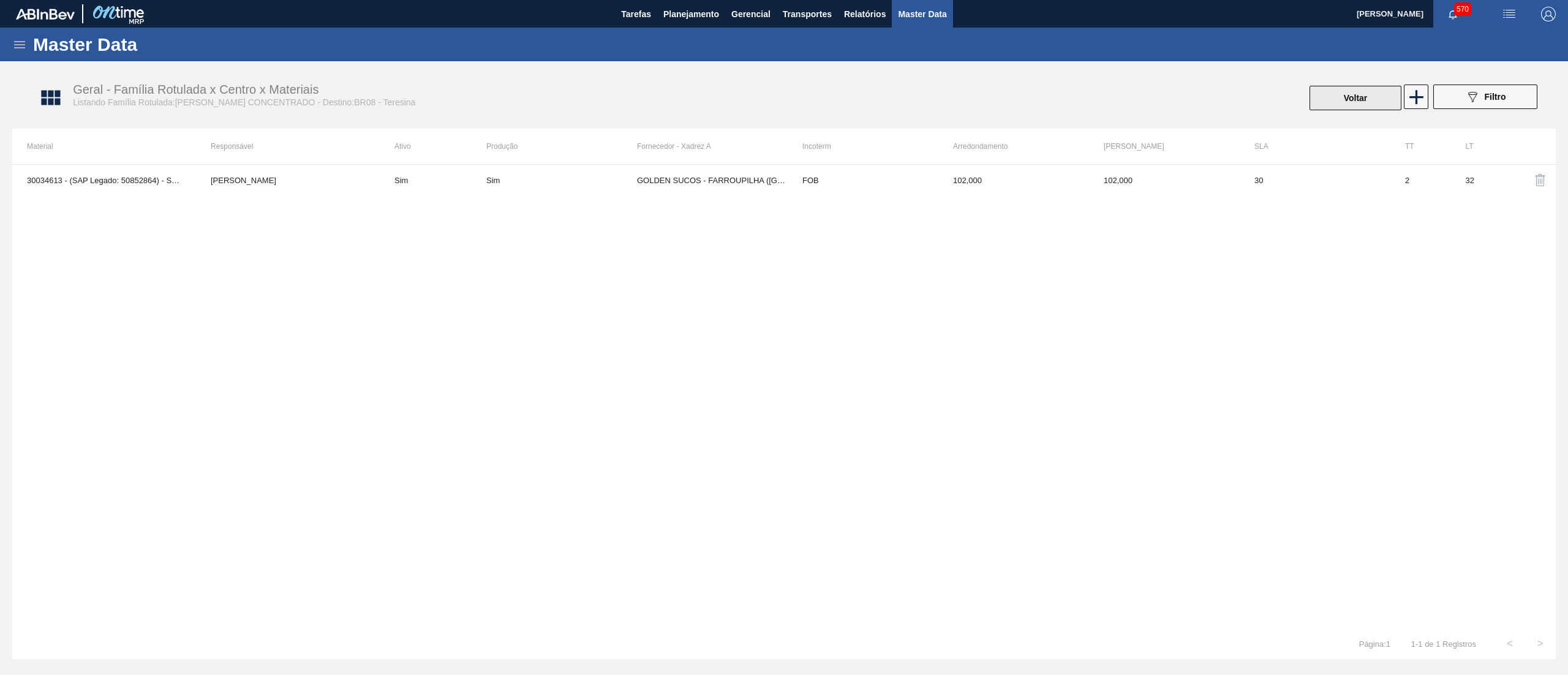
click at [1373, 107] on button "Voltar" at bounding box center [1356, 98] width 92 height 25
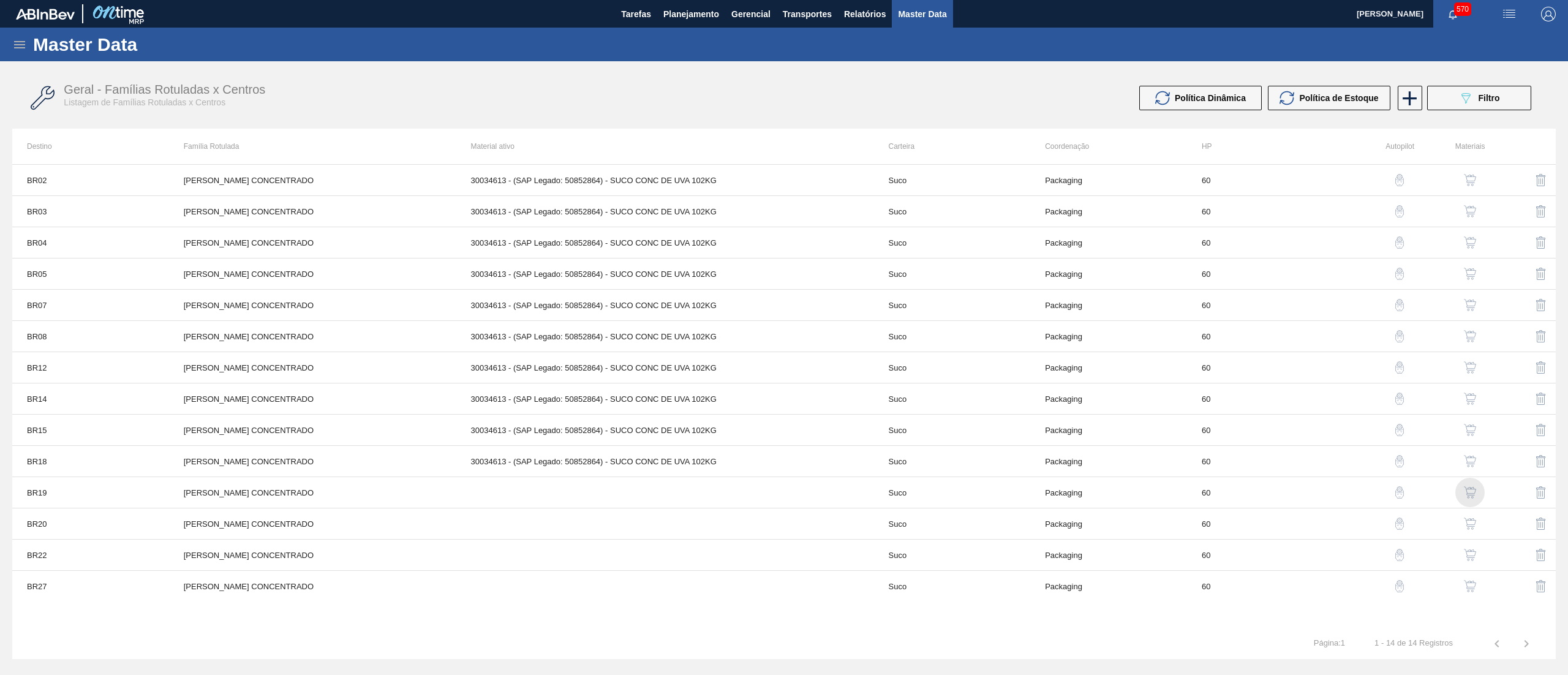
click at [1477, 489] on div "button" at bounding box center [1470, 492] width 15 height 12
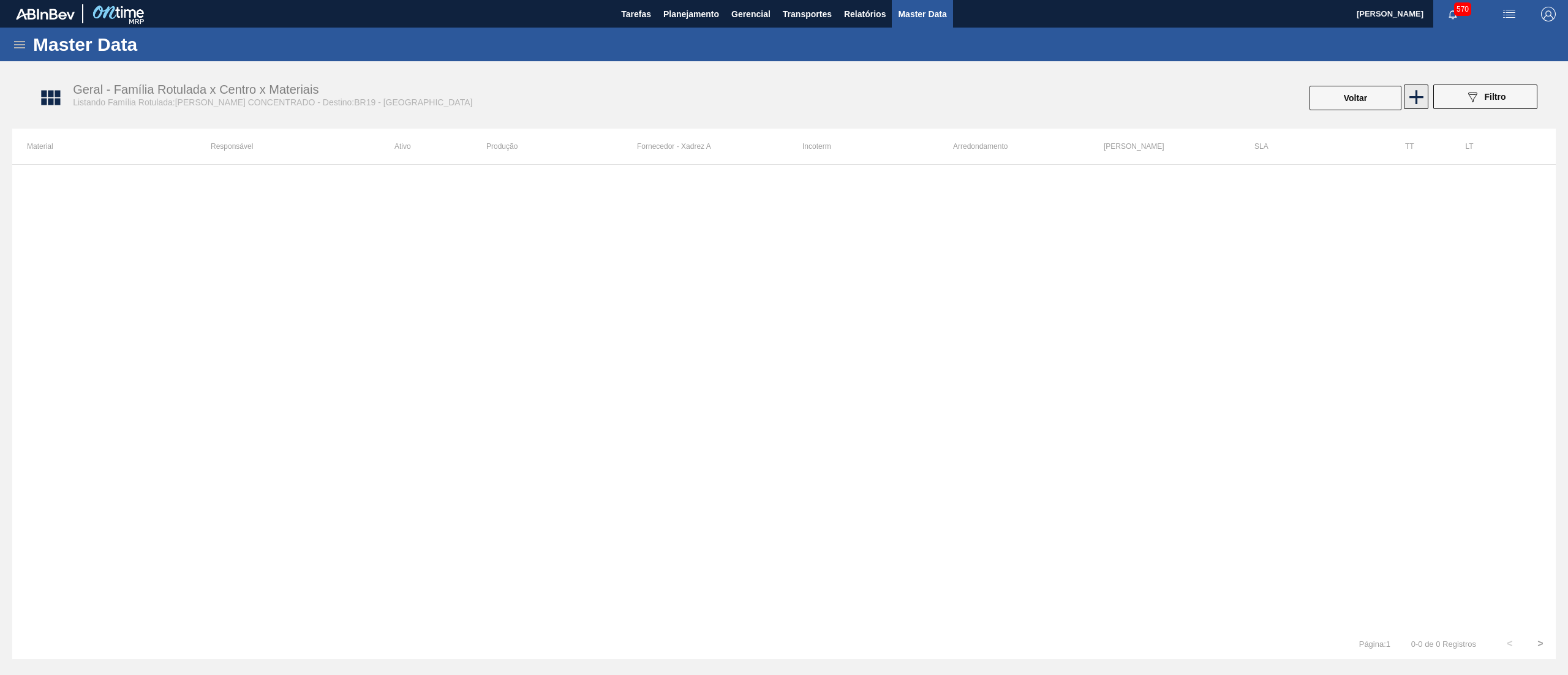
click at [1413, 93] on icon at bounding box center [1416, 96] width 24 height 24
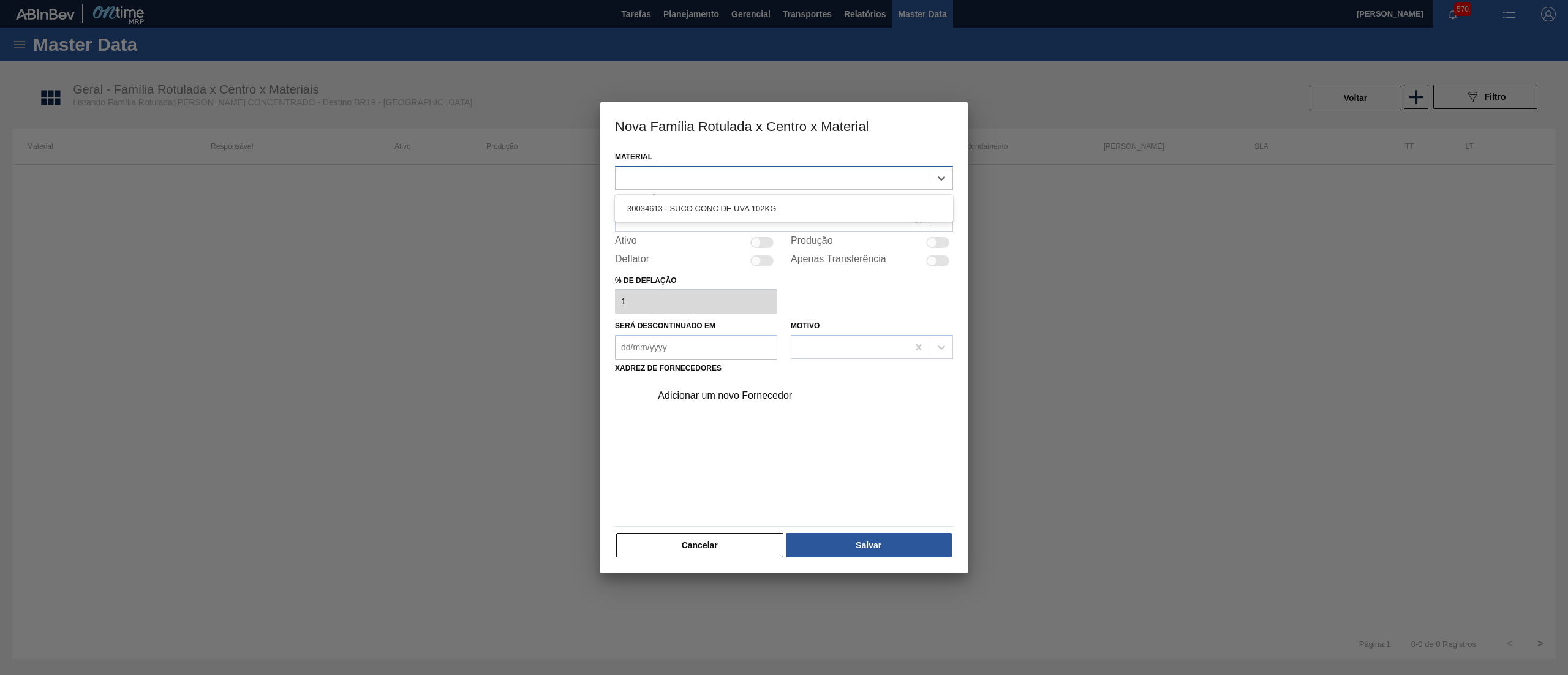
click at [795, 175] on div at bounding box center [773, 178] width 315 height 18
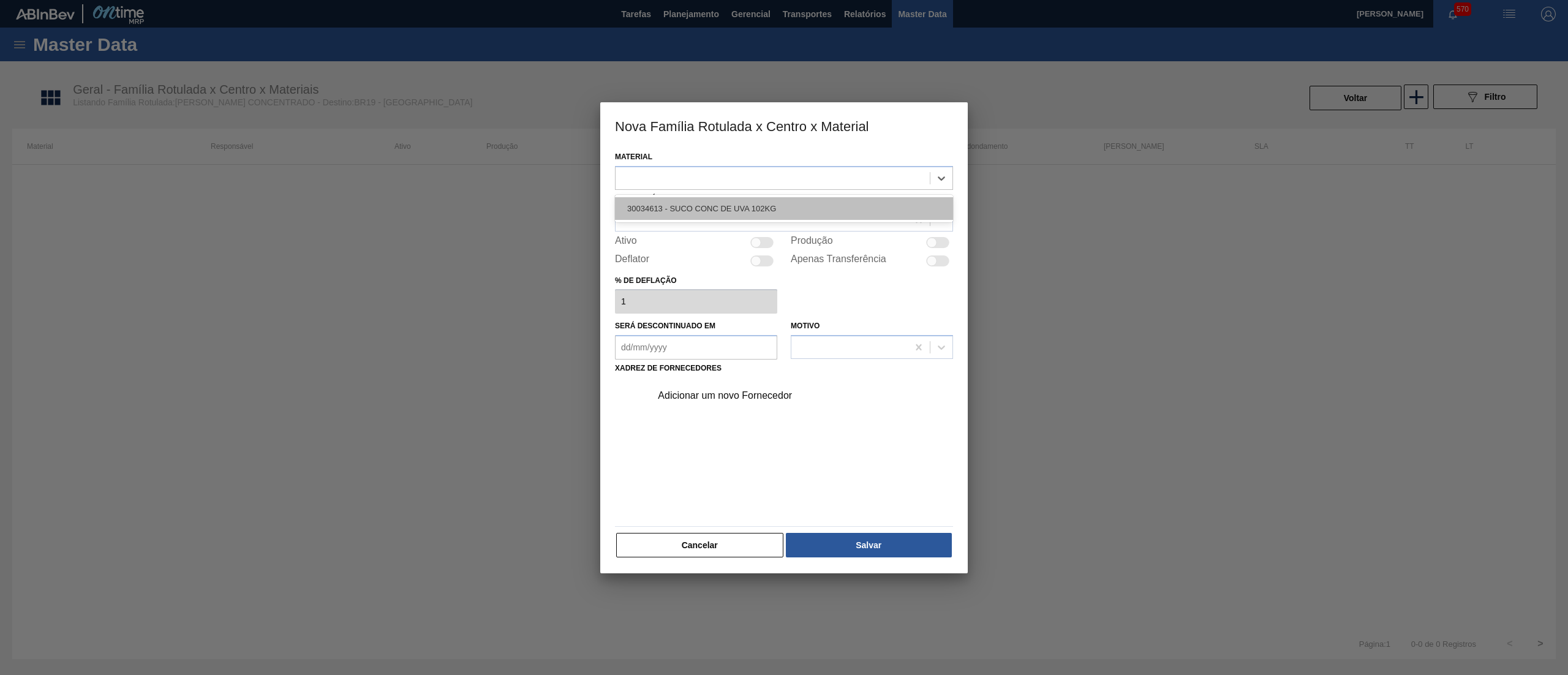
click at [780, 208] on div "30034613 - SUCO CONC DE UVA 102KG" at bounding box center [784, 209] width 339 height 23
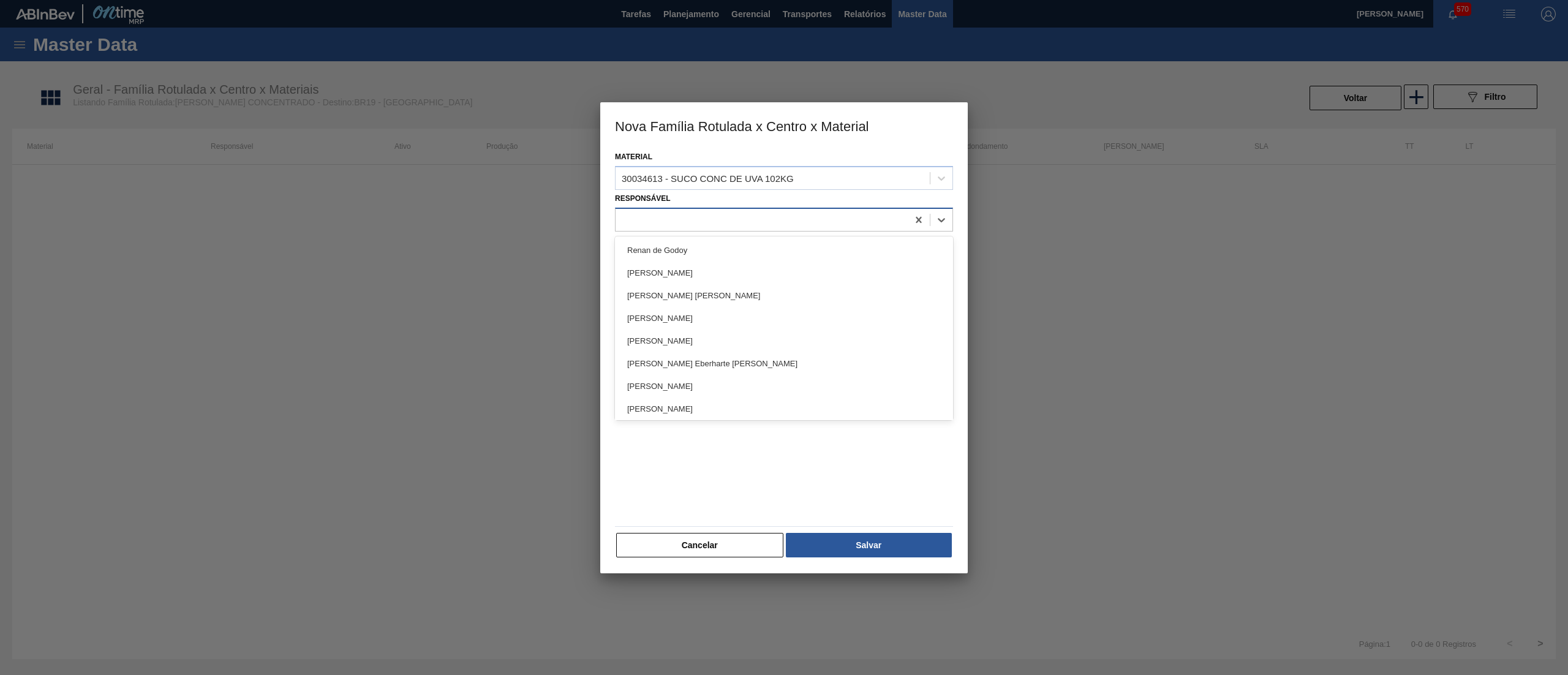
click at [757, 215] on div at bounding box center [761, 219] width 293 height 18
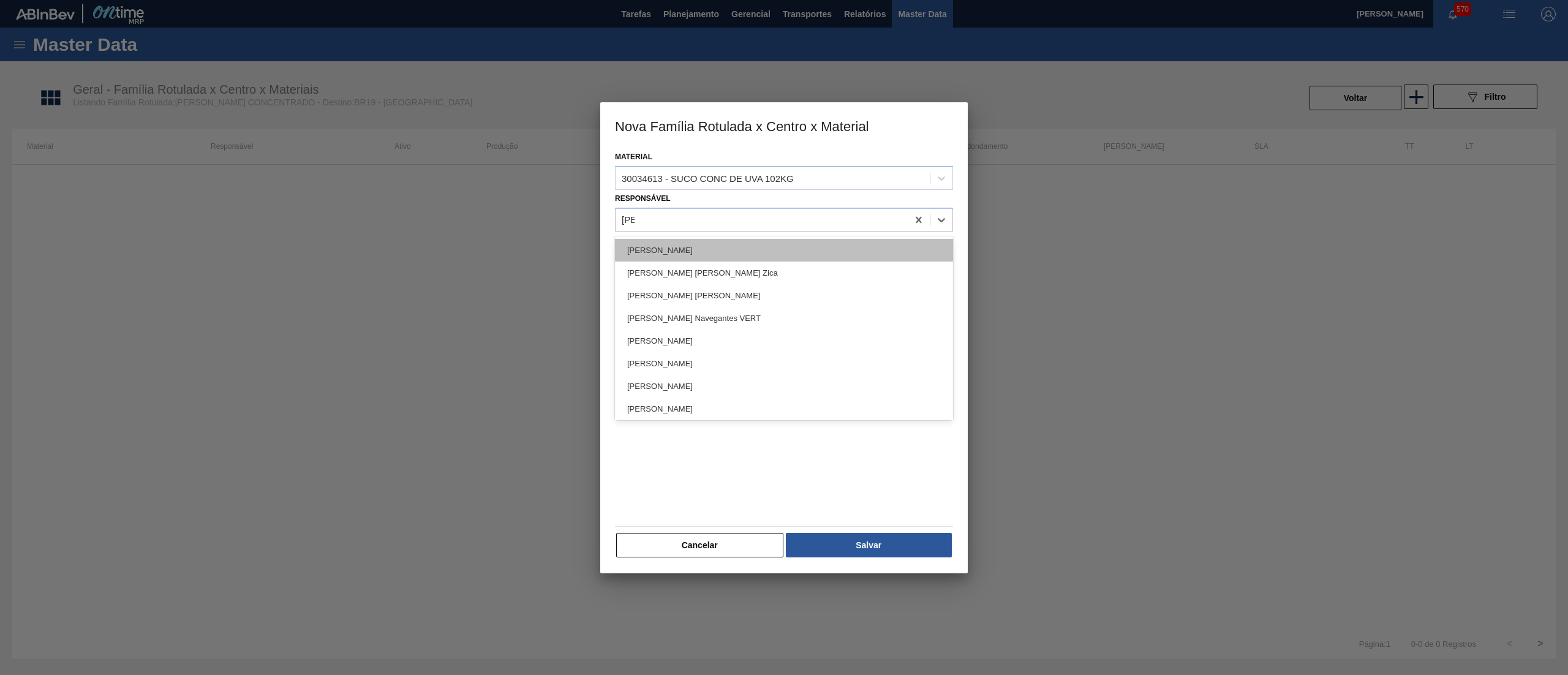
click at [753, 245] on div "[PERSON_NAME]" at bounding box center [784, 250] width 339 height 23
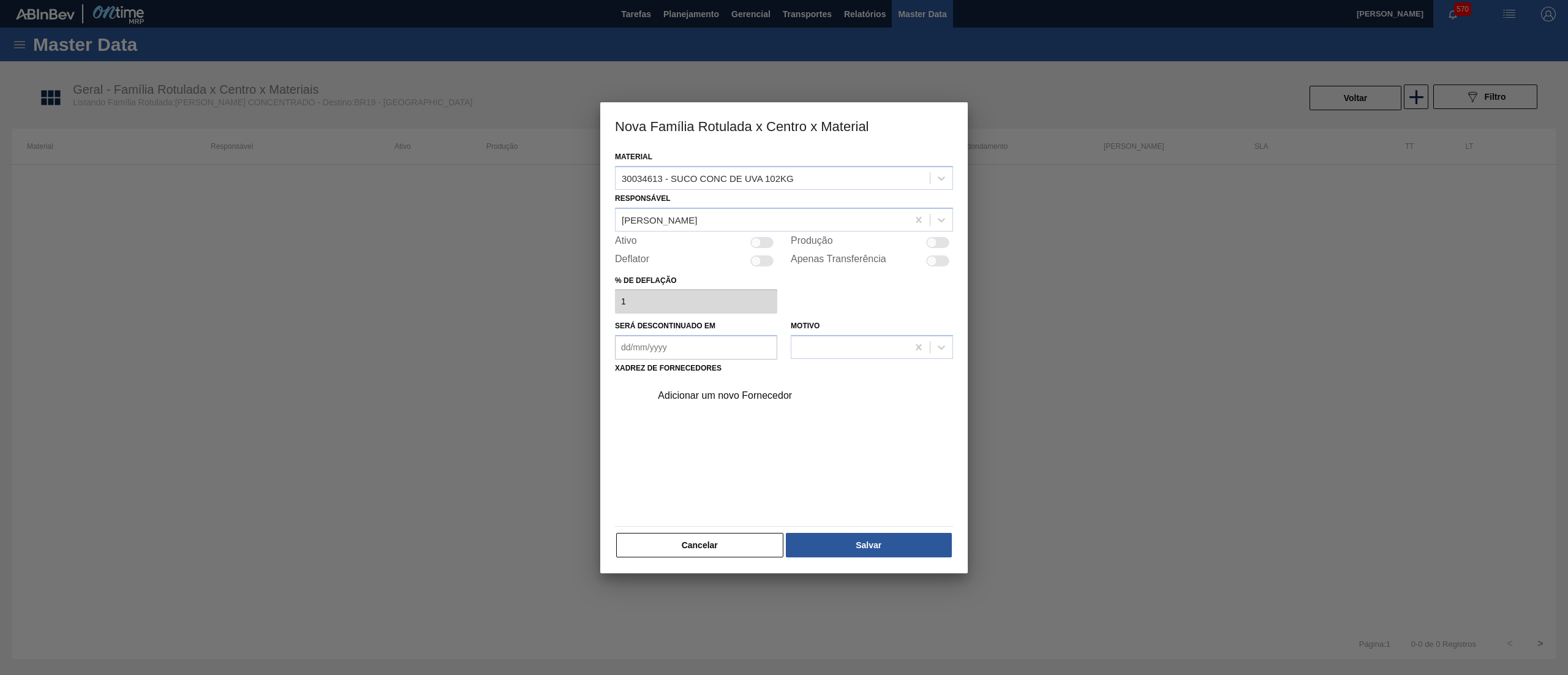
click at [755, 245] on div at bounding box center [757, 242] width 11 height 11
click at [731, 388] on div "Adicionar um novo Fornecedor" at bounding box center [798, 395] width 309 height 31
click at [711, 396] on div "Adicionar um novo Fornecedor" at bounding box center [778, 395] width 240 height 11
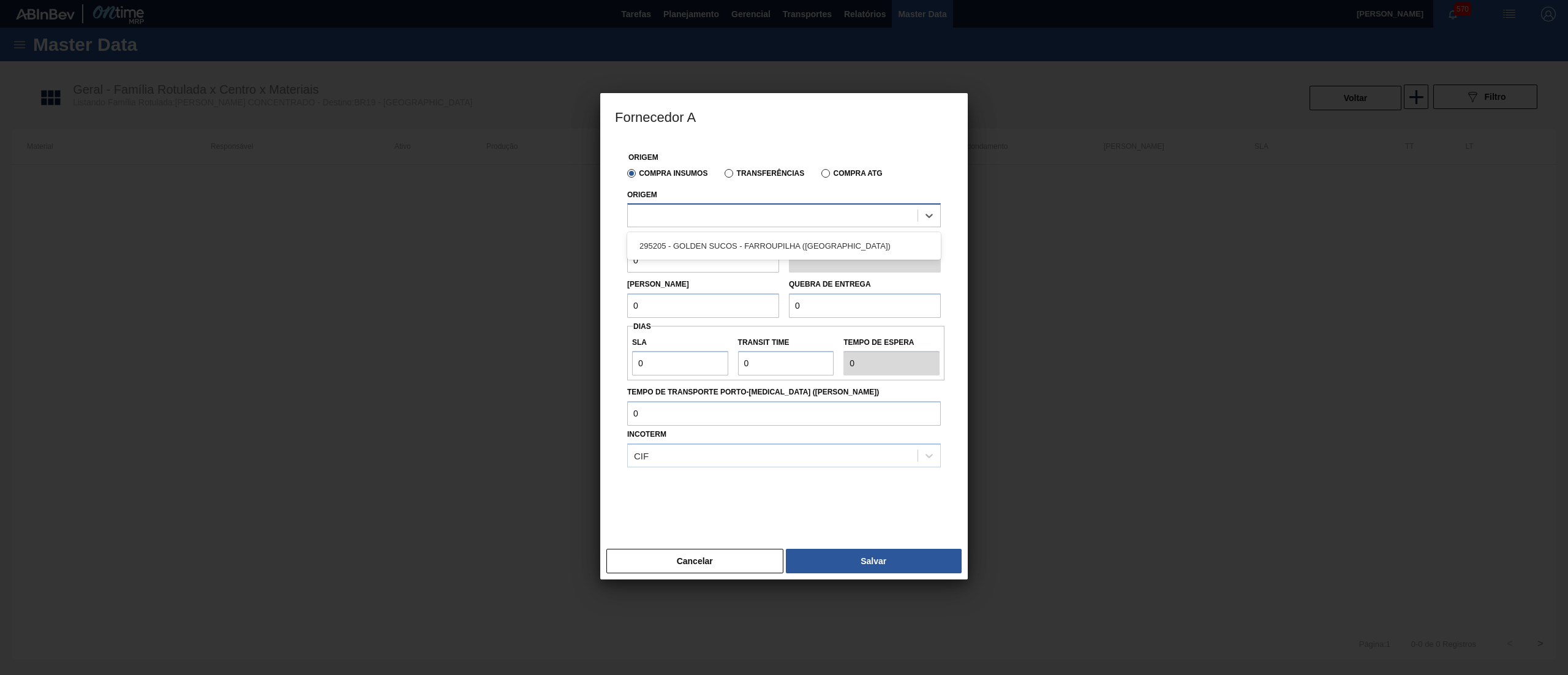
click at [771, 222] on div at bounding box center [773, 216] width 290 height 18
click at [775, 240] on div "295205 - GOLDEN SUCOS - FARROUPILHA ([GEOGRAPHIC_DATA])" at bounding box center [784, 246] width 314 height 23
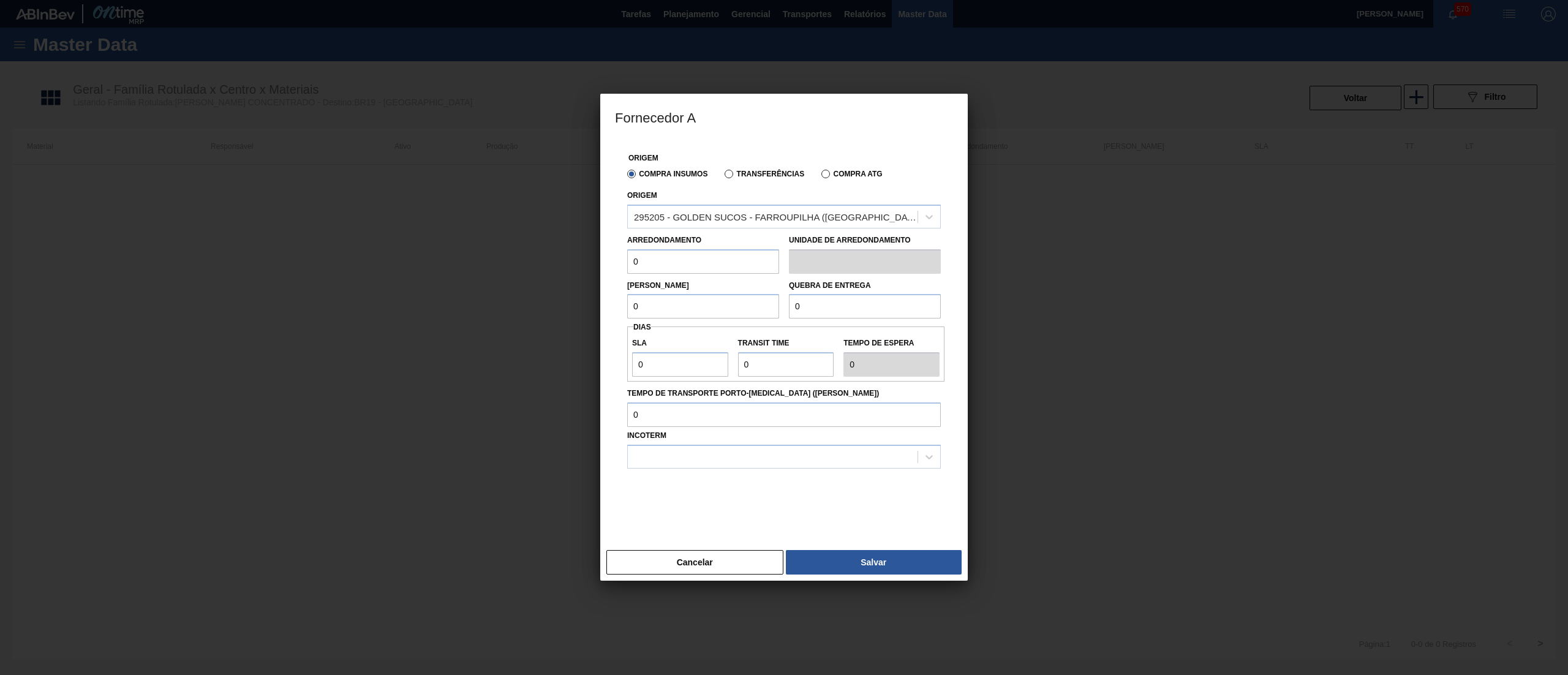
drag, startPoint x: 669, startPoint y: 254, endPoint x: 510, endPoint y: 250, distance: 159.1
click at [510, 250] on div "Fornecedor A Origem Compra Insumos Transferências Compra ATG Origem 295205 - GO…" at bounding box center [784, 338] width 1568 height 675
drag, startPoint x: 664, startPoint y: 296, endPoint x: 571, endPoint y: 291, distance: 93.1
click at [571, 291] on div "Fornecedor A Origem Compra Insumos Transferências Compra ATG Origem 295205 - GO…" at bounding box center [784, 338] width 1568 height 675
drag, startPoint x: 681, startPoint y: 264, endPoint x: 498, endPoint y: 254, distance: 183.3
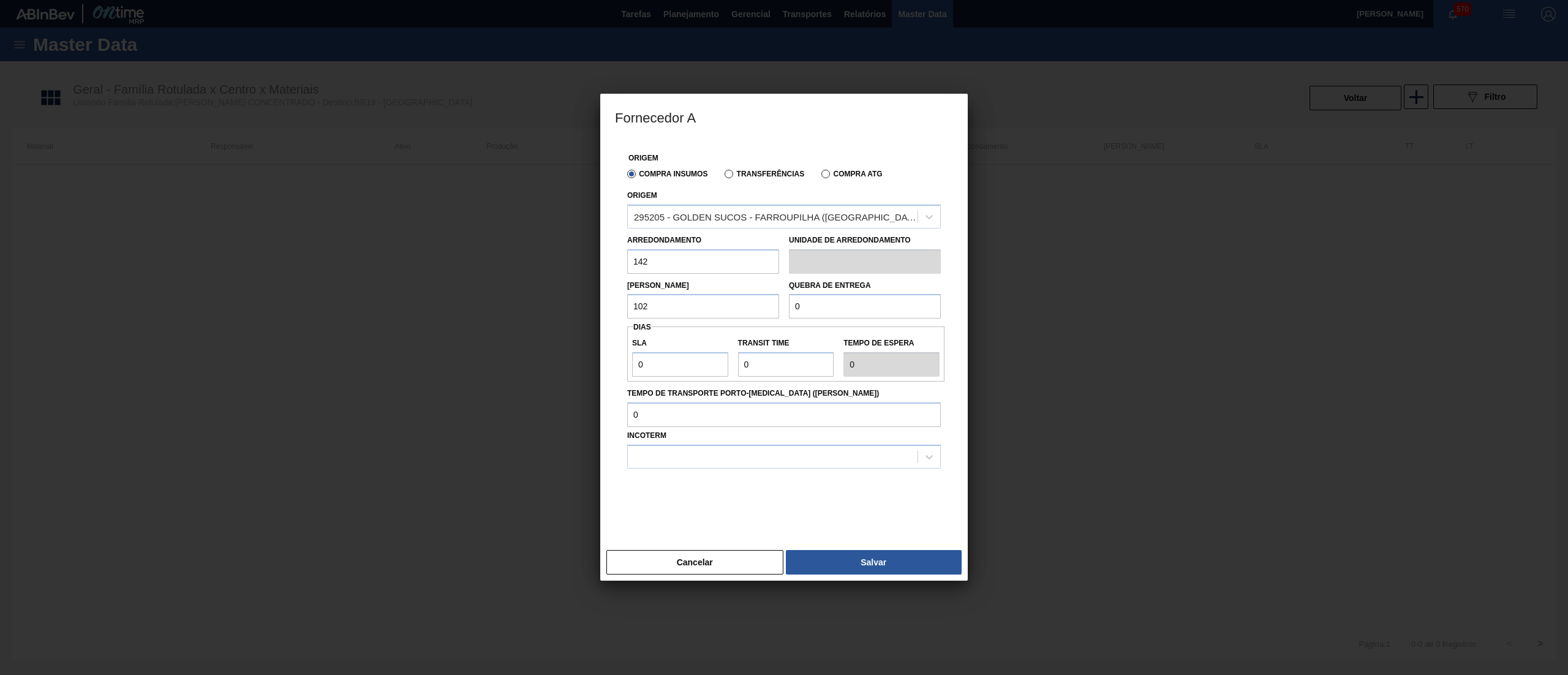
click at [498, 254] on div "Fornecedor A Origem Compra Insumos Transferências Compra ATG Origem 295205 - GO…" at bounding box center [784, 338] width 1568 height 675
drag, startPoint x: 829, startPoint y: 306, endPoint x: 745, endPoint y: 313, distance: 84.3
click at [745, 313] on div "Lote Mínimo 102 Quebra de entrega 0" at bounding box center [784, 296] width 323 height 45
drag, startPoint x: 680, startPoint y: 372, endPoint x: 552, endPoint y: 368, distance: 128.1
click at [552, 368] on div "Fornecedor A Origem Compra Insumos Transferências Compra ATG Origem 295205 - GO…" at bounding box center [784, 338] width 1568 height 675
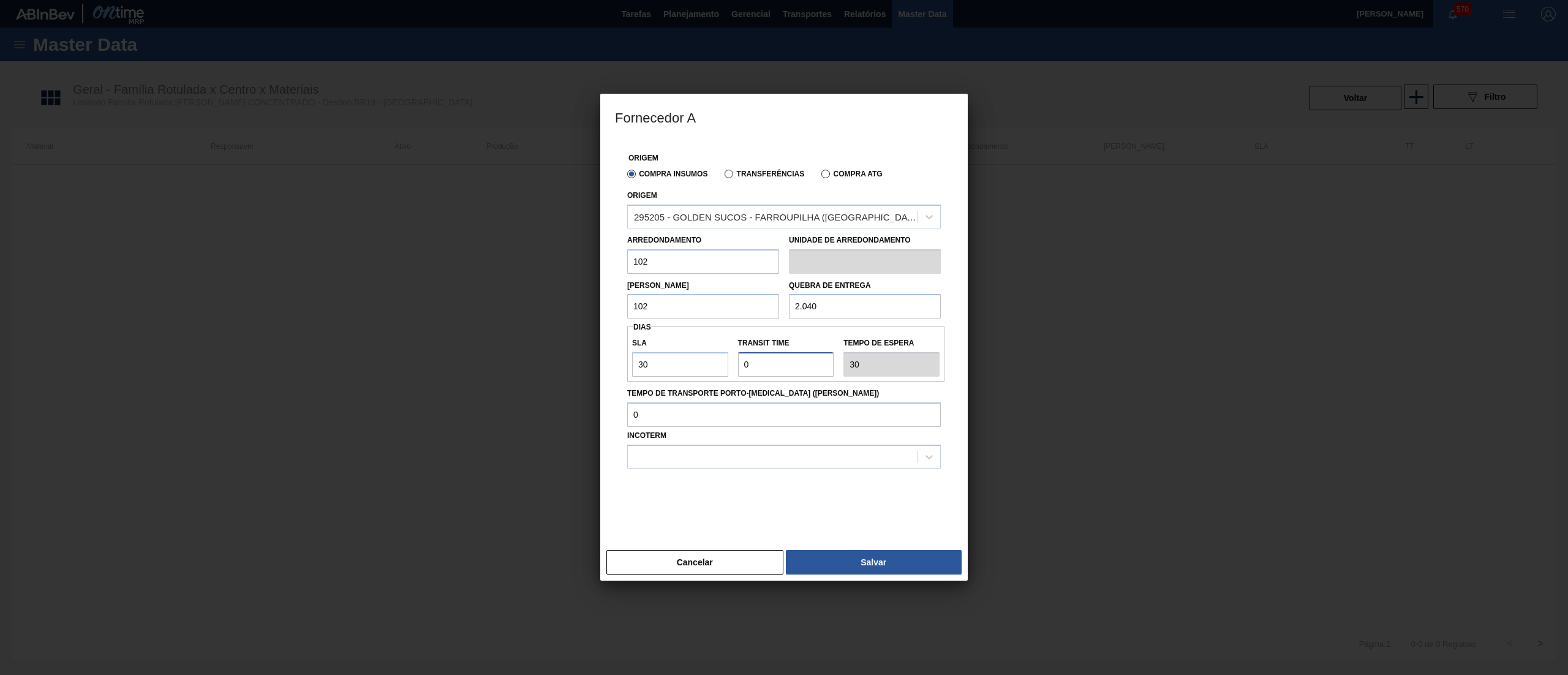
drag, startPoint x: 762, startPoint y: 375, endPoint x: 705, endPoint y: 372, distance: 57.1
click at [705, 372] on div "SLA 30 Transit Time Tempo de espera 30" at bounding box center [786, 353] width 317 height 45
click at [681, 466] on div at bounding box center [784, 456] width 314 height 24
click at [699, 518] on div "FOB" at bounding box center [784, 510] width 314 height 23
click at [827, 561] on button "Salvar" at bounding box center [873, 562] width 176 height 25
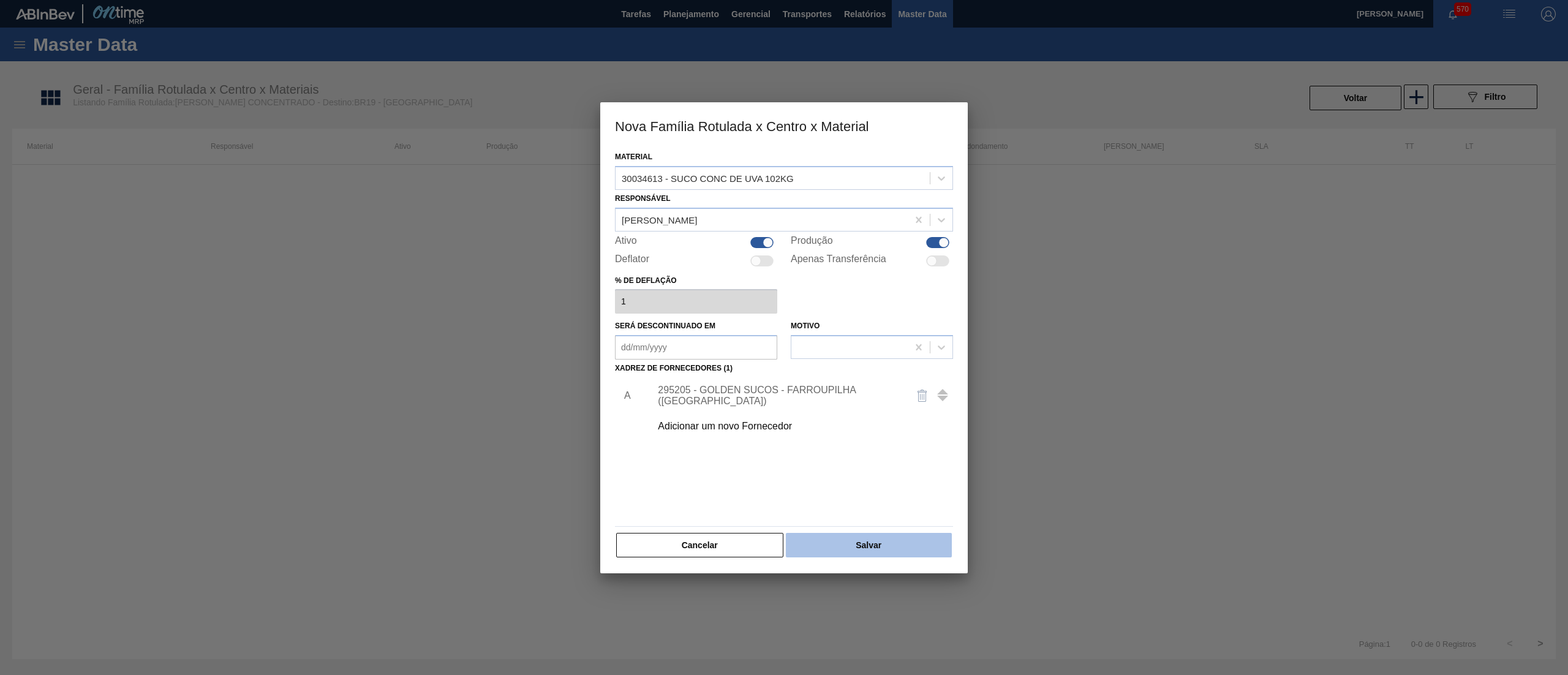
click at [846, 556] on button "Salvar" at bounding box center [869, 545] width 166 height 25
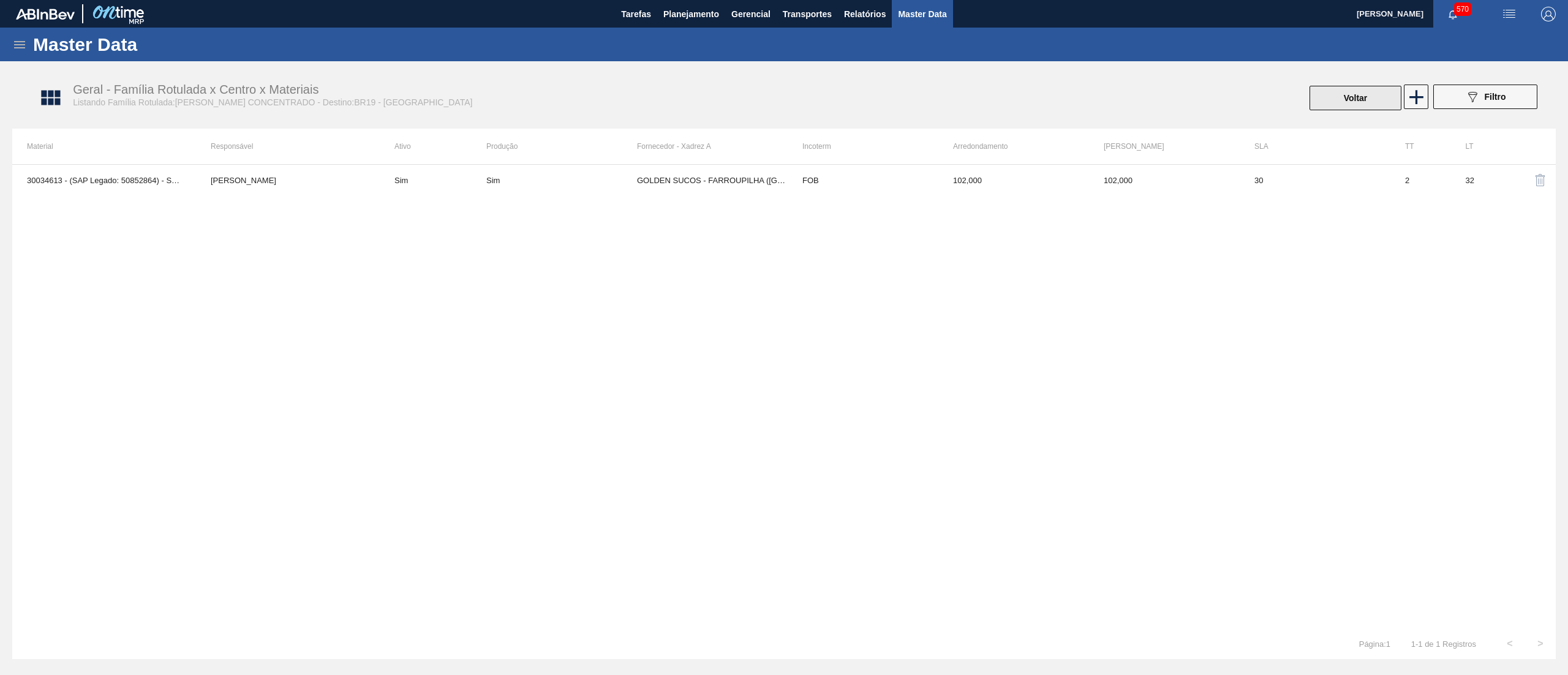
click at [1328, 101] on button "Voltar" at bounding box center [1356, 98] width 92 height 25
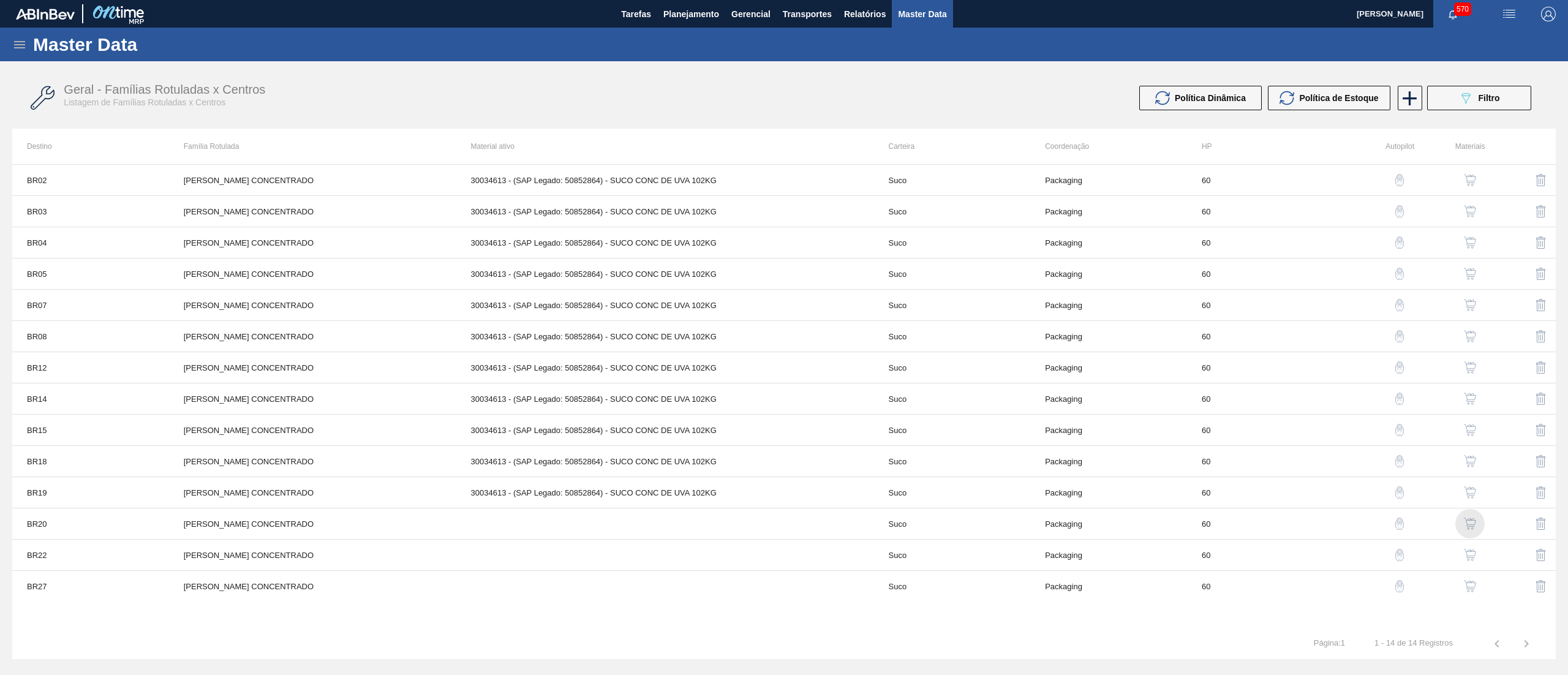
click at [1472, 521] on img "button" at bounding box center [1470, 524] width 12 height 12
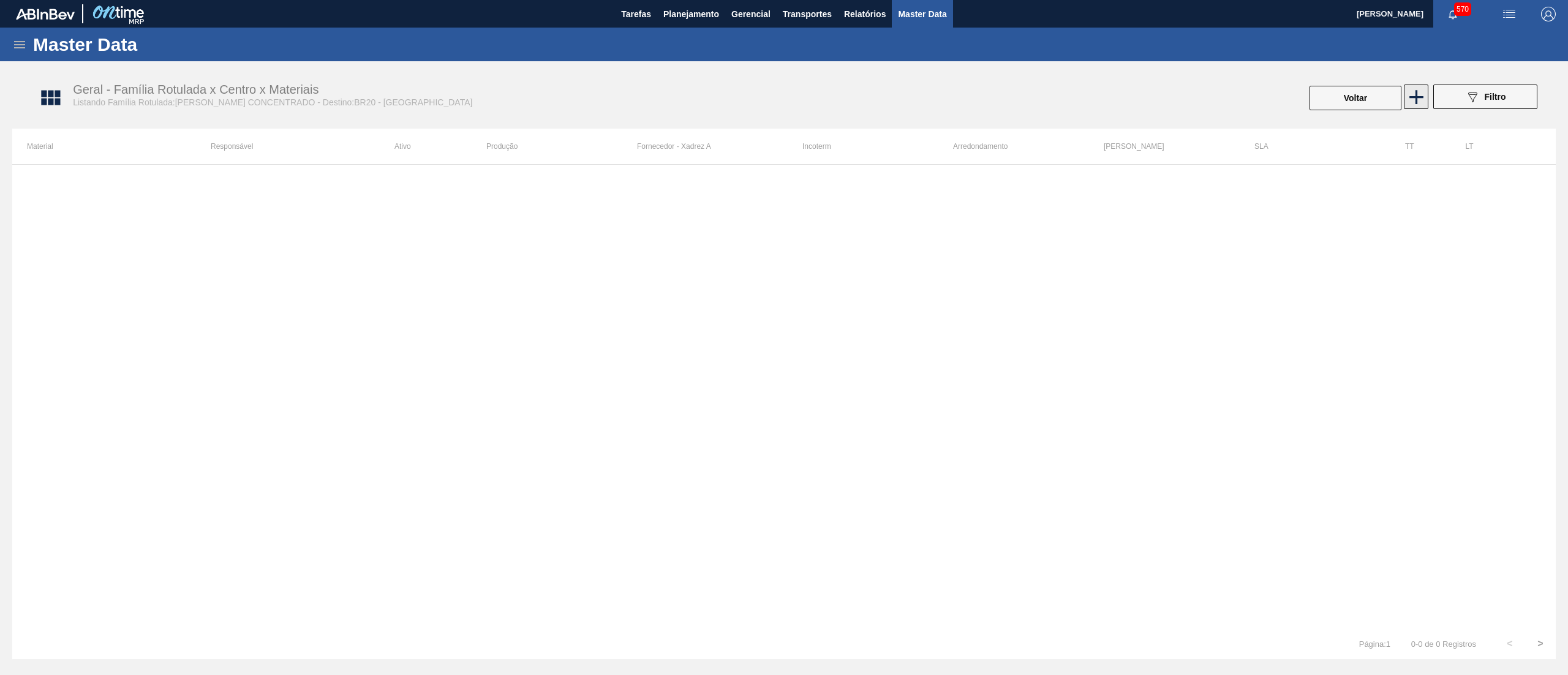
click at [1417, 104] on icon at bounding box center [1416, 96] width 24 height 24
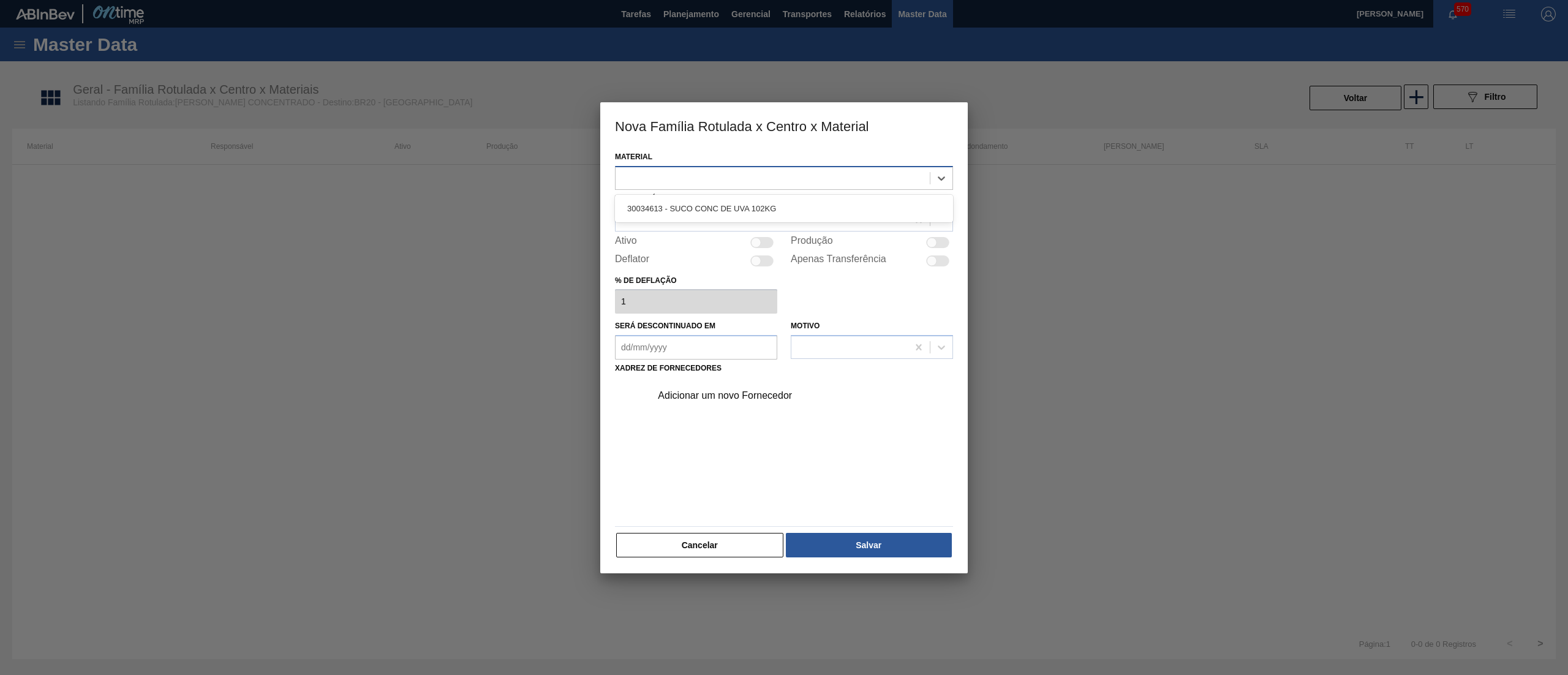
click at [811, 171] on div at bounding box center [773, 178] width 315 height 18
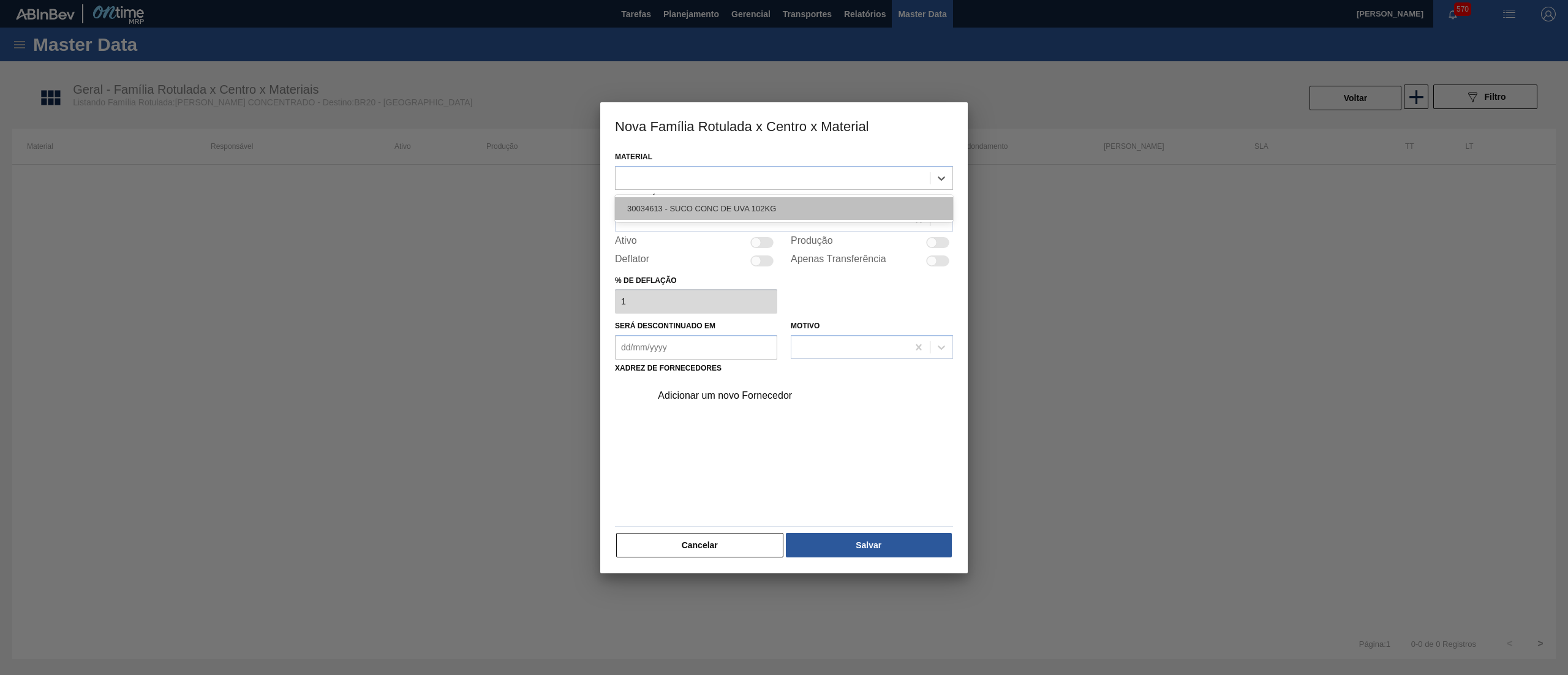
click at [788, 207] on div "30034613 - SUCO CONC DE UVA 102KG" at bounding box center [784, 209] width 339 height 23
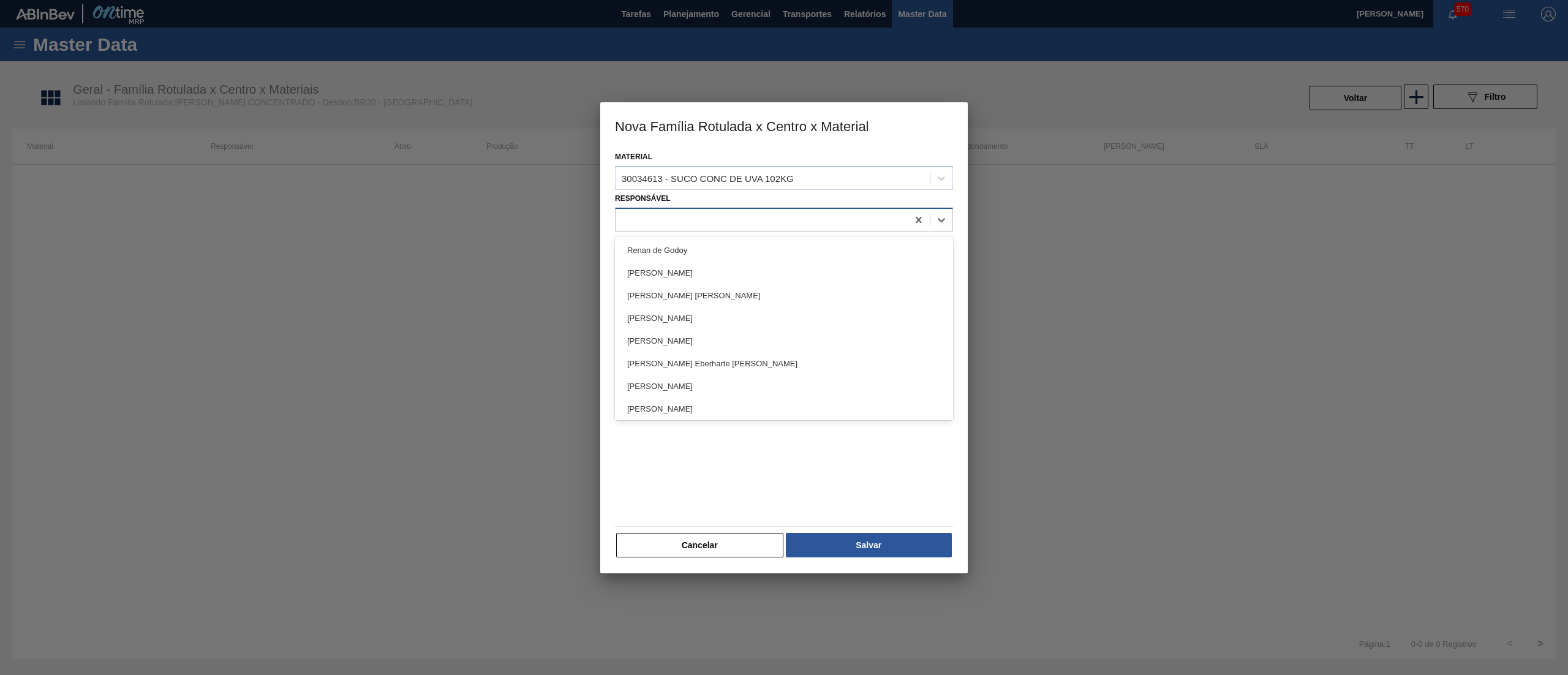
click at [723, 222] on div at bounding box center [761, 219] width 293 height 18
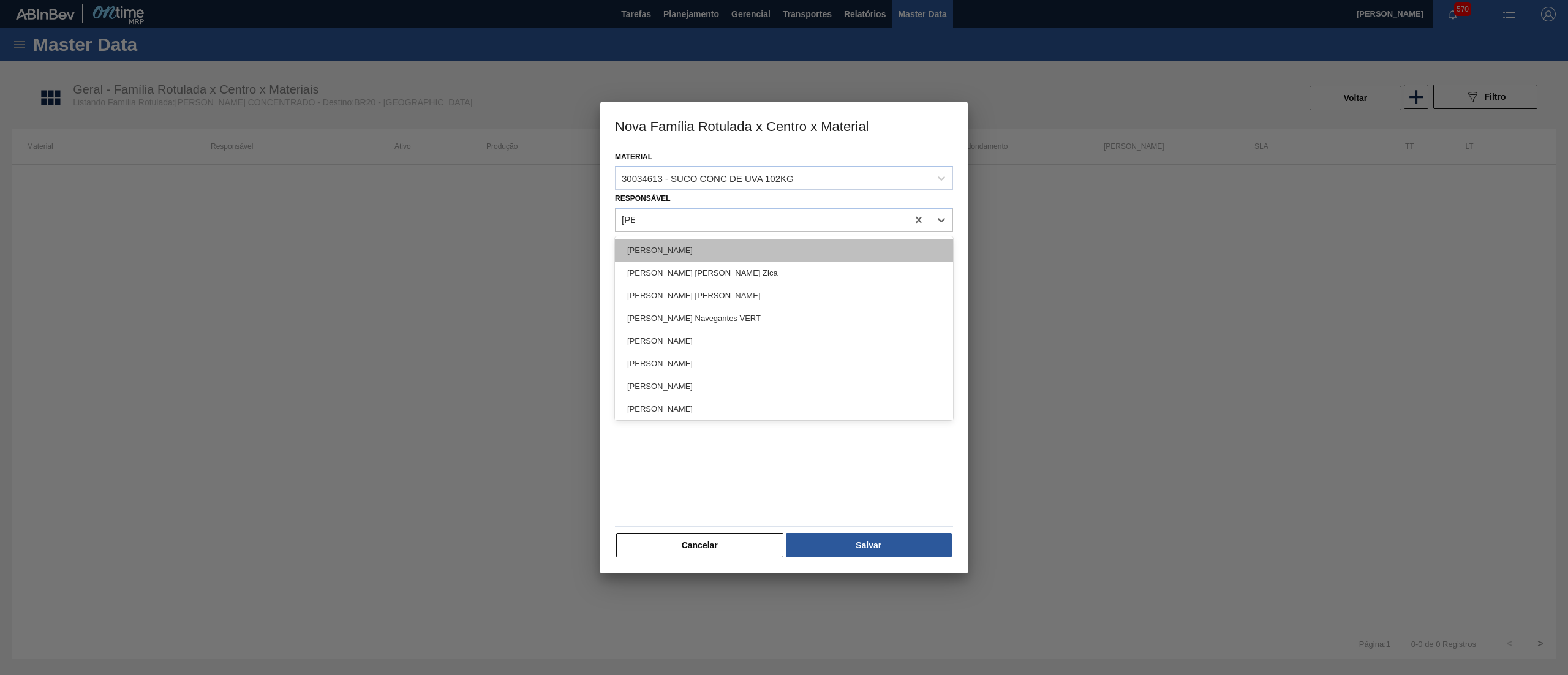
click at [719, 242] on div "[PERSON_NAME]" at bounding box center [784, 250] width 339 height 23
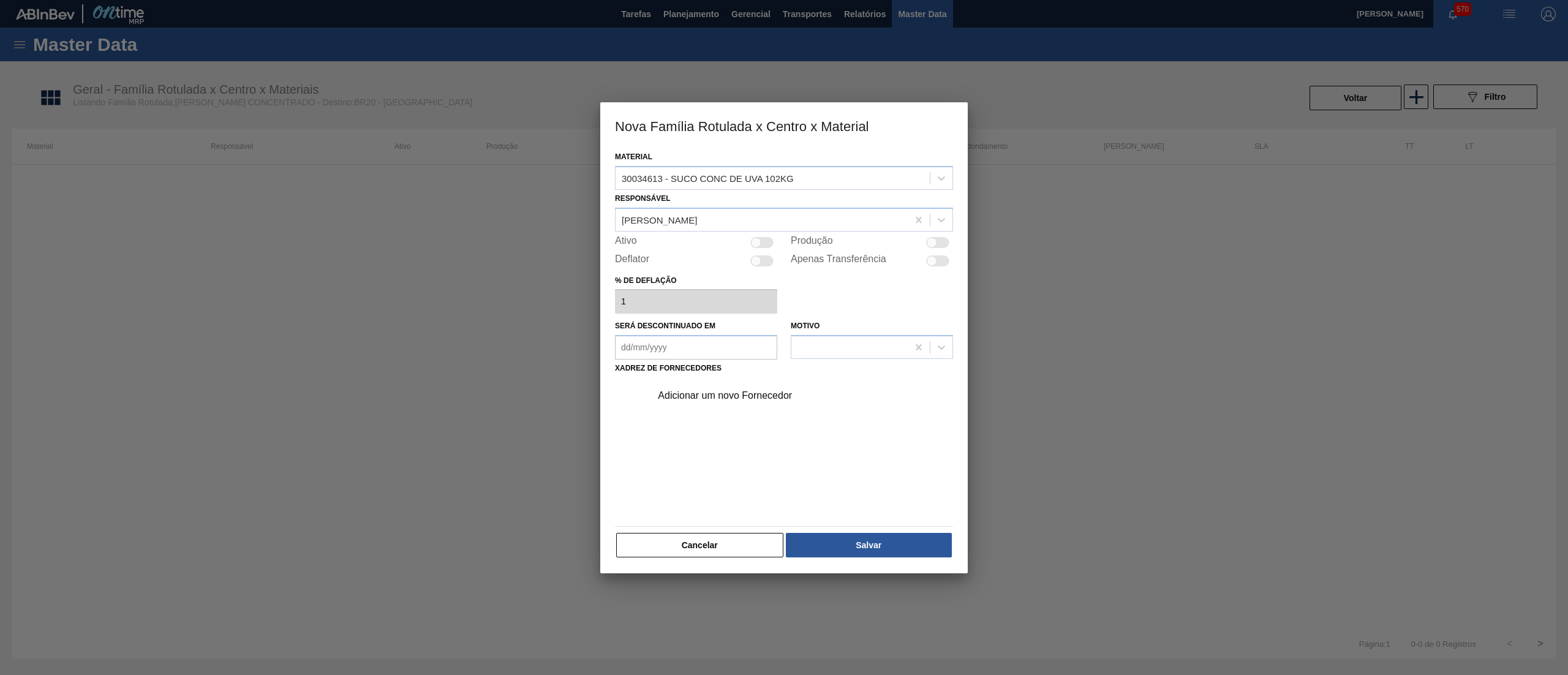
click at [759, 246] on div at bounding box center [762, 242] width 23 height 11
click at [713, 397] on div "Adicionar um novo Fornecedor" at bounding box center [778, 395] width 240 height 11
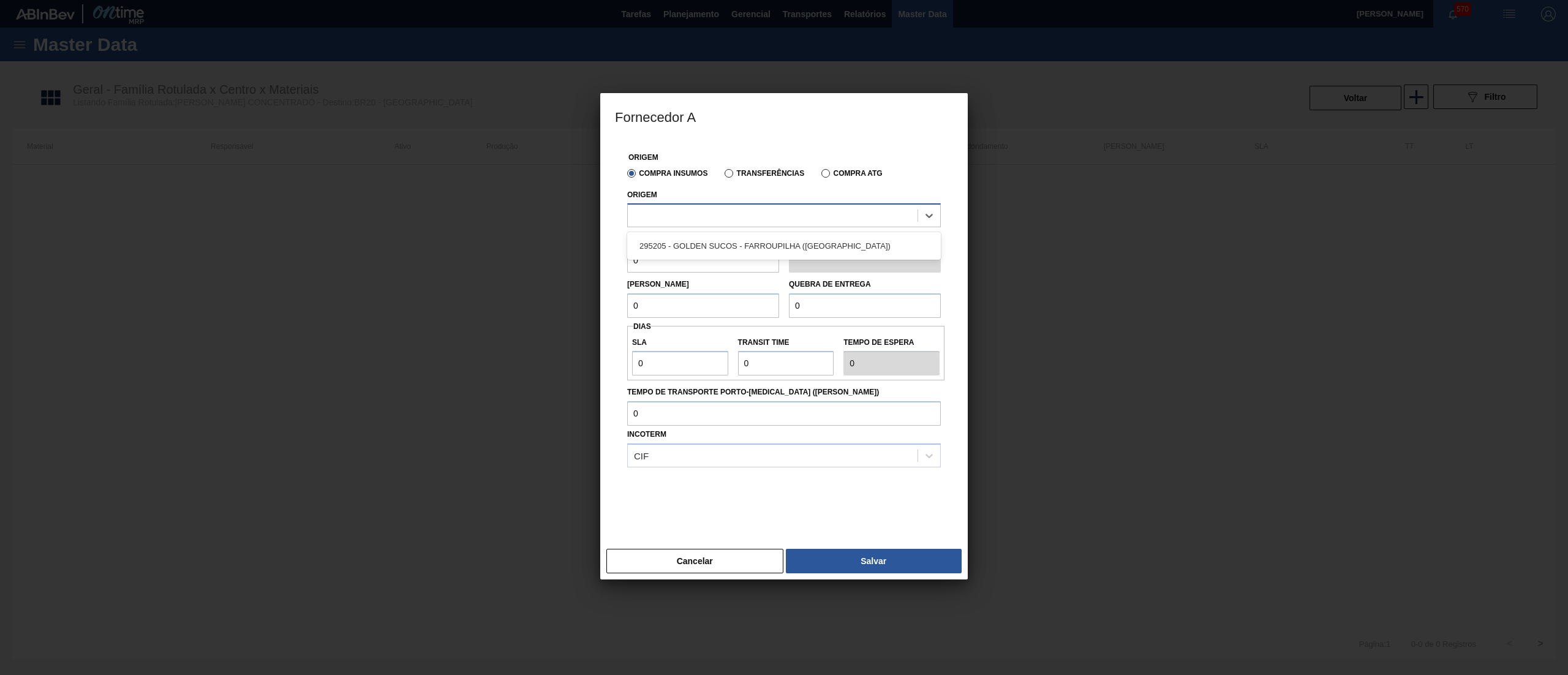
click at [780, 212] on div at bounding box center [773, 216] width 290 height 18
click at [785, 244] on div "295205 - GOLDEN SUCOS - FARROUPILHA ([GEOGRAPHIC_DATA])" at bounding box center [784, 246] width 314 height 23
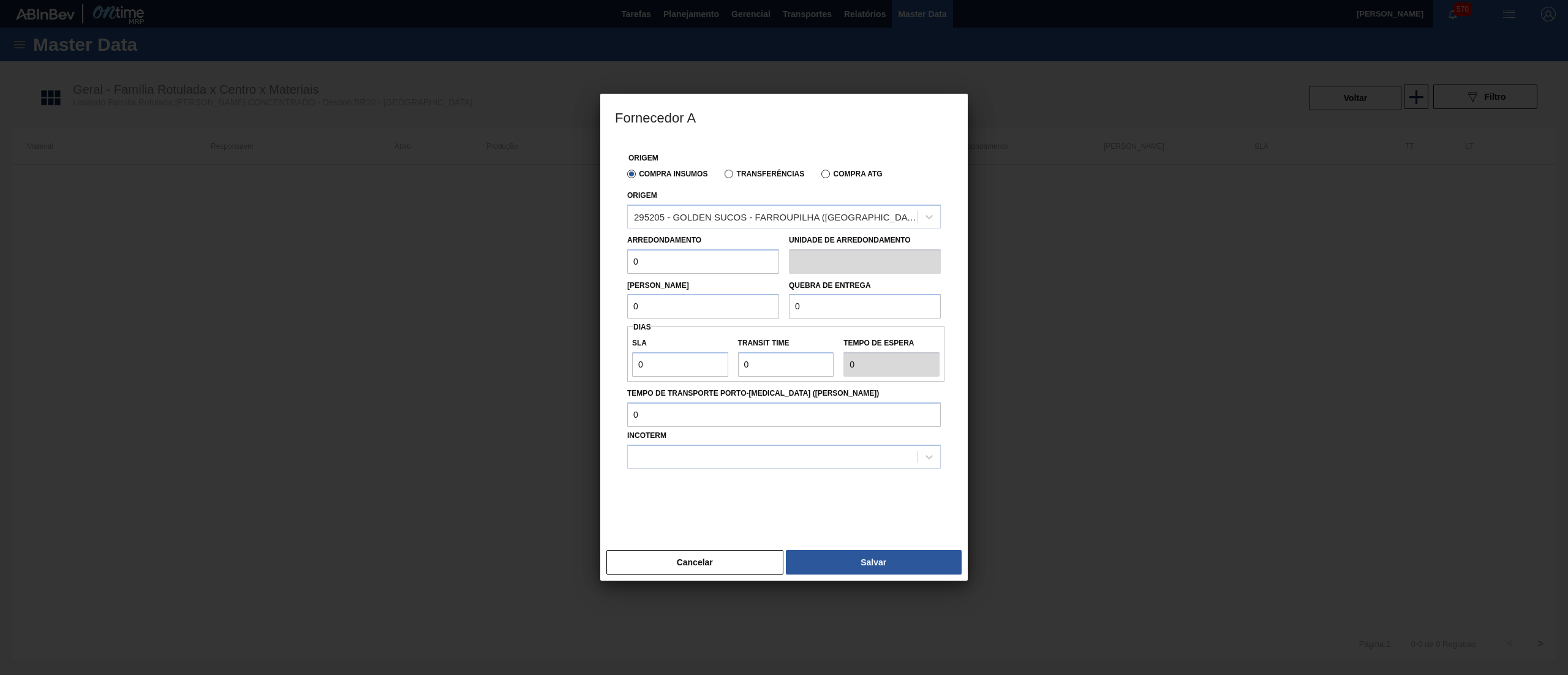
drag, startPoint x: 687, startPoint y: 259, endPoint x: 574, endPoint y: 252, distance: 113.2
click at [574, 252] on div "Fornecedor A Origem Compra Insumos Transferências Compra ATG Origem 295205 - GO…" at bounding box center [784, 338] width 1568 height 675
drag, startPoint x: 685, startPoint y: 306, endPoint x: 575, endPoint y: 292, distance: 110.9
click at [575, 292] on div "Fornecedor A Origem Compra Insumos Transferências Compra ATG Origem 295205 - GO…" at bounding box center [784, 338] width 1568 height 675
drag, startPoint x: 813, startPoint y: 304, endPoint x: 713, endPoint y: 298, distance: 100.2
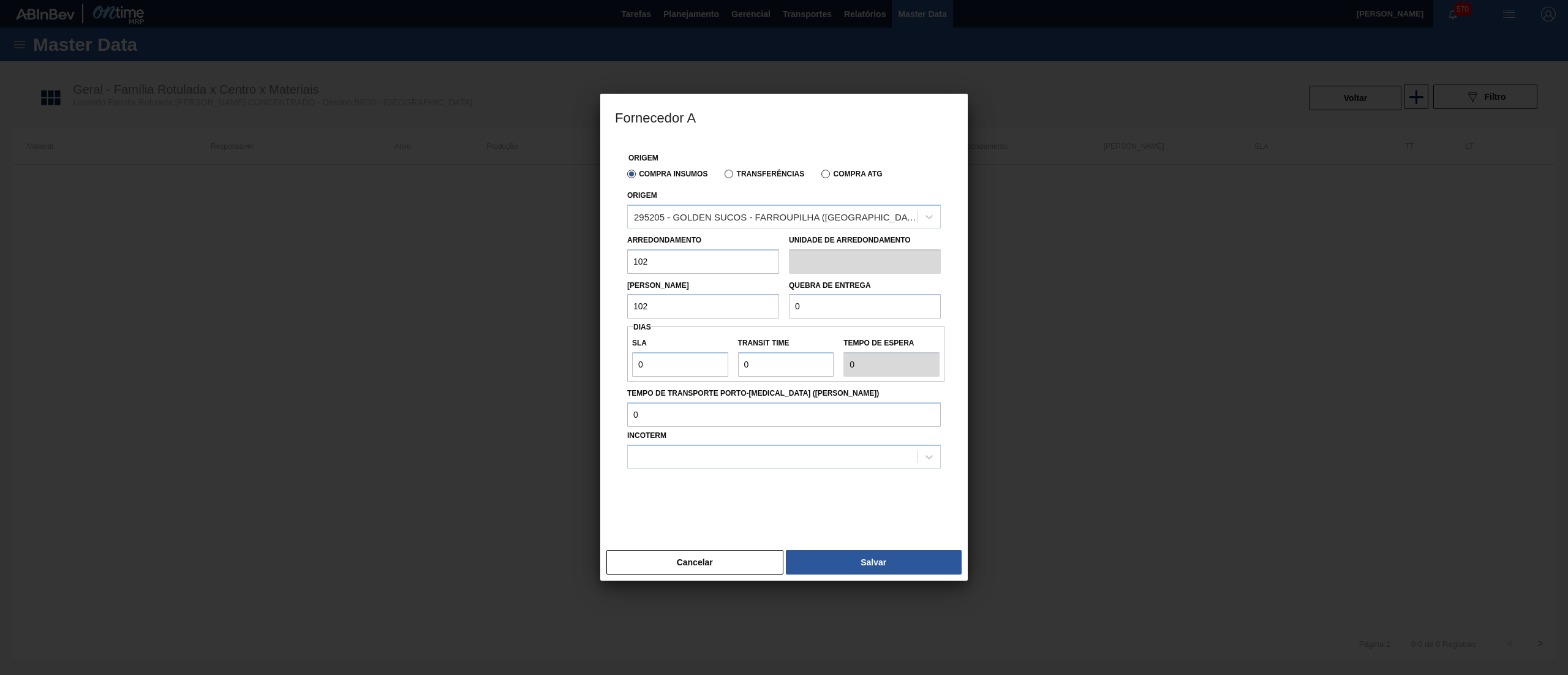
click at [713, 298] on div "Lote Mínimo 102 Quebra de entrega 0" at bounding box center [784, 296] width 323 height 45
drag, startPoint x: 667, startPoint y: 370, endPoint x: 600, endPoint y: 362, distance: 67.5
click at [600, 362] on div "Origem Compra Insumos Transferências Compra ATG Origem 295205 - GOLDEN SUCOS - …" at bounding box center [784, 342] width 368 height 405
drag, startPoint x: 792, startPoint y: 365, endPoint x: 666, endPoint y: 354, distance: 126.5
click at [666, 354] on div "SLA 30 Transit Time Tempo de espera 30" at bounding box center [786, 353] width 317 height 45
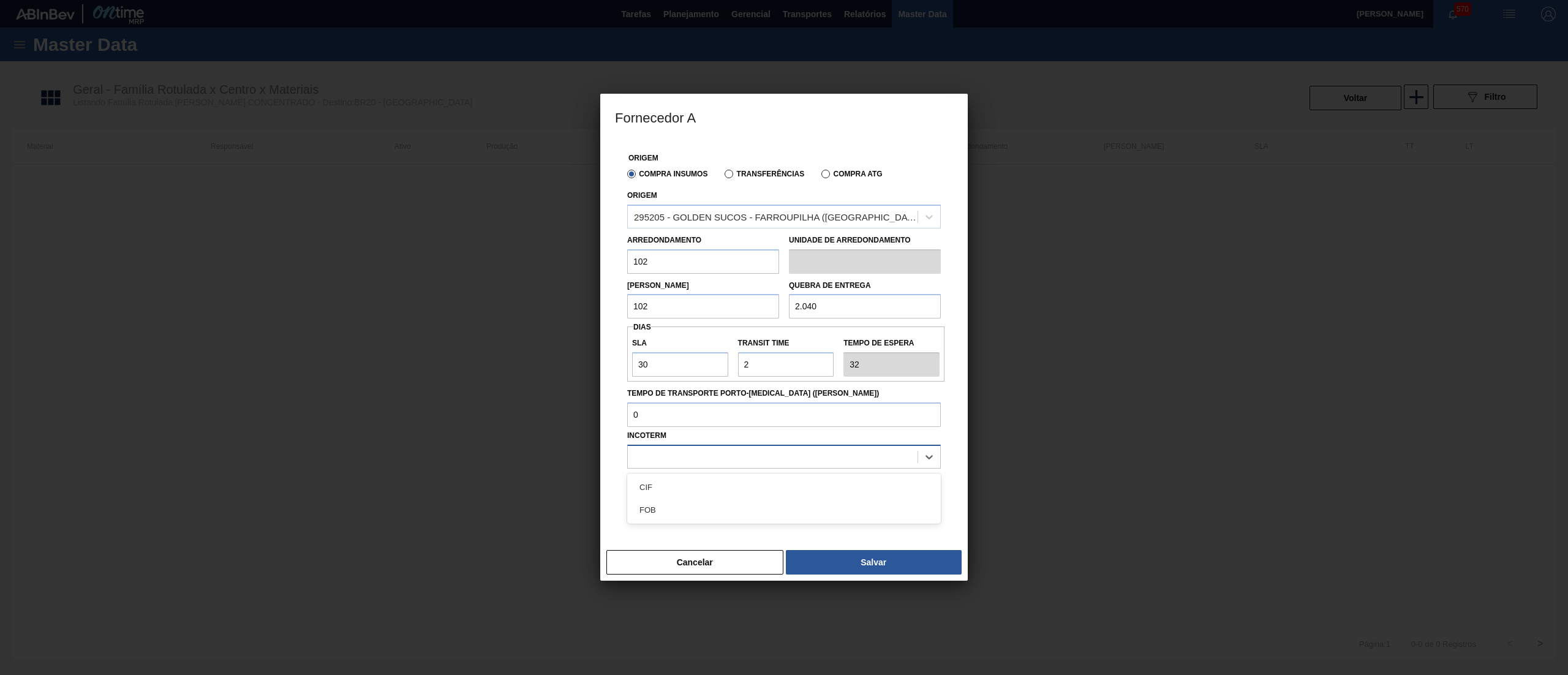
click at [724, 458] on div at bounding box center [773, 457] width 290 height 18
click at [734, 512] on div "FOB" at bounding box center [784, 510] width 314 height 23
click at [816, 567] on button "Salvar" at bounding box center [873, 562] width 176 height 25
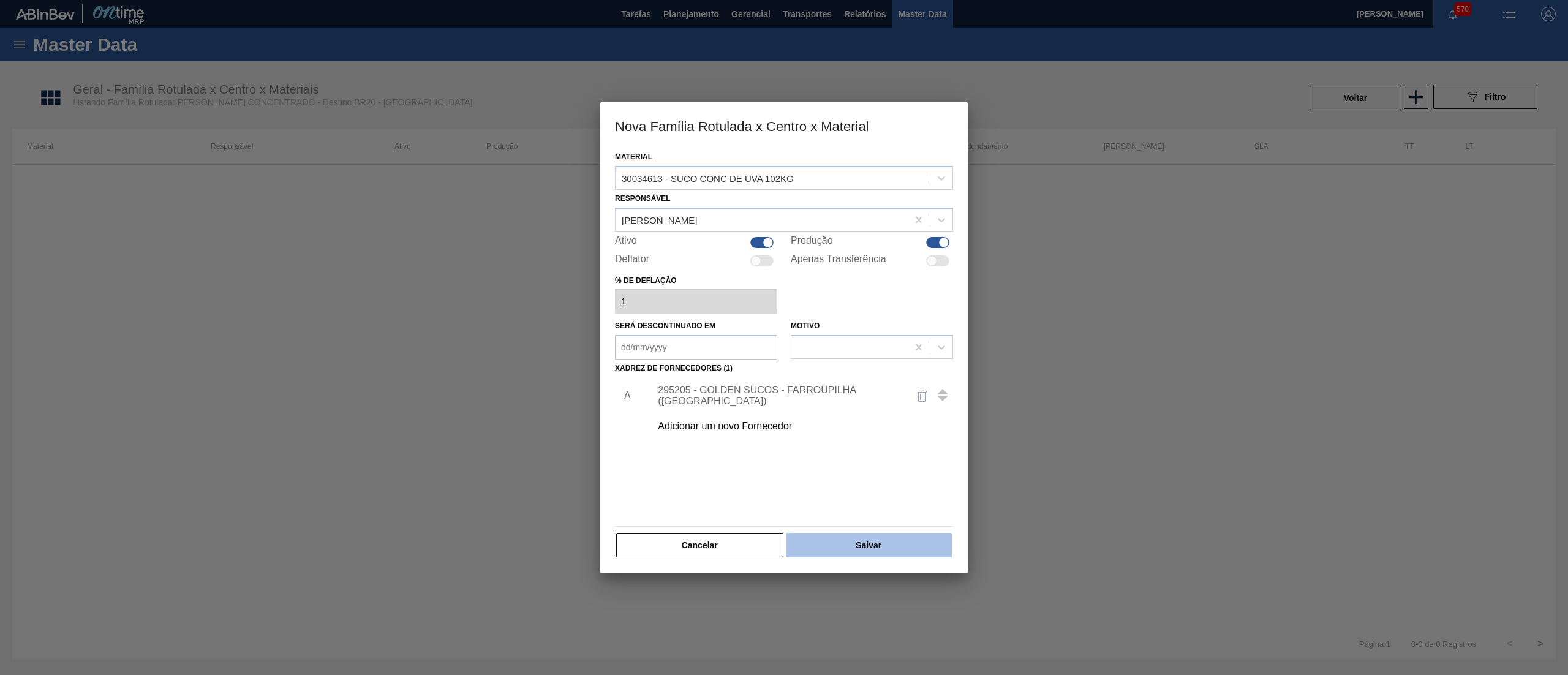
click at [871, 548] on button "Salvar" at bounding box center [869, 545] width 166 height 25
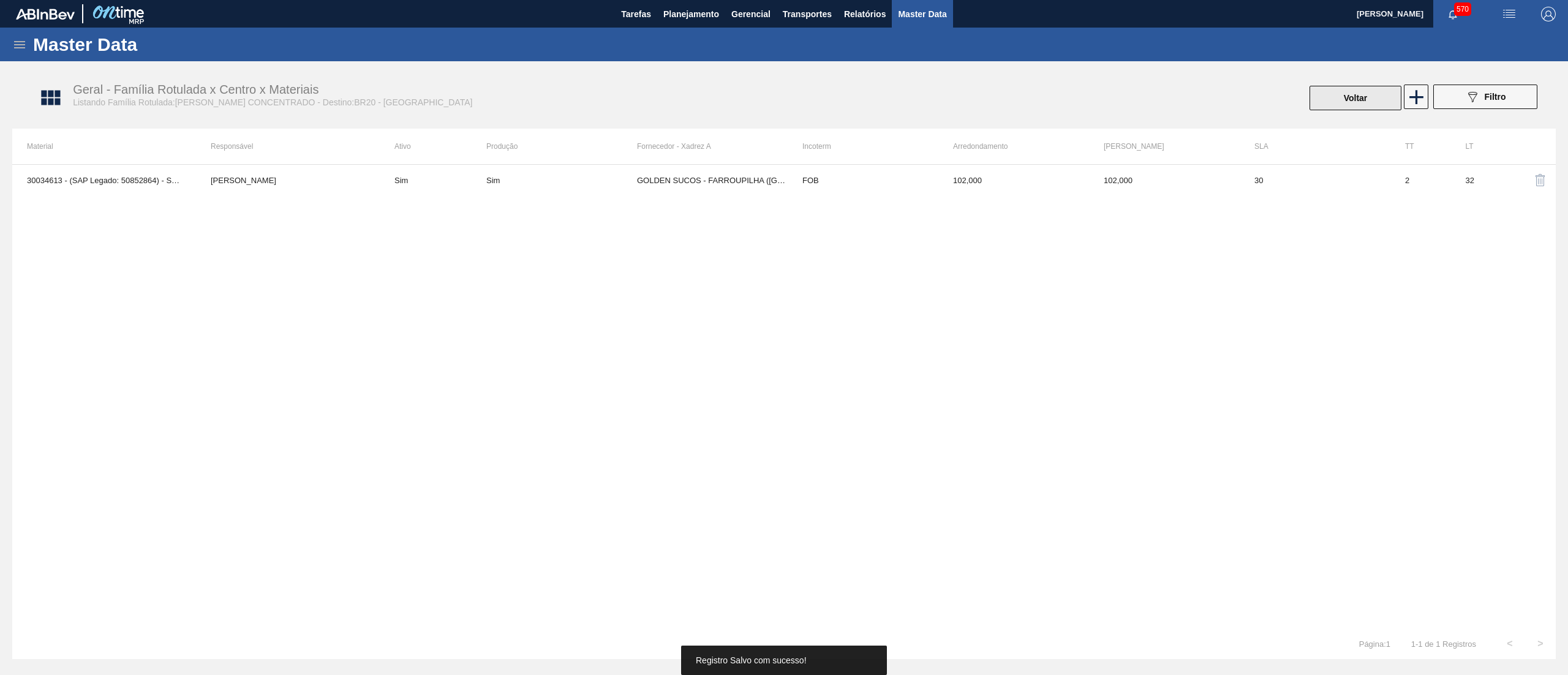
click at [1348, 87] on button "Voltar" at bounding box center [1356, 98] width 92 height 25
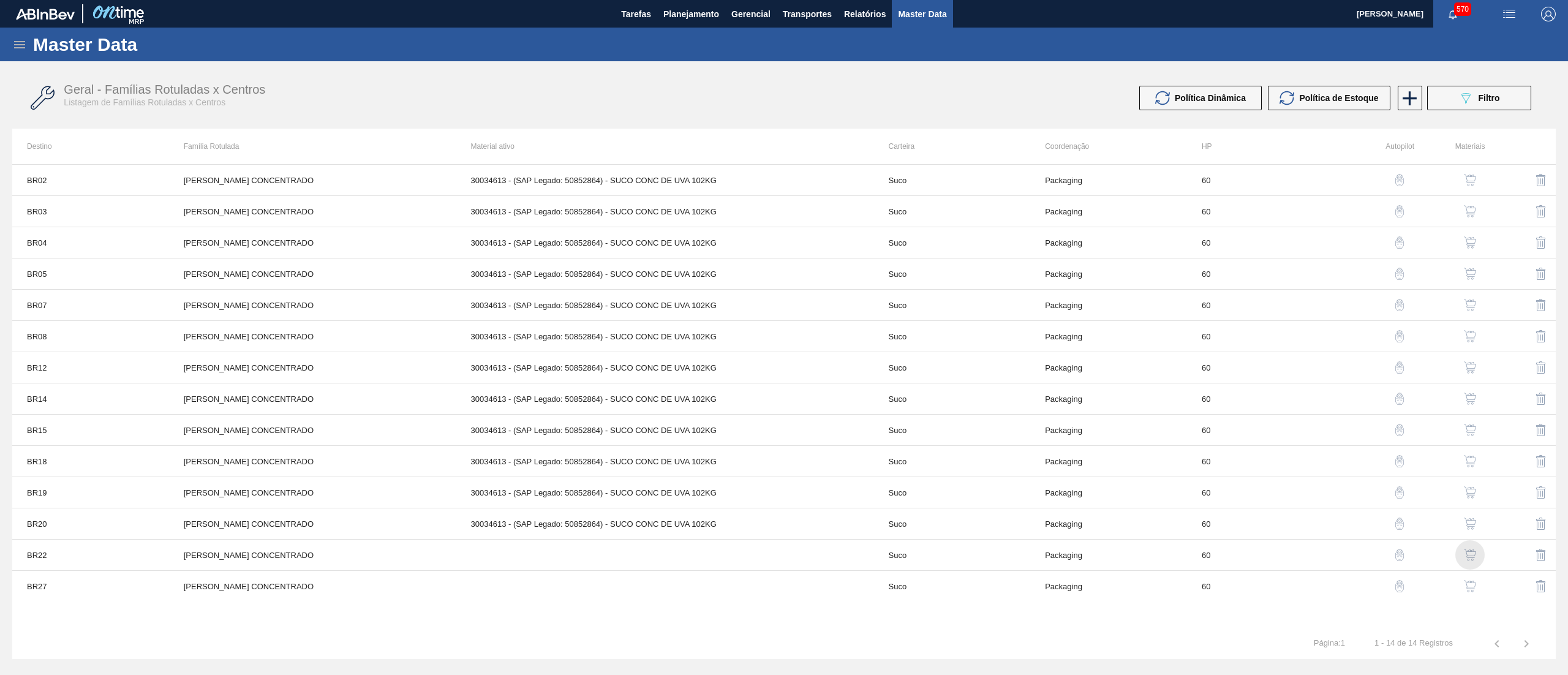
click at [1470, 557] on img "button" at bounding box center [1470, 555] width 12 height 12
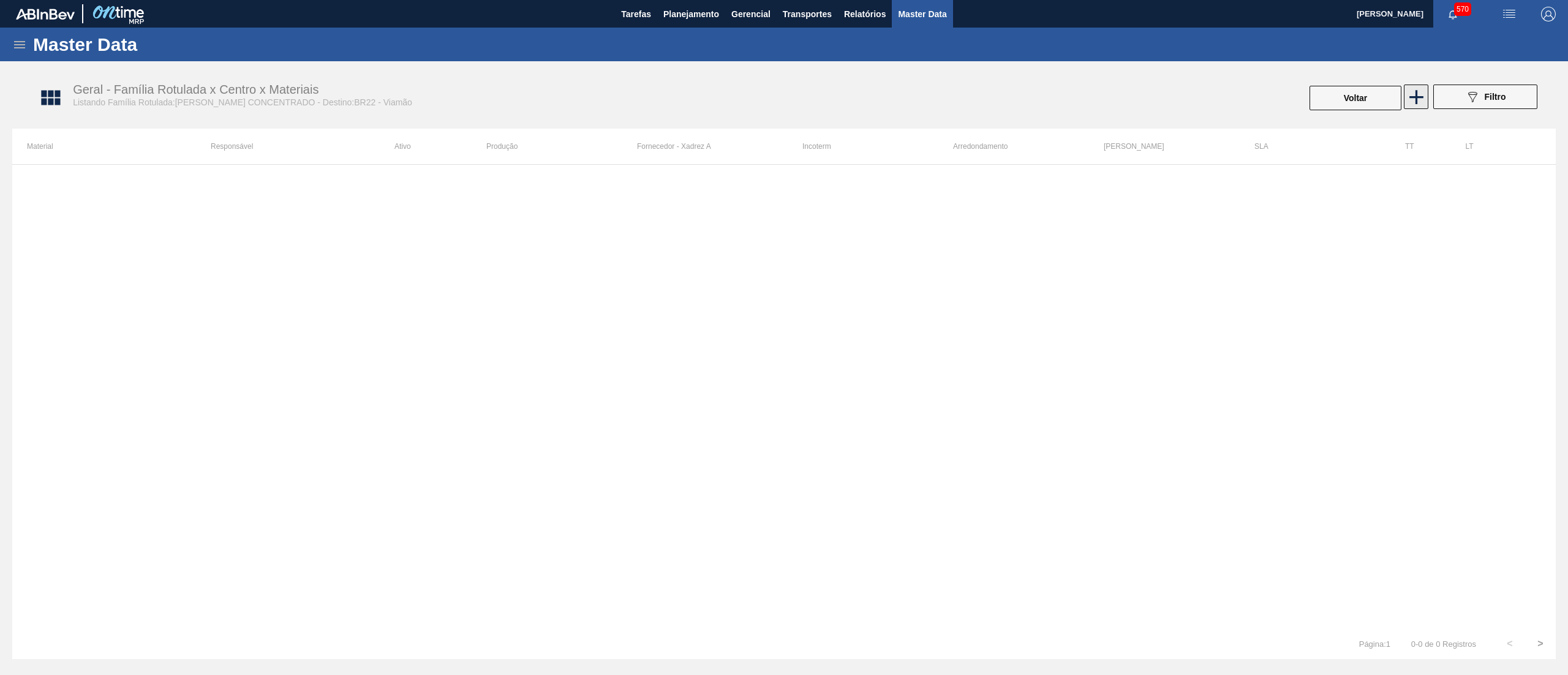
click at [1416, 95] on icon at bounding box center [1417, 97] width 14 height 14
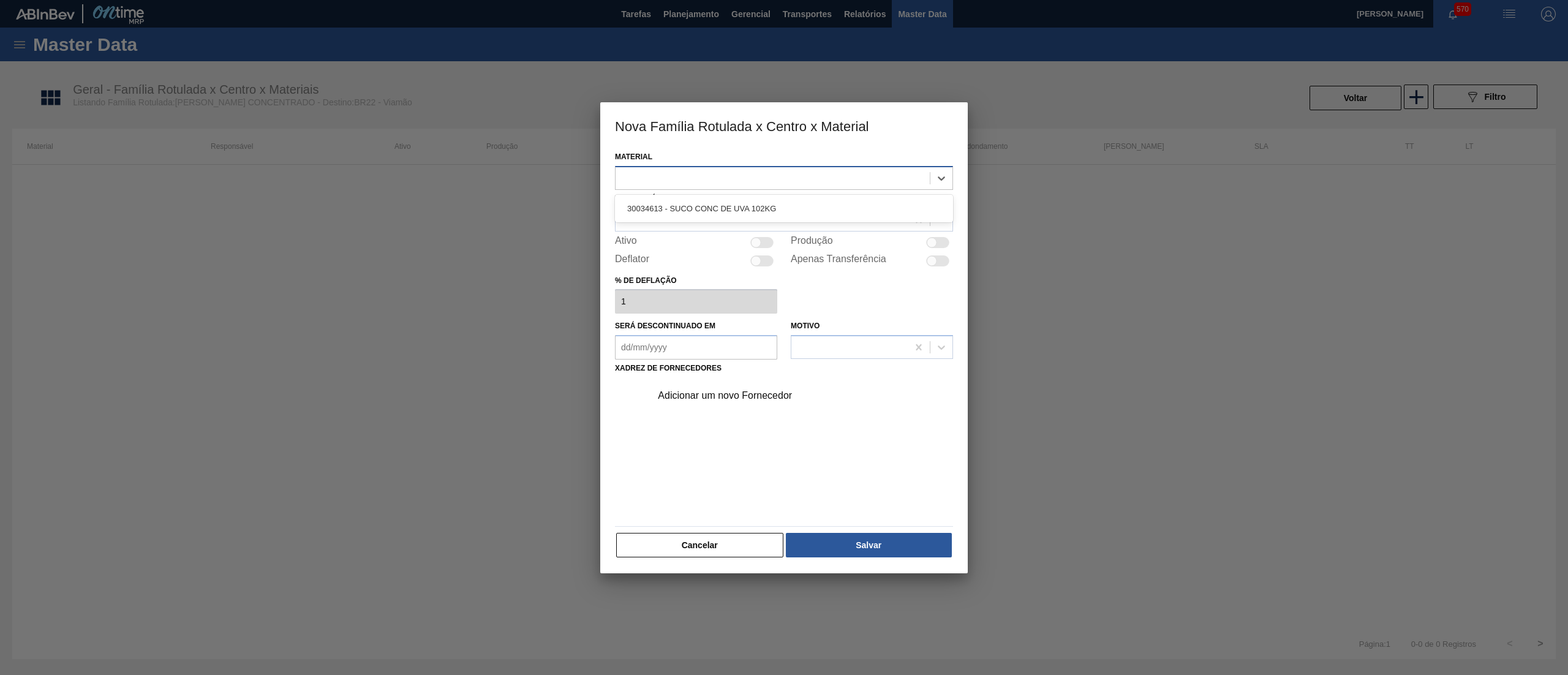
click at [670, 186] on div at bounding box center [784, 178] width 339 height 24
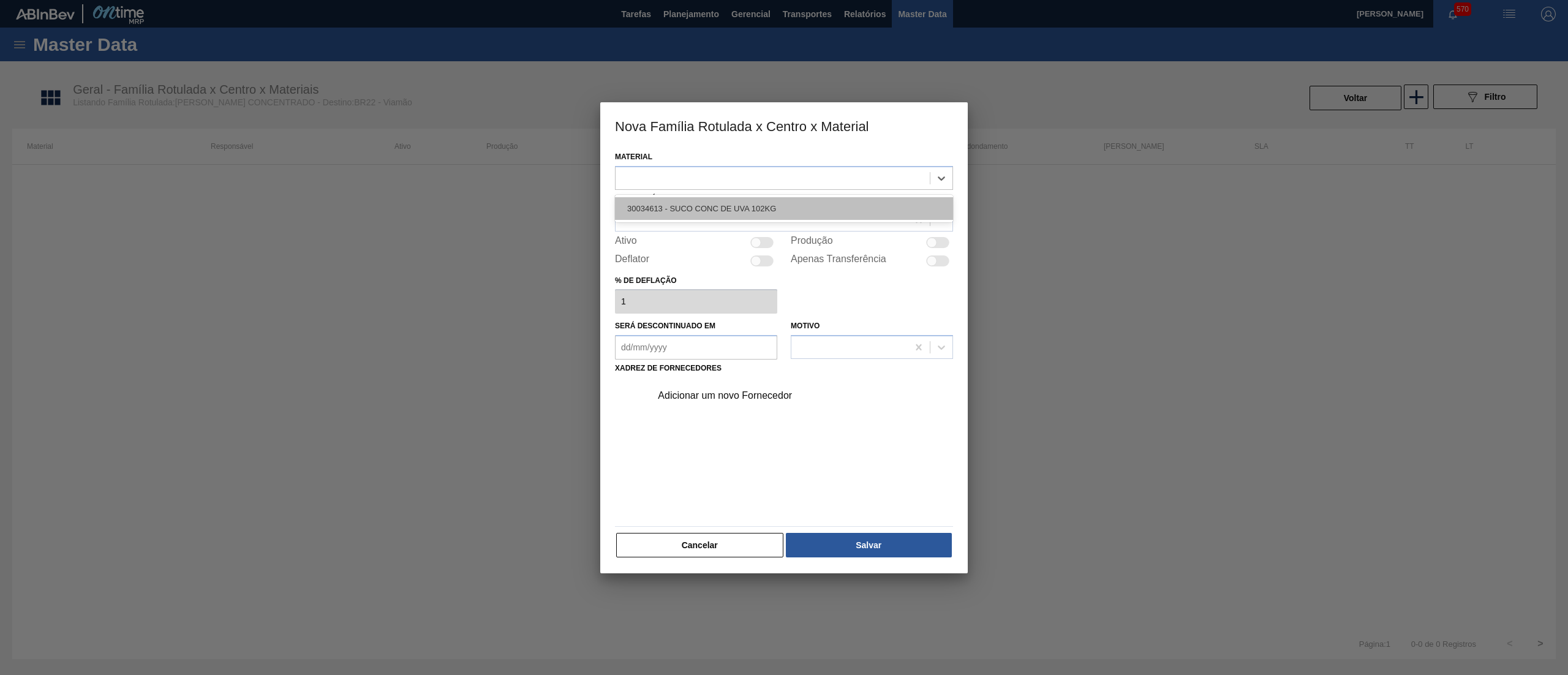
click at [685, 207] on div "30034613 - SUCO CONC DE UVA 102KG" at bounding box center [784, 209] width 339 height 23
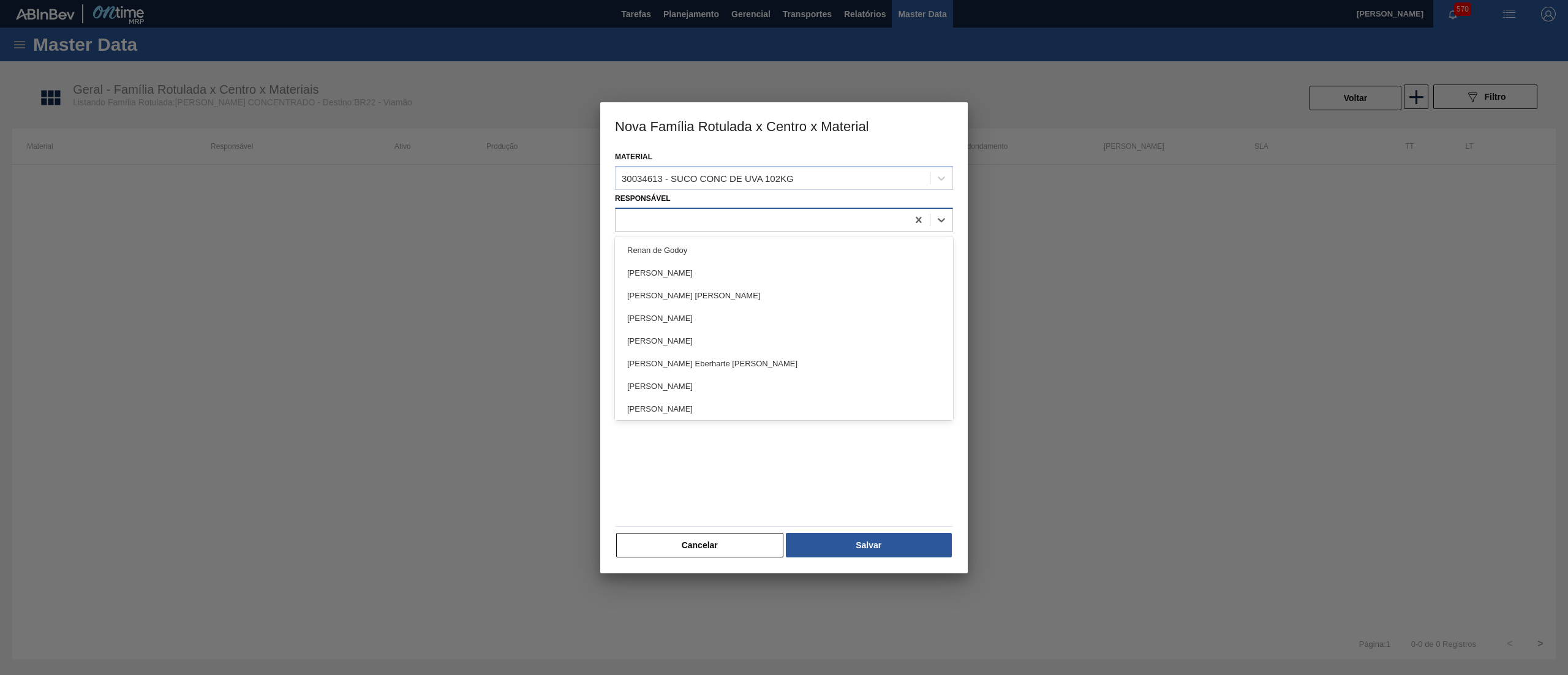
click at [689, 222] on div at bounding box center [761, 219] width 293 height 18
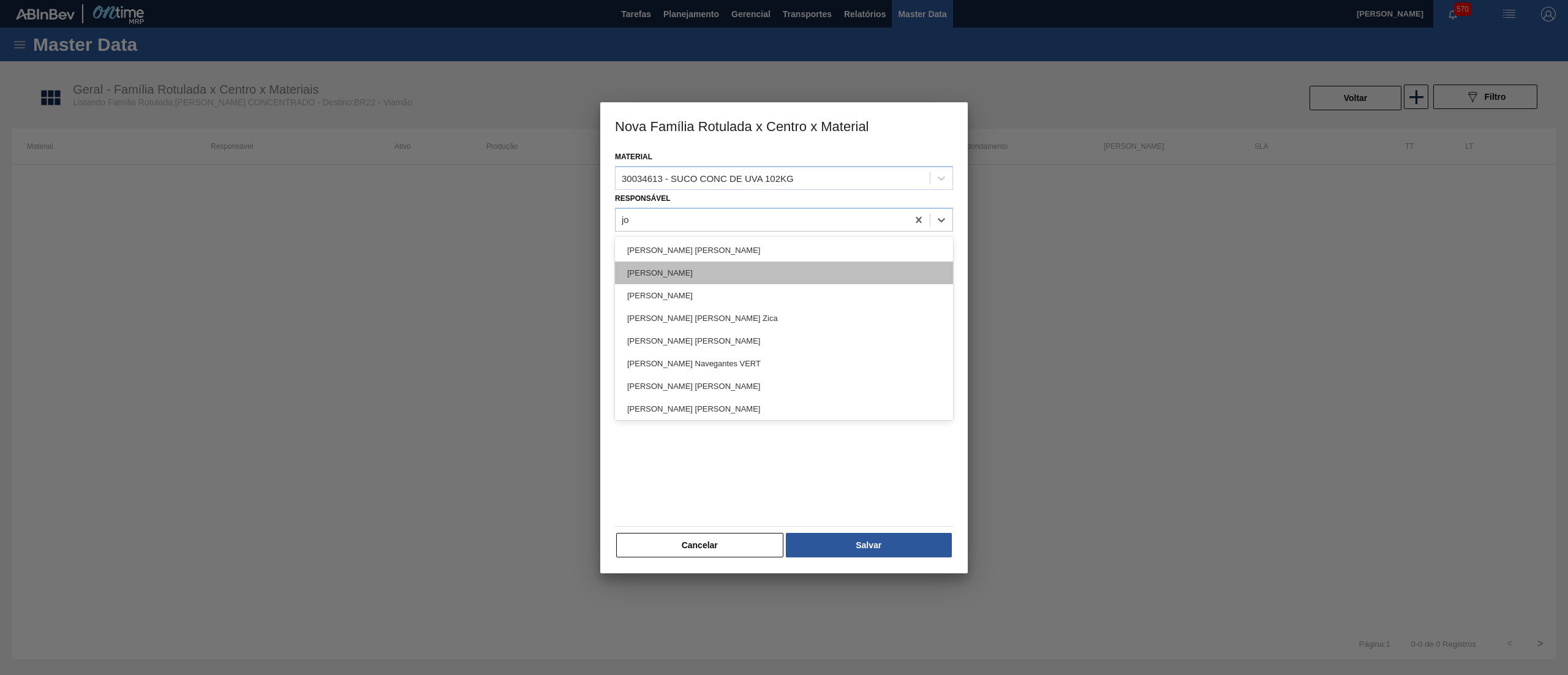
click at [691, 267] on div "[PERSON_NAME]" at bounding box center [784, 273] width 339 height 23
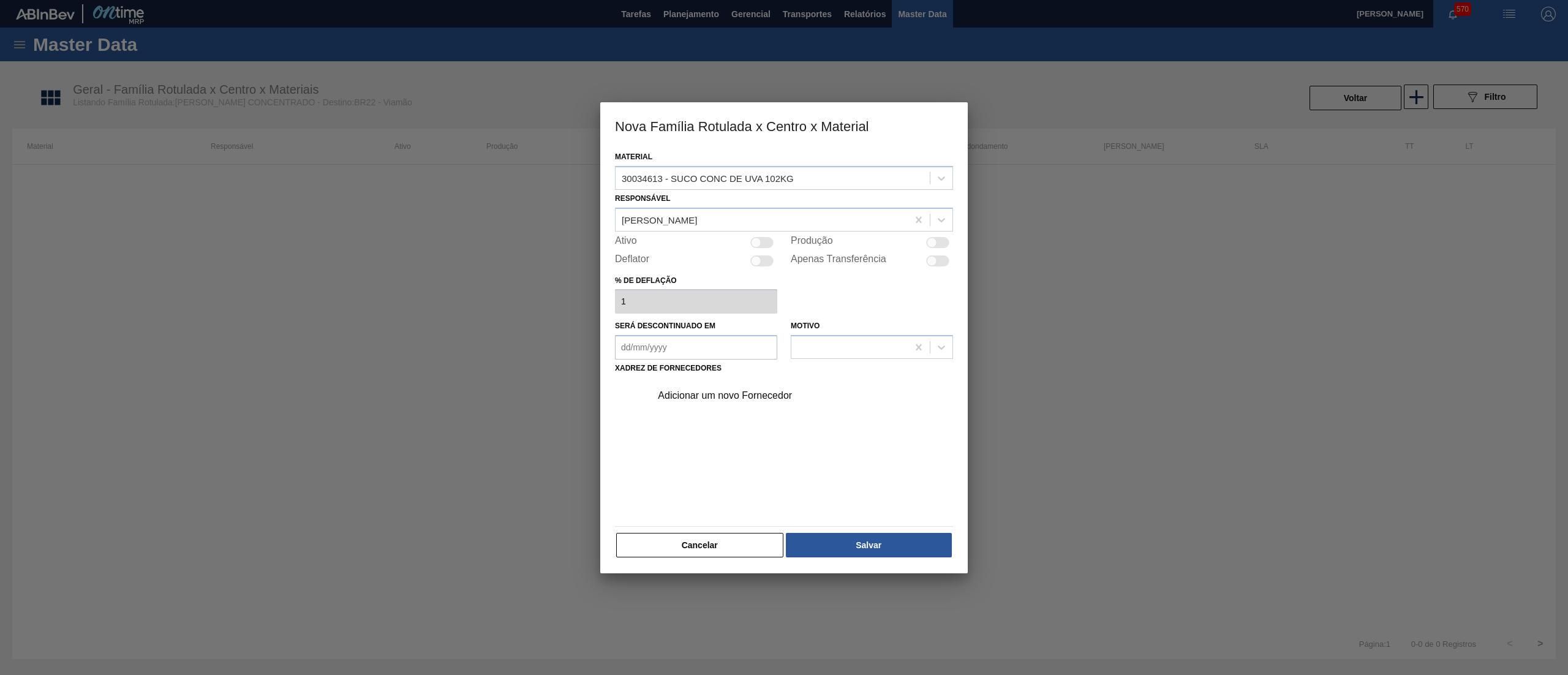
click at [765, 241] on div at bounding box center [762, 242] width 23 height 11
click at [731, 386] on div "Adicionar um novo Fornecedor" at bounding box center [798, 395] width 309 height 31
click at [731, 398] on div "Adicionar um novo Fornecedor" at bounding box center [778, 395] width 240 height 11
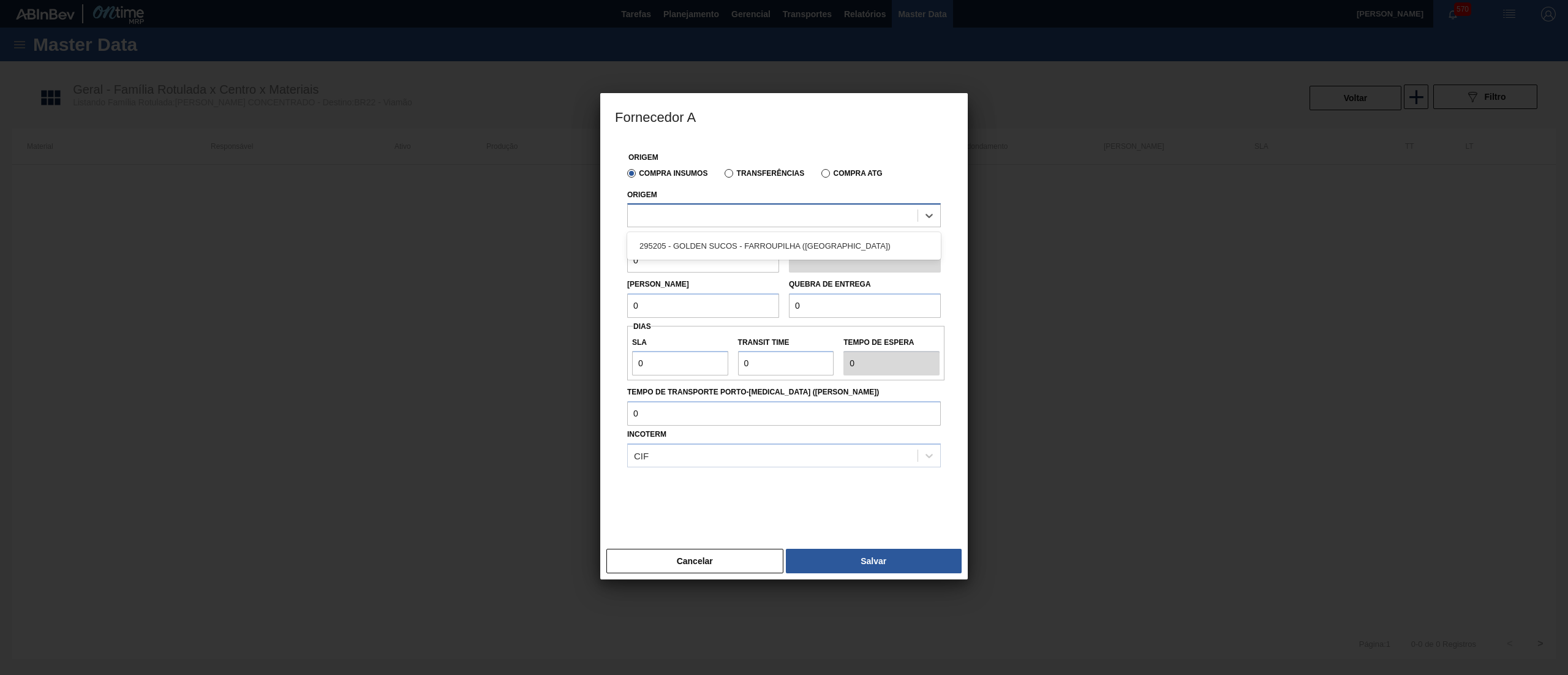
click at [751, 216] on div at bounding box center [773, 216] width 290 height 18
click at [753, 242] on div "295205 - GOLDEN SUCOS - FARROUPILHA ([GEOGRAPHIC_DATA])" at bounding box center [784, 246] width 314 height 23
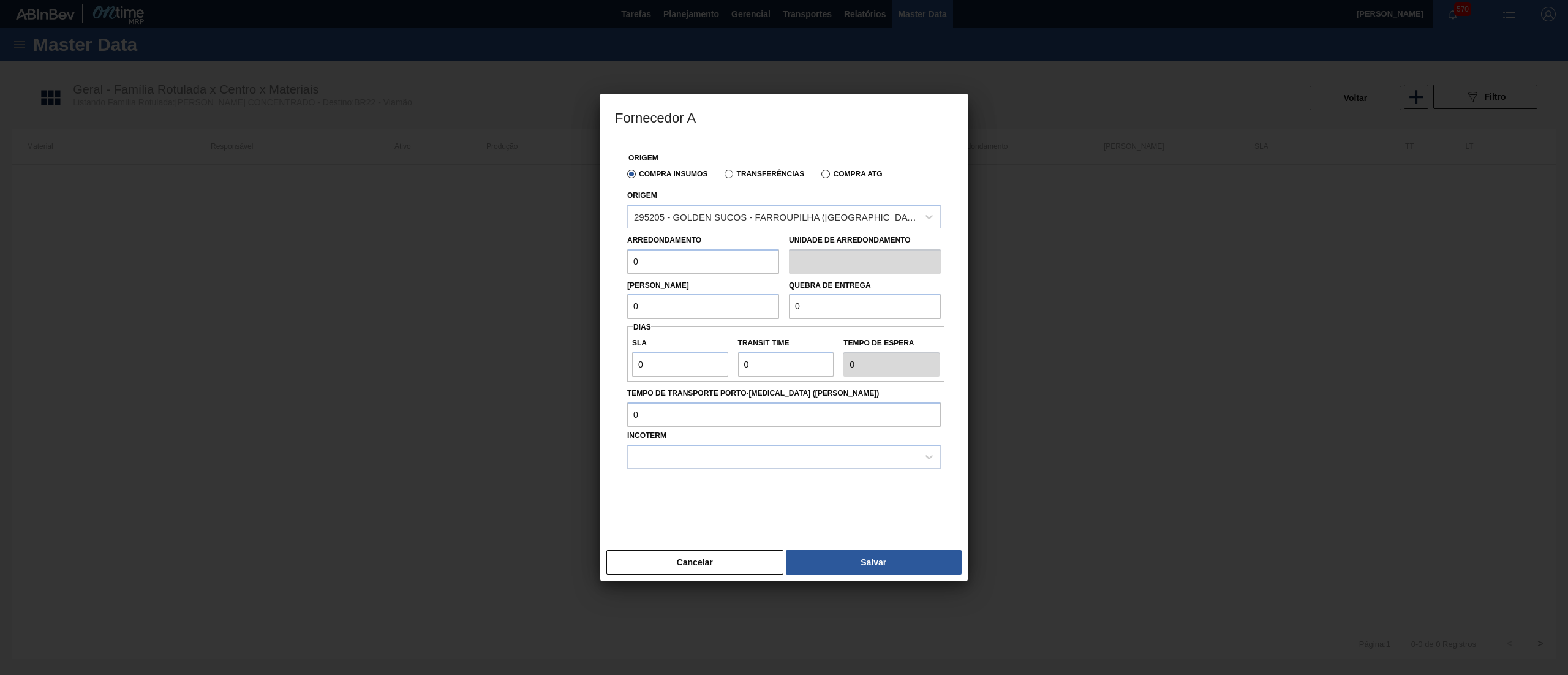
drag, startPoint x: 686, startPoint y: 260, endPoint x: 535, endPoint y: 262, distance: 151.0
click at [535, 262] on div "Fornecedor A Origem Compra Insumos Transferências Compra ATG Origem 295205 - GO…" at bounding box center [784, 338] width 1568 height 675
drag, startPoint x: 691, startPoint y: 258, endPoint x: 542, endPoint y: 254, distance: 149.1
click at [542, 254] on div "Fornecedor A Origem Compra Insumos Transferências Compra ATG Origem 295205 - GO…" at bounding box center [784, 338] width 1568 height 675
drag, startPoint x: 667, startPoint y: 313, endPoint x: 552, endPoint y: 290, distance: 117.3
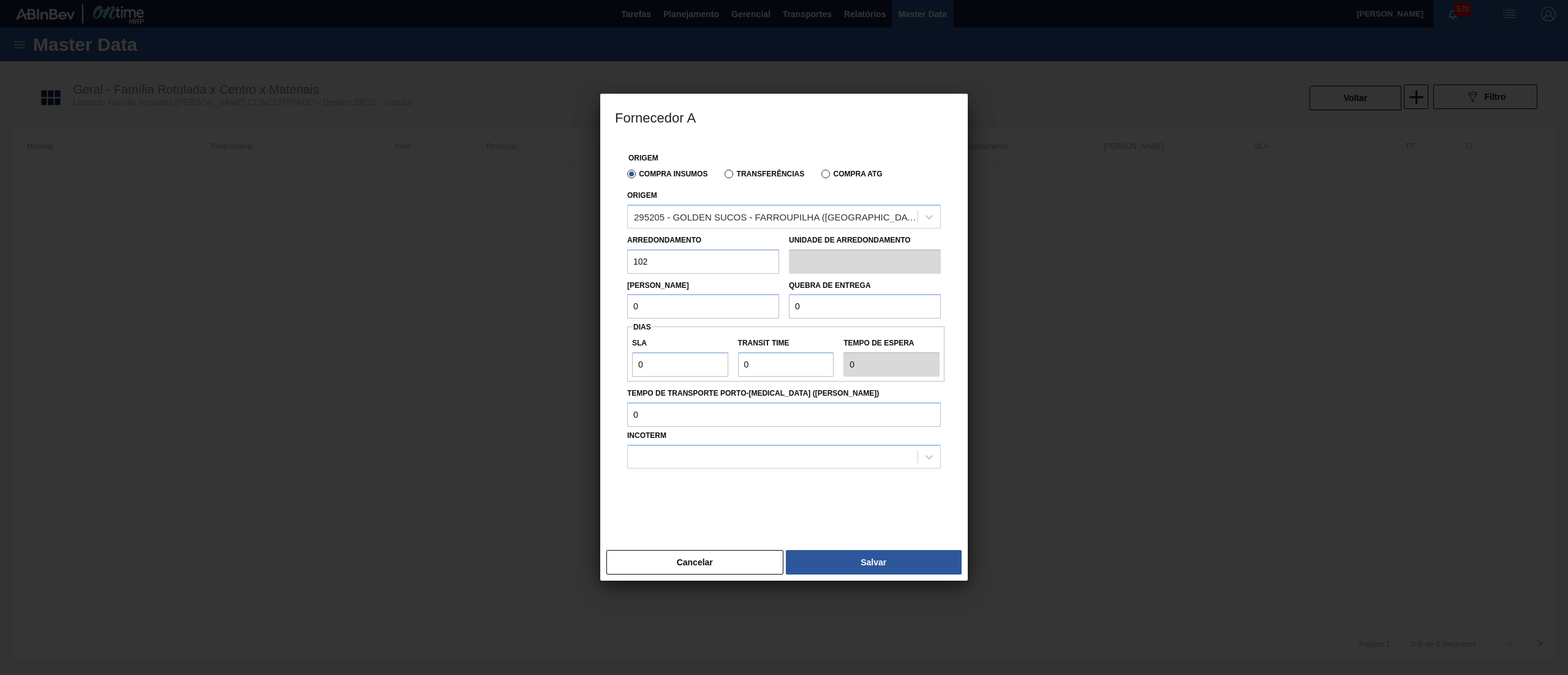
click at [552, 290] on div "Fornecedor A Origem Compra Insumos Transferências Compra ATG Origem 295205 - GO…" at bounding box center [784, 338] width 1568 height 675
paste input "102"
drag, startPoint x: 847, startPoint y: 305, endPoint x: 704, endPoint y: 288, distance: 144.0
click at [704, 288] on div "Lote Mínimo 102 Quebra de entrega 0" at bounding box center [784, 296] width 323 height 45
drag, startPoint x: 672, startPoint y: 368, endPoint x: 536, endPoint y: 359, distance: 136.3
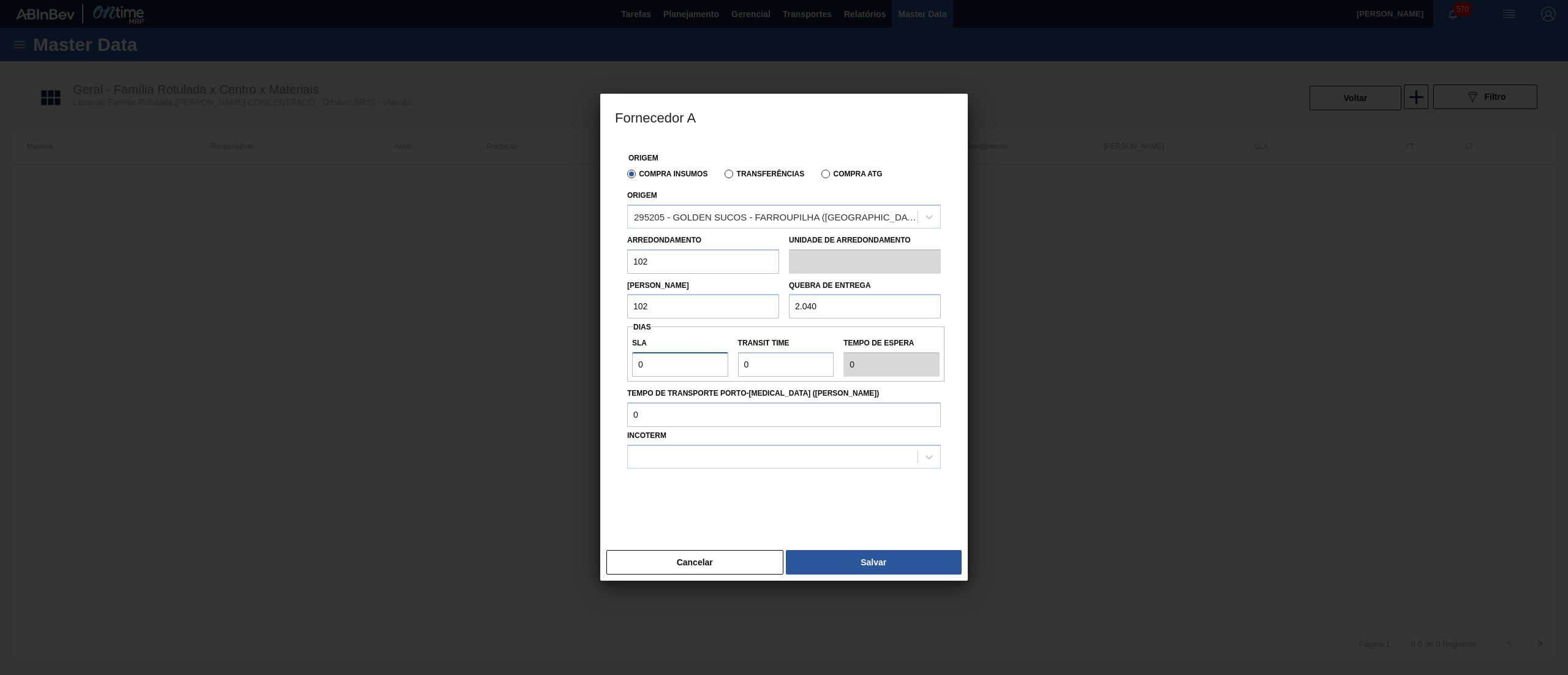
click at [536, 359] on div "Fornecedor A Origem Compra Insumos Transferências Compra ATG Origem 295205 - GO…" at bounding box center [784, 338] width 1568 height 675
click at [752, 362] on input "Transit Time" at bounding box center [786, 364] width 96 height 25
drag, startPoint x: 752, startPoint y: 362, endPoint x: 713, endPoint y: 364, distance: 39.1
click at [713, 364] on div "SLA 30 Transit Time Tempo de espera 30" at bounding box center [786, 353] width 317 height 45
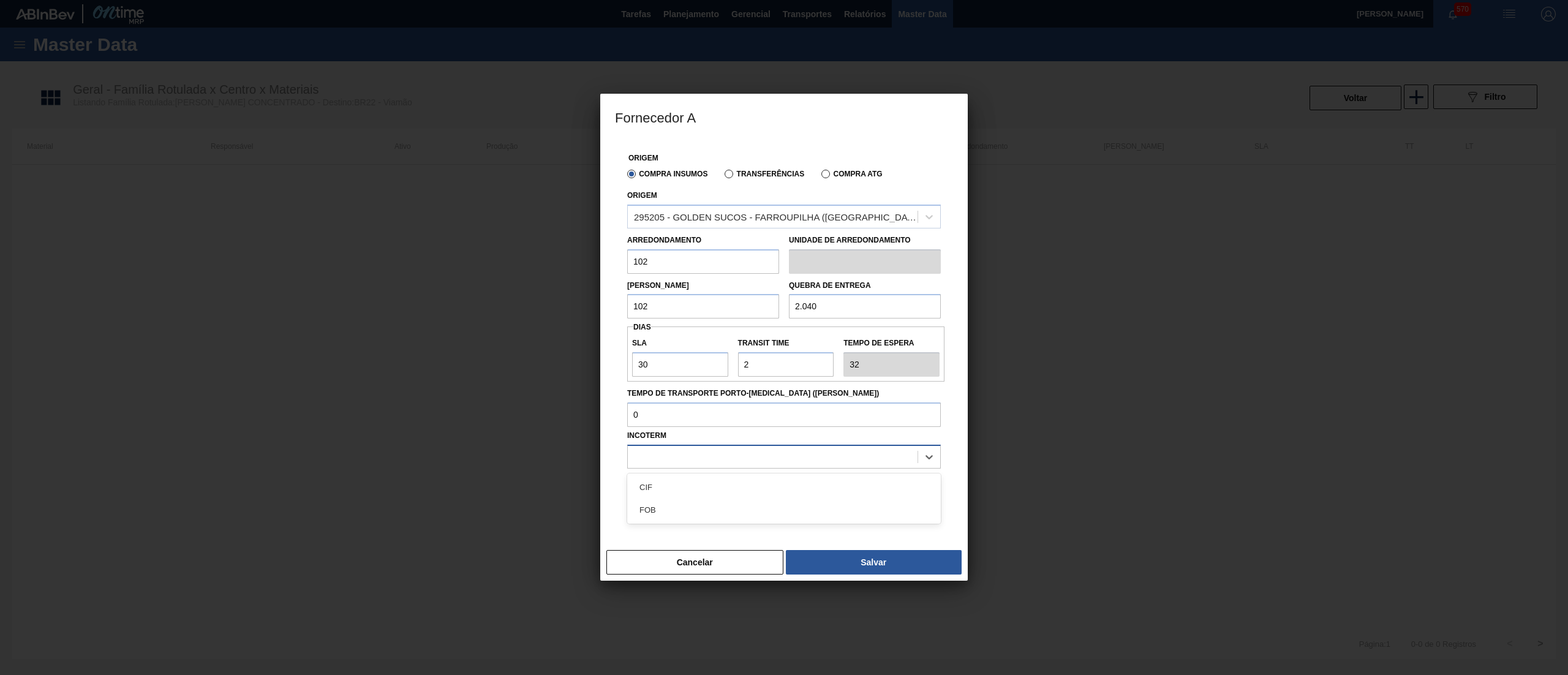
click at [680, 459] on div at bounding box center [773, 457] width 290 height 18
click at [685, 511] on div "FOB" at bounding box center [784, 510] width 314 height 23
click at [890, 563] on button "Salvar" at bounding box center [873, 562] width 176 height 25
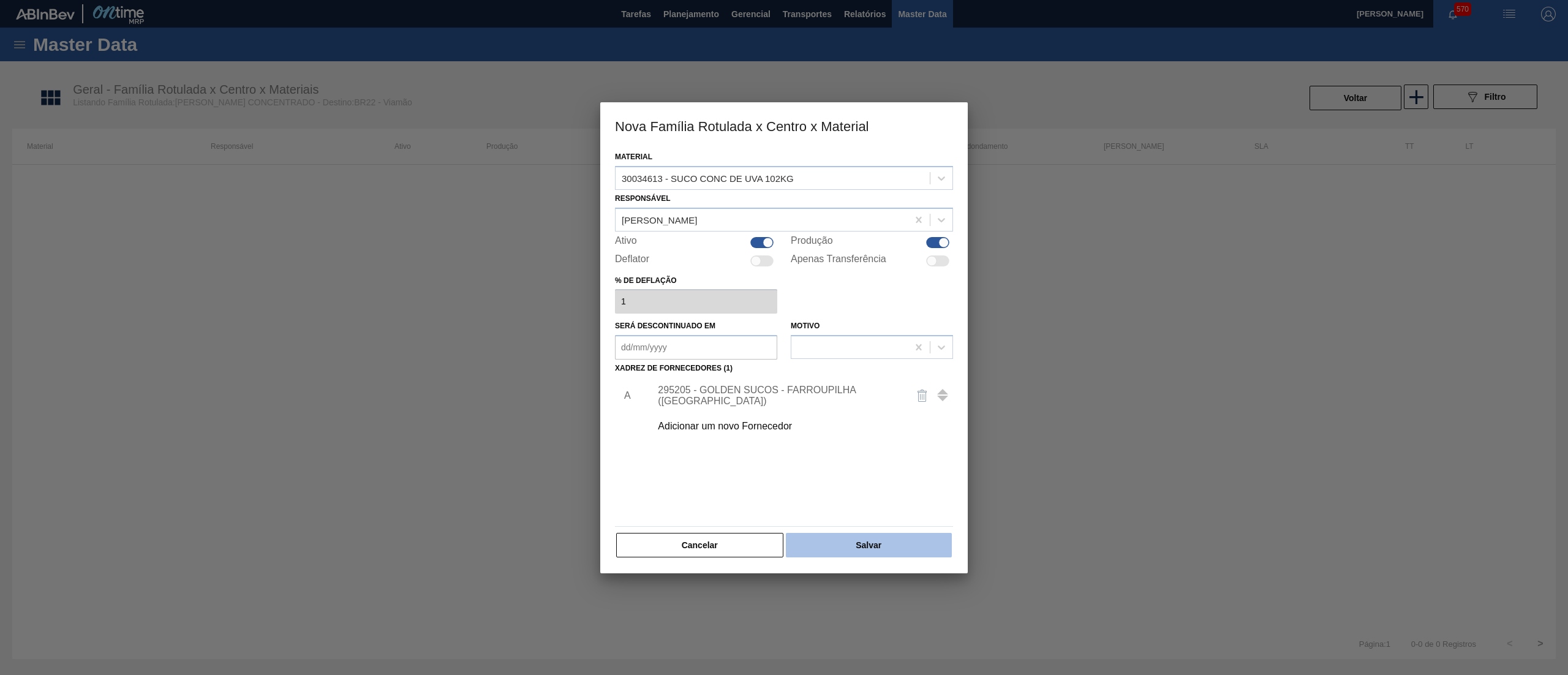
click at [895, 546] on button "Salvar" at bounding box center [869, 545] width 166 height 25
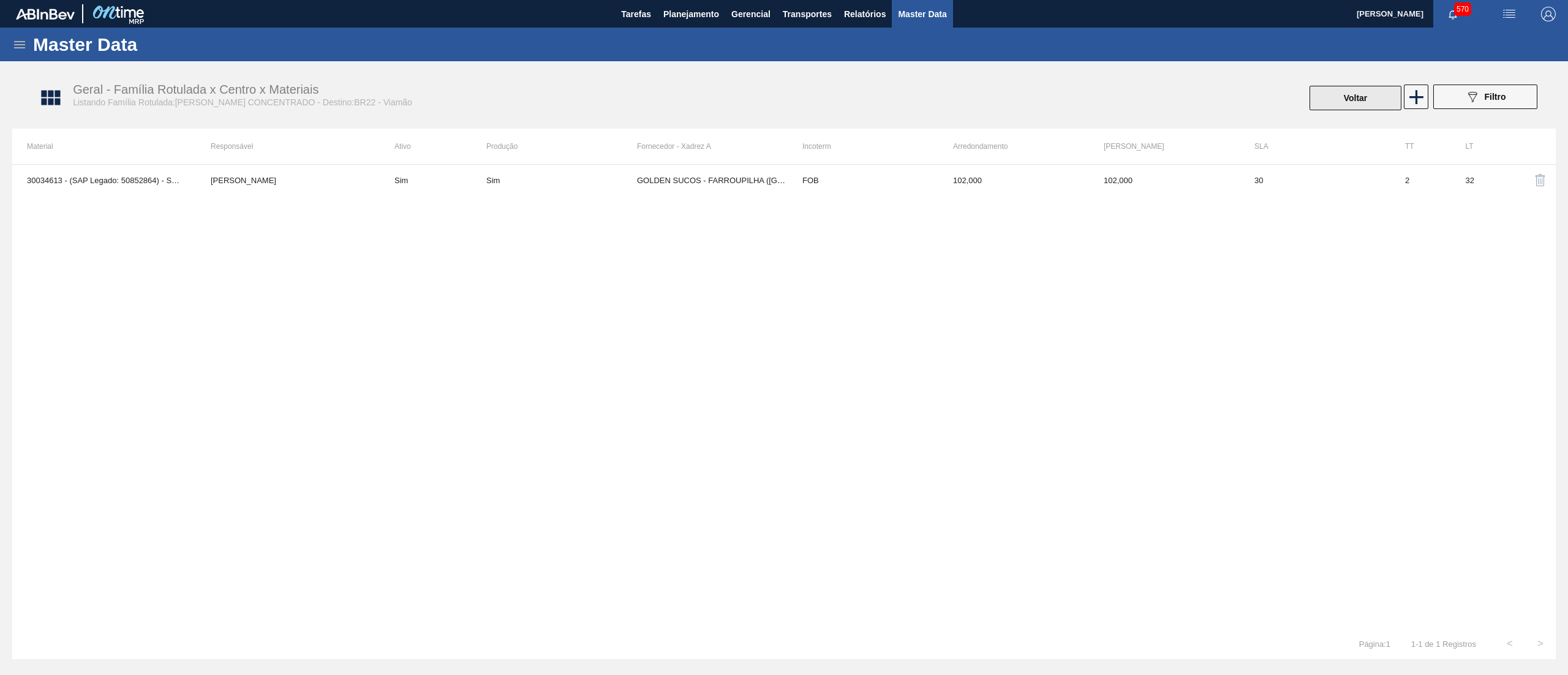
click at [1350, 107] on button "Voltar" at bounding box center [1356, 98] width 92 height 25
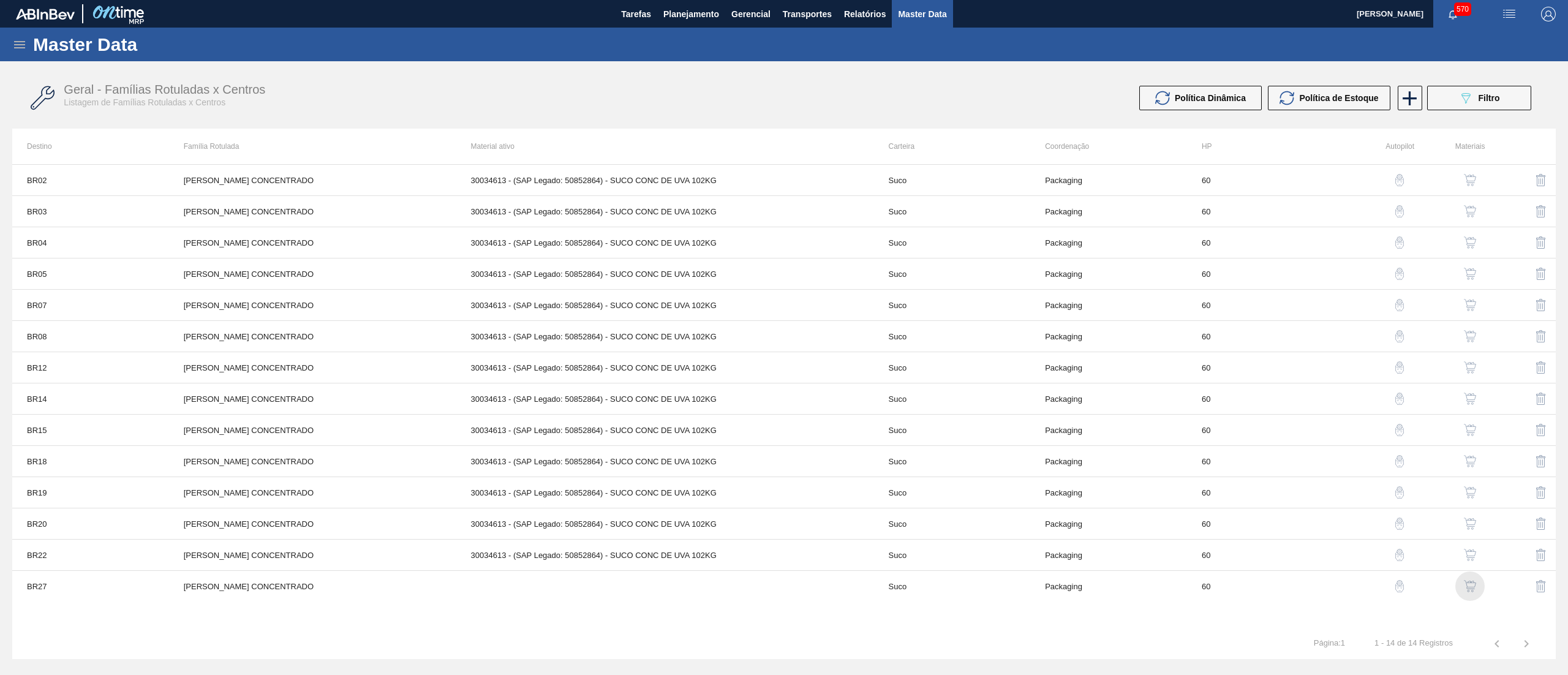
click at [1475, 587] on img "button" at bounding box center [1470, 586] width 12 height 12
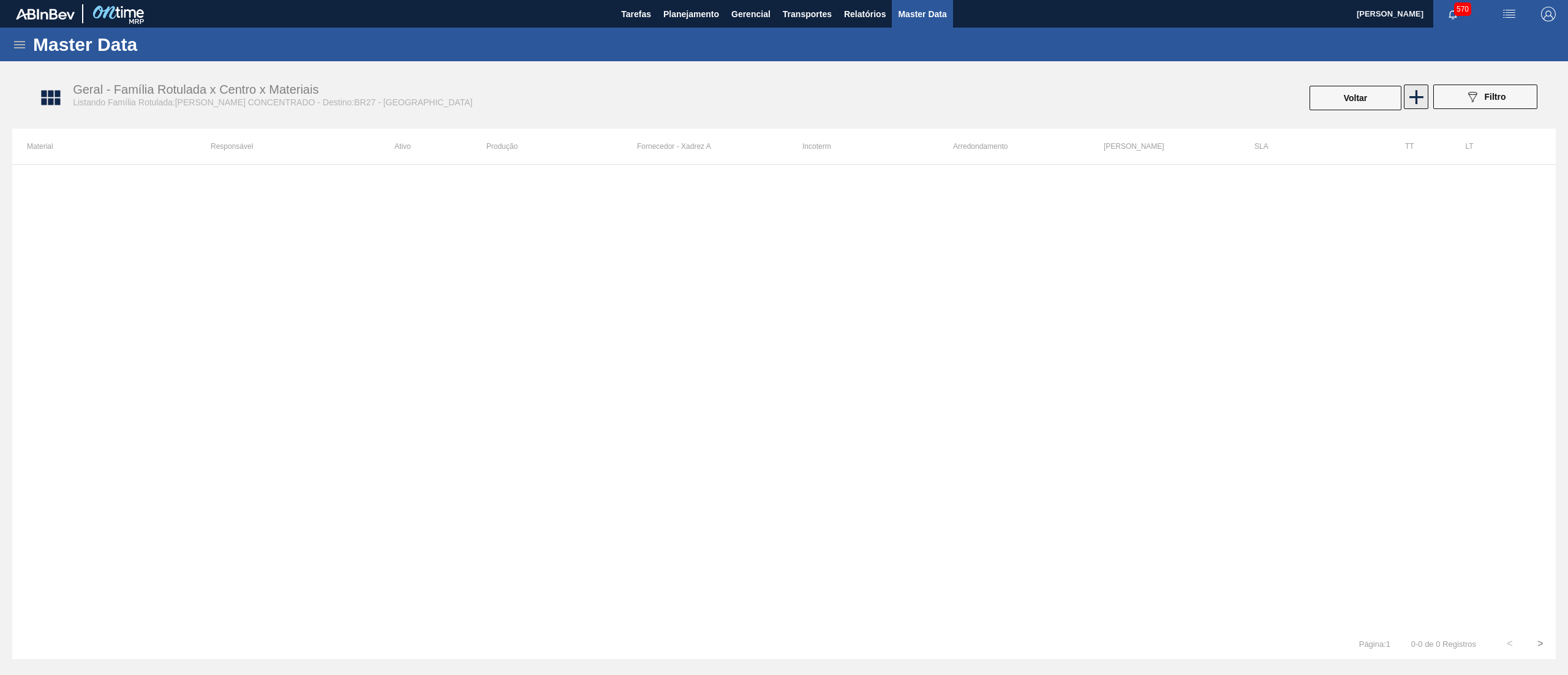
click at [1417, 105] on icon at bounding box center [1416, 96] width 24 height 24
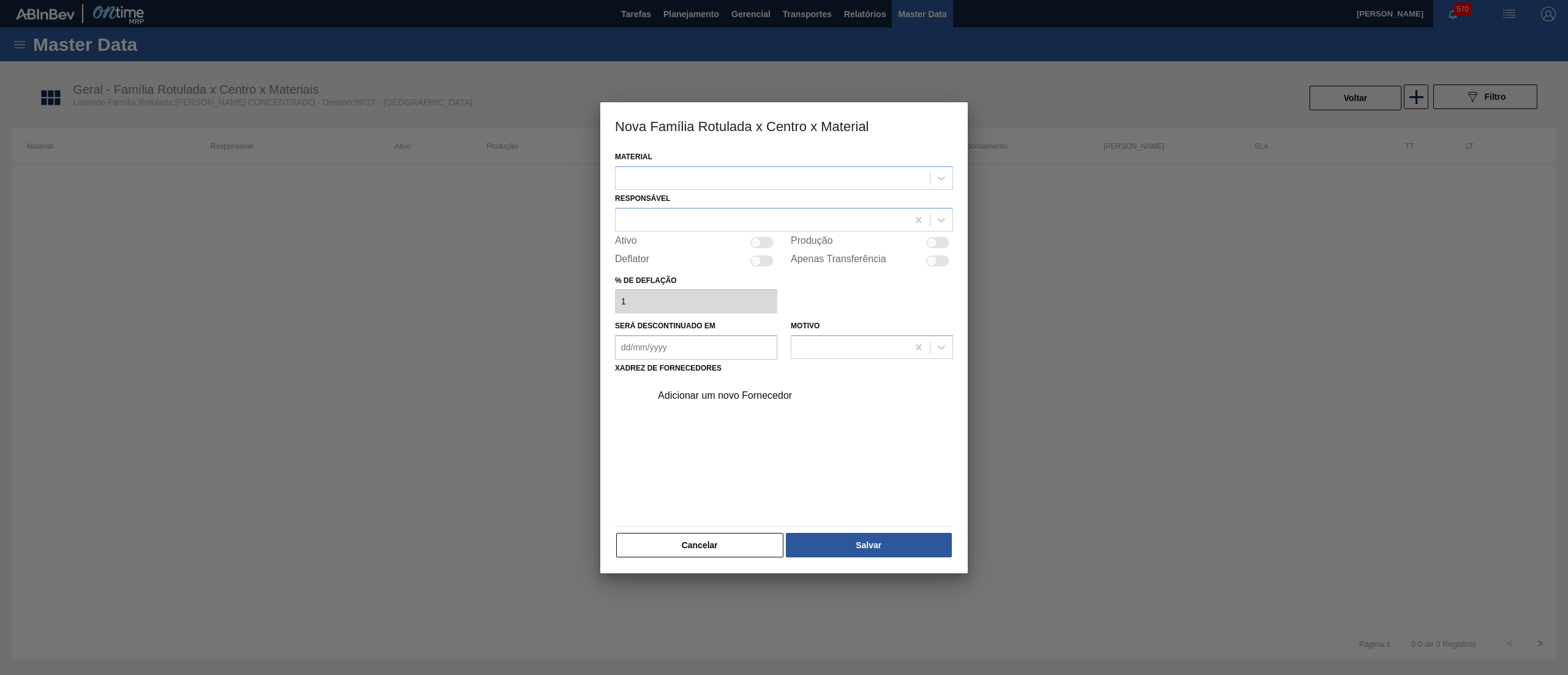
click at [849, 164] on div "Material" at bounding box center [784, 169] width 339 height 42
click at [851, 175] on div at bounding box center [773, 178] width 315 height 18
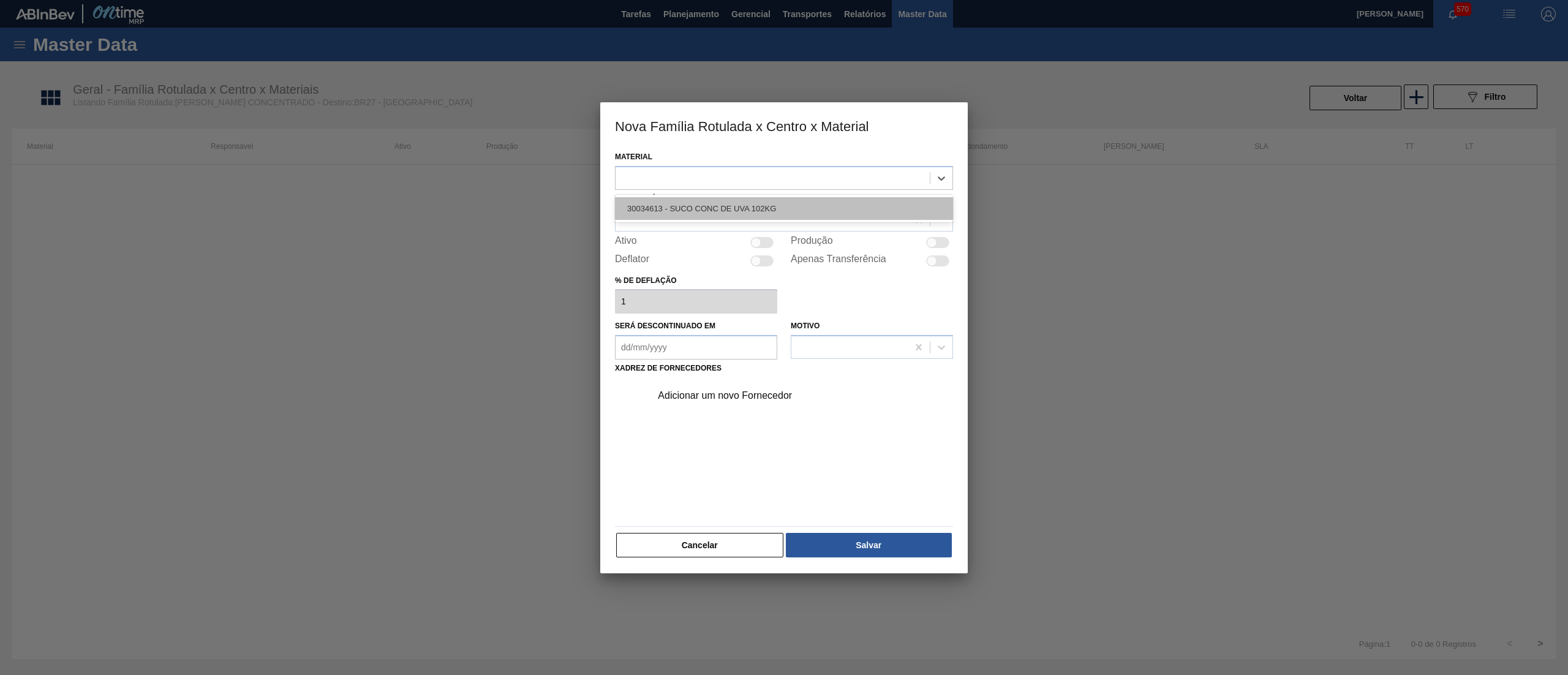
click at [841, 208] on div "30034613 - SUCO CONC DE UVA 102KG" at bounding box center [784, 209] width 339 height 23
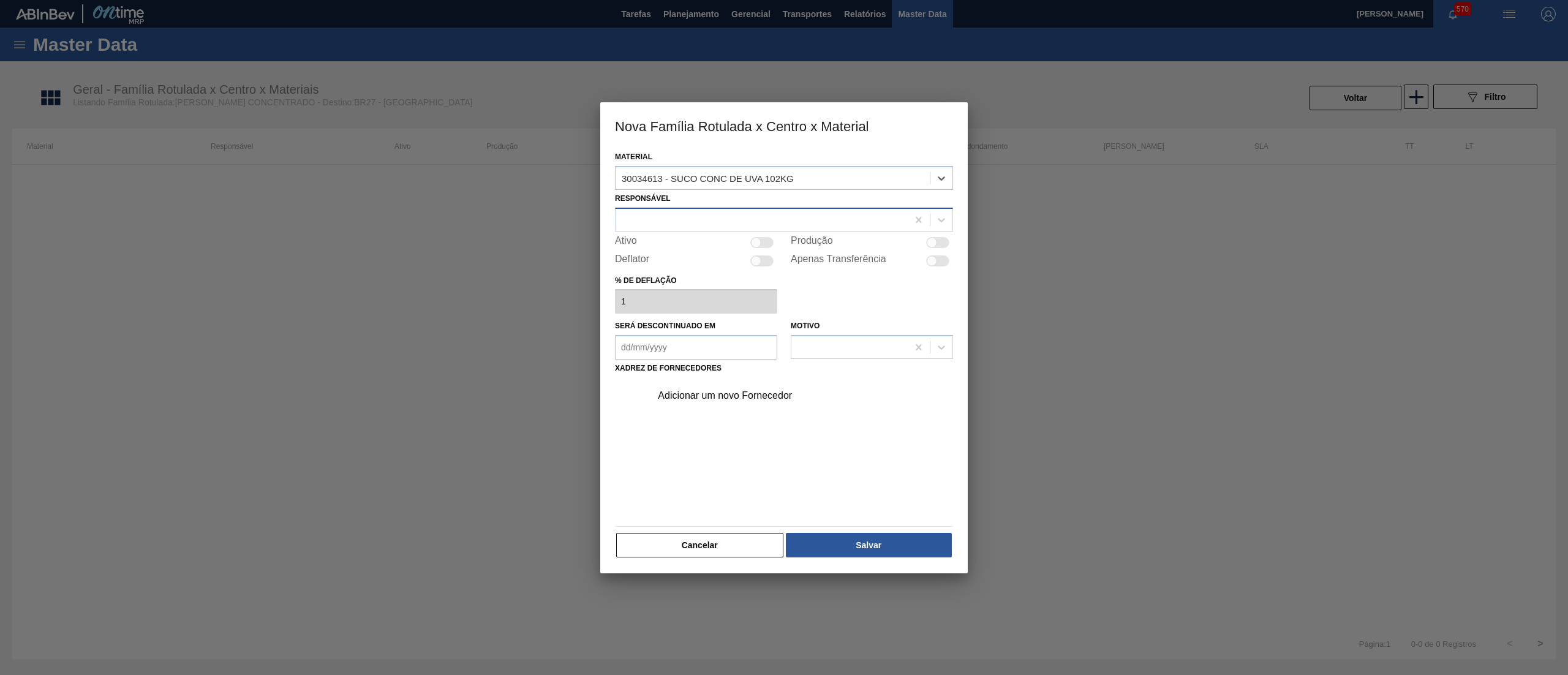
click at [780, 220] on div at bounding box center [761, 219] width 293 height 18
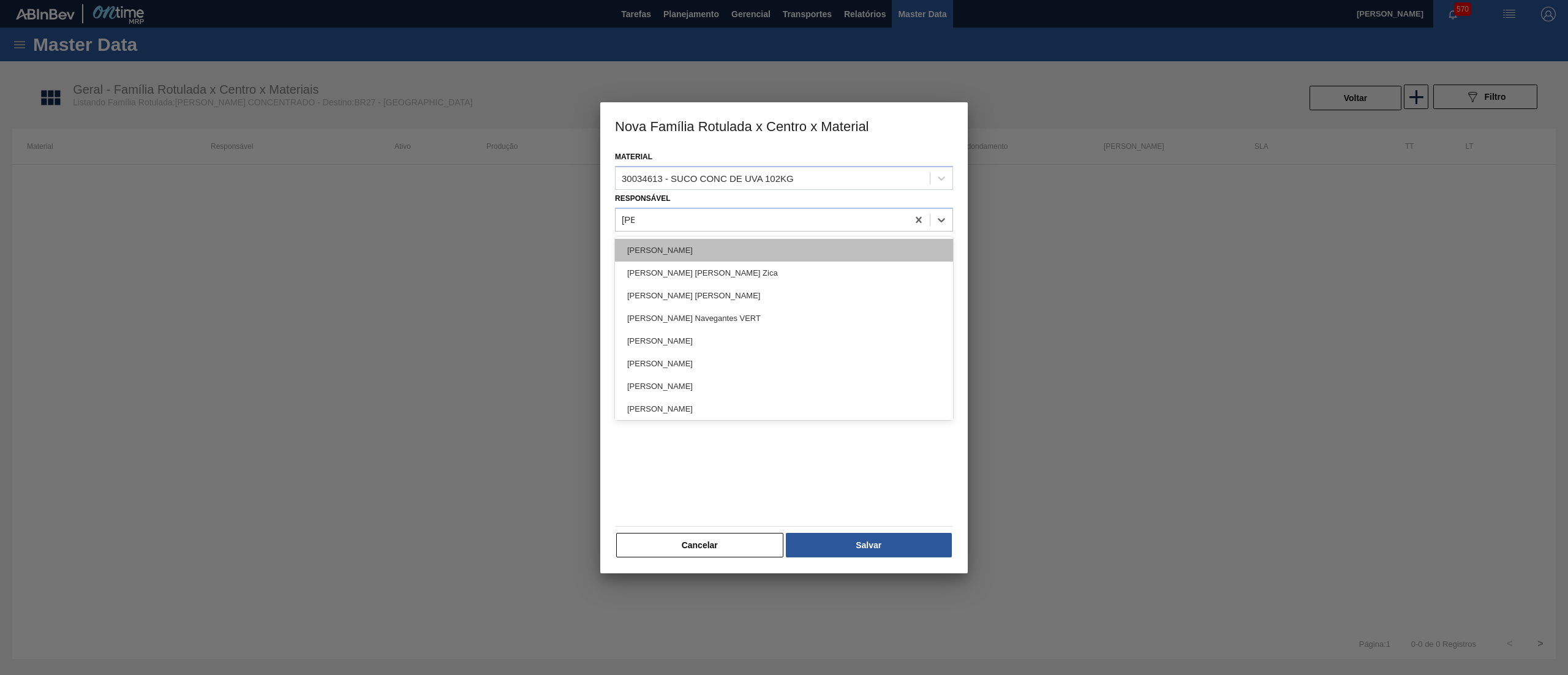
click at [759, 239] on div "[PERSON_NAME]" at bounding box center [784, 250] width 339 height 23
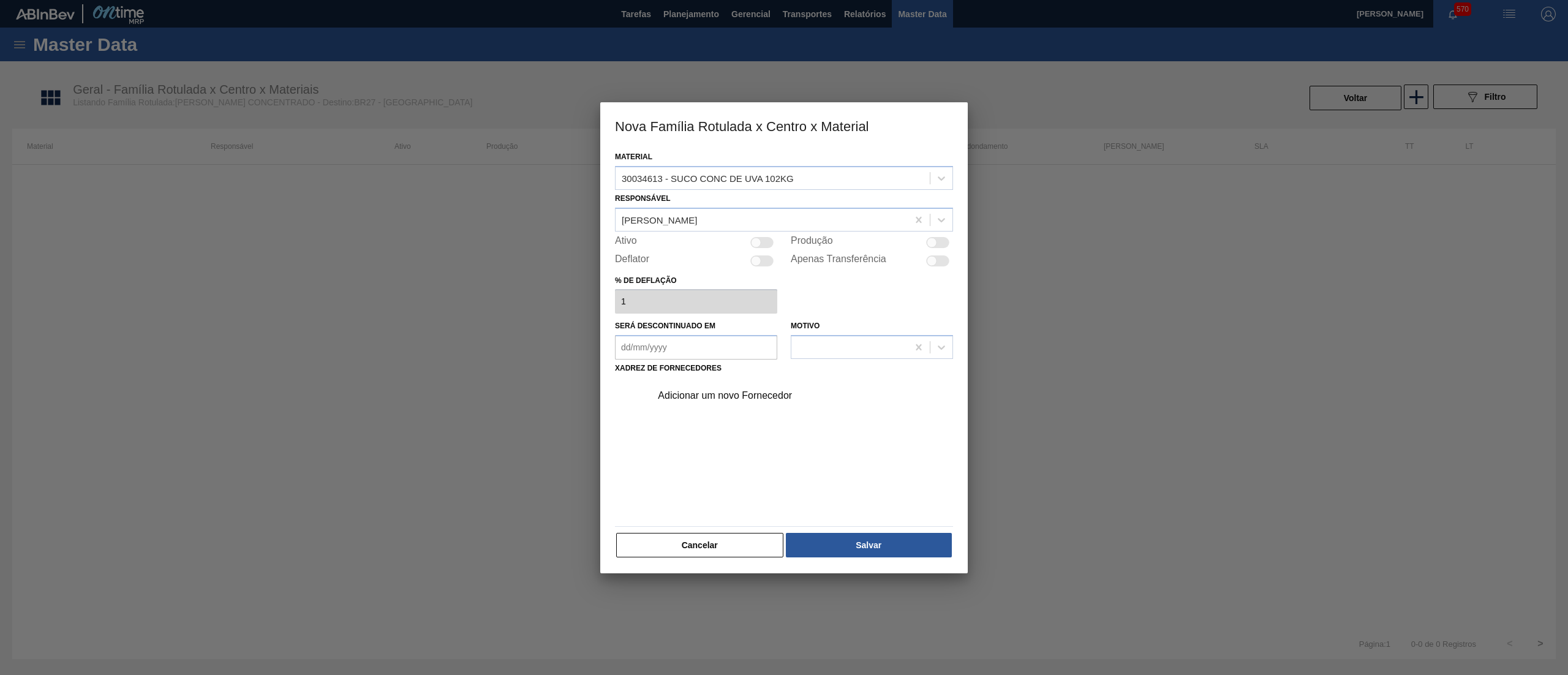
click at [757, 245] on div at bounding box center [757, 242] width 11 height 11
click at [727, 392] on div "Adicionar um novo Fornecedor" at bounding box center [778, 395] width 240 height 11
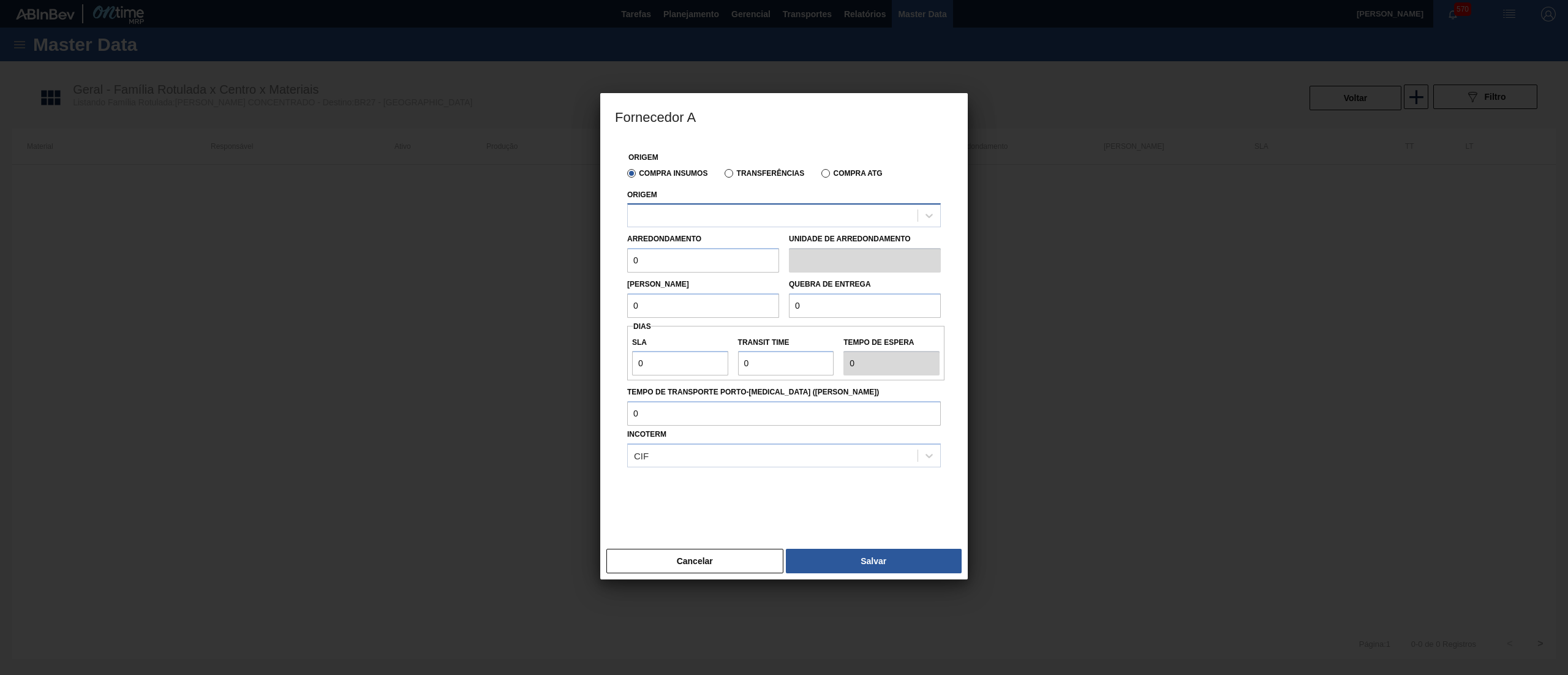
click at [809, 210] on div at bounding box center [773, 216] width 290 height 18
click at [806, 254] on div "295205 - GOLDEN SUCOS - FARROUPILHA ([GEOGRAPHIC_DATA])" at bounding box center [784, 246] width 314 height 23
drag, startPoint x: 704, startPoint y: 256, endPoint x: 464, endPoint y: 254, distance: 240.0
click at [464, 254] on div "Fornecedor A Origem Compra Insumos Transferências Compra ATG Origem 295205 - GO…" at bounding box center [784, 338] width 1568 height 675
drag, startPoint x: 696, startPoint y: 315, endPoint x: 528, endPoint y: 318, distance: 168.0
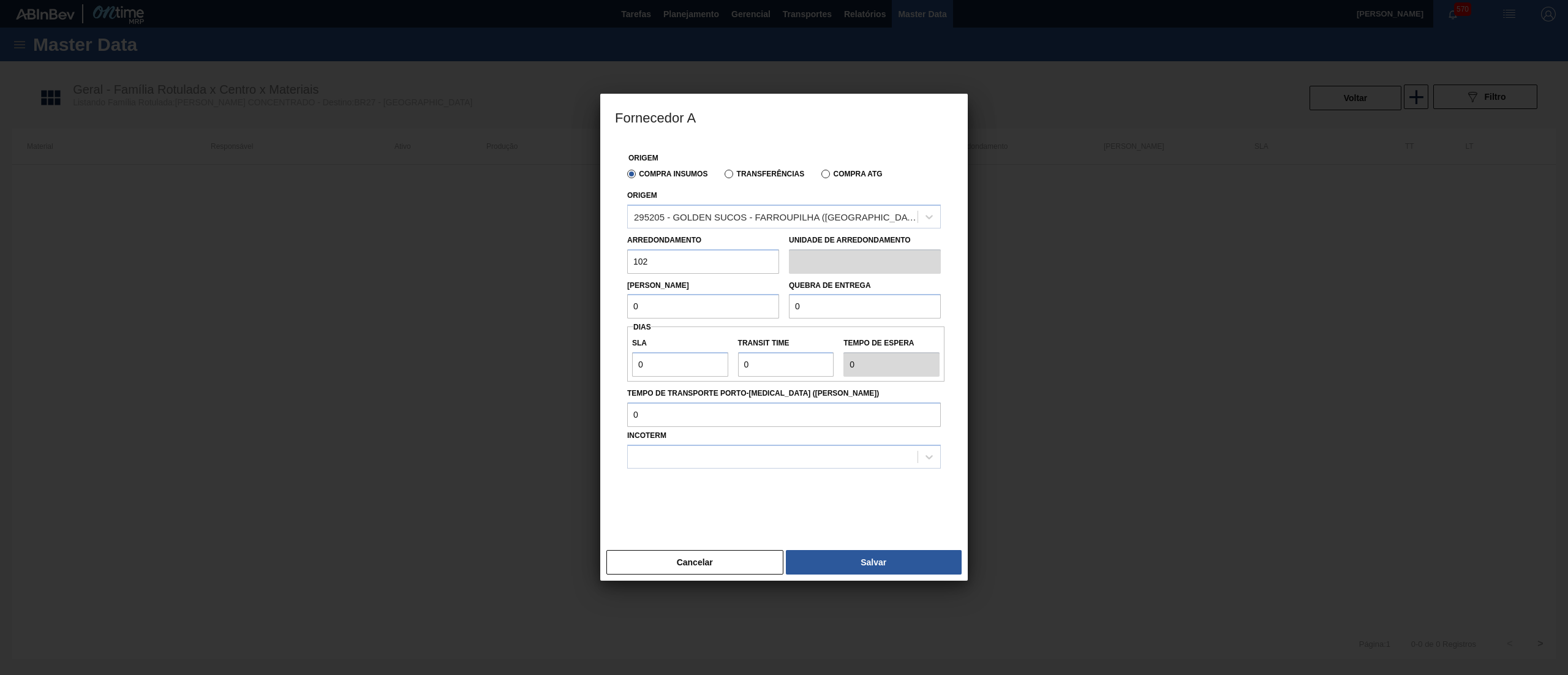
click at [528, 318] on div "Fornecedor A Origem Compra Insumos Transferências Compra ATG Origem 295205 - GO…" at bounding box center [784, 338] width 1568 height 675
drag, startPoint x: 844, startPoint y: 313, endPoint x: 727, endPoint y: 318, distance: 117.1
click at [727, 318] on div "Lote Mínimo 102 Quebra de entrega 0" at bounding box center [784, 296] width 323 height 45
drag, startPoint x: 662, startPoint y: 354, endPoint x: 545, endPoint y: 354, distance: 117.0
click at [545, 354] on div "Fornecedor A Origem Compra Insumos Transferências Compra ATG Origem 295205 - GO…" at bounding box center [784, 338] width 1568 height 675
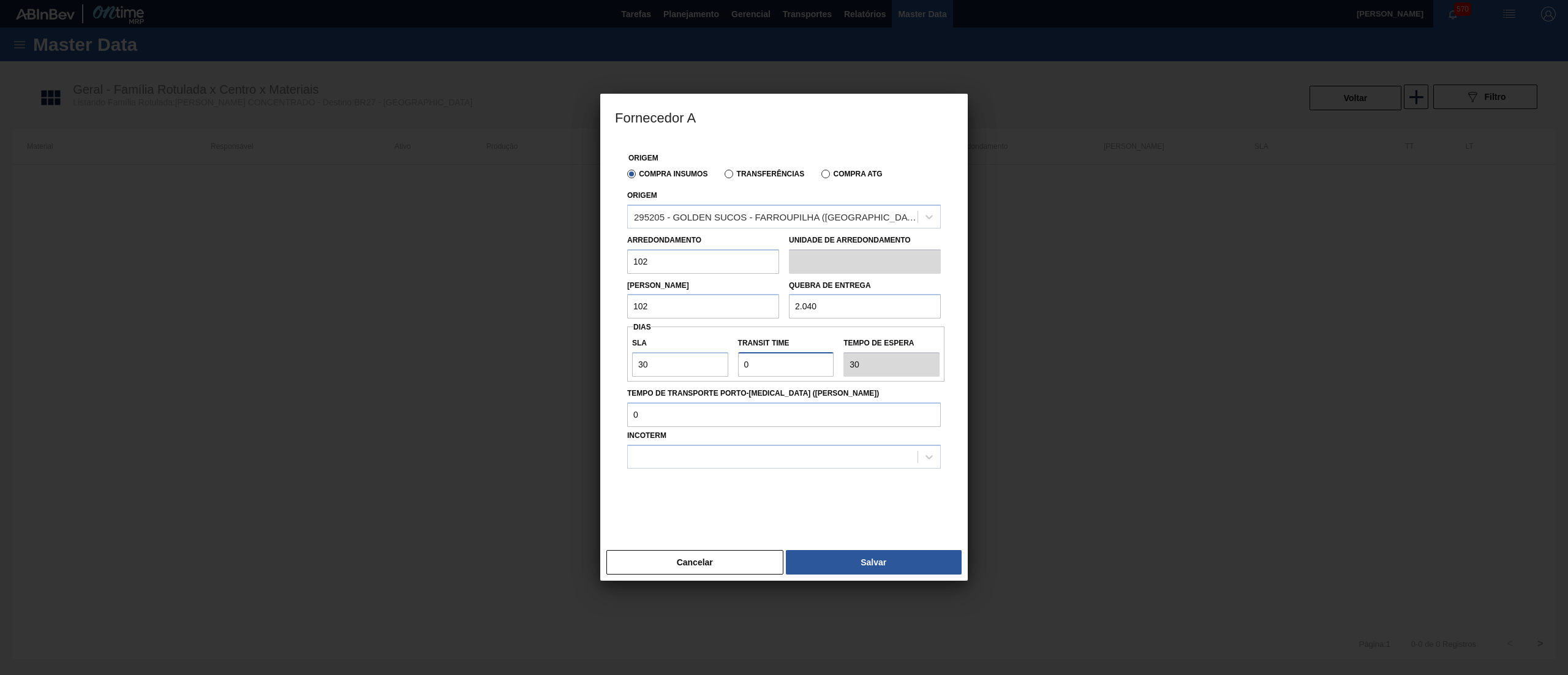
drag, startPoint x: 769, startPoint y: 372, endPoint x: 653, endPoint y: 375, distance: 116.0
click at [653, 375] on div "SLA 30 Transit Time Tempo de espera 30" at bounding box center [786, 353] width 317 height 45
click at [689, 457] on div at bounding box center [773, 457] width 290 height 18
click at [709, 499] on div "FOB" at bounding box center [784, 510] width 314 height 23
click at [886, 561] on button "Salvar" at bounding box center [873, 562] width 176 height 25
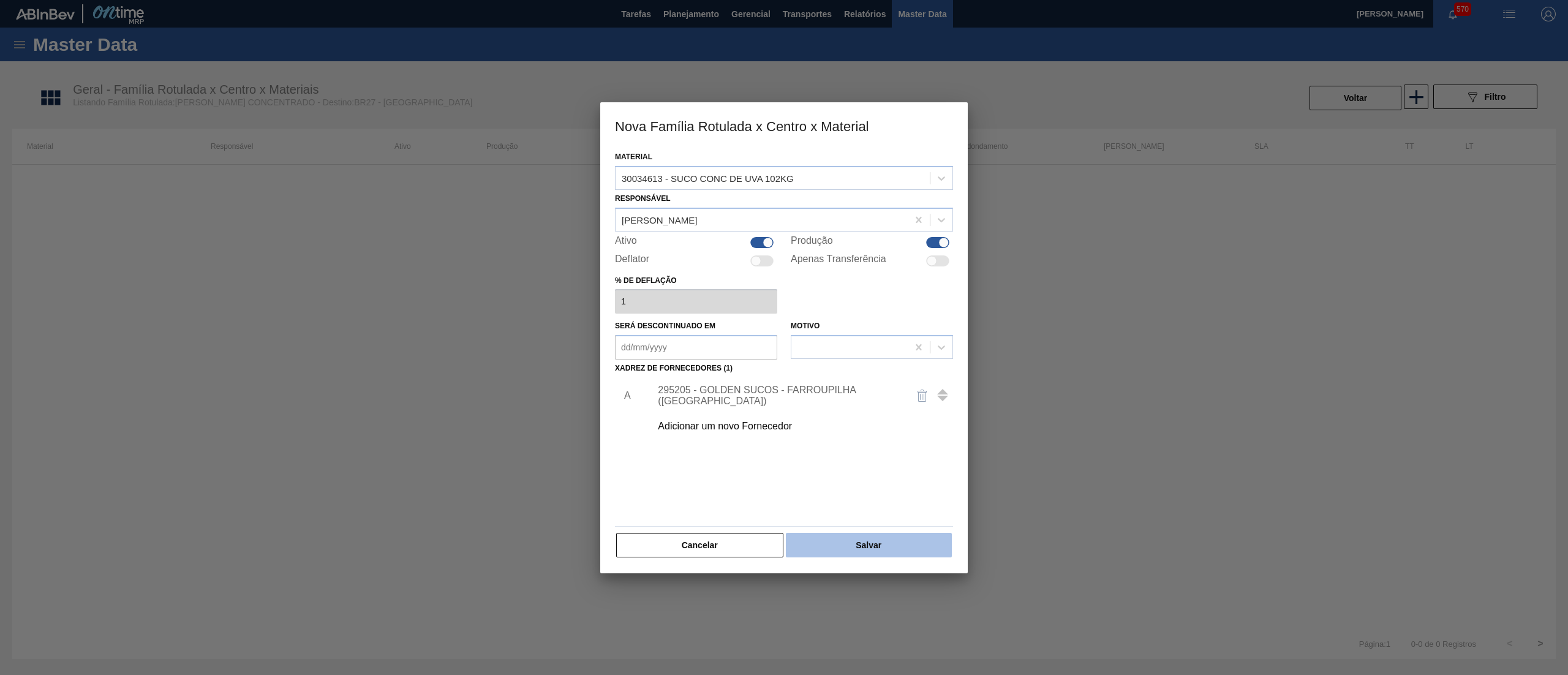
click at [894, 550] on button "Salvar" at bounding box center [869, 545] width 166 height 25
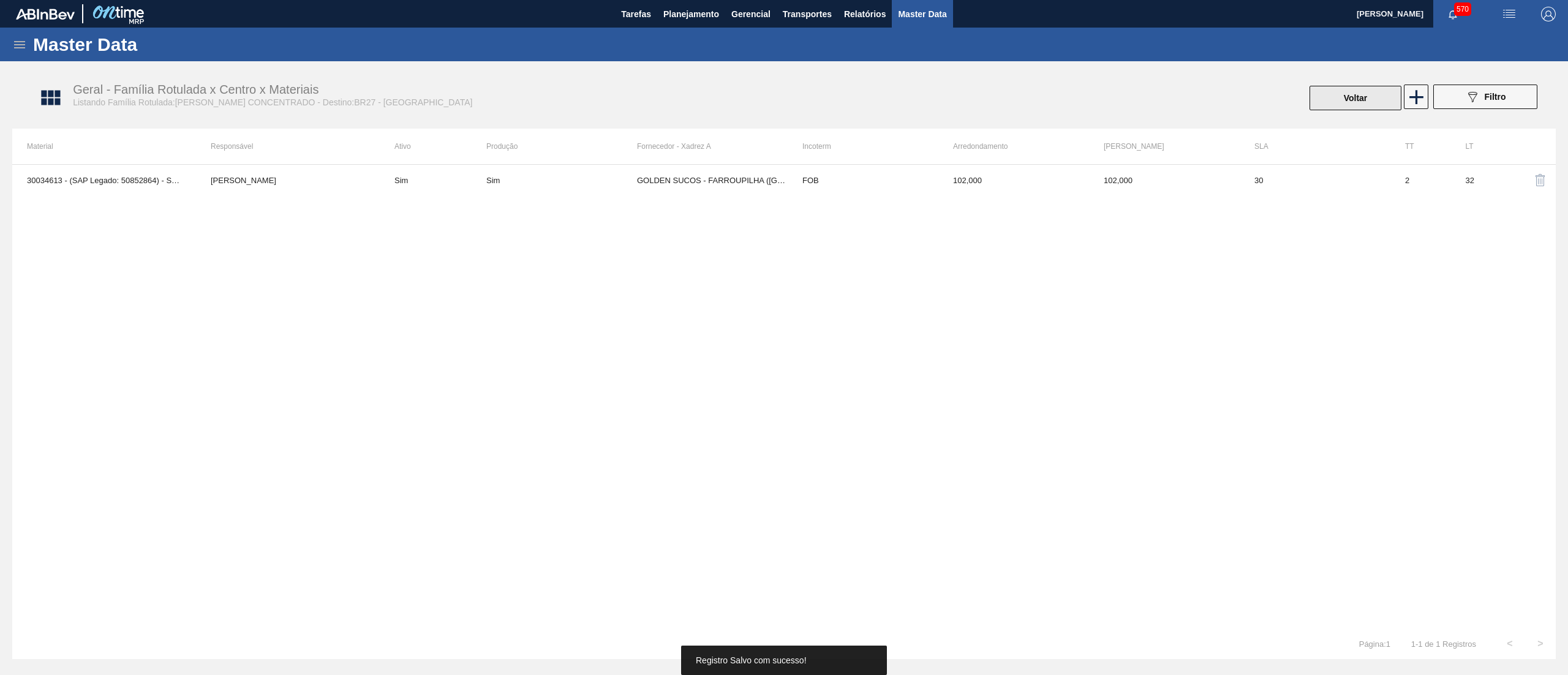
click at [1343, 97] on button "Voltar" at bounding box center [1356, 98] width 92 height 25
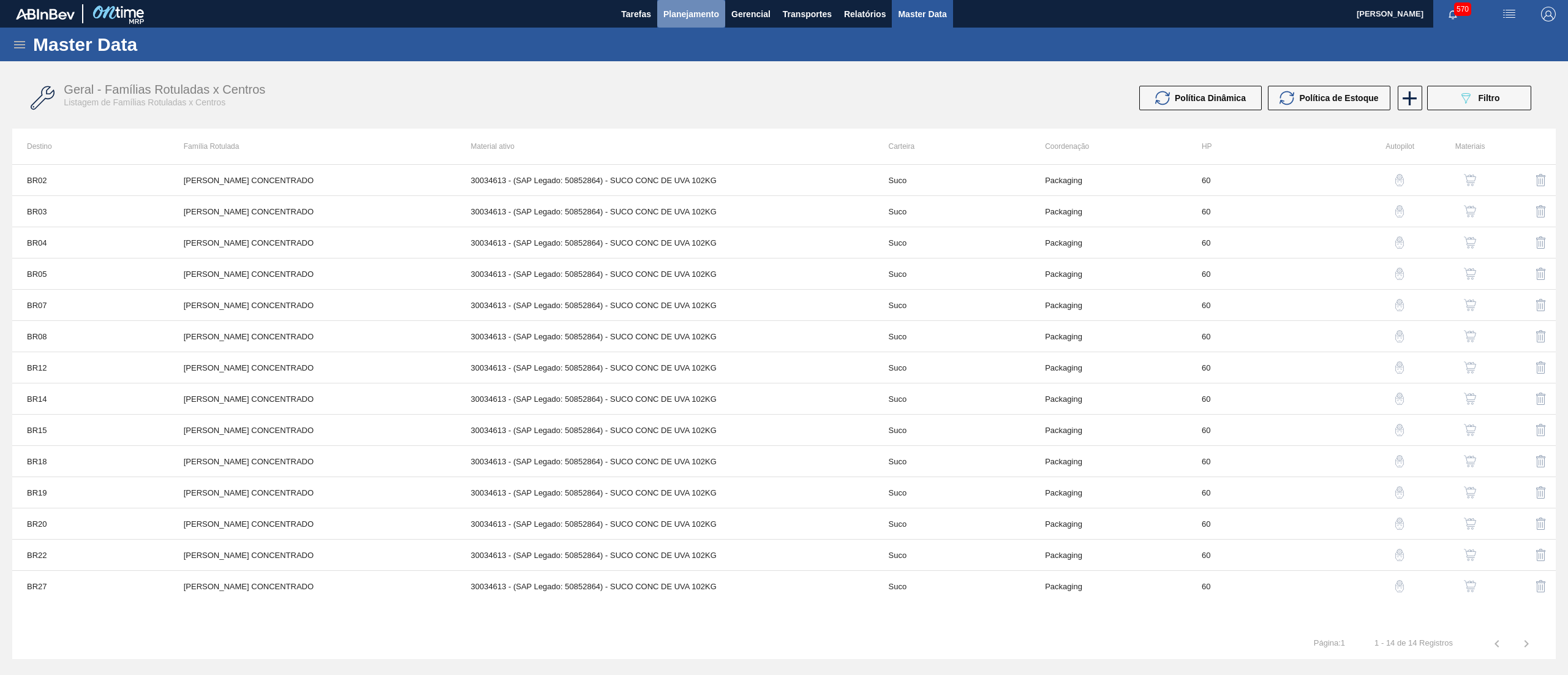
click at [718, 12] on span "Planejamento" at bounding box center [691, 14] width 56 height 15
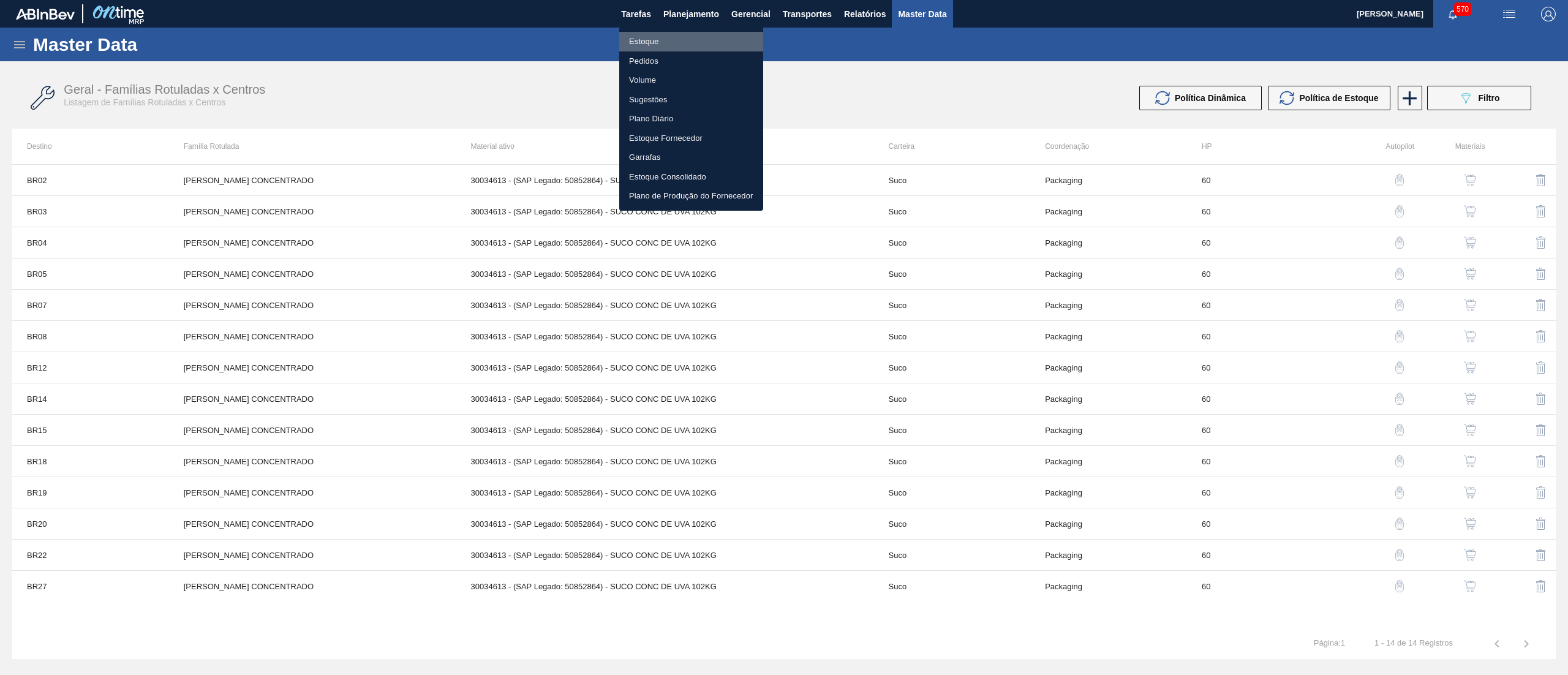
click at [715, 39] on li "Estoque" at bounding box center [691, 42] width 144 height 19
